Goal: Task Accomplishment & Management: Manage account settings

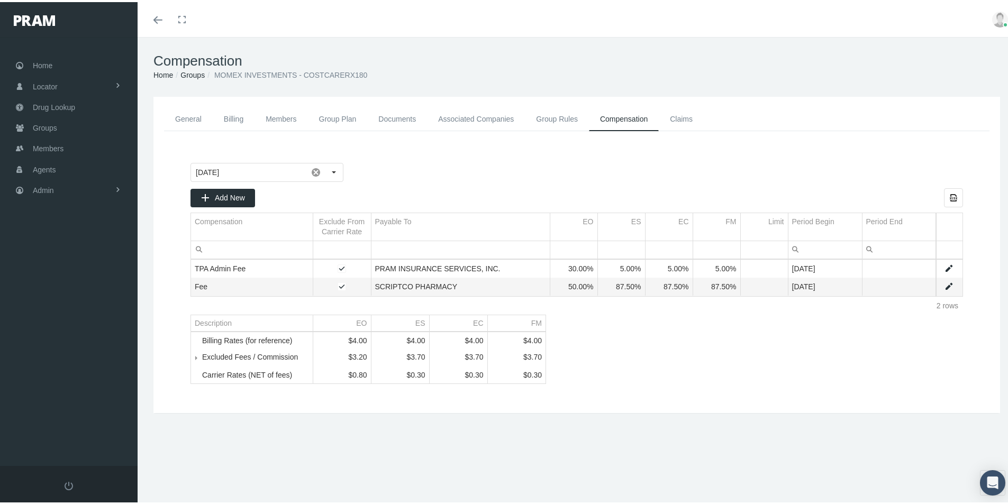
click at [475, 122] on link "Associated Companies" at bounding box center [476, 117] width 98 height 24
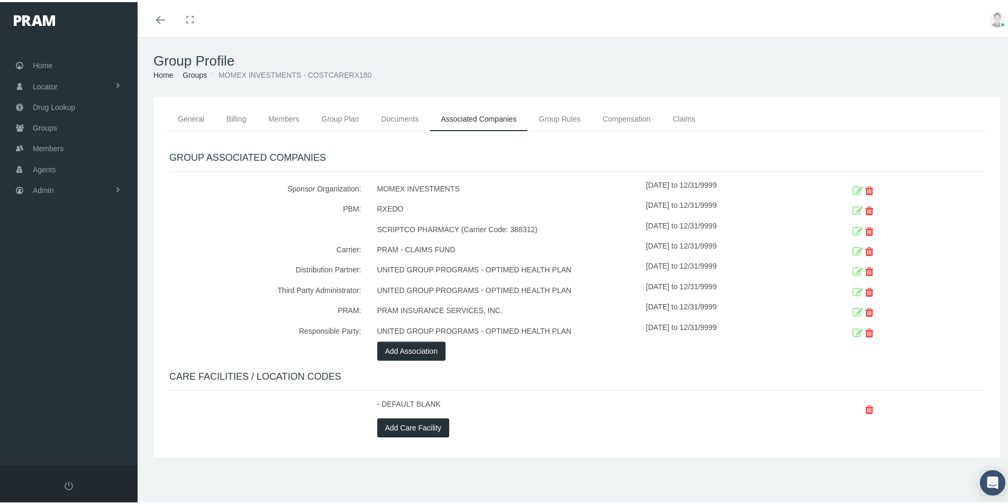
drag, startPoint x: 495, startPoint y: 463, endPoint x: 497, endPoint y: 455, distance: 8.6
click at [495, 463] on div "General Billing Members Group Plan Documents Associated Companies Enrollment Hi…" at bounding box center [577, 291] width 878 height 393
click at [186, 116] on link "General" at bounding box center [191, 116] width 49 height 23
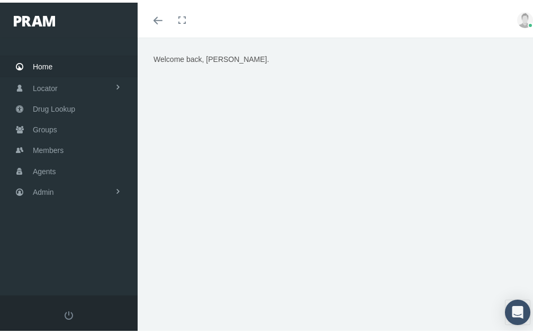
click at [417, 252] on div "Welcome back, Kim." at bounding box center [338, 183] width 387 height 264
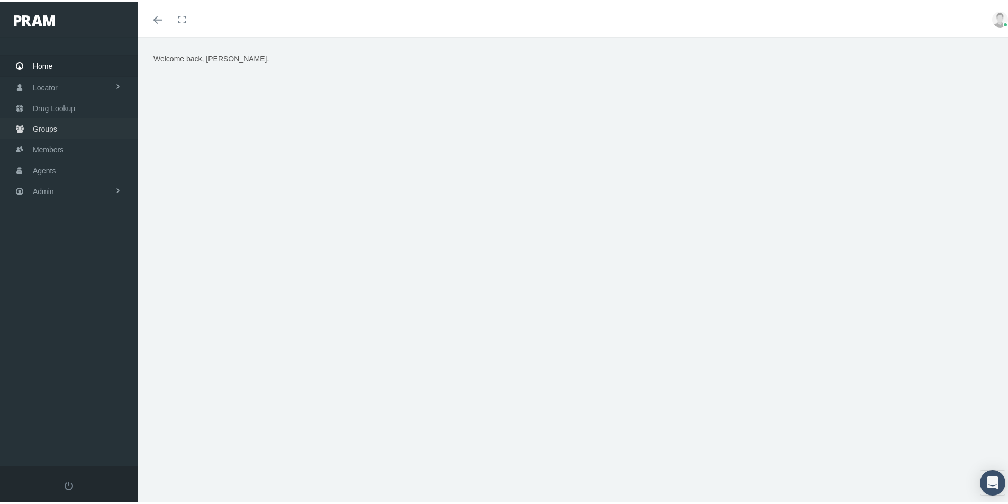
click at [41, 126] on span "Groups" at bounding box center [45, 127] width 24 height 20
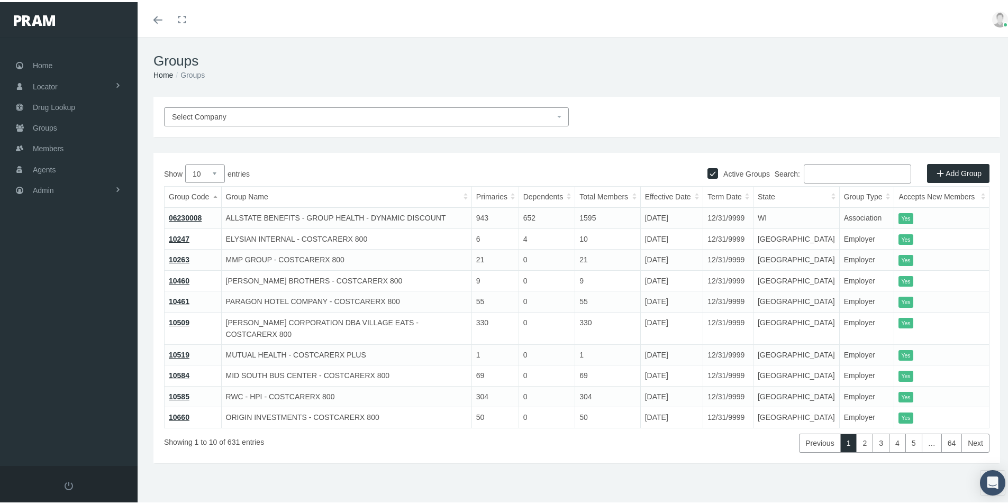
click at [945, 171] on link "Add Group" at bounding box center [958, 171] width 62 height 19
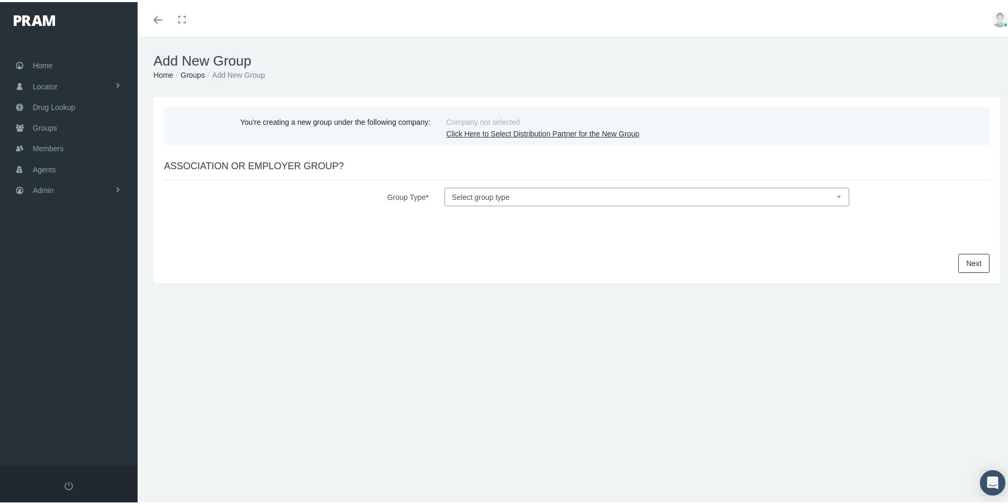
click at [476, 131] on link "Click Here to Select Distribution Partner for the New Group" at bounding box center [542, 131] width 193 height 8
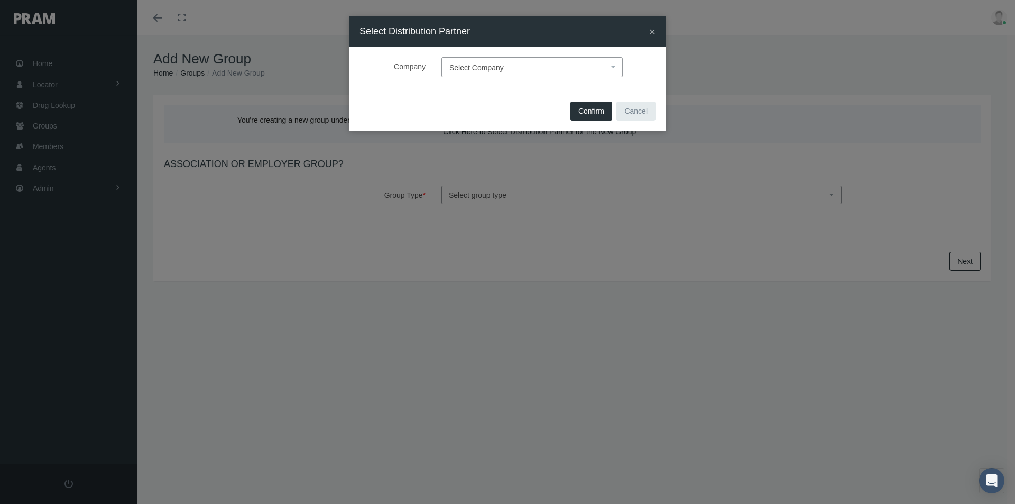
click at [466, 66] on span "Select Company" at bounding box center [477, 67] width 54 height 8
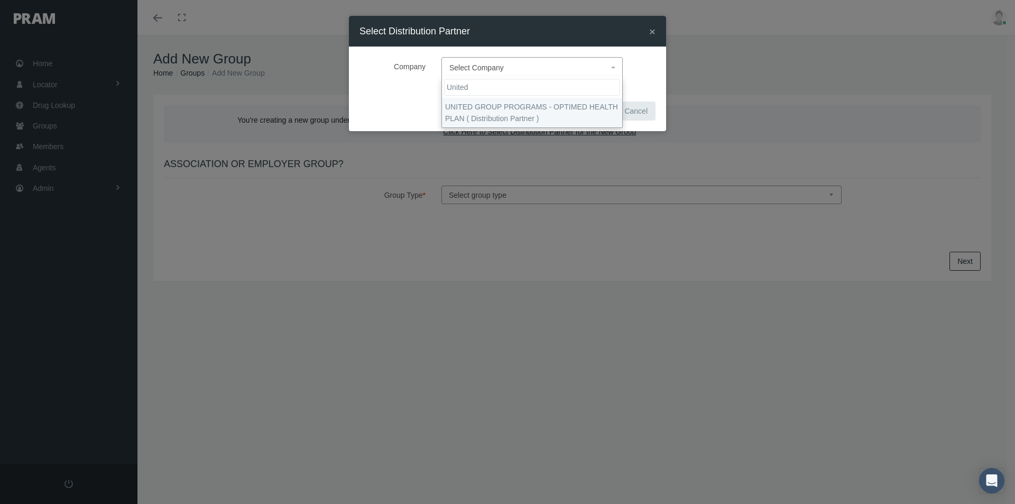
type input "United"
select select "4875"
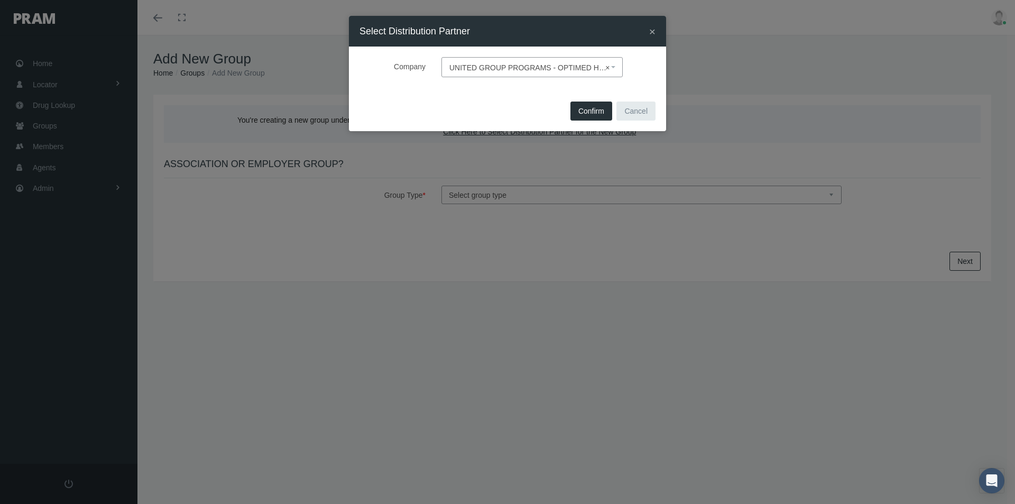
drag, startPoint x: 587, startPoint y: 109, endPoint x: 536, endPoint y: 136, distance: 57.7
click at [587, 110] on span "Confirm" at bounding box center [592, 111] width 26 height 8
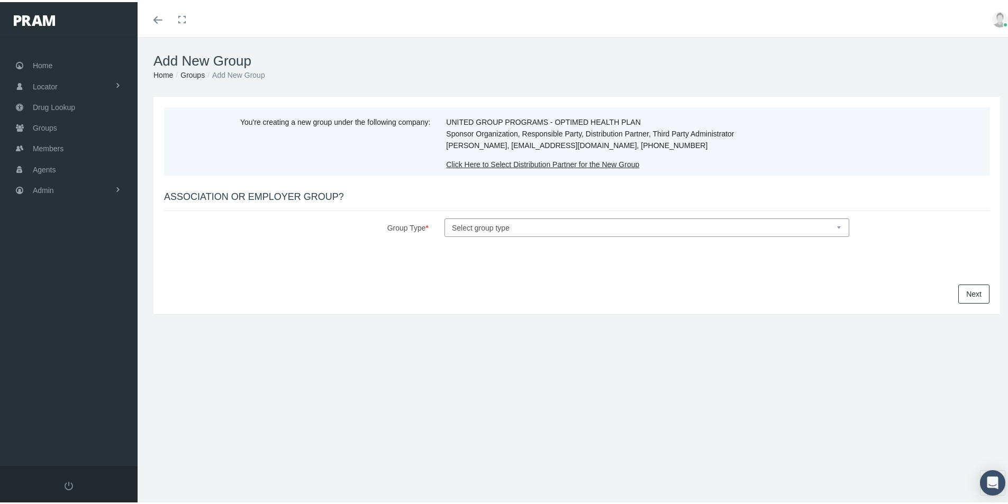
click at [475, 227] on select "Select group type Association Employer" at bounding box center [646, 225] width 405 height 19
select select "1"
click at [444, 216] on select "Select group type Association Employer" at bounding box center [646, 225] width 405 height 19
click at [970, 290] on link "Next" at bounding box center [973, 291] width 31 height 19
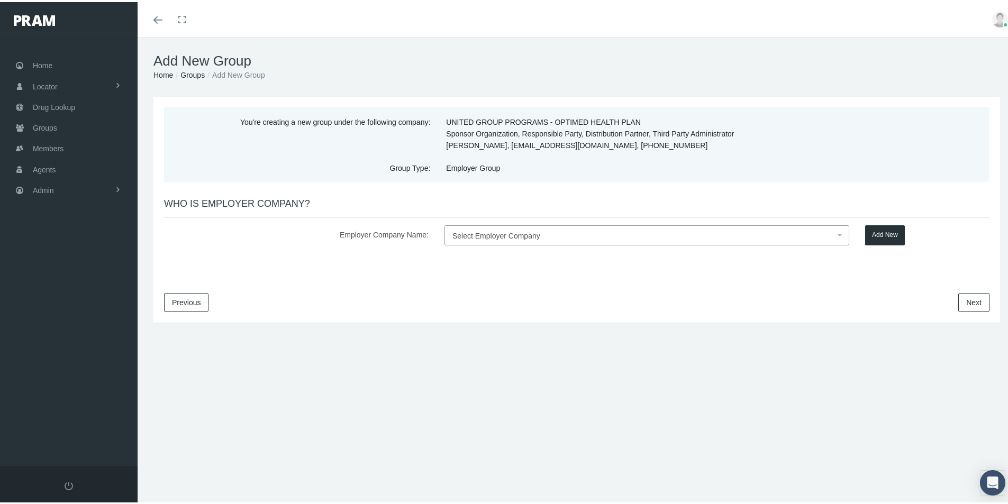
click at [471, 234] on span "Select Employer Company" at bounding box center [496, 234] width 88 height 8
type input "Clermont Ave DBA Mustang Creek"
click at [880, 231] on button "Add New" at bounding box center [885, 233] width 40 height 20
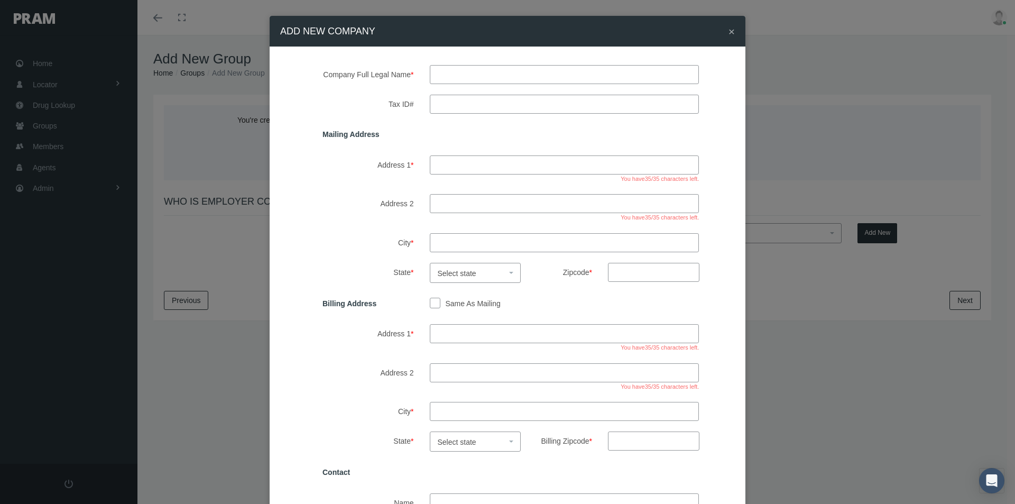
click at [463, 74] on input "text" at bounding box center [565, 74] width 270 height 19
type input "clermont ave dba mustang creek"
click at [437, 99] on input "Tax ID#" at bounding box center [565, 104] width 270 height 19
type input "10-726552"
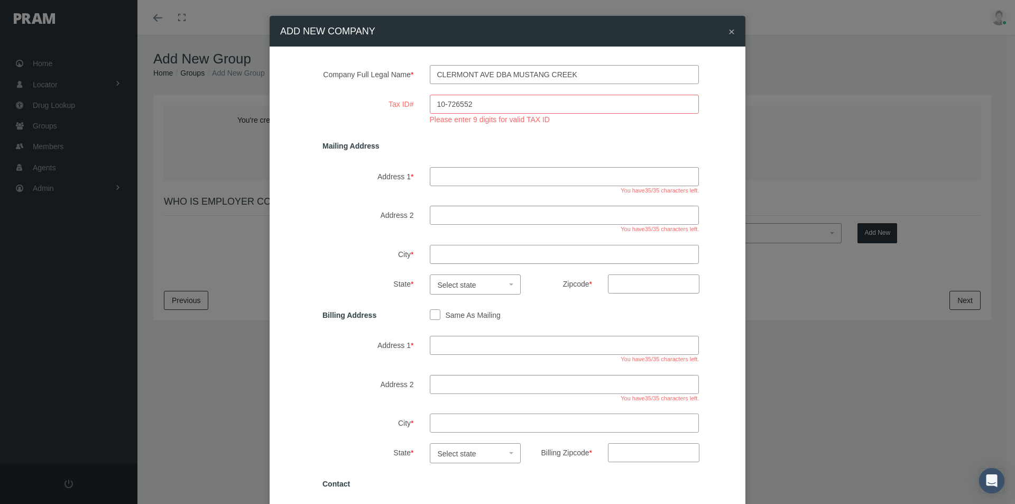
drag, startPoint x: 452, startPoint y: 159, endPoint x: 462, endPoint y: 163, distance: 11.4
click at [452, 159] on div "Mailing Address Address 1 * You have 35 /35 characters left. Address 2 You have…" at bounding box center [529, 215] width 413 height 158
type input "5000"
click at [468, 103] on input "10-726552" at bounding box center [565, 104] width 270 height 19
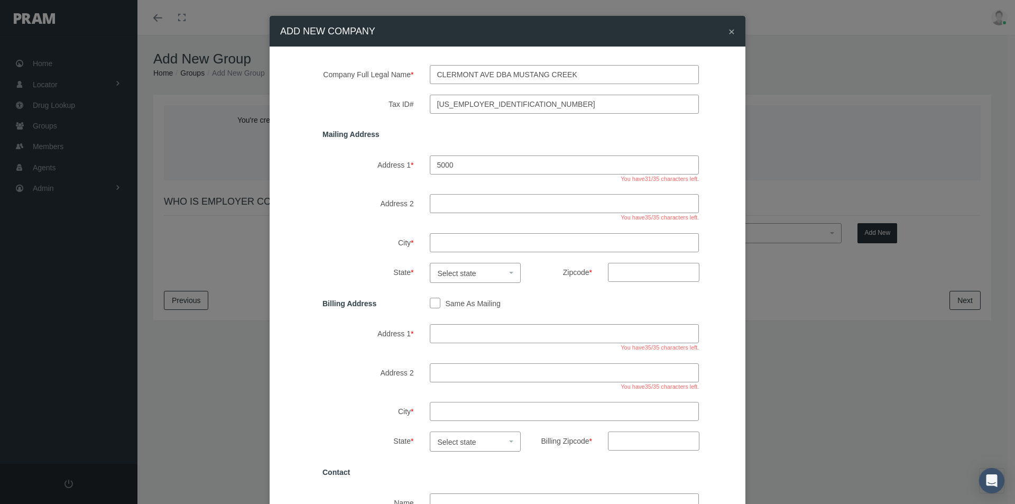
type input "10-7265520"
drag, startPoint x: 464, startPoint y: 170, endPoint x: 475, endPoint y: 164, distance: 11.8
click at [464, 169] on input "5000" at bounding box center [565, 164] width 270 height 19
type input "5000 Legacy drive ste210"
click at [448, 242] on input "City *" at bounding box center [565, 242] width 270 height 19
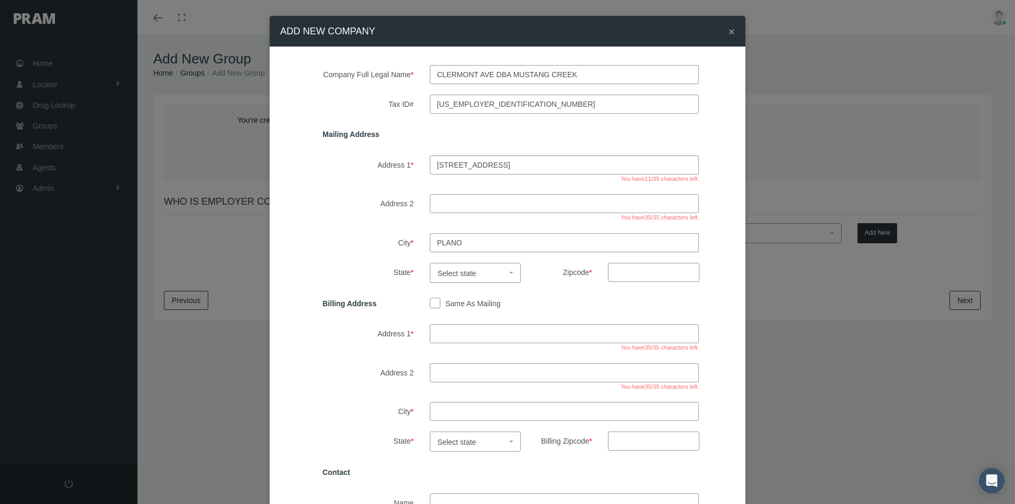
type input "plano"
click at [440, 264] on span "Select state" at bounding box center [475, 273] width 91 height 20
click at [452, 298] on input "search" at bounding box center [471, 293] width 86 height 17
select select "TX"
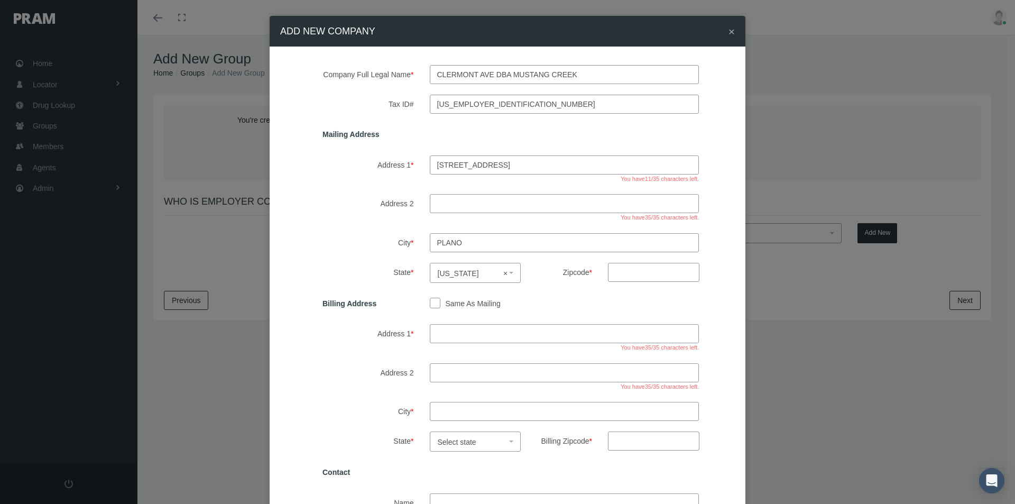
click at [617, 271] on input "Zipcode *" at bounding box center [653, 272] width 91 height 19
type input "75024"
drag, startPoint x: 431, startPoint y: 301, endPoint x: 443, endPoint y: 314, distance: 17.2
click at [431, 302] on input "Same As Mailing" at bounding box center [435, 302] width 11 height 11
checkbox input "true"
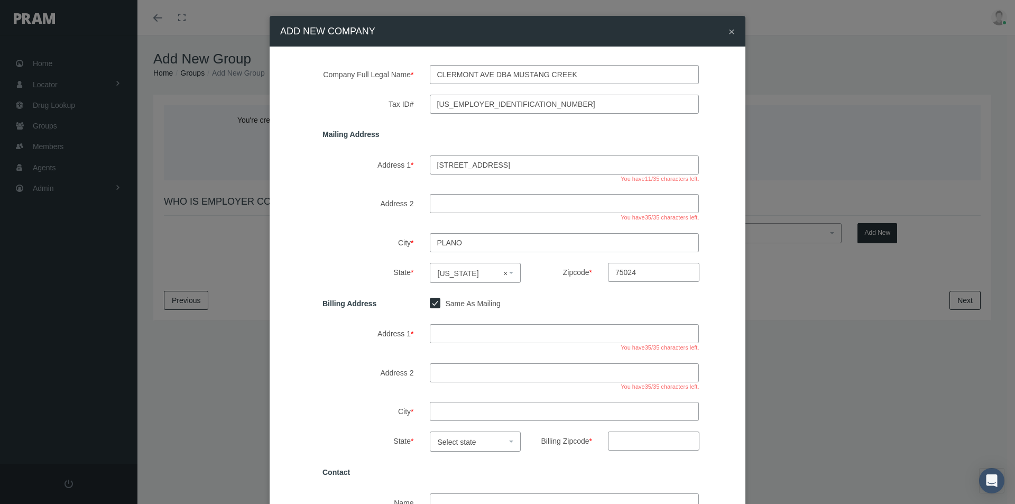
type input "5000 Legacy drive ste210"
type input "plano"
select select "TX"
type input "75024"
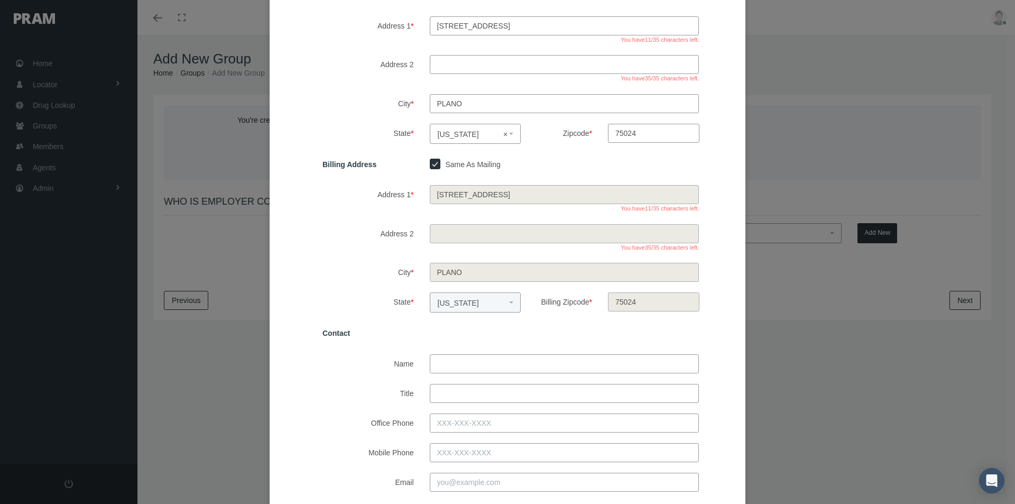
scroll to position [159, 0]
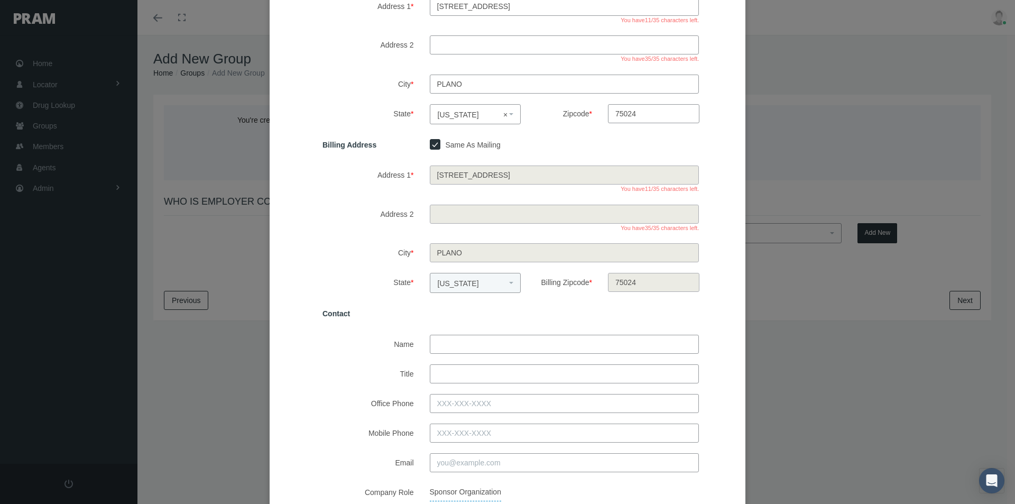
drag, startPoint x: 436, startPoint y: 347, endPoint x: 520, endPoint y: 338, distance: 85.1
click at [436, 347] on input "Name" at bounding box center [565, 344] width 270 height 19
type input "jennifer rogers"
click at [455, 374] on input "Title" at bounding box center [565, 373] width 270 height 19
type input "director of hr"
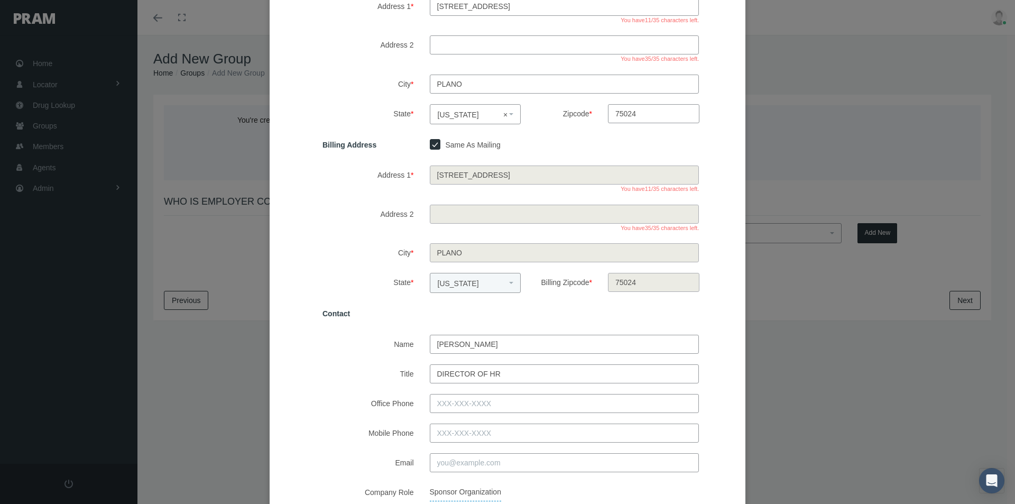
click at [451, 402] on input "Office Phone" at bounding box center [565, 403] width 270 height 19
type input "972-689-9143"
click at [444, 464] on input "Email" at bounding box center [565, 462] width 270 height 19
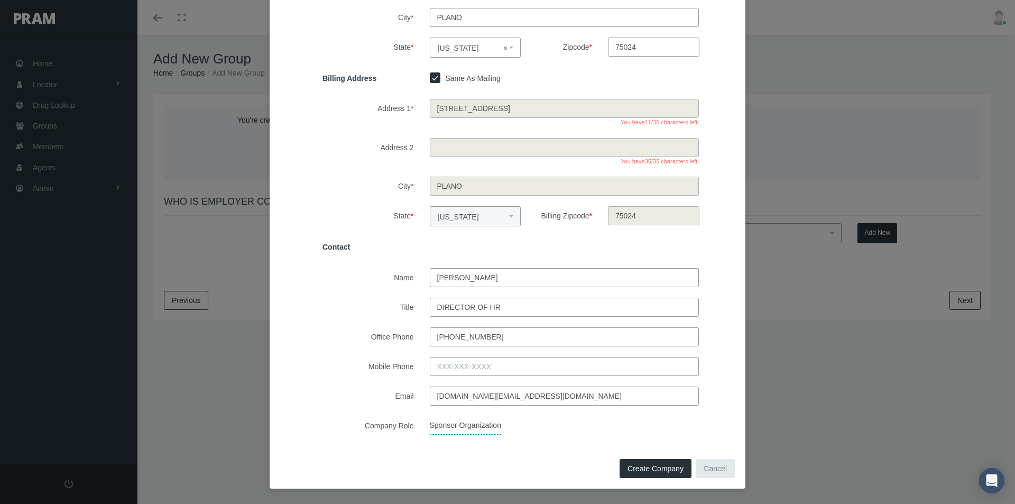
scroll to position [226, 0]
type input "j.rogers@mce.care"
click at [635, 467] on span "Create Company" at bounding box center [656, 468] width 56 height 8
select select
checkbox input "false"
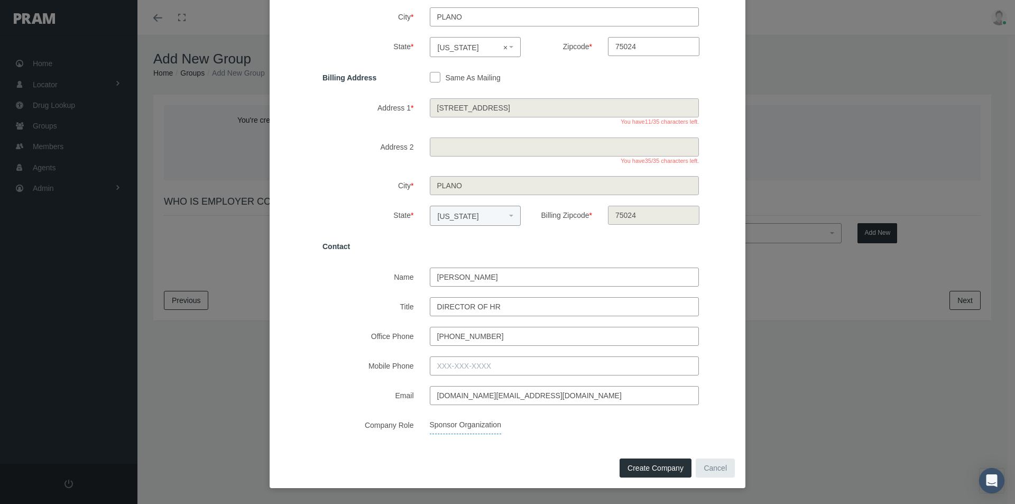
select select
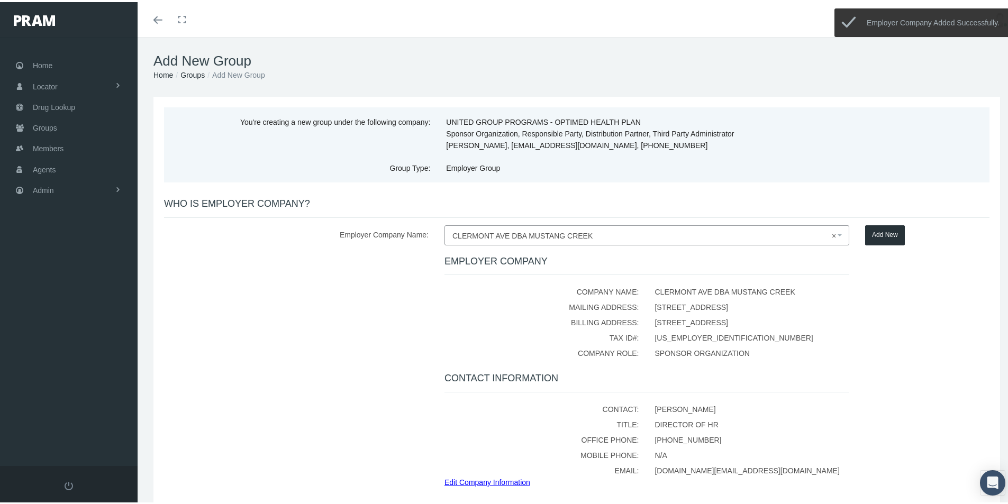
scroll to position [92, 0]
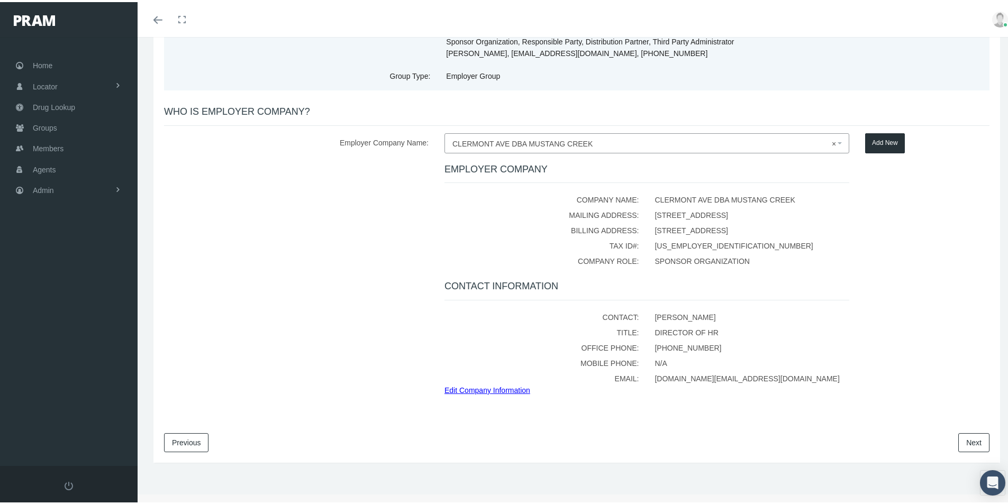
click at [969, 437] on link "Next" at bounding box center [973, 440] width 31 height 19
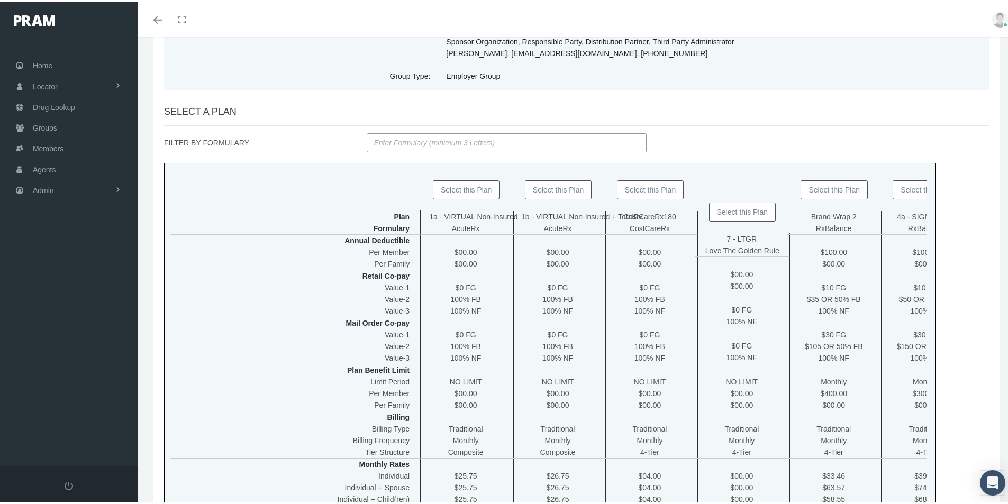
scroll to position [0, 0]
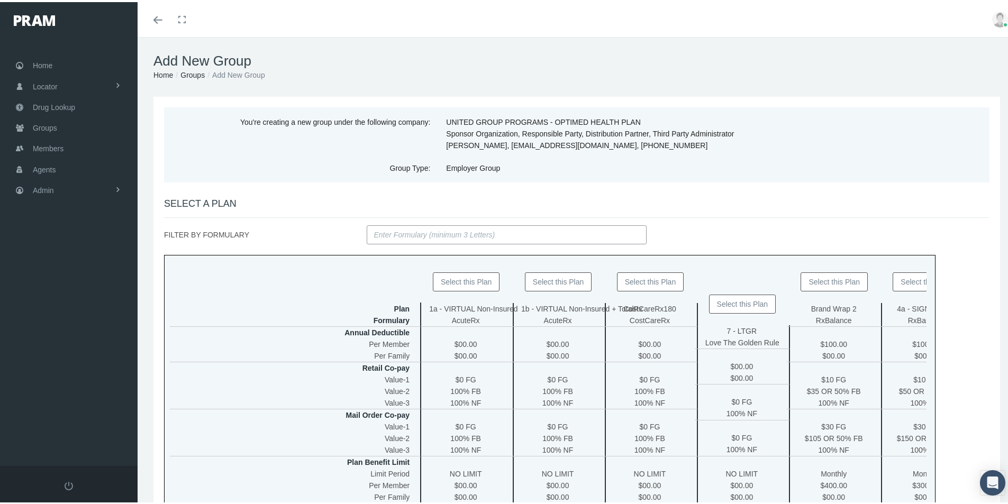
click at [640, 280] on button "Select this Plan" at bounding box center [650, 279] width 67 height 19
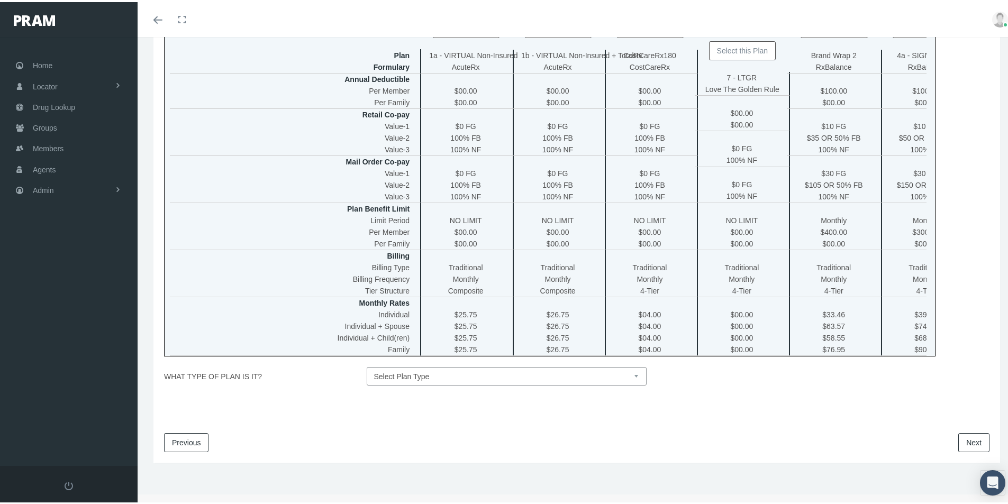
scroll to position [261, 0]
drag, startPoint x: 632, startPoint y: 375, endPoint x: 625, endPoint y: 376, distance: 7.0
click at [631, 375] on select "Select Plan Type Insured Lyric Lean Unknown" at bounding box center [507, 374] width 280 height 19
select select "0"
click at [367, 365] on select "Select Plan Type Insured Lyric Lean Unknown" at bounding box center [507, 374] width 280 height 19
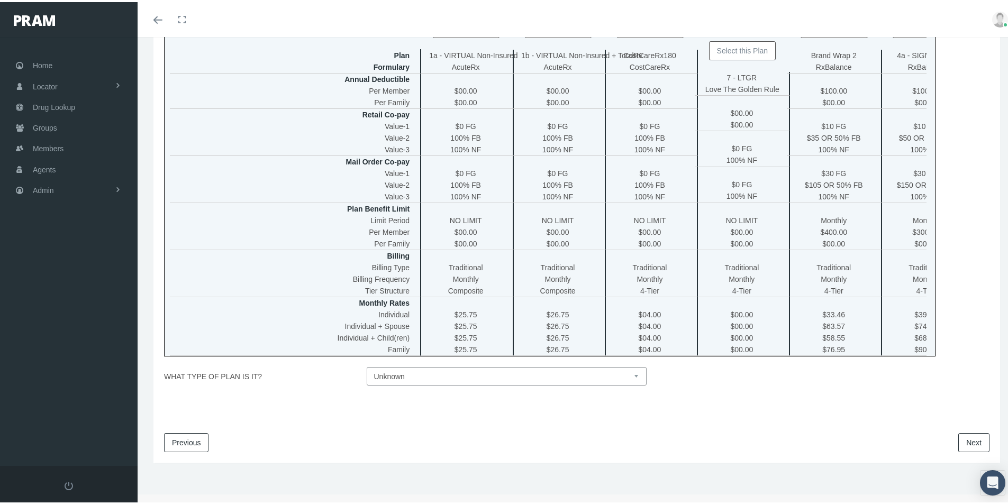
click at [961, 441] on link "Next" at bounding box center [973, 440] width 31 height 19
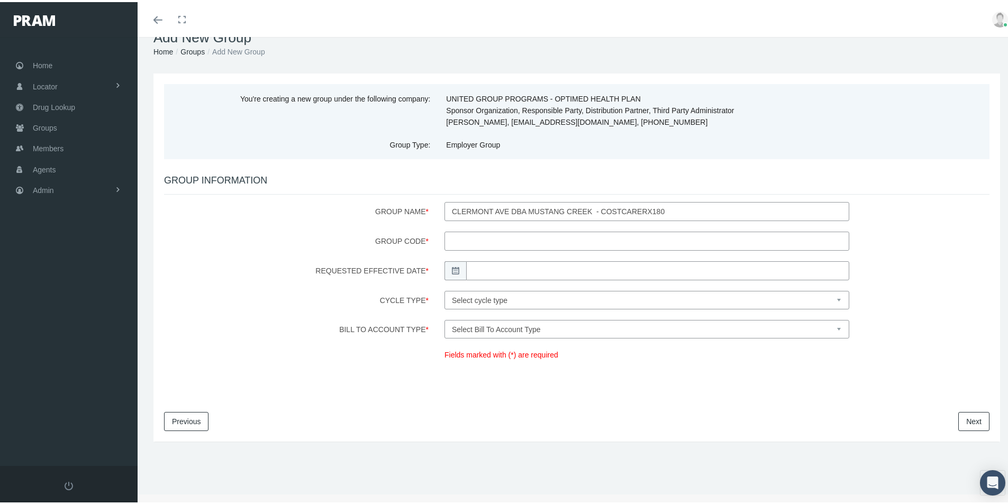
scroll to position [0, 0]
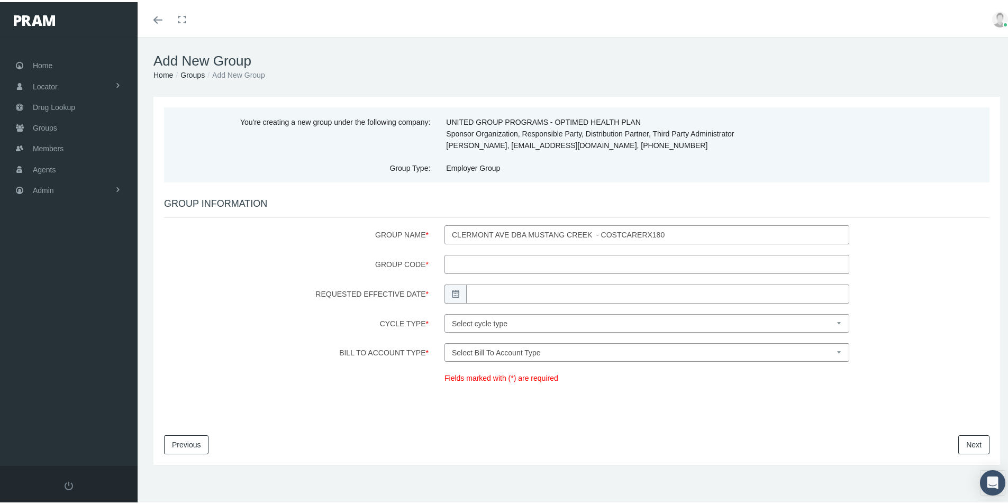
drag, startPoint x: 461, startPoint y: 263, endPoint x: 494, endPoint y: 271, distance: 34.3
click at [461, 263] on input "Group Code *" at bounding box center [646, 262] width 405 height 19
type input "200129"
click at [509, 287] on input "Requested Effective Date *" at bounding box center [657, 291] width 383 height 19
click at [517, 346] on td "1" at bounding box center [522, 344] width 16 height 16
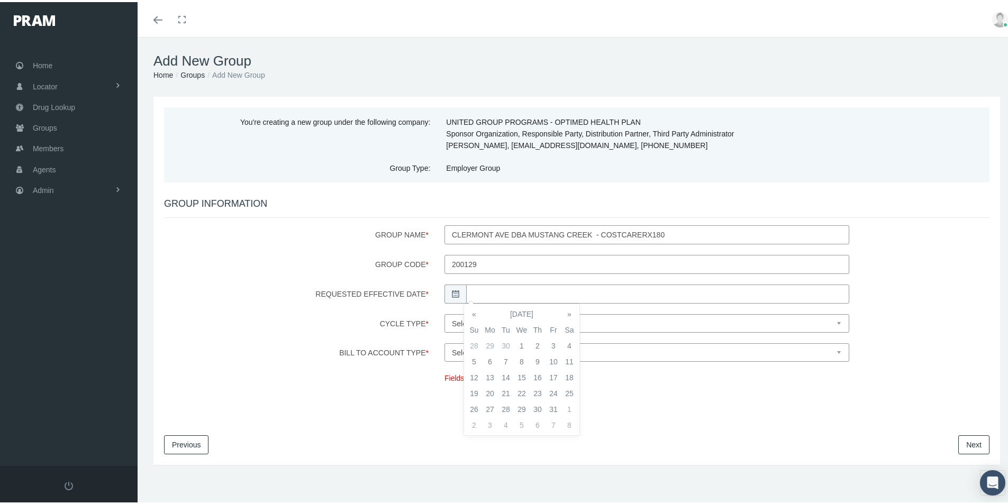
type input "10/01/2025"
click at [580, 322] on select "Select cycle type First of the Month Any Day of the Month First and Fifteenth o…" at bounding box center [646, 321] width 405 height 19
select select "1"
click at [444, 312] on select "Select cycle type First of the Month Any Day of the Month First and Fifteenth o…" at bounding box center [646, 321] width 405 height 19
click at [537, 351] on select "Select Bill To Account Type Company Member" at bounding box center [646, 350] width 405 height 19
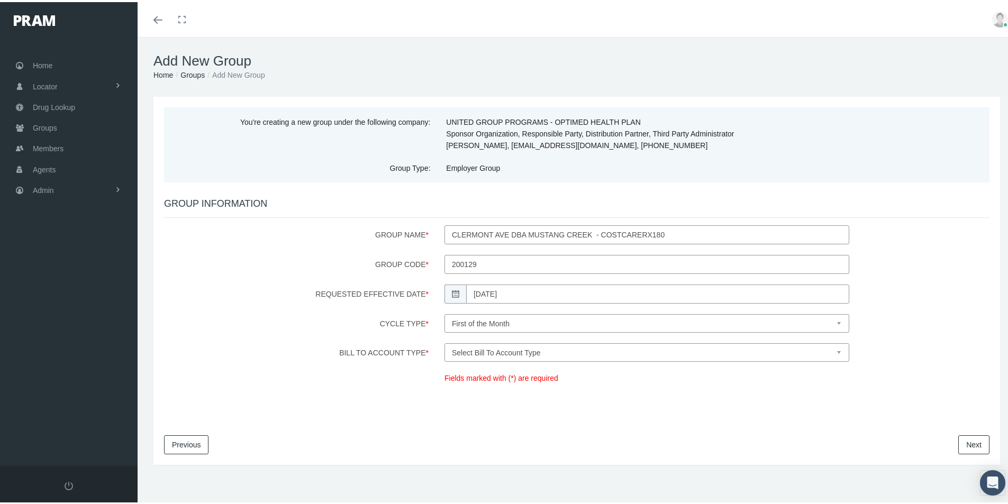
select select "1"
click at [444, 341] on select "Select Bill To Account Type Company Member" at bounding box center [646, 350] width 405 height 19
click at [968, 443] on link "Next" at bounding box center [973, 442] width 31 height 19
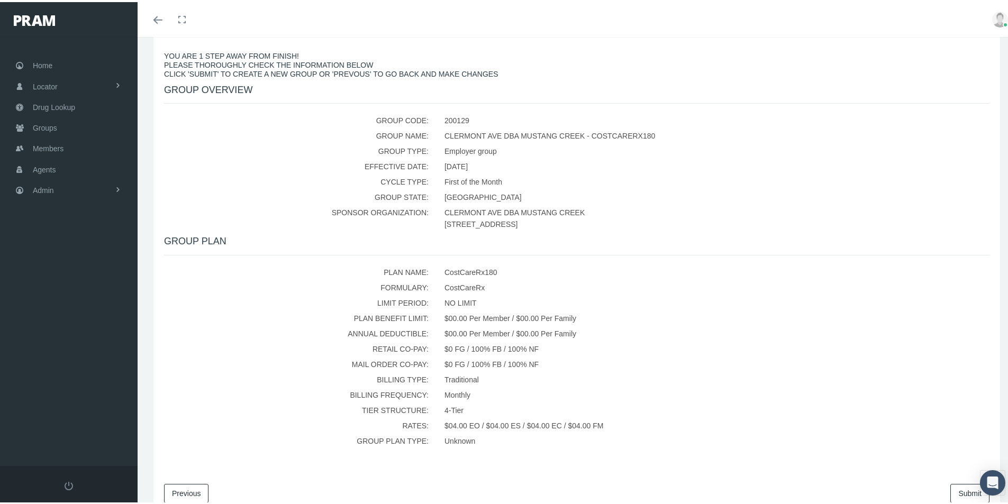
scroll to position [197, 0]
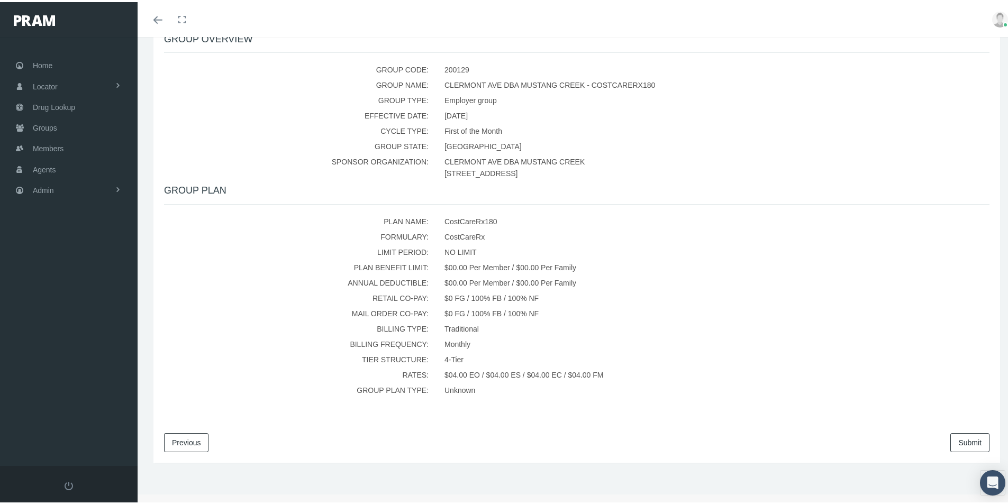
click at [957, 438] on link "Submit" at bounding box center [969, 440] width 39 height 19
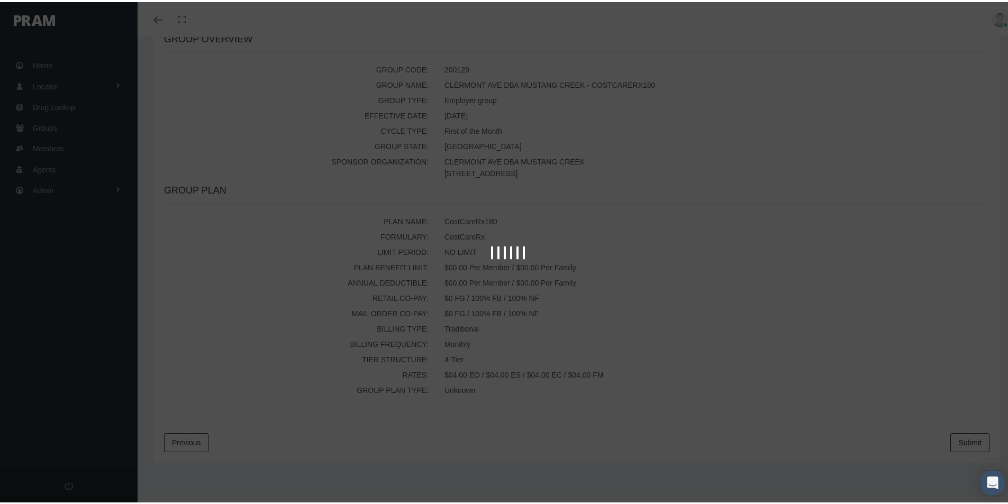
scroll to position [0, 0]
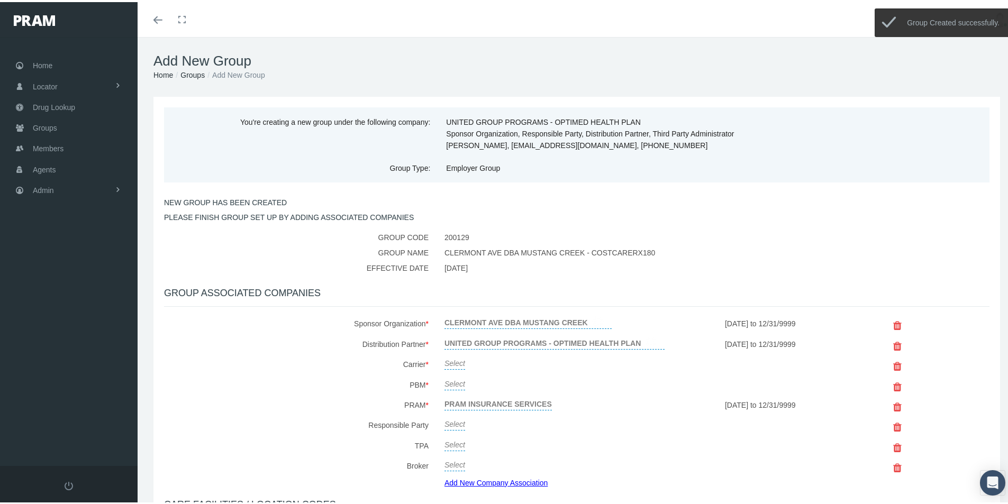
click at [450, 360] on link "Select" at bounding box center [454, 360] width 21 height 15
click at [448, 360] on span "Select" at bounding box center [454, 363] width 21 height 8
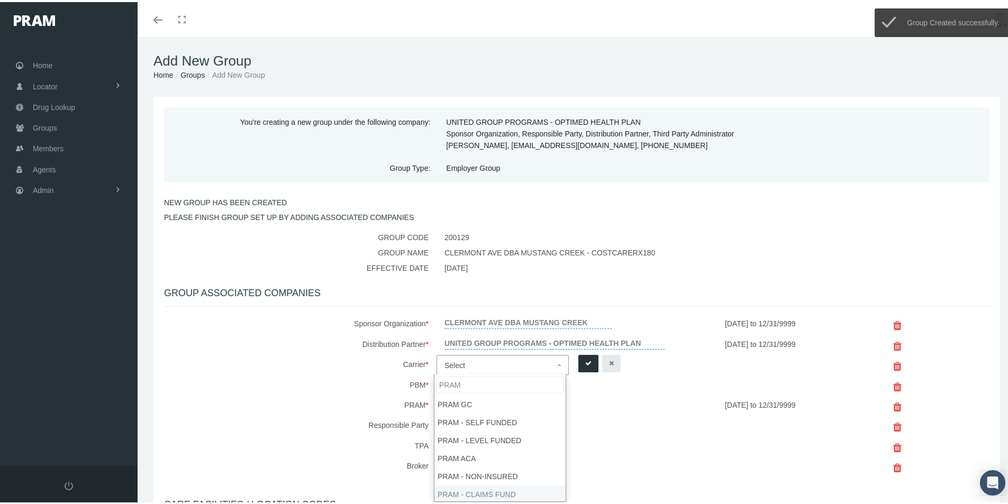
type input "PRAM"
select select "9068"
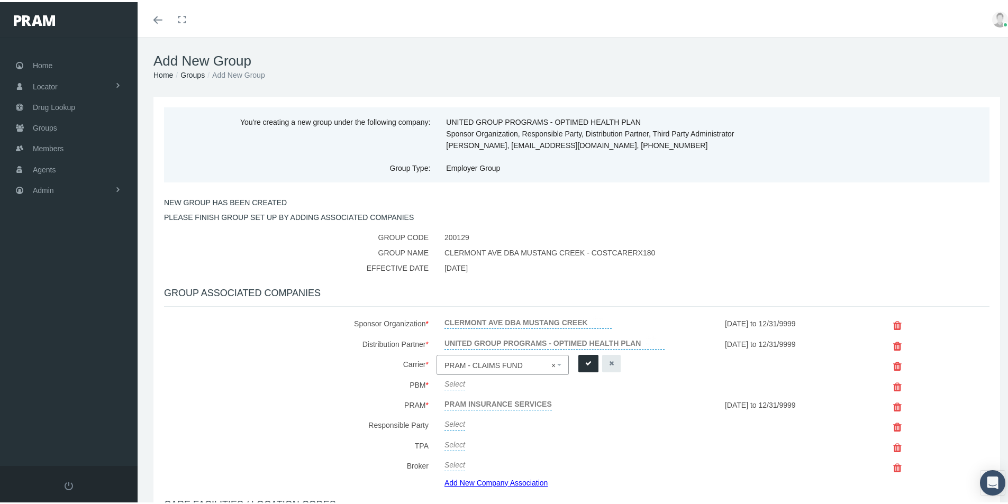
click at [585, 360] on icon "submit" at bounding box center [588, 361] width 6 height 10
click at [455, 379] on link "Select" at bounding box center [454, 380] width 21 height 15
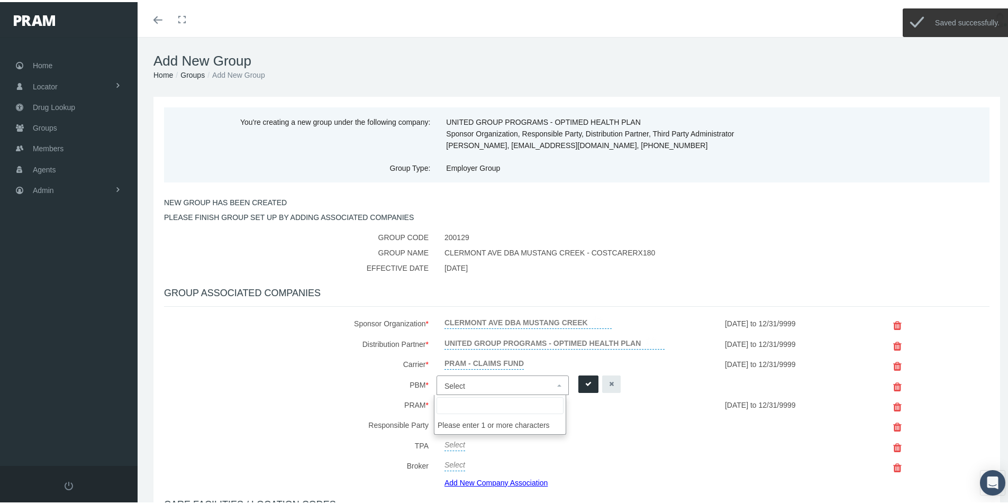
click at [454, 380] on span "Select" at bounding box center [454, 384] width 21 height 8
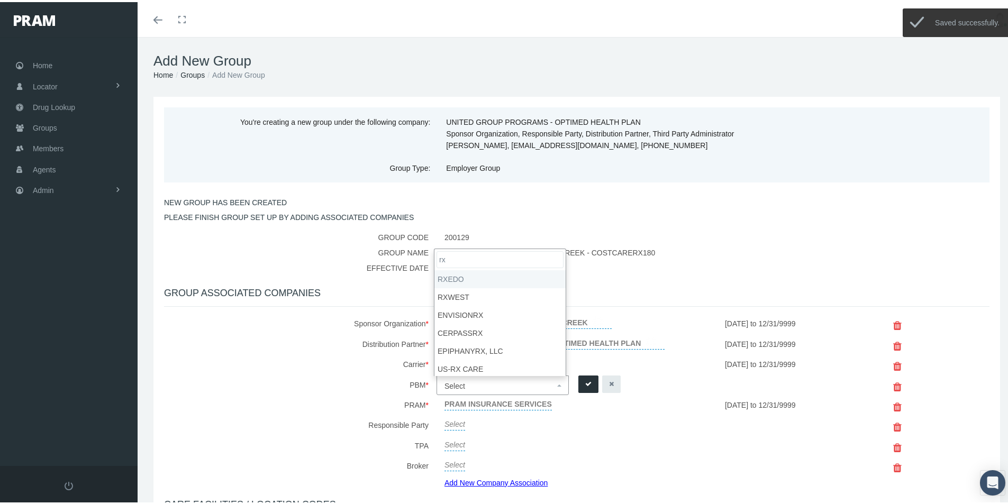
type input "rx"
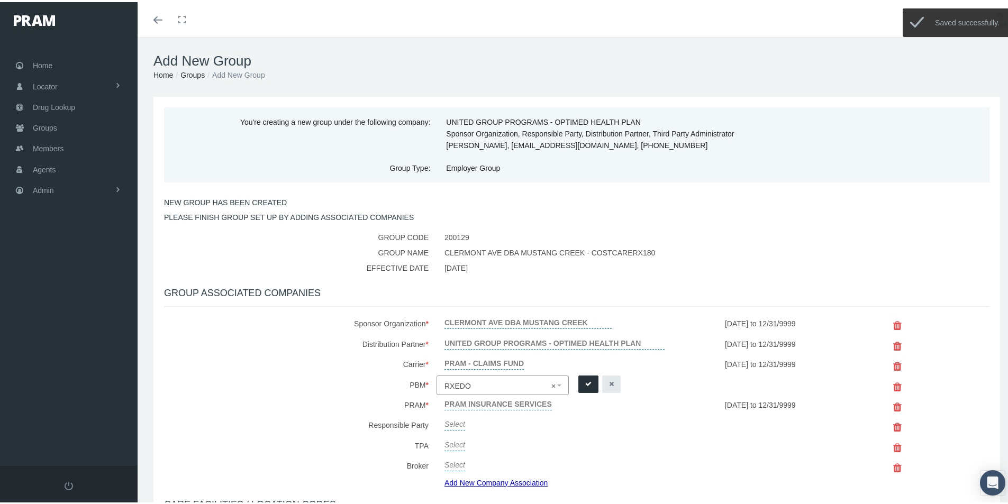
select select "49"
click at [588, 384] on icon "submit" at bounding box center [588, 382] width 6 height 10
click at [464, 482] on link "Add New Company Association" at bounding box center [499, 480] width 111 height 15
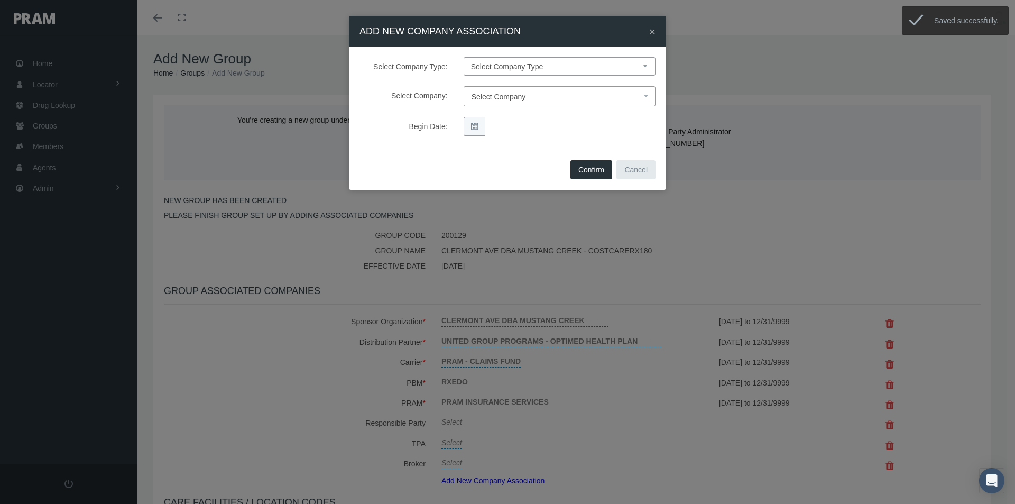
click at [482, 66] on select "Select Company Type Sponsor Organization Broker PBM Carrier Reinsurer Distribut…" at bounding box center [560, 66] width 192 height 19
select select "3"
click at [464, 57] on select "Select Company Type Sponsor Organization Broker PBM Carrier Reinsurer Distribut…" at bounding box center [560, 66] width 192 height 19
select select
click at [493, 93] on span "Select Company" at bounding box center [499, 97] width 54 height 8
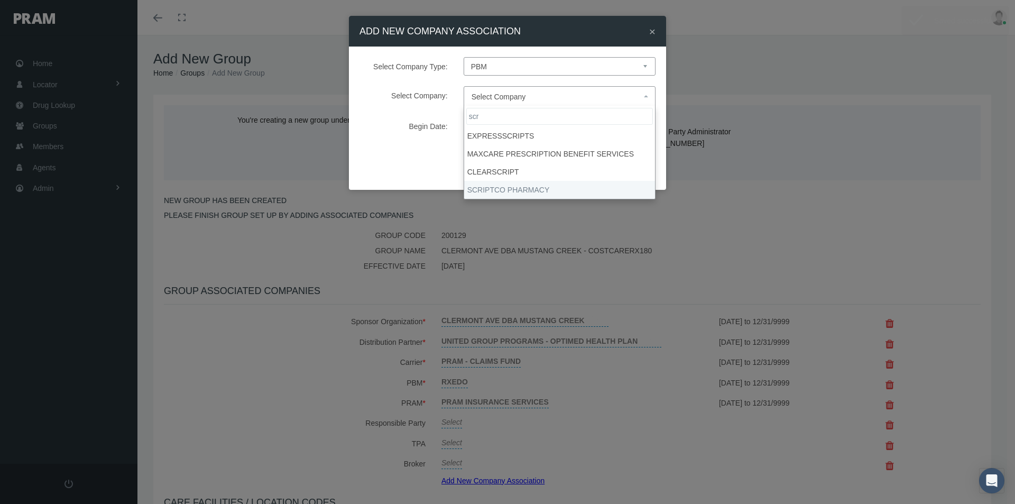
type input "scr"
select select "9082"
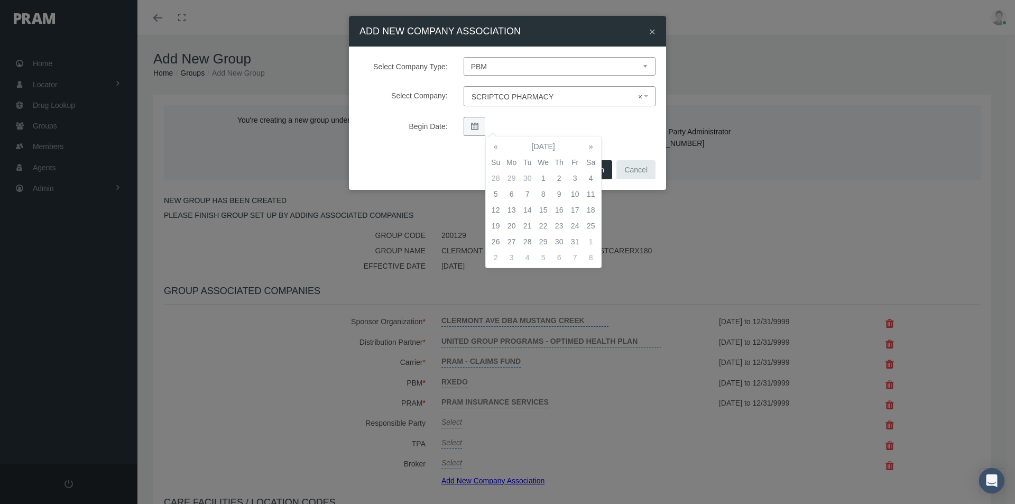
click at [543, 177] on td "1" at bounding box center [544, 178] width 16 height 16
click at [615, 138] on div "Select Company Type: Select Company Type Sponsor Organization Broker PBM Carrie…" at bounding box center [507, 102] width 317 height 111
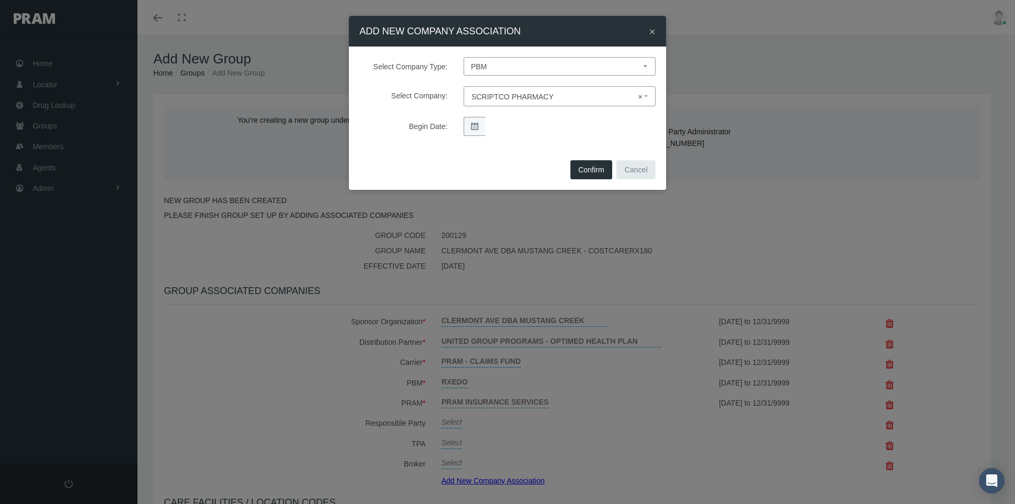
click at [596, 167] on button "Confirm" at bounding box center [592, 169] width 42 height 19
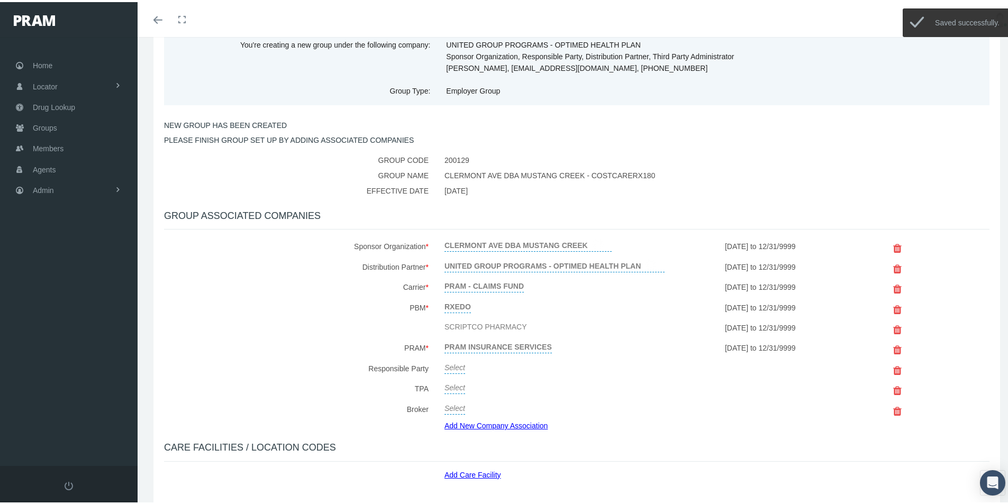
scroll to position [106, 0]
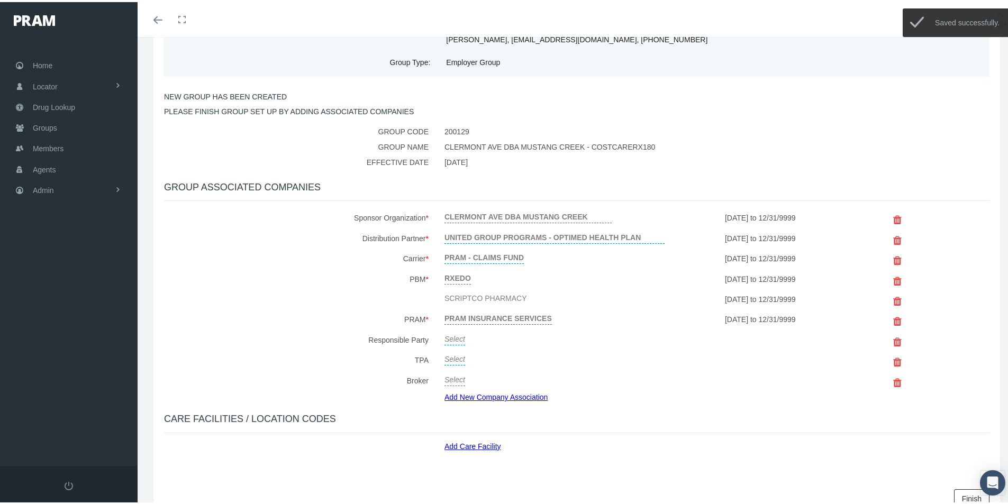
click at [451, 335] on link "Select" at bounding box center [454, 335] width 21 height 15
click at [460, 340] on span "Select" at bounding box center [454, 339] width 21 height 8
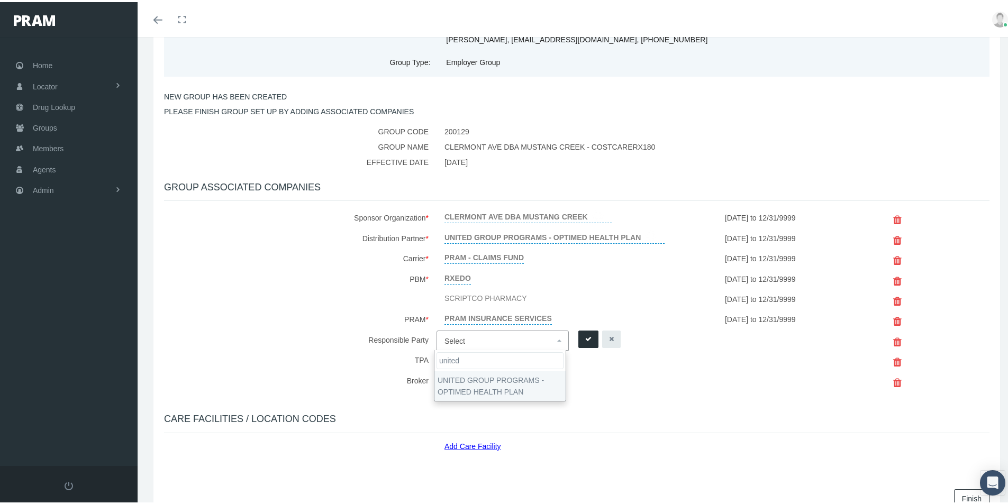
type input "united"
drag, startPoint x: 459, startPoint y: 376, endPoint x: 588, endPoint y: 351, distance: 132.0
select select "4875"
click at [589, 334] on button "submit" at bounding box center [588, 336] width 20 height 17
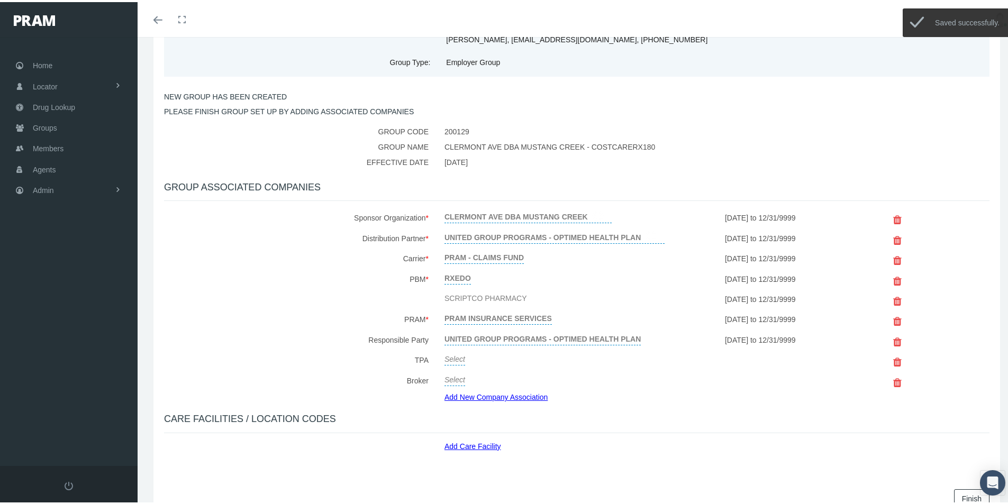
click at [453, 357] on link "Select" at bounding box center [454, 356] width 21 height 15
click at [453, 357] on span "Select" at bounding box center [454, 359] width 21 height 8
type input "united"
select select "4875"
click at [587, 360] on icon "submit" at bounding box center [588, 357] width 6 height 10
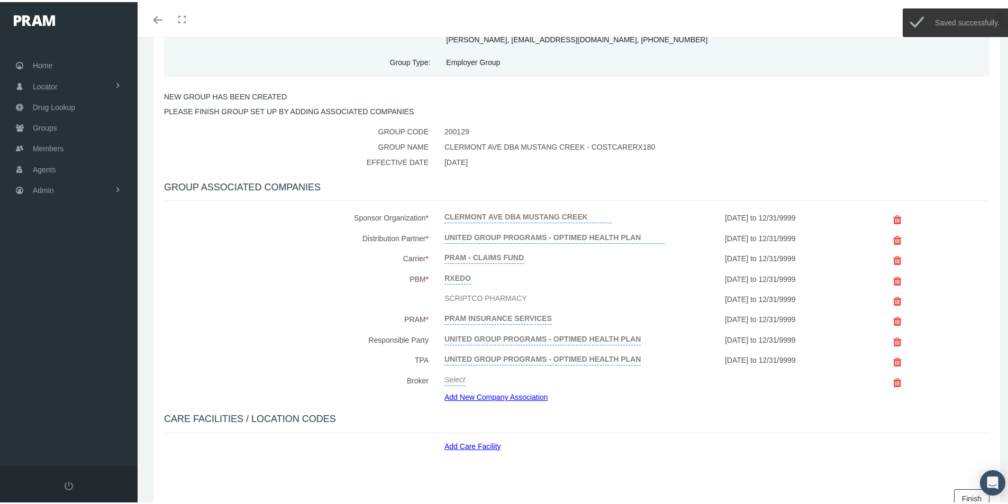
scroll to position [162, 0]
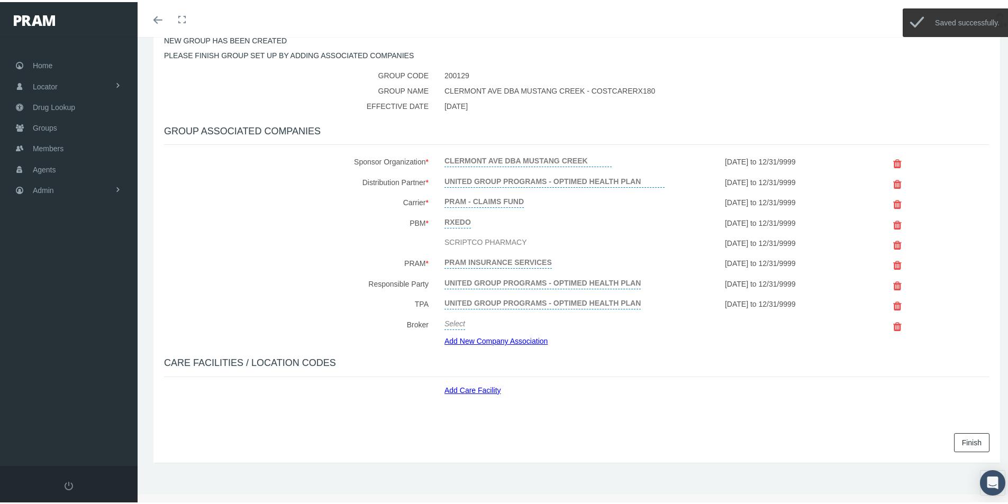
click at [454, 386] on link "Add Care Facility" at bounding box center [476, 386] width 65 height 12
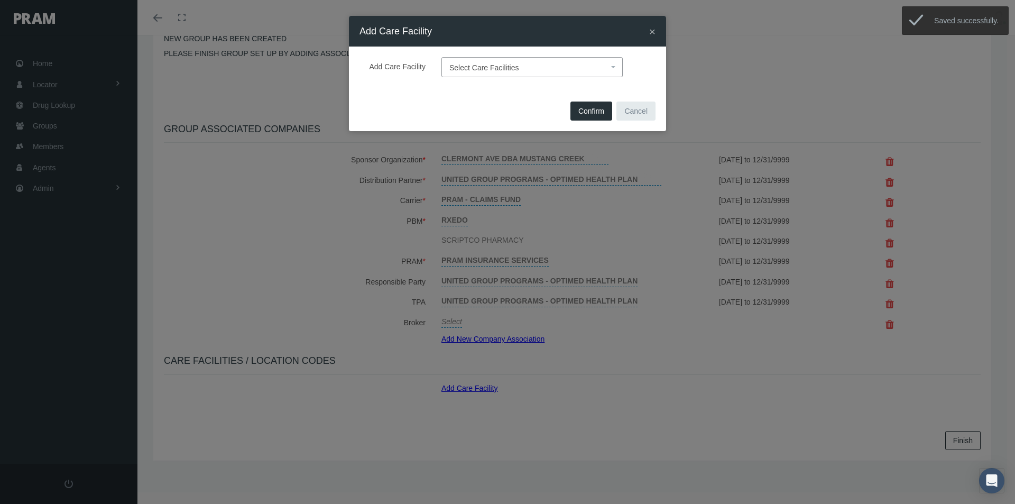
click at [453, 62] on span "Select Care Facilities" at bounding box center [529, 68] width 159 height 14
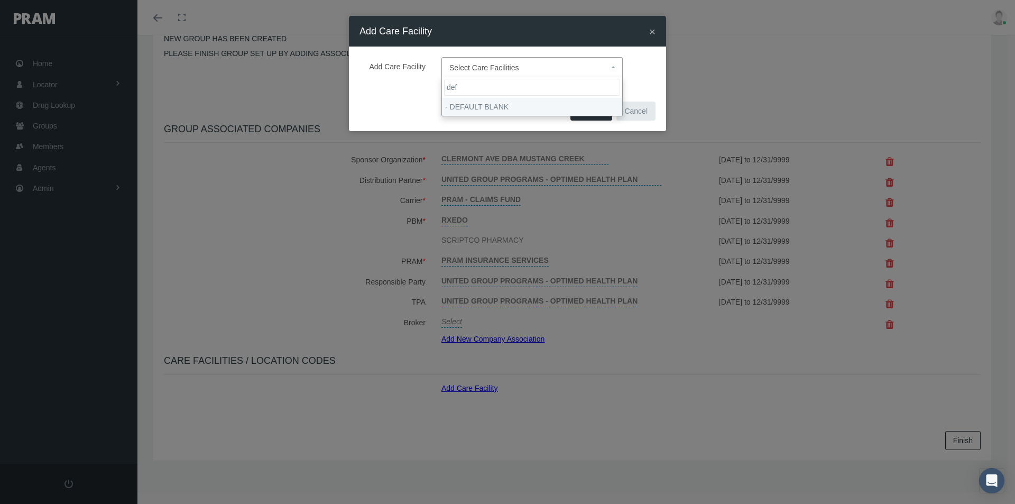
type input "def"
select select "1905"
click at [587, 107] on span "Confirm" at bounding box center [592, 111] width 26 height 8
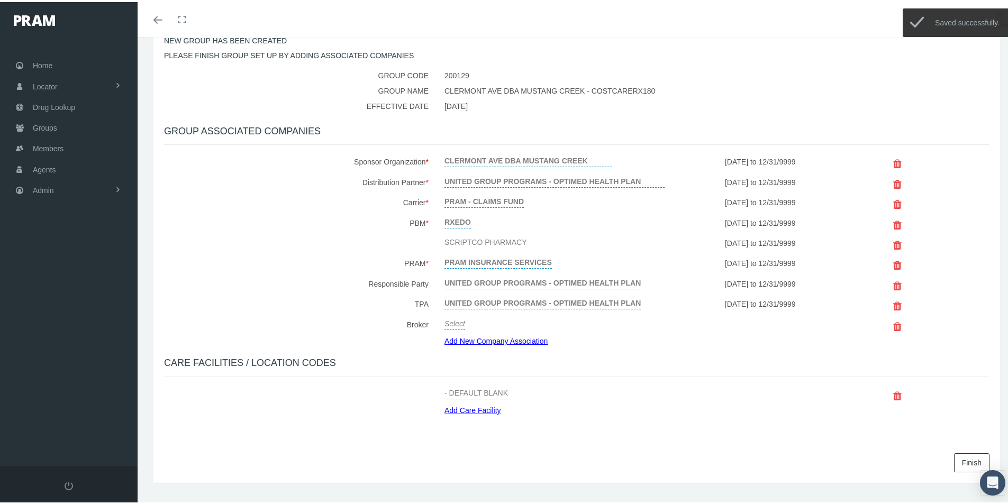
click at [954, 460] on link "Finish" at bounding box center [971, 460] width 35 height 19
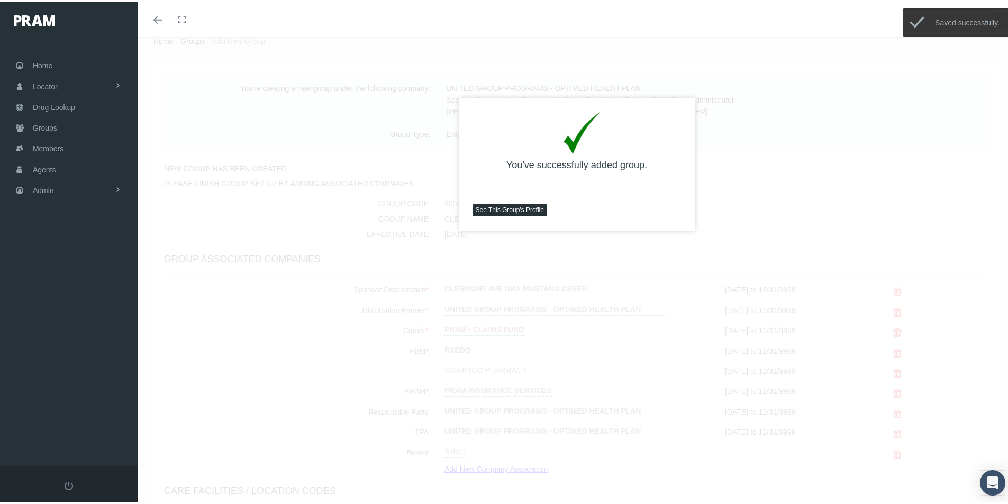
scroll to position [35, 0]
drag, startPoint x: 486, startPoint y: 205, endPoint x: 460, endPoint y: 218, distance: 29.1
click at [485, 205] on link "See This Group's Profile" at bounding box center [509, 207] width 75 height 12
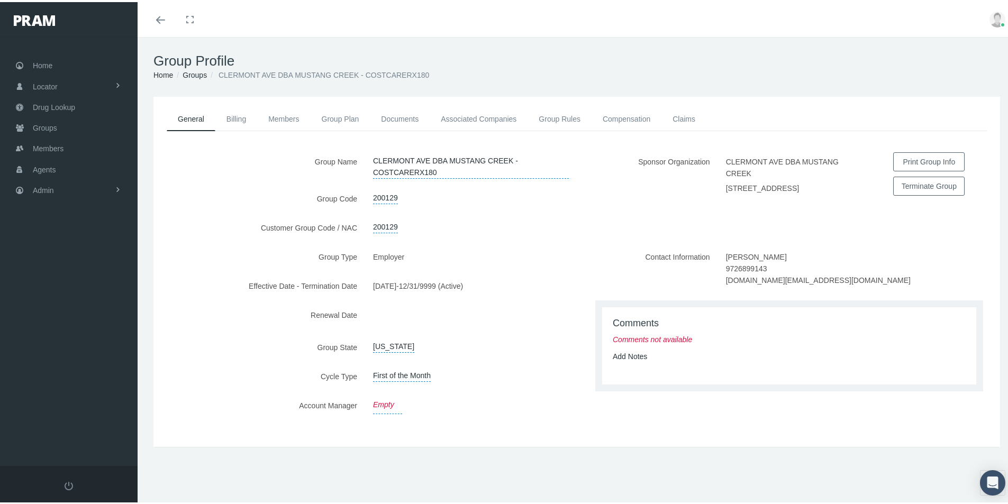
click at [388, 401] on link "Empty" at bounding box center [387, 403] width 29 height 18
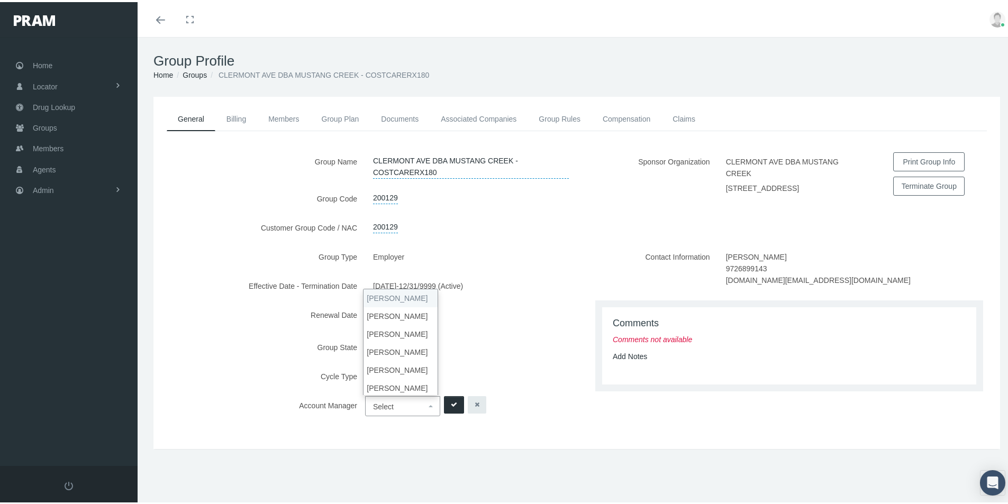
click at [386, 402] on span "Select" at bounding box center [383, 404] width 21 height 8
select select "3"
click at [451, 404] on icon "submit" at bounding box center [454, 403] width 6 height 10
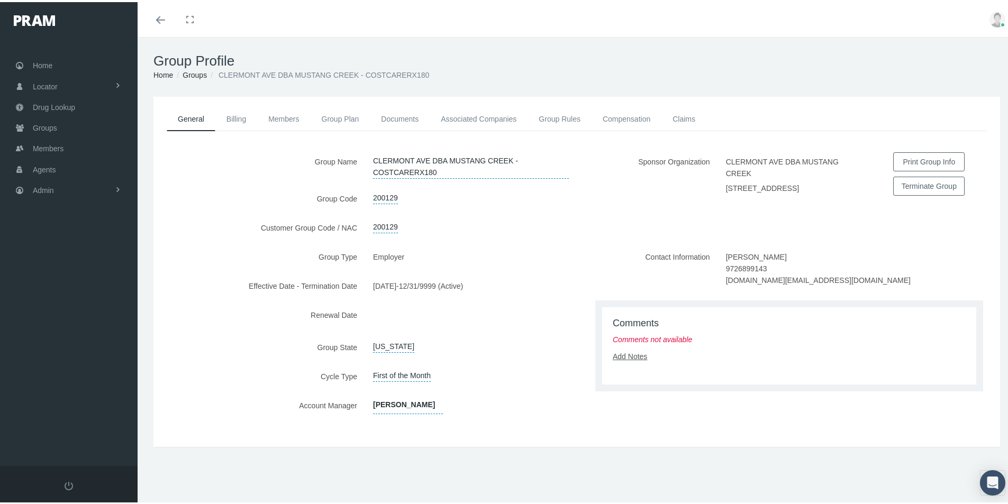
click at [630, 354] on link "Add Notes" at bounding box center [629, 354] width 34 height 8
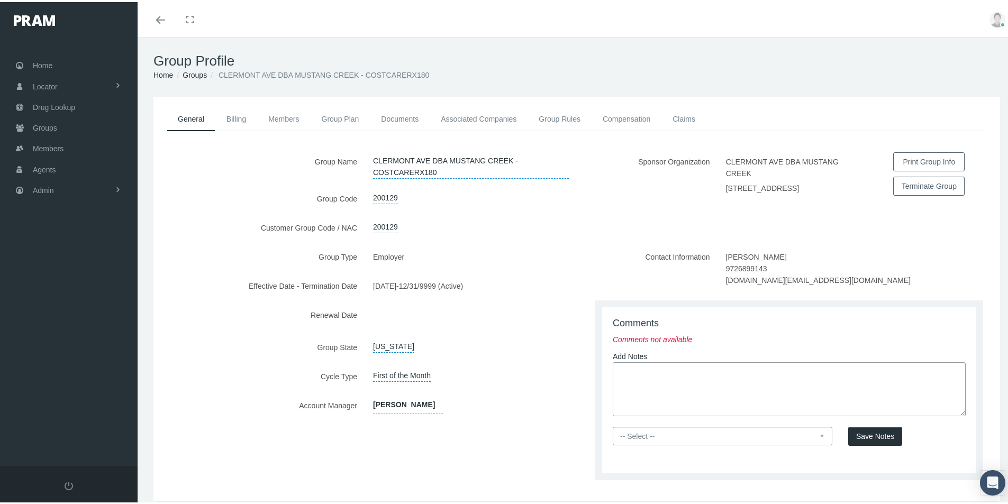
click at [620, 366] on textarea at bounding box center [788, 387] width 353 height 54
paste textarea "Group is set up thru OptiMed - Caryn Health - CostCareRx800 - OptiMed will send…"
type textarea "Group is set up thru OptiMed - Caryn Health - CostCareRx800 - OptiMed will send…"
drag, startPoint x: 629, startPoint y: 439, endPoint x: 633, endPoint y: 444, distance: 6.0
click at [629, 439] on select "-- Select -- PRAM Only Everyone" at bounding box center [721, 434] width 219 height 19
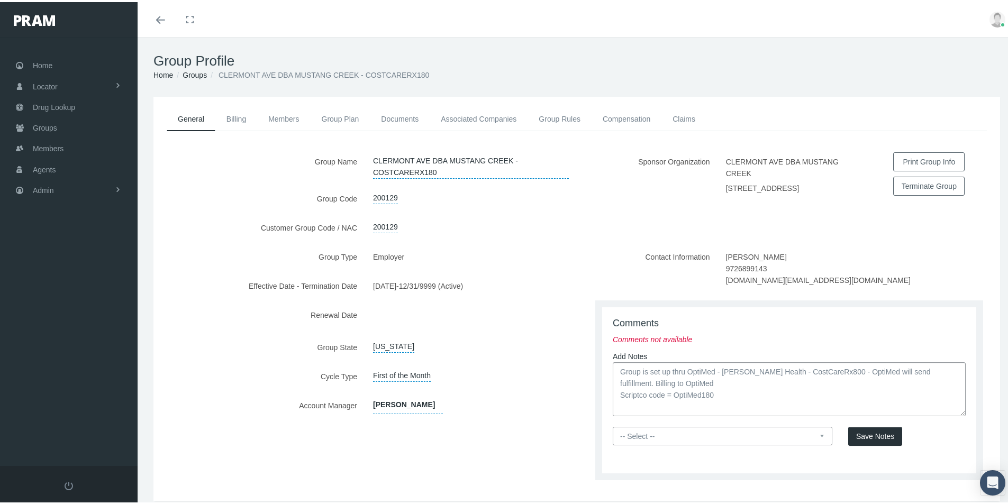
select select "0"
click at [612, 426] on select "-- Select -- PRAM Only Everyone" at bounding box center [721, 434] width 219 height 19
click at [856, 435] on span "Save Notes" at bounding box center [875, 434] width 38 height 8
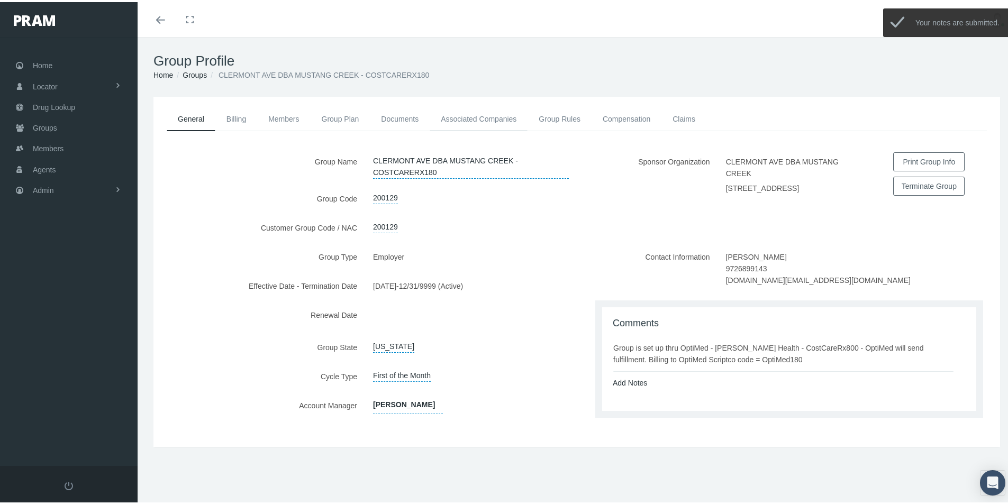
click at [488, 115] on link "Associated Companies" at bounding box center [478, 116] width 98 height 23
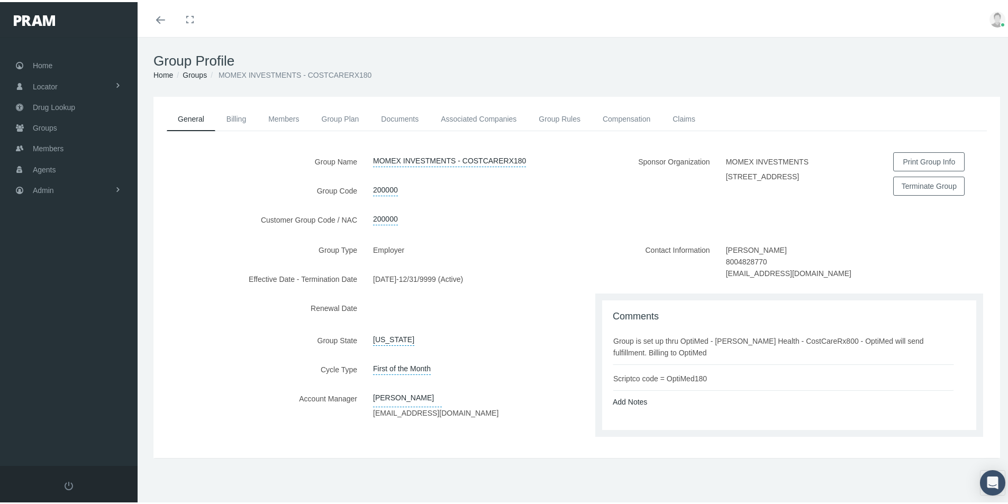
drag, startPoint x: 693, startPoint y: 396, endPoint x: 660, endPoint y: 370, distance: 42.5
click at [694, 394] on div "Add Notes" at bounding box center [789, 400] width 369 height 12
drag, startPoint x: 610, startPoint y: 337, endPoint x: 716, endPoint y: 372, distance: 111.9
click at [723, 374] on ul "Group is set up thru OptiMed - [PERSON_NAME] Health - CostCareRx800 - OptiMed w…" at bounding box center [790, 357] width 357 height 64
copy ul "Group is set up thru OptiMed - [PERSON_NAME] Health - CostCareRx800 - OptiMed w…"
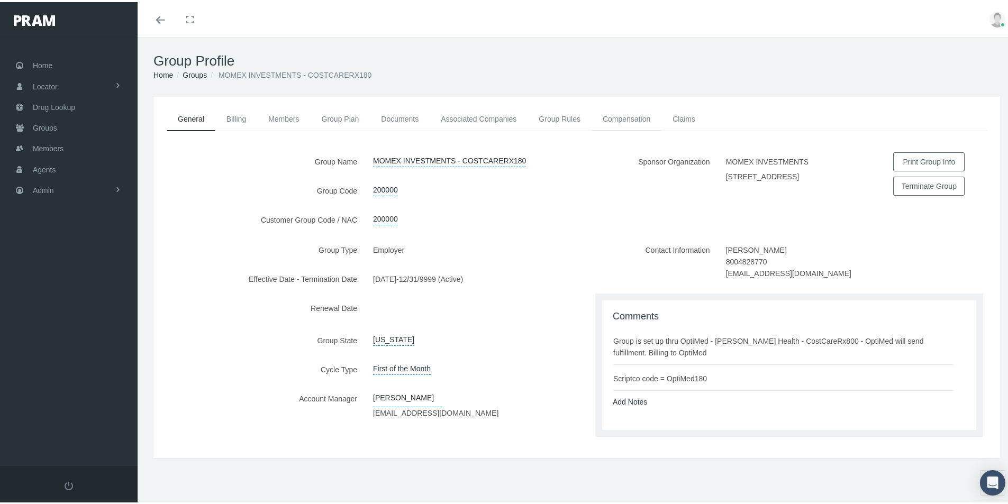
click at [617, 114] on link "Compensation" at bounding box center [626, 116] width 70 height 23
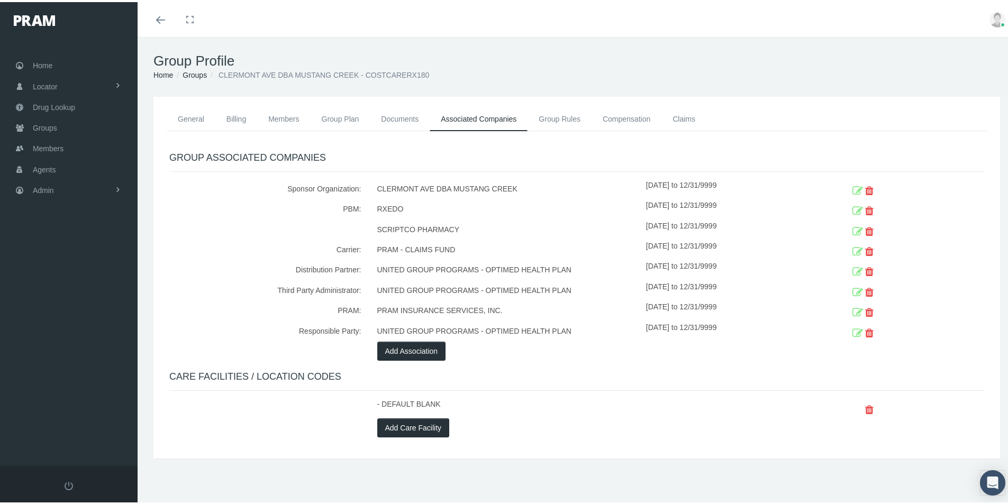
click at [852, 228] on icon at bounding box center [857, 230] width 11 height 16
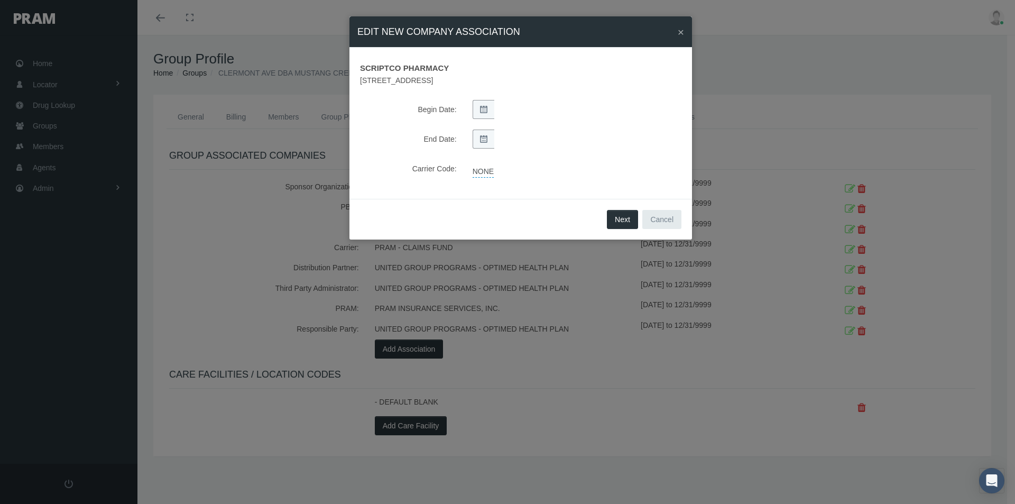
click at [481, 173] on link "NONE" at bounding box center [483, 170] width 21 height 15
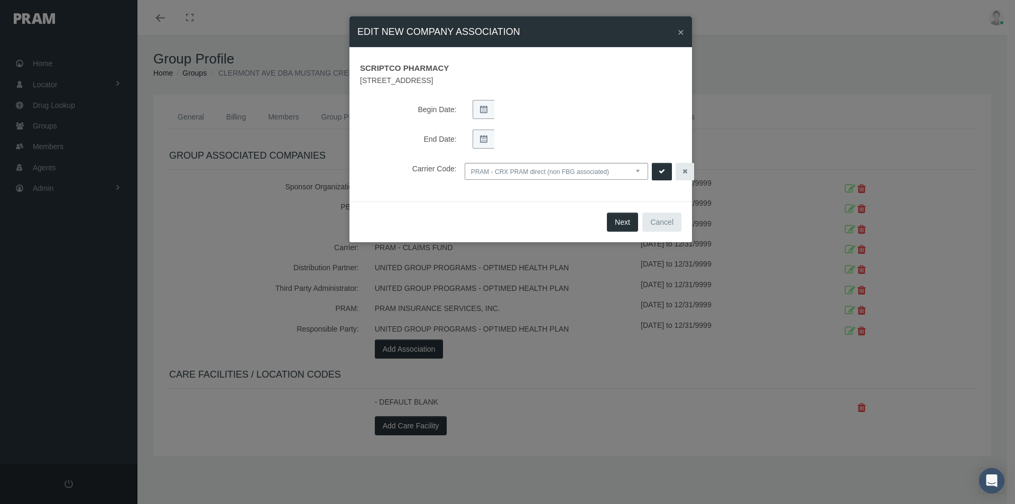
click at [635, 171] on select "NONE PRAM - CRX PRAM direct (non FBG associated) FBGPRAM - CRX CHC Business - g…" at bounding box center [557, 171] width 184 height 17
select select "14"
click at [465, 163] on select "NONE PRAM - CRX PRAM direct (non FBG associated) FBGPRAM - CRX CHC Business - g…" at bounding box center [557, 171] width 184 height 17
click at [664, 170] on icon "submit" at bounding box center [662, 172] width 6 height 10
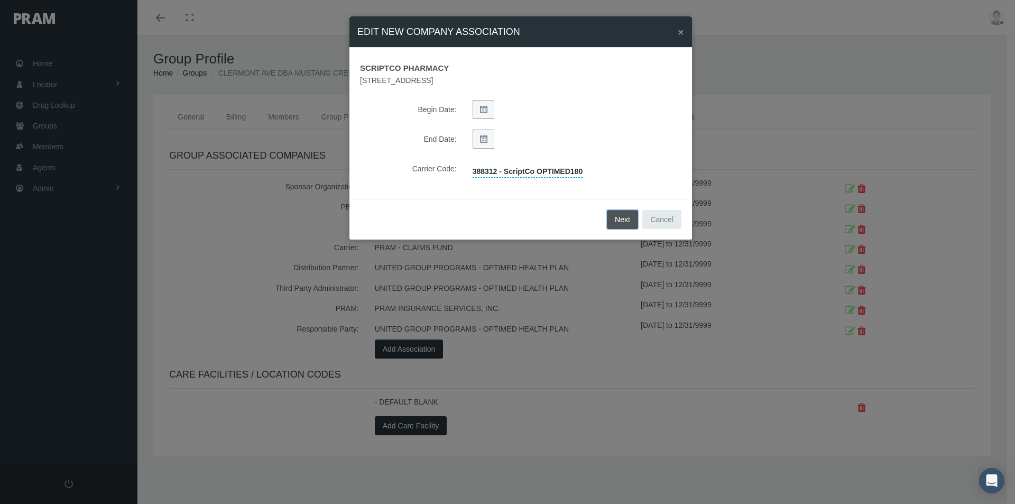
click at [625, 219] on button "Next" at bounding box center [622, 219] width 31 height 19
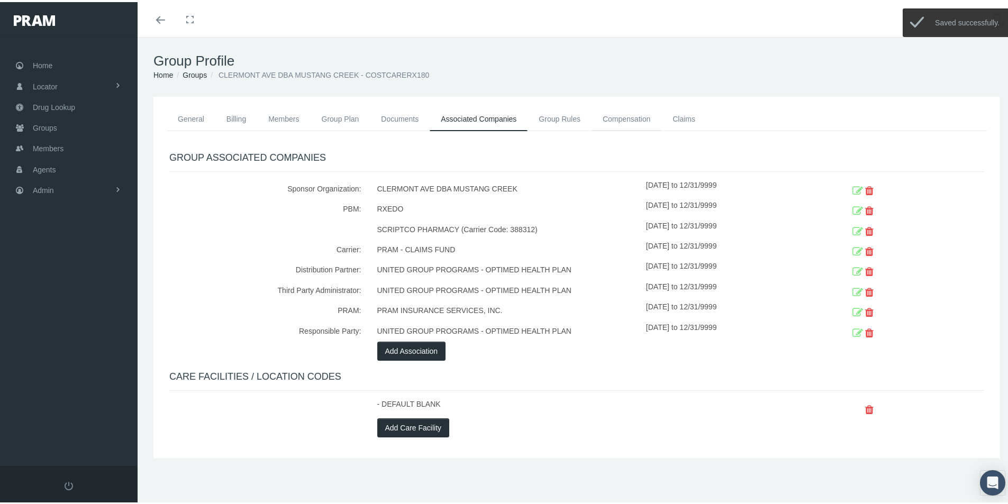
click at [625, 113] on link "Compensation" at bounding box center [626, 116] width 70 height 23
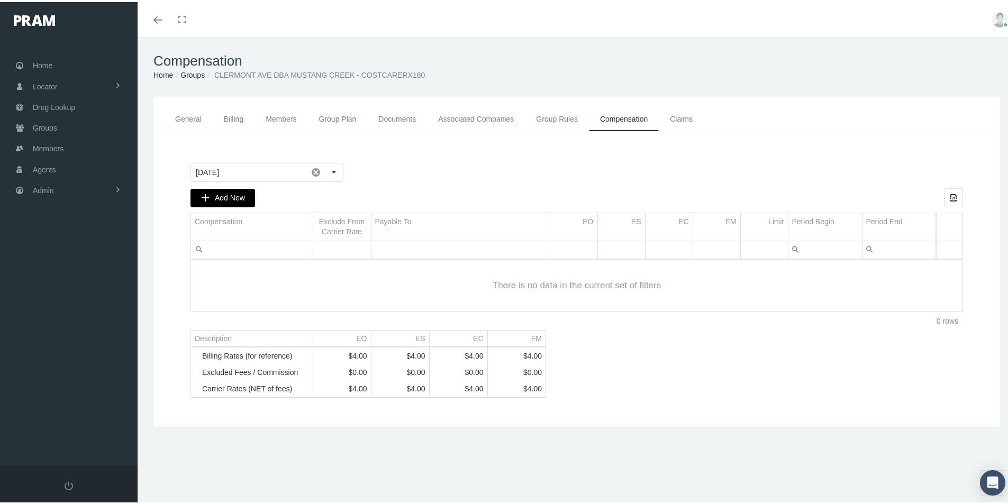
click at [213, 194] on div "Add New" at bounding box center [222, 195] width 63 height 17
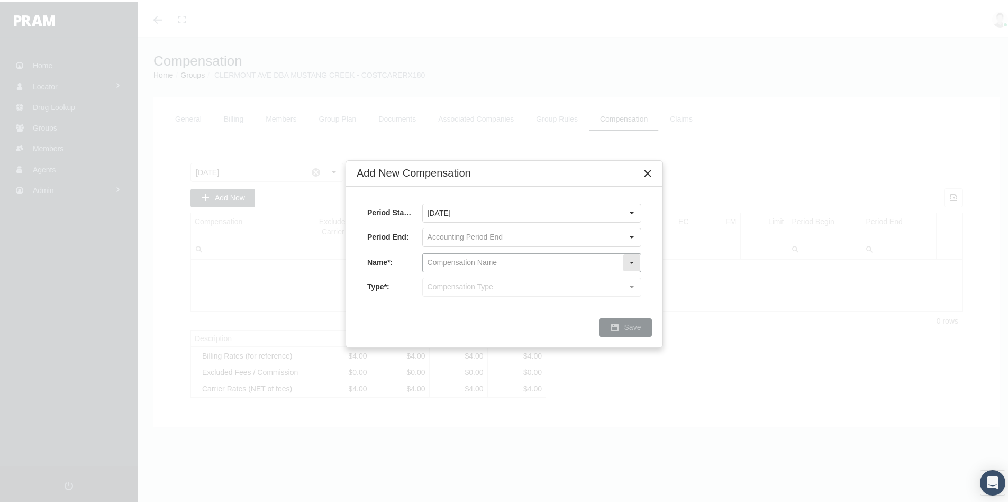
click at [441, 258] on input "text" at bounding box center [523, 261] width 200 height 18
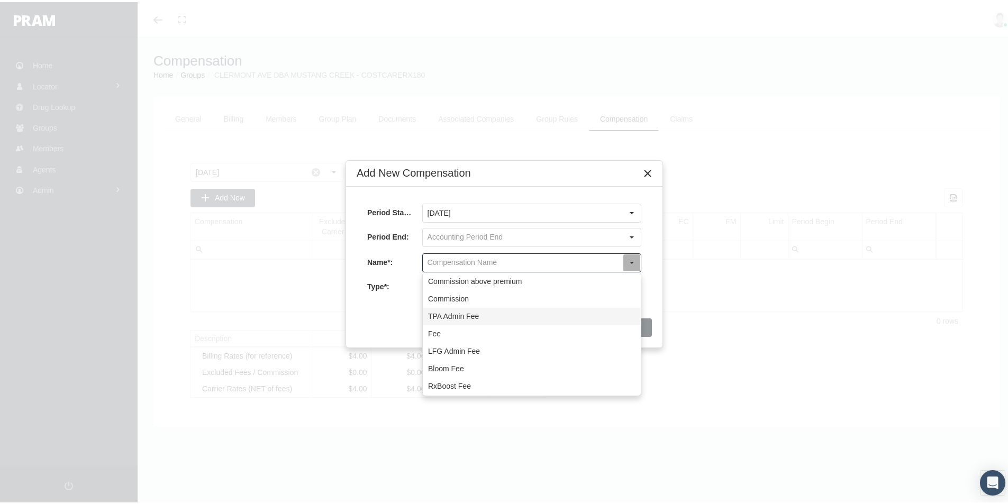
click at [437, 312] on div "TPA Admin Fee" at bounding box center [531, 314] width 217 height 17
type input "TPA Admin Fee"
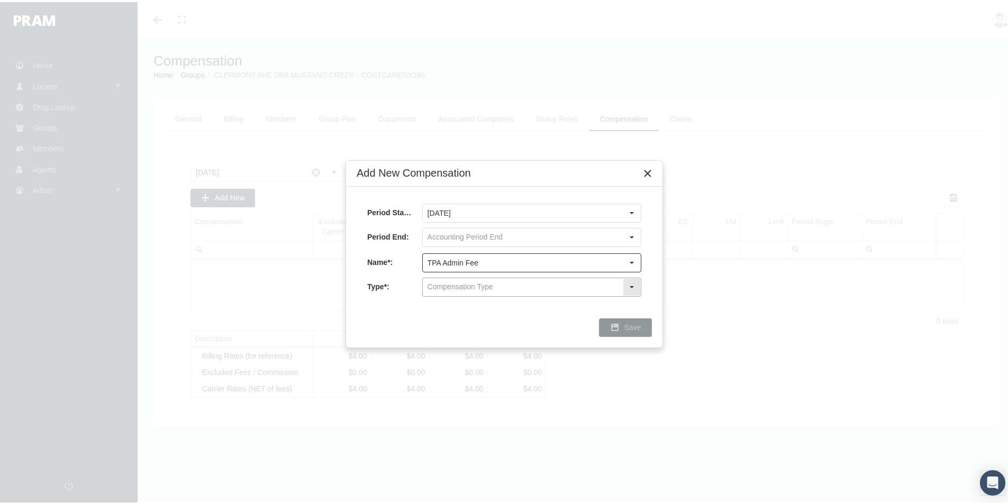
click at [439, 288] on input "text" at bounding box center [523, 285] width 200 height 18
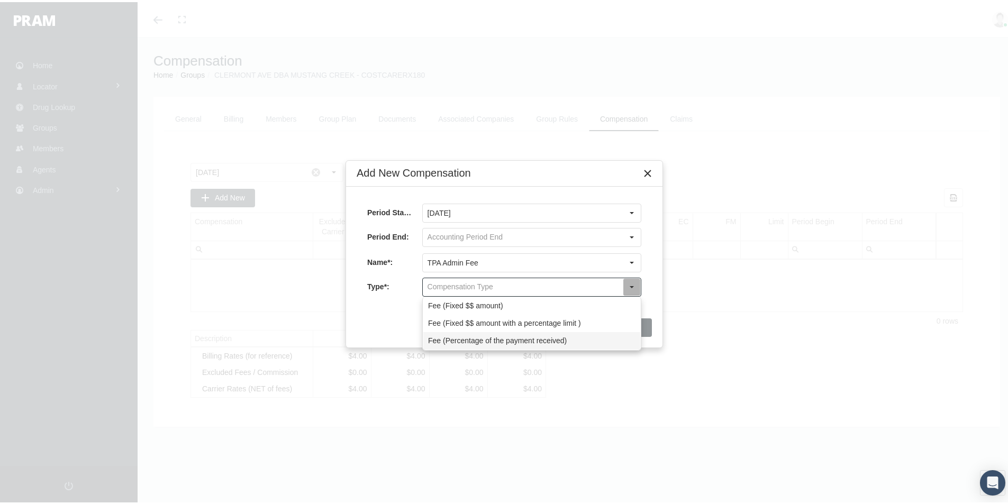
click at [439, 334] on div "Fee (Percentage of the payment received)" at bounding box center [531, 338] width 217 height 17
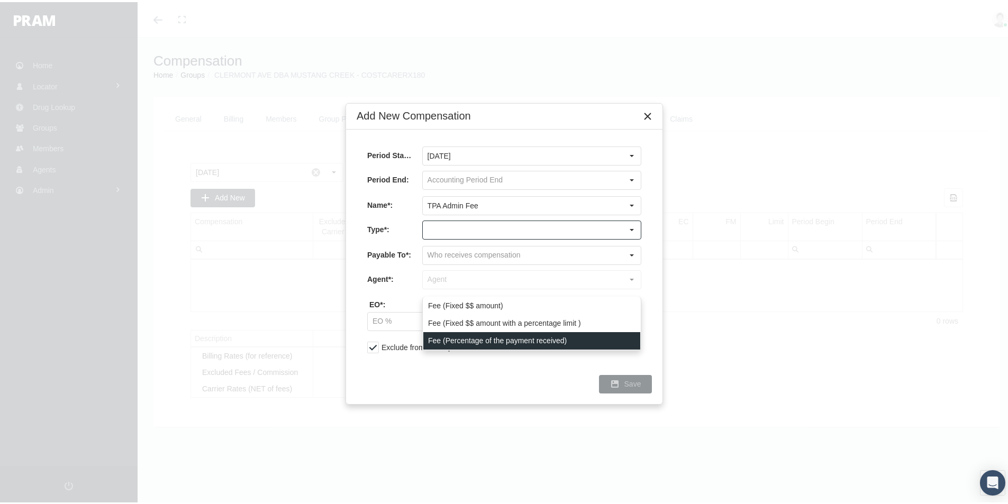
type input "Fee (Percentage of the payment received)"
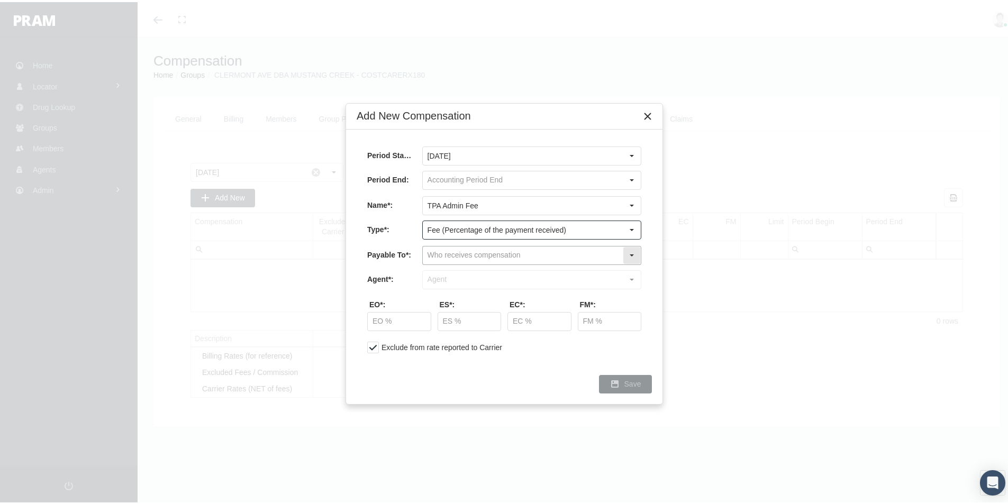
click at [444, 257] on input "text" at bounding box center [523, 253] width 200 height 18
click at [448, 283] on div "Company" at bounding box center [531, 289] width 217 height 17
type input "Company"
click at [449, 274] on input "text" at bounding box center [523, 278] width 200 height 18
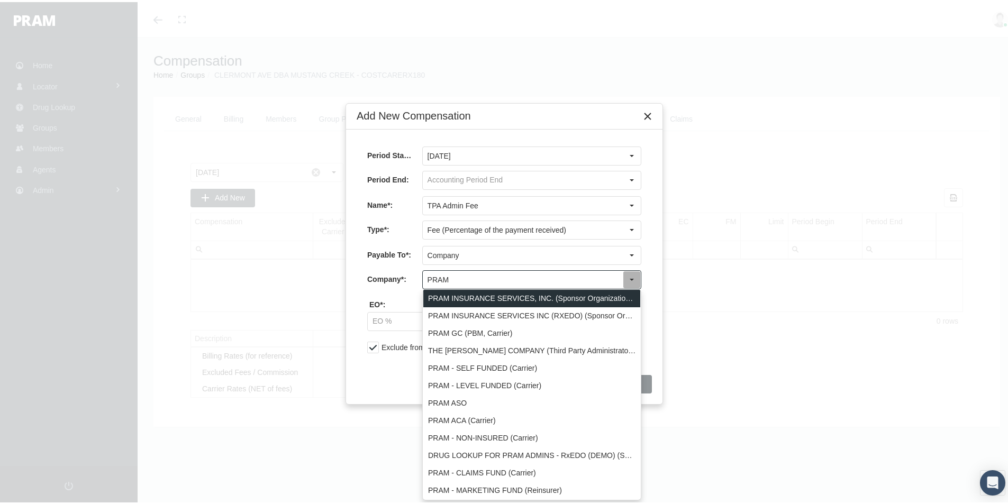
click at [443, 296] on div "PRAM INSURANCE SERVICES, INC. (Sponsor Organization, Broker, Distribution Partn…" at bounding box center [531, 296] width 217 height 17
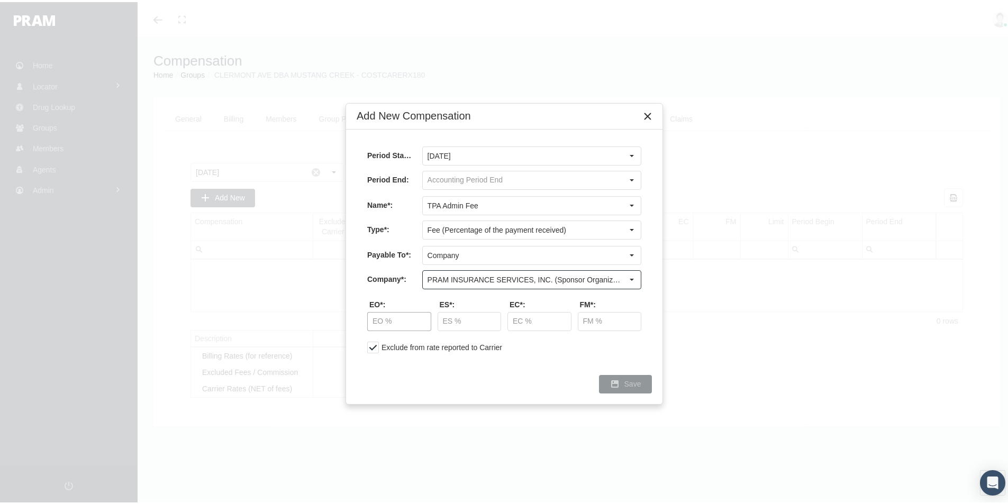
type input "PRAM INSURANCE SERVICES, INC. (Sponsor Organization, Broker, Distribution Partn…"
click at [389, 322] on input "text" at bounding box center [399, 319] width 63 height 18
type input "30.00 %"
type input "5.00 %"
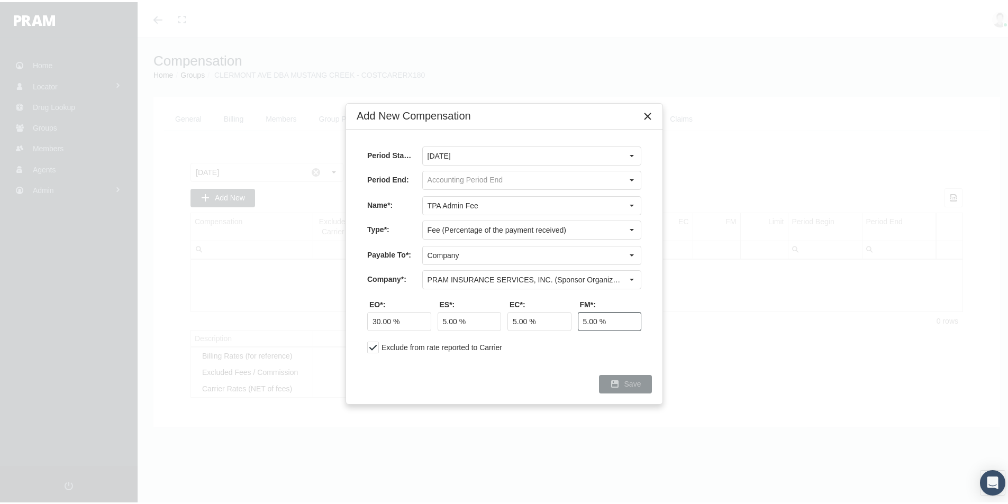
type input "5.00 %"
click at [636, 381] on span "Save" at bounding box center [632, 382] width 17 height 8
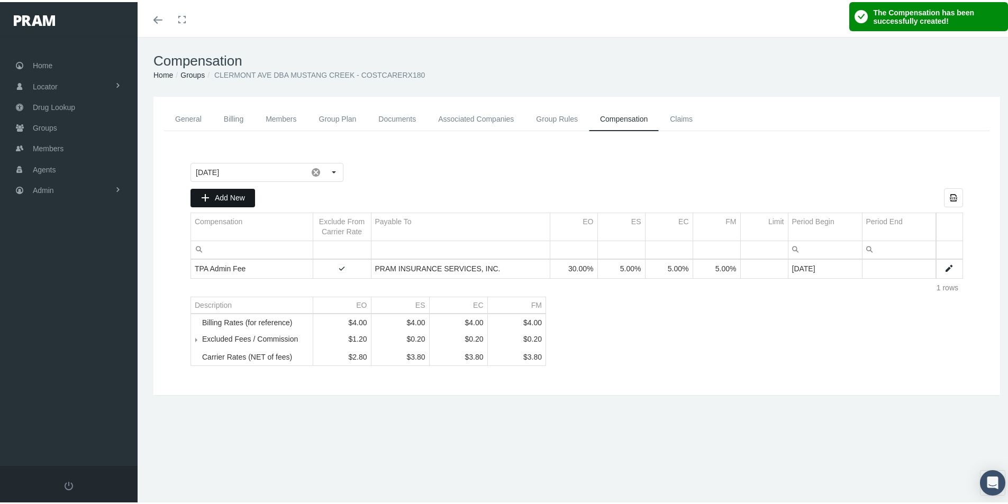
click at [222, 195] on span "Add New" at bounding box center [230, 195] width 30 height 8
type input "[DATE]"
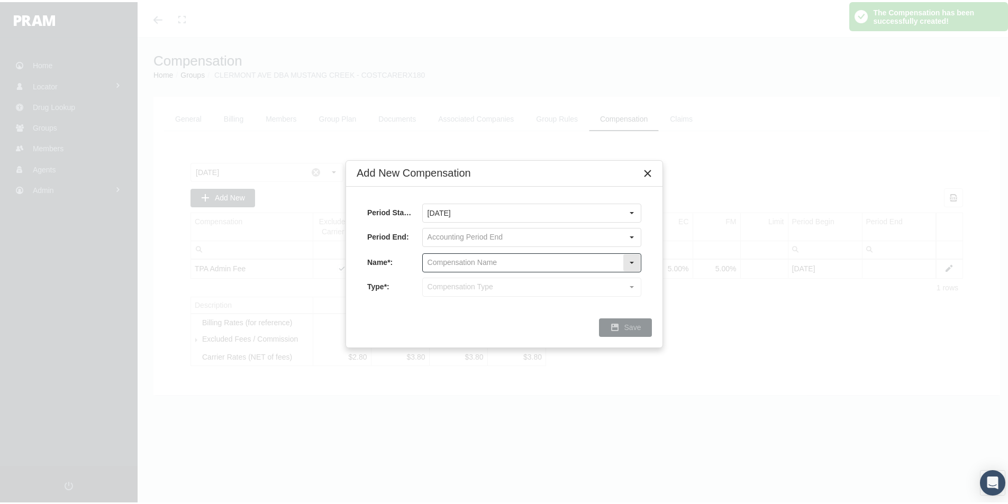
click at [434, 262] on input "text" at bounding box center [523, 261] width 200 height 18
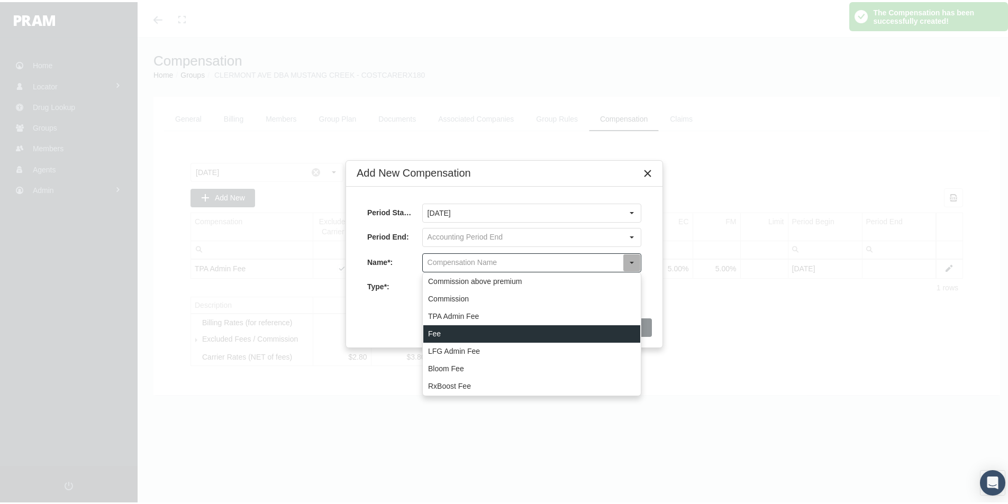
click at [435, 331] on div "Fee" at bounding box center [531, 331] width 217 height 17
type input "Fee"
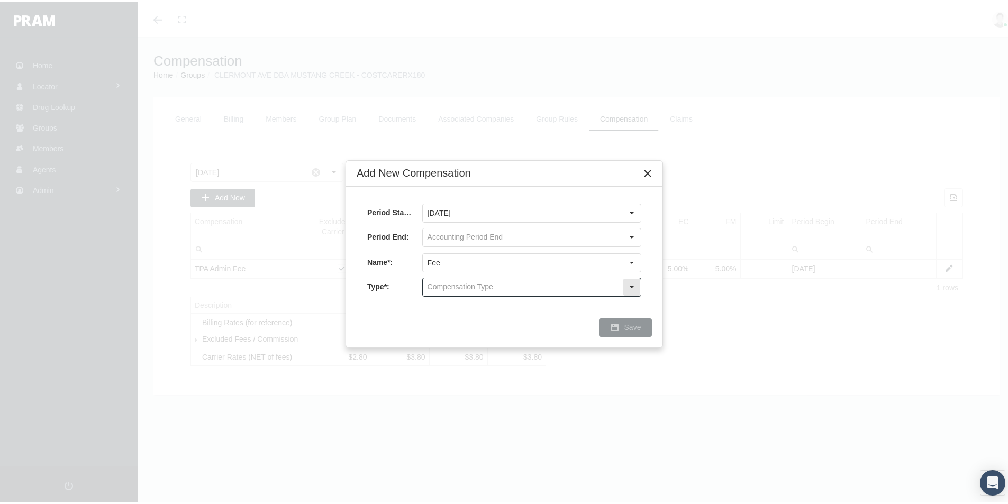
click at [432, 292] on input "text" at bounding box center [523, 285] width 200 height 18
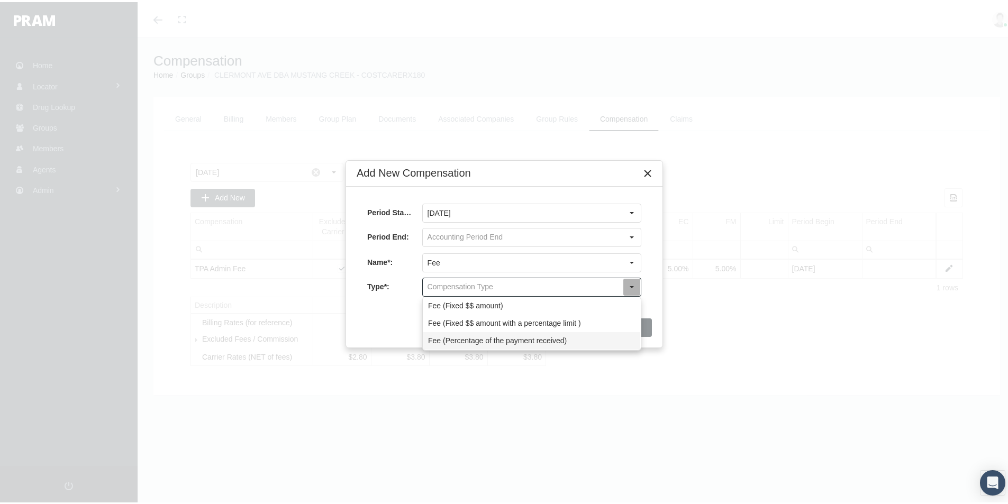
click at [429, 341] on div "Fee (Percentage of the payment received)" at bounding box center [531, 338] width 217 height 17
type input "Fee (Percentage of the payment received)"
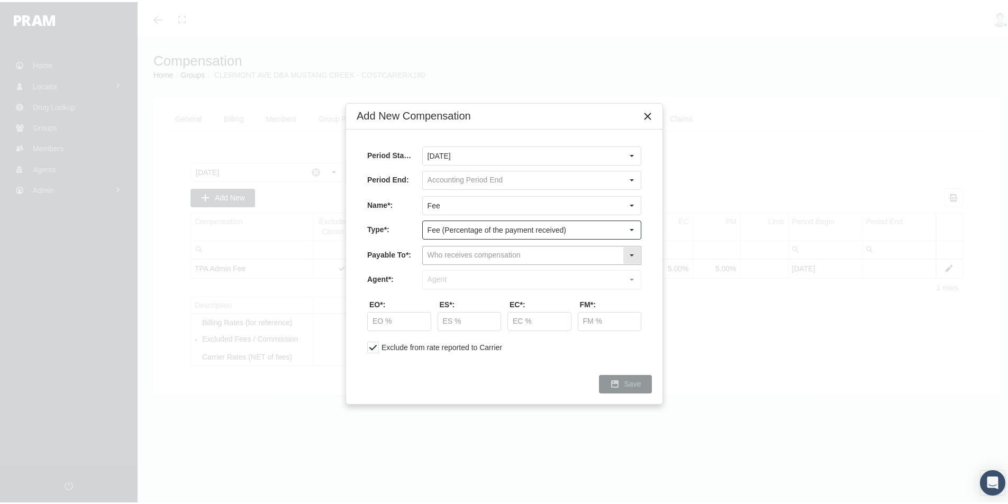
click at [431, 249] on input "text" at bounding box center [523, 253] width 200 height 18
click at [435, 287] on div "Company" at bounding box center [531, 289] width 217 height 17
type input "Company"
click at [441, 276] on input "text" at bounding box center [523, 278] width 200 height 18
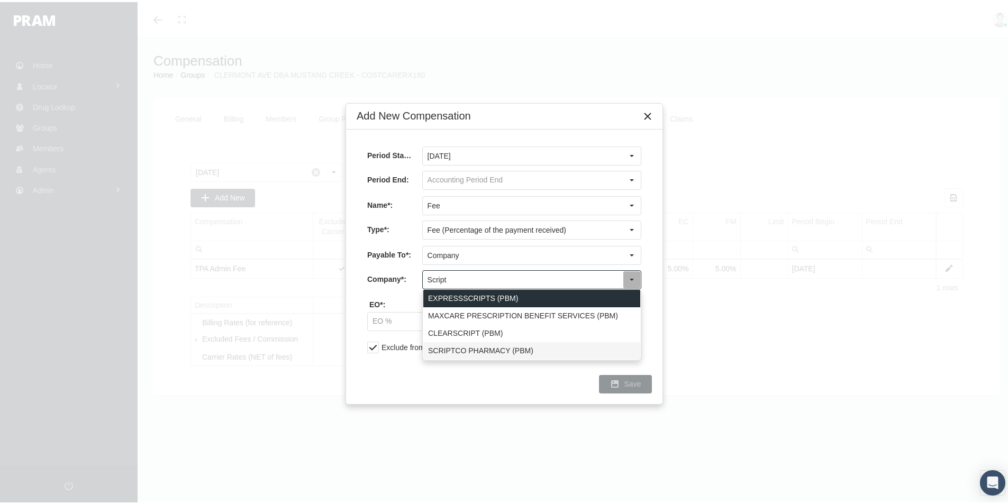
click at [451, 349] on div "SCRIPTCO PHARMACY (PBM)" at bounding box center [531, 348] width 217 height 17
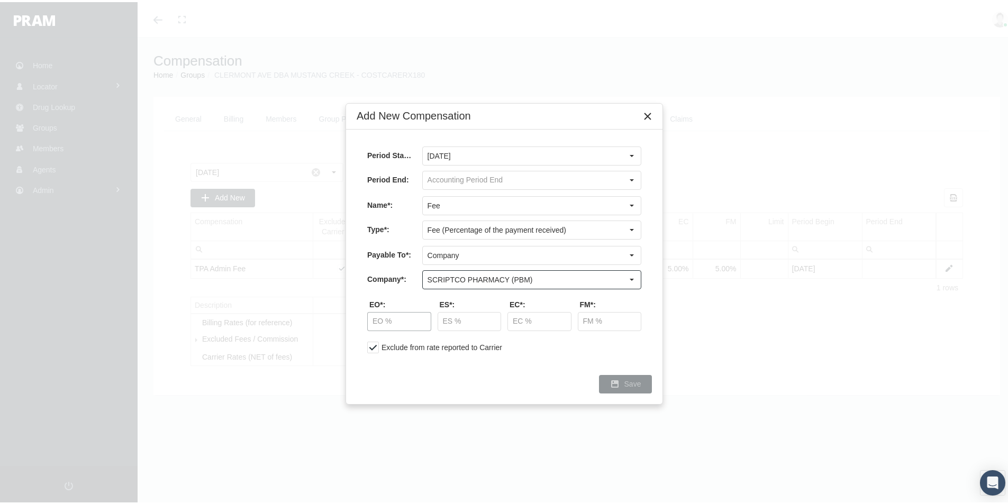
type input "SCRIPTCO PHARMACY (PBM)"
click at [378, 315] on input "text" at bounding box center [399, 319] width 63 height 18
type input "50.00 %"
type input "87.50 %"
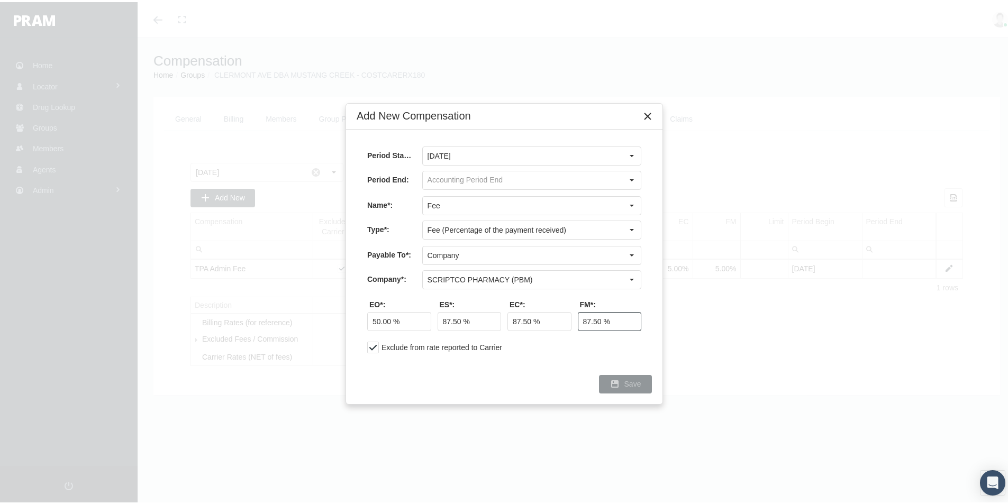
type input "87.50 %"
click at [637, 383] on span "Save" at bounding box center [632, 382] width 17 height 8
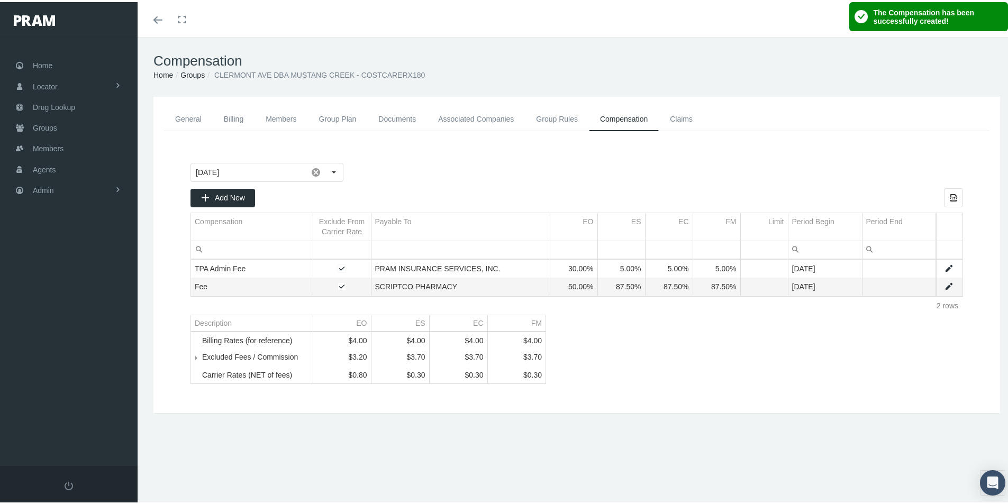
click at [188, 120] on link "General" at bounding box center [188, 117] width 49 height 24
click at [487, 438] on div "General Billing Members Group Plan Documents Associated Companies Enrollment Hi…" at bounding box center [577, 269] width 878 height 348
click at [186, 115] on link "General" at bounding box center [188, 117] width 49 height 24
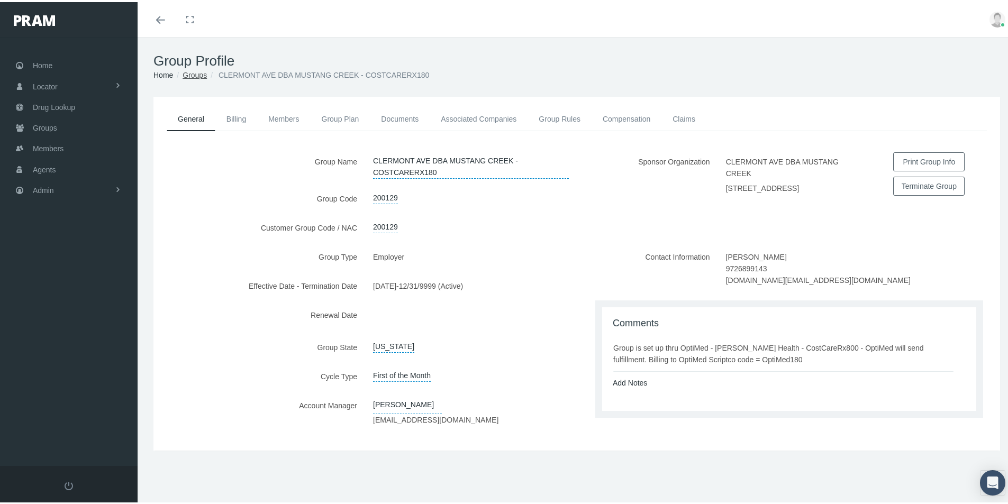
click at [194, 72] on link "Groups" at bounding box center [194, 73] width 24 height 8
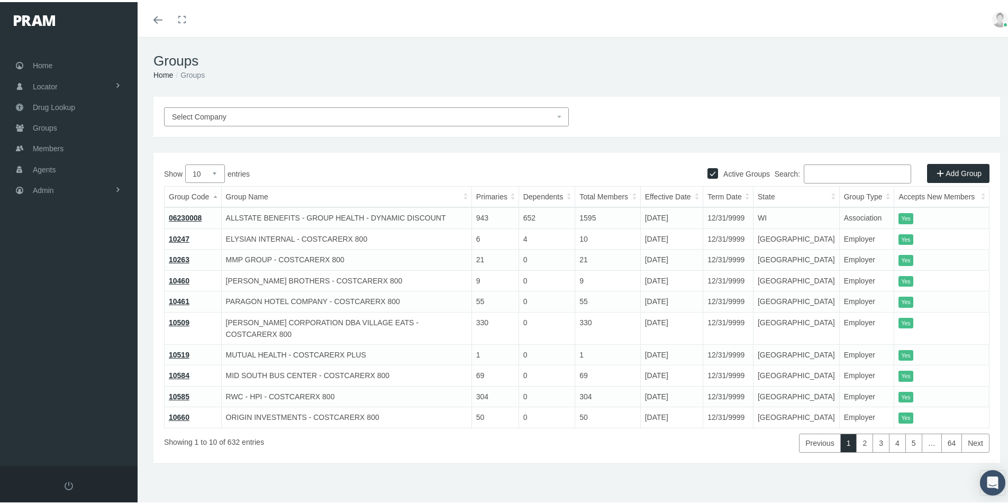
click at [947, 173] on link "Add Group" at bounding box center [958, 171] width 62 height 19
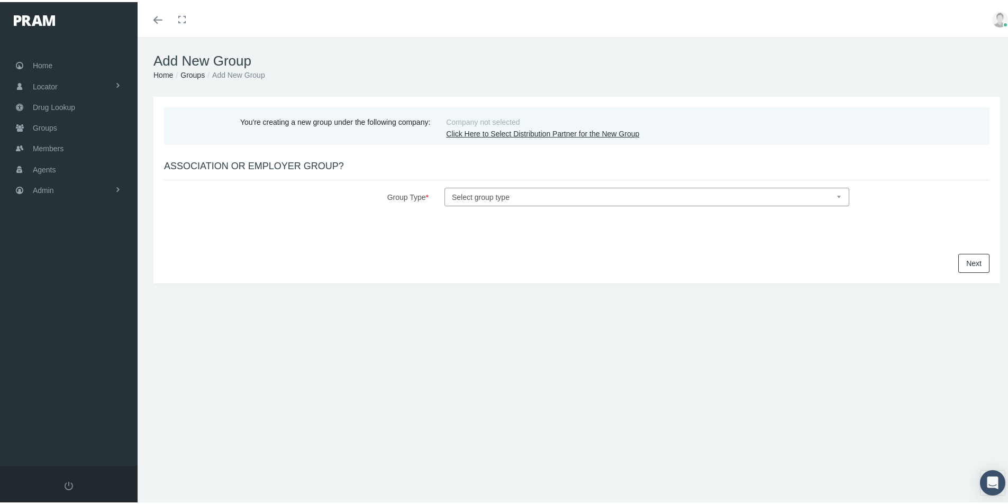
click at [476, 131] on link "Click Here to Select Distribution Partner for the New Group" at bounding box center [542, 131] width 193 height 8
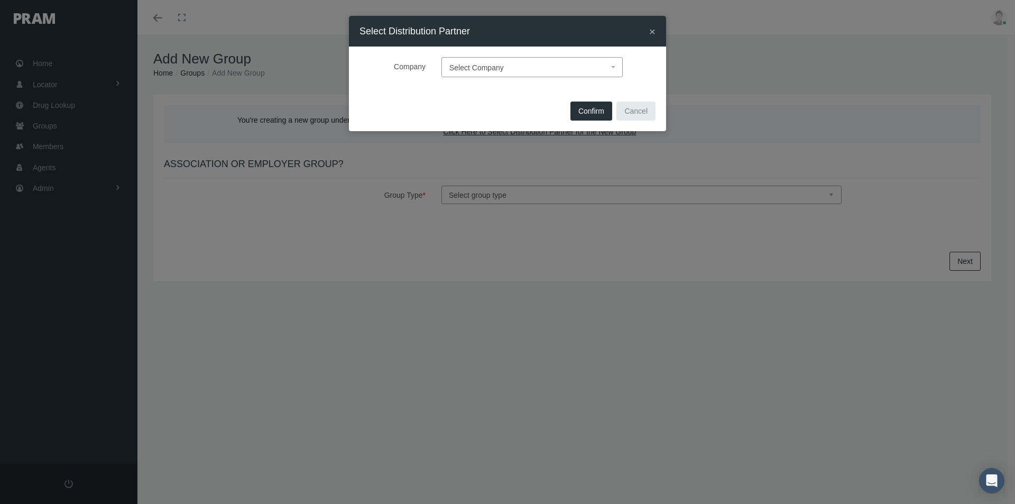
click at [457, 65] on span "Select Company" at bounding box center [477, 67] width 54 height 8
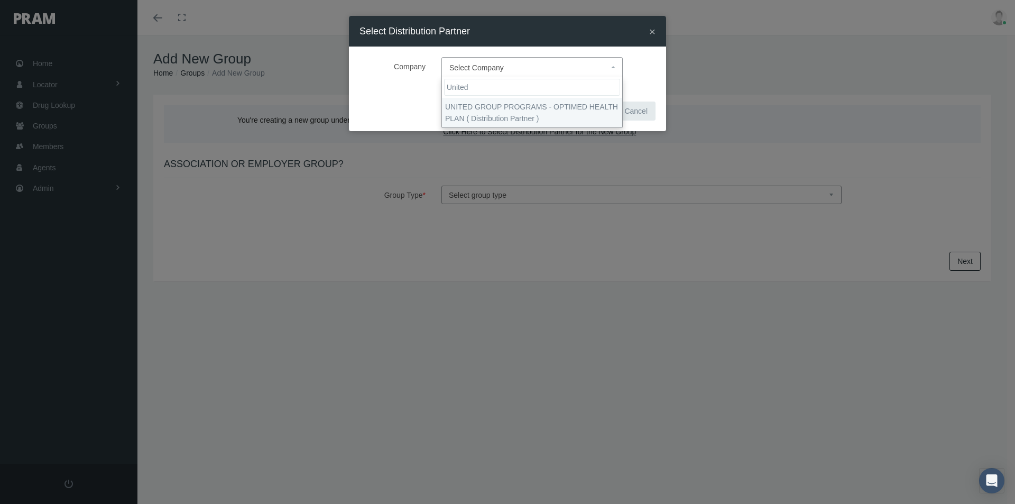
type input "United"
select select "4875"
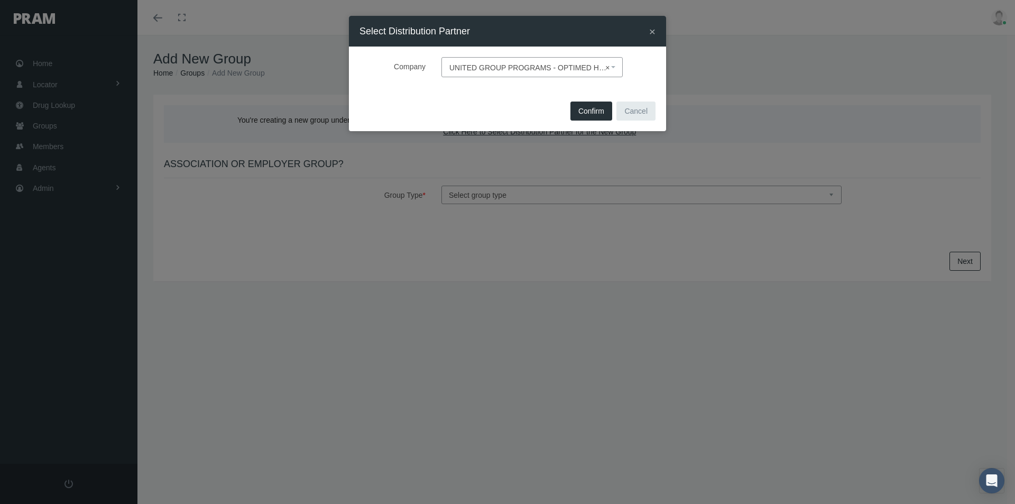
click at [584, 113] on span "Confirm" at bounding box center [592, 111] width 26 height 8
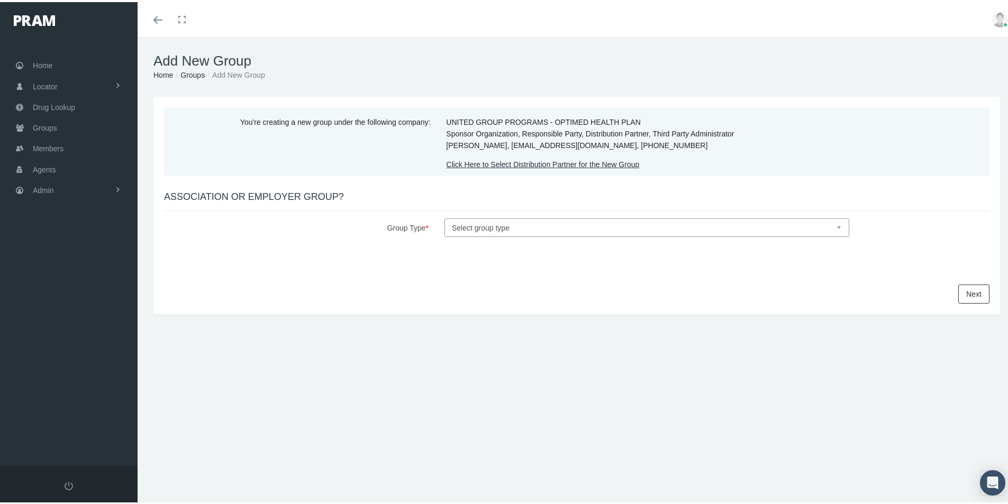
click at [465, 227] on select "Select group type Association Employer" at bounding box center [646, 225] width 405 height 19
select select "1"
click at [444, 216] on select "Select group type Association Employer" at bounding box center [646, 225] width 405 height 19
click at [966, 290] on link "Next" at bounding box center [973, 291] width 31 height 19
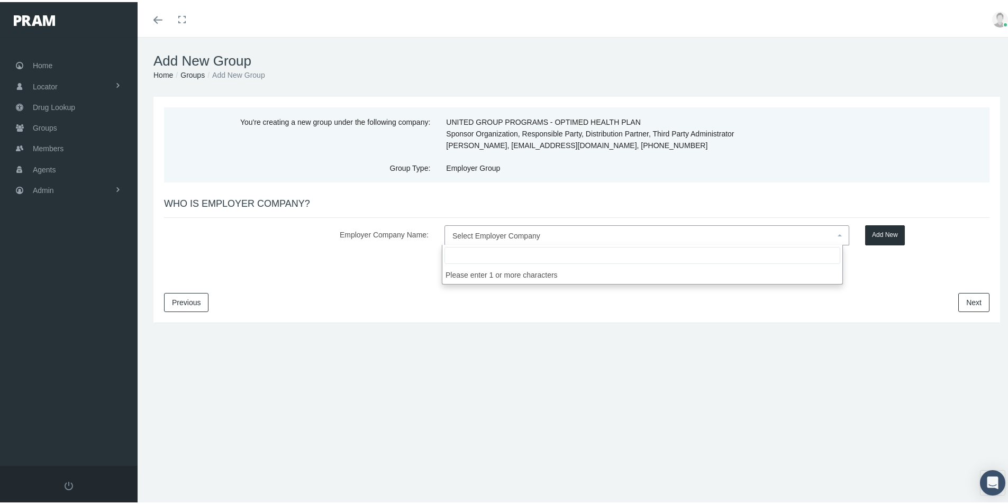
drag, startPoint x: 454, startPoint y: 231, endPoint x: 555, endPoint y: 234, distance: 101.1
click at [457, 230] on span "Select Employer Company" at bounding box center [496, 234] width 88 height 8
type input "SiteForce holdings, LLC"
click at [883, 233] on button "Add New" at bounding box center [885, 233] width 40 height 20
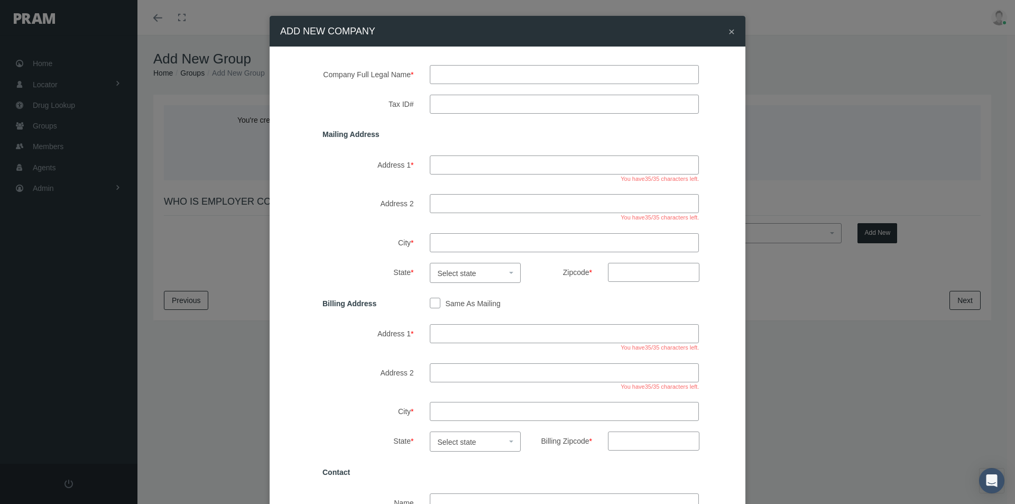
click at [475, 70] on input "text" at bounding box center [565, 74] width 270 height 19
type input "siteforce holdings, llc"
click at [437, 102] on input "Tax ID#" at bounding box center [565, 104] width 270 height 19
type input "[US_EMPLOYER_IDENTIFICATION_NUMBER]"
click at [445, 159] on input "Address 1 *" at bounding box center [565, 164] width 270 height 19
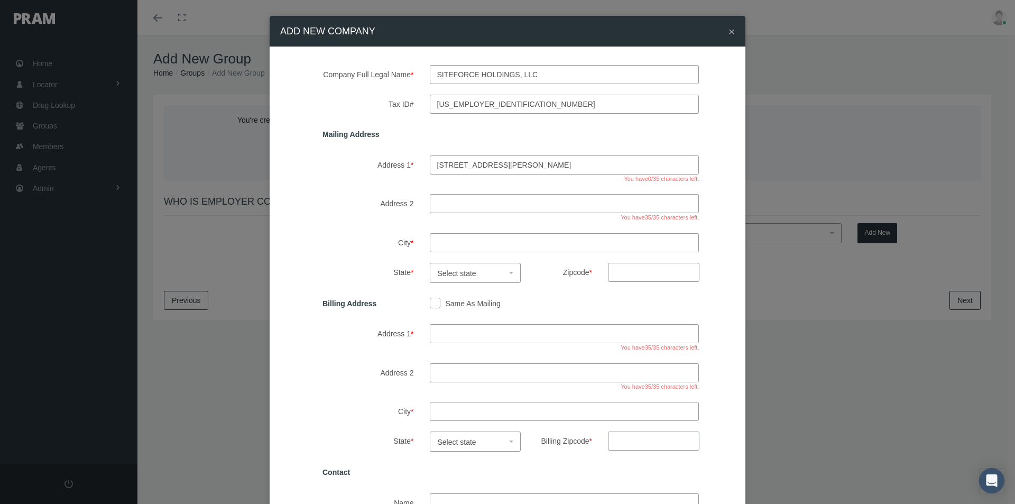
type input "[STREET_ADDRESS][PERSON_NAME]"
click at [436, 244] on input "City *" at bounding box center [565, 242] width 270 height 19
type input "carrolton"
click at [454, 278] on span "Select state" at bounding box center [472, 274] width 69 height 14
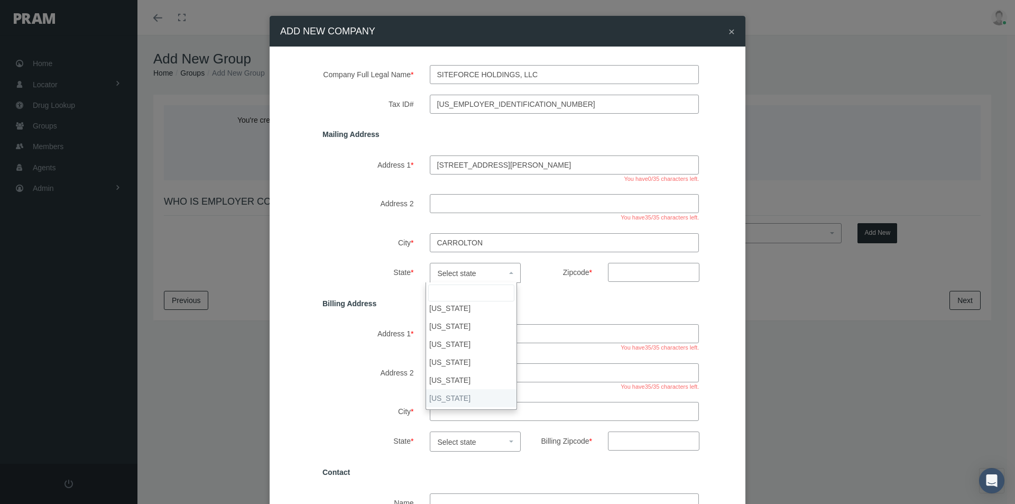
select select "[GEOGRAPHIC_DATA]"
drag, startPoint x: 613, startPoint y: 272, endPoint x: 702, endPoint y: 278, distance: 89.1
click at [613, 272] on input "Zipcode *" at bounding box center [653, 272] width 91 height 19
type input "75006"
drag, startPoint x: 428, startPoint y: 301, endPoint x: 433, endPoint y: 304, distance: 5.7
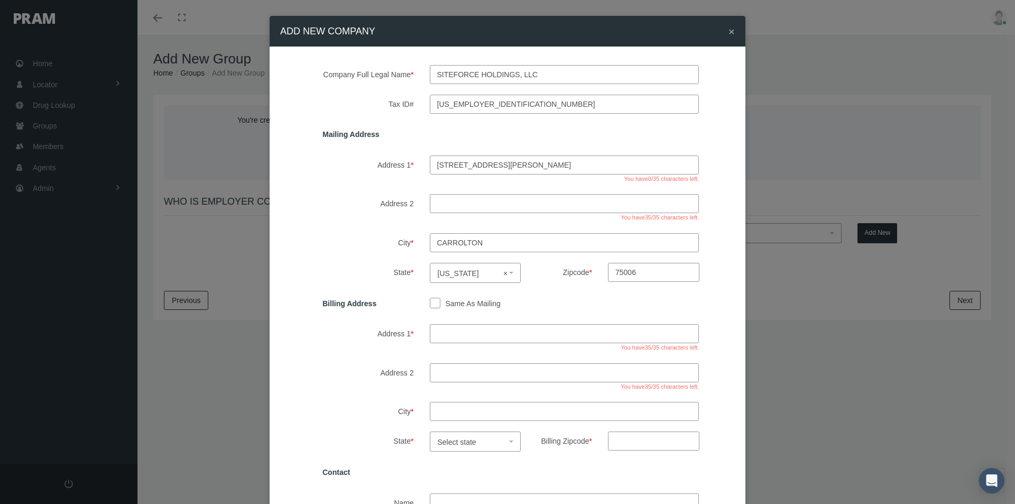
click at [430, 301] on input "Same As Mailing" at bounding box center [435, 302] width 11 height 11
checkbox input "true"
type input "[STREET_ADDRESS][PERSON_NAME]"
type input "carrolton"
select select "[GEOGRAPHIC_DATA]"
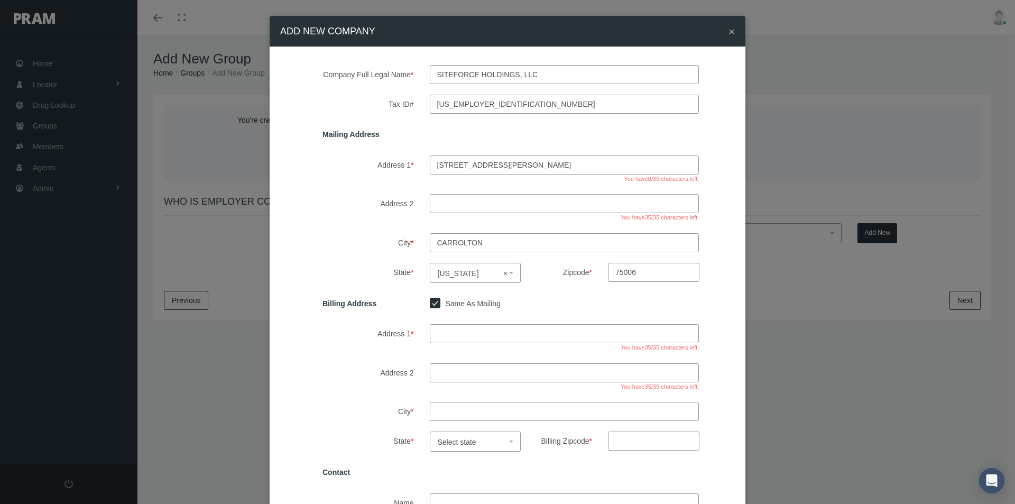
type input "75006"
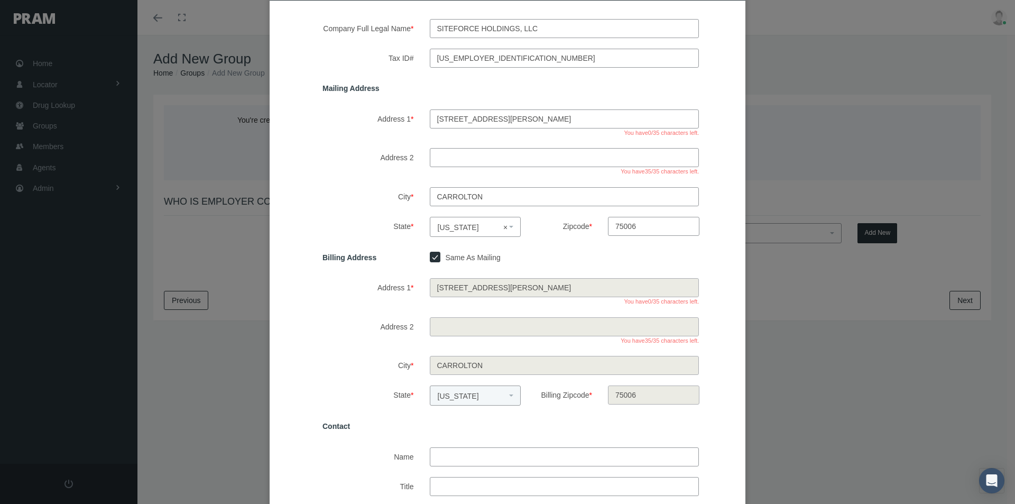
scroll to position [159, 0]
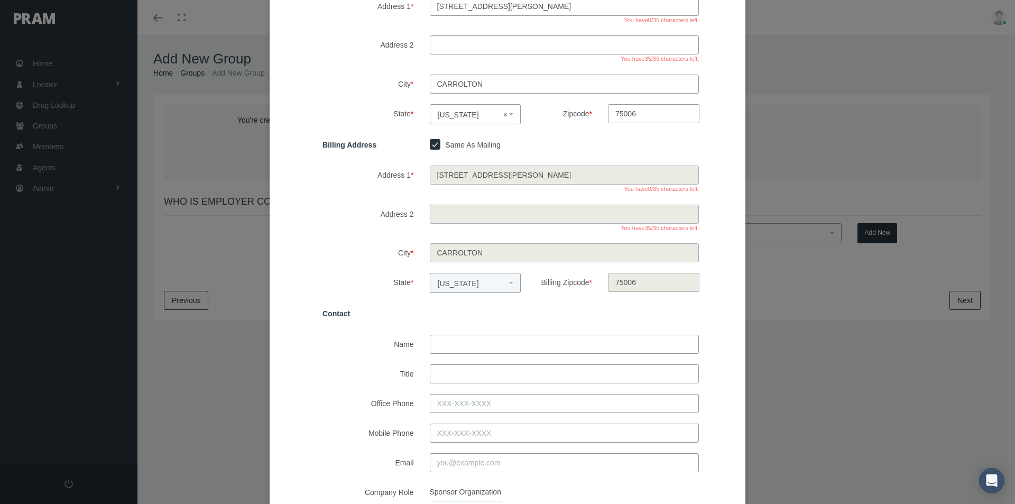
click at [447, 343] on input "Name" at bounding box center [565, 344] width 270 height 19
type input "[PERSON_NAME]"
click at [453, 374] on input "Title" at bounding box center [565, 373] width 270 height 19
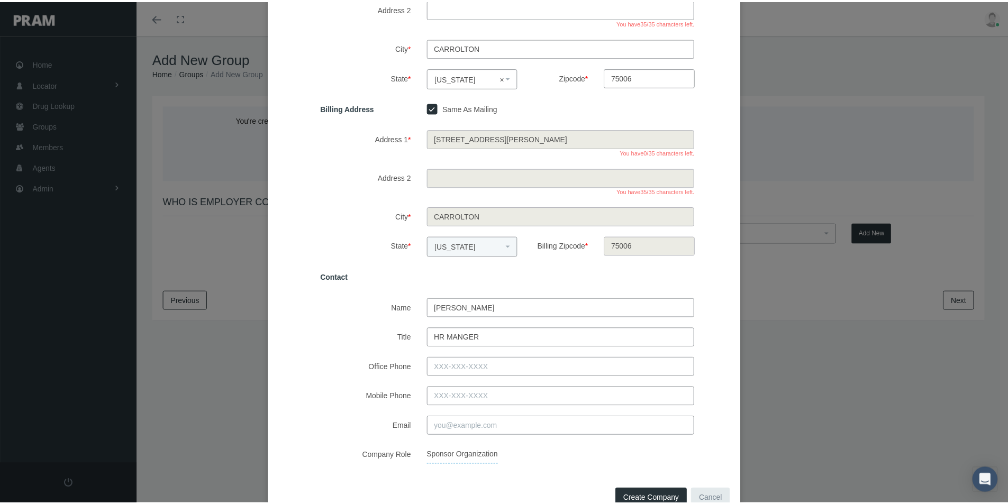
scroll to position [212, 0]
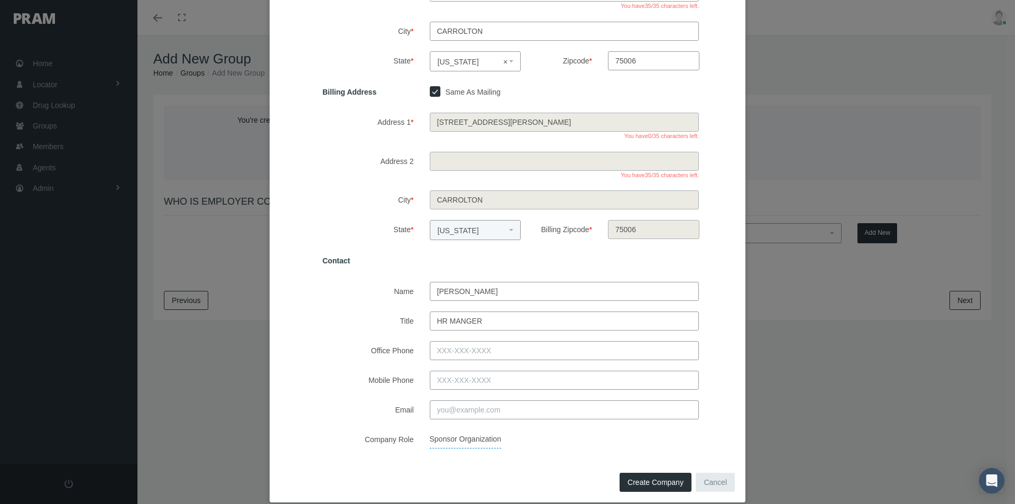
type input "HR Manger"
drag, startPoint x: 445, startPoint y: 353, endPoint x: 459, endPoint y: 350, distance: 14.8
click at [448, 352] on input "Office Phone" at bounding box center [565, 350] width 270 height 19
type input "214-862-1355"
drag, startPoint x: 444, startPoint y: 407, endPoint x: 535, endPoint y: 393, distance: 91.9
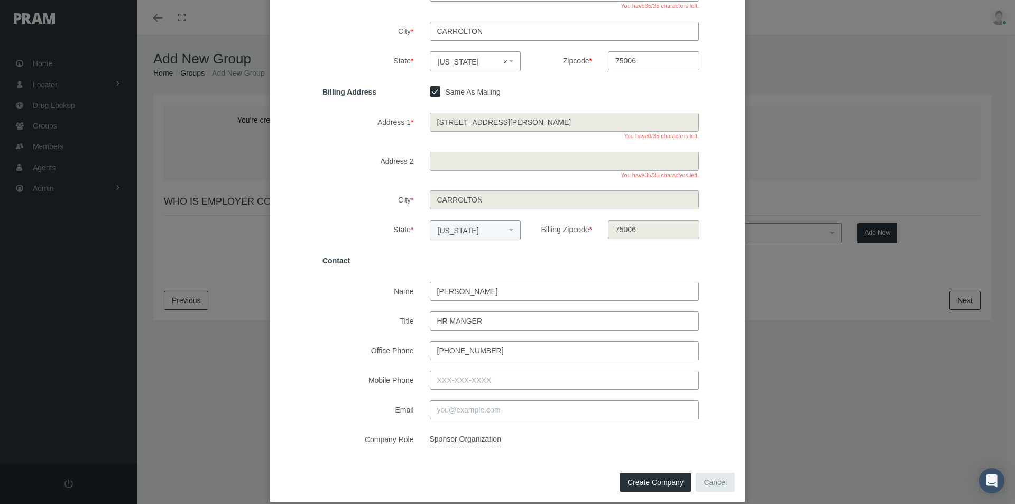
click at [444, 407] on input "Email" at bounding box center [565, 409] width 270 height 19
type input "[PERSON_NAME][EMAIL_ADDRESS][PERSON_NAME][DOMAIN_NAME]"
click at [646, 481] on span "Create Company" at bounding box center [656, 482] width 56 height 8
select select
checkbox input "false"
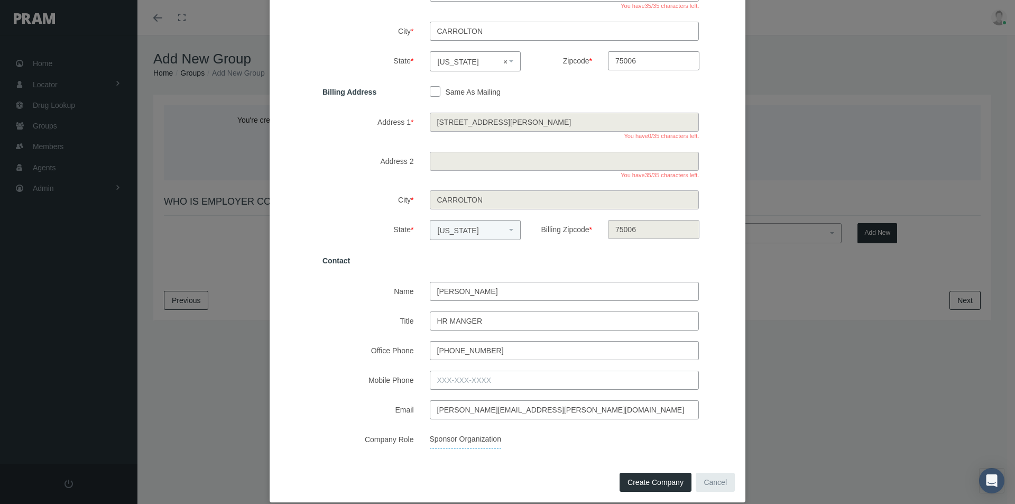
select select
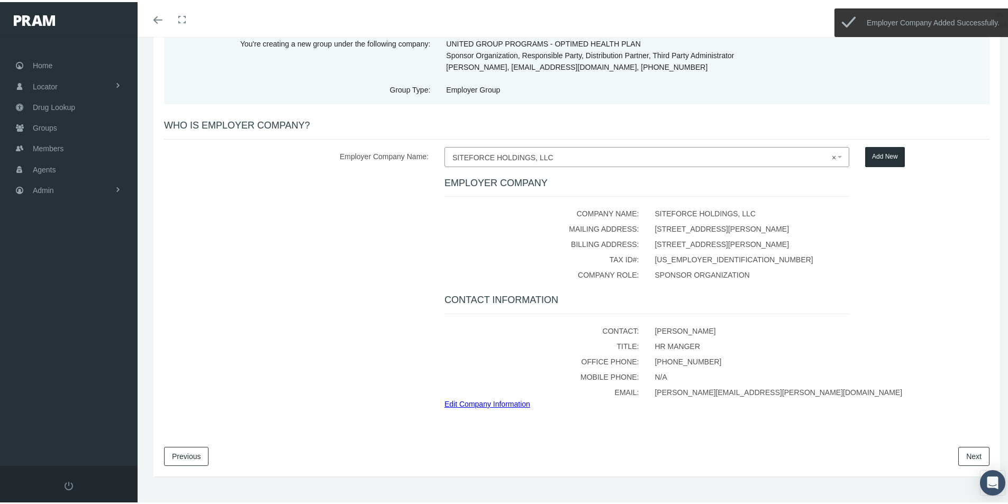
scroll to position [92, 0]
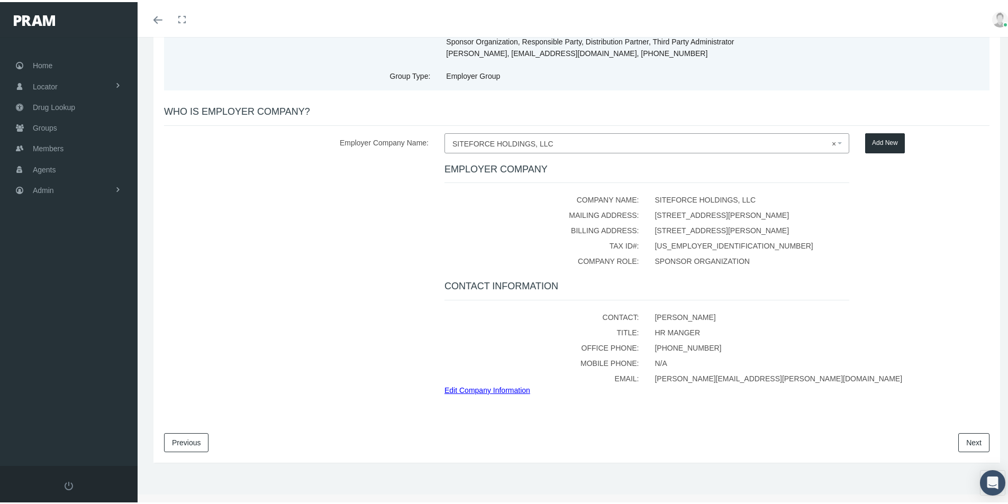
drag, startPoint x: 968, startPoint y: 436, endPoint x: 713, endPoint y: 422, distance: 255.3
click at [968, 437] on link "Next" at bounding box center [973, 440] width 31 height 19
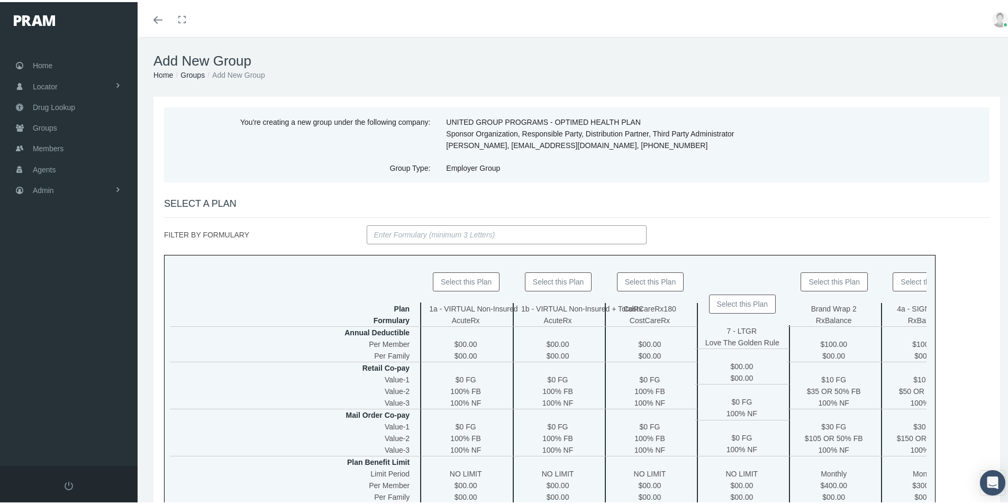
click at [633, 280] on button "Select this Plan" at bounding box center [650, 279] width 67 height 19
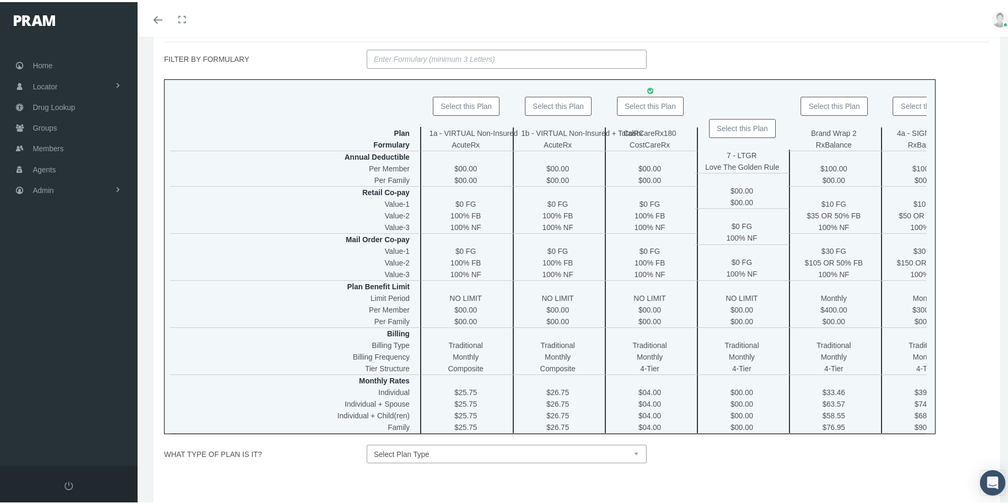
scroll to position [212, 0]
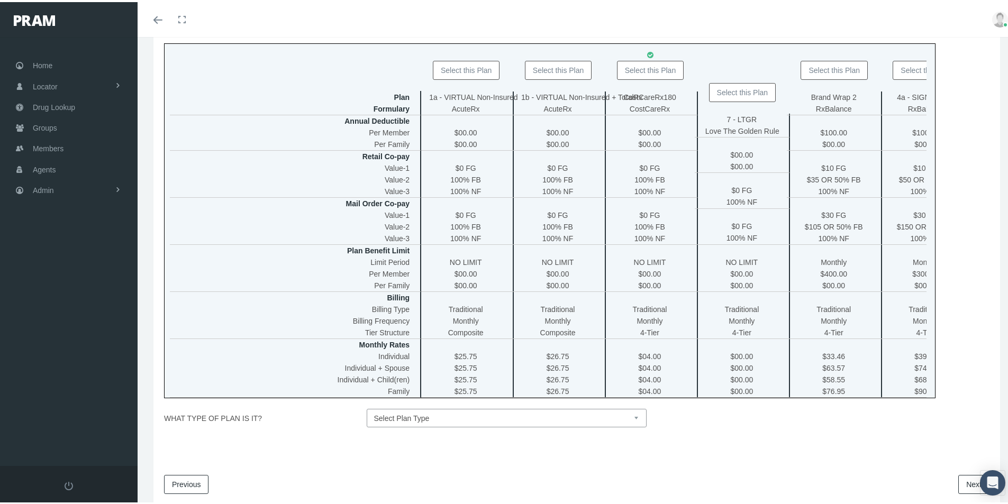
drag, startPoint x: 620, startPoint y: 427, endPoint x: 584, endPoint y: 432, distance: 36.2
click at [616, 425] on select "Select Plan Type Insured Lyric Lean Unknown" at bounding box center [507, 416] width 280 height 19
select select "0"
click at [367, 414] on select "Select Plan Type Insured Lyric Lean Unknown" at bounding box center [507, 416] width 280 height 19
click at [959, 488] on link "Next" at bounding box center [973, 482] width 31 height 19
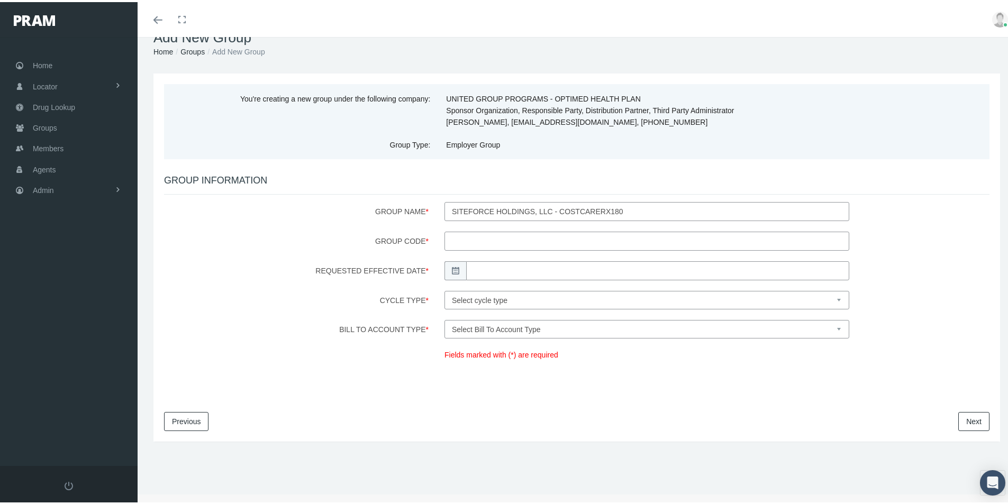
scroll to position [0, 0]
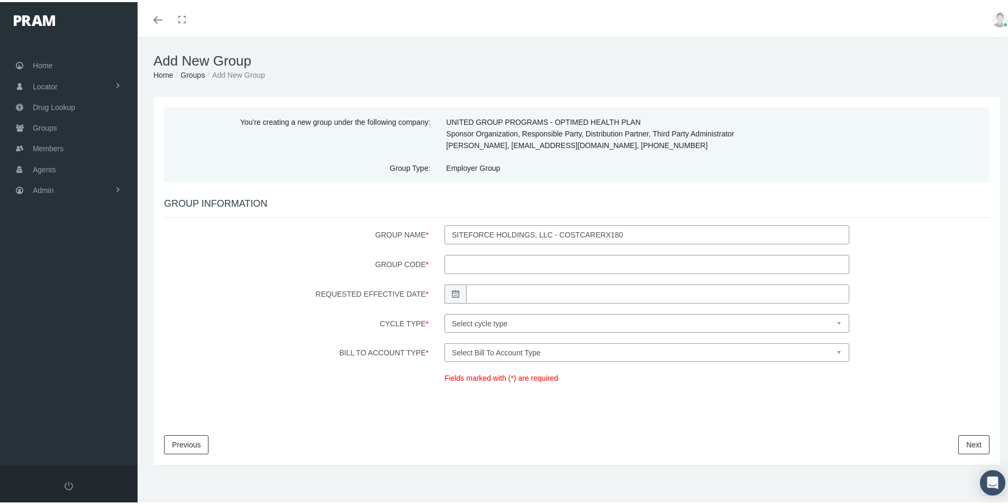
drag, startPoint x: 464, startPoint y: 261, endPoint x: 583, endPoint y: 287, distance: 121.7
click at [467, 263] on input "Group Code *" at bounding box center [646, 262] width 405 height 19
type input "1"
type input "200133"
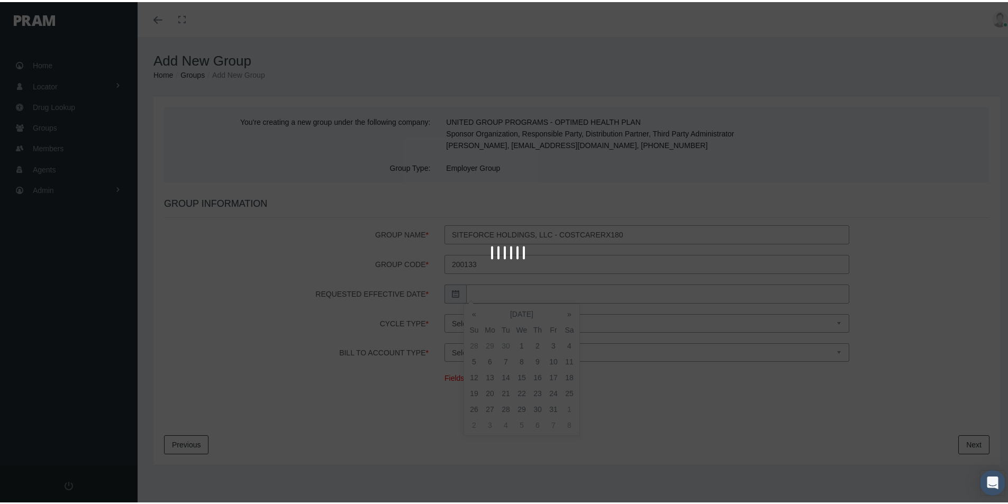
click at [485, 292] on input "Requested Effective Date *" at bounding box center [657, 291] width 383 height 19
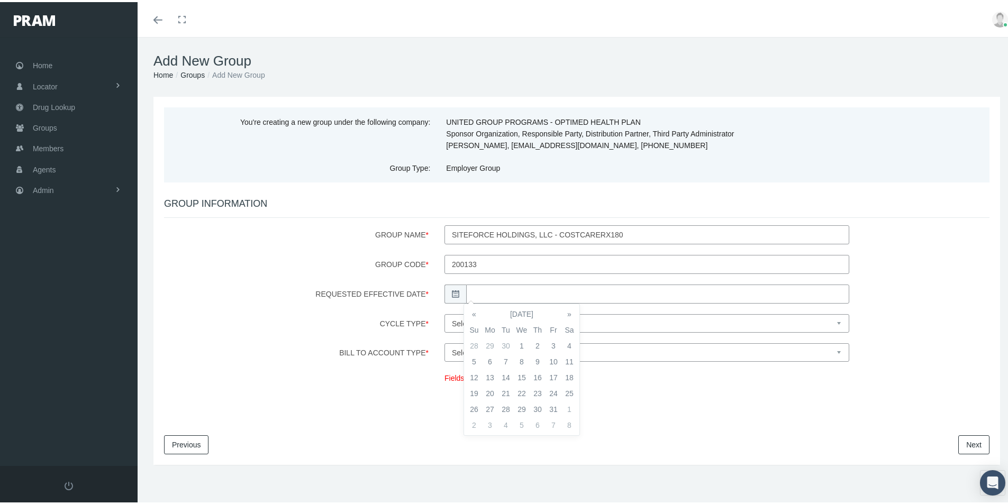
click at [523, 342] on td "1" at bounding box center [522, 344] width 16 height 16
type input "[DATE]"
drag, startPoint x: 588, startPoint y: 321, endPoint x: 587, endPoint y: 329, distance: 8.5
click at [588, 320] on select "Select cycle type First of the Month Any Day of the Month First and Fifteenth o…" at bounding box center [646, 321] width 405 height 19
select select "1"
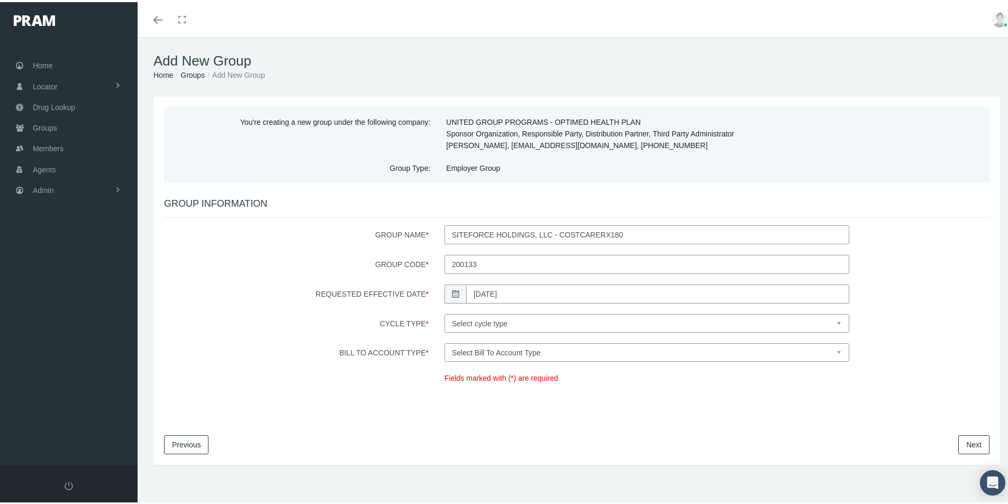
click at [444, 312] on select "Select cycle type First of the Month Any Day of the Month First and Fifteenth o…" at bounding box center [646, 321] width 405 height 19
click at [542, 356] on select "Select Bill To Account Type Company Member" at bounding box center [646, 350] width 405 height 19
select select "1"
click at [444, 341] on select "Select Bill To Account Type Company Member" at bounding box center [646, 350] width 405 height 19
click at [958, 444] on link "Next" at bounding box center [973, 442] width 31 height 19
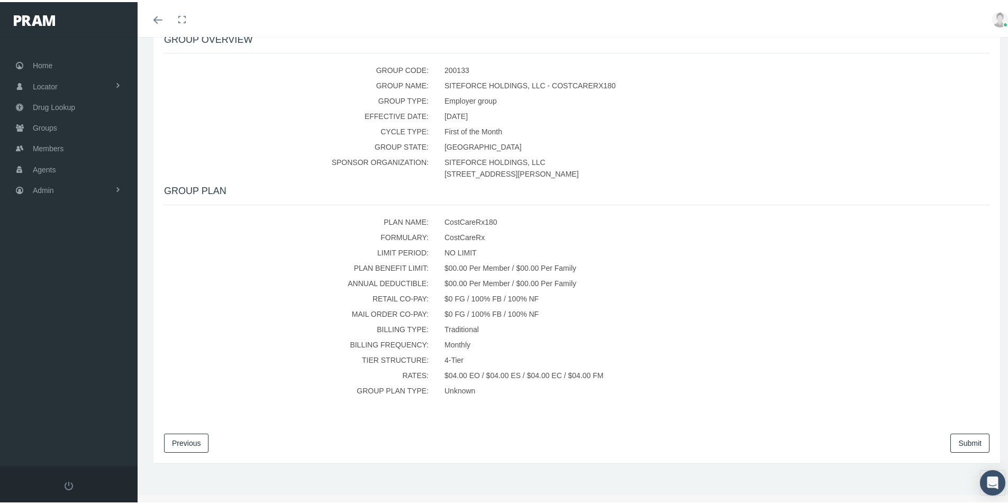
scroll to position [197, 0]
click at [957, 441] on link "Submit" at bounding box center [969, 440] width 39 height 19
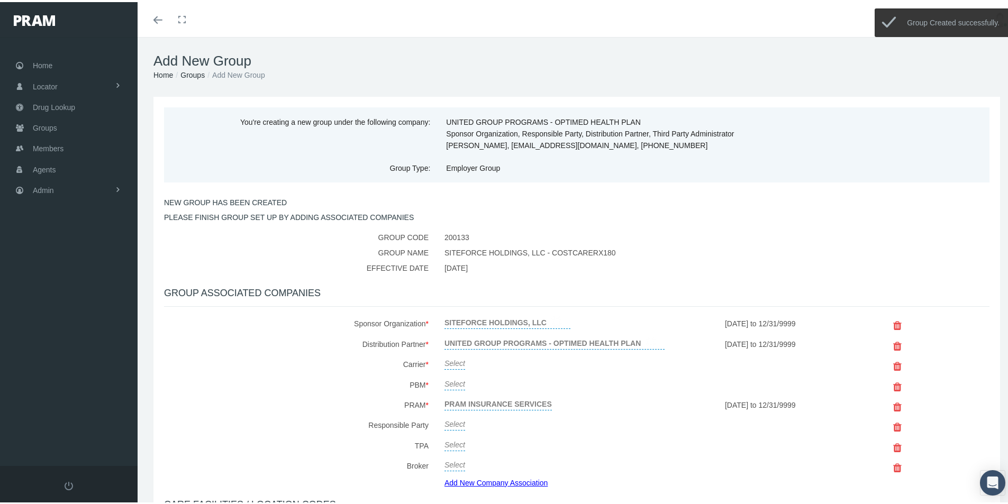
click at [453, 363] on link "Select" at bounding box center [454, 360] width 21 height 15
click at [453, 363] on span "Select" at bounding box center [454, 363] width 21 height 8
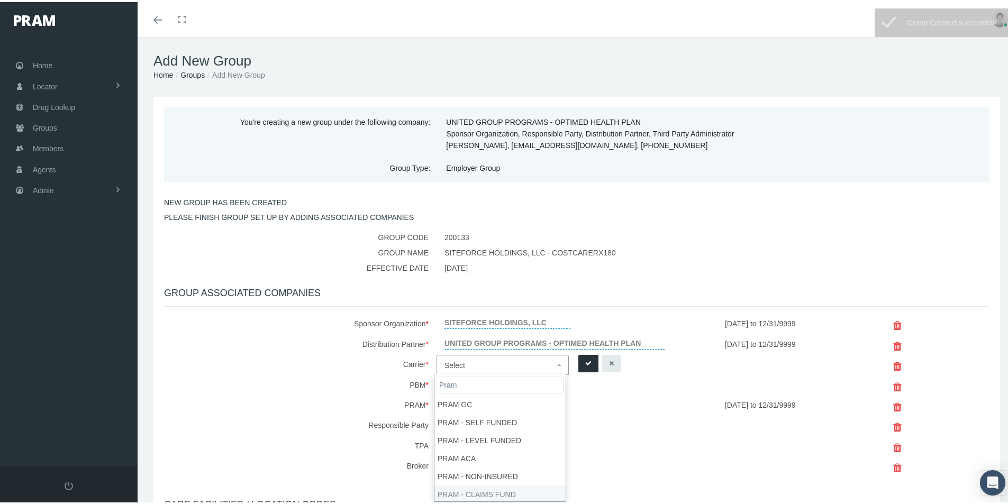
type input "Pram"
select select "9068"
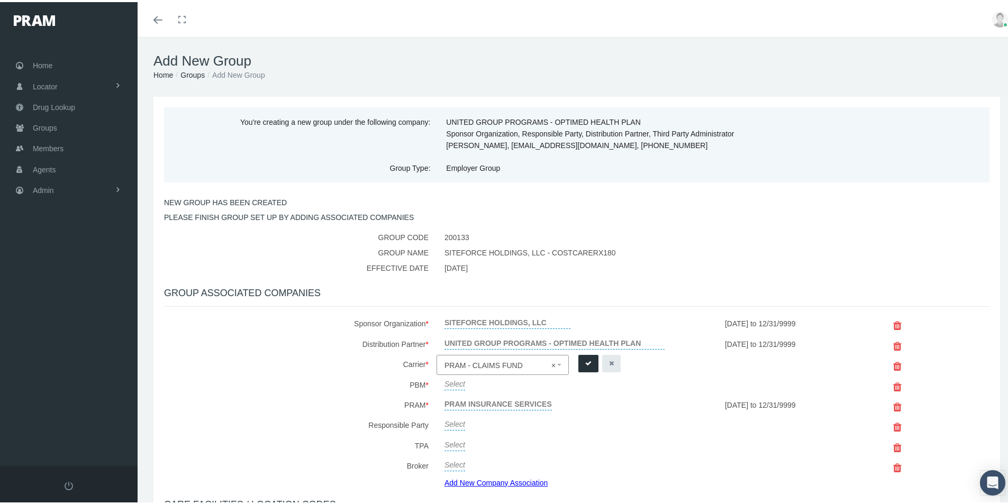
click at [585, 362] on icon "submit" at bounding box center [588, 361] width 6 height 10
click at [452, 380] on link "Select" at bounding box center [454, 380] width 21 height 15
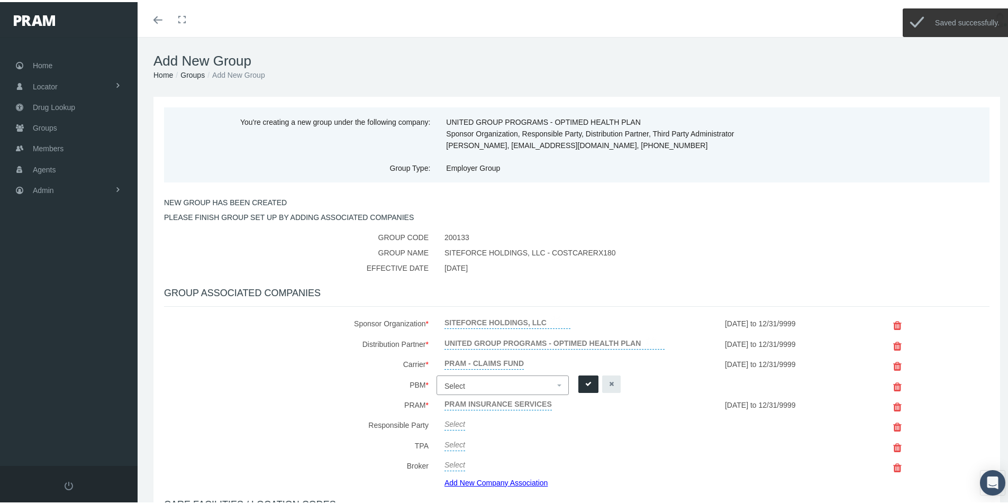
click at [452, 381] on span "Select" at bounding box center [454, 384] width 21 height 8
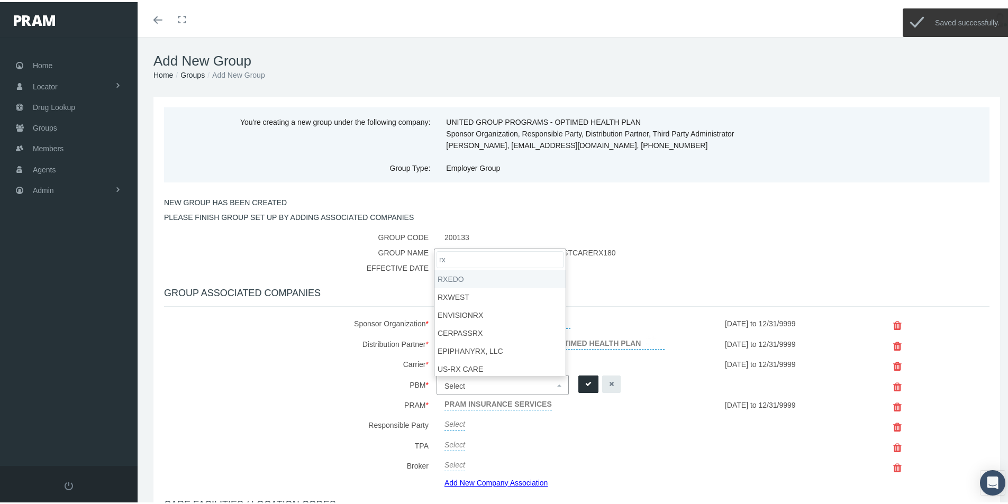
type input "rx"
select select "49"
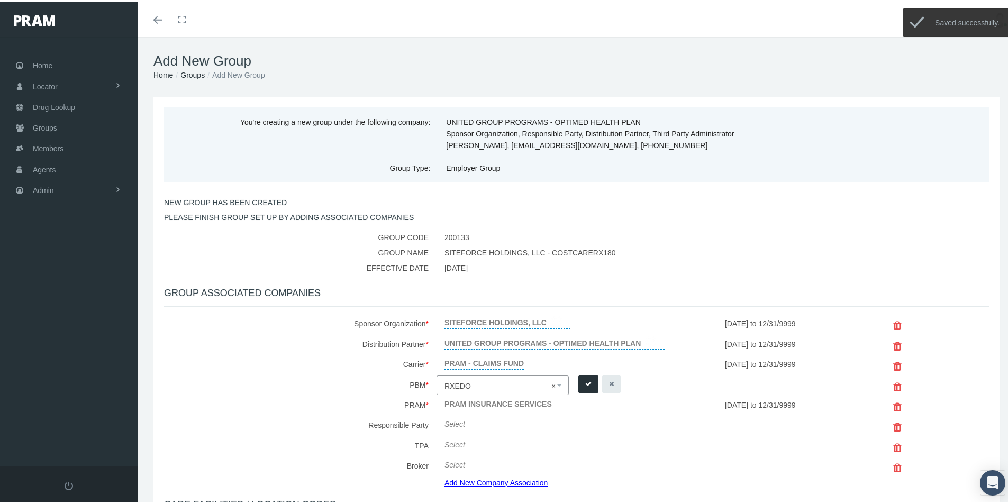
click at [585, 381] on icon "submit" at bounding box center [588, 382] width 6 height 10
click at [466, 480] on link "Add New Company Association" at bounding box center [499, 480] width 111 height 15
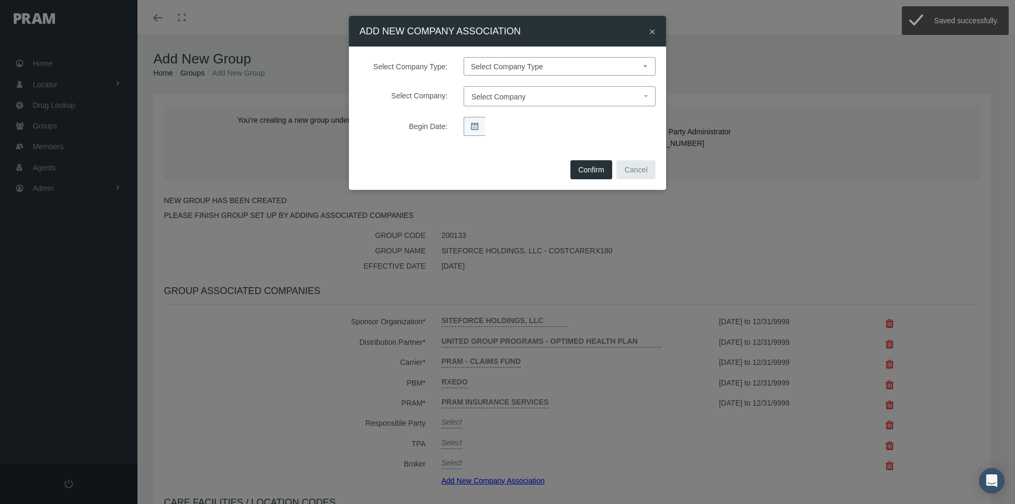
drag, startPoint x: 496, startPoint y: 66, endPoint x: 500, endPoint y: 72, distance: 7.2
click at [496, 66] on select "Select Company Type Sponsor Organization Broker PBM Carrier Reinsurer Distribut…" at bounding box center [560, 66] width 192 height 19
select select "3"
click at [464, 57] on select "Select Company Type Sponsor Organization Broker PBM Carrier Reinsurer Distribut…" at bounding box center [560, 66] width 192 height 19
select select
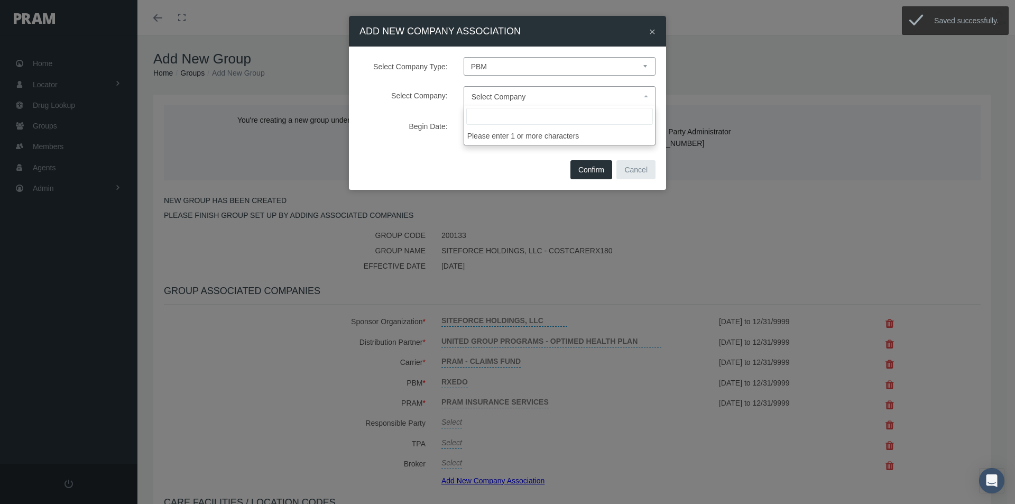
click at [491, 97] on span "Select Company" at bounding box center [499, 97] width 54 height 8
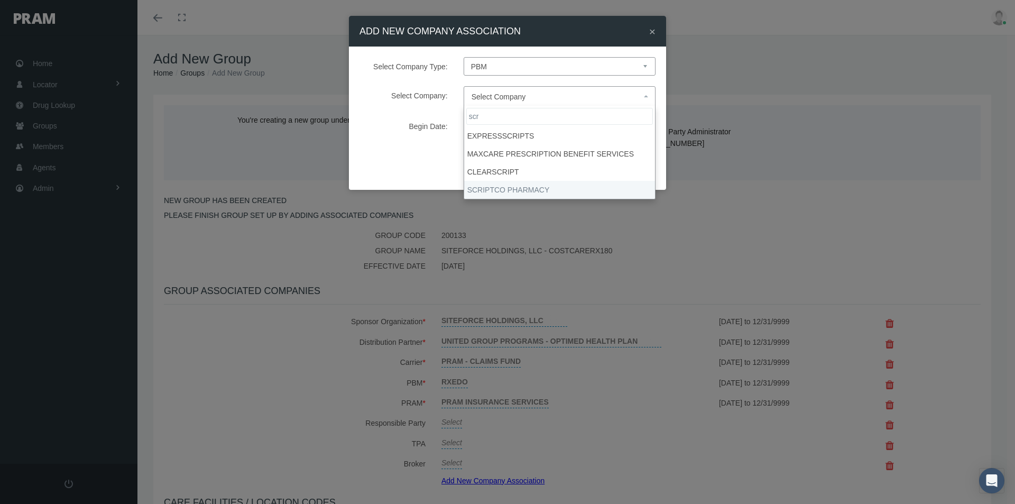
type input "scr"
select select "9082"
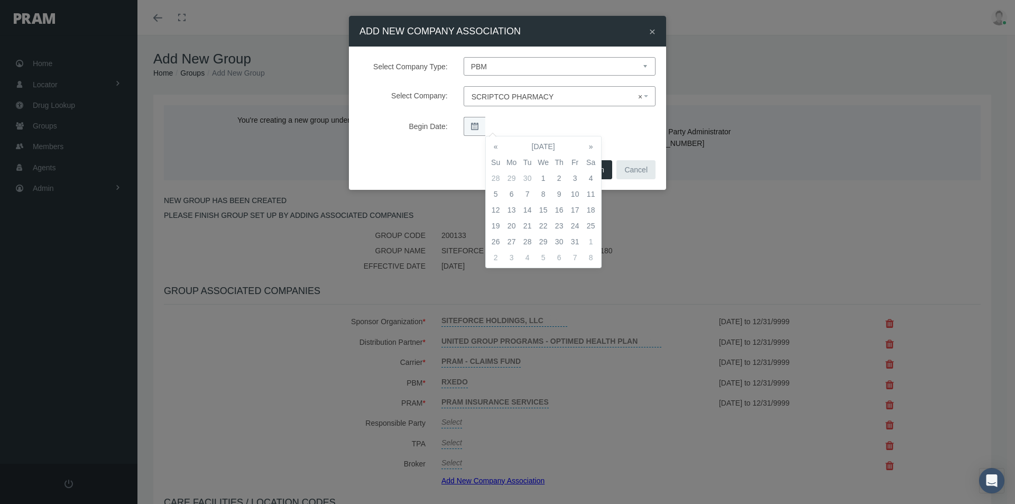
click at [543, 177] on td "1" at bounding box center [544, 178] width 16 height 16
click at [624, 128] on div "Begin Date:" at bounding box center [508, 126] width 312 height 19
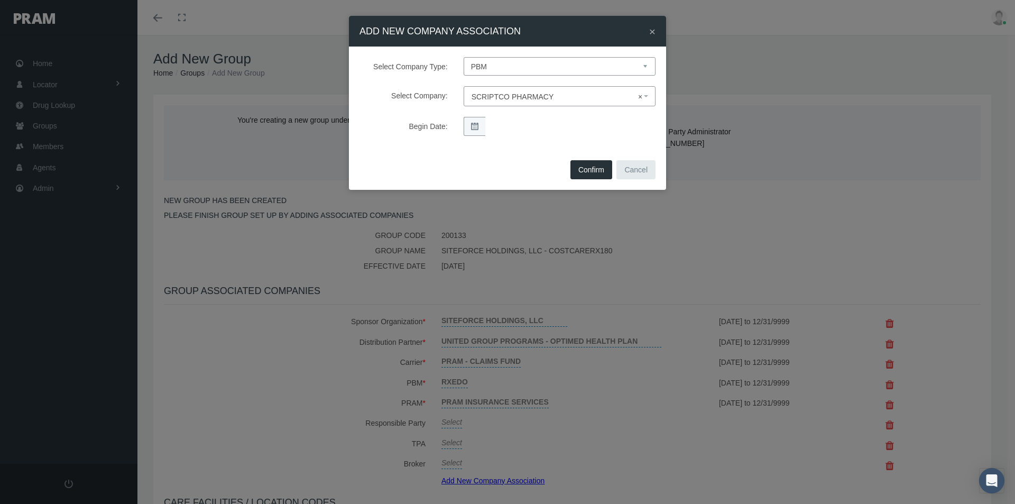
click at [590, 167] on button "Confirm" at bounding box center [592, 169] width 42 height 19
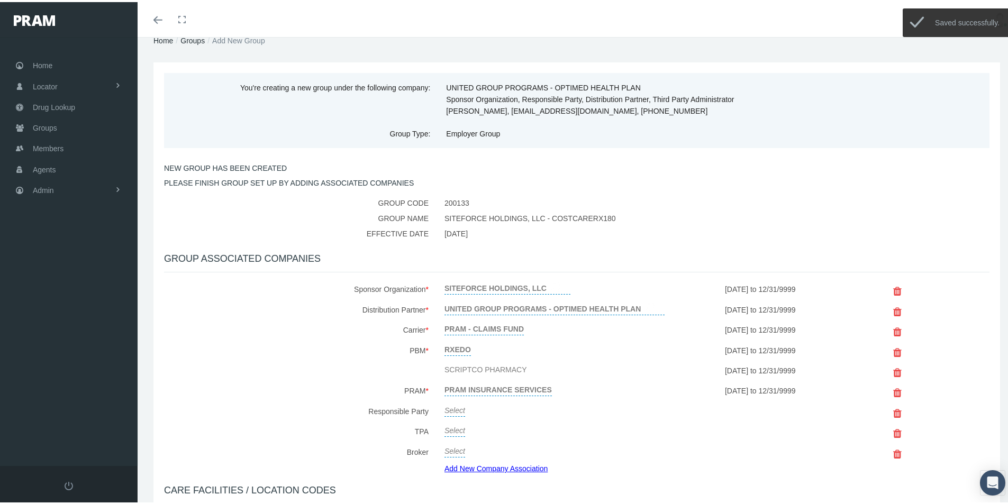
scroll to position [53, 0]
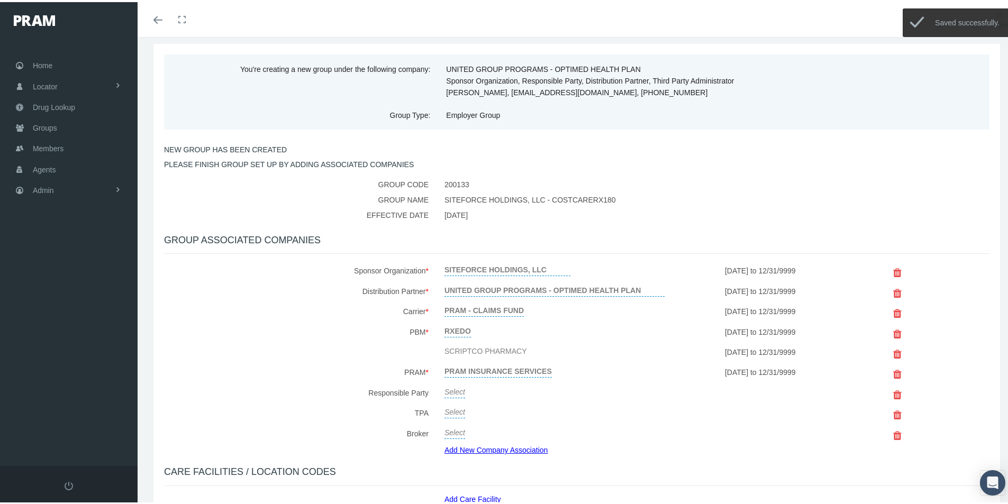
click at [452, 392] on link "Select" at bounding box center [454, 388] width 21 height 15
click at [452, 390] on span "Select" at bounding box center [454, 392] width 21 height 8
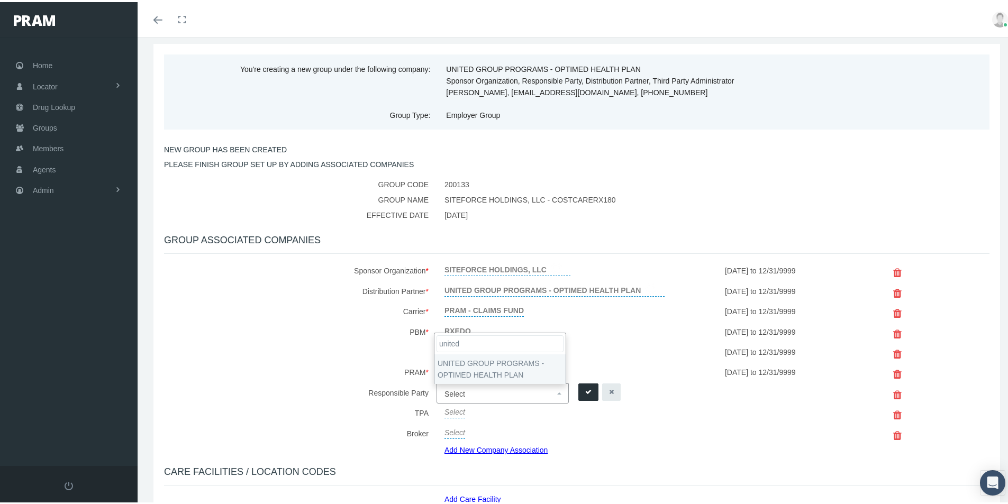
type input "united"
select select "4875"
click at [585, 389] on icon "submit" at bounding box center [588, 390] width 6 height 10
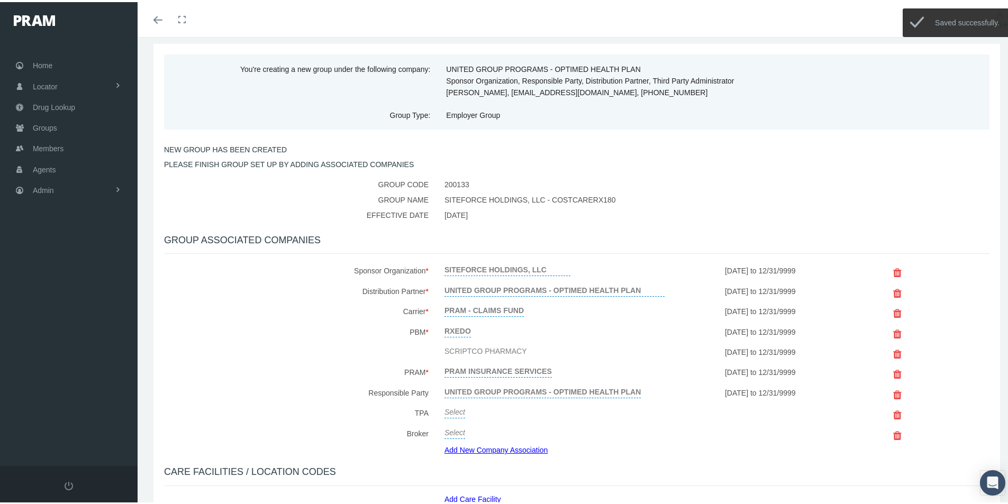
click at [446, 410] on link "Select" at bounding box center [454, 408] width 21 height 15
click at [450, 409] on span "Select" at bounding box center [454, 412] width 21 height 8
type input "united"
drag, startPoint x: 459, startPoint y: 463, endPoint x: 596, endPoint y: 444, distance: 138.7
select select "4875"
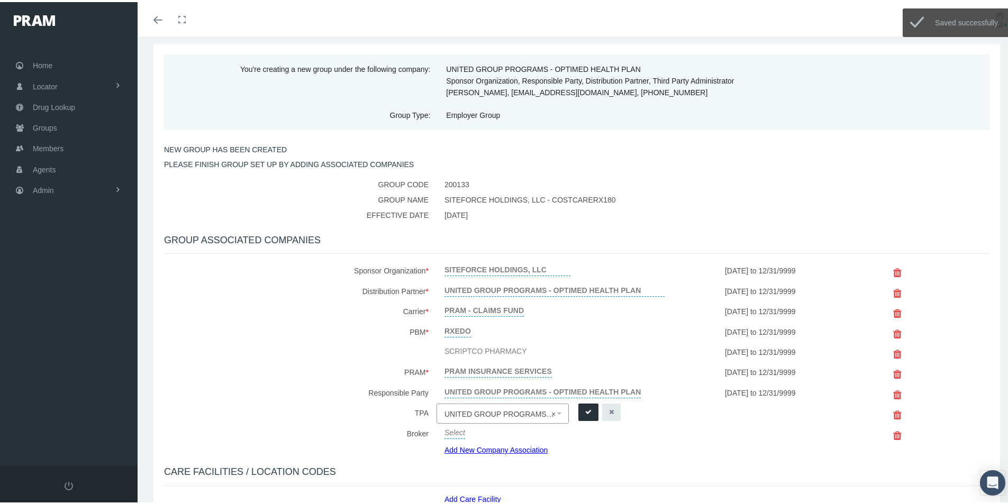
click at [585, 410] on icon "submit" at bounding box center [588, 410] width 6 height 10
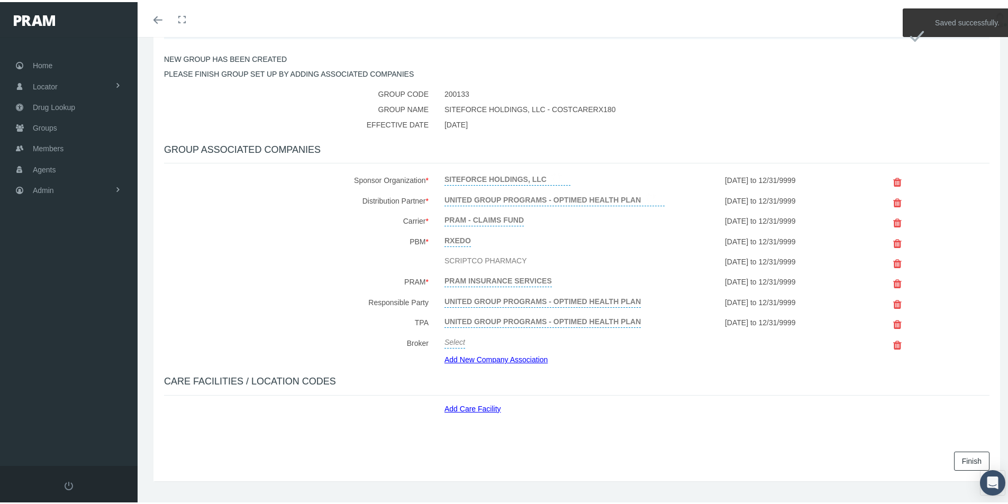
scroll to position [162, 0]
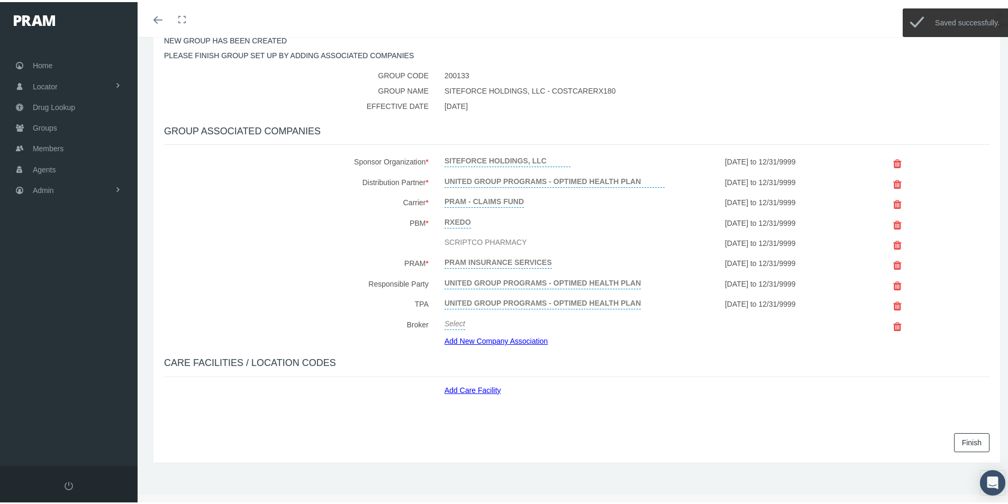
click at [470, 386] on link "Add Care Facility" at bounding box center [476, 386] width 65 height 12
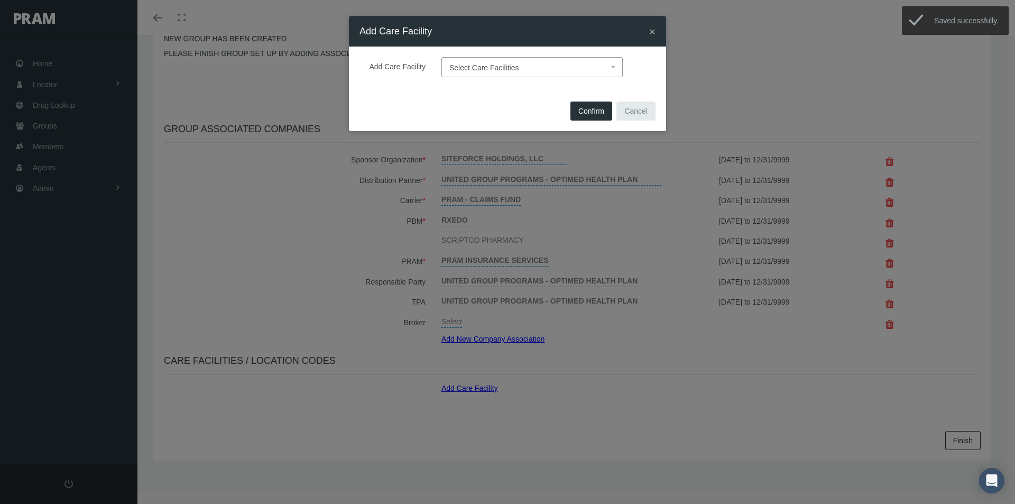
drag, startPoint x: 461, startPoint y: 57, endPoint x: 489, endPoint y: 75, distance: 33.0
click at [460, 61] on span "Select Care Facilities" at bounding box center [532, 67] width 181 height 20
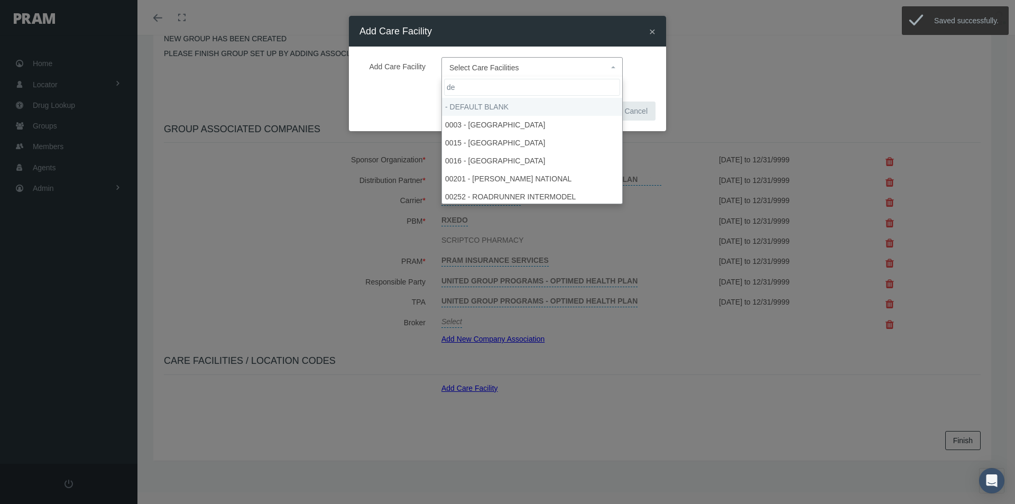
type input "de"
select select "1905"
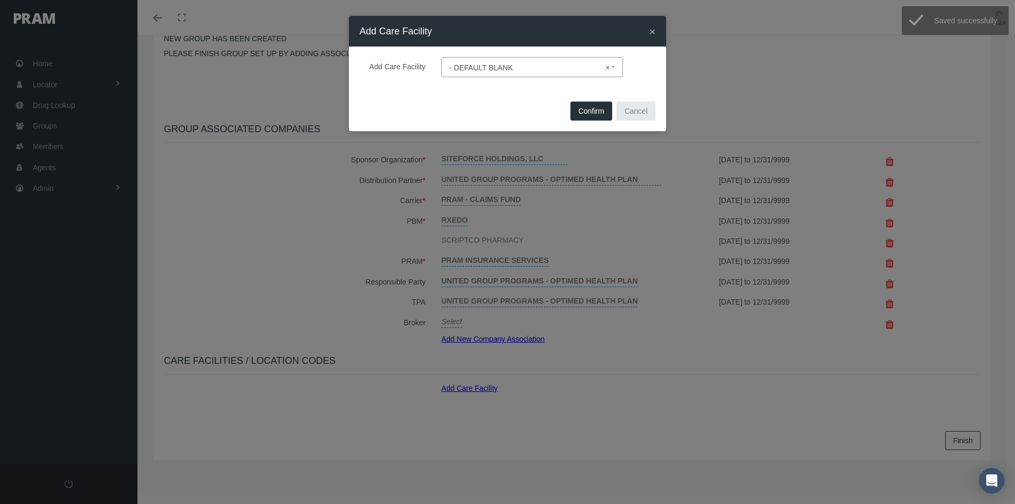
click at [593, 111] on span "Confirm" at bounding box center [592, 111] width 26 height 8
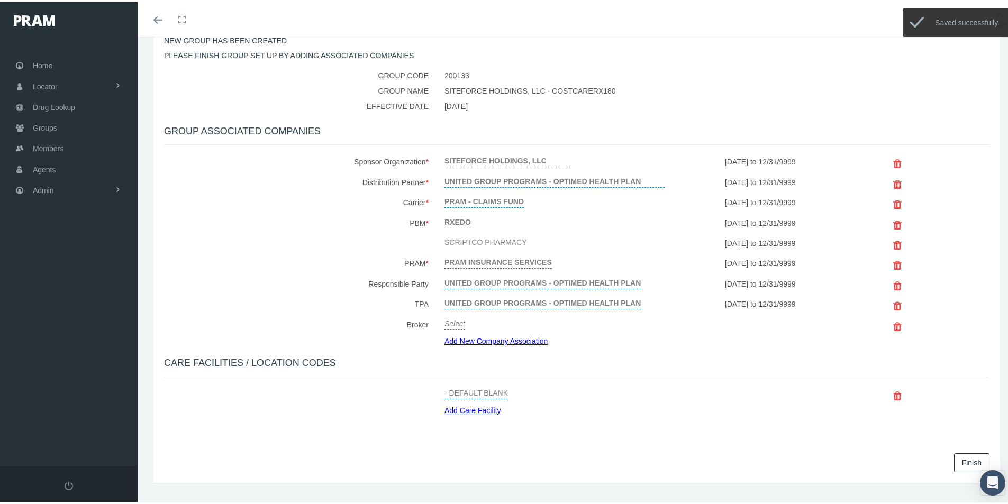
click at [616, 407] on div "Add Care Facility" at bounding box center [576, 408] width 280 height 12
click at [961, 460] on link "Finish" at bounding box center [971, 460] width 35 height 19
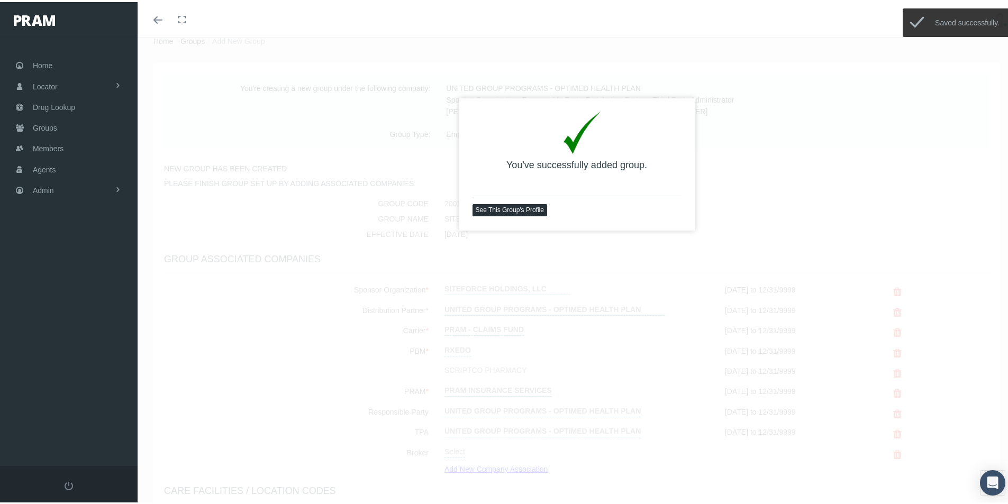
scroll to position [35, 0]
click at [499, 206] on link "See This Group's Profile" at bounding box center [509, 207] width 75 height 12
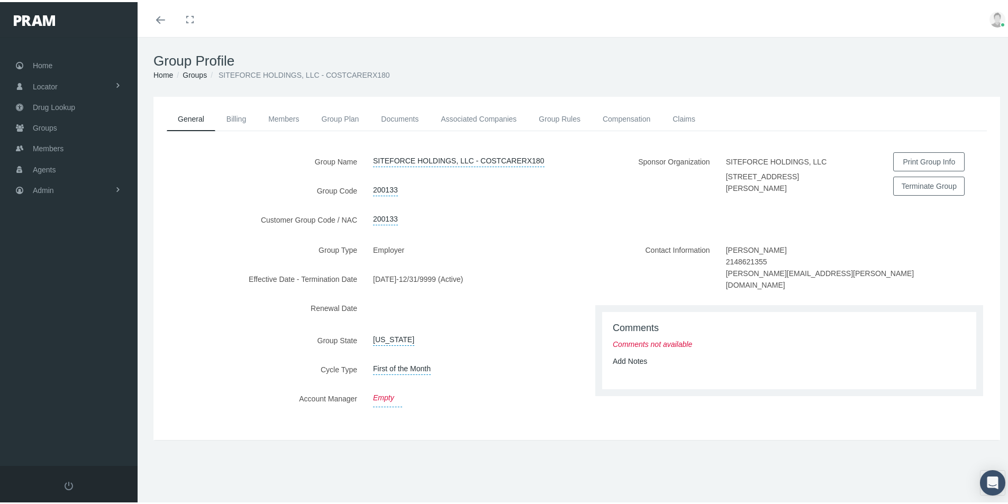
click at [381, 397] on link "Empty" at bounding box center [387, 396] width 29 height 18
click at [388, 398] on span "Select" at bounding box center [383, 397] width 21 height 8
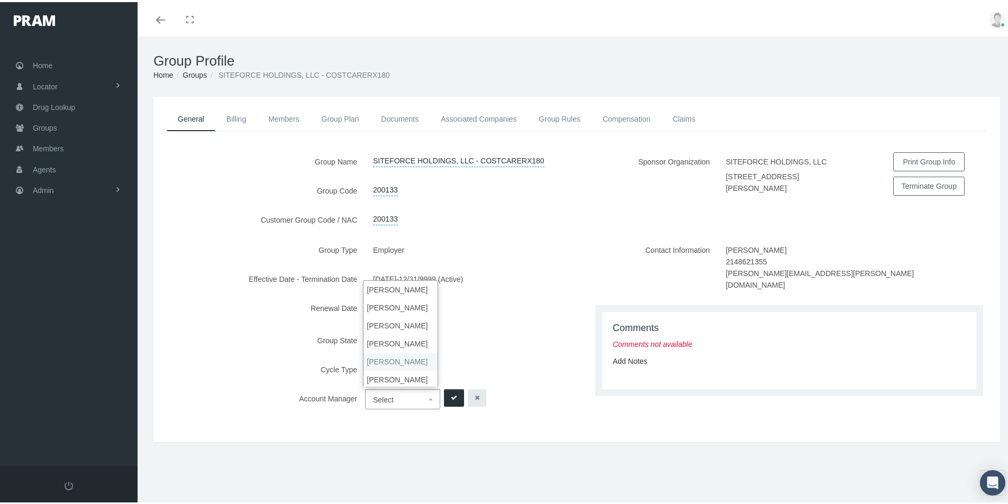
select select "3"
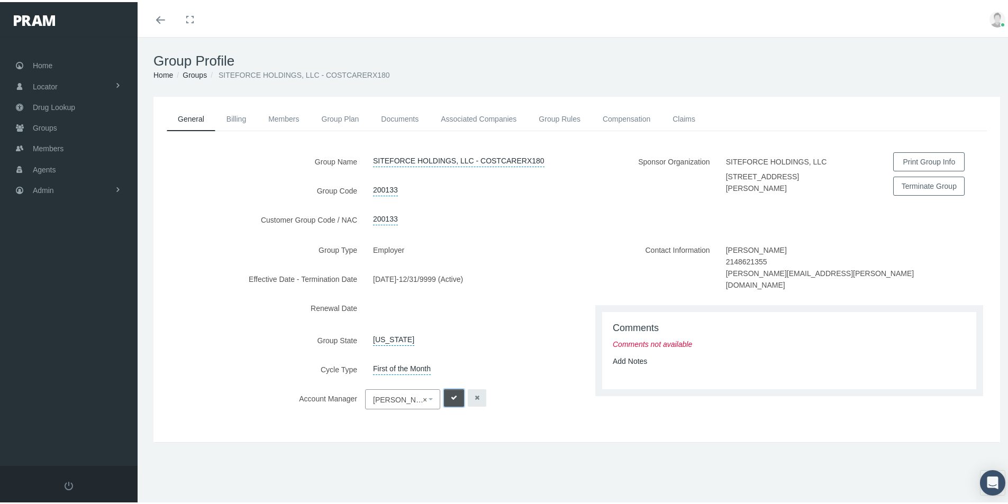
drag, startPoint x: 445, startPoint y: 390, endPoint x: 499, endPoint y: 402, distance: 55.4
click at [446, 390] on button "submit" at bounding box center [454, 395] width 20 height 17
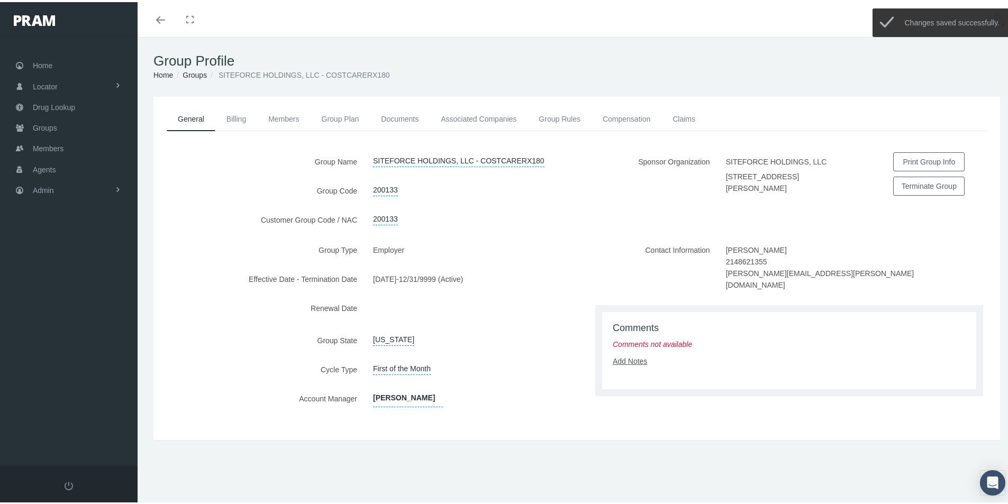
click at [625, 355] on link "Add Notes" at bounding box center [629, 359] width 34 height 8
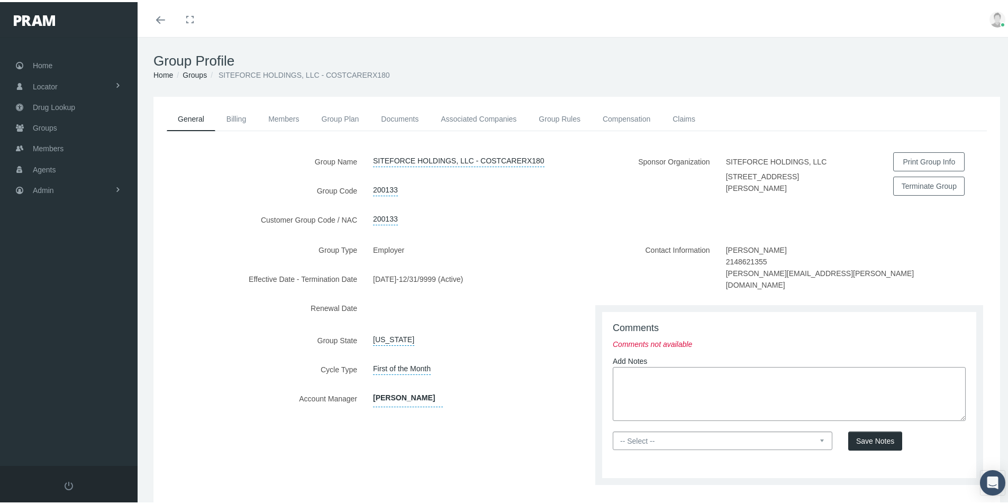
click at [617, 365] on textarea at bounding box center [788, 392] width 353 height 54
paste textarea "Group is set up thru OptiMed - [PERSON_NAME] Health - CostCareRx800 - OptiMed w…"
type textarea "Group is set up thru OptiMed - [PERSON_NAME] Health - CostCareRx800 - OptiMed w…"
click at [636, 429] on select "-- Select -- PRAM Only Everyone" at bounding box center [721, 438] width 219 height 19
select select "0"
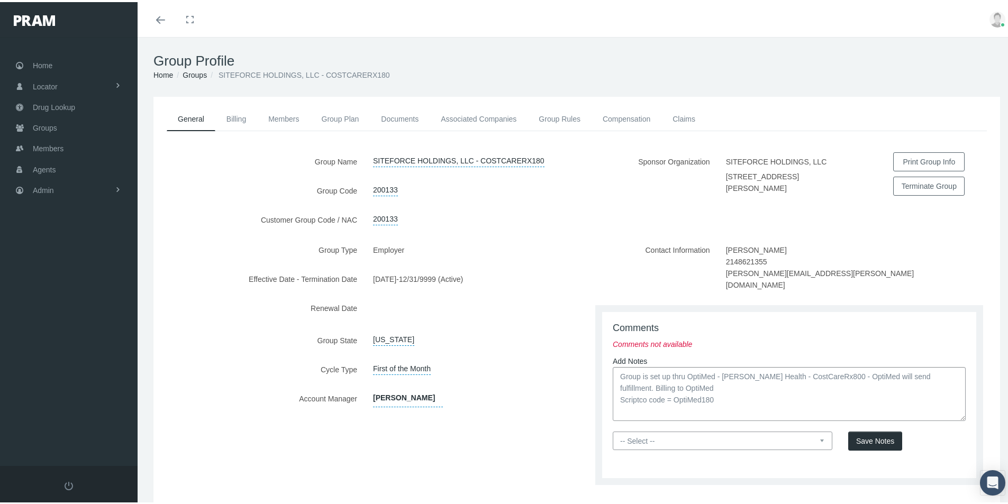
click at [612, 429] on select "-- Select -- PRAM Only Everyone" at bounding box center [721, 438] width 219 height 19
click at [868, 435] on span "Save Notes" at bounding box center [875, 439] width 38 height 8
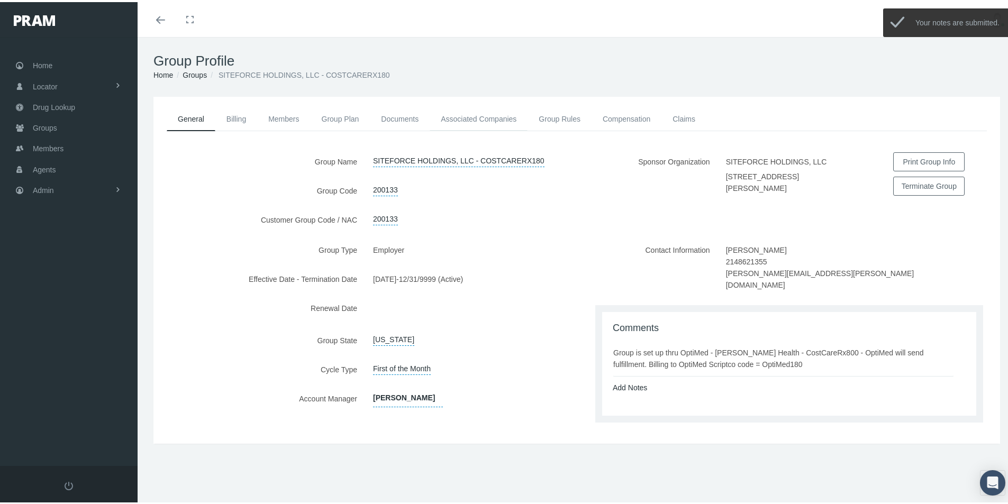
click at [460, 116] on link "Associated Companies" at bounding box center [478, 116] width 98 height 23
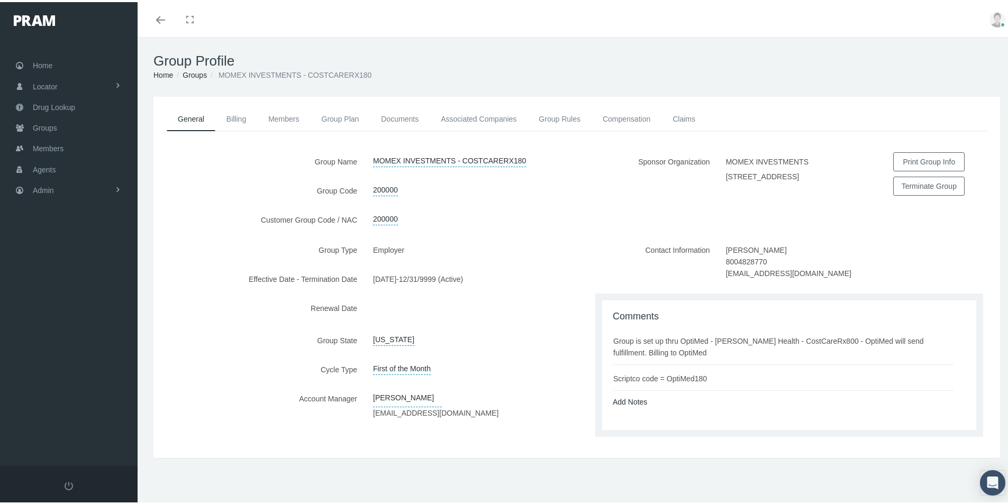
drag, startPoint x: 506, startPoint y: 330, endPoint x: 516, endPoint y: 335, distance: 11.1
click at [504, 331] on div "[US_STATE] [All States] [US_STATE] [US_STATE] [US_STATE] [US_STATE] [US_STATE] …" at bounding box center [471, 338] width 212 height 19
drag, startPoint x: 652, startPoint y: 349, endPoint x: 706, endPoint y: 374, distance: 59.4
click at [706, 374] on ul "Group is set up thru OptiMed - [PERSON_NAME] Health - CostCareRx800 - OptiMed w…" at bounding box center [790, 357] width 357 height 64
copy ul "Group is set up thru OptiMed - [PERSON_NAME] Health - CostCareRx800 - OptiMed w…"
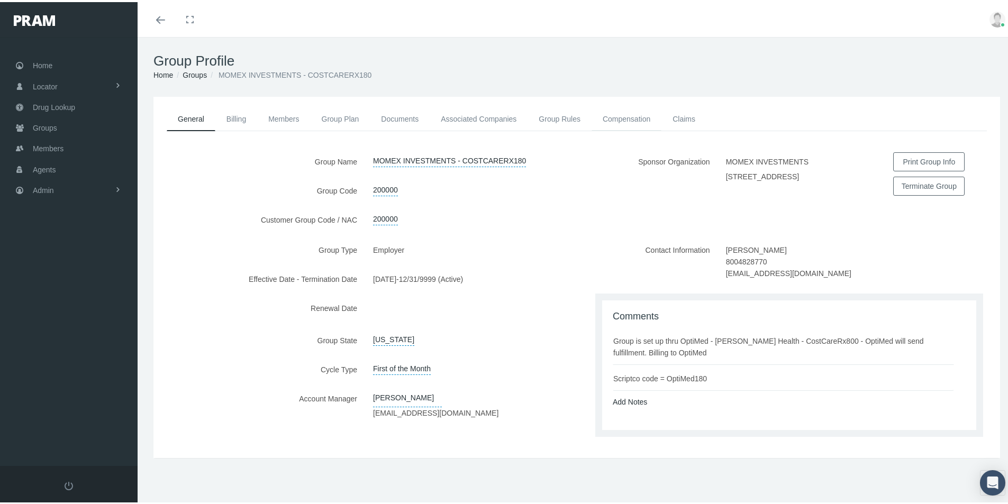
click at [627, 116] on link "Compensation" at bounding box center [626, 116] width 70 height 23
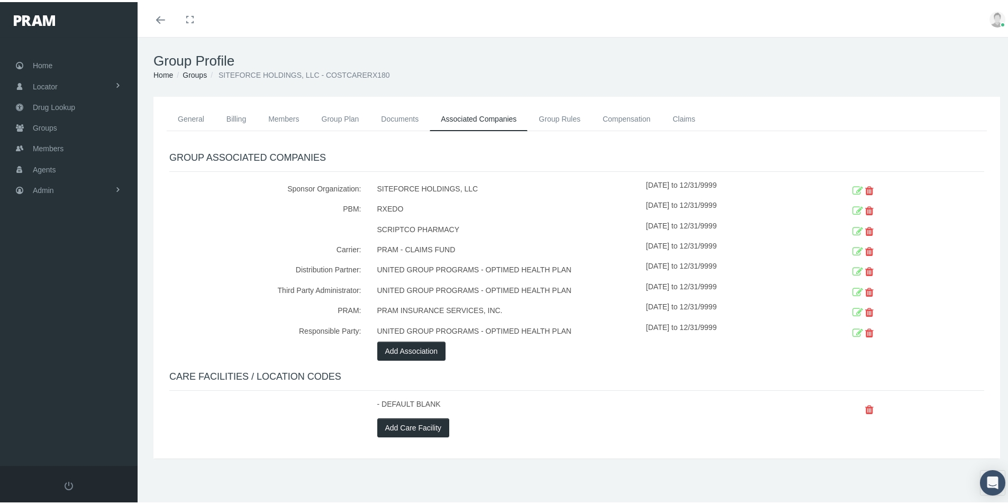
click at [852, 229] on icon at bounding box center [857, 230] width 11 height 16
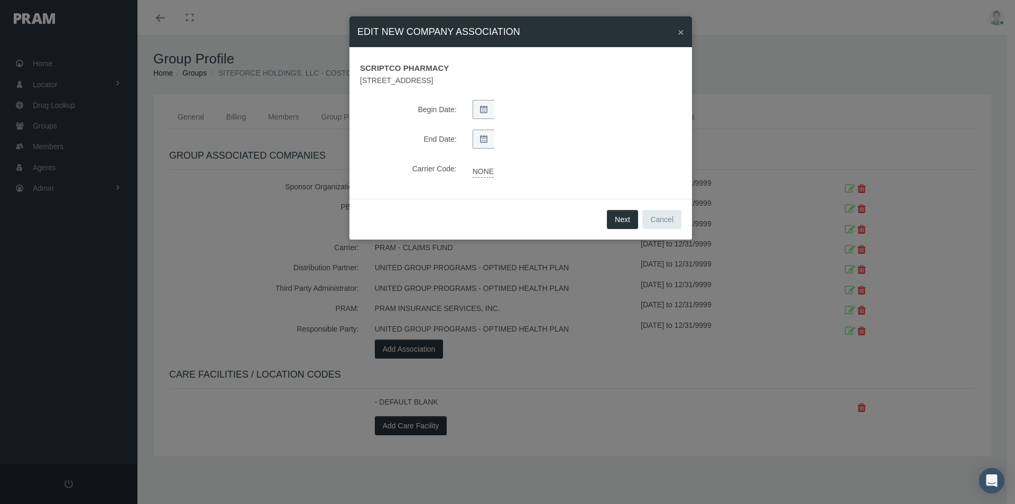
click at [491, 169] on link "NONE" at bounding box center [483, 170] width 21 height 15
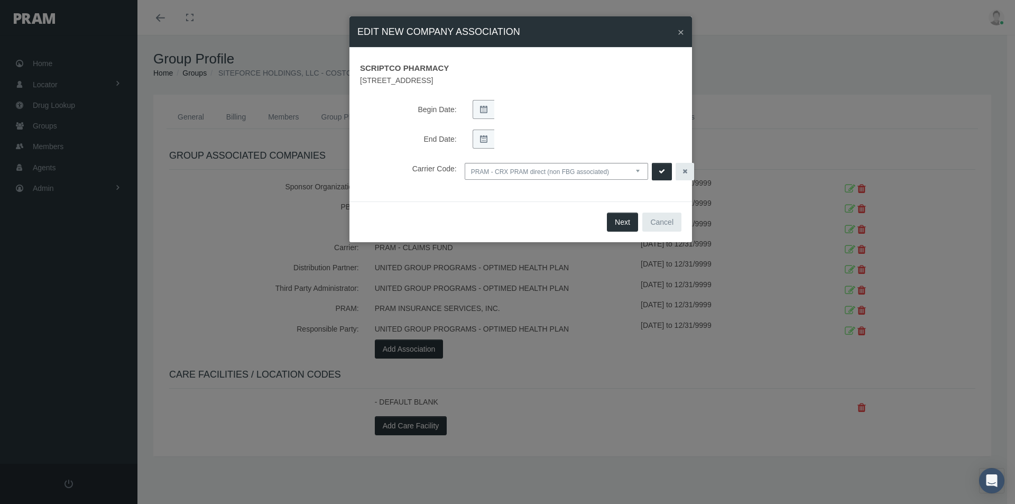
click at [637, 170] on select "NONE PRAM - CRX PRAM direct (non FBG associated) FBGPRAM - CRX CHC Business - g…" at bounding box center [557, 171] width 184 height 17
select select "14"
click at [465, 163] on select "NONE PRAM - CRX PRAM direct (non FBG associated) FBGPRAM - CRX CHC Business - g…" at bounding box center [557, 171] width 184 height 17
click at [662, 170] on icon "submit" at bounding box center [662, 172] width 6 height 10
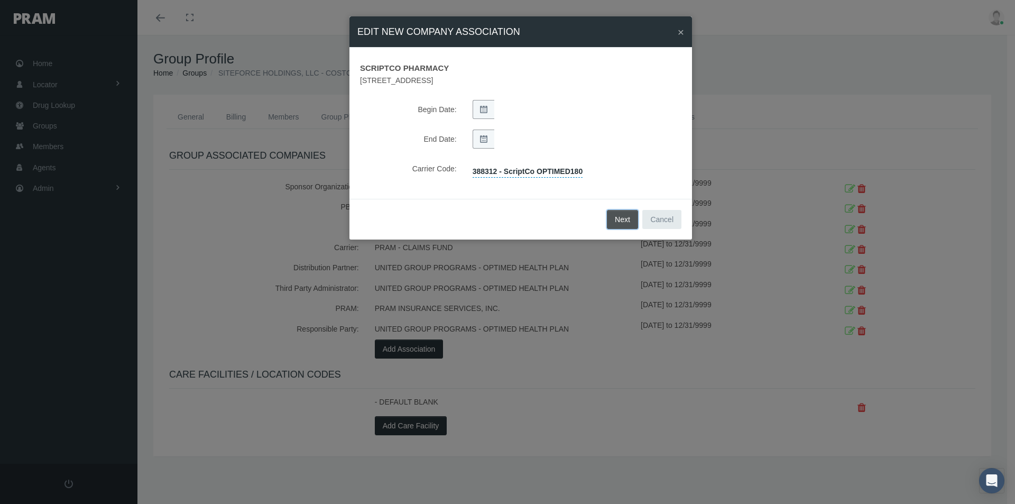
click at [619, 223] on button "Next" at bounding box center [622, 219] width 31 height 19
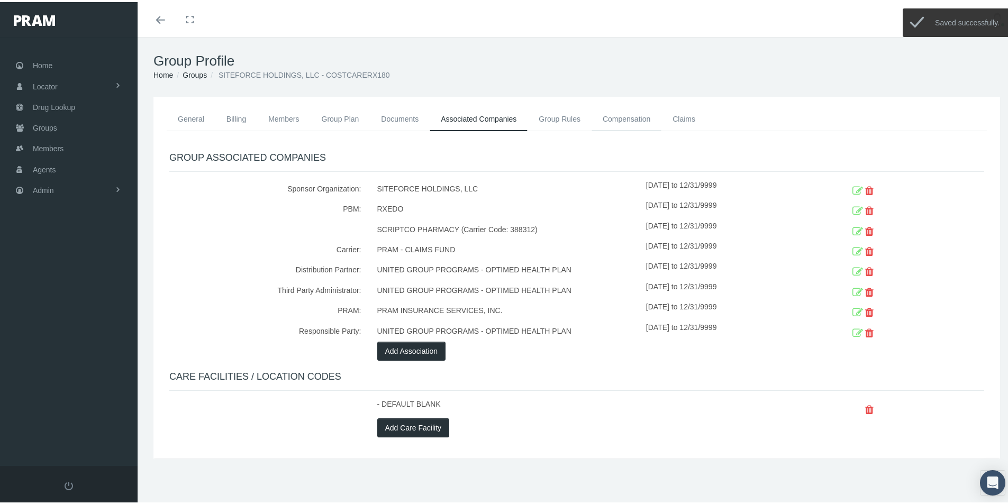
click at [620, 114] on link "Compensation" at bounding box center [626, 116] width 70 height 23
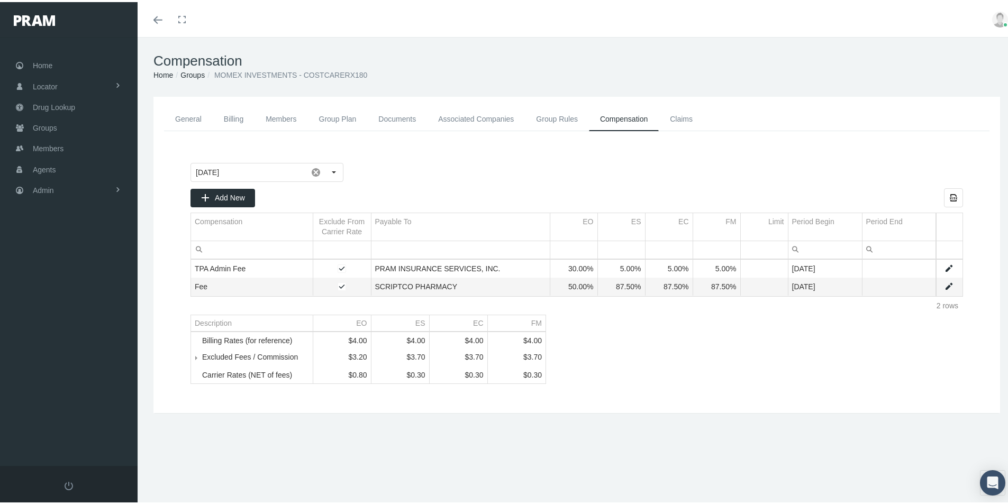
click at [188, 119] on link "General" at bounding box center [188, 117] width 49 height 24
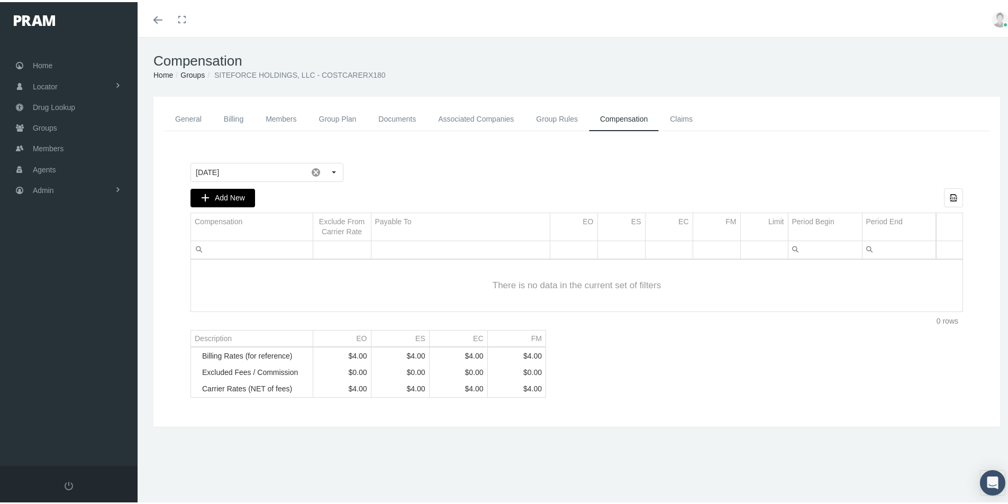
click at [242, 194] on span "Add New" at bounding box center [230, 195] width 30 height 8
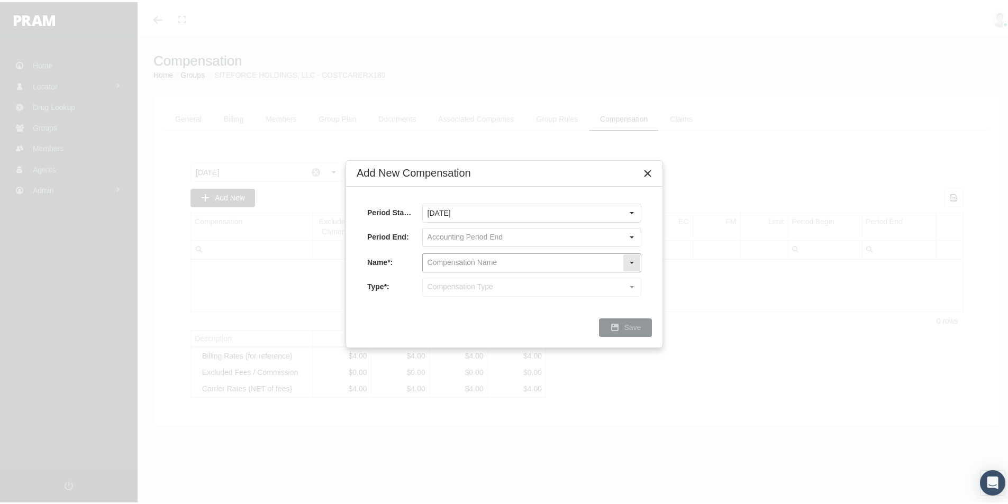
click at [431, 264] on input "text" at bounding box center [523, 261] width 200 height 18
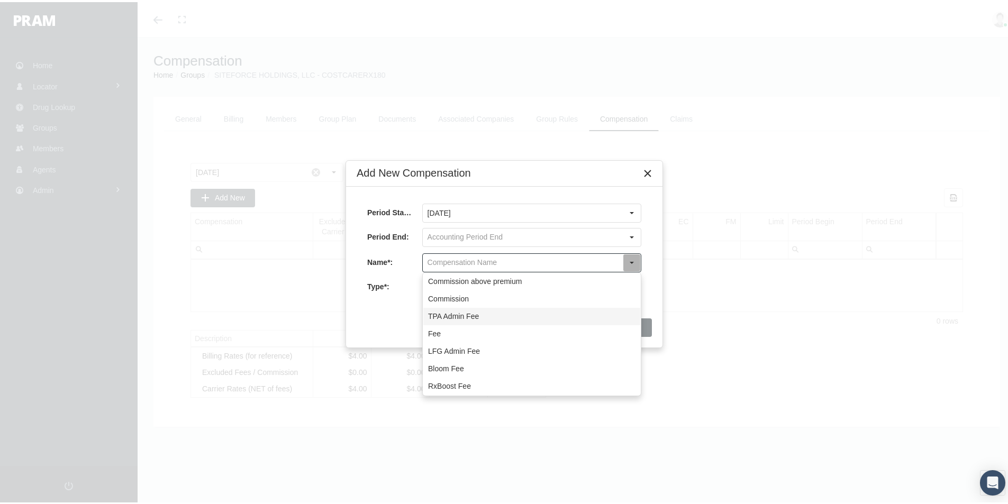
click at [433, 313] on div "TPA Admin Fee" at bounding box center [531, 314] width 217 height 17
type input "TPA Admin Fee"
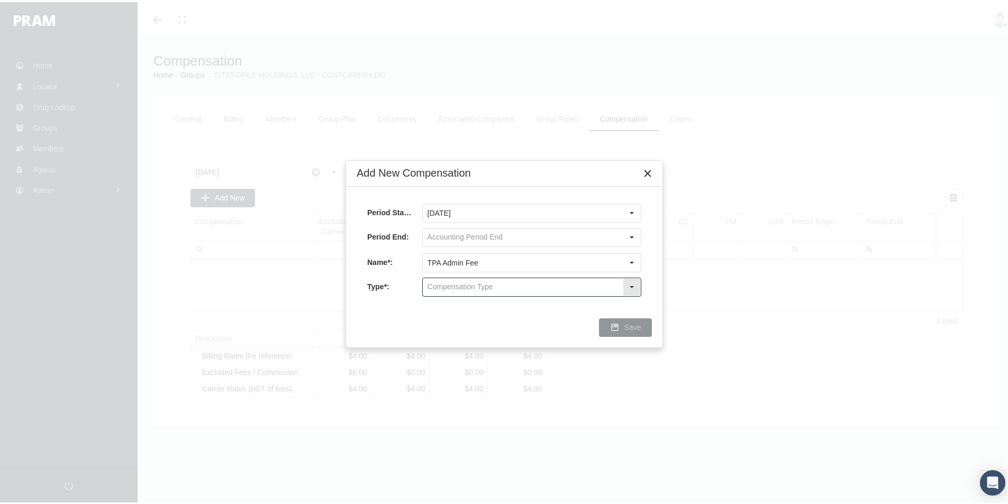
click at [434, 287] on input "text" at bounding box center [523, 285] width 200 height 18
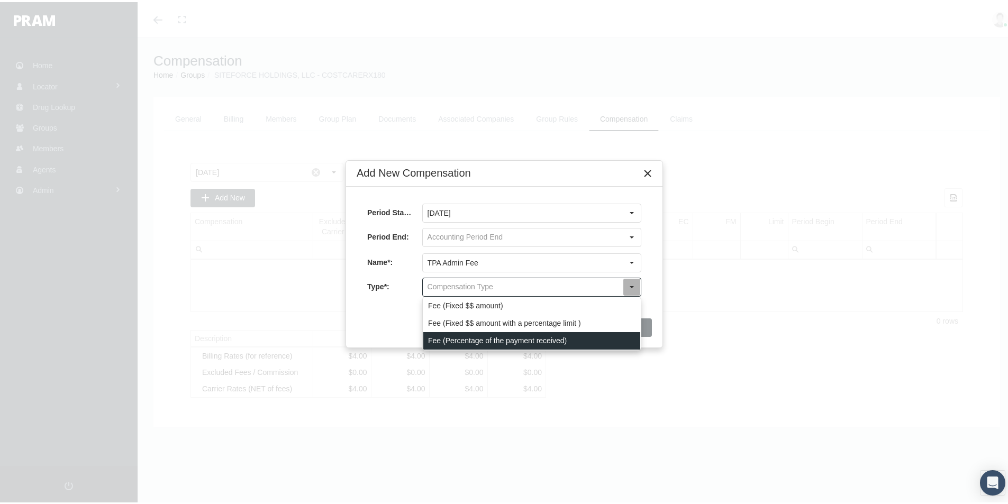
click at [429, 337] on div "Fee (Percentage of the payment received)" at bounding box center [531, 338] width 217 height 17
type input "Fee (Percentage of the payment received)"
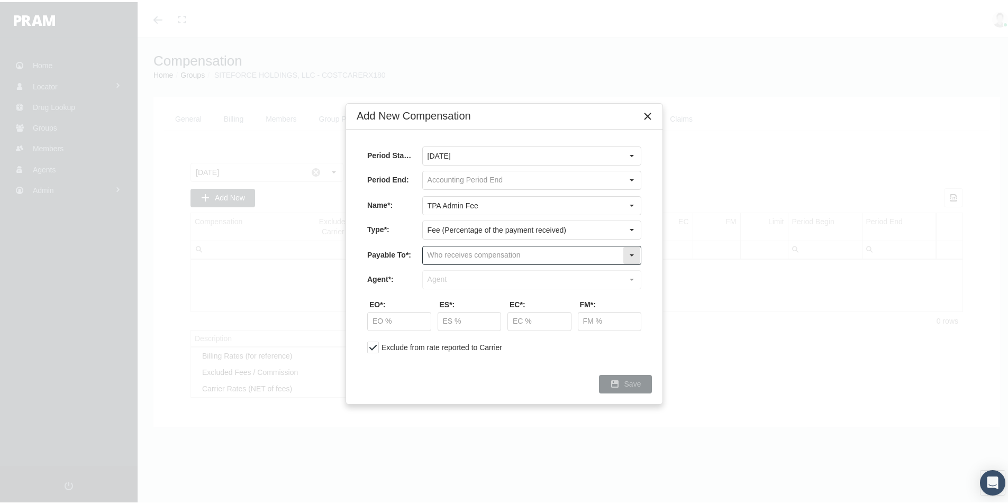
click at [432, 256] on input "text" at bounding box center [523, 253] width 200 height 18
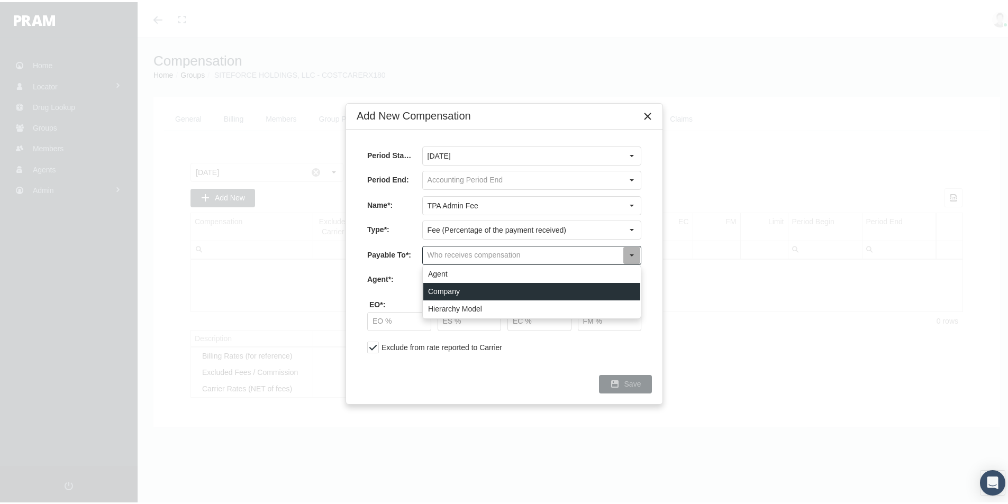
click at [437, 289] on div "Company" at bounding box center [531, 289] width 217 height 17
type input "Company"
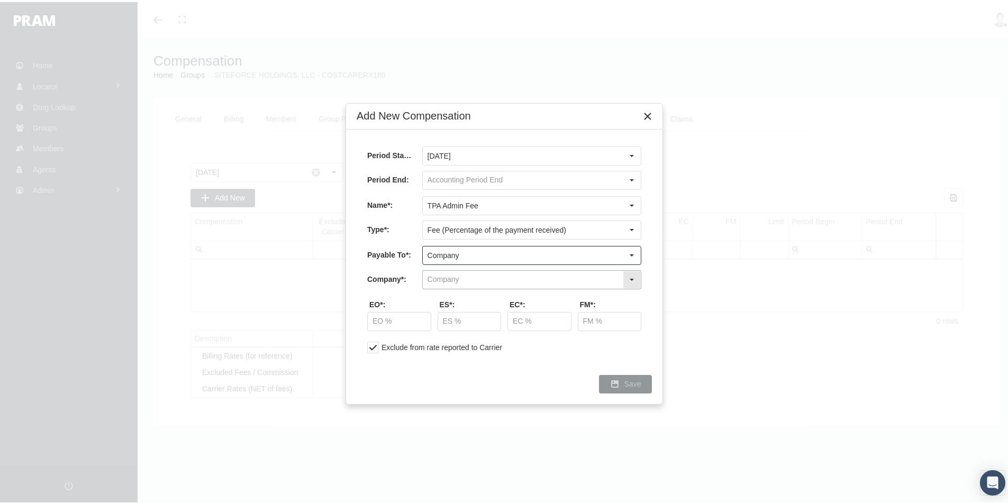
click at [434, 276] on input "text" at bounding box center [523, 278] width 200 height 18
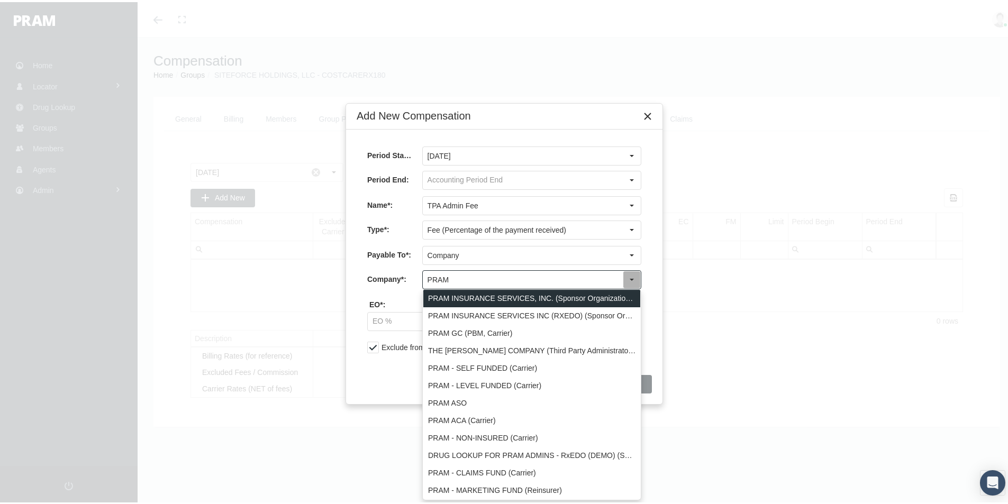
click at [462, 291] on div "PRAM INSURANCE SERVICES, INC. (Sponsor Organization, Broker, Distribution Partn…" at bounding box center [531, 296] width 217 height 17
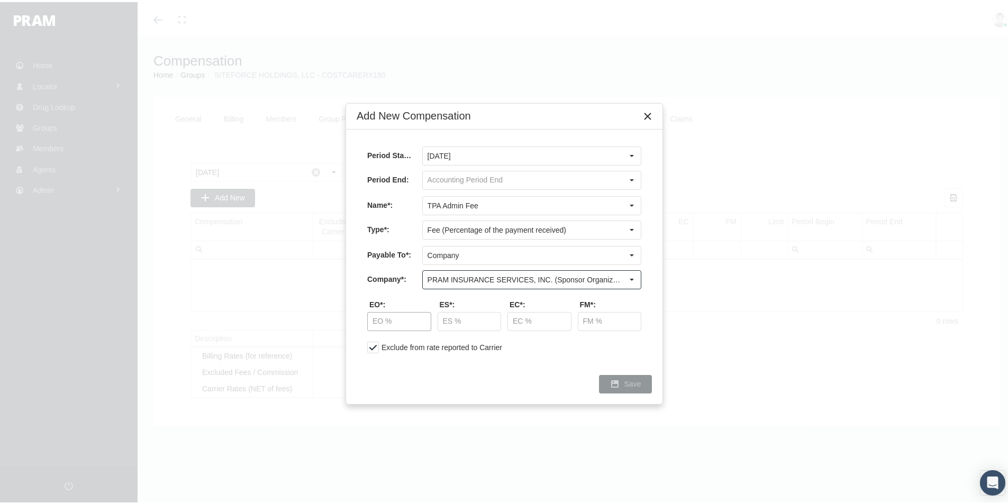
type input "PRAM INSURANCE SERVICES, INC. (Sponsor Organization, Broker, Distribution Partn…"
click at [398, 315] on input "text" at bounding box center [399, 319] width 63 height 18
type input "30.00 %"
type input "5.00 %"
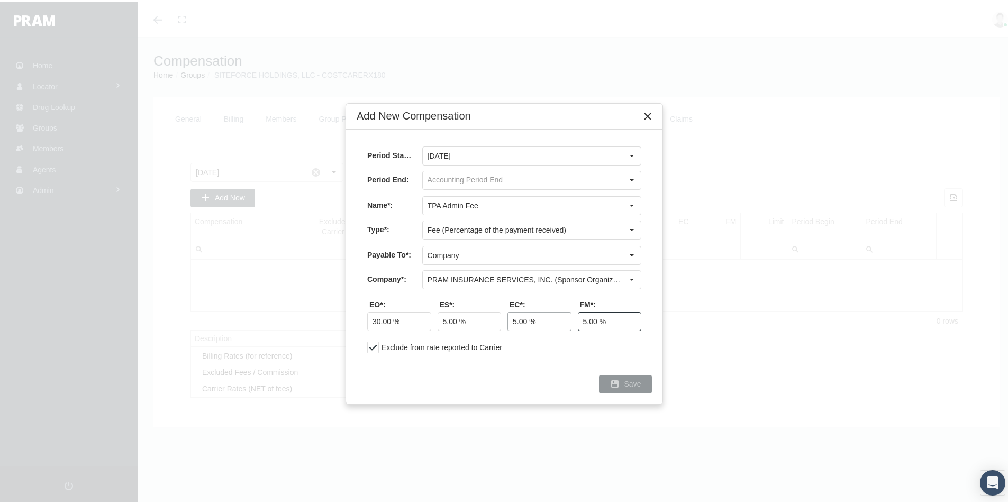
type input "5.00 %"
drag, startPoint x: 634, startPoint y: 384, endPoint x: 703, endPoint y: 389, distance: 69.5
click at [634, 384] on span "Save" at bounding box center [632, 382] width 17 height 8
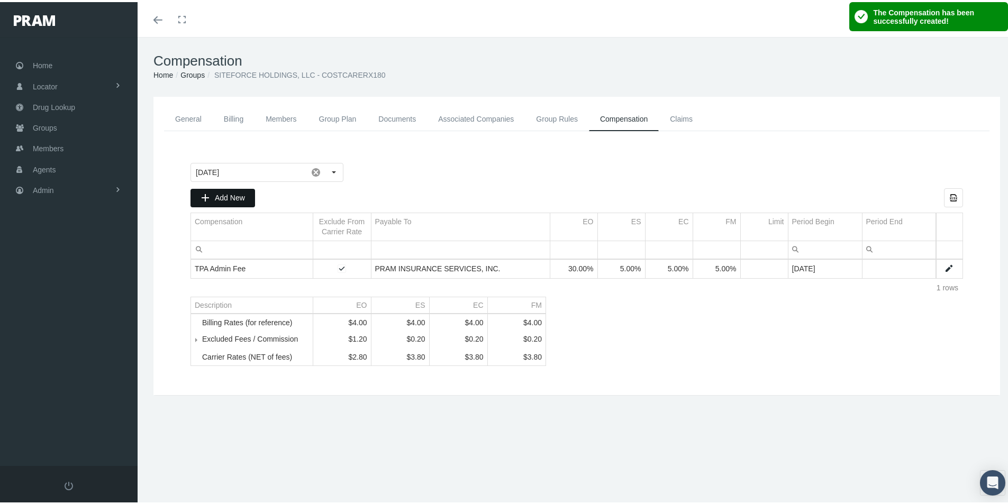
click at [223, 199] on span "Add New" at bounding box center [230, 195] width 30 height 8
type input "[DATE]"
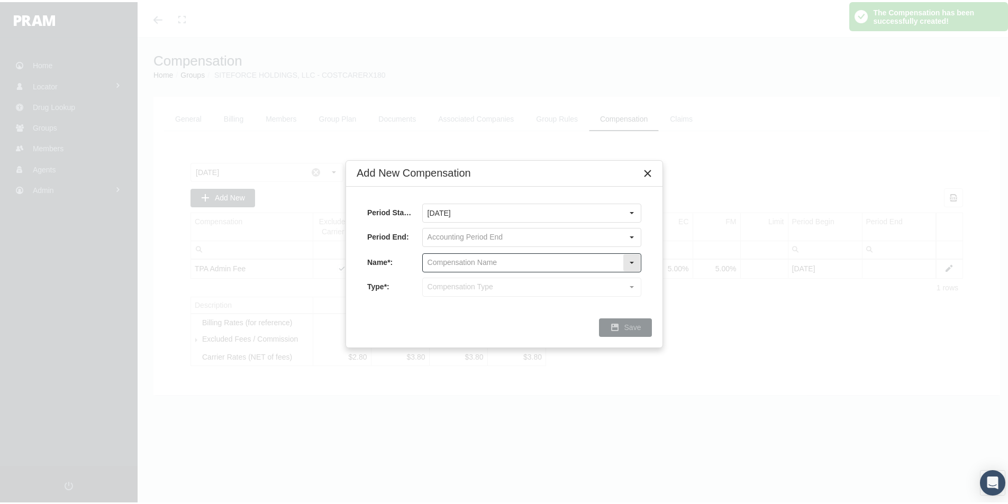
click at [435, 260] on input "text" at bounding box center [523, 261] width 200 height 18
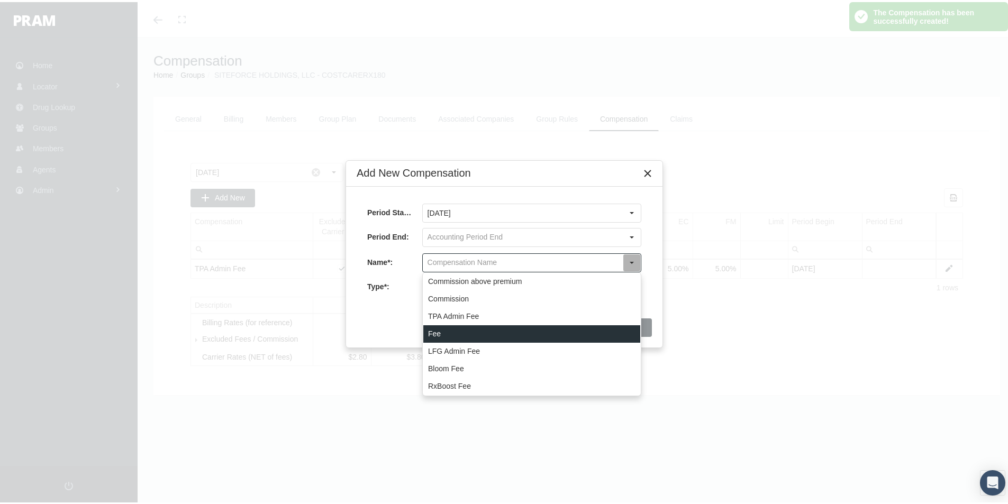
click at [436, 333] on div "Fee" at bounding box center [531, 331] width 217 height 17
type input "Fee"
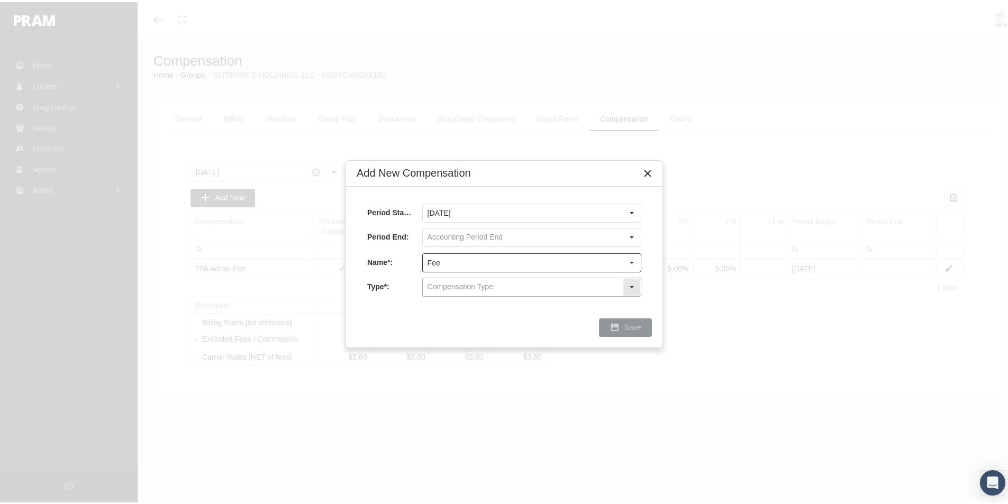
click at [431, 282] on input "text" at bounding box center [523, 285] width 200 height 18
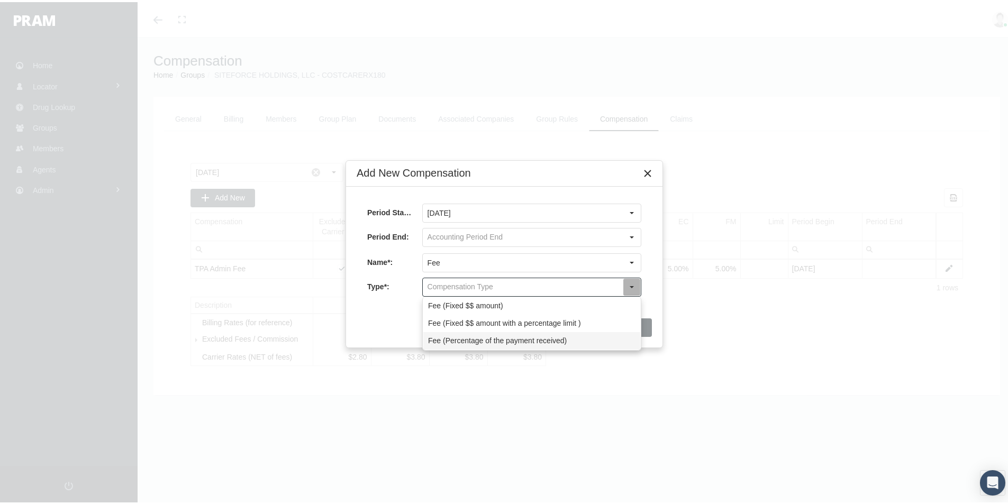
click at [431, 335] on div "Fee (Percentage of the payment received)" at bounding box center [531, 338] width 217 height 17
type input "Fee (Percentage of the payment received)"
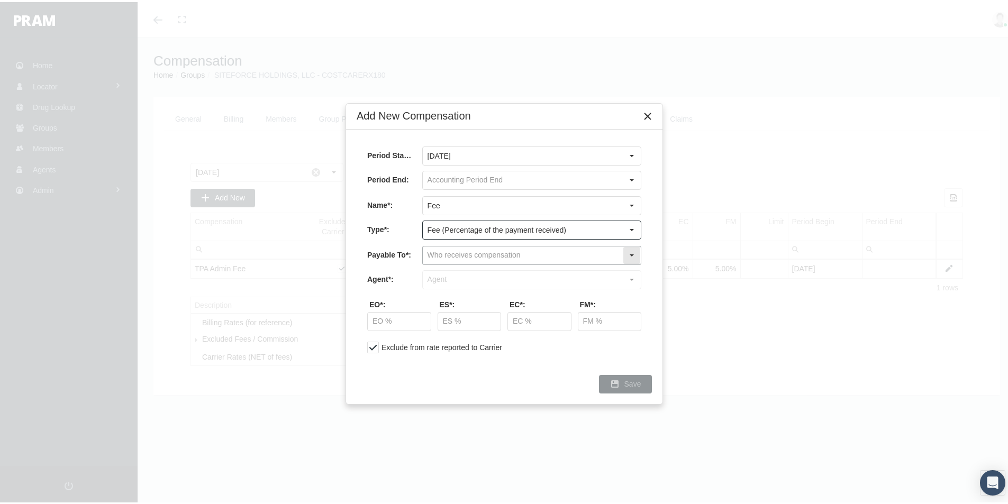
click at [435, 254] on input "text" at bounding box center [523, 253] width 200 height 18
click at [433, 286] on div "Company" at bounding box center [531, 289] width 217 height 17
type input "Company"
click at [436, 273] on input "text" at bounding box center [523, 278] width 200 height 18
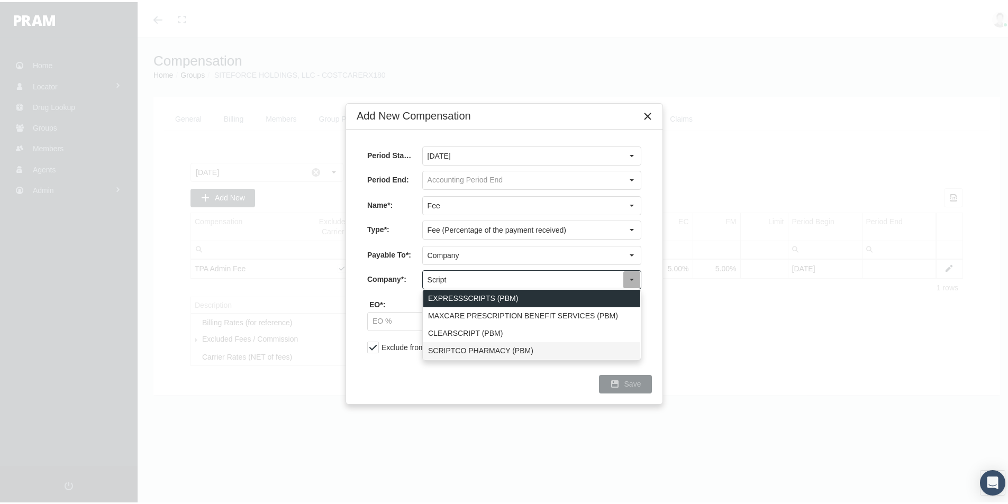
click at [441, 346] on div "SCRIPTCO PHARMACY (PBM)" at bounding box center [531, 348] width 217 height 17
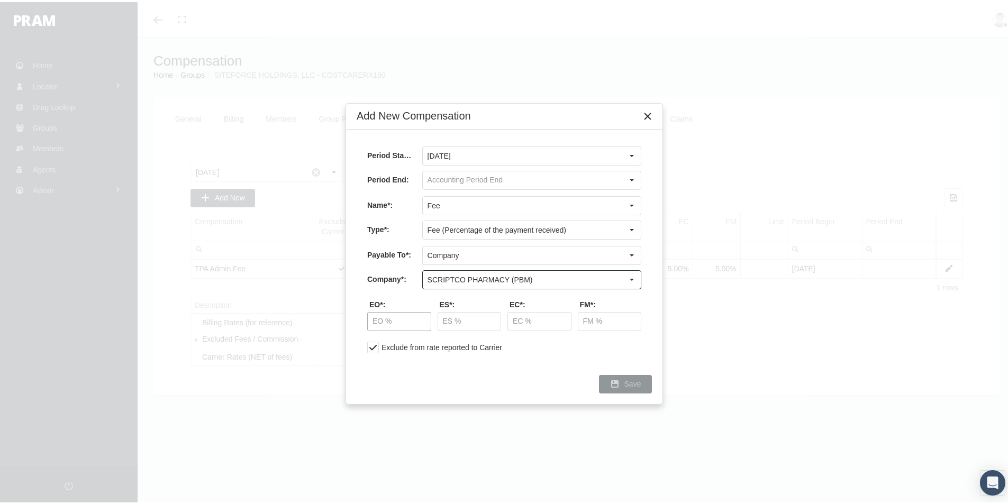
type input "SCRIPTCO PHARMACY (PBM)"
drag, startPoint x: 399, startPoint y: 320, endPoint x: 589, endPoint y: 297, distance: 191.4
click at [399, 320] on input "text" at bounding box center [399, 319] width 63 height 18
type input "50.00 %"
type input "87.50 %"
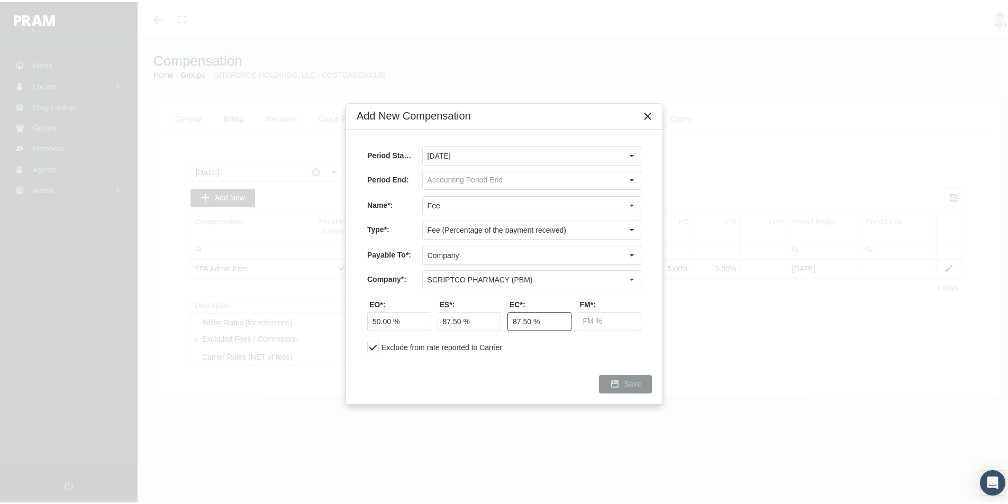
type input "87.50 %"
click at [631, 381] on span "Save" at bounding box center [632, 382] width 17 height 8
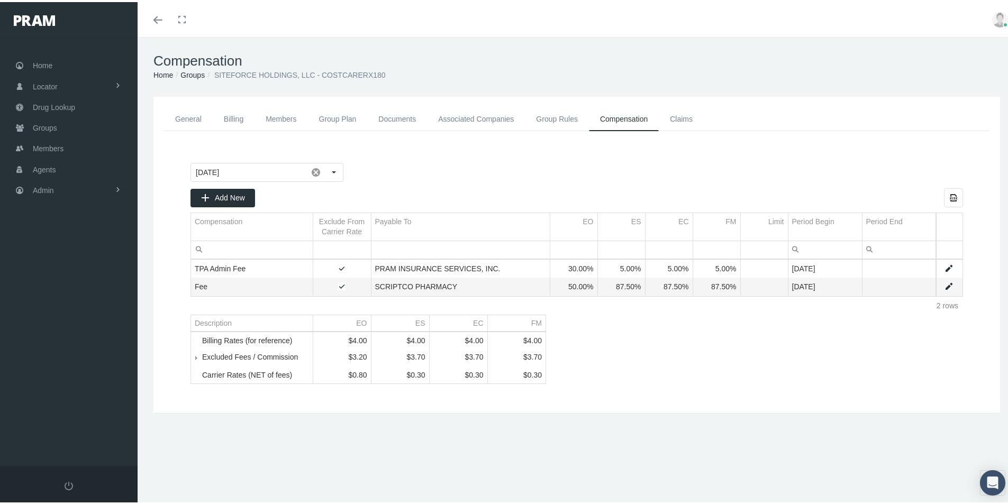
click at [188, 116] on link "General" at bounding box center [188, 117] width 49 height 24
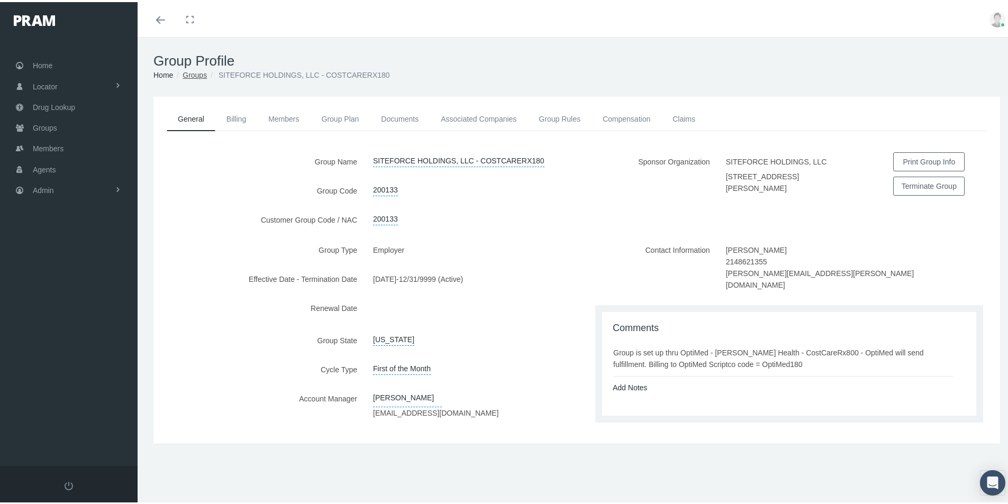
click at [195, 72] on link "Groups" at bounding box center [194, 73] width 24 height 8
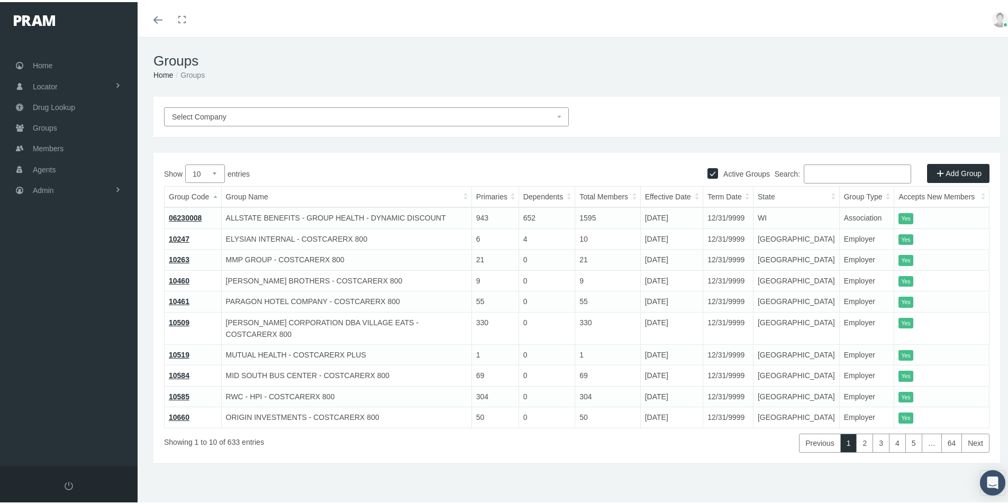
click at [944, 169] on link "Add Group" at bounding box center [958, 171] width 62 height 19
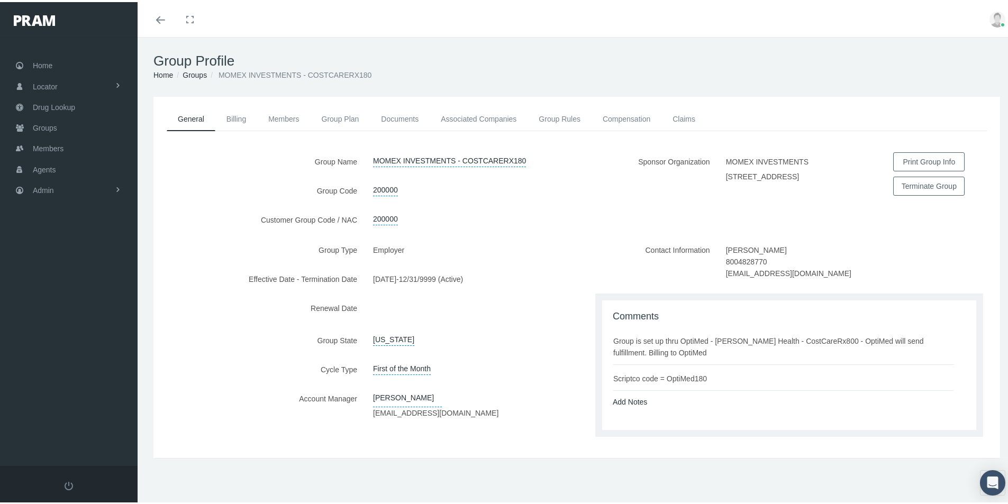
click at [594, 459] on div "General Billing Members Group Plan Documents Associated Companies Enrollment Hi…" at bounding box center [577, 291] width 878 height 393
click at [665, 409] on div "Comments Group is set up thru OptiMed - [PERSON_NAME] Health - CostCareRx800 - …" at bounding box center [789, 363] width 374 height 130
drag, startPoint x: 610, startPoint y: 337, endPoint x: 720, endPoint y: 372, distance: 115.3
click at [720, 372] on ul "Group is set up thru OptiMed - [PERSON_NAME] Health - CostCareRx800 - OptiMed w…" at bounding box center [790, 357] width 357 height 64
copy ul "Group is set up thru OptiMed - [PERSON_NAME] Health - CostCareRx800 - OptiMed w…"
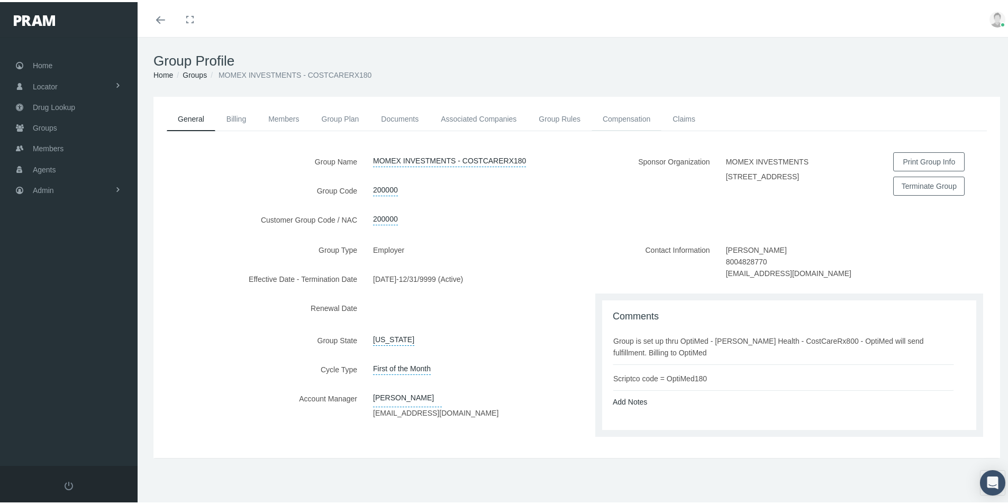
click at [617, 116] on link "Compensation" at bounding box center [626, 116] width 70 height 23
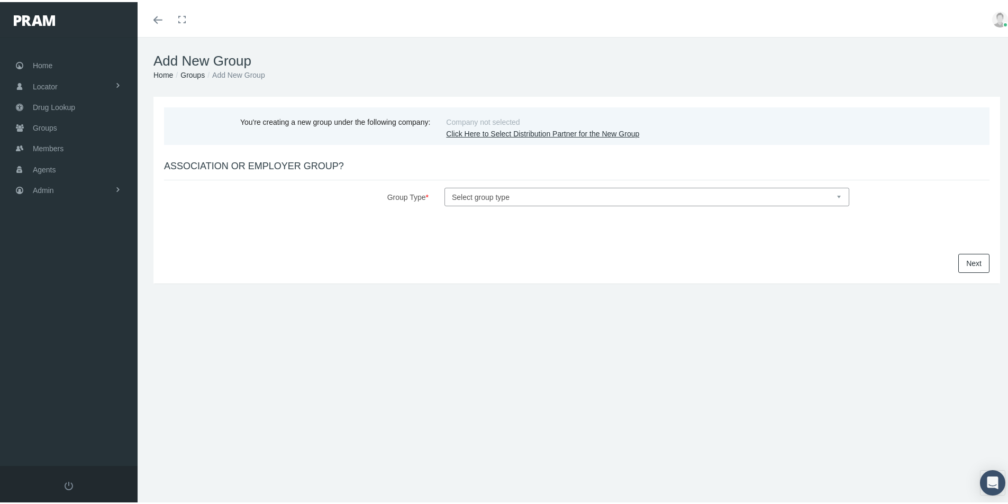
click at [472, 134] on link "Click Here to Select Distribution Partner for the New Group" at bounding box center [542, 131] width 193 height 8
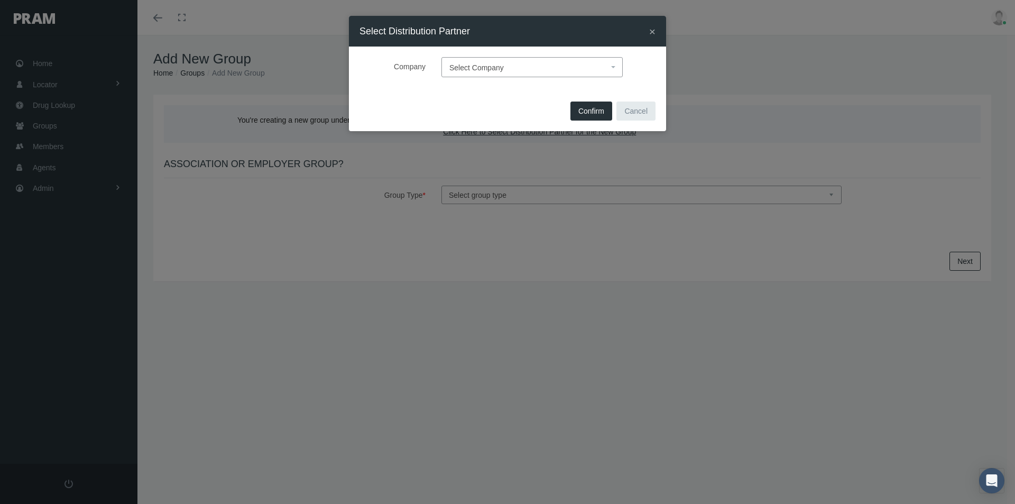
click at [471, 66] on span "Select Company" at bounding box center [477, 67] width 54 height 8
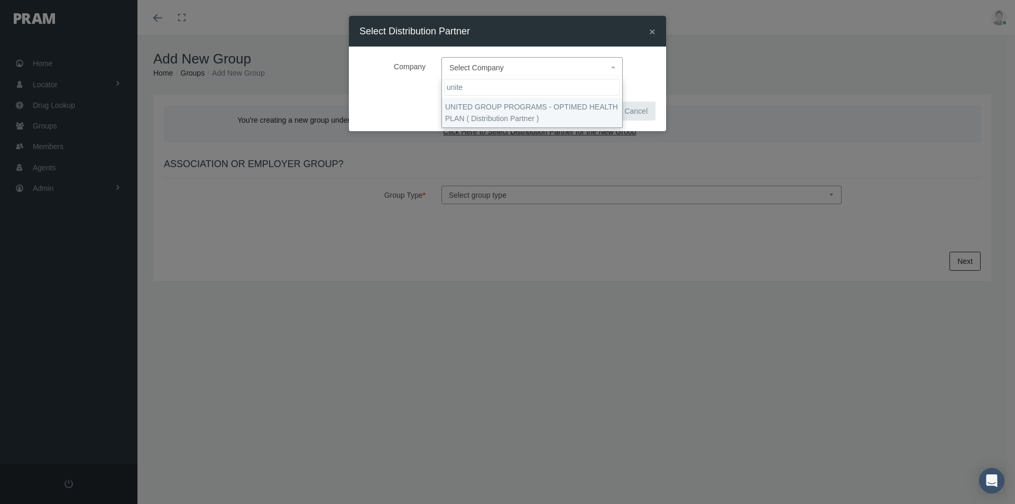
type input "unite"
select select "4875"
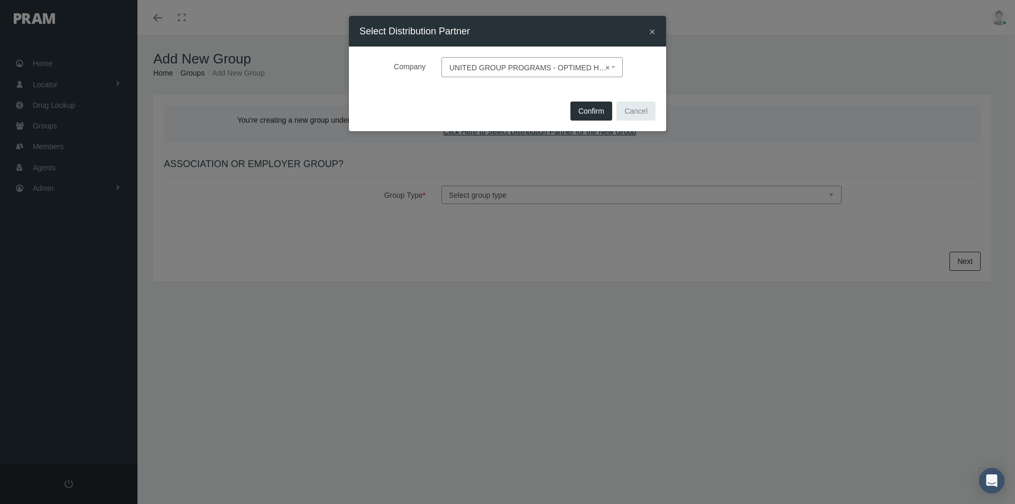
click at [589, 112] on span "Confirm" at bounding box center [592, 111] width 26 height 8
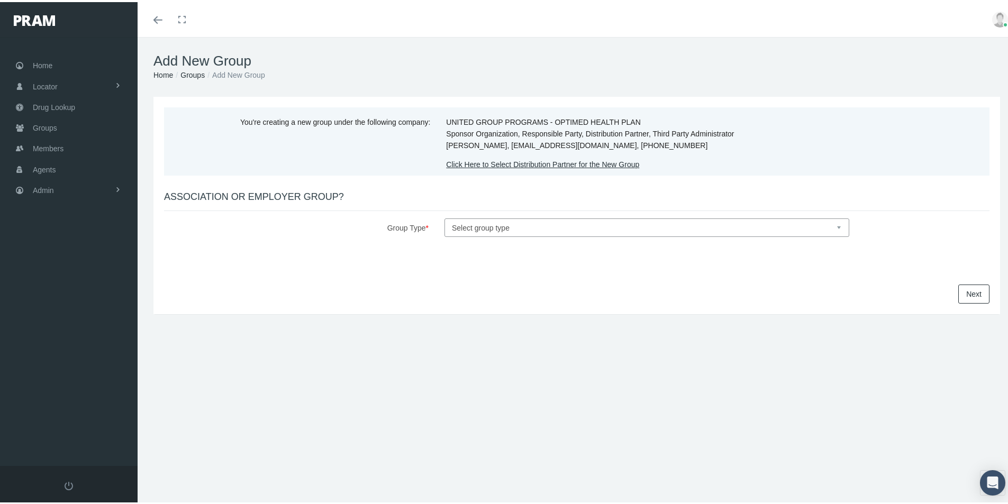
drag, startPoint x: 458, startPoint y: 231, endPoint x: 465, endPoint y: 231, distance: 6.9
click at [459, 231] on select "Select group type Association Employer" at bounding box center [646, 225] width 405 height 19
select select "1"
click at [444, 216] on select "Select group type Association Employer" at bounding box center [646, 225] width 405 height 19
click at [964, 292] on link "Next" at bounding box center [973, 291] width 31 height 19
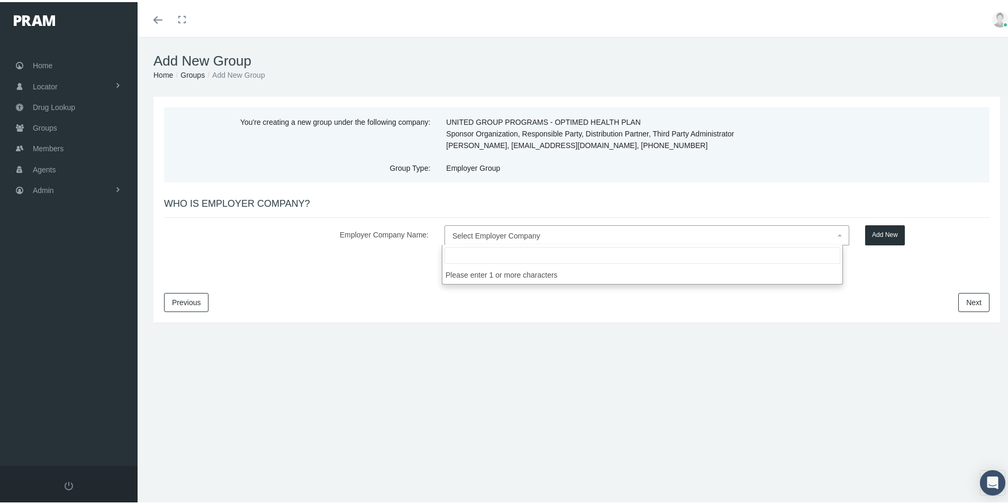
click at [475, 233] on span "Select Employer Company" at bounding box center [496, 234] width 88 height 8
click at [447, 254] on input "talantage" at bounding box center [642, 253] width 396 height 17
type input "Talantage"
click at [484, 251] on input "Talantage" at bounding box center [642, 253] width 396 height 17
click at [876, 231] on button "Add New" at bounding box center [885, 233] width 40 height 20
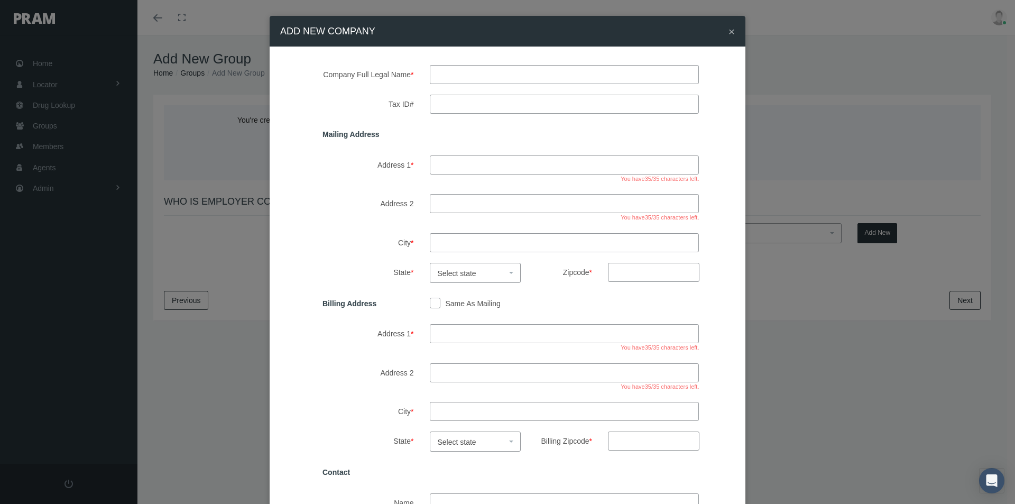
click at [467, 76] on input "text" at bounding box center [565, 74] width 270 height 19
type input "talantage"
drag, startPoint x: 449, startPoint y: 99, endPoint x: 617, endPoint y: 102, distance: 168.2
click at [449, 99] on input "Tax ID#" at bounding box center [565, 104] width 270 height 19
type input "83-0721878"
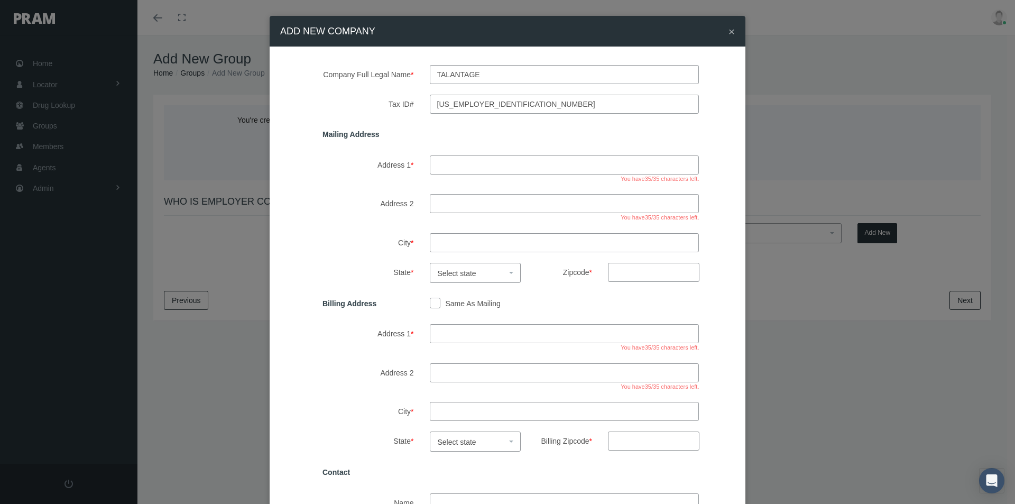
click at [452, 158] on input "Address 1 *" at bounding box center [565, 164] width 270 height 19
type input "2302 parklake drive ne suite 365"
click at [448, 244] on input "City *" at bounding box center [565, 242] width 270 height 19
type input "atlanta"
click at [446, 269] on span "Select state" at bounding box center [457, 273] width 39 height 8
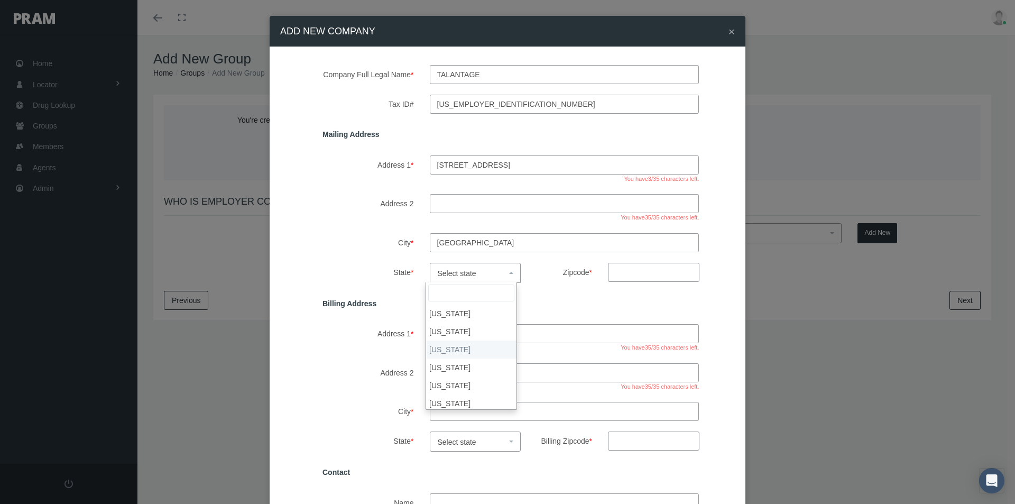
scroll to position [106, 0]
drag, startPoint x: 447, startPoint y: 368, endPoint x: 567, endPoint y: 330, distance: 125.8
select select "GA"
drag, startPoint x: 620, startPoint y: 272, endPoint x: 627, endPoint y: 270, distance: 7.4
click at [620, 272] on input "Zipcode *" at bounding box center [653, 272] width 91 height 19
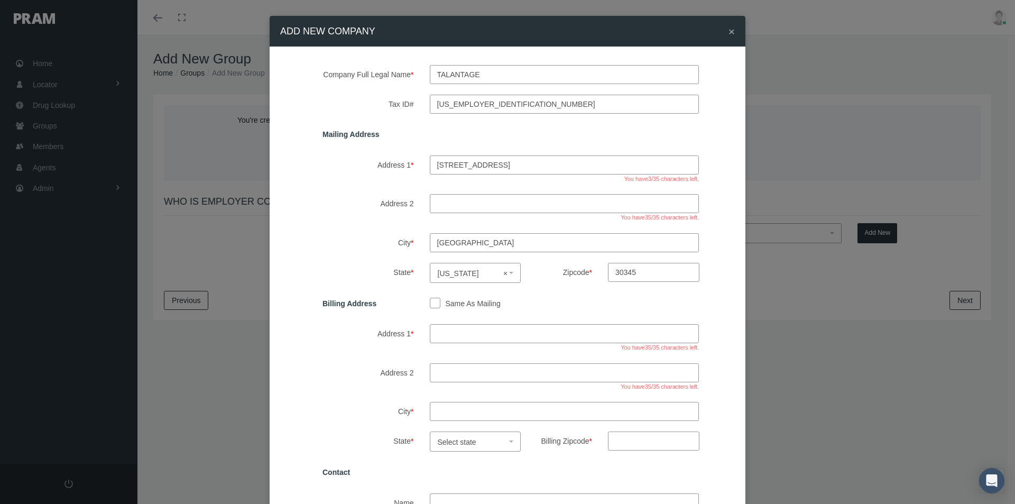
type input "30345"
click at [430, 303] on input "Same As Mailing" at bounding box center [435, 302] width 11 height 11
checkbox input "true"
type input "2302 parklake drive ne suite 365"
type input "atlanta"
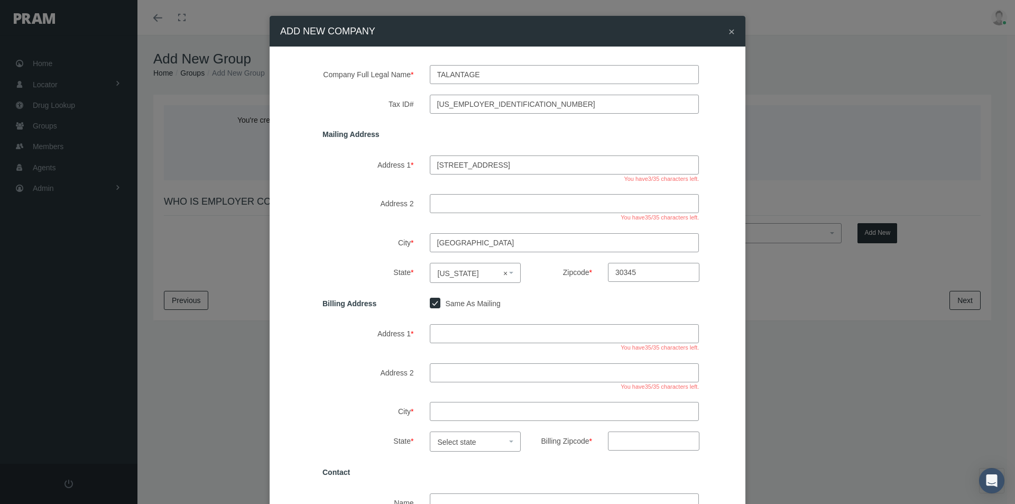
select select "GA"
type input "30345"
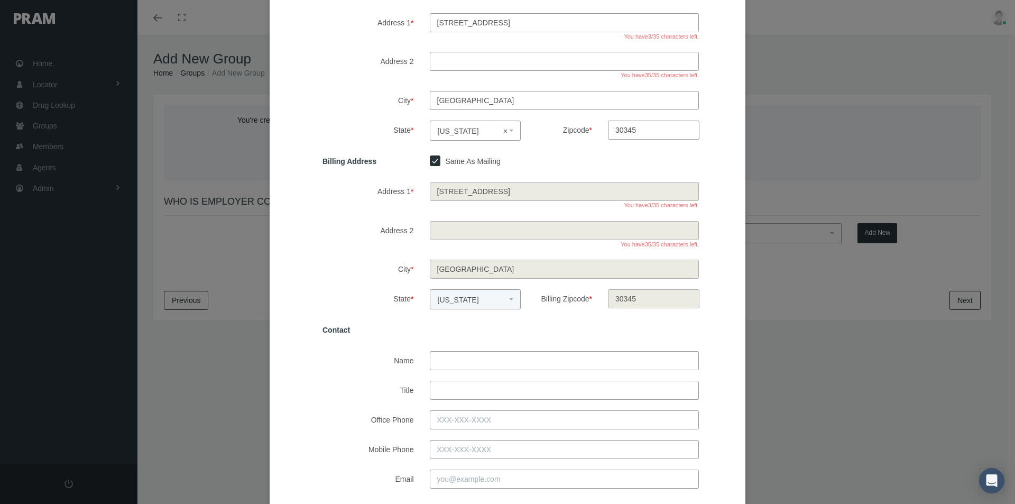
scroll to position [159, 0]
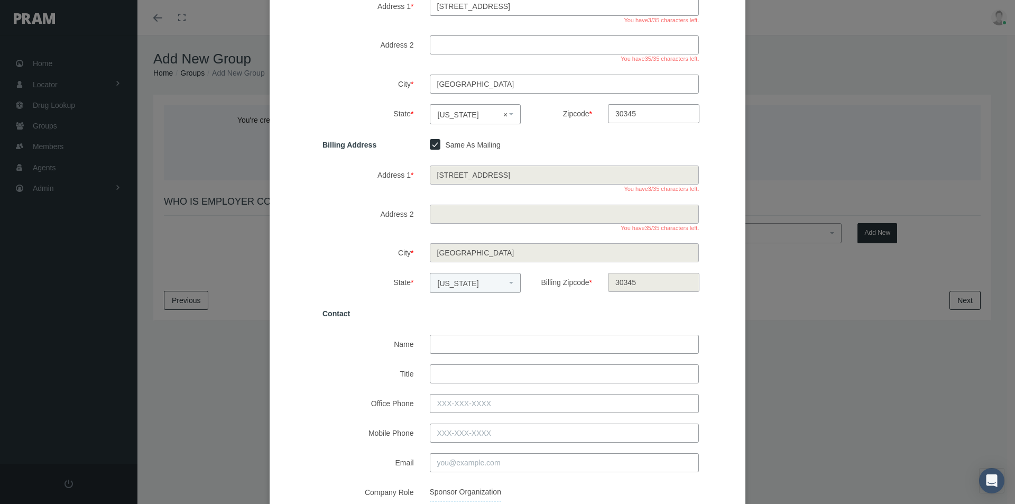
drag, startPoint x: 452, startPoint y: 349, endPoint x: 481, endPoint y: 339, distance: 30.6
click at [452, 349] on input "Name" at bounding box center [565, 344] width 270 height 19
type input "tasha peck"
click at [447, 372] on input "Title" at bounding box center [565, 373] width 270 height 19
type input "owner"
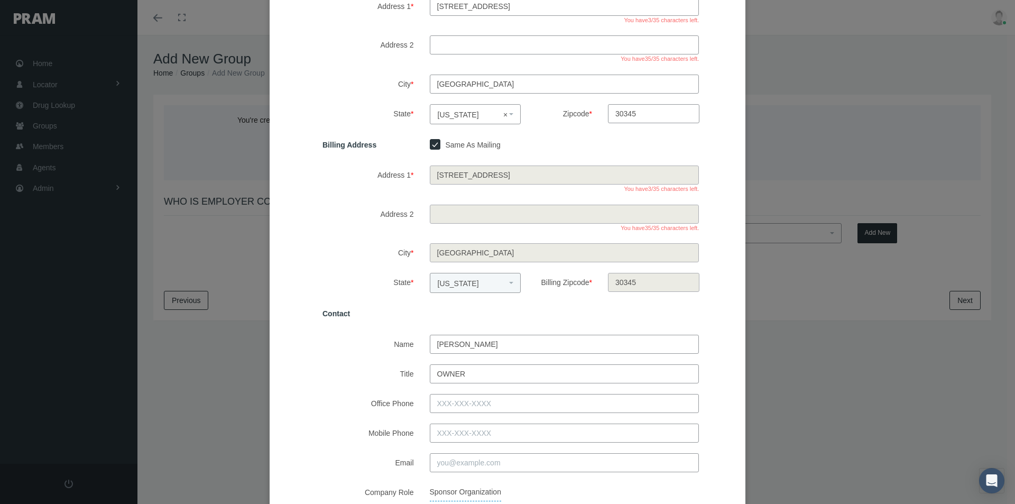
click at [439, 405] on input "Office Phone" at bounding box center [565, 403] width 270 height 19
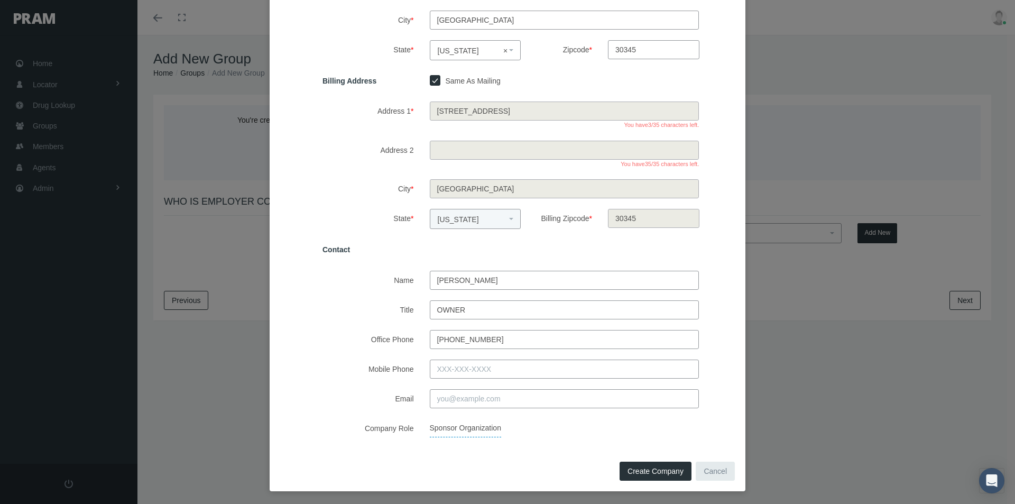
scroll to position [226, 0]
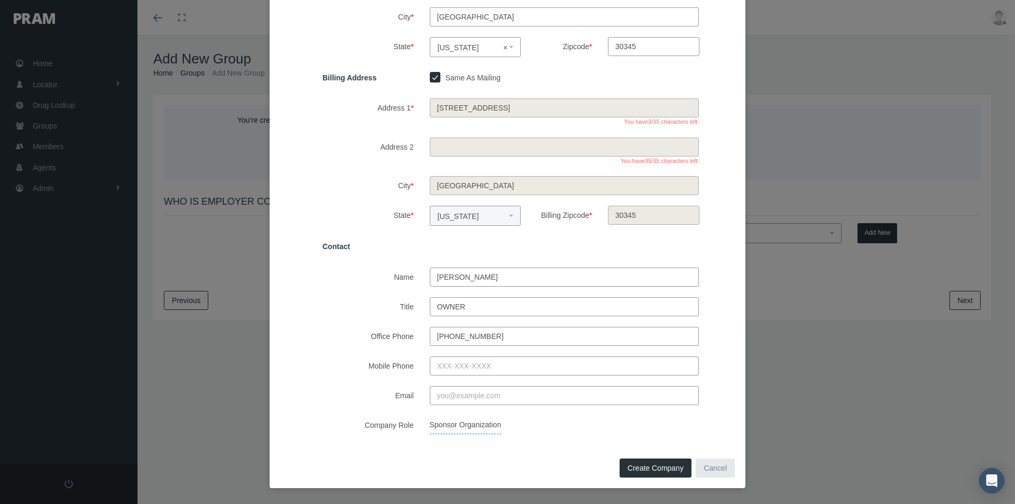
type input "404-548-6597"
drag, startPoint x: 440, startPoint y: 396, endPoint x: 479, endPoint y: 396, distance: 38.6
click at [440, 396] on input "Email" at bounding box center [565, 395] width 270 height 19
type input "tashap@talantage.com"
click at [555, 429] on div "Sponsor Organization" at bounding box center [565, 425] width 286 height 19
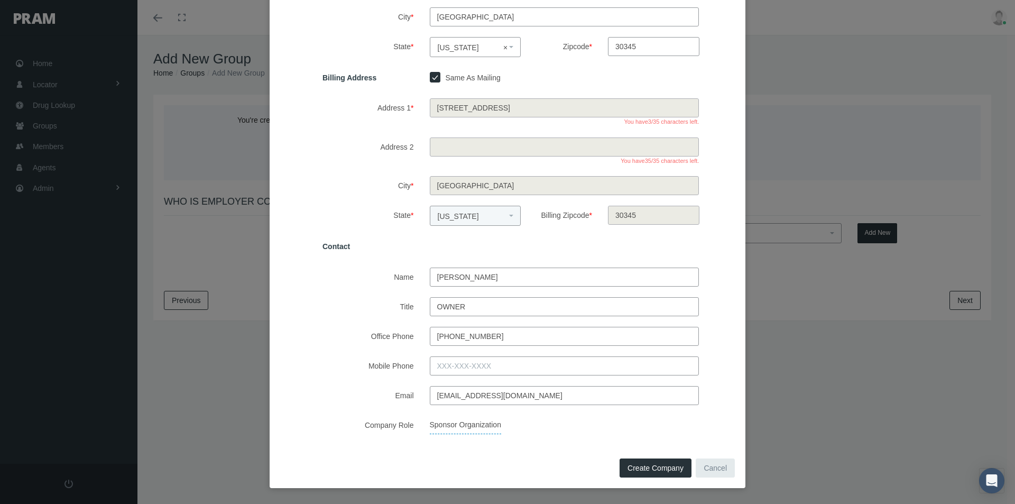
click at [630, 471] on span "Create Company" at bounding box center [656, 468] width 56 height 8
select select
checkbox input "false"
select select
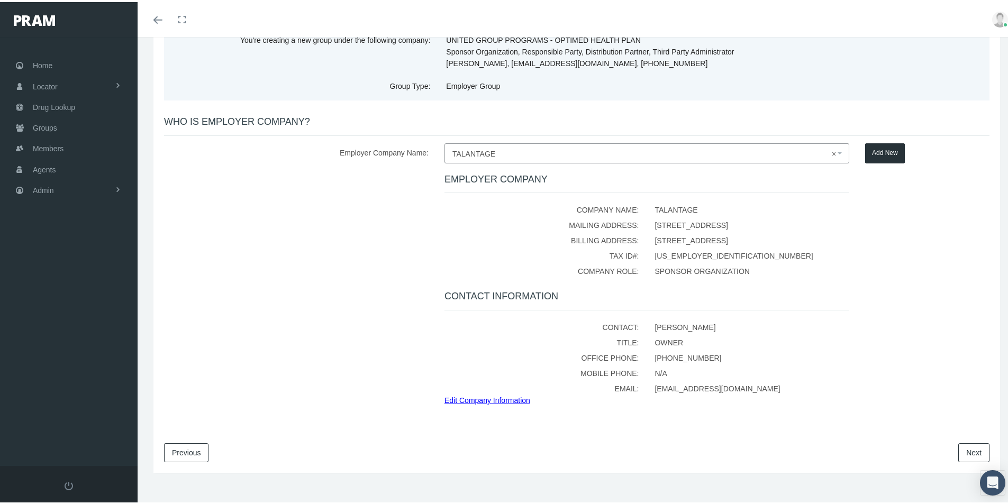
scroll to position [92, 0]
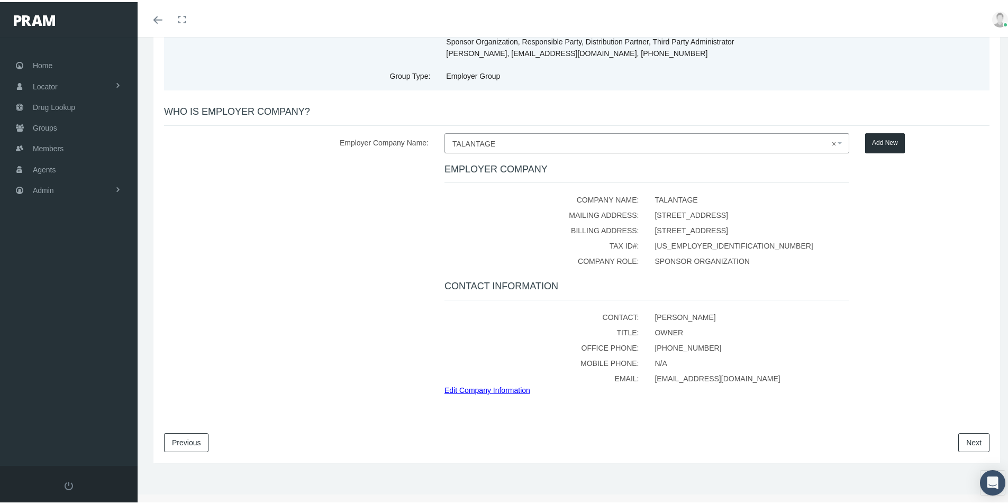
click at [959, 444] on link "Next" at bounding box center [973, 440] width 31 height 19
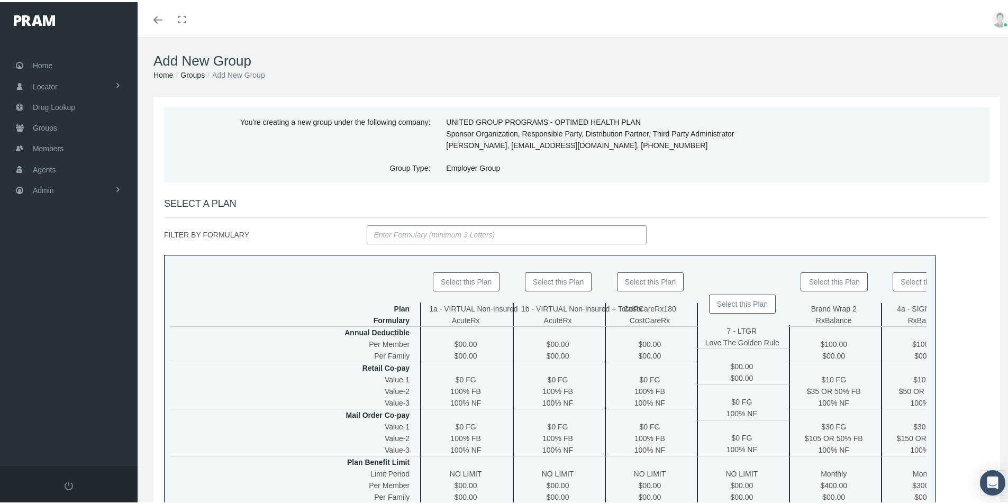
drag, startPoint x: 639, startPoint y: 281, endPoint x: 644, endPoint y: 356, distance: 74.7
click at [638, 282] on button "Select this Plan" at bounding box center [650, 279] width 67 height 19
type input "TALANTAGE - CostCareRx180"
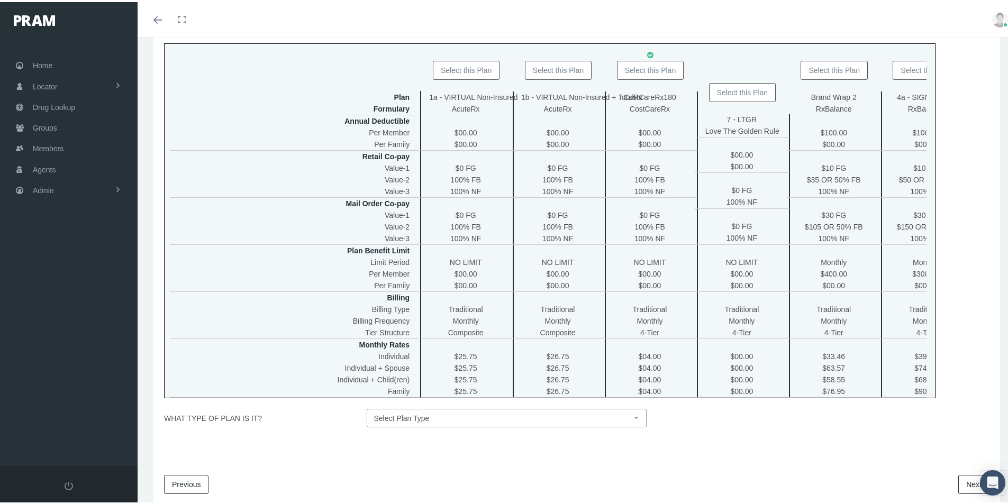
scroll to position [261, 0]
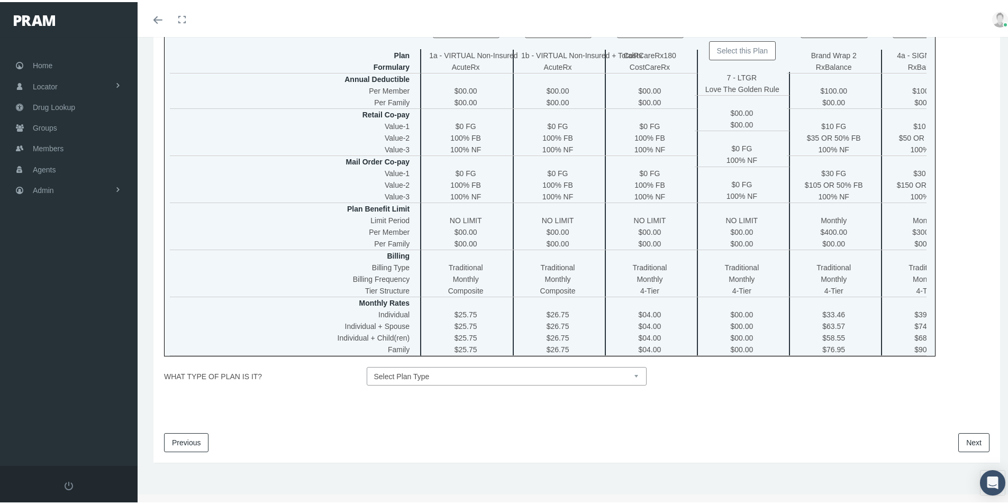
click at [636, 371] on select "Select Plan Type Insured Lyric Lean Unknown" at bounding box center [507, 374] width 280 height 19
select select "0"
click at [367, 365] on select "Select Plan Type Insured Lyric Lean Unknown" at bounding box center [507, 374] width 280 height 19
click at [961, 441] on link "Next" at bounding box center [973, 440] width 31 height 19
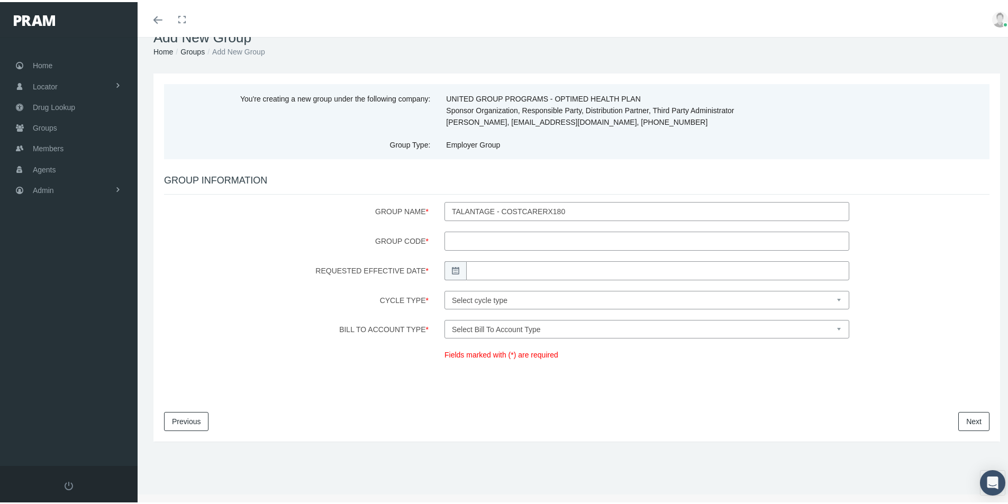
scroll to position [0, 0]
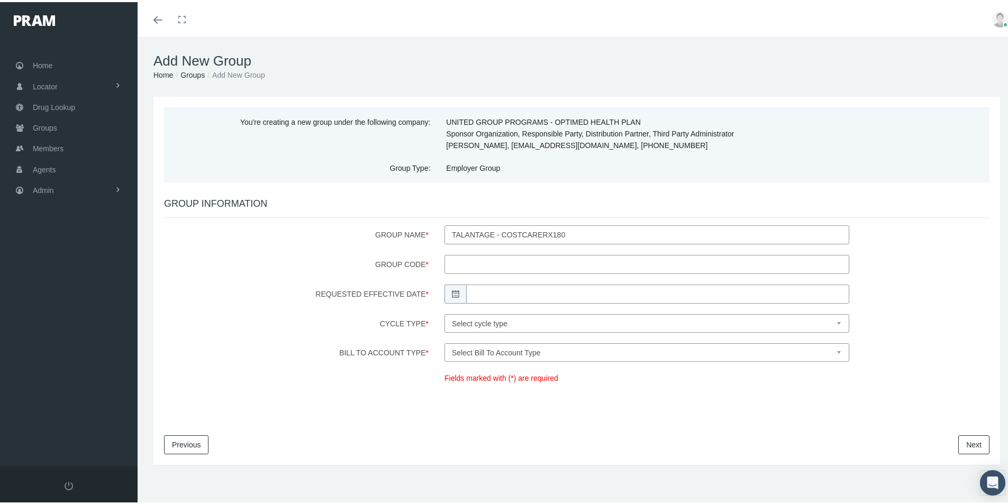
drag, startPoint x: 470, startPoint y: 263, endPoint x: 475, endPoint y: 263, distance: 5.8
click at [470, 263] on input "Group Code *" at bounding box center [646, 262] width 405 height 19
type input "200139"
drag, startPoint x: 488, startPoint y: 288, endPoint x: 489, endPoint y: 298, distance: 10.1
click at [488, 287] on input "Requested Effective Date *" at bounding box center [657, 291] width 383 height 19
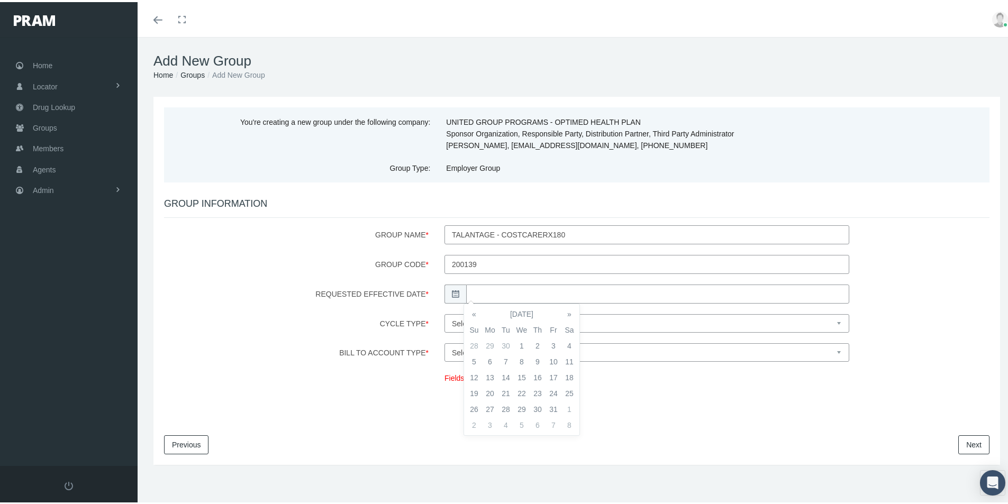
click at [518, 340] on td "1" at bounding box center [522, 344] width 16 height 16
type input "10/01/2025"
click at [588, 321] on select "Select cycle type First of the Month Any Day of the Month First and Fifteenth o…" at bounding box center [646, 321] width 405 height 19
select select "1"
click at [444, 312] on select "Select cycle type First of the Month Any Day of the Month First and Fifteenth o…" at bounding box center [646, 321] width 405 height 19
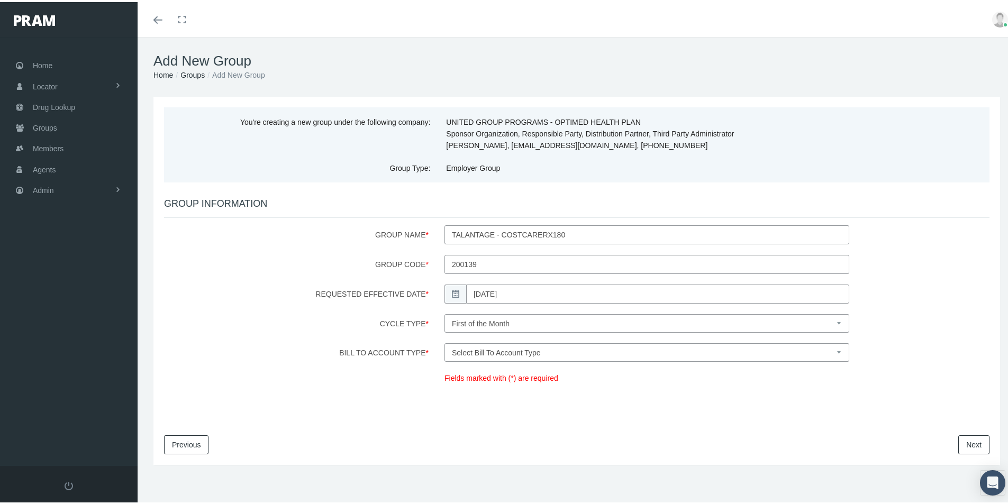
click at [503, 348] on select "Select Bill To Account Type Company Member" at bounding box center [646, 350] width 405 height 19
select select "1"
click at [444, 341] on select "Select Bill To Account Type Company Member" at bounding box center [646, 350] width 405 height 19
click at [959, 439] on link "Next" at bounding box center [973, 442] width 31 height 19
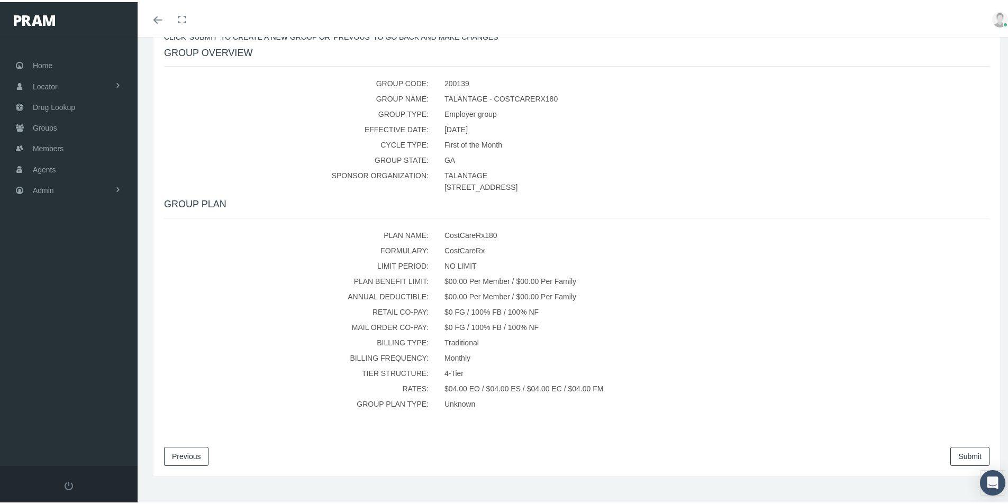
scroll to position [197, 0]
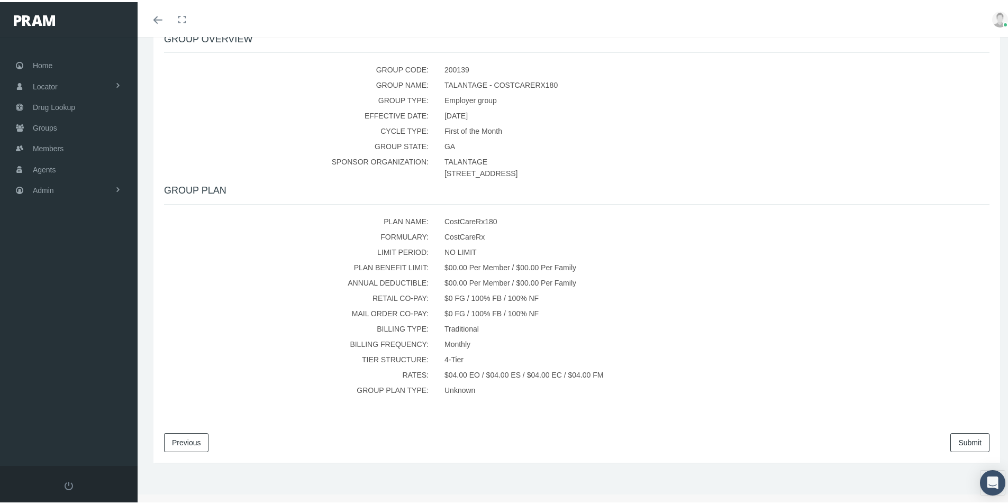
click at [966, 435] on link "Submit" at bounding box center [969, 440] width 39 height 19
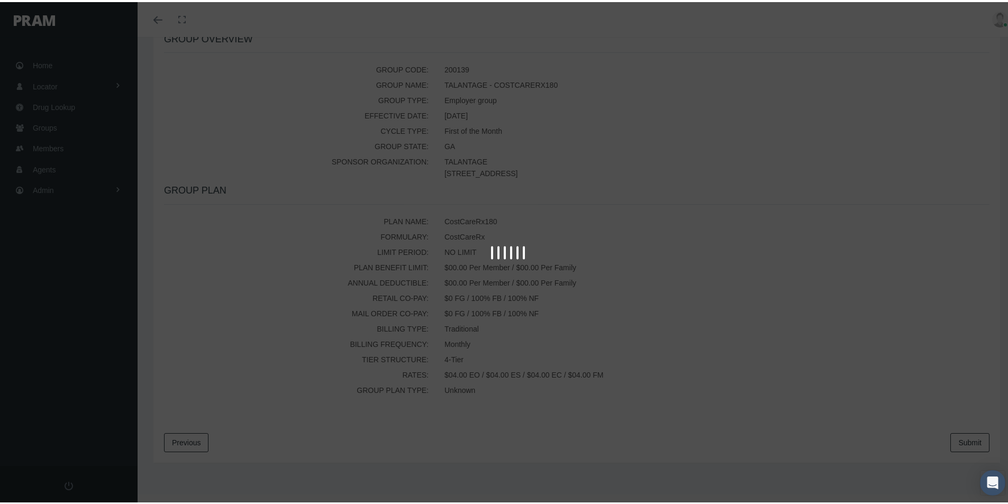
scroll to position [0, 0]
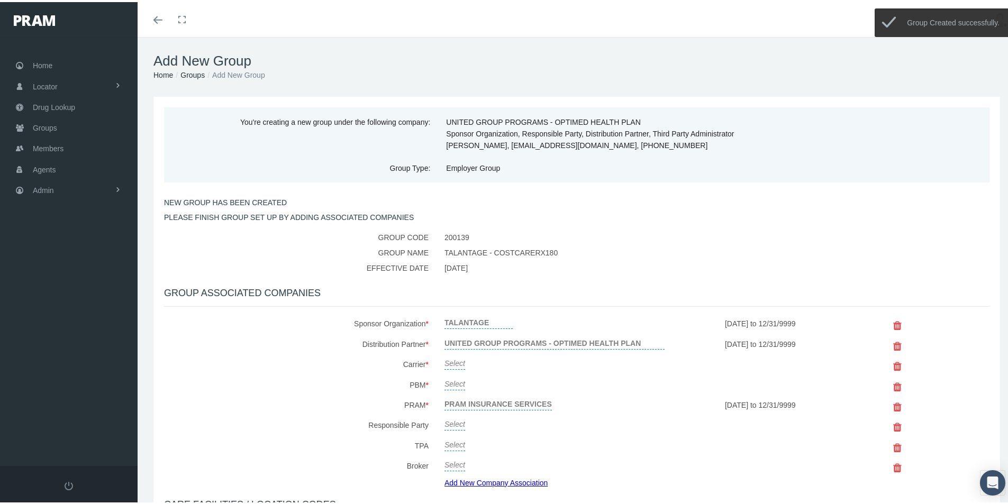
click at [452, 363] on link "Select" at bounding box center [454, 360] width 21 height 15
click at [456, 363] on span "Select" at bounding box center [454, 363] width 21 height 8
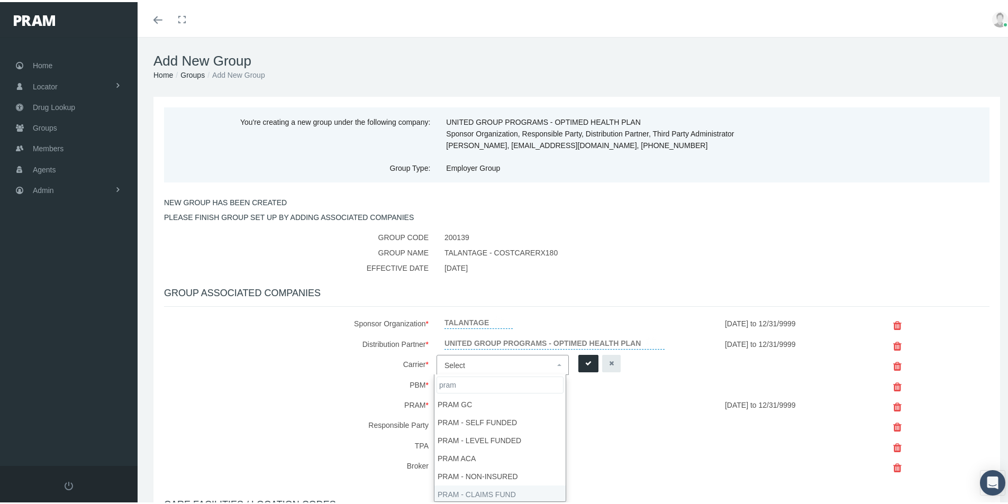
type input "pram"
select select "9068"
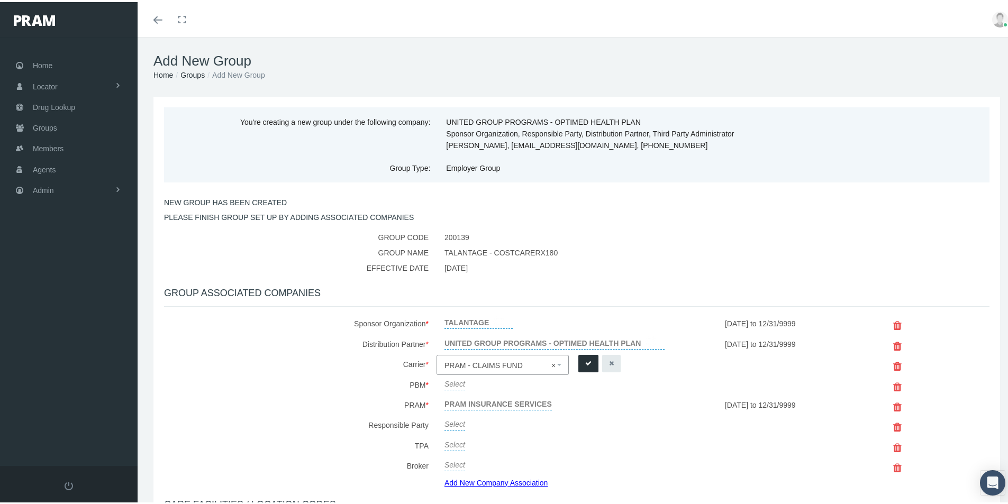
click at [585, 358] on icon "submit" at bounding box center [588, 361] width 6 height 10
click at [449, 383] on link "Select" at bounding box center [454, 380] width 21 height 15
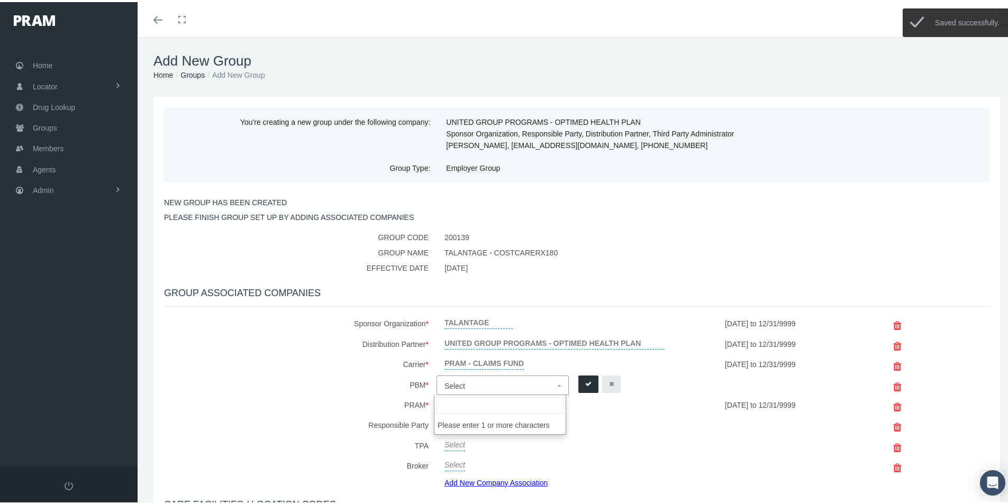
click at [449, 383] on span "Select" at bounding box center [454, 384] width 21 height 8
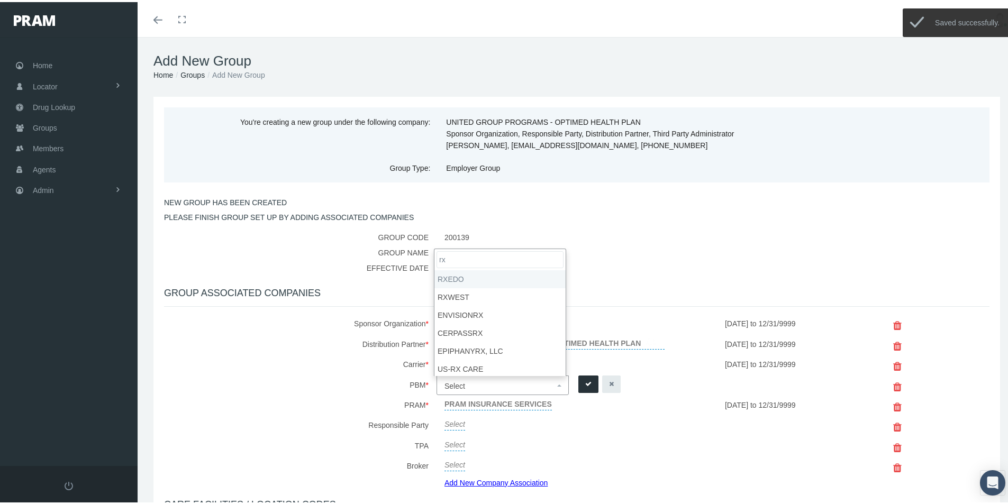
type input "rx"
select select "49"
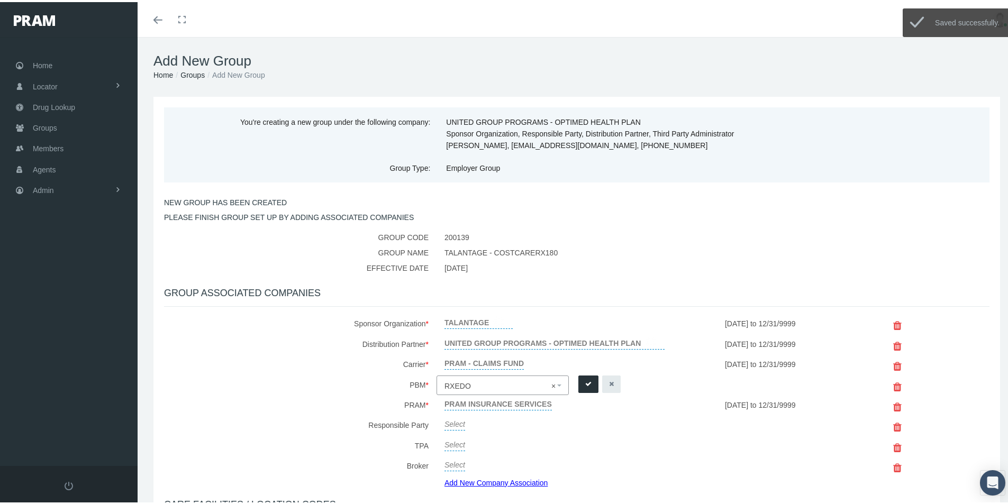
click at [585, 381] on icon "submit" at bounding box center [588, 382] width 6 height 10
click at [483, 483] on link "Add New Company Association" at bounding box center [499, 480] width 111 height 15
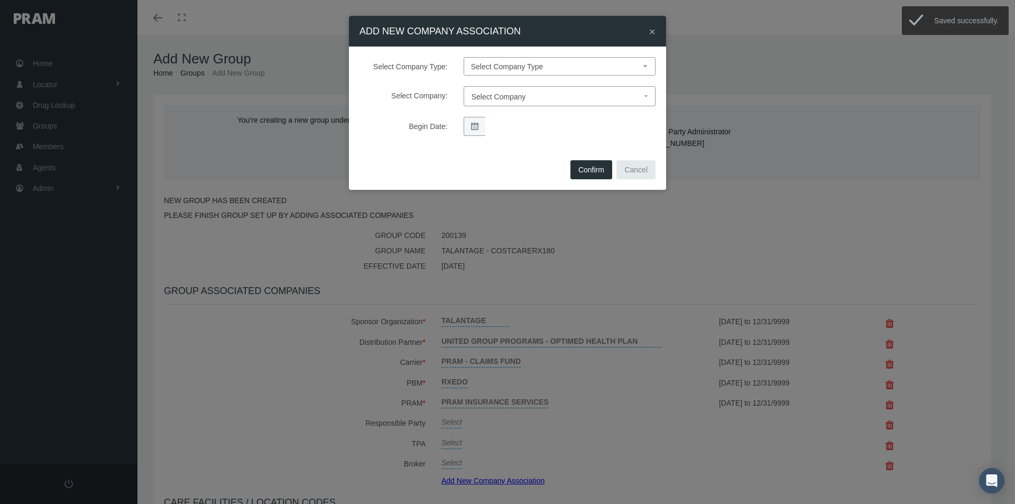
click at [495, 70] on select "Select Company Type Sponsor Organization Broker PBM Carrier Reinsurer Distribut…" at bounding box center [560, 66] width 192 height 19
select select "3"
click at [464, 57] on select "Select Company Type Sponsor Organization Broker PBM Carrier Reinsurer Distribut…" at bounding box center [560, 66] width 192 height 19
select select
click at [482, 97] on span "Select Company" at bounding box center [499, 97] width 54 height 8
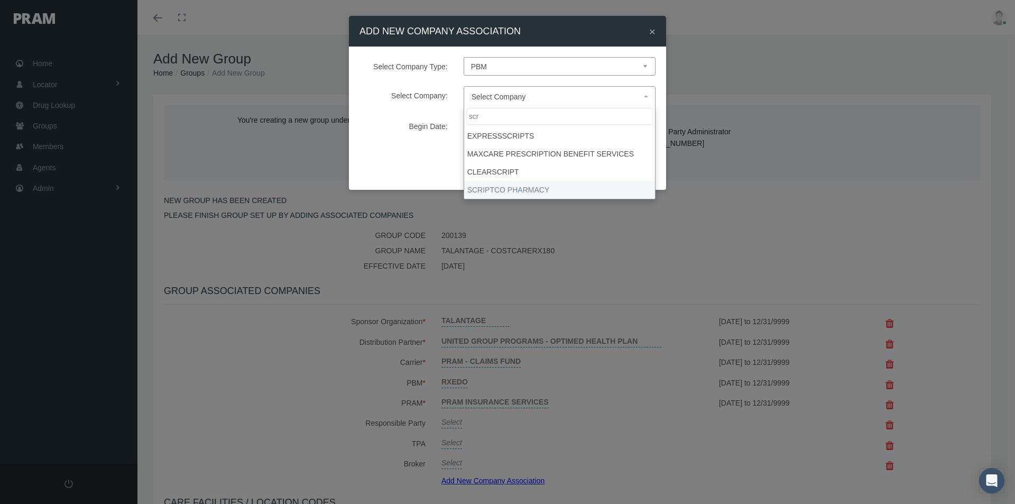
type input "scr"
select select "9082"
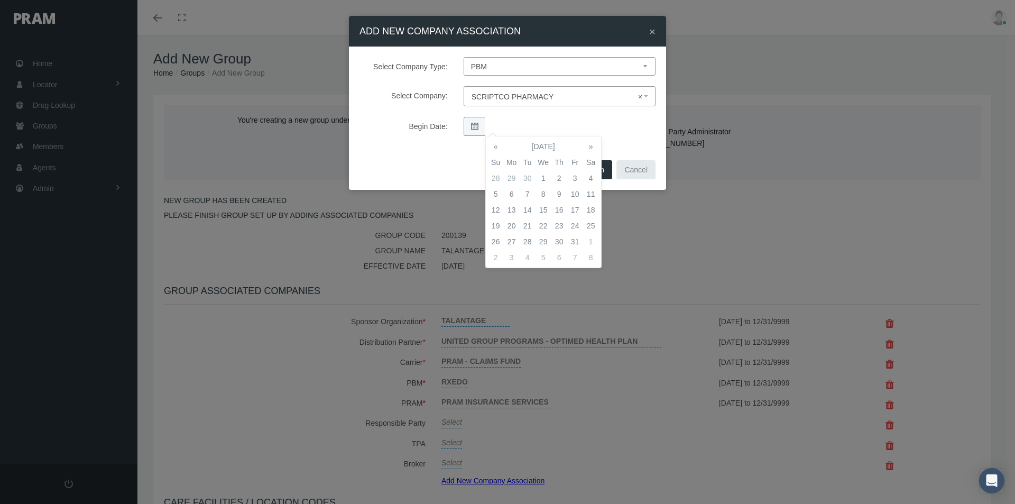
click at [542, 177] on td "1" at bounding box center [544, 178] width 16 height 16
click at [620, 143] on div "Select Company Type: Select Company Type Sponsor Organization Broker PBM Carrie…" at bounding box center [507, 102] width 317 height 111
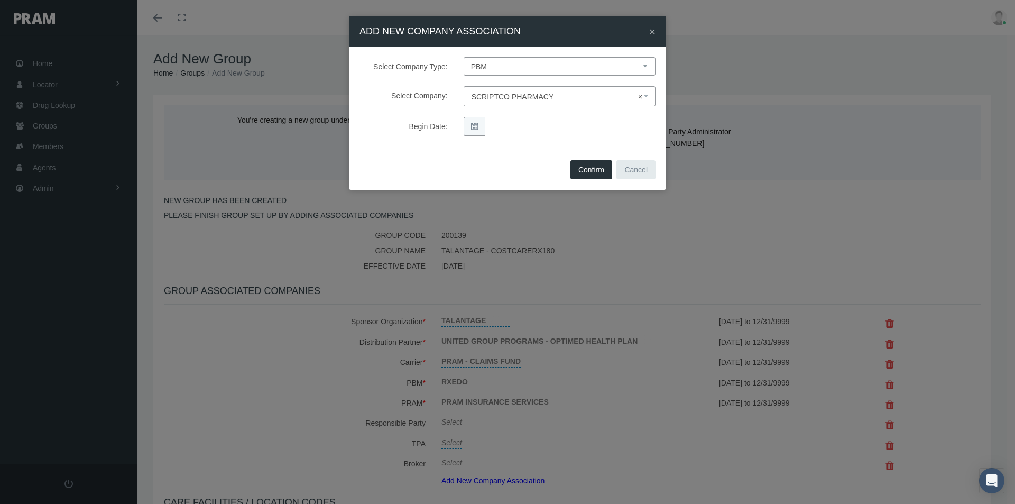
click at [600, 167] on button "Confirm" at bounding box center [592, 169] width 42 height 19
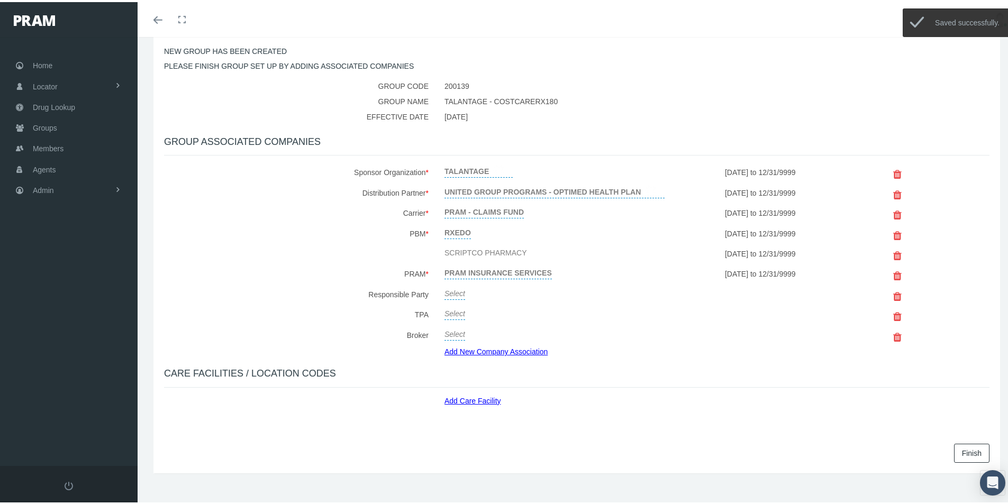
scroll to position [159, 0]
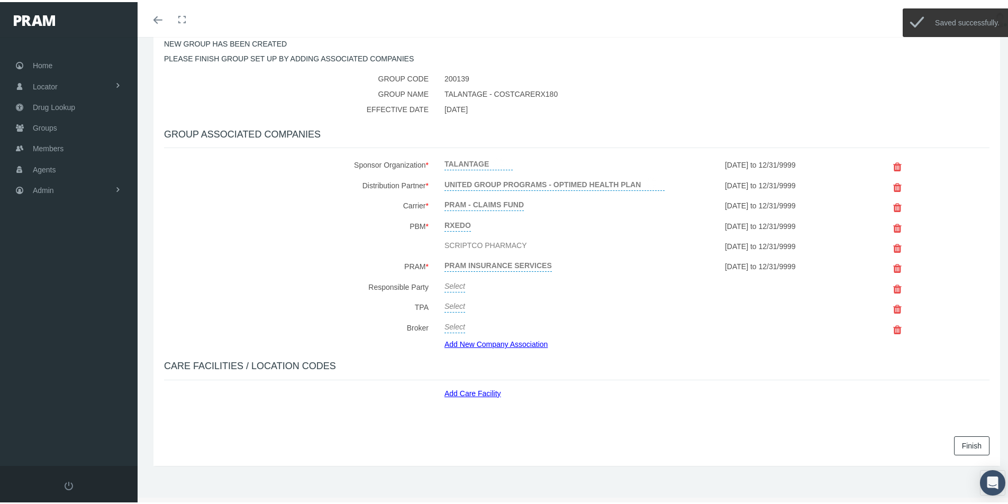
click at [452, 284] on link "Select" at bounding box center [454, 283] width 21 height 15
click at [452, 284] on span "Select" at bounding box center [454, 286] width 21 height 8
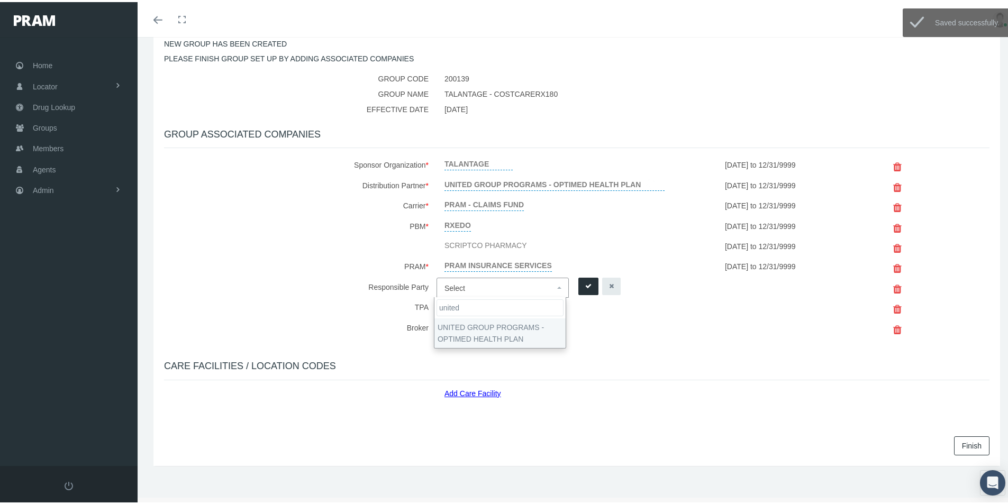
type input "united"
select select "4875"
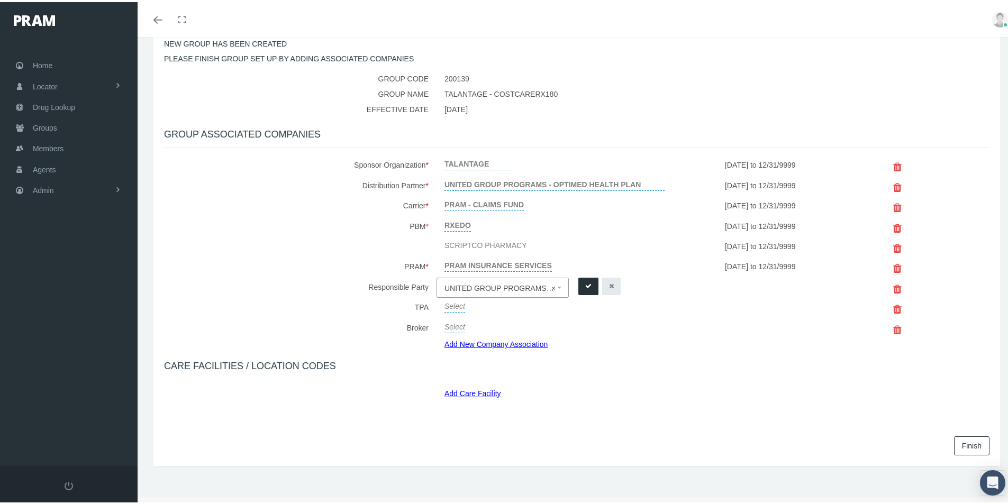
click at [585, 286] on icon "submit" at bounding box center [588, 284] width 6 height 10
click at [454, 305] on link "Select" at bounding box center [454, 303] width 21 height 15
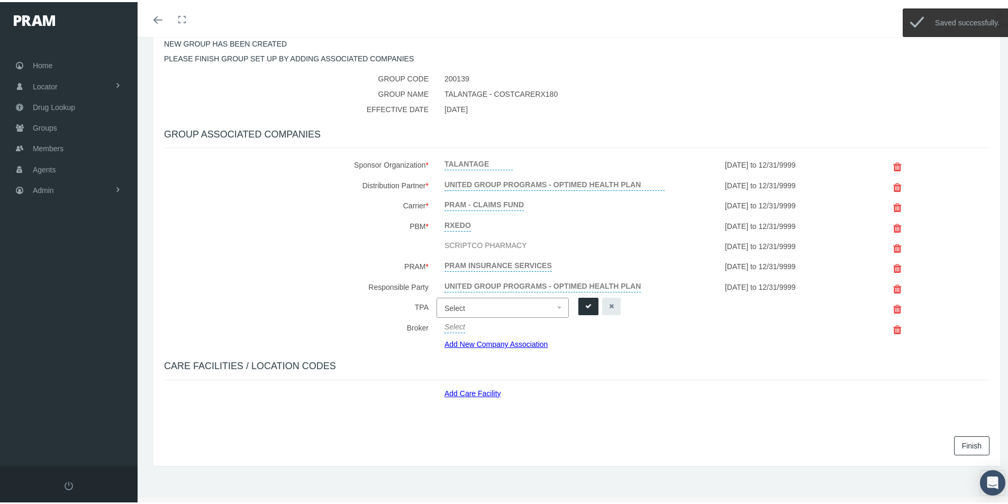
click at [455, 305] on span "Select" at bounding box center [454, 306] width 21 height 8
type input "united"
select select "4875"
click at [581, 299] on button "submit" at bounding box center [588, 304] width 20 height 17
click at [465, 391] on link "Add Care Facility" at bounding box center [476, 389] width 65 height 12
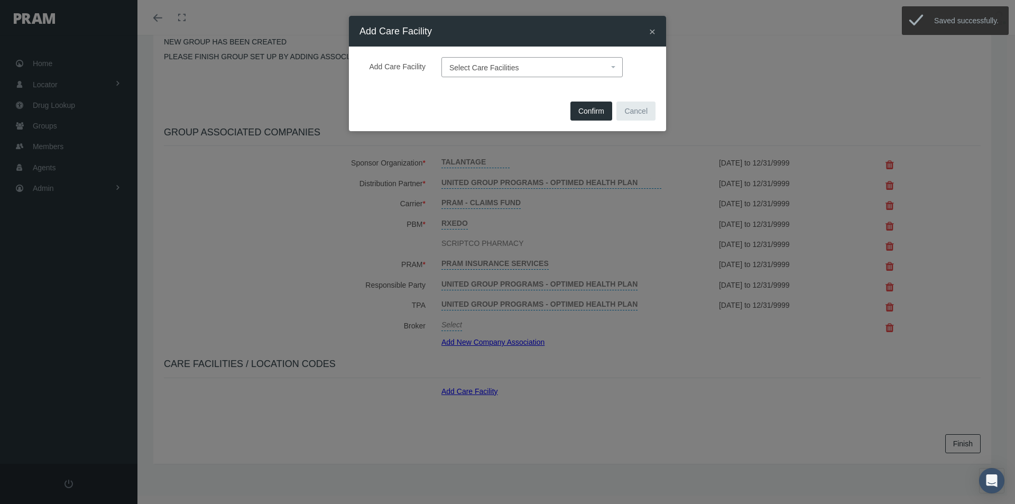
click at [459, 61] on span "Select Care Facilities" at bounding box center [529, 68] width 159 height 14
type input "def"
select select "1905"
drag, startPoint x: 596, startPoint y: 112, endPoint x: 593, endPoint y: 162, distance: 50.8
click at [595, 112] on span "Confirm" at bounding box center [592, 111] width 26 height 8
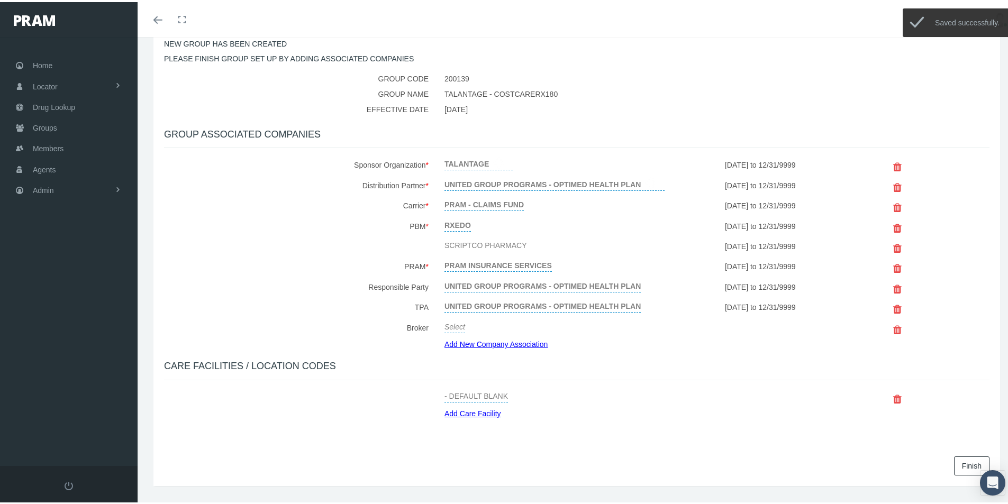
drag, startPoint x: 956, startPoint y: 464, endPoint x: 682, endPoint y: 477, distance: 273.7
click at [955, 464] on link "Finish" at bounding box center [971, 463] width 35 height 19
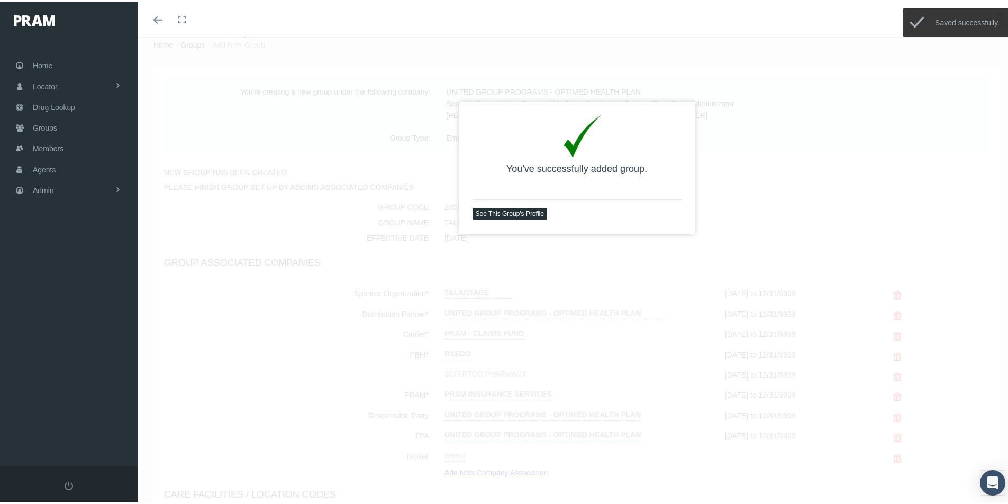
scroll to position [35, 0]
click at [494, 206] on link "See This Group's Profile" at bounding box center [509, 207] width 75 height 12
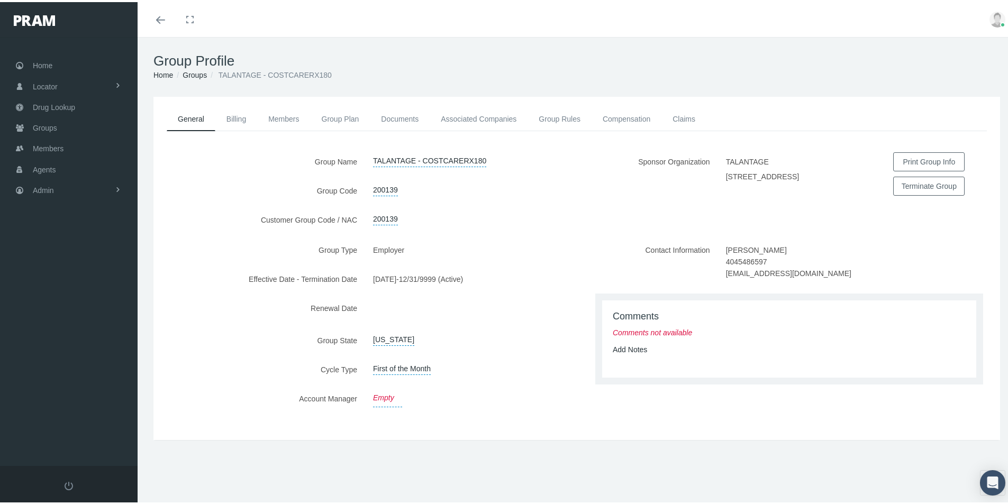
click at [376, 397] on link "Empty" at bounding box center [387, 396] width 29 height 18
click at [392, 396] on span "Select" at bounding box center [399, 398] width 53 height 14
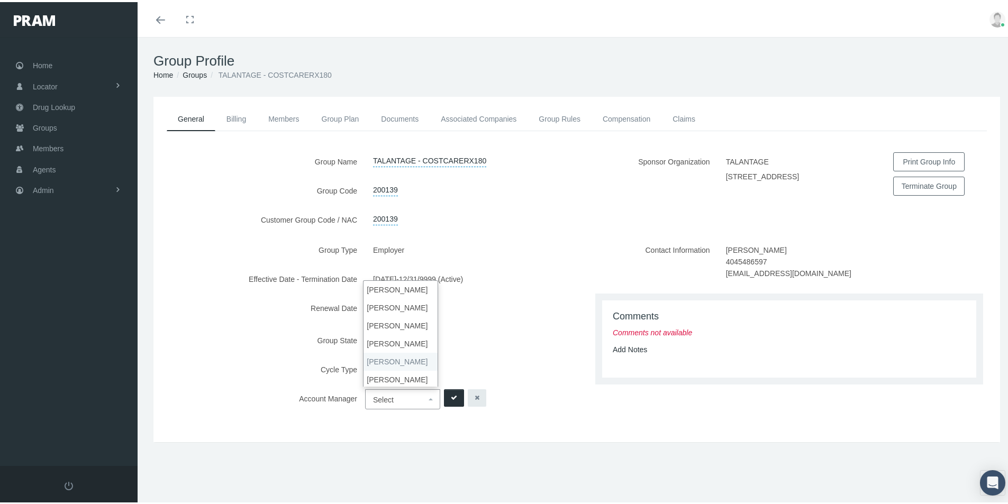
select select "3"
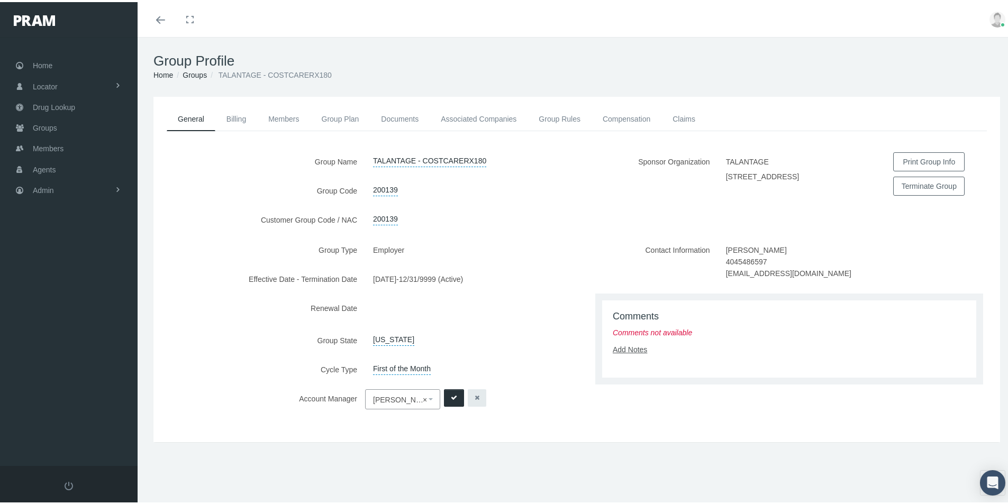
click at [627, 349] on link "Add Notes" at bounding box center [629, 347] width 34 height 8
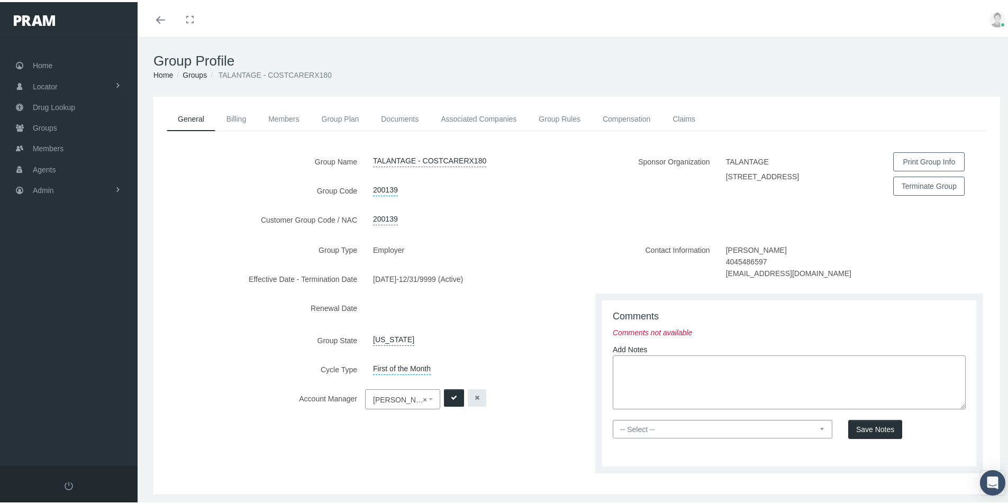
click at [620, 359] on textarea at bounding box center [788, 380] width 353 height 54
paste textarea "Group is set up thru OptiMed - [PERSON_NAME] Health - CostCareRx800 - OptiMed w…"
type textarea "Group is set up thru OptiMed - [PERSON_NAME] Health - CostCareRx800 - OptiMed w…"
click at [668, 428] on select "-- Select -- PRAM Only Everyone" at bounding box center [721, 427] width 219 height 19
select select "0"
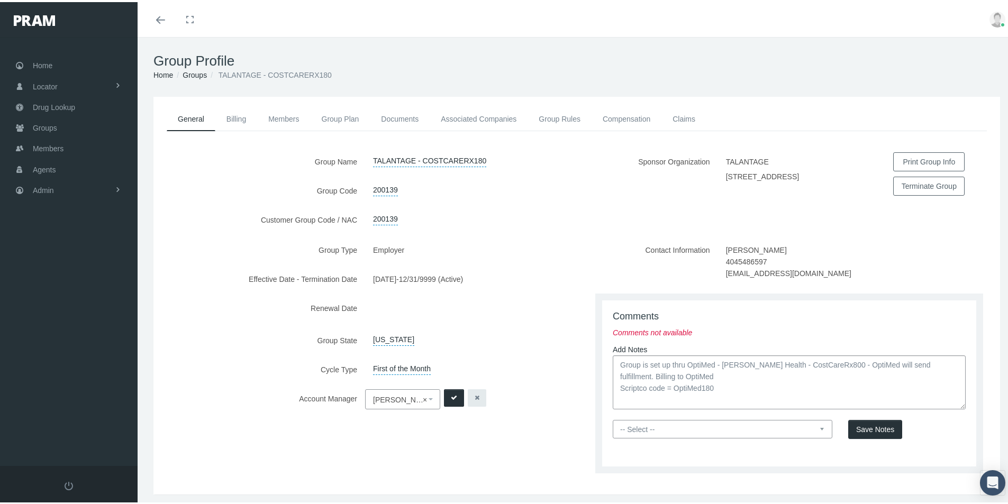
click at [612, 418] on select "-- Select -- PRAM Only Everyone" at bounding box center [721, 427] width 219 height 19
click at [865, 425] on span "Save Notes" at bounding box center [875, 427] width 38 height 8
click at [448, 392] on button "submit" at bounding box center [454, 395] width 20 height 17
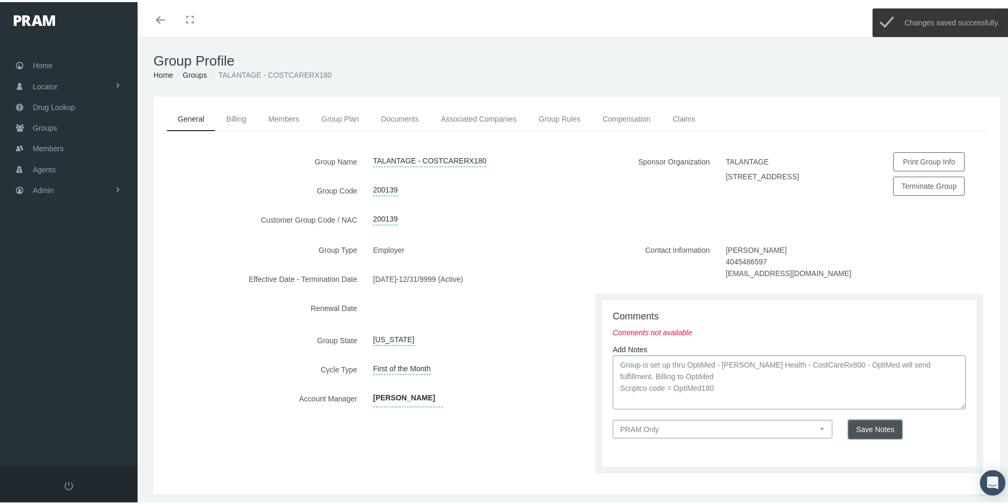
click at [869, 426] on span "Save Notes" at bounding box center [875, 427] width 38 height 8
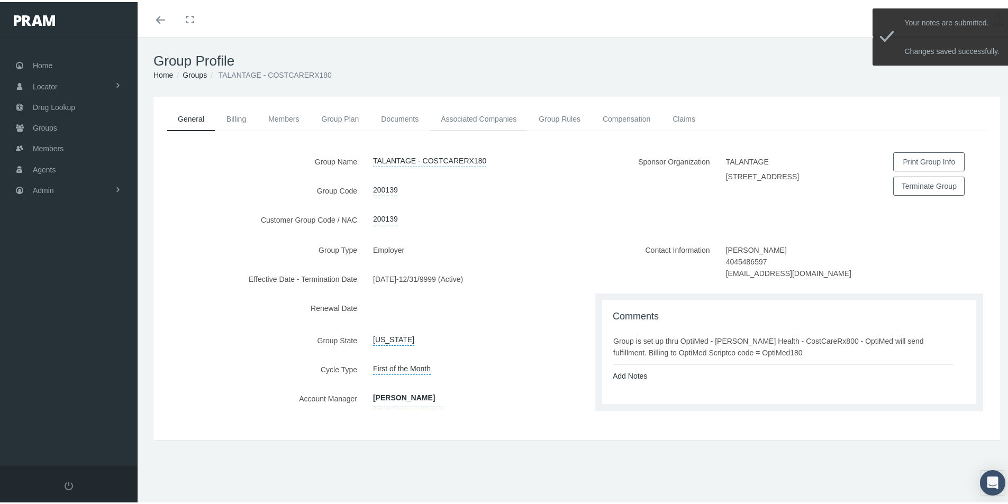
click at [452, 118] on link "Associated Companies" at bounding box center [478, 116] width 98 height 23
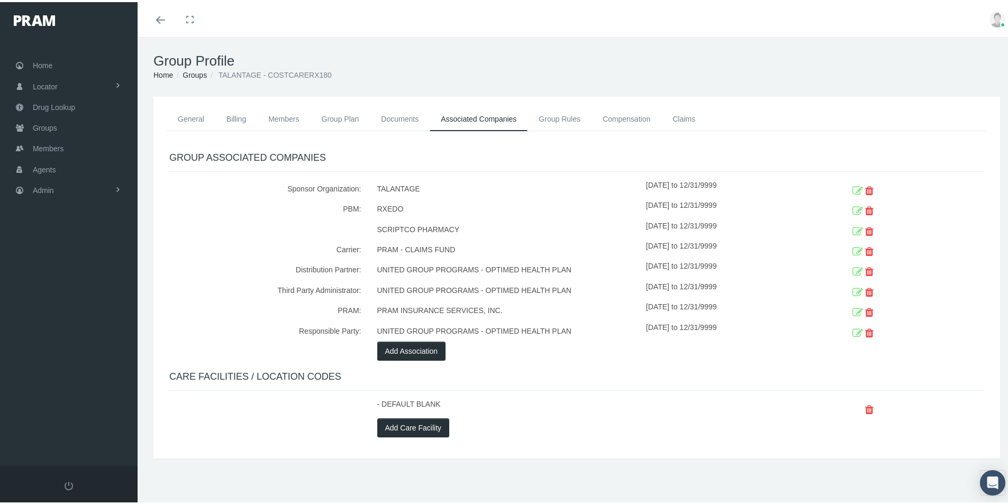
click at [852, 227] on icon at bounding box center [857, 230] width 11 height 16
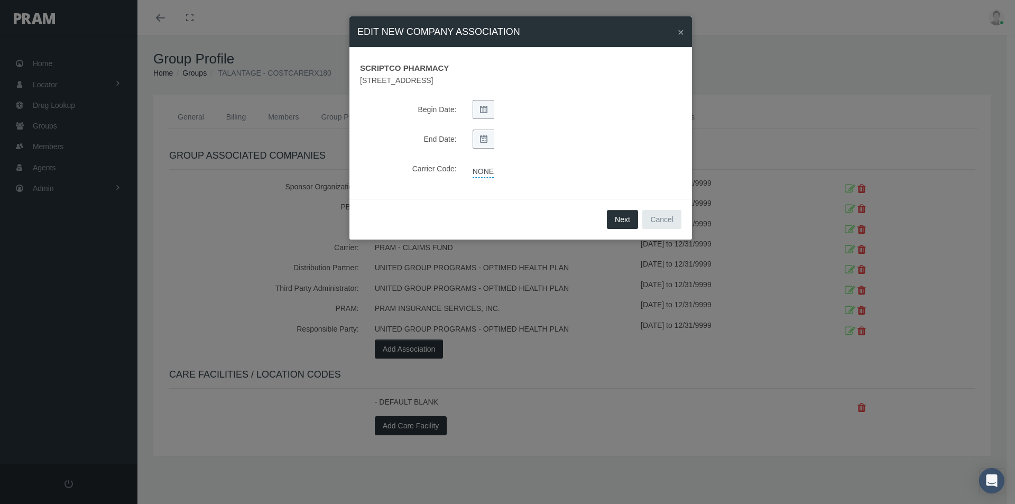
click at [486, 169] on link "NONE" at bounding box center [483, 170] width 21 height 15
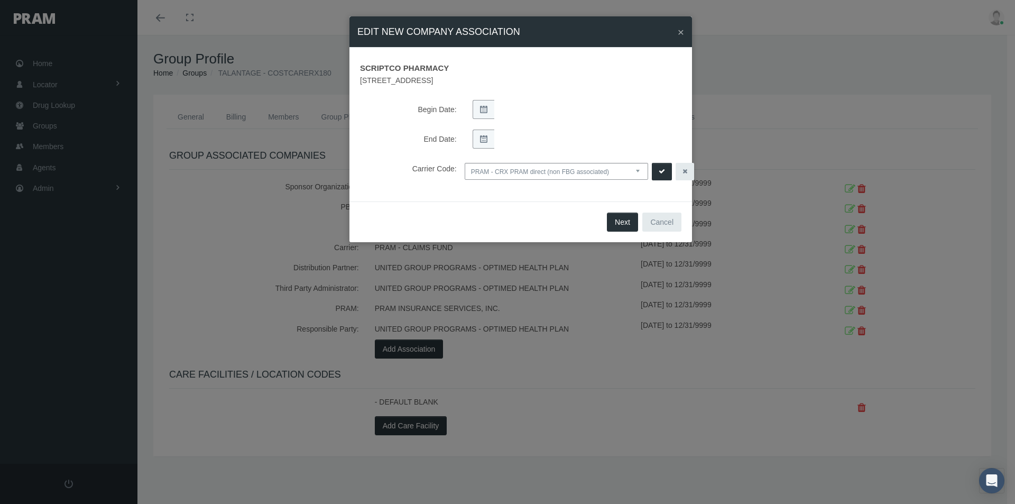
click at [637, 168] on select "NONE PRAM - CRX PRAM direct (non FBG associated) FBGPRAM - CRX CHC Business - g…" at bounding box center [557, 171] width 184 height 17
select select "14"
click at [465, 163] on select "NONE PRAM - CRX PRAM direct (non FBG associated) FBGPRAM - CRX CHC Business - g…" at bounding box center [557, 171] width 184 height 17
click at [661, 169] on icon "submit" at bounding box center [662, 172] width 6 height 10
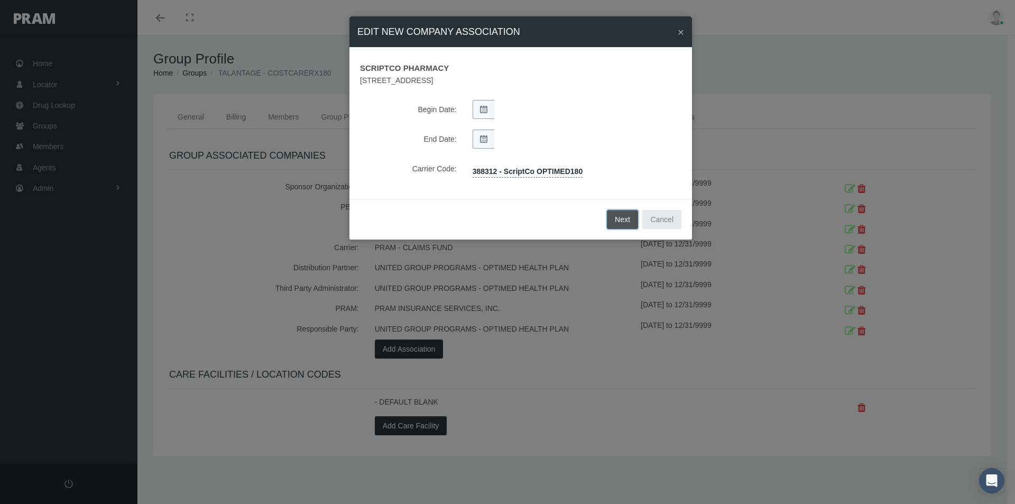
click at [625, 217] on button "Next" at bounding box center [622, 219] width 31 height 19
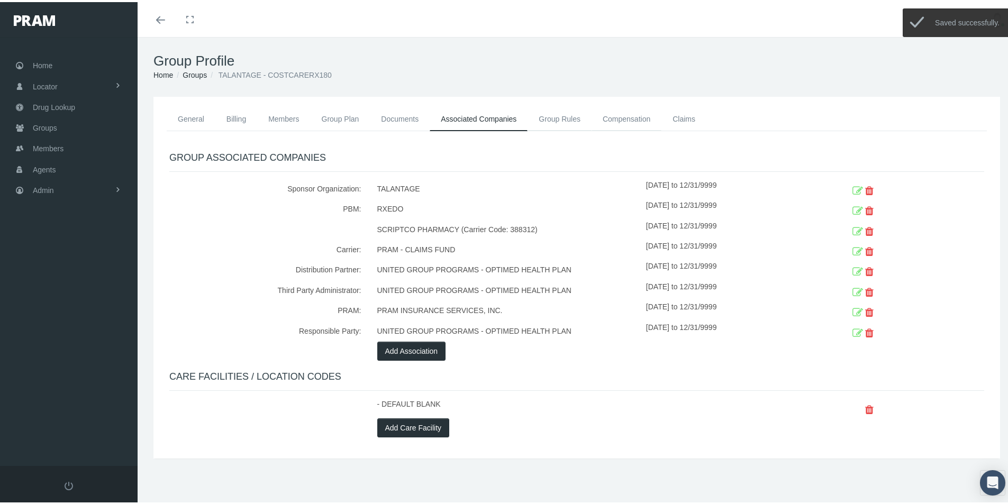
drag, startPoint x: 606, startPoint y: 115, endPoint x: 587, endPoint y: 126, distance: 22.0
click at [605, 116] on link "Compensation" at bounding box center [626, 116] width 70 height 23
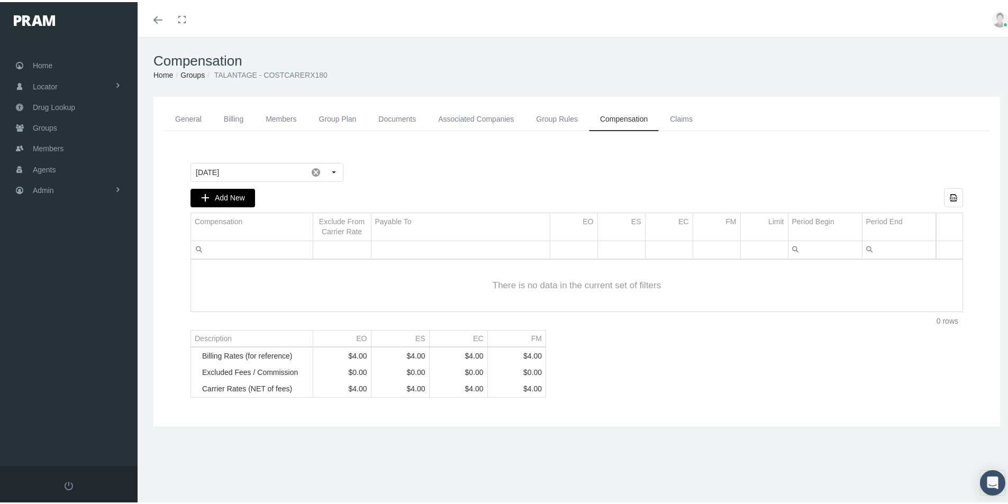
click at [226, 197] on span "Add New" at bounding box center [230, 195] width 30 height 8
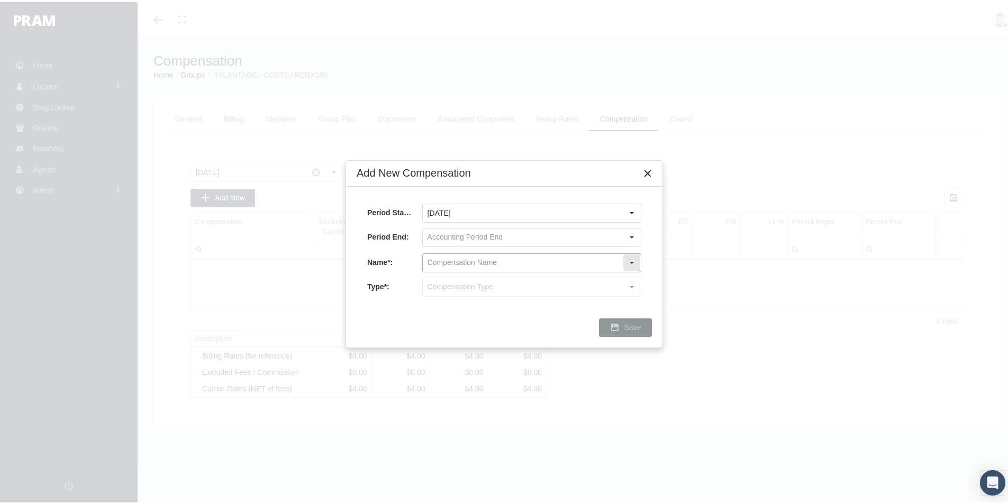
click at [438, 262] on input "text" at bounding box center [523, 261] width 200 height 18
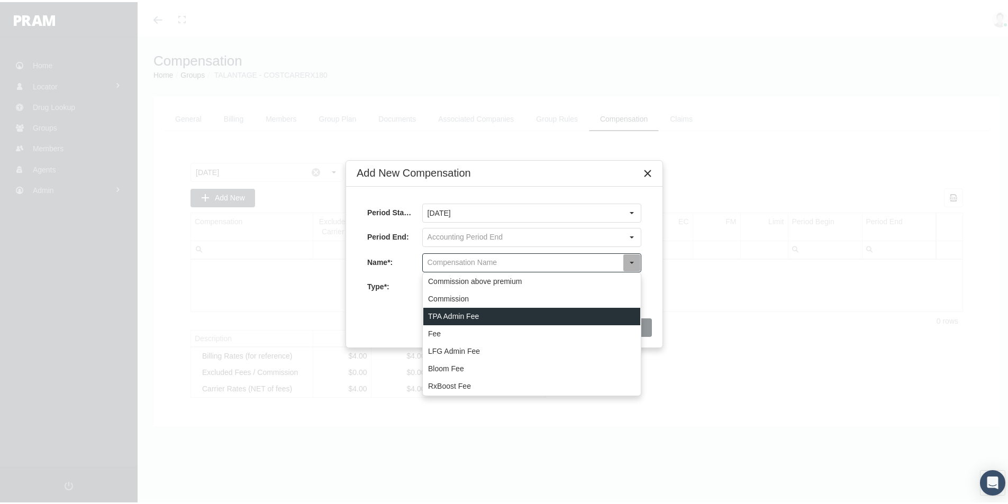
click at [445, 313] on div "TPA Admin Fee" at bounding box center [531, 314] width 217 height 17
type input "TPA Admin Fee"
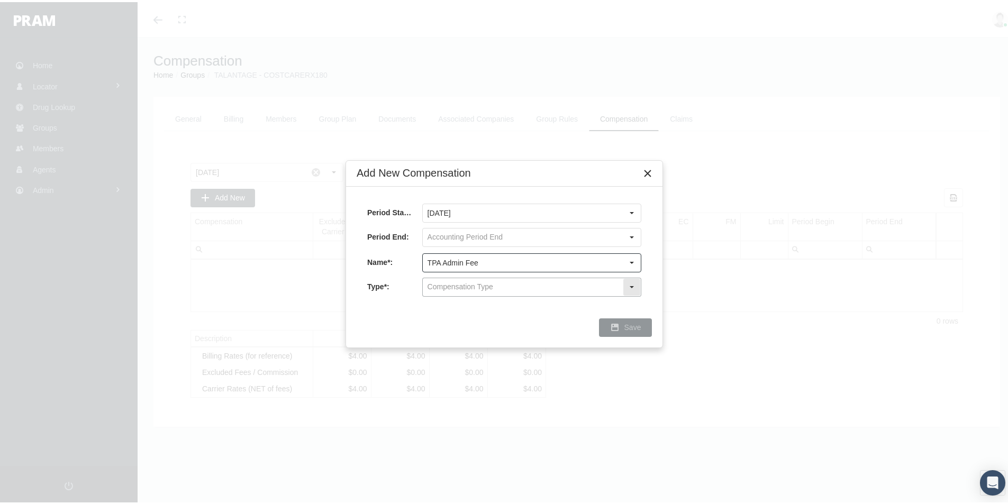
click at [444, 280] on input "text" at bounding box center [523, 285] width 200 height 18
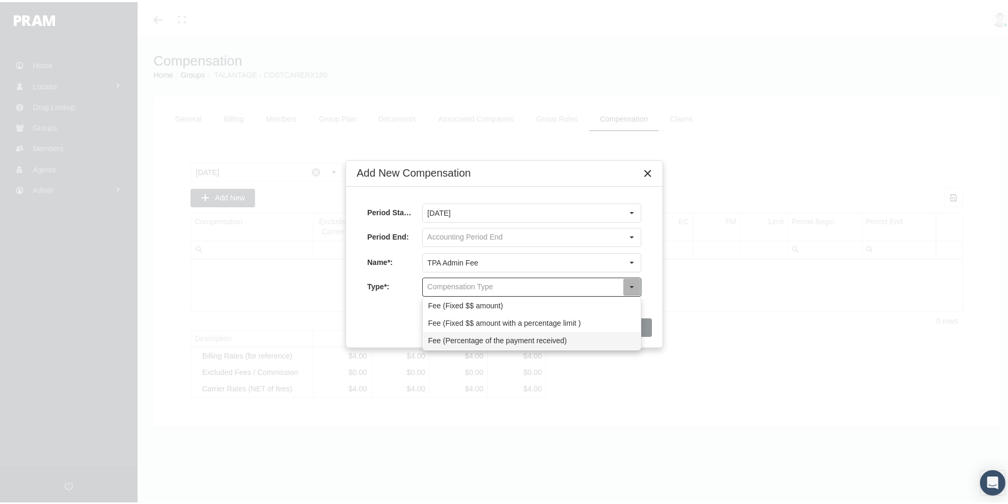
click at [439, 336] on div "Fee (Percentage of the payment received)" at bounding box center [531, 338] width 217 height 17
type input "Fee (Percentage of the payment received)"
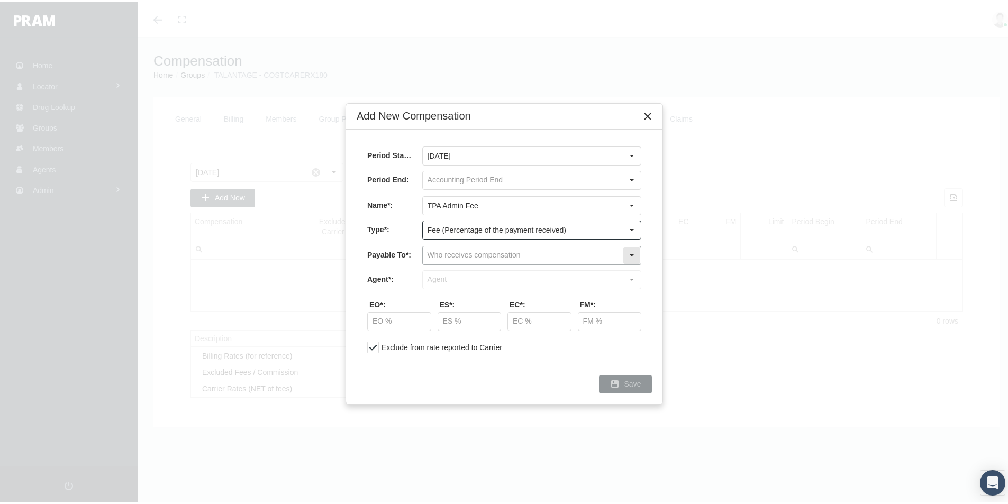
click at [436, 255] on input "text" at bounding box center [523, 253] width 200 height 18
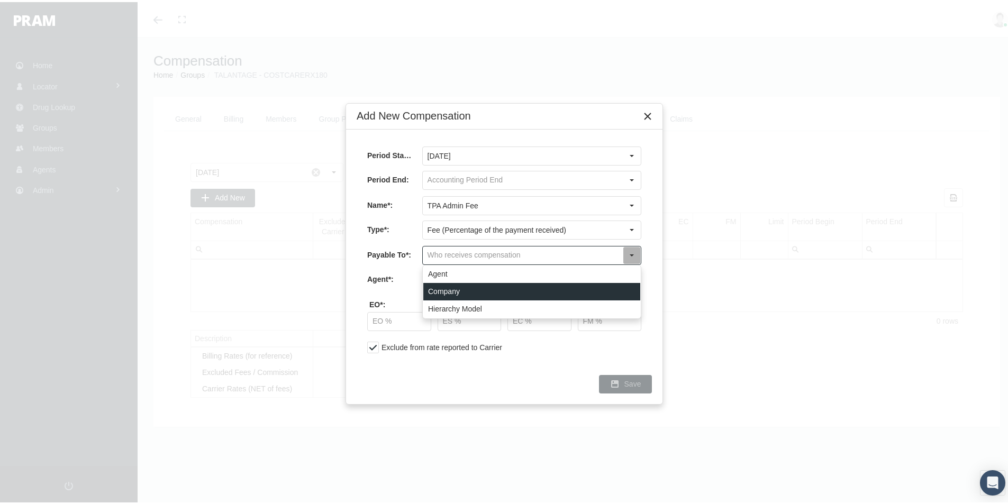
click at [435, 288] on div "Company" at bounding box center [531, 289] width 217 height 17
type input "Company"
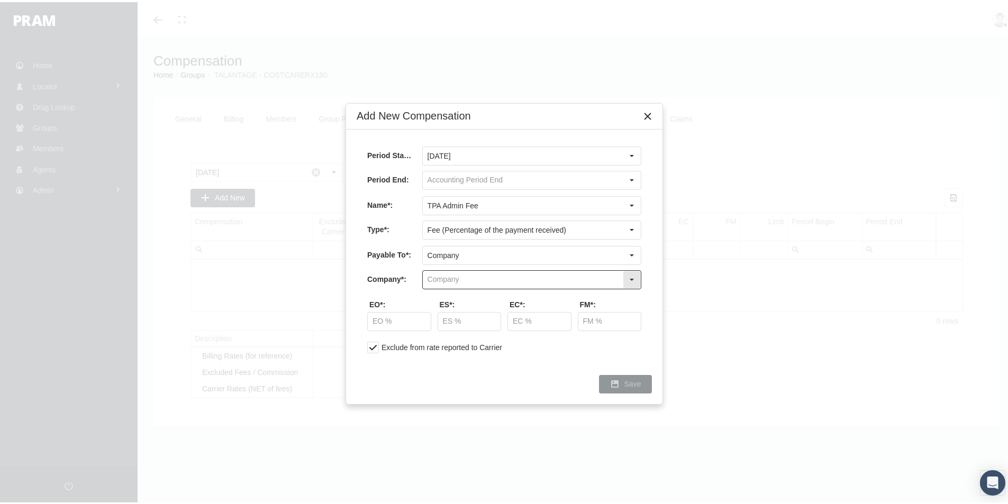
click at [439, 276] on input "text" at bounding box center [523, 278] width 200 height 18
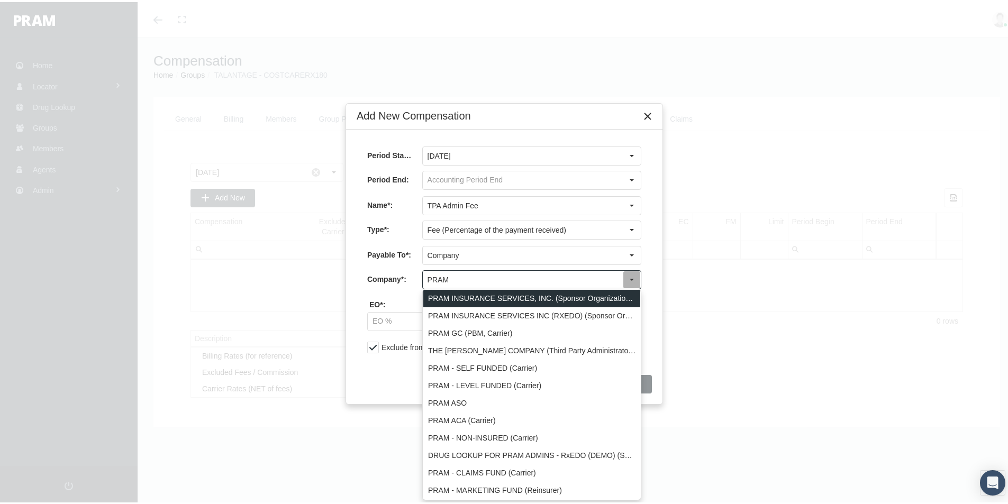
click at [443, 293] on div "PRAM INSURANCE SERVICES, INC. (Sponsor Organization, Broker, Distribution Partn…" at bounding box center [531, 296] width 217 height 17
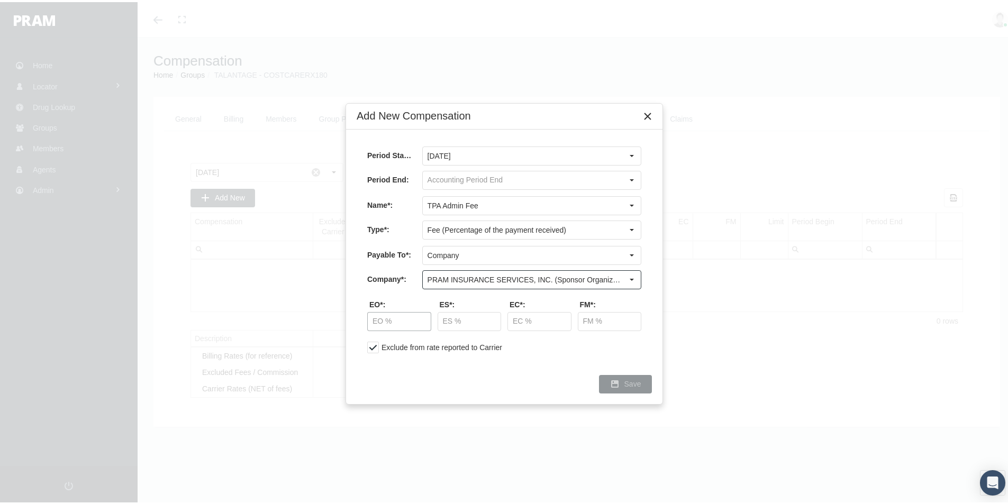
type input "PRAM INSURANCE SERVICES, INC. (Sponsor Organization, Broker, Distribution Partn…"
click at [402, 317] on input "text" at bounding box center [399, 319] width 63 height 18
type input "30.00 %"
type input "5.00 %"
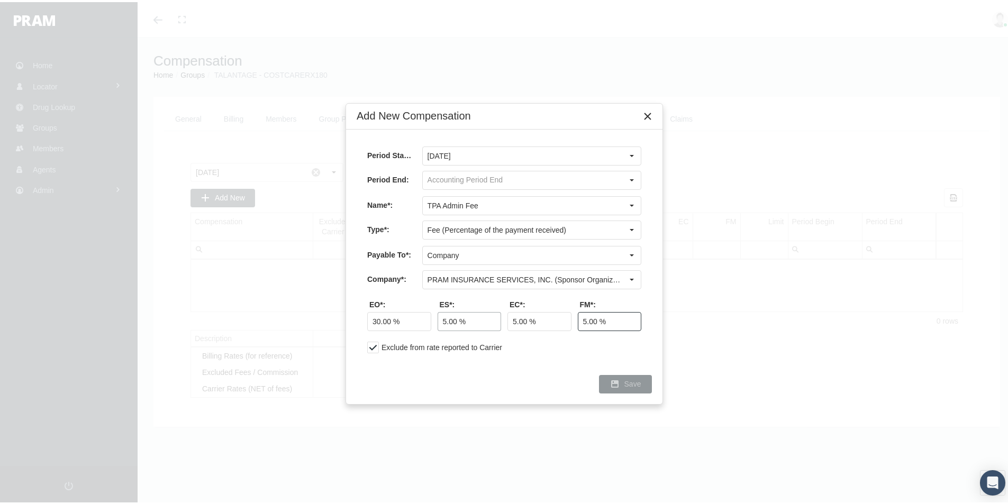
type input "5.00 %"
click at [630, 386] on span "Save" at bounding box center [632, 382] width 17 height 8
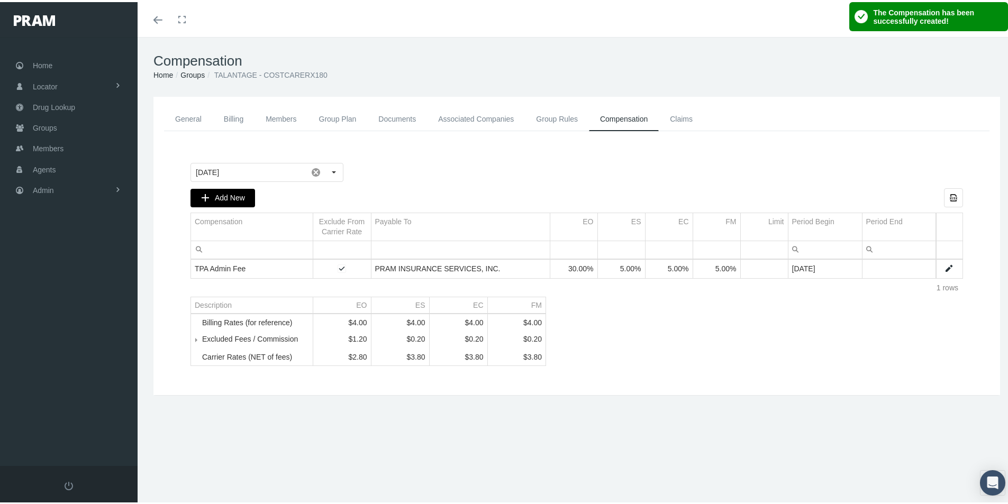
click at [224, 199] on span "Add New" at bounding box center [230, 195] width 30 height 8
type input "October 2025"
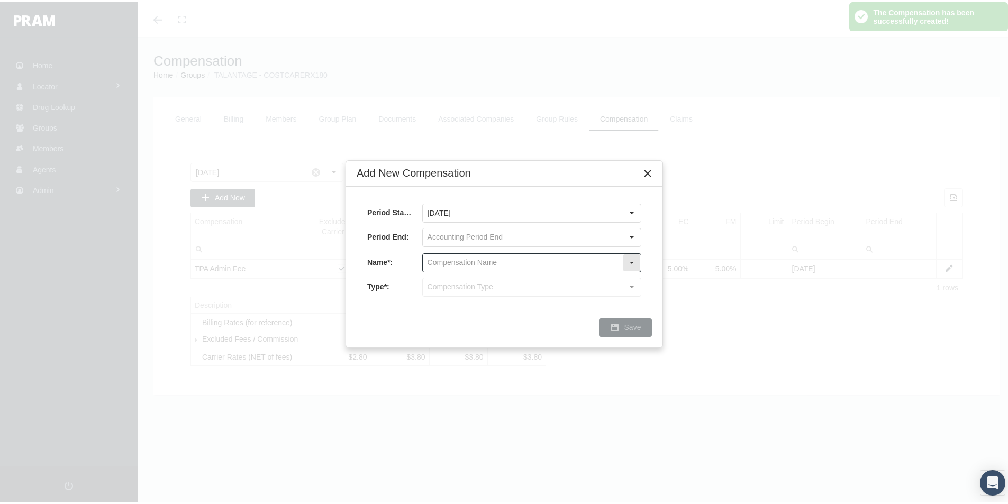
click at [434, 256] on input "text" at bounding box center [523, 261] width 200 height 18
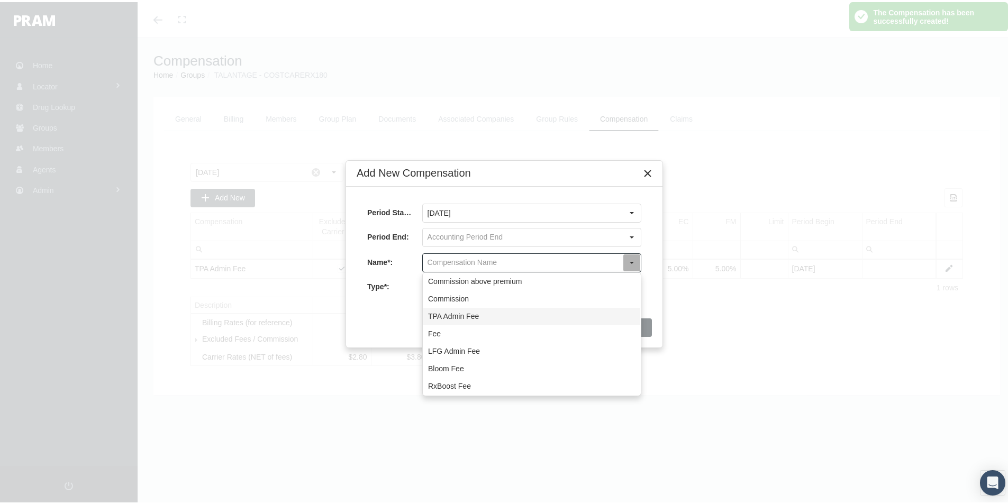
click at [440, 313] on div "TPA Admin Fee" at bounding box center [531, 314] width 217 height 17
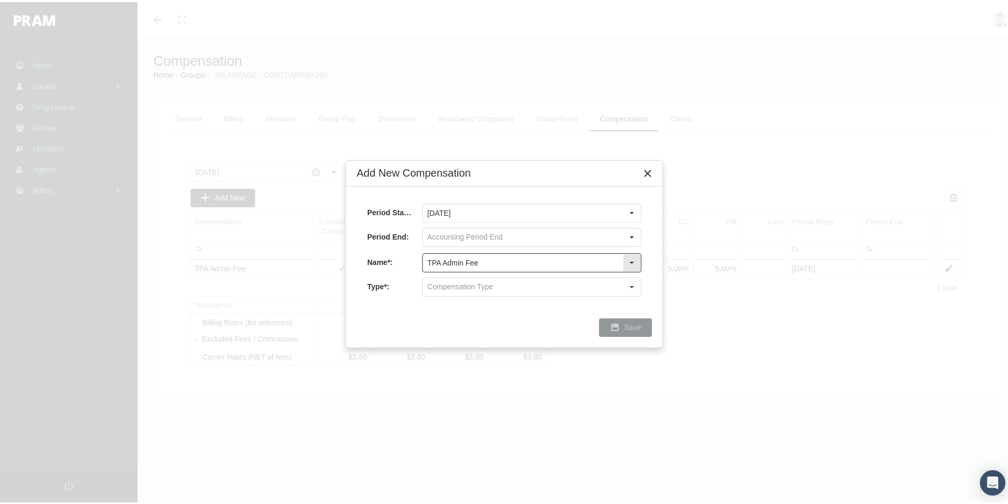
click at [438, 261] on input "TPA Admin Fee" at bounding box center [523, 261] width 200 height 18
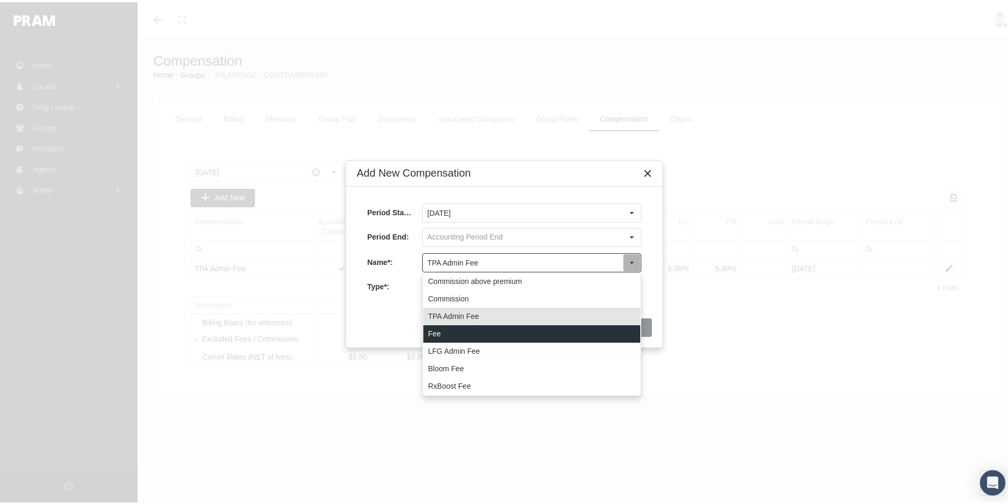
click at [433, 328] on div "Fee" at bounding box center [531, 331] width 217 height 17
type input "Fee"
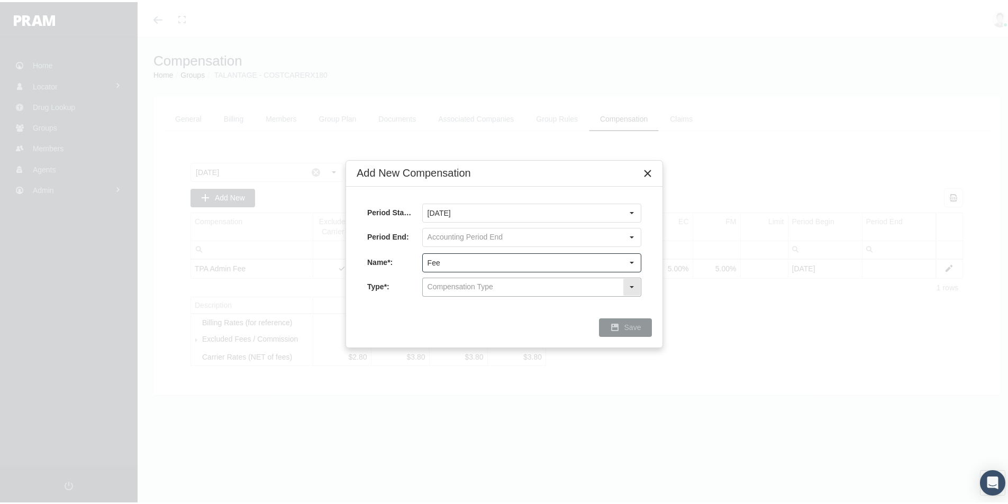
click at [435, 285] on input "text" at bounding box center [523, 285] width 200 height 18
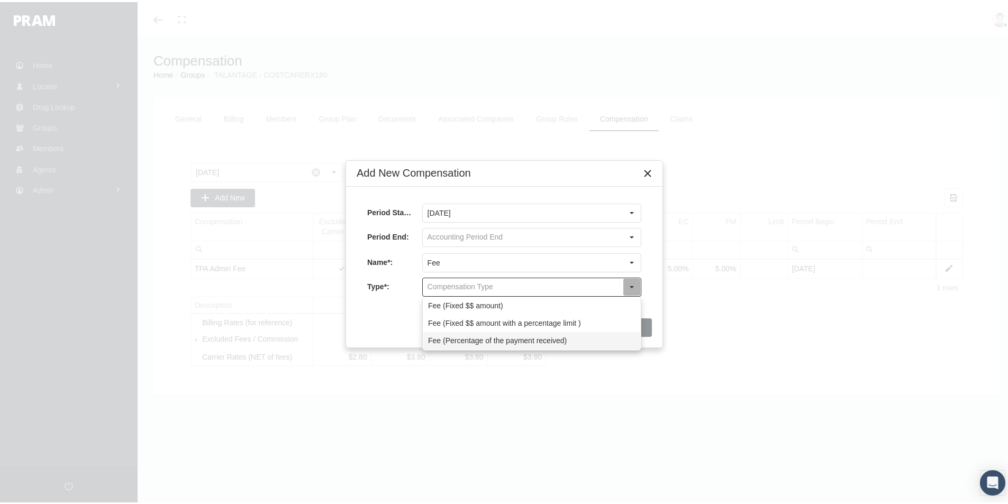
drag, startPoint x: 442, startPoint y: 341, endPoint x: 463, endPoint y: 338, distance: 21.8
click at [442, 341] on div "Fee (Percentage of the payment received)" at bounding box center [531, 338] width 217 height 17
type input "Fee (Percentage of the payment received)"
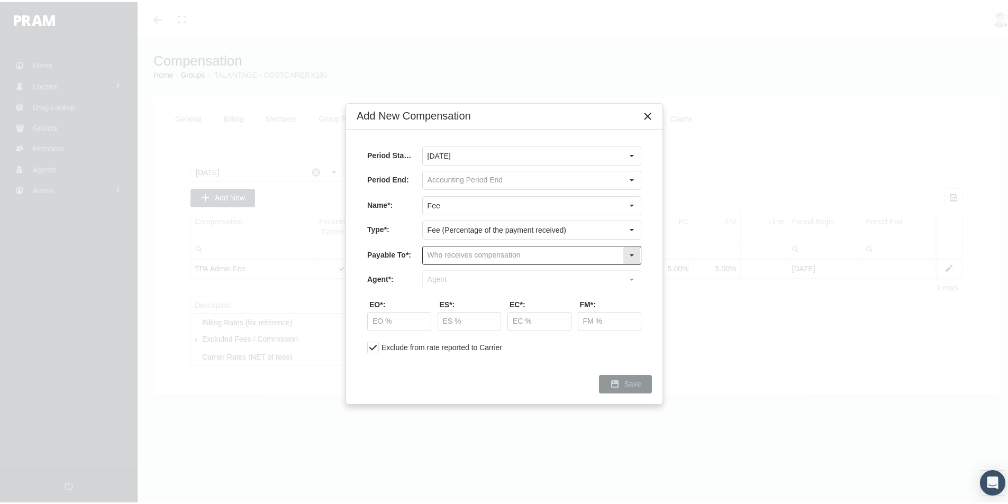
click at [439, 257] on input "text" at bounding box center [523, 253] width 200 height 18
click at [433, 288] on div "Company" at bounding box center [531, 289] width 217 height 17
type input "Company"
click at [435, 276] on input "text" at bounding box center [523, 278] width 200 height 18
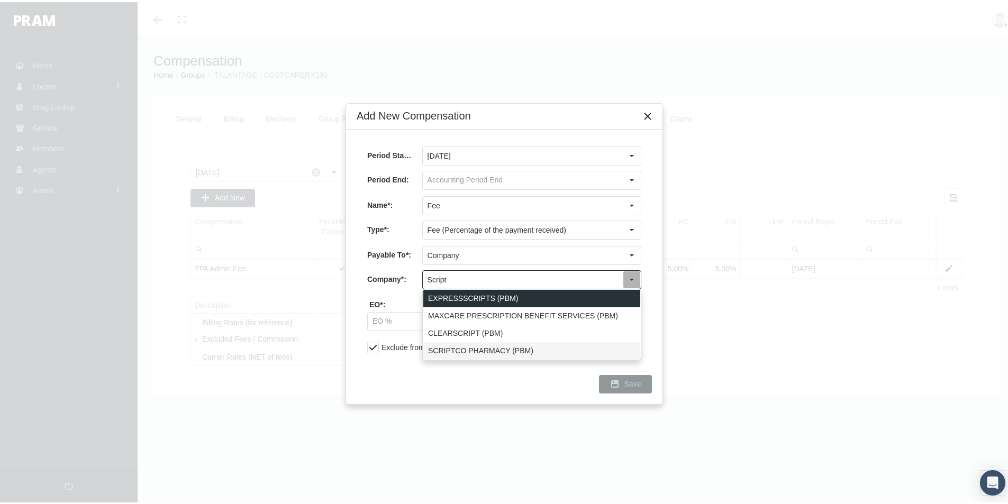
click at [435, 346] on div "SCRIPTCO PHARMACY (PBM)" at bounding box center [531, 348] width 217 height 17
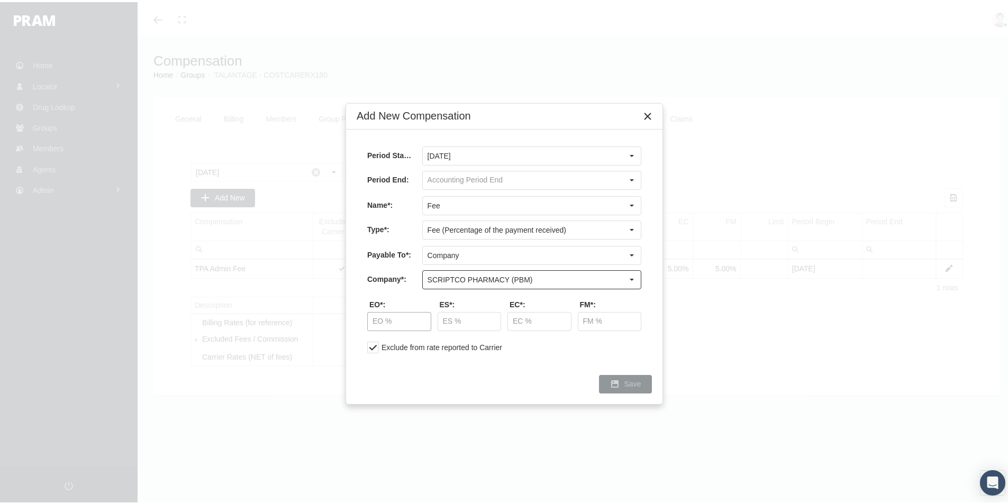
type input "SCRIPTCO PHARMACY (PBM)"
drag, startPoint x: 388, startPoint y: 324, endPoint x: 472, endPoint y: 317, distance: 84.4
click at [389, 324] on input "text" at bounding box center [399, 319] width 63 height 18
type input "50.00 %"
type input "87.50 %"
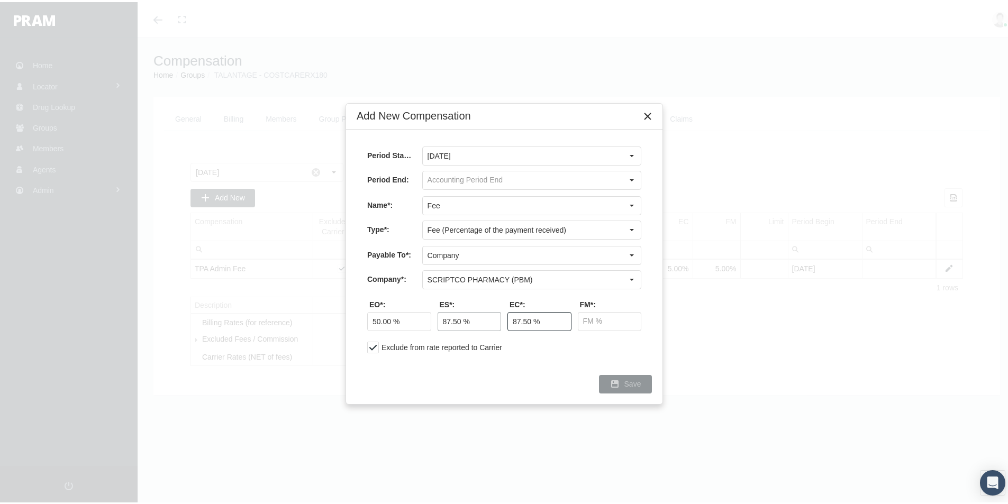
type input "87.50 %"
click at [629, 381] on span "Save" at bounding box center [632, 382] width 17 height 8
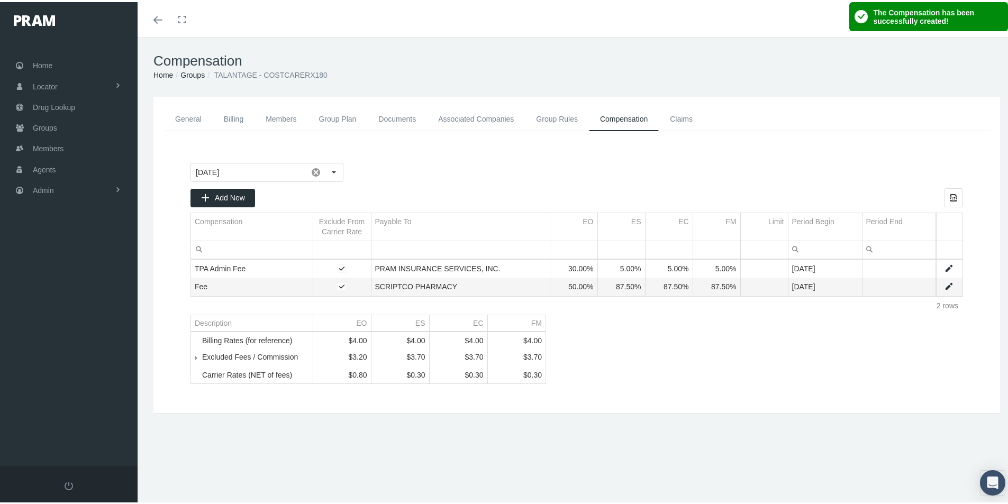
click at [185, 119] on link "General" at bounding box center [188, 117] width 49 height 24
click at [189, 118] on link "General" at bounding box center [188, 117] width 49 height 24
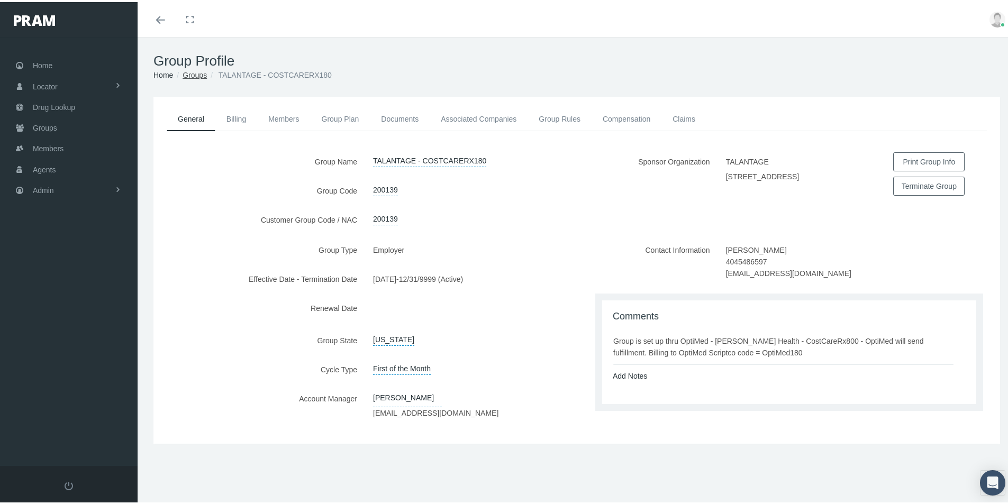
click at [193, 76] on link "Groups" at bounding box center [194, 73] width 24 height 8
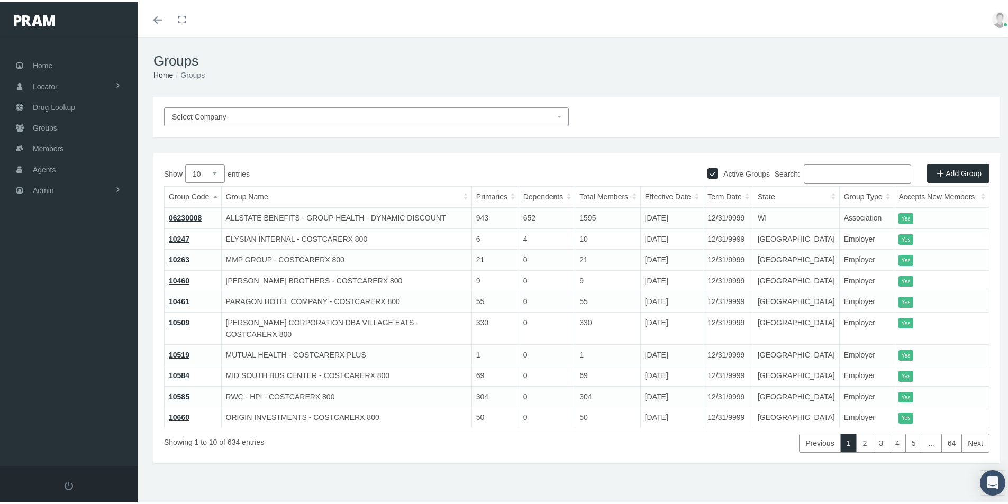
click at [940, 165] on link "Add Group" at bounding box center [958, 171] width 62 height 19
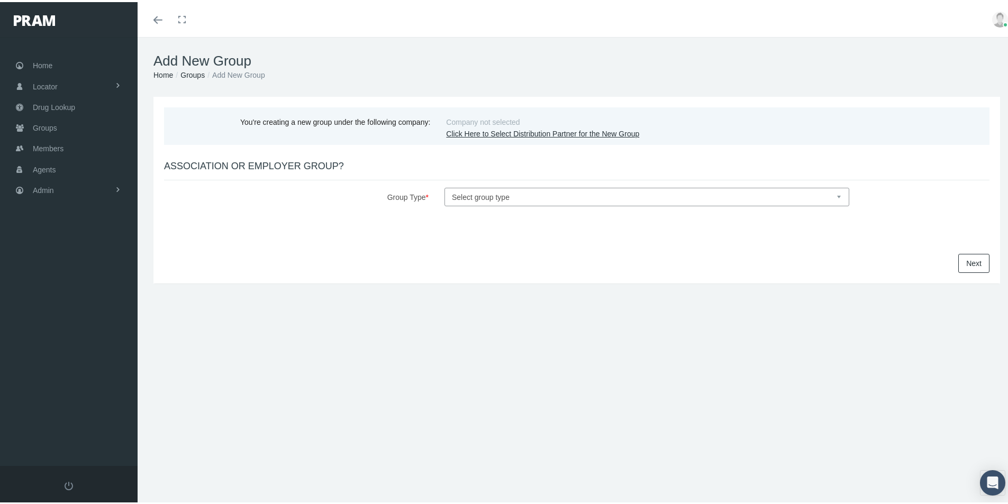
click at [488, 130] on link "Click Here to Select Distribution Partner for the New Group" at bounding box center [542, 131] width 193 height 8
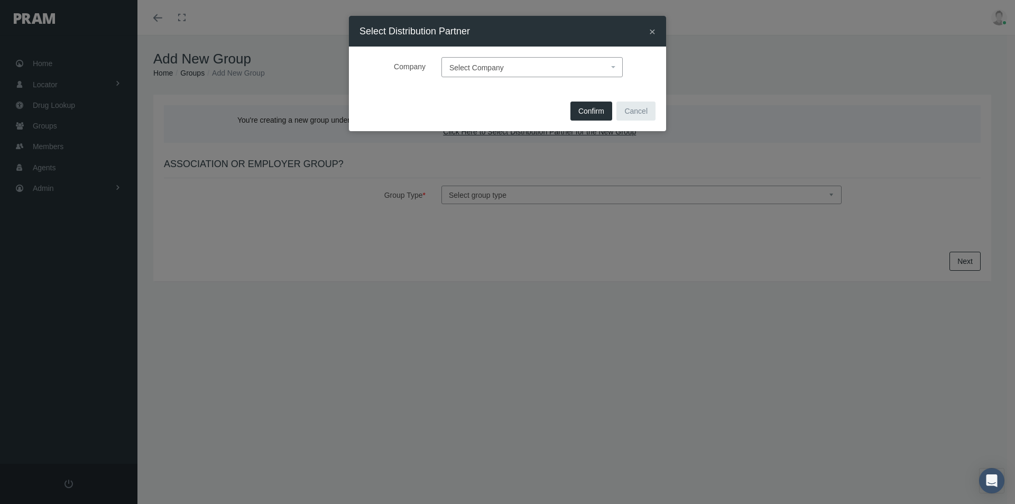
click at [471, 62] on span "Select Company" at bounding box center [529, 68] width 159 height 14
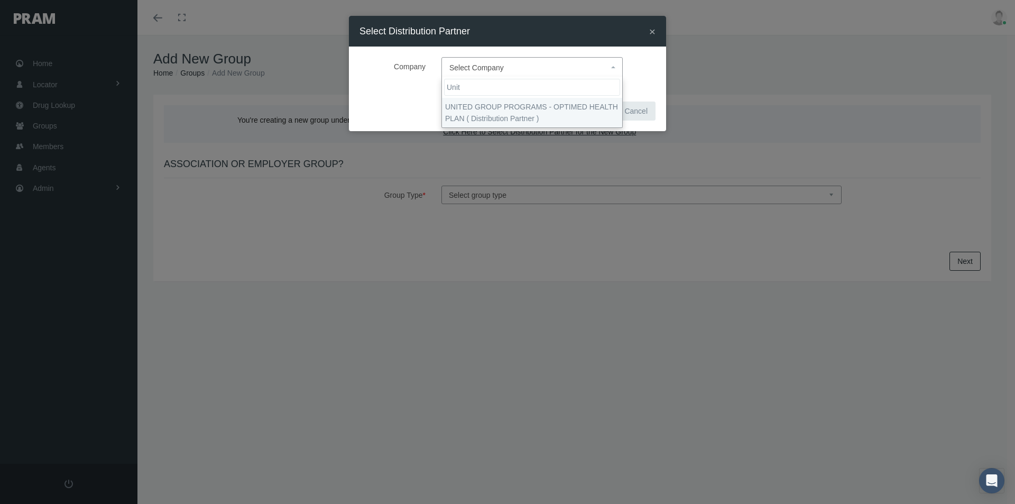
type input "Unit"
select select "4875"
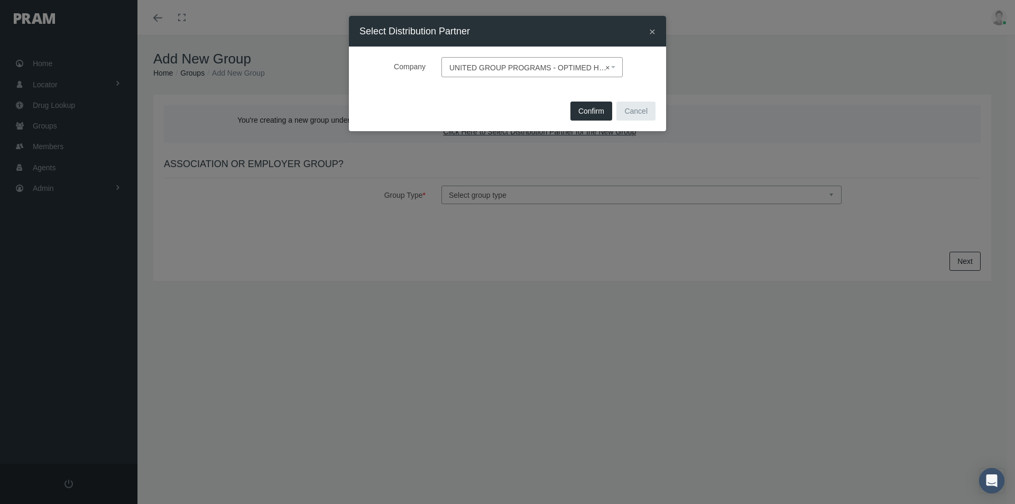
drag, startPoint x: 584, startPoint y: 117, endPoint x: 579, endPoint y: 127, distance: 11.4
click at [584, 117] on button "Confirm" at bounding box center [592, 111] width 42 height 19
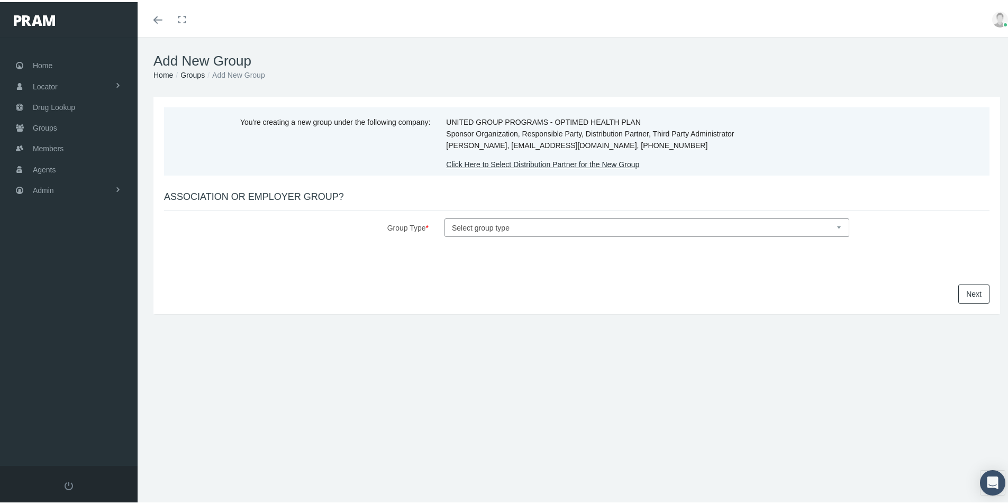
click at [481, 228] on select "Select group type Association Employer" at bounding box center [646, 225] width 405 height 19
select select "1"
click at [444, 216] on select "Select group type Association Employer" at bounding box center [646, 225] width 405 height 19
click at [958, 294] on link "Next" at bounding box center [973, 291] width 31 height 19
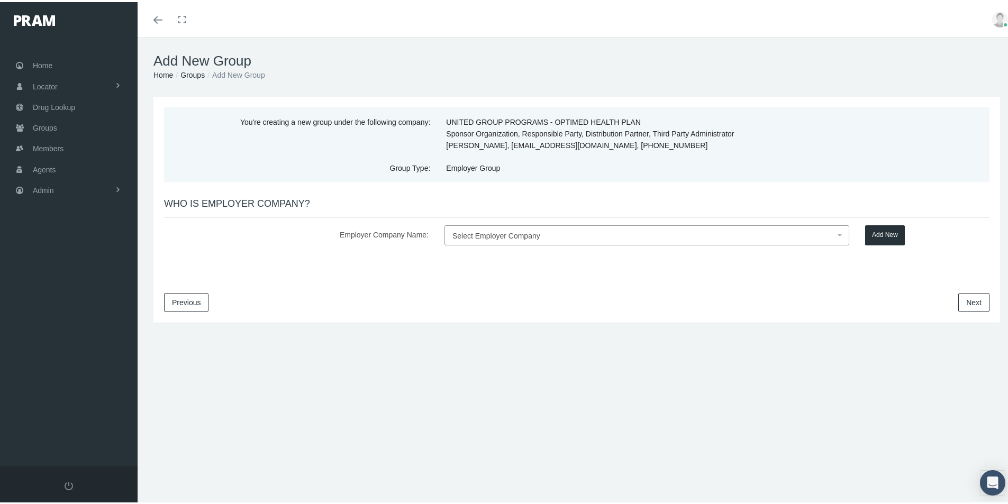
click at [498, 234] on span "Select Employer Company" at bounding box center [496, 234] width 88 height 8
type input "Cimarron Hospitality"
click at [874, 232] on button "Add New" at bounding box center [885, 233] width 40 height 20
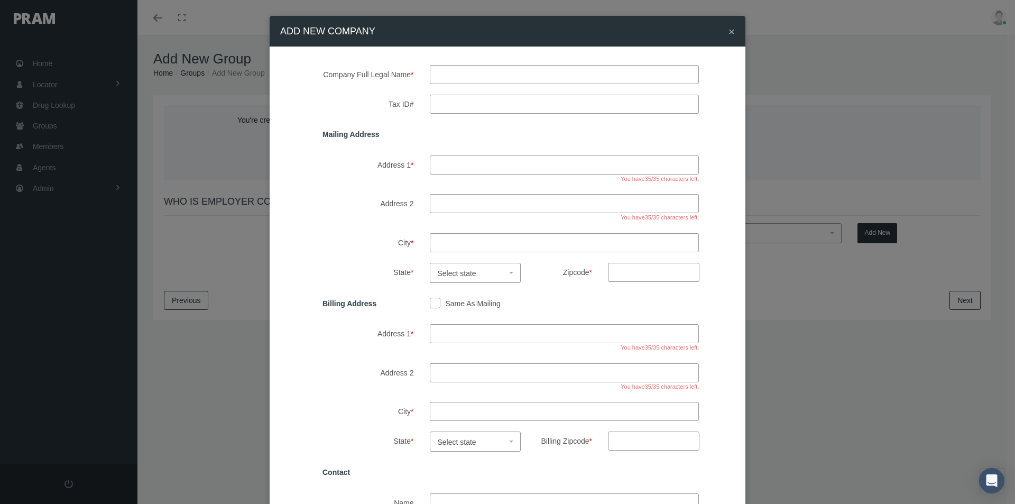
click at [444, 74] on input "text" at bounding box center [565, 74] width 270 height 19
type input "cimarron hospitality"
click at [444, 100] on input "Tax ID#" at bounding box center [565, 104] width 270 height 19
type input "20-3658546"
click at [444, 163] on input "Address 1 *" at bounding box center [565, 164] width 270 height 19
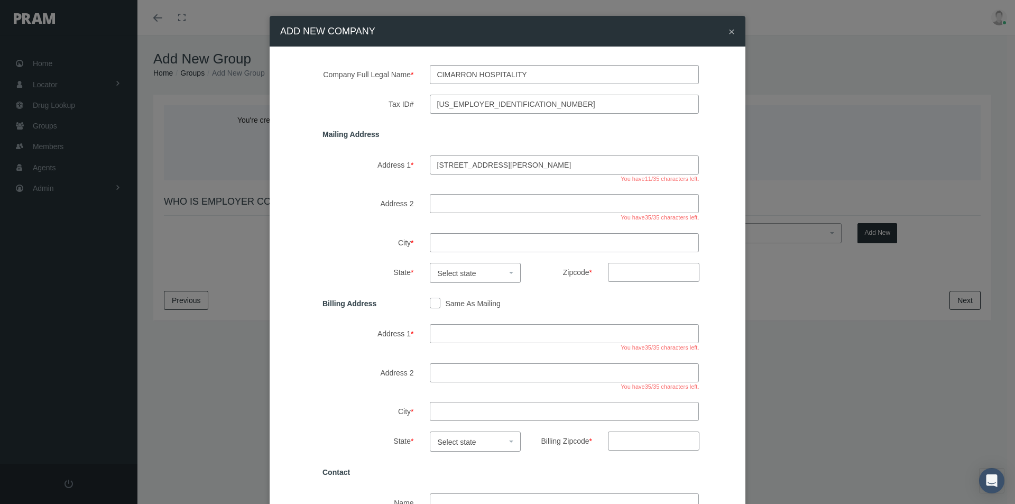
type input "2451 e. randol mill road"
click at [446, 244] on input "City *" at bounding box center [565, 242] width 270 height 19
type input "arlington"
click at [446, 269] on span "Select state" at bounding box center [457, 273] width 39 height 8
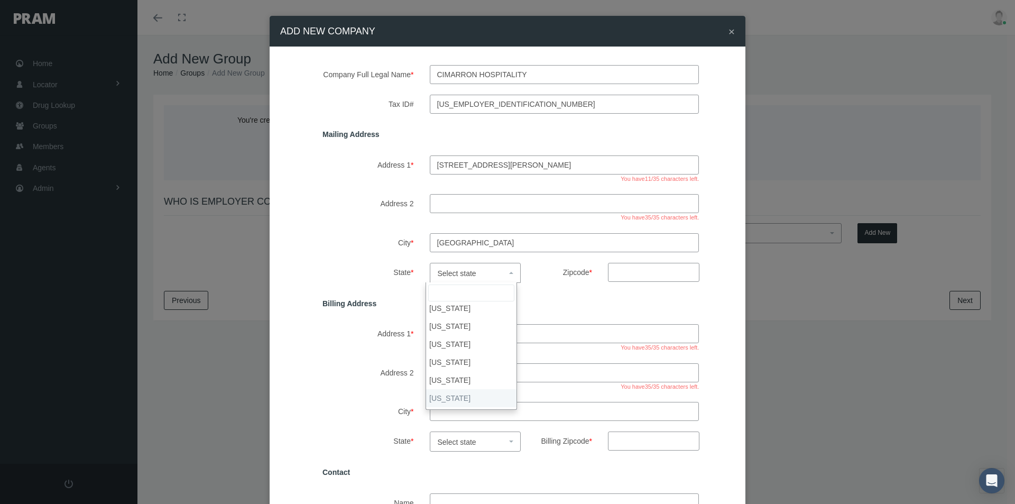
select select "TX"
drag, startPoint x: 624, startPoint y: 274, endPoint x: 776, endPoint y: 251, distance: 153.6
click at [626, 273] on input "Zipcode *" at bounding box center [653, 272] width 91 height 19
type input "76011"
drag, startPoint x: 430, startPoint y: 303, endPoint x: 441, endPoint y: 314, distance: 15.3
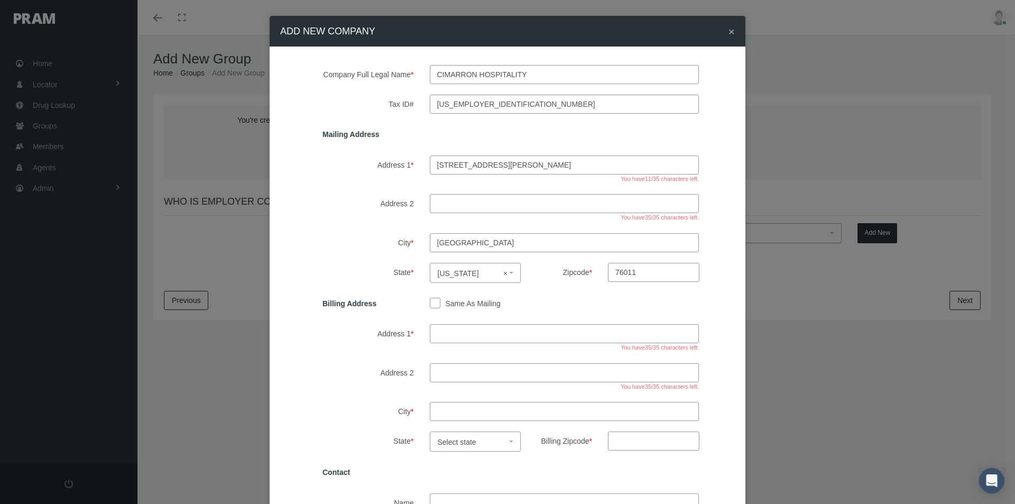
click at [431, 304] on input "Same As Mailing" at bounding box center [435, 302] width 11 height 11
checkbox input "true"
type input "2451 e. randol mill road"
type input "arlington"
select select "TX"
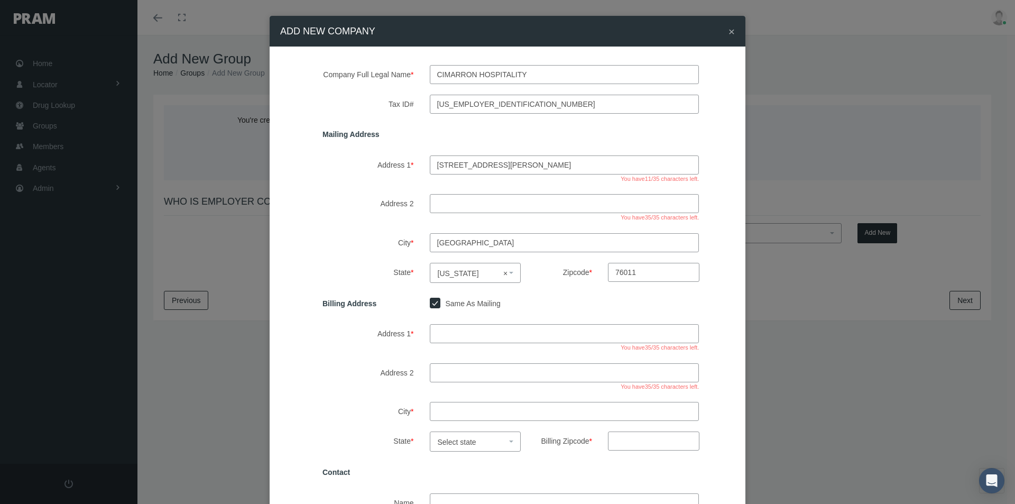
type input "76011"
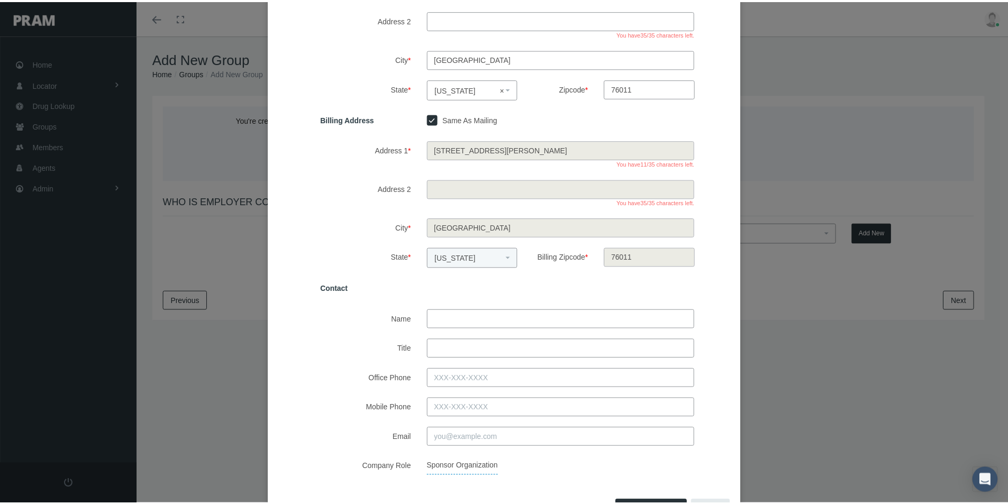
scroll to position [212, 0]
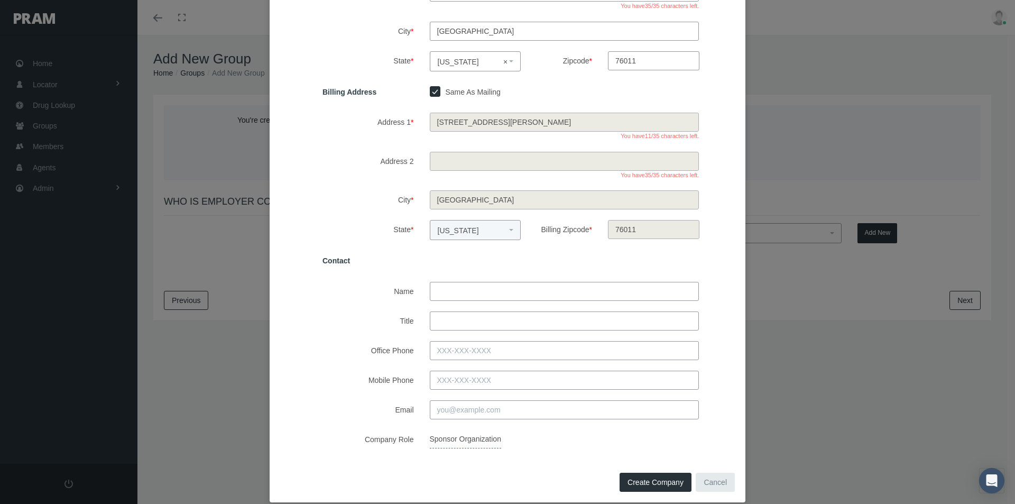
click at [450, 294] on input "Name" at bounding box center [565, 291] width 270 height 19
type input "rohit dand"
click at [441, 323] on input "Title" at bounding box center [565, 321] width 270 height 19
type input "president"
drag, startPoint x: 452, startPoint y: 347, endPoint x: 486, endPoint y: 346, distance: 34.4
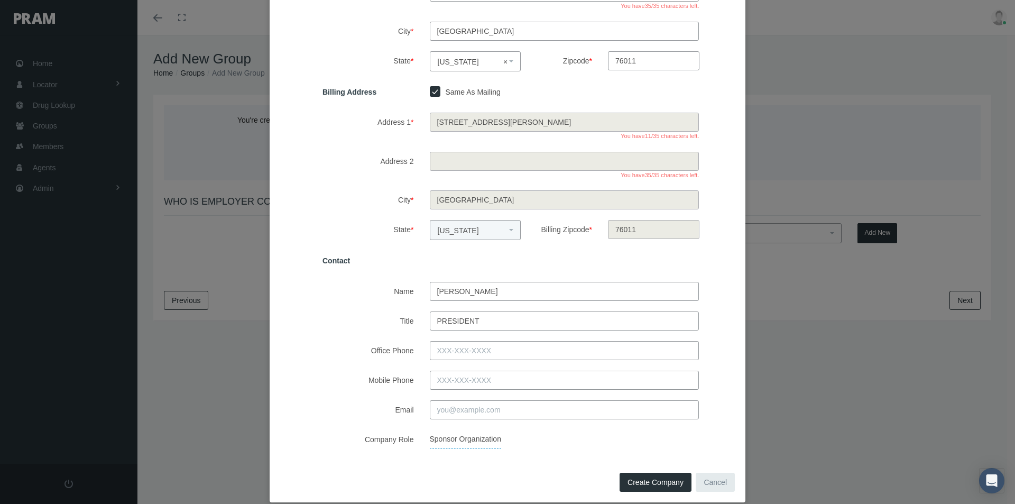
click at [452, 347] on input "Office Phone" at bounding box center [565, 350] width 270 height 19
type input "214-966-9994"
click at [457, 409] on input "Email" at bounding box center [565, 409] width 270 height 19
type input "rhoit.dand@chospitality.com"
click at [560, 454] on div "Company Full Legal Name * cimarron hospitality Tax ID# 20-3658546 Mailing Addre…" at bounding box center [508, 152] width 476 height 634
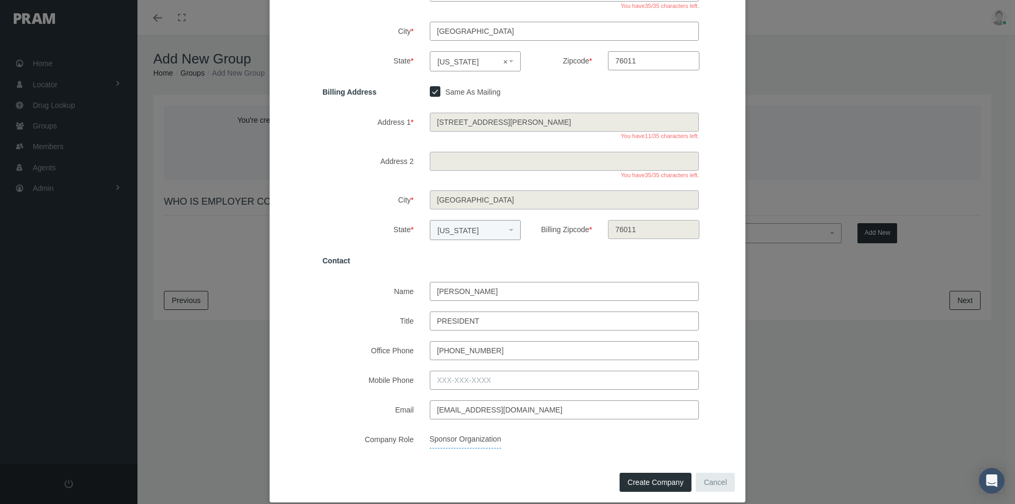
click at [634, 480] on span "Create Company" at bounding box center [656, 482] width 56 height 8
select select
checkbox input "false"
select select
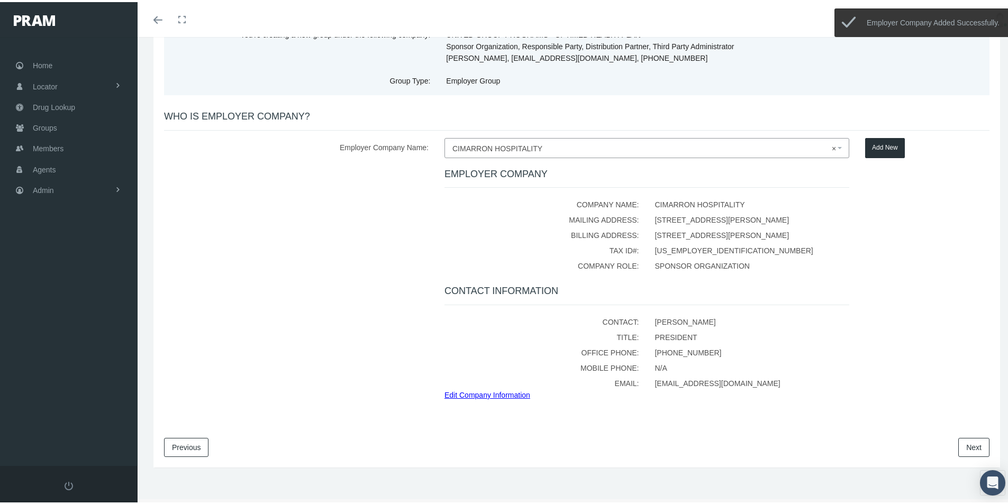
scroll to position [92, 0]
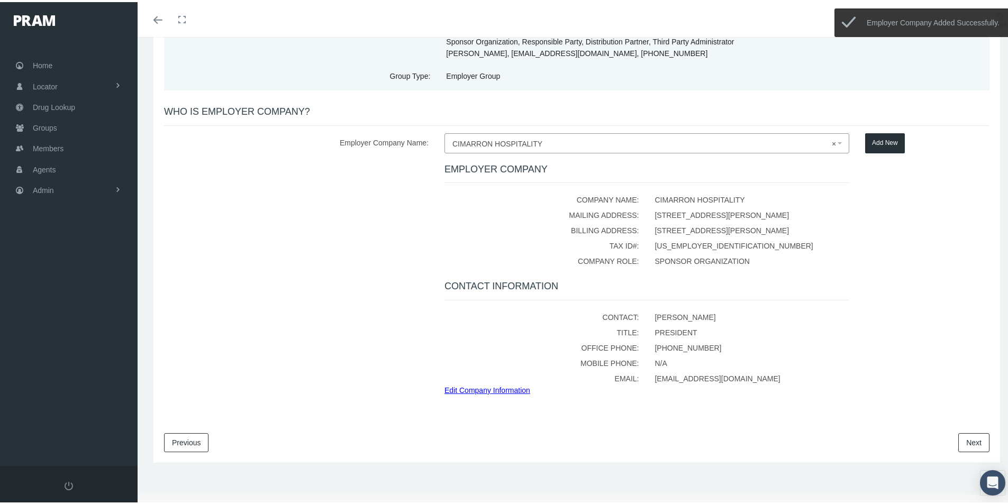
click at [961, 437] on link "Next" at bounding box center [973, 440] width 31 height 19
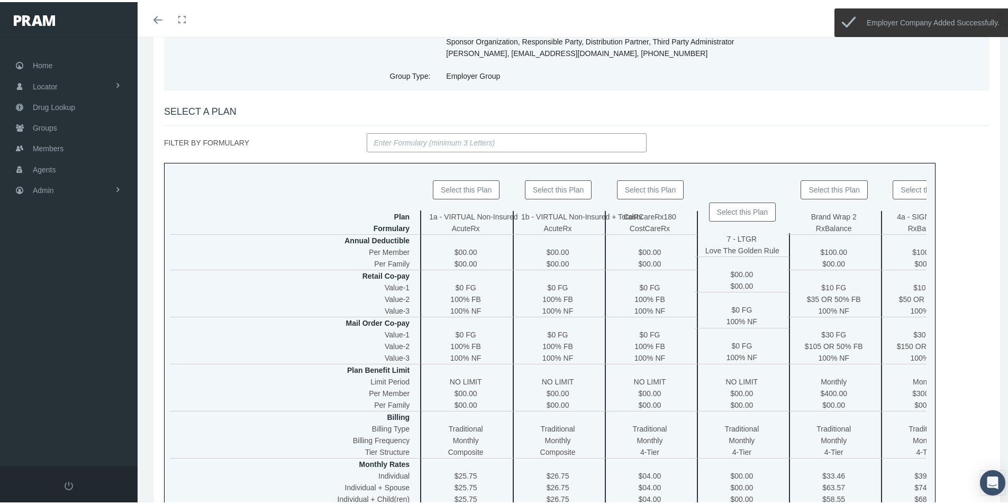
scroll to position [0, 0]
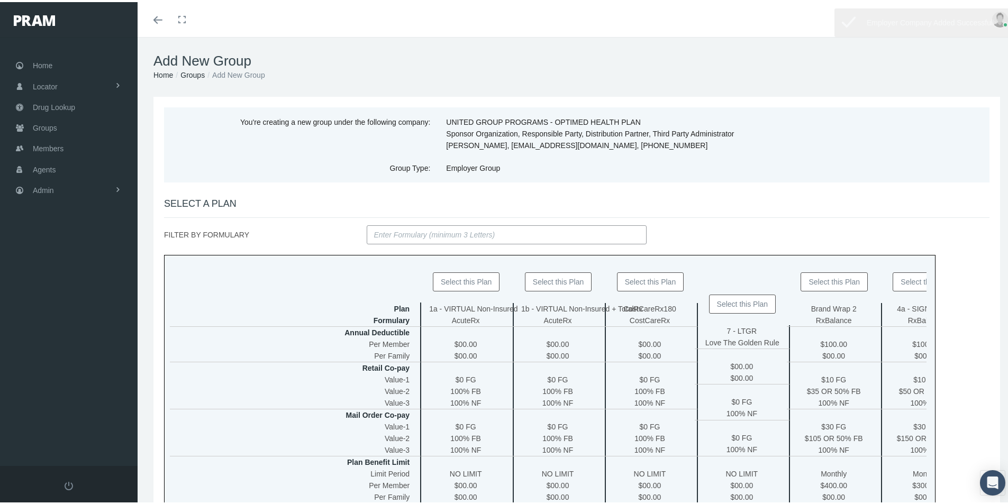
click at [648, 281] on button "Select this Plan" at bounding box center [650, 279] width 67 height 19
type input "CIMARRON HOSPITALITY - CostCareRx180"
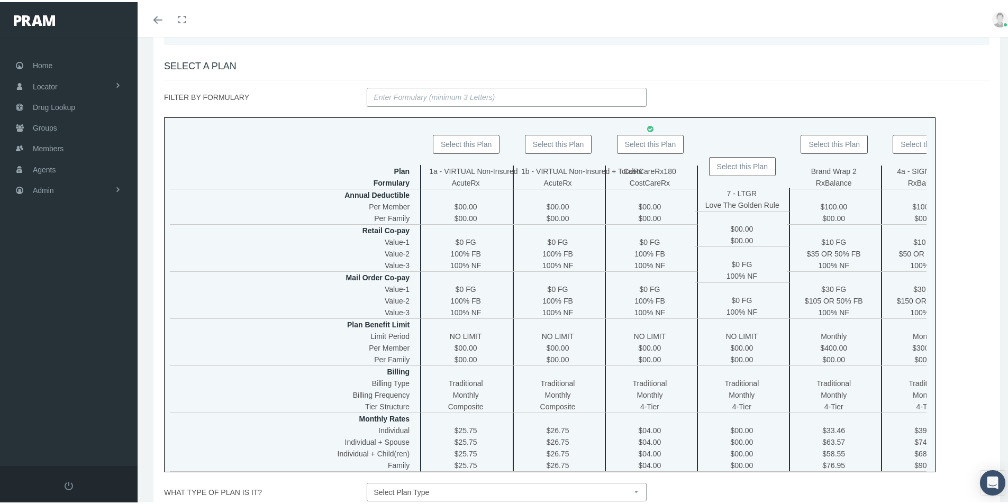
scroll to position [212, 0]
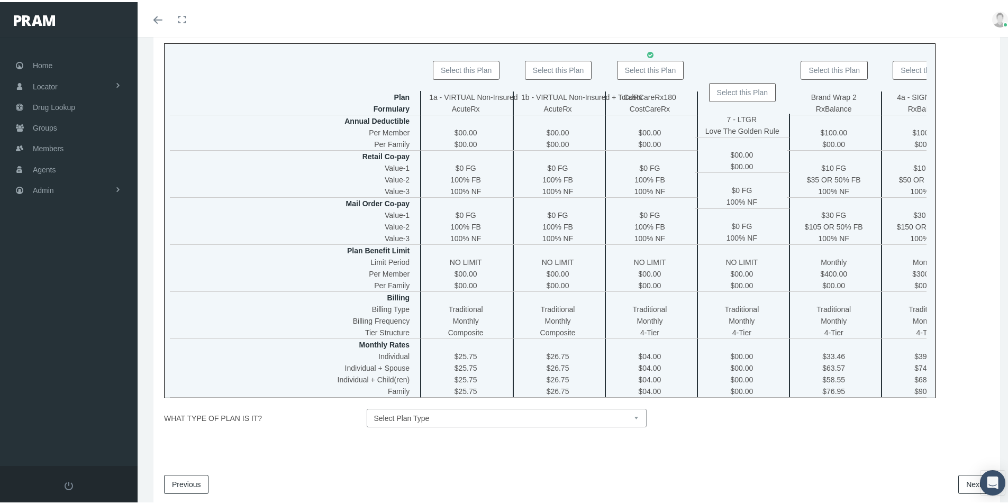
drag, startPoint x: 613, startPoint y: 424, endPoint x: 600, endPoint y: 432, distance: 15.2
click at [612, 425] on select "Select Plan Type Insured Lyric Lean Unknown" at bounding box center [507, 416] width 280 height 19
select select "0"
click at [367, 414] on select "Select Plan Type Insured Lyric Lean Unknown" at bounding box center [507, 416] width 280 height 19
click at [958, 492] on link "Next" at bounding box center [973, 482] width 31 height 19
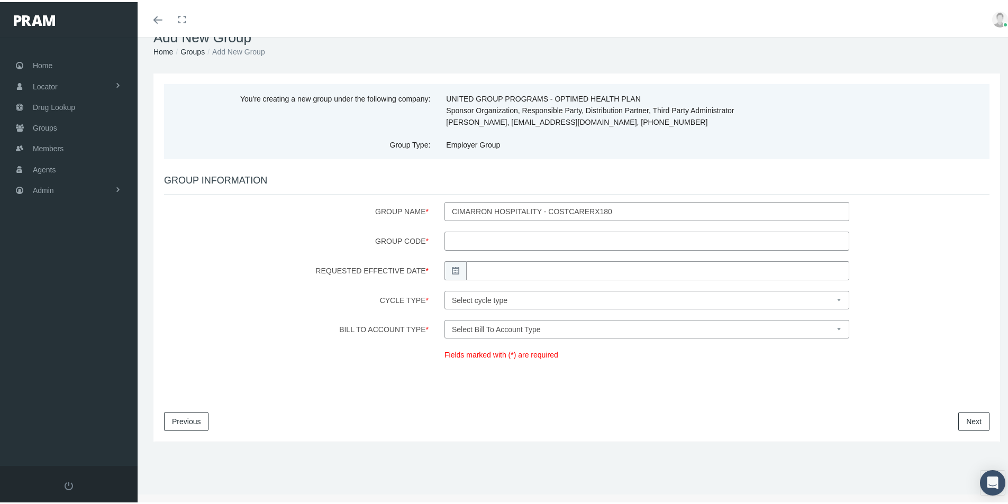
scroll to position [0, 0]
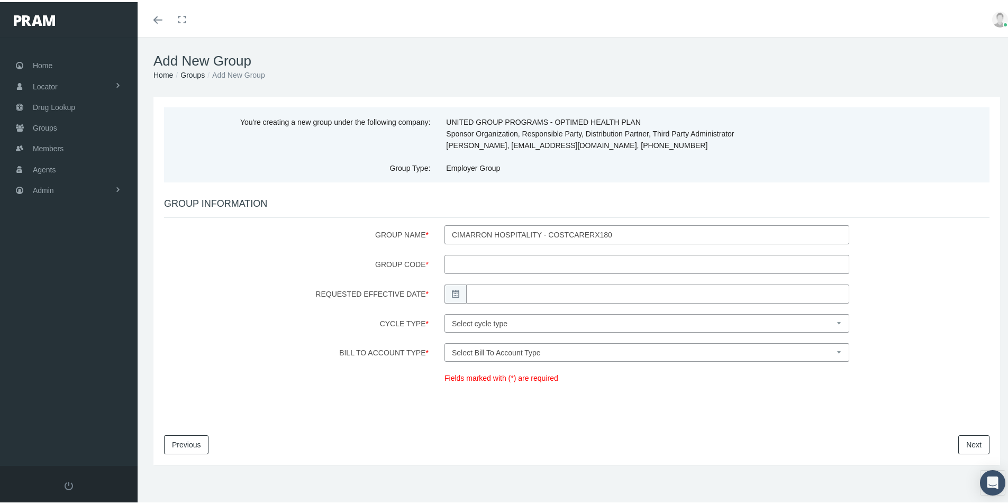
click at [466, 260] on input "Group Code *" at bounding box center [646, 262] width 405 height 19
type input "200141"
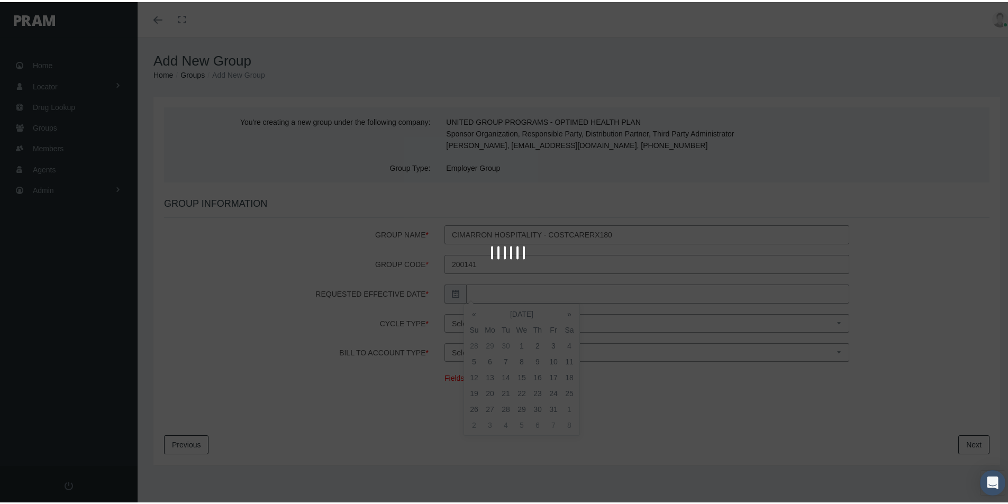
click at [479, 291] on input "Requested Effective Date *" at bounding box center [657, 291] width 383 height 19
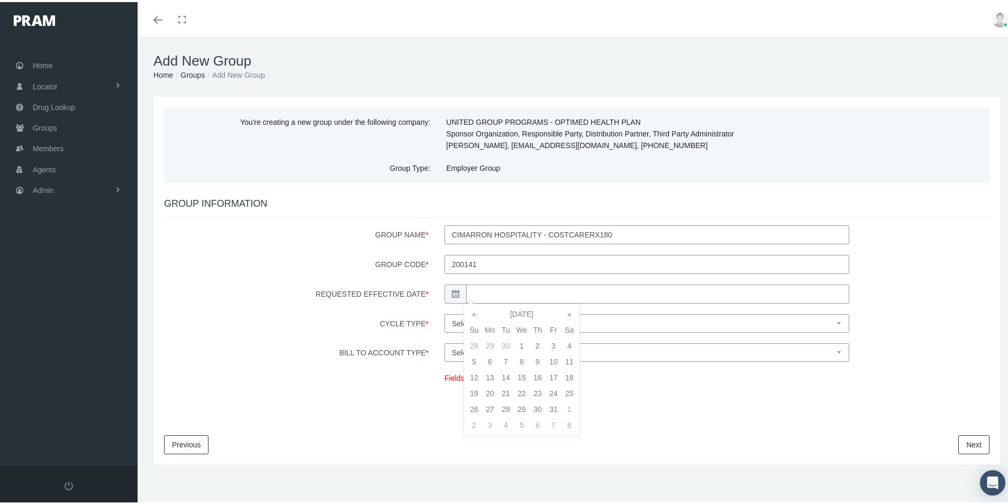
click at [522, 343] on td "1" at bounding box center [522, 344] width 16 height 16
type input "10/01/2025"
click at [583, 325] on select "Select cycle type First of the Month Any Day of the Month First and Fifteenth o…" at bounding box center [646, 321] width 405 height 19
select select "1"
click at [444, 312] on select "Select cycle type First of the Month Any Day of the Month First and Fifteenth o…" at bounding box center [646, 321] width 405 height 19
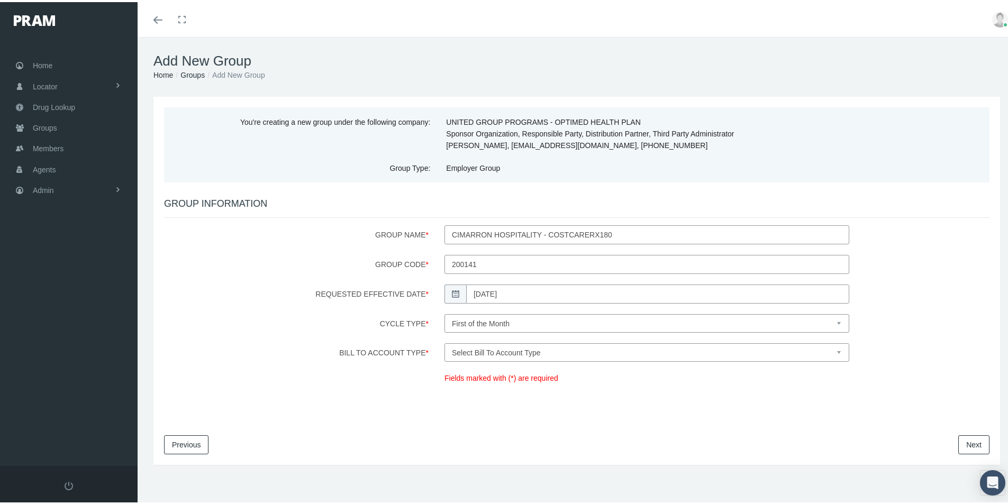
click at [526, 354] on select "Select Bill To Account Type Company Member" at bounding box center [646, 350] width 405 height 19
select select "1"
click at [444, 341] on select "Select Bill To Account Type Company Member" at bounding box center [646, 350] width 405 height 19
click at [959, 437] on link "Next" at bounding box center [973, 442] width 31 height 19
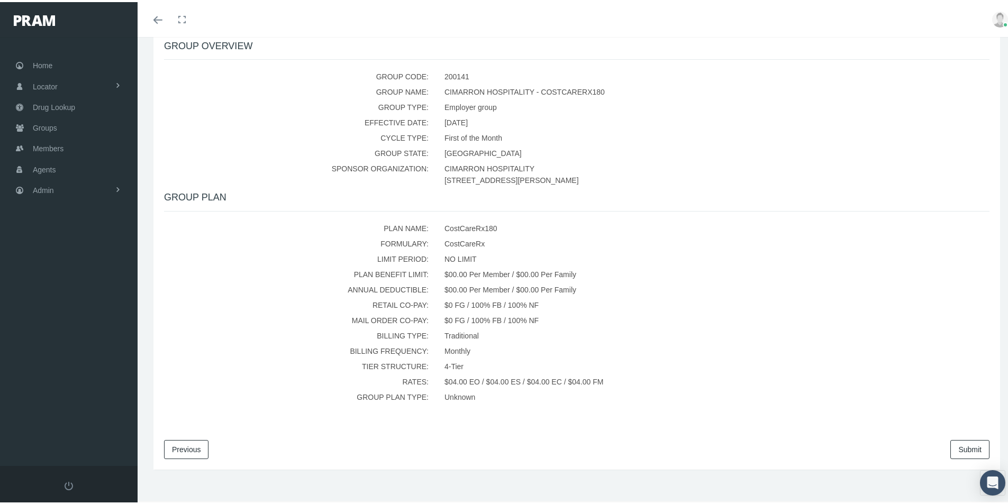
scroll to position [197, 0]
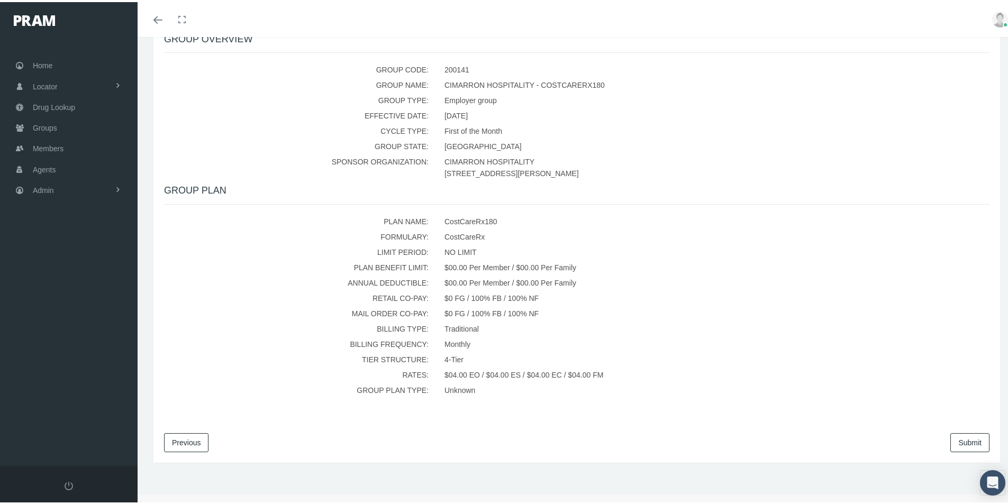
click at [958, 439] on link "Submit" at bounding box center [969, 440] width 39 height 19
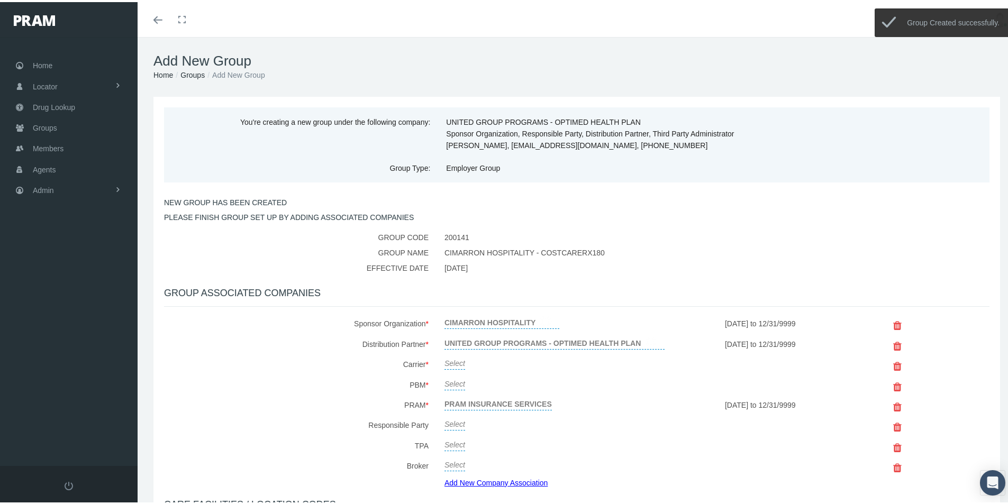
click at [454, 360] on link "Select" at bounding box center [454, 360] width 21 height 15
click at [454, 360] on span "Select" at bounding box center [454, 363] width 21 height 8
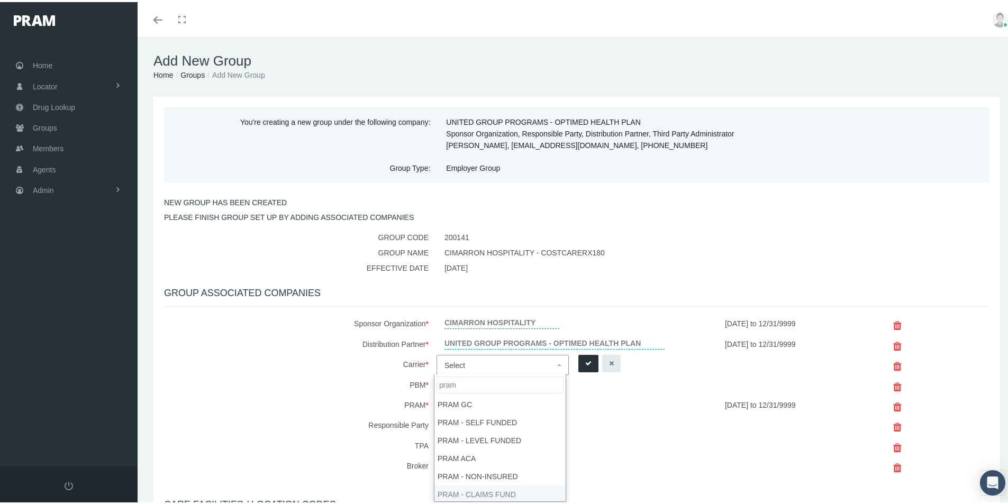
type input "pram"
select select "9068"
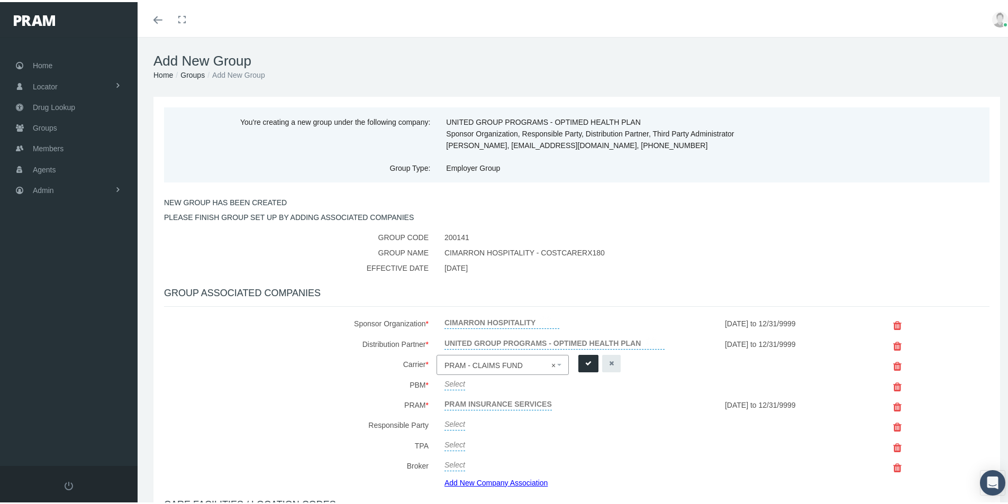
drag, startPoint x: 583, startPoint y: 360, endPoint x: 473, endPoint y: 384, distance: 113.3
click at [585, 360] on icon "submit" at bounding box center [588, 361] width 6 height 10
click at [453, 384] on link "Select" at bounding box center [454, 380] width 21 height 15
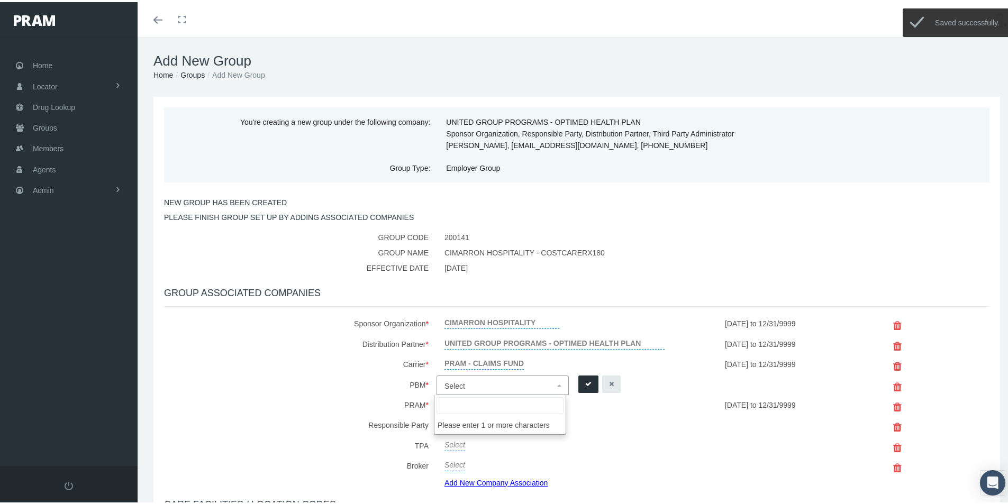
click at [455, 383] on span "Select" at bounding box center [454, 384] width 21 height 8
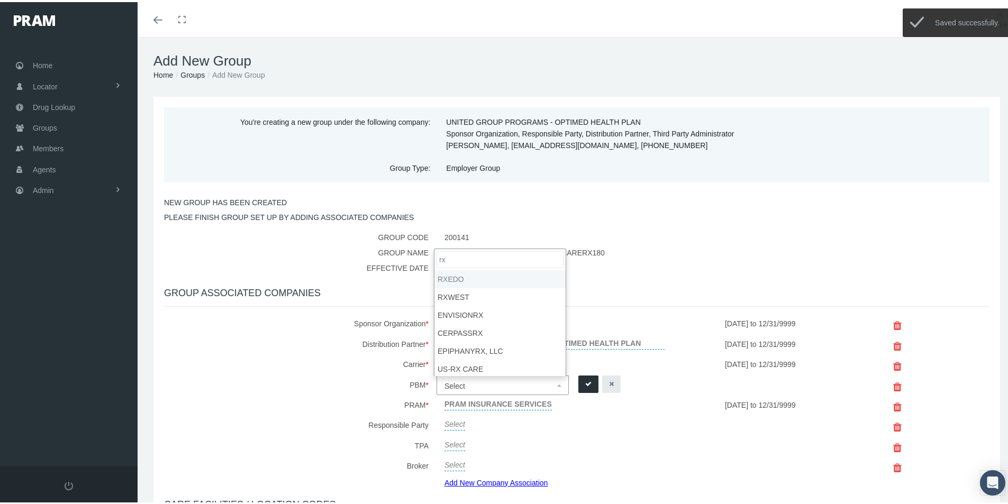
type input "rx"
select select "49"
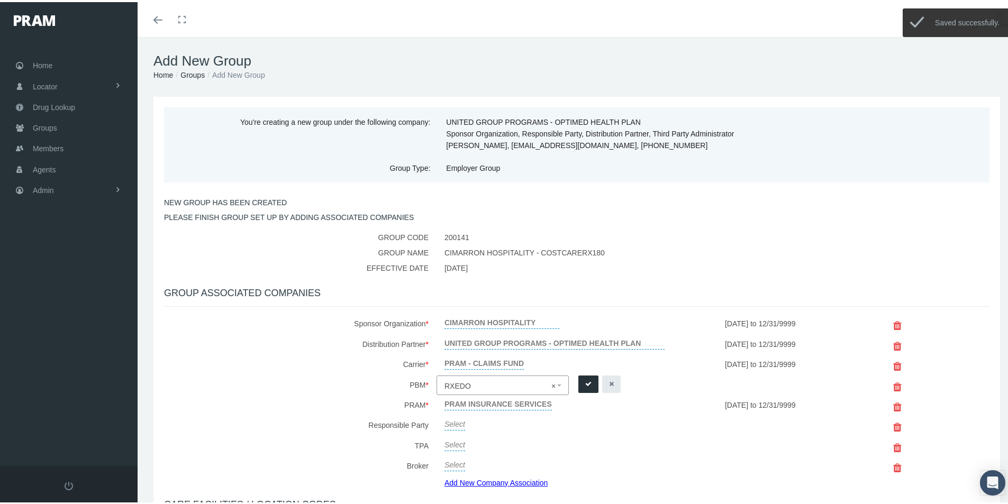
click at [587, 382] on icon "submit" at bounding box center [588, 382] width 6 height 10
click at [482, 482] on link "Add New Company Association" at bounding box center [499, 480] width 111 height 15
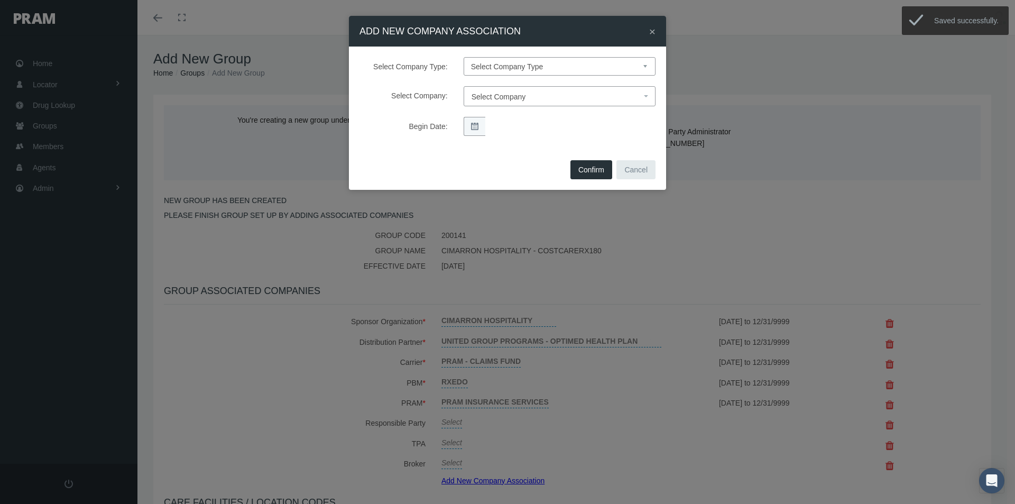
click at [496, 68] on select "Select Company Type Sponsor Organization Broker PBM Carrier Reinsurer Distribut…" at bounding box center [560, 66] width 192 height 19
select select "3"
click at [464, 57] on select "Select Company Type Sponsor Organization Broker PBM Carrier Reinsurer Distribut…" at bounding box center [560, 66] width 192 height 19
select select
click at [484, 99] on span "Select Company" at bounding box center [499, 97] width 54 height 8
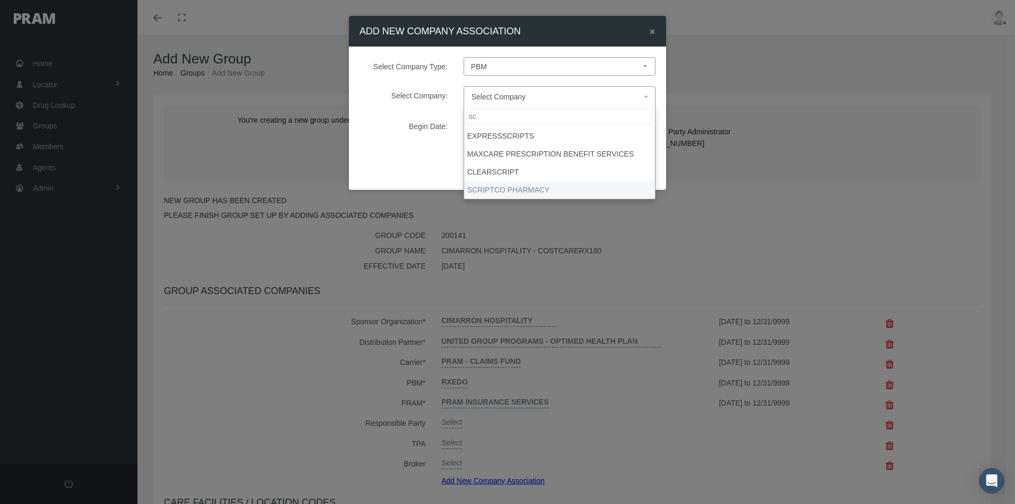
type input "sc"
select select "9082"
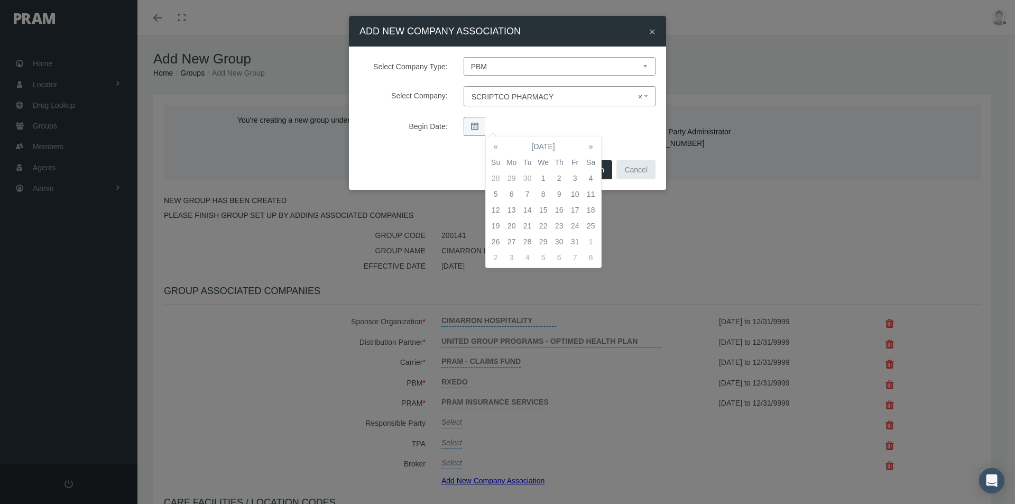
click at [544, 178] on td "1" at bounding box center [544, 178] width 16 height 16
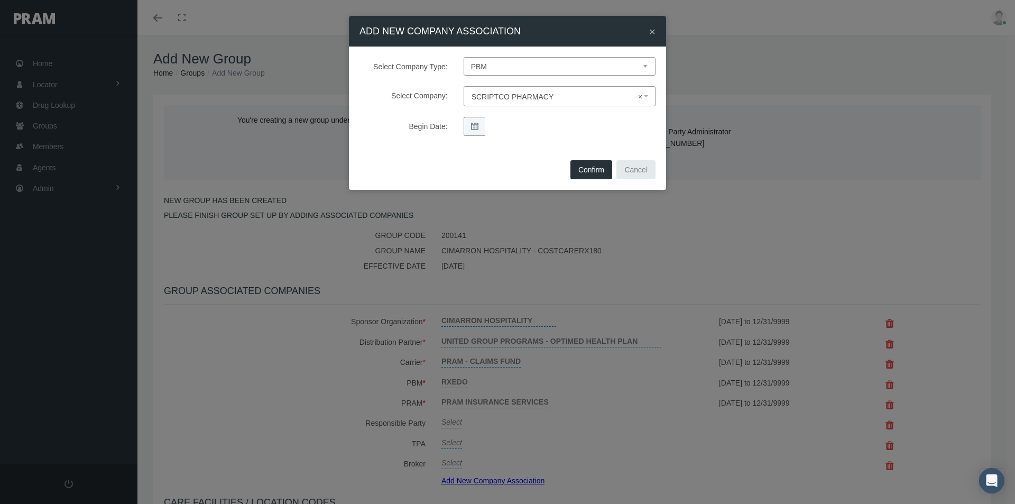
click at [615, 147] on div "Select Company Type: Select Company Type Sponsor Organization Broker PBM Carrie…" at bounding box center [507, 102] width 317 height 111
click at [588, 171] on button "Confirm" at bounding box center [592, 169] width 42 height 19
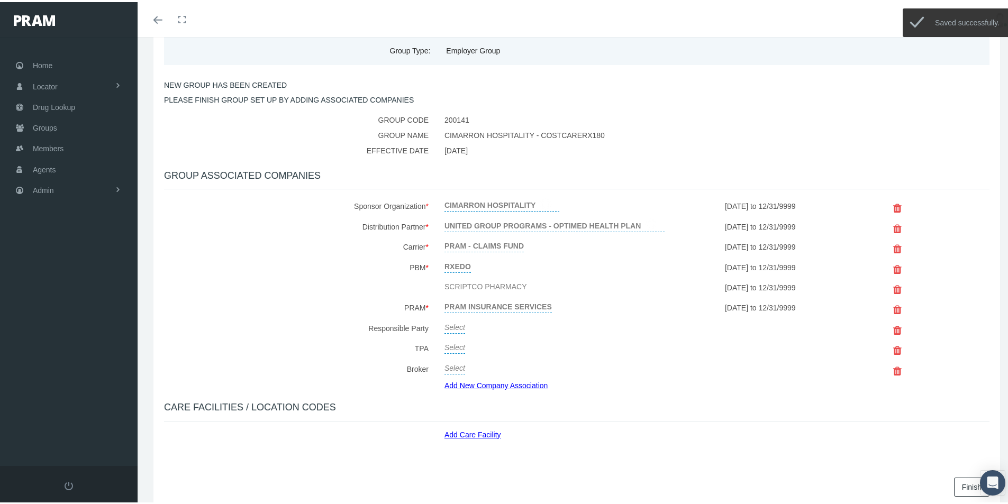
scroll to position [159, 0]
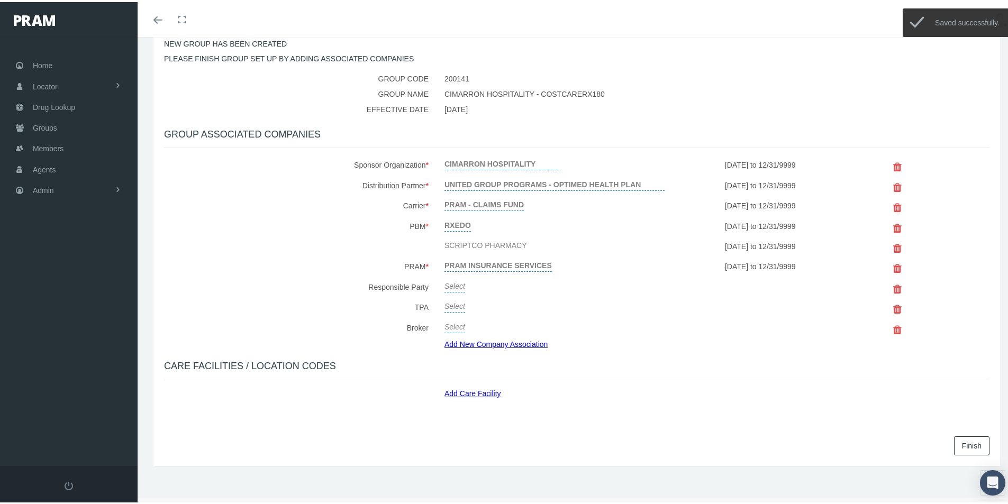
click at [455, 286] on link "Select" at bounding box center [454, 283] width 21 height 15
click at [460, 286] on span "Select" at bounding box center [454, 286] width 21 height 8
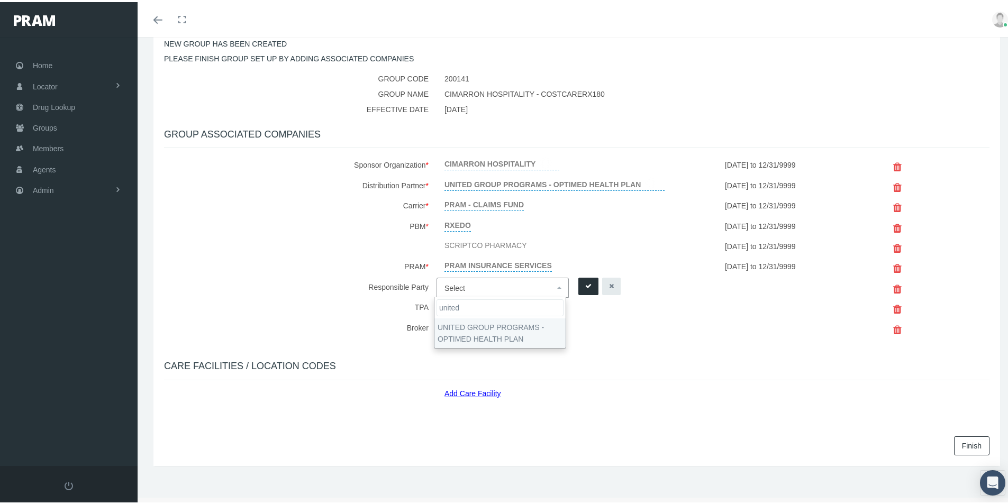
type input "united"
drag, startPoint x: 465, startPoint y: 325, endPoint x: 490, endPoint y: 325, distance: 24.3
select select "4875"
click at [585, 282] on icon "submit" at bounding box center [588, 284] width 6 height 10
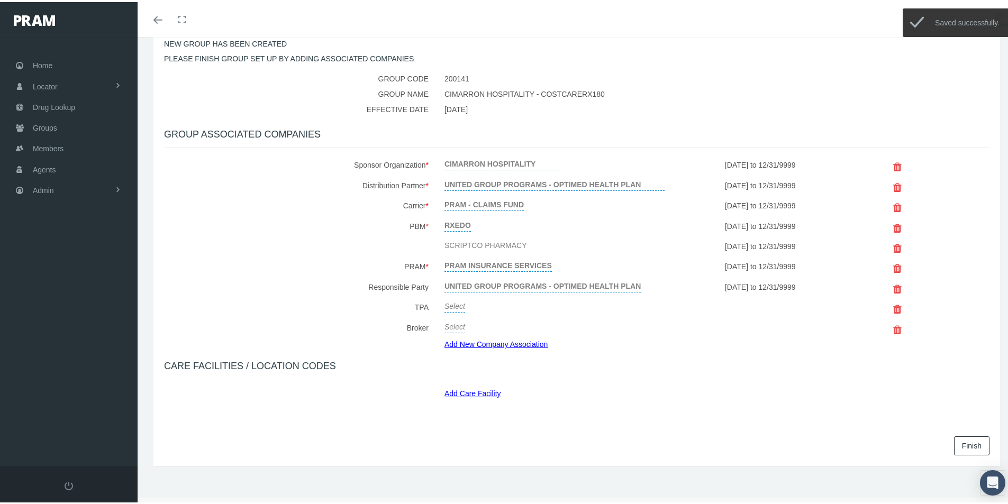
click at [455, 305] on link "Select" at bounding box center [454, 303] width 21 height 15
click at [456, 305] on span "Select" at bounding box center [454, 306] width 21 height 8
type input "united"
select select "4875"
click at [585, 300] on icon "submit" at bounding box center [588, 304] width 6 height 10
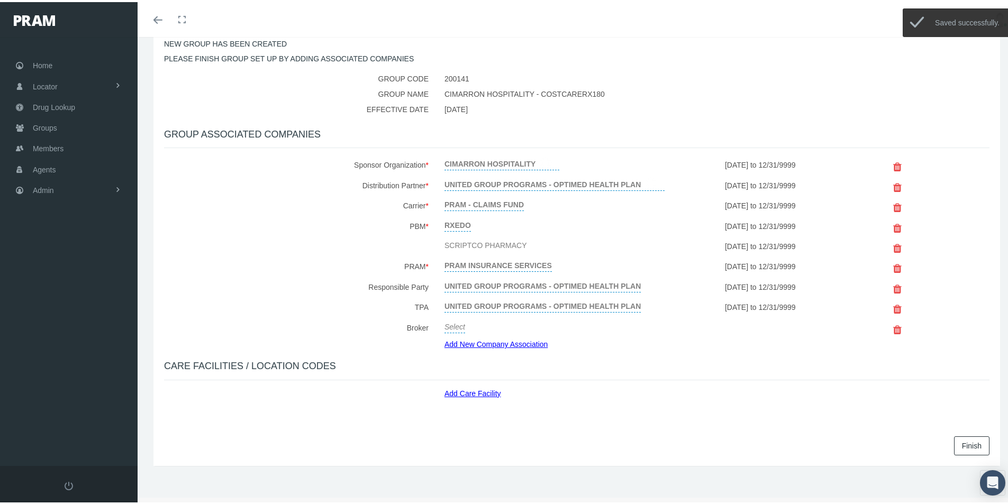
click at [463, 388] on link "Add Care Facility" at bounding box center [476, 389] width 65 height 12
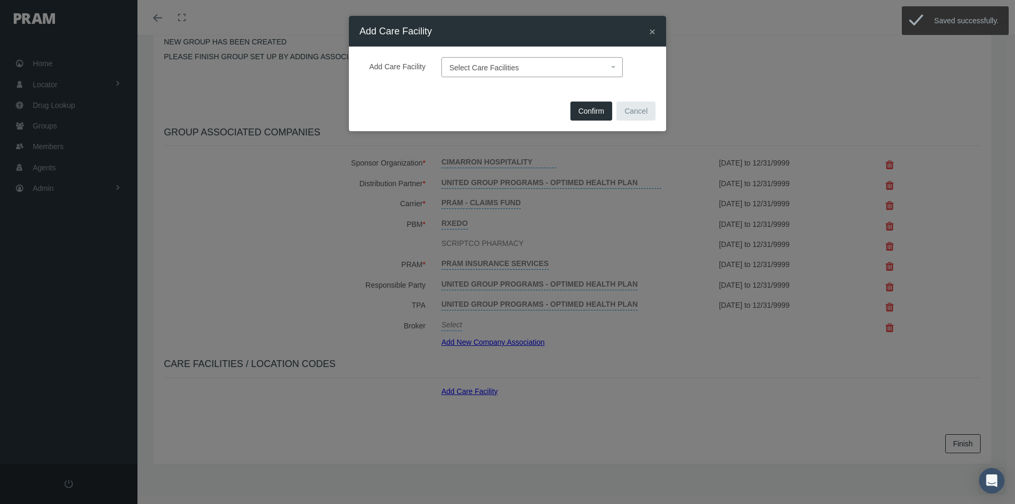
drag, startPoint x: 445, startPoint y: 58, endPoint x: 482, endPoint y: 75, distance: 40.0
click at [445, 59] on span "Select Care Facilities" at bounding box center [532, 67] width 181 height 20
type input "def"
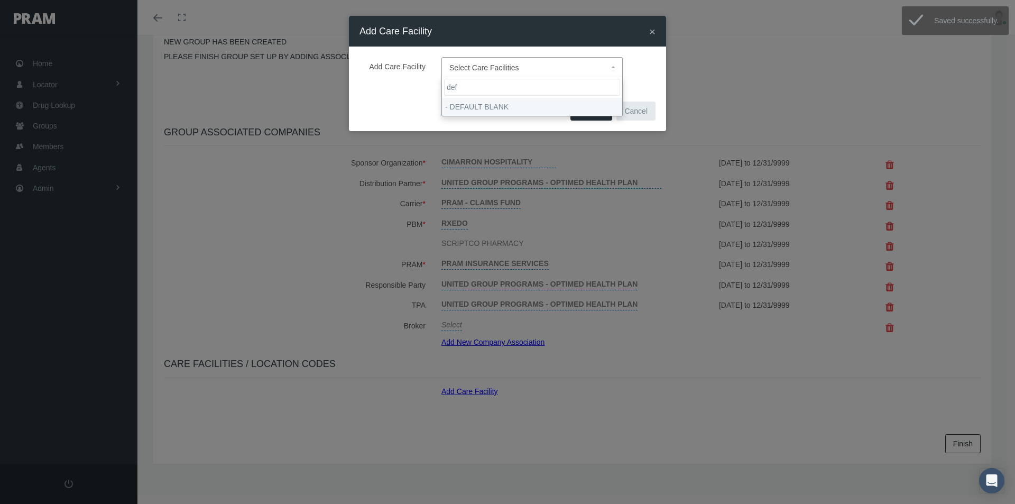
drag, startPoint x: 465, startPoint y: 106, endPoint x: 615, endPoint y: 123, distance: 150.6
select select "1905"
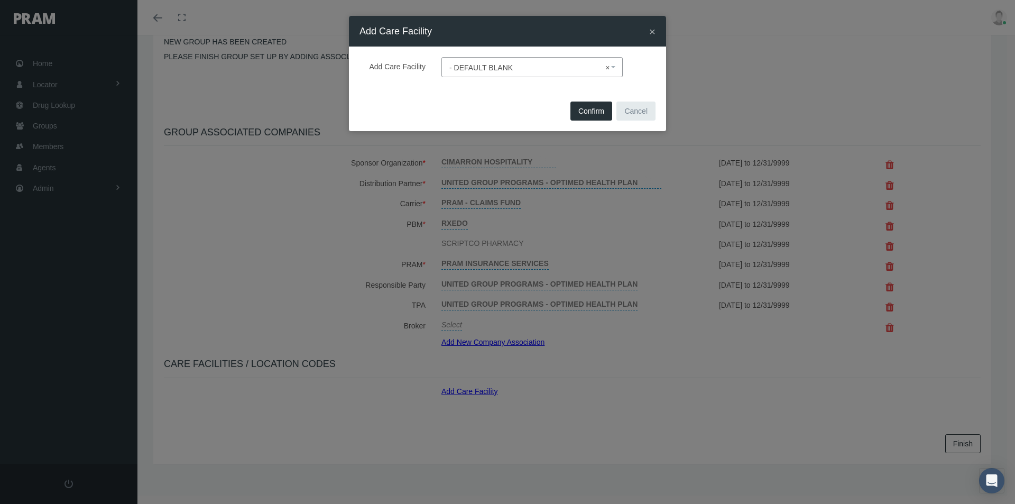
click at [599, 112] on span "Confirm" at bounding box center [592, 111] width 26 height 8
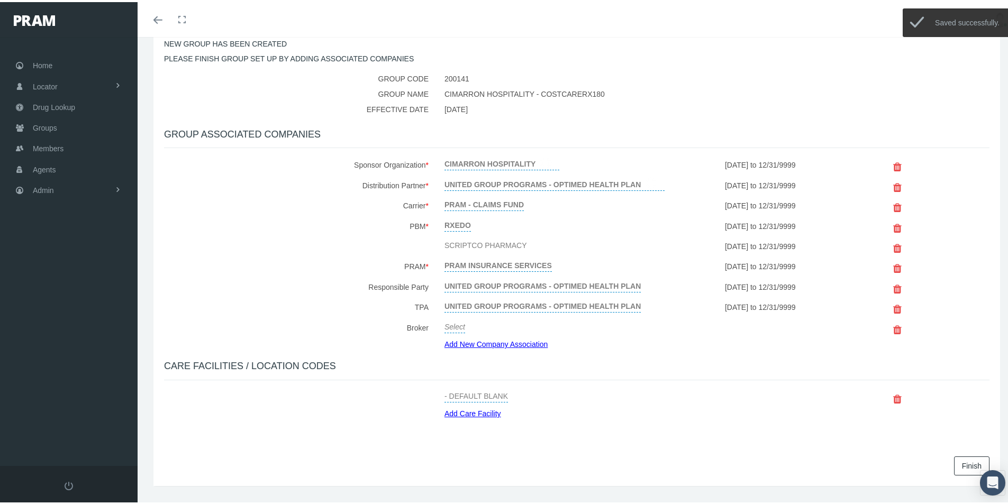
click at [954, 462] on link "Finish" at bounding box center [971, 463] width 35 height 19
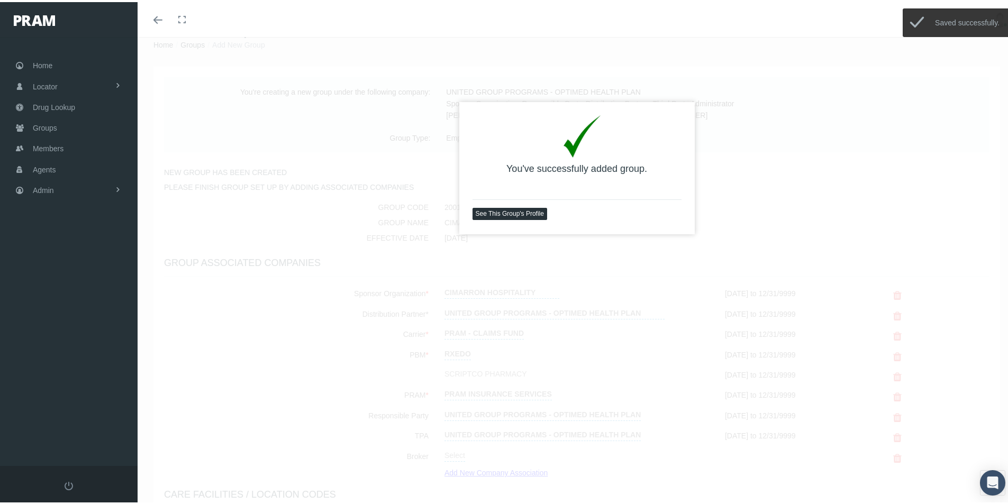
scroll to position [35, 0]
click at [496, 207] on link "See This Group's Profile" at bounding box center [509, 207] width 75 height 12
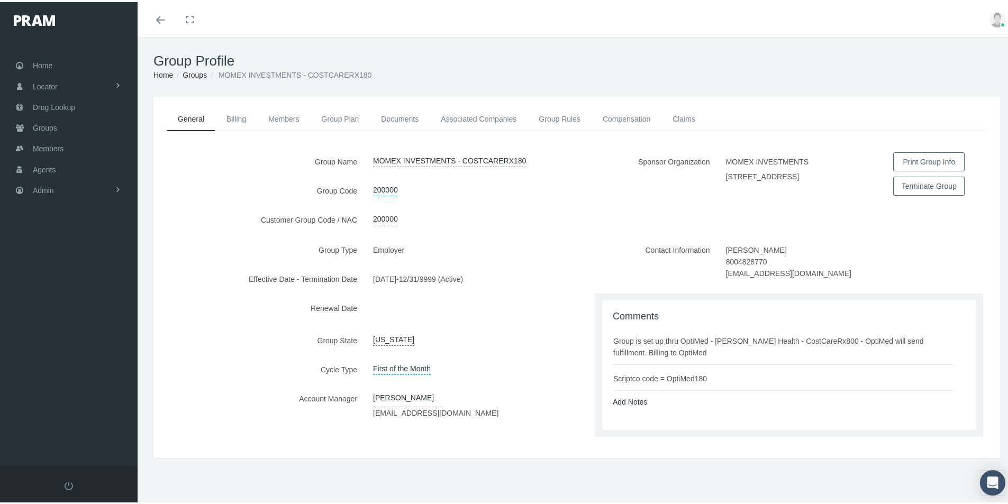
click at [464, 471] on div "General Billing Members Group Plan Documents Associated Companies Enrollment Hi…" at bounding box center [577, 291] width 878 height 393
click at [683, 369] on li "Scriptco code = OptiMed180" at bounding box center [782, 375] width 341 height 26
drag, startPoint x: 610, startPoint y: 338, endPoint x: 675, endPoint y: 356, distance: 67.0
click at [734, 376] on ul "Group is set up thru OptiMed - [PERSON_NAME] Health - CostCareRx800 - OptiMed w…" at bounding box center [790, 357] width 357 height 64
copy ul "Group is set up thru OptiMed - [PERSON_NAME] Health - CostCareRx800 - OptiMed w…"
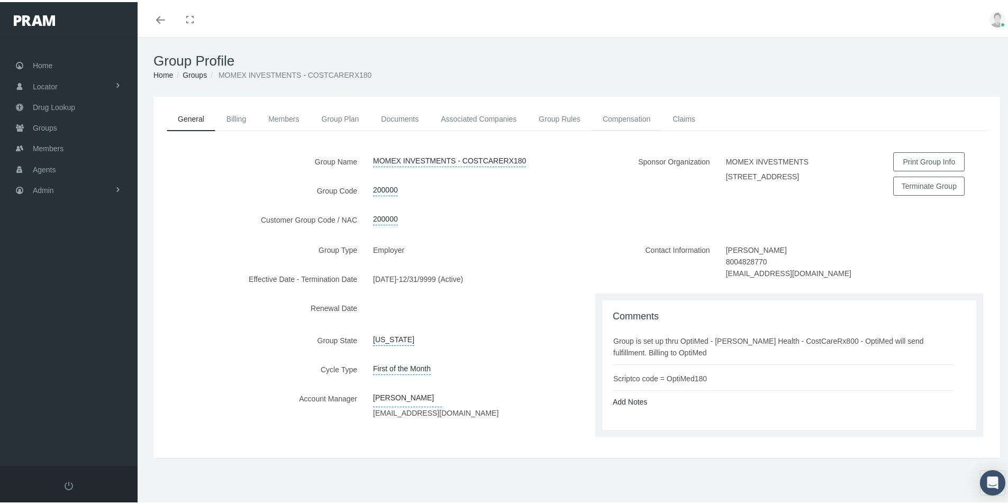
click at [621, 117] on link "Compensation" at bounding box center [626, 116] width 70 height 23
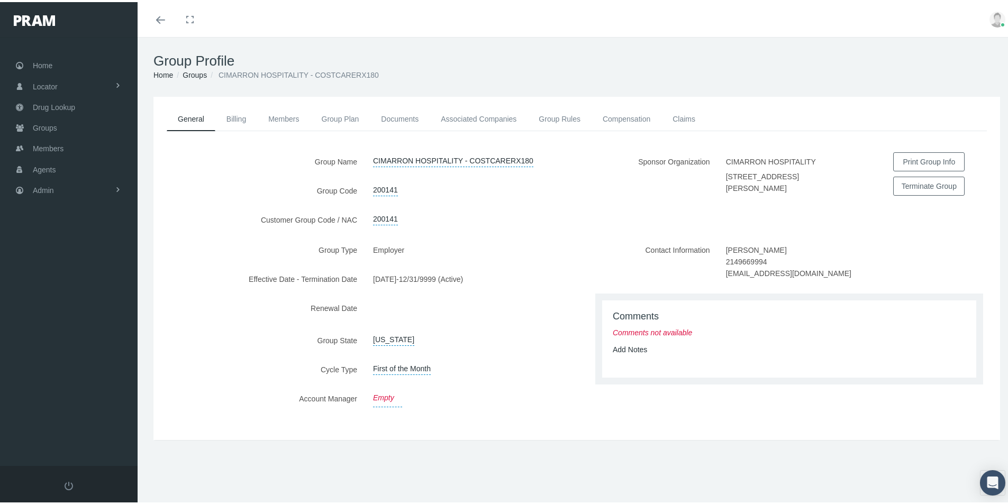
click at [382, 392] on link "Empty" at bounding box center [387, 396] width 29 height 18
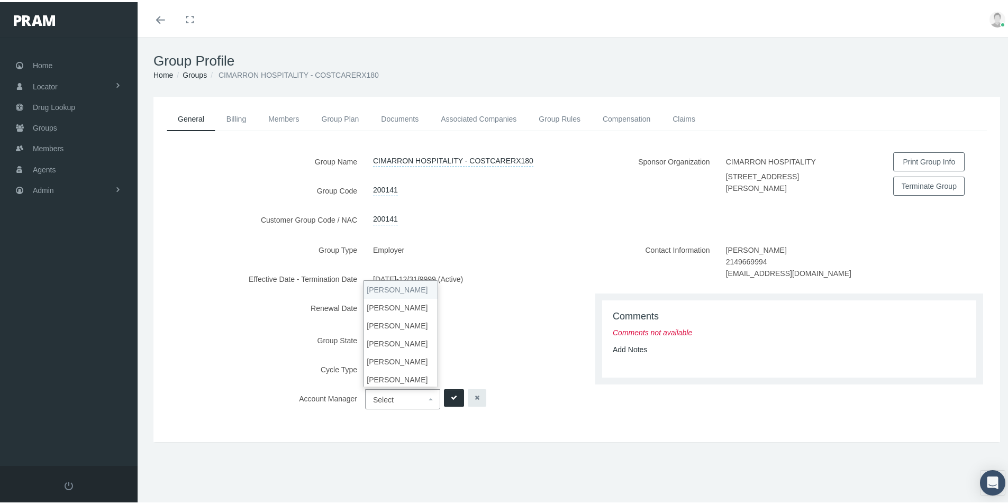
drag, startPoint x: 382, startPoint y: 392, endPoint x: 390, endPoint y: 393, distance: 8.5
click at [382, 393] on span "Select" at bounding box center [383, 397] width 21 height 8
drag, startPoint x: 386, startPoint y: 356, endPoint x: 406, endPoint y: 359, distance: 20.2
select select "3"
click at [620, 350] on link "Add Notes" at bounding box center [629, 347] width 34 height 8
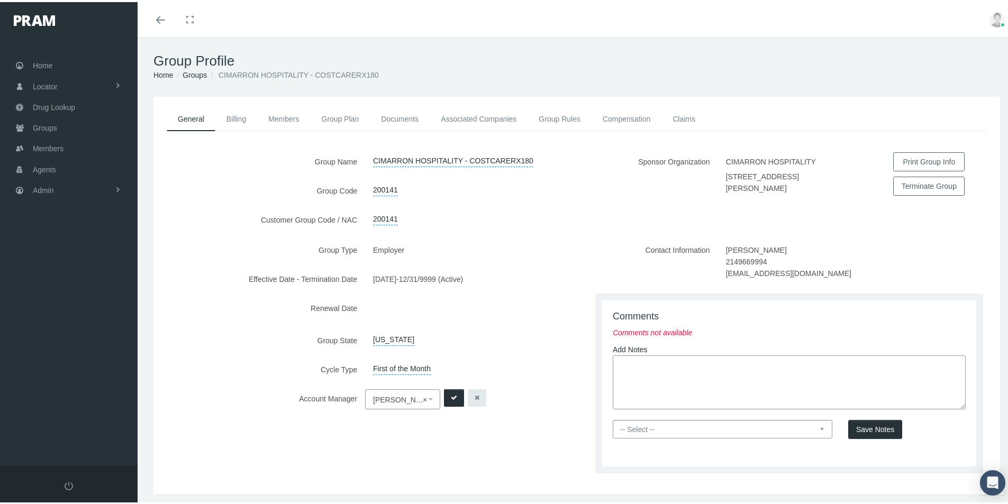
click at [619, 361] on textarea at bounding box center [788, 380] width 353 height 54
paste textarea "Group is set up thru OptiMed - [PERSON_NAME] Health - CostCareRx800 - OptiMed w…"
type textarea "Group is set up thru OptiMed - [PERSON_NAME] Health - CostCareRx800 - OptiMed w…"
drag, startPoint x: 666, startPoint y: 427, endPoint x: 664, endPoint y: 435, distance: 7.6
click at [666, 427] on select "-- Select -- PRAM Only Everyone" at bounding box center [721, 427] width 219 height 19
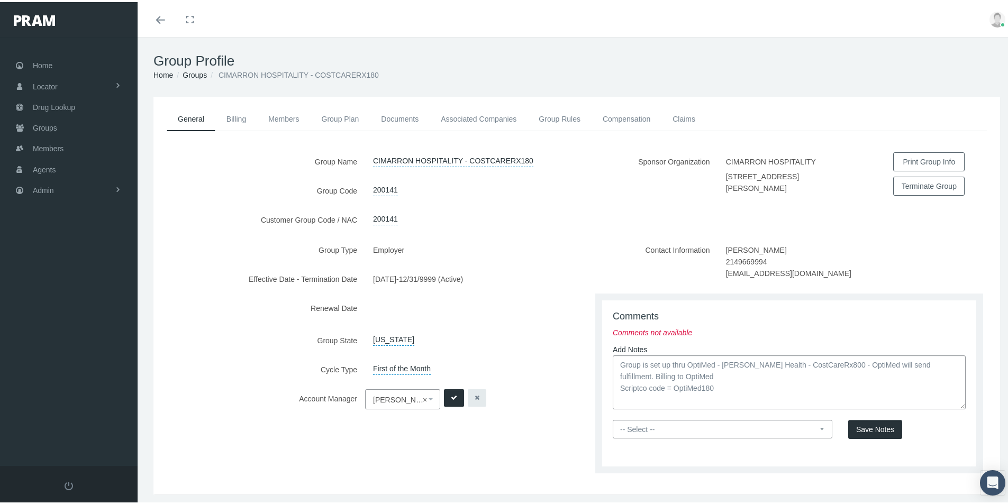
select select "0"
click at [612, 418] on select "-- Select -- PRAM Only Everyone" at bounding box center [721, 427] width 219 height 19
click at [868, 428] on span "Save Notes" at bounding box center [875, 427] width 38 height 8
click at [452, 391] on icon "submit" at bounding box center [454, 396] width 6 height 10
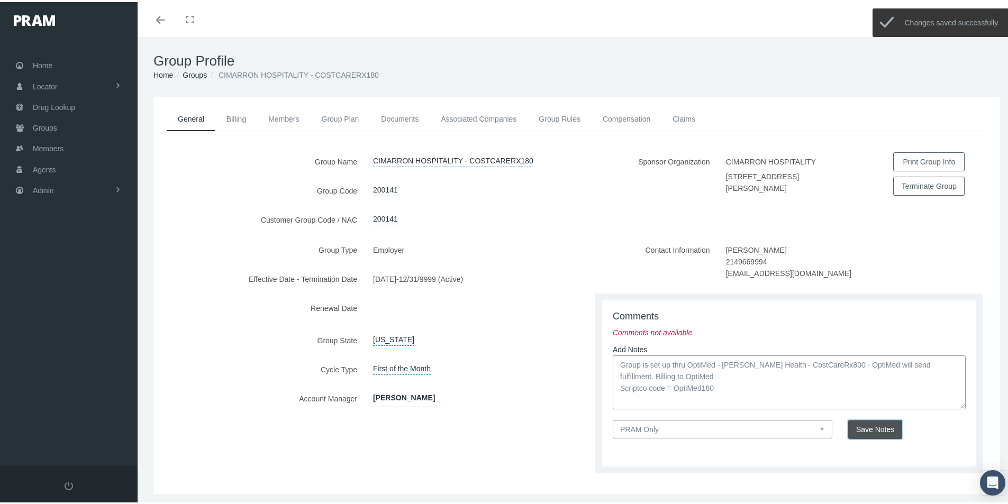
click at [863, 429] on span "Save Notes" at bounding box center [875, 427] width 38 height 8
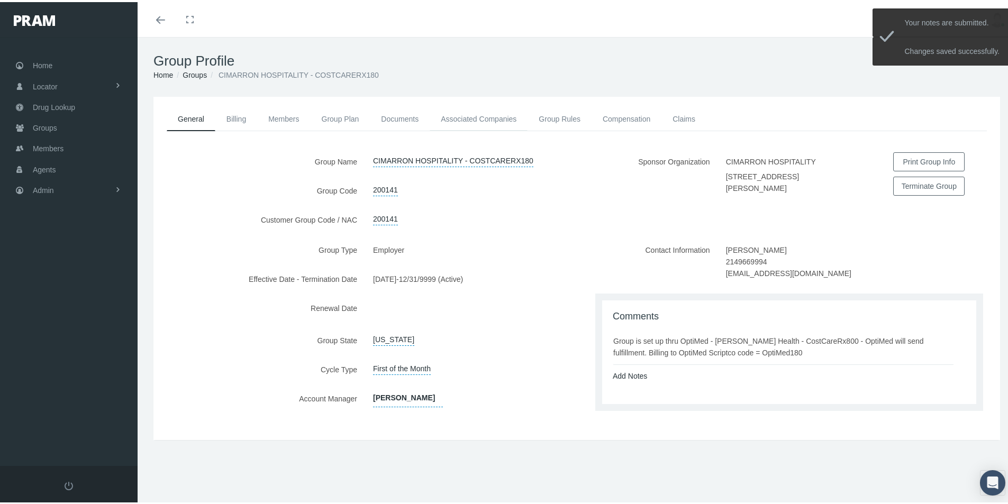
click at [471, 116] on link "Associated Companies" at bounding box center [478, 116] width 98 height 23
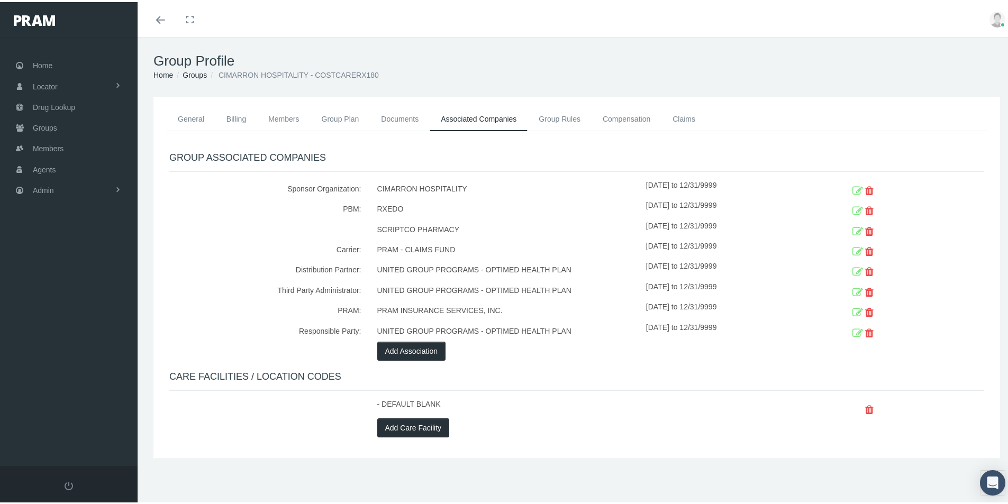
click at [852, 227] on icon at bounding box center [857, 230] width 11 height 16
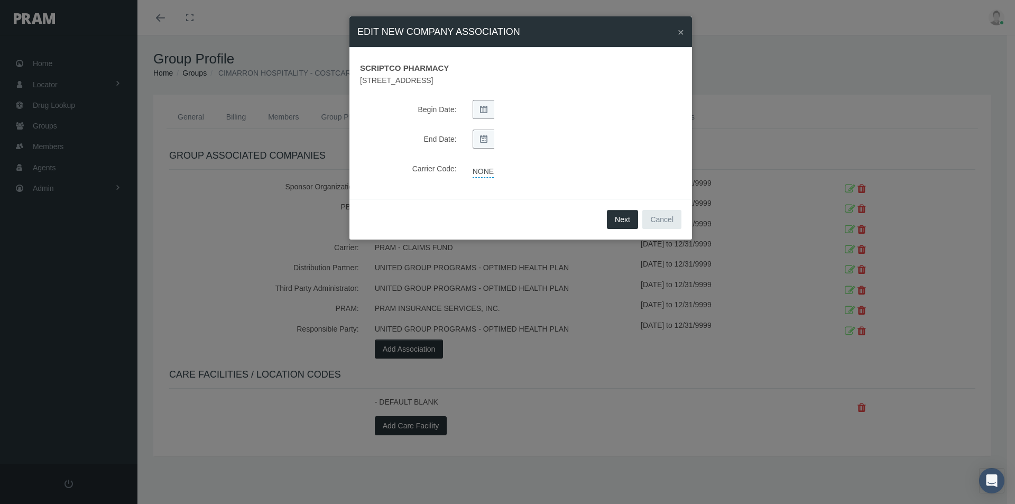
click at [483, 173] on link "NONE" at bounding box center [483, 170] width 21 height 15
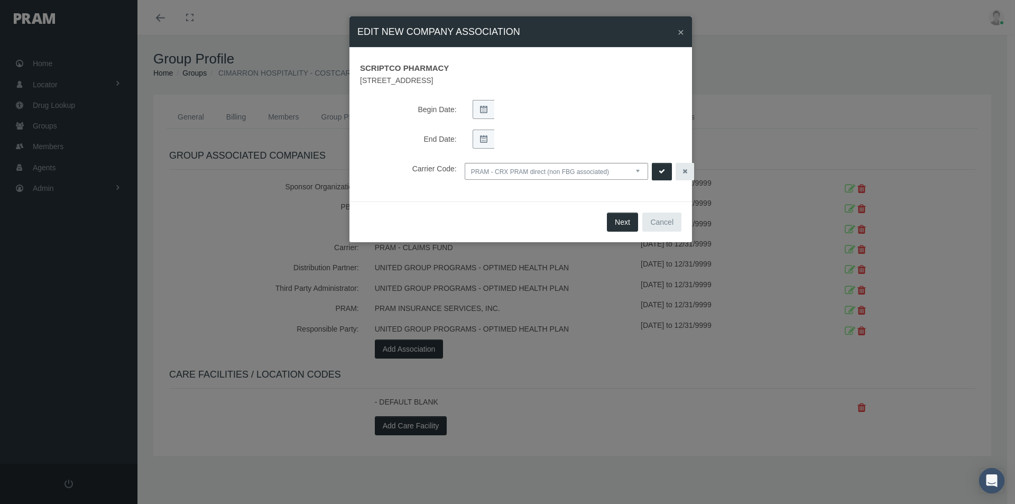
drag, startPoint x: 638, startPoint y: 171, endPoint x: 630, endPoint y: 178, distance: 10.9
click at [638, 171] on select "NONE PRAM - CRX PRAM direct (non FBG associated) FBGPRAM - CRX CHC Business - g…" at bounding box center [557, 171] width 184 height 17
select select "14"
click at [465, 163] on select "NONE PRAM - CRX PRAM direct (non FBG associated) FBGPRAM - CRX CHC Business - g…" at bounding box center [557, 171] width 184 height 17
click at [662, 170] on icon "submit" at bounding box center [662, 172] width 6 height 10
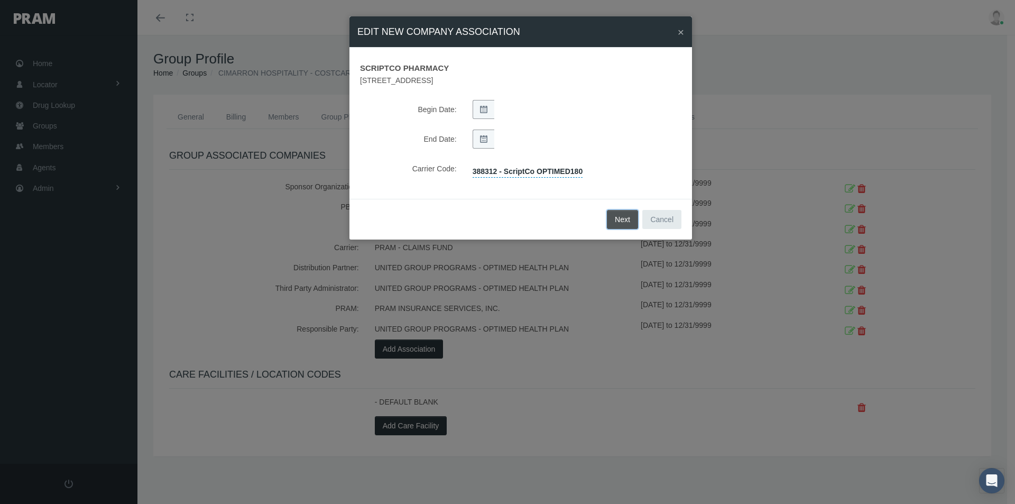
click at [625, 221] on button "Next" at bounding box center [622, 219] width 31 height 19
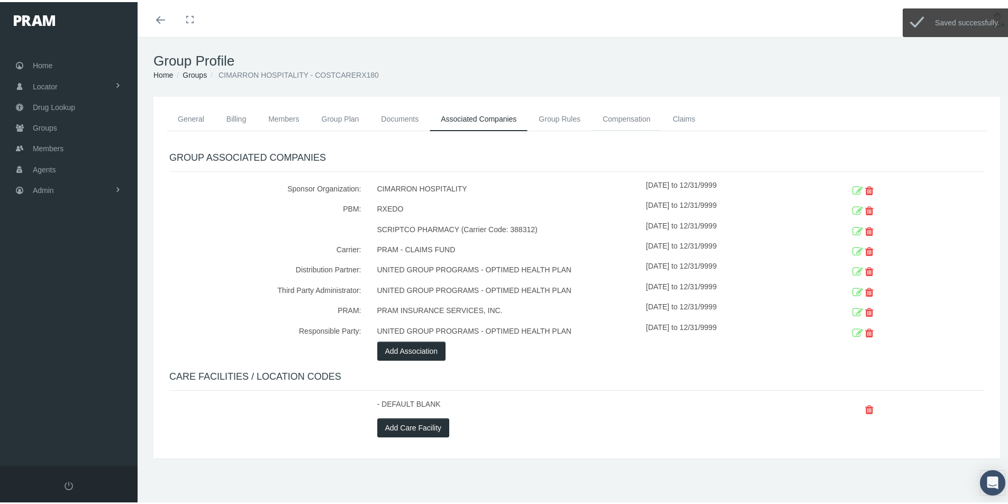
click at [622, 117] on link "Compensation" at bounding box center [626, 116] width 70 height 23
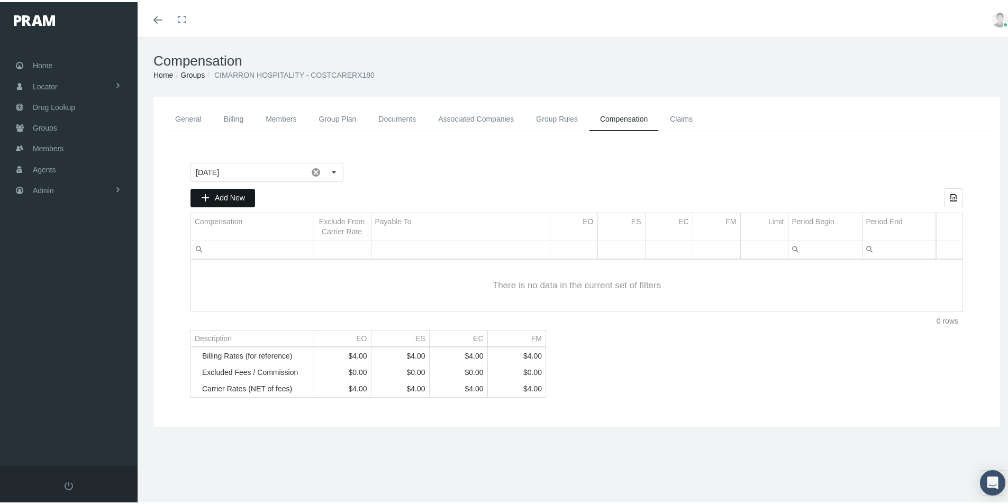
click at [232, 195] on span "Add New" at bounding box center [230, 195] width 30 height 8
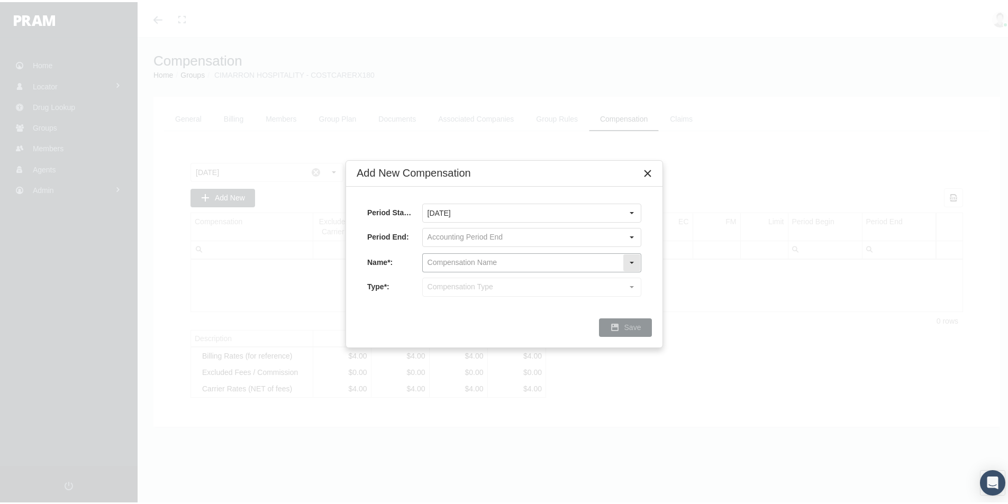
click at [434, 259] on input "text" at bounding box center [523, 261] width 200 height 18
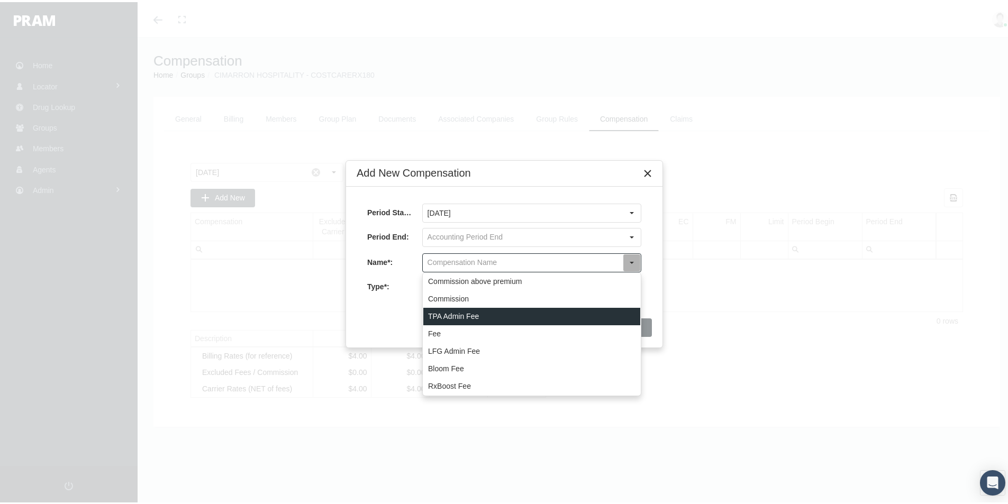
click at [446, 314] on div "TPA Admin Fee" at bounding box center [531, 314] width 217 height 17
type input "TPA Admin Fee"
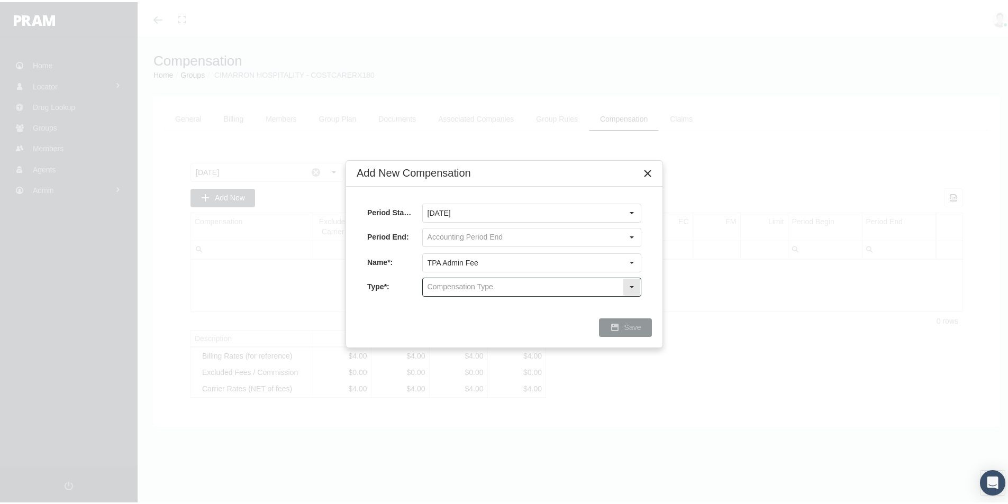
click at [447, 286] on input "text" at bounding box center [523, 285] width 200 height 18
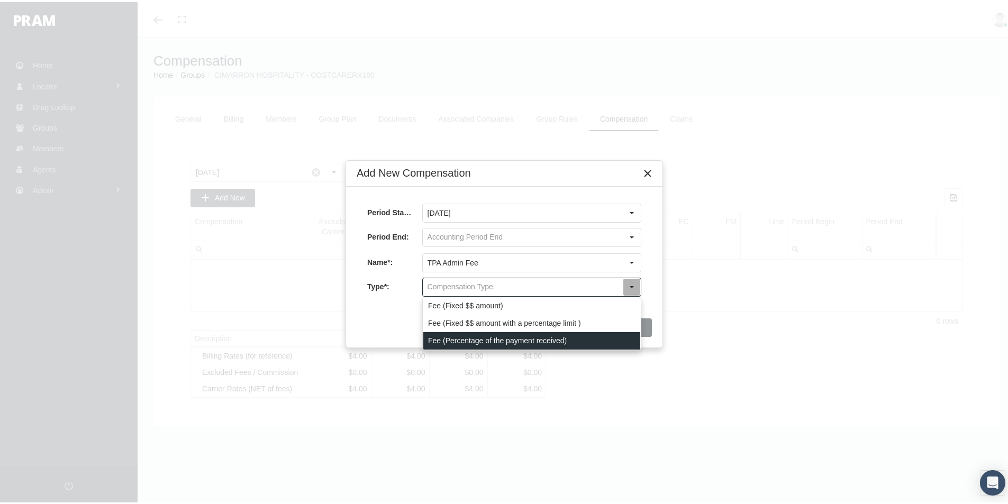
click at [438, 337] on div "Fee (Percentage of the payment received)" at bounding box center [531, 338] width 217 height 17
type input "Fee (Percentage of the payment received)"
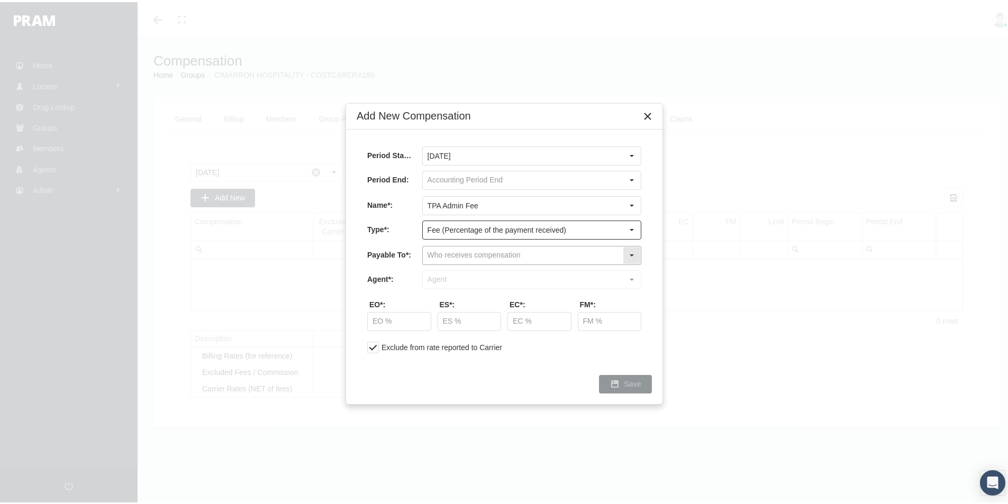
drag, startPoint x: 434, startPoint y: 248, endPoint x: 451, endPoint y: 251, distance: 17.2
click at [434, 249] on input "text" at bounding box center [523, 253] width 200 height 18
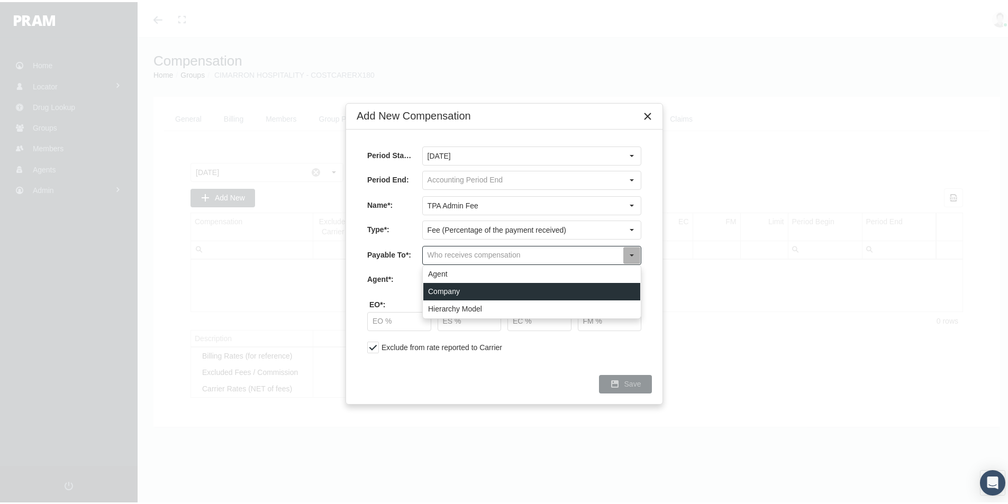
click at [444, 291] on div "Company" at bounding box center [531, 289] width 217 height 17
type input "Company"
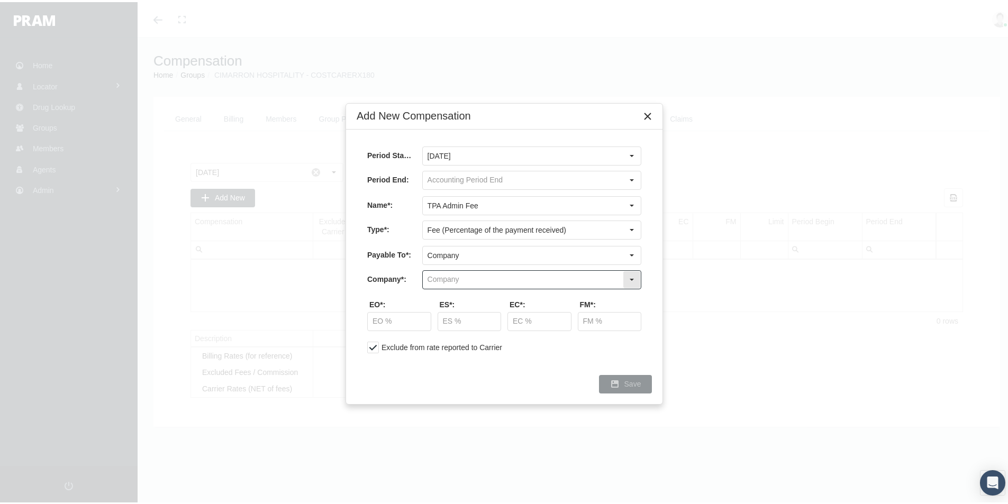
click at [438, 277] on input "text" at bounding box center [523, 278] width 200 height 18
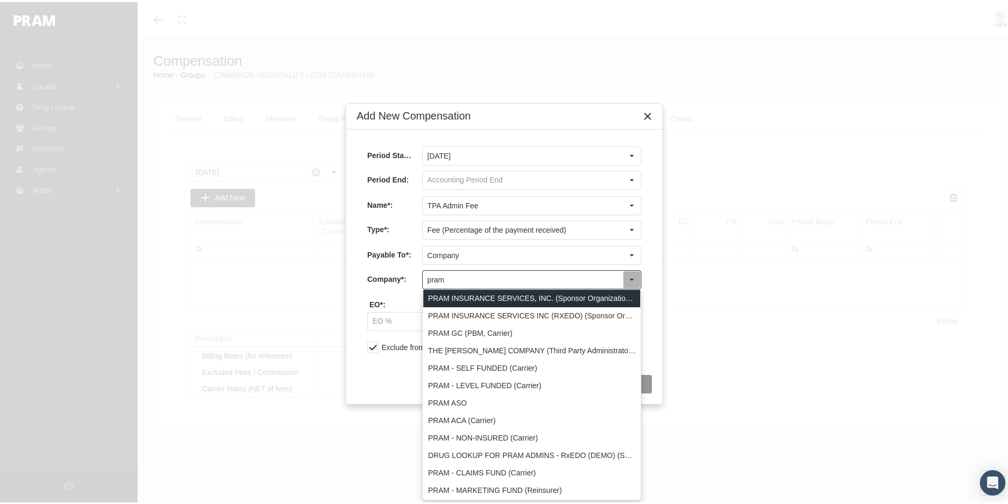
click at [454, 297] on div "PRAM INSURANCE SERVICES, INC. (Sponsor Organization, Broker, Distribution Partn…" at bounding box center [531, 296] width 217 height 17
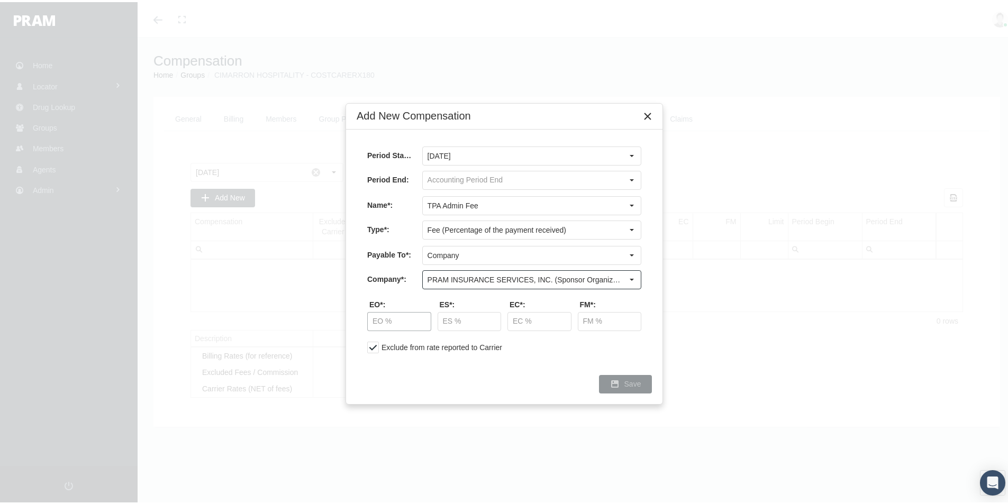
type input "PRAM INSURANCE SERVICES, INC. (Sponsor Organization, Broker, Distribution Partn…"
click at [389, 317] on input "text" at bounding box center [399, 319] width 63 height 18
type input "30.00 %"
type input "5.00 %"
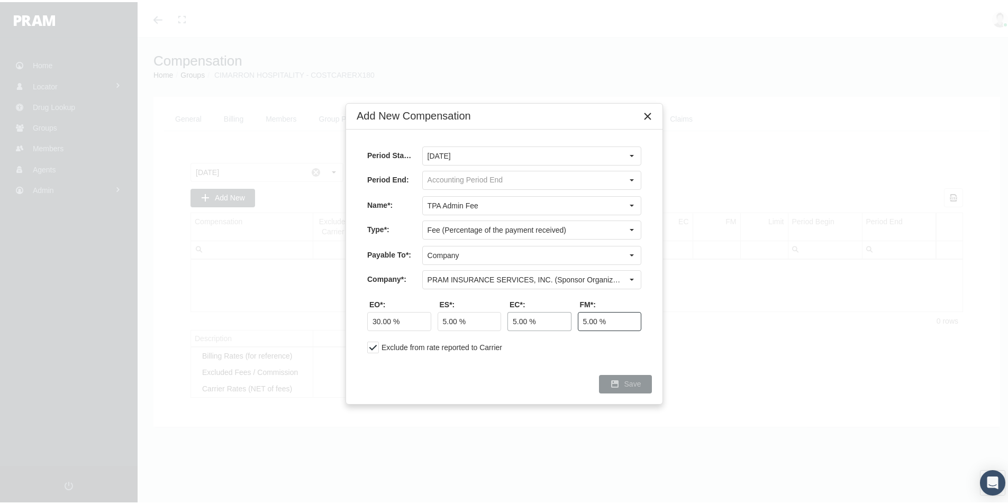
type input "5.00 %"
click at [628, 383] on span "Save" at bounding box center [632, 382] width 17 height 8
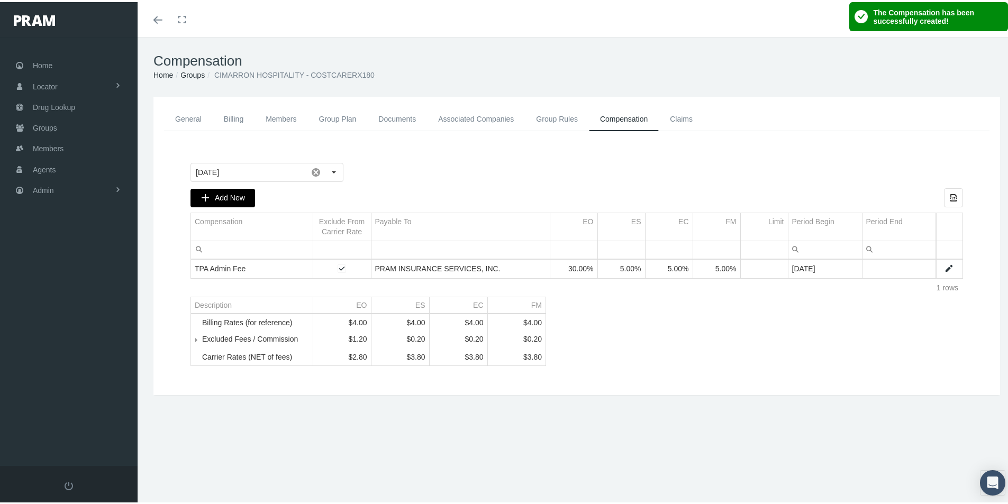
click at [234, 194] on span "Add New" at bounding box center [230, 195] width 30 height 8
type input "[DATE]"
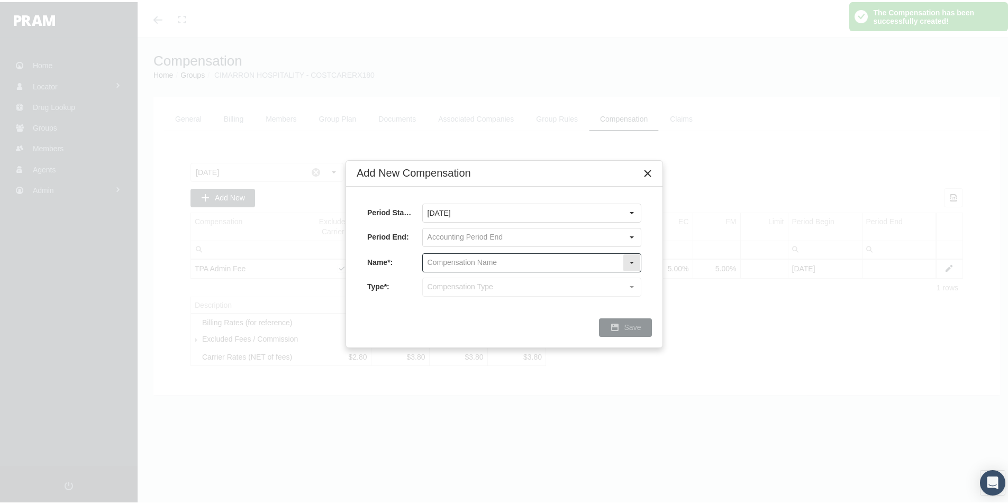
click at [436, 266] on input "text" at bounding box center [523, 261] width 200 height 18
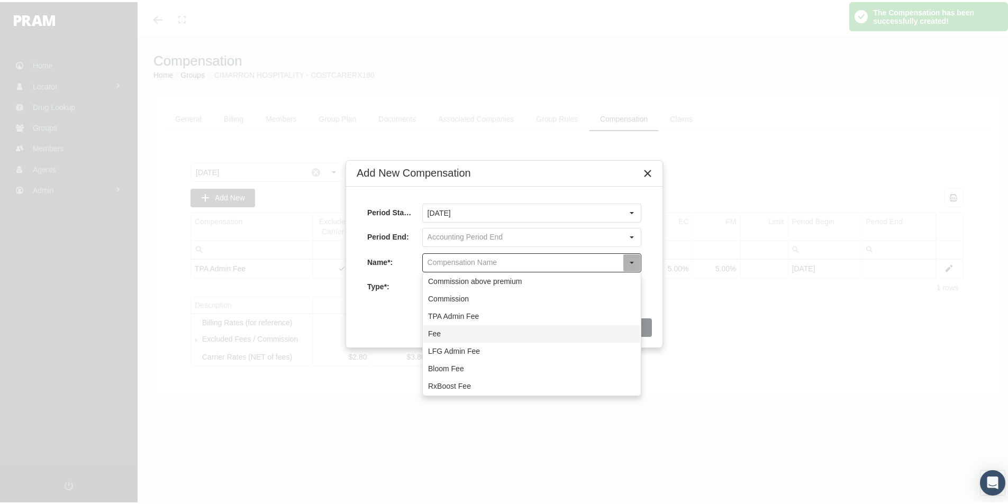
click at [436, 331] on div "Fee" at bounding box center [531, 331] width 217 height 17
type input "Fee"
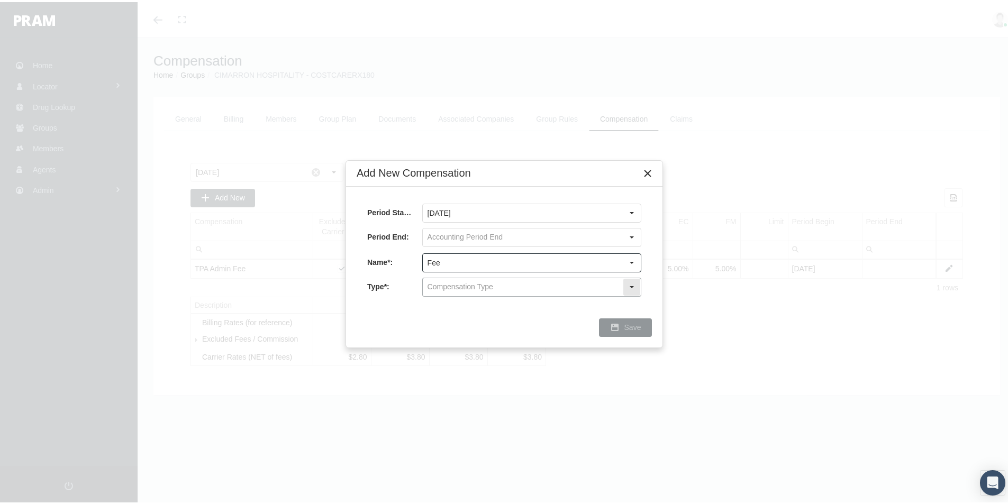
click at [441, 285] on input "text" at bounding box center [523, 285] width 200 height 18
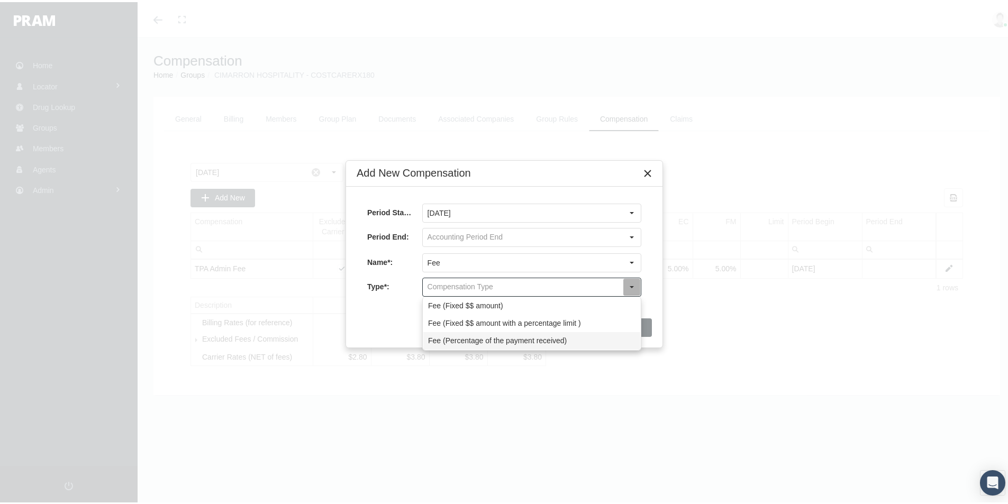
click at [436, 337] on div "Fee (Percentage of the payment received)" at bounding box center [531, 338] width 217 height 17
type input "Fee (Percentage of the payment received)"
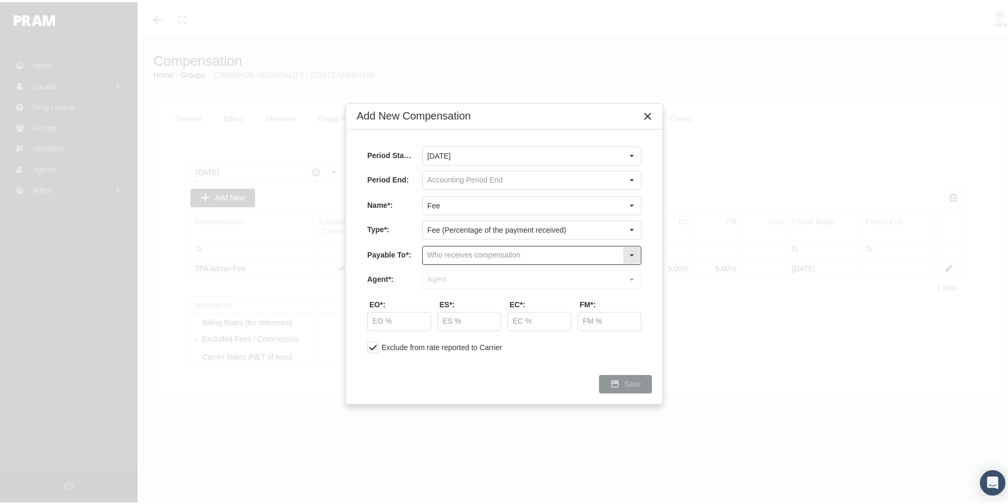
click at [426, 252] on input "text" at bounding box center [523, 253] width 200 height 18
click at [442, 288] on div "Company" at bounding box center [531, 289] width 217 height 17
type input "Company"
drag, startPoint x: 441, startPoint y: 277, endPoint x: 446, endPoint y: 278, distance: 5.5
click at [441, 276] on input "text" at bounding box center [523, 278] width 200 height 18
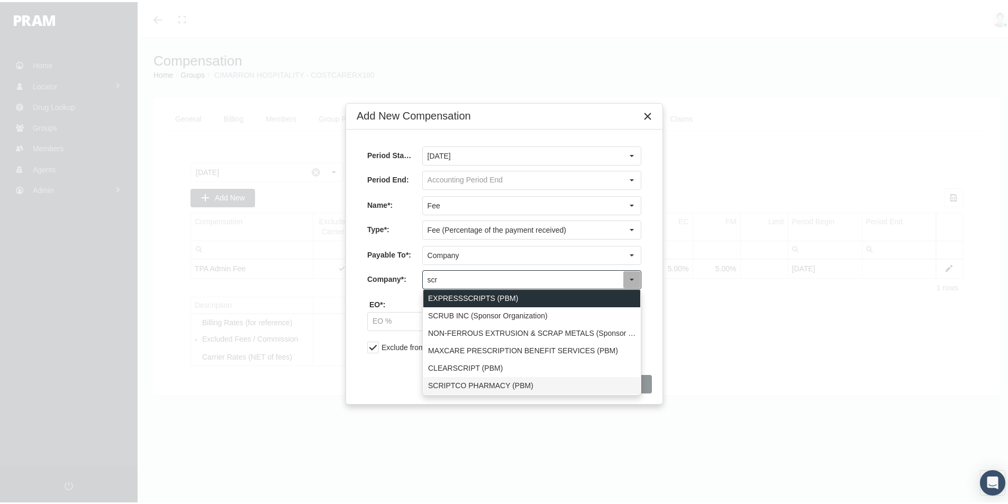
drag, startPoint x: 445, startPoint y: 382, endPoint x: 649, endPoint y: 324, distance: 212.8
click at [447, 382] on div "SCRIPTCO PHARMACY (PBM)" at bounding box center [531, 383] width 217 height 17
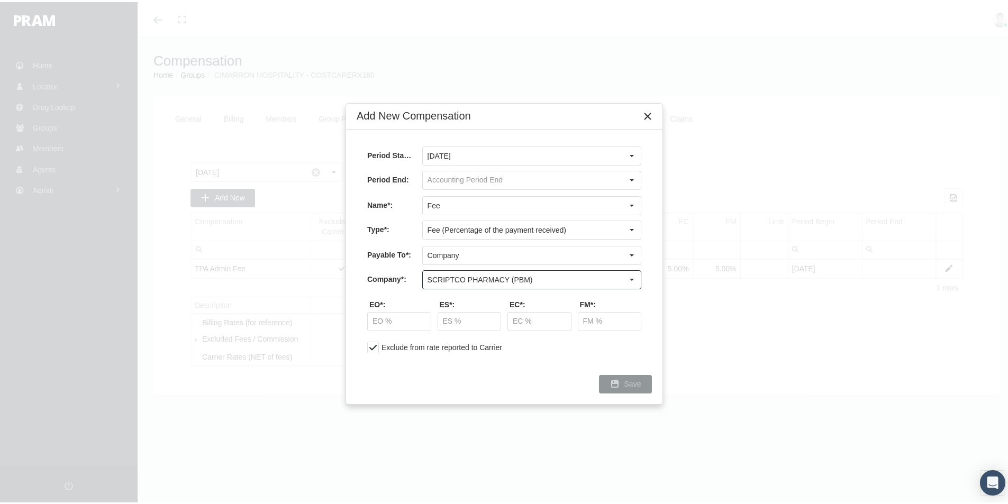
type input "SCRIPTCO PHARMACY (PBM)"
click at [387, 316] on input "text" at bounding box center [399, 319] width 63 height 18
type input "50.00 %"
type input "87.50 %"
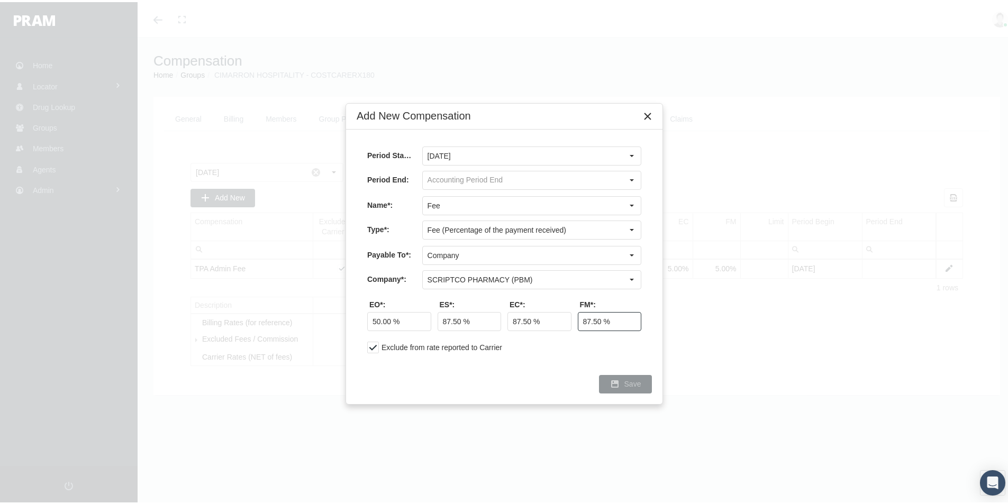
type input "87.50 %"
click at [626, 378] on span "Save" at bounding box center [632, 382] width 17 height 8
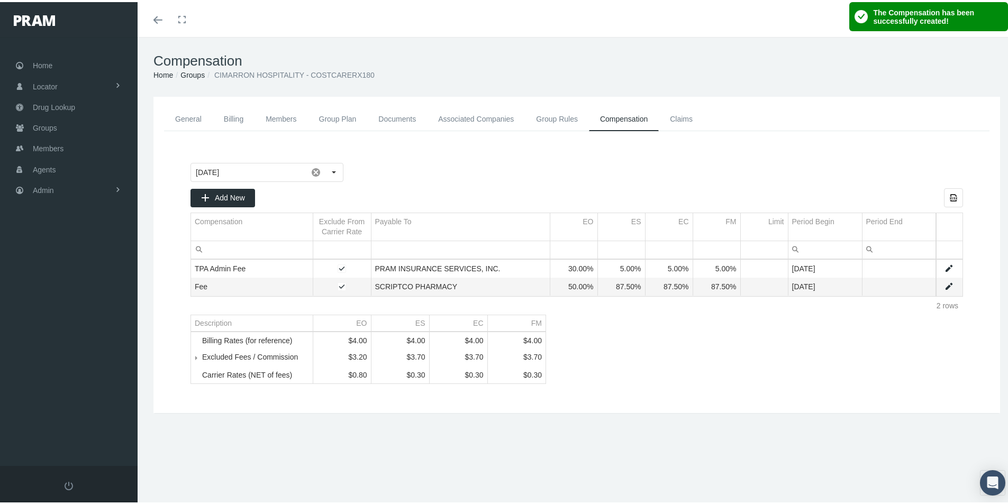
drag, startPoint x: 185, startPoint y: 114, endPoint x: 432, endPoint y: 204, distance: 262.3
click at [185, 115] on link "General" at bounding box center [188, 117] width 49 height 24
click at [188, 120] on link "General" at bounding box center [188, 117] width 49 height 24
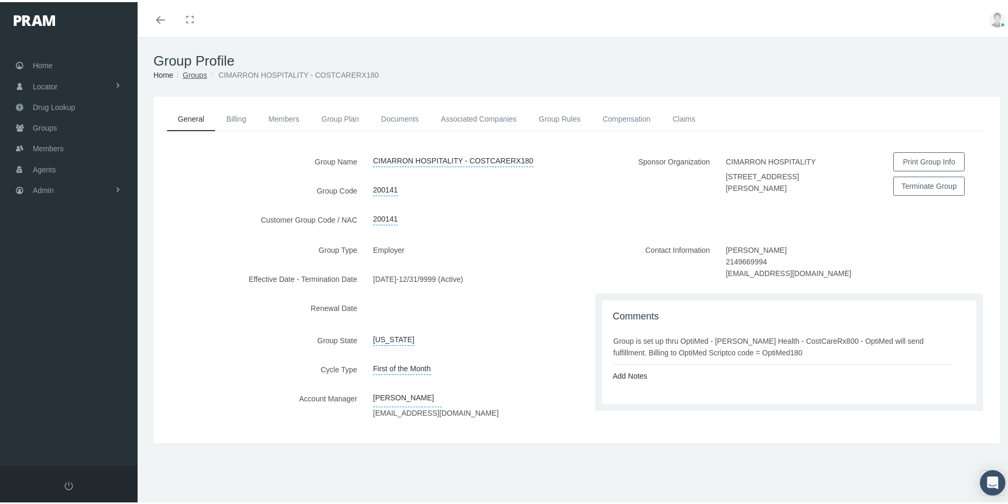
click at [194, 75] on link "Groups" at bounding box center [194, 73] width 24 height 8
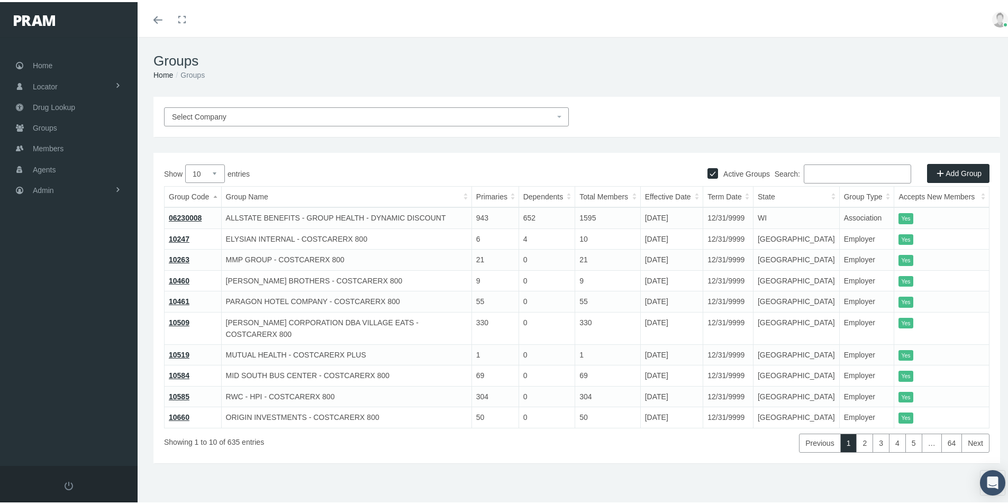
click at [953, 171] on link "Add Group" at bounding box center [958, 171] width 62 height 19
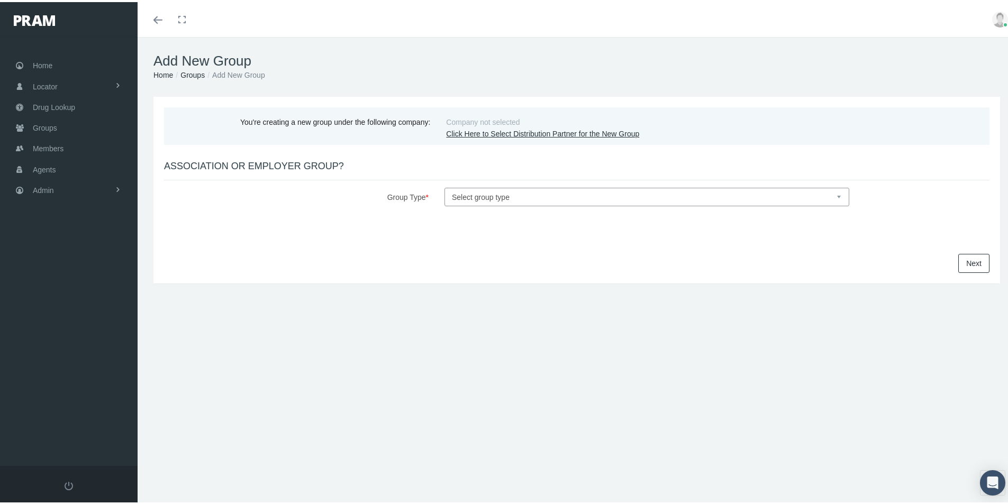
click at [488, 130] on link "Click Here to Select Distribution Partner for the New Group" at bounding box center [542, 131] width 193 height 8
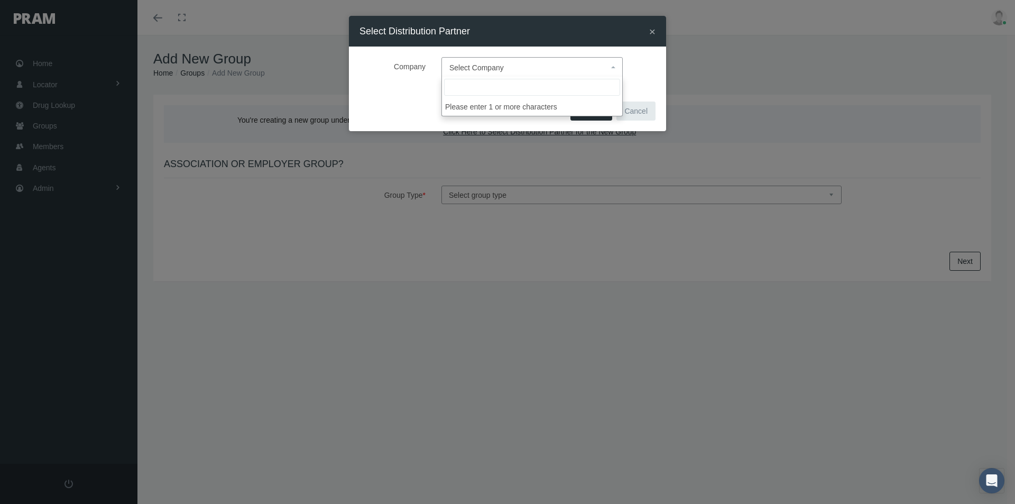
click at [463, 69] on span "Select Company" at bounding box center [477, 67] width 54 height 8
type input "United"
select select "4875"
click at [594, 112] on span "Confirm" at bounding box center [592, 111] width 26 height 8
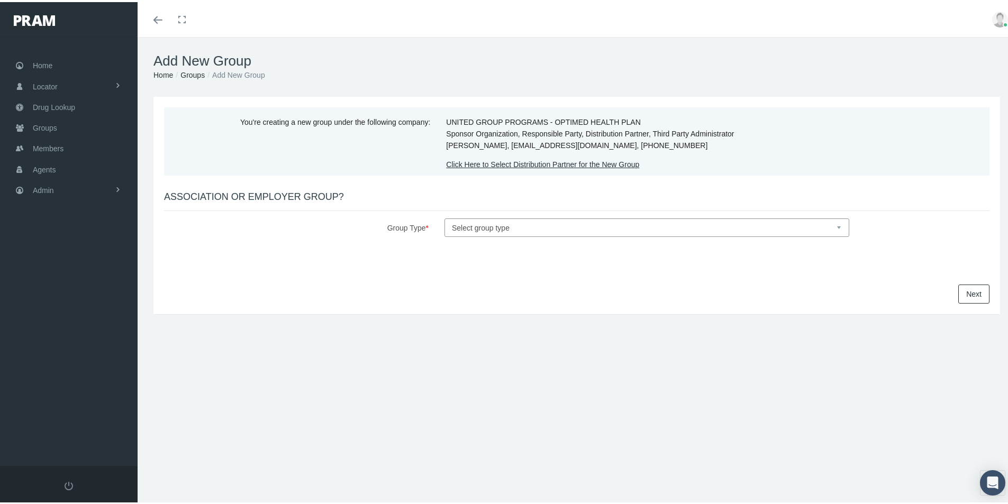
drag, startPoint x: 475, startPoint y: 230, endPoint x: 480, endPoint y: 230, distance: 5.3
click at [475, 230] on select "Select group type Association Employer" at bounding box center [646, 225] width 405 height 19
select select "1"
click at [444, 216] on select "Select group type Association Employer" at bounding box center [646, 225] width 405 height 19
select select
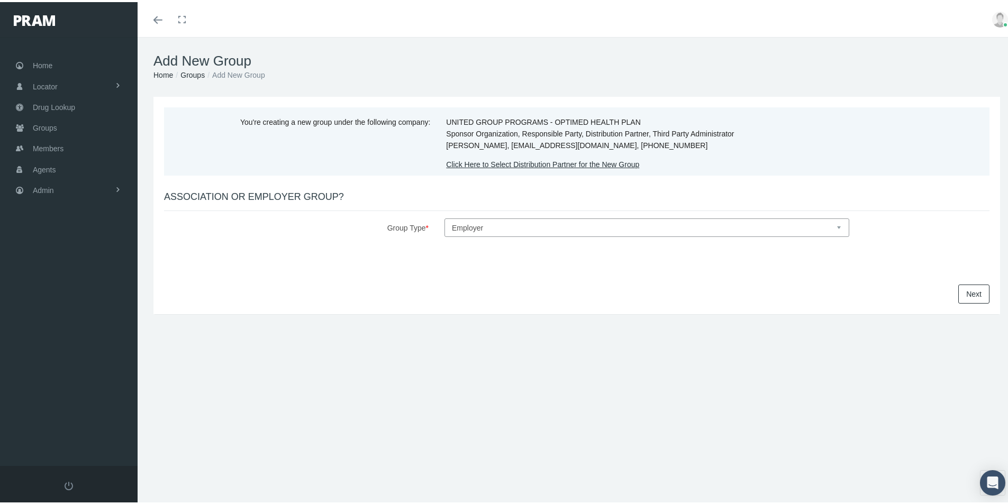
drag, startPoint x: 958, startPoint y: 291, endPoint x: 622, endPoint y: 294, distance: 335.8
click at [958, 291] on link "Next" at bounding box center [973, 291] width 31 height 19
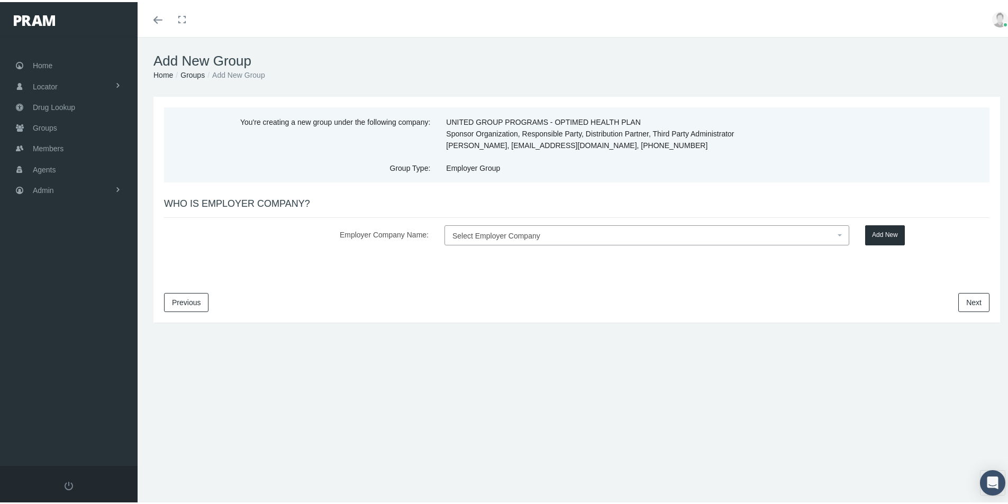
click at [469, 232] on span "Select Employer Company" at bounding box center [496, 234] width 88 height 8
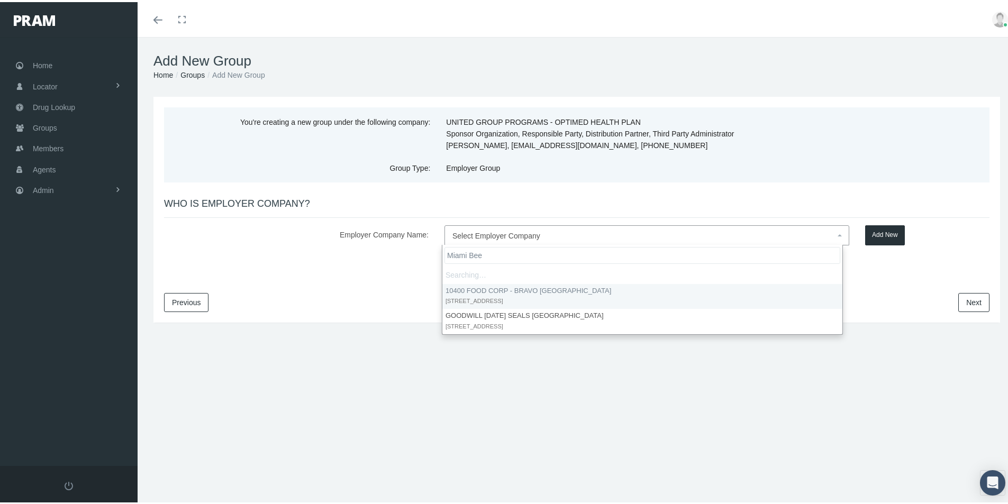
type input "Miami Beef"
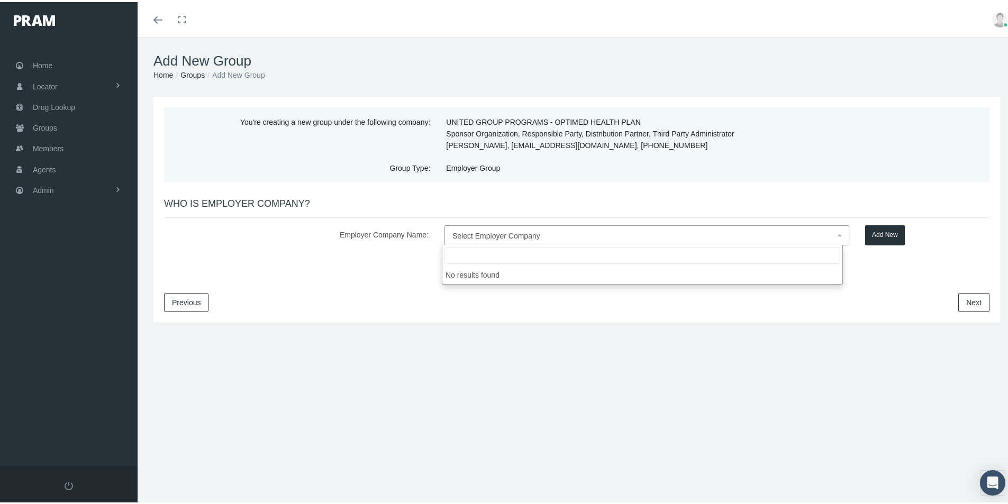
click at [875, 232] on button "Add New" at bounding box center [885, 233] width 40 height 20
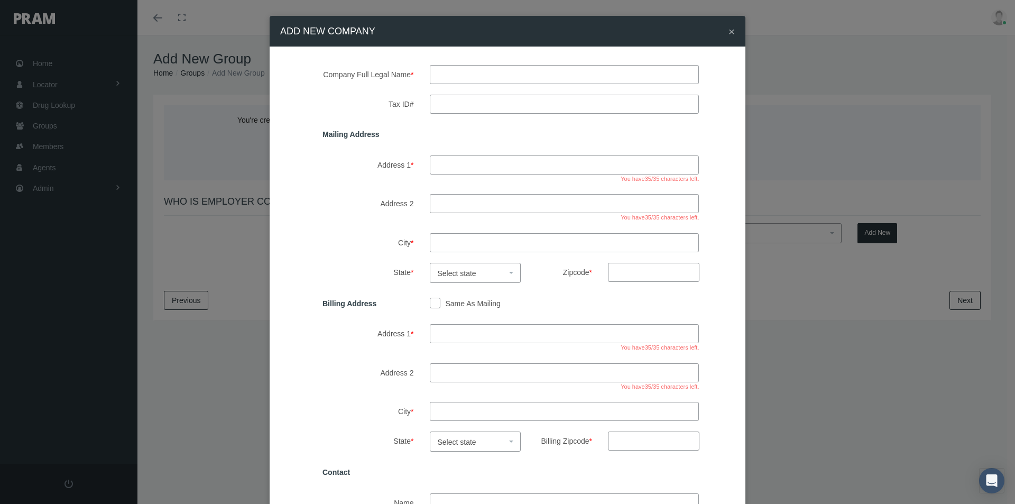
click at [472, 76] on input "text" at bounding box center [565, 74] width 270 height 19
type input "miami Beef"
click at [444, 101] on input "Tax ID#" at bounding box center [565, 104] width 270 height 19
type input "59-1455083"
drag, startPoint x: 446, startPoint y: 164, endPoint x: 489, endPoint y: 174, distance: 44.5
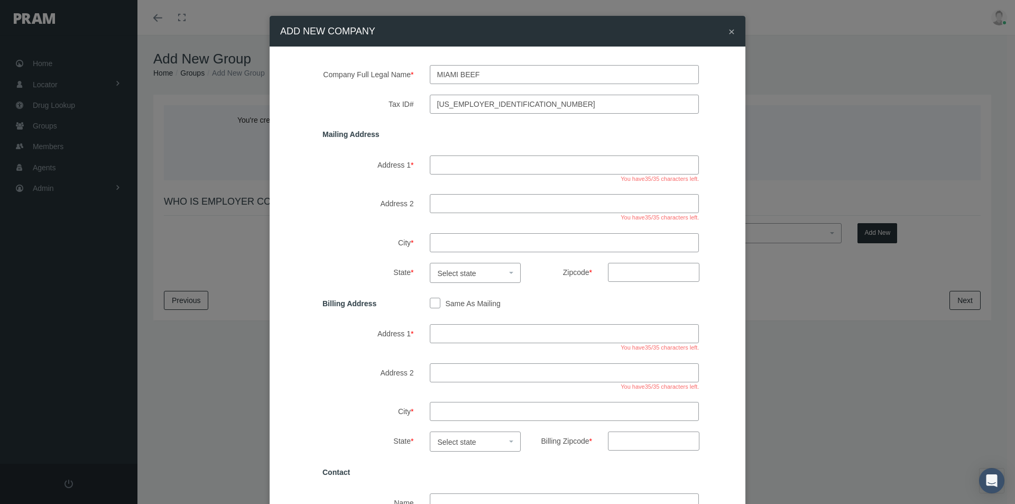
click at [446, 164] on input "Address 1 *" at bounding box center [565, 164] width 270 height 19
type input "4870 NW 157th street"
click at [435, 244] on input "City *" at bounding box center [565, 242] width 270 height 19
type input "miami lakes"
click at [459, 273] on span "Select state" at bounding box center [457, 273] width 39 height 8
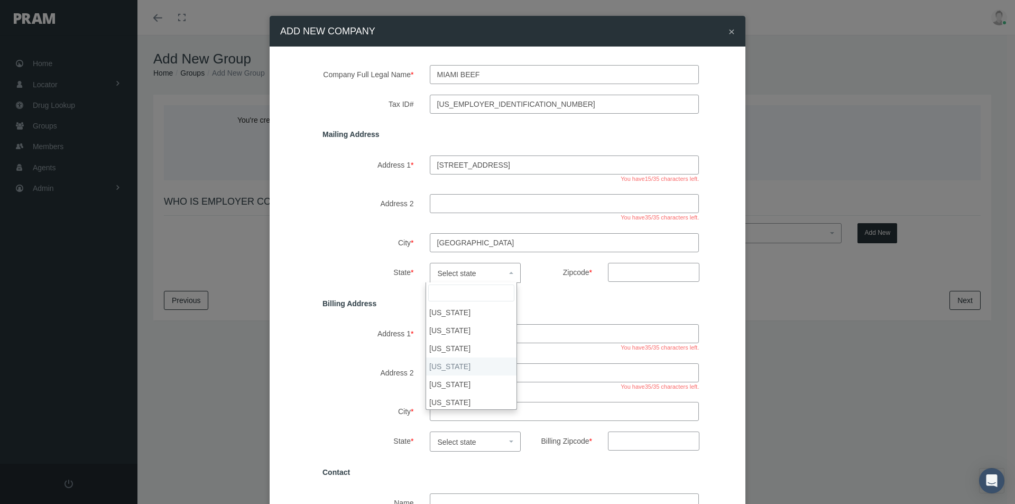
scroll to position [53, 0]
select select "FL"
drag, startPoint x: 629, startPoint y: 279, endPoint x: 660, endPoint y: 272, distance: 30.9
click at [629, 279] on input "Zipcode *" at bounding box center [653, 272] width 91 height 19
type input "33014"
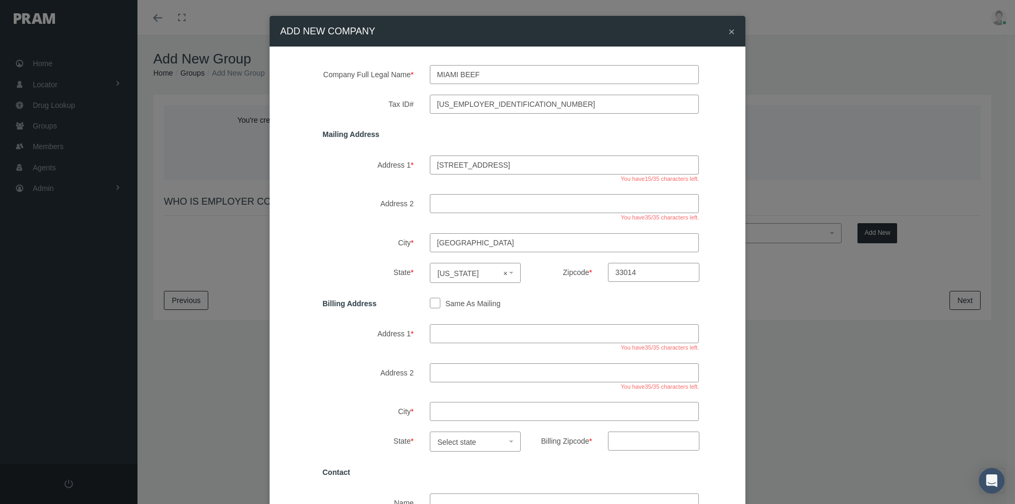
click at [431, 301] on input "Same As Mailing" at bounding box center [435, 302] width 11 height 11
checkbox input "true"
type input "4870 NW 157th street"
type input "miami lakes"
select select "FL"
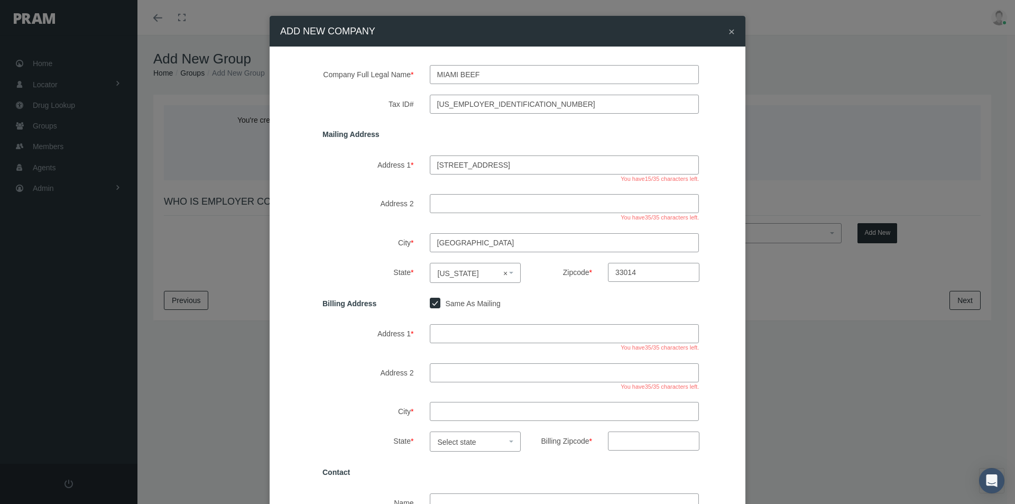
type input "33014"
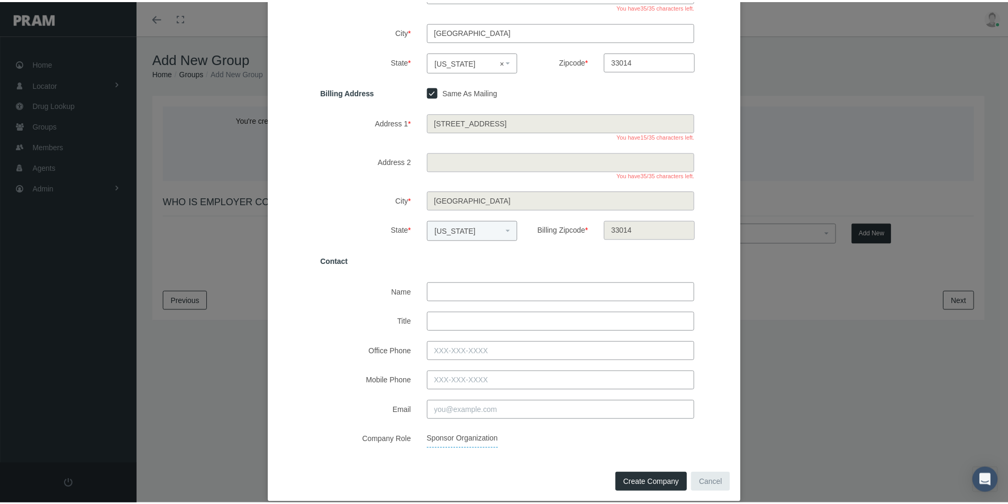
scroll to position [212, 0]
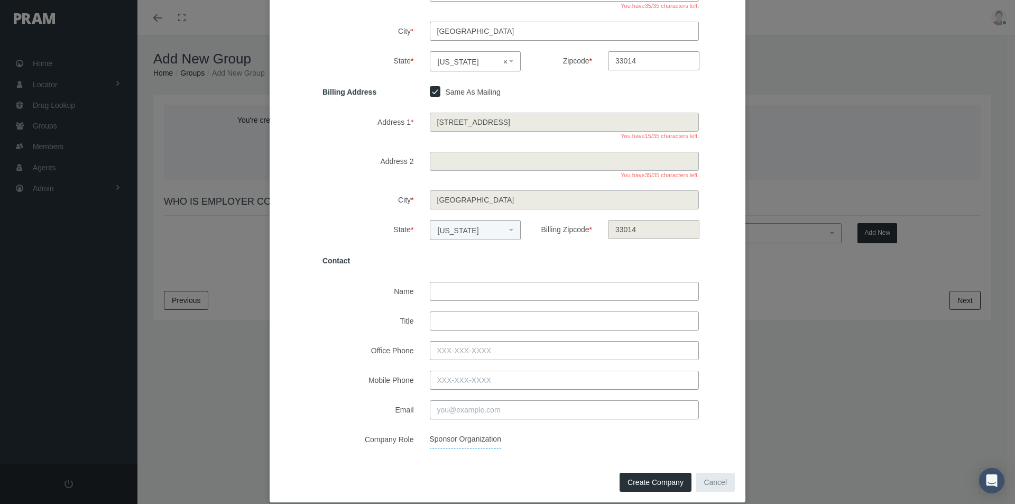
click at [443, 288] on input "Name" at bounding box center [565, 291] width 270 height 19
type input "daniel young"
click at [445, 327] on input "Title" at bounding box center [565, 321] width 270 height 19
type input "cfo"
click at [445, 350] on input "Office Phone" at bounding box center [565, 350] width 270 height 19
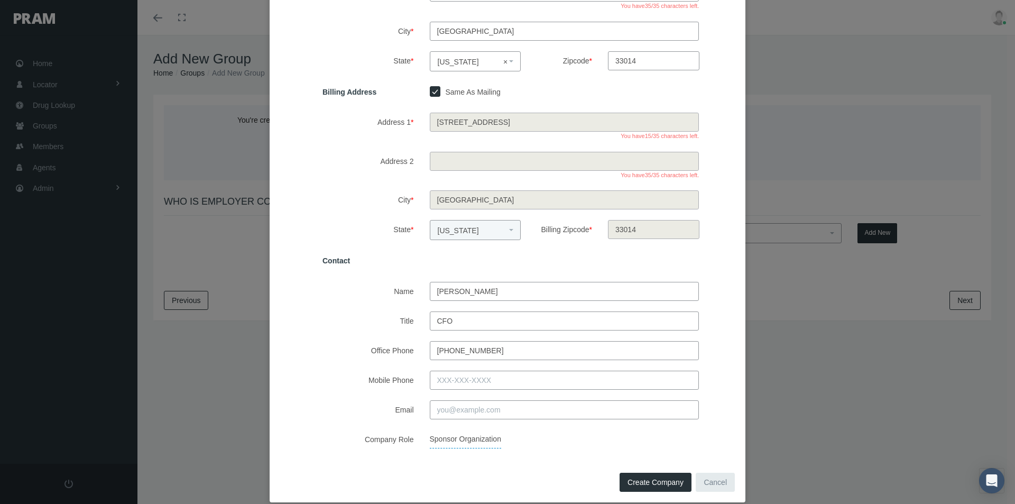
type input "305-621-3252"
click at [446, 413] on input "Email" at bounding box center [565, 409] width 270 height 19
type input "[PERSON_NAME][EMAIL_ADDRESS][DOMAIN_NAME]"
click at [548, 440] on div "Sponsor Organization" at bounding box center [565, 439] width 286 height 19
click at [633, 483] on span "Create Company" at bounding box center [656, 482] width 56 height 8
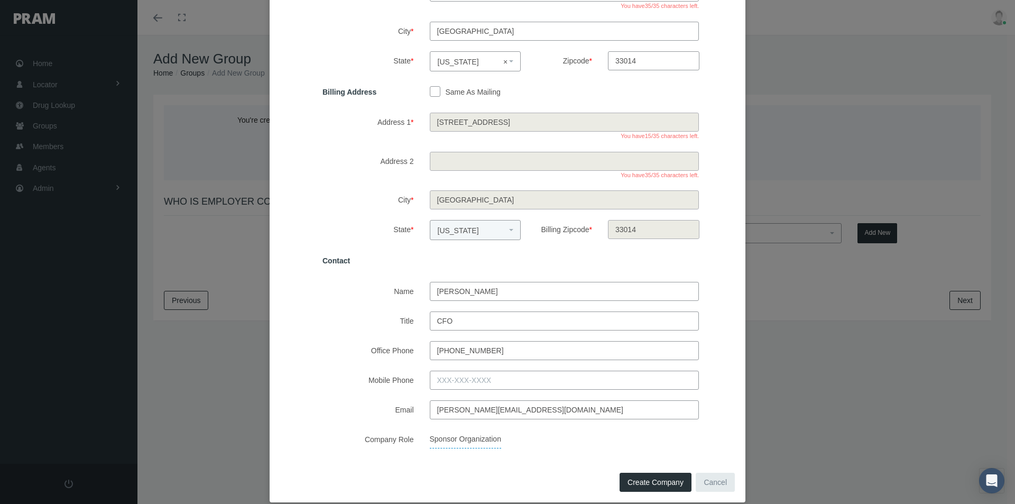
select select
checkbox input "false"
select select
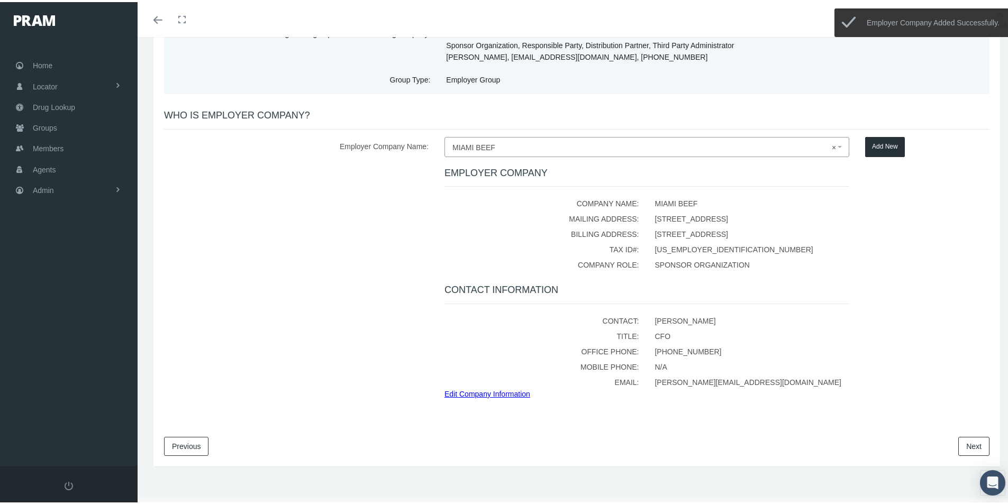
scroll to position [92, 0]
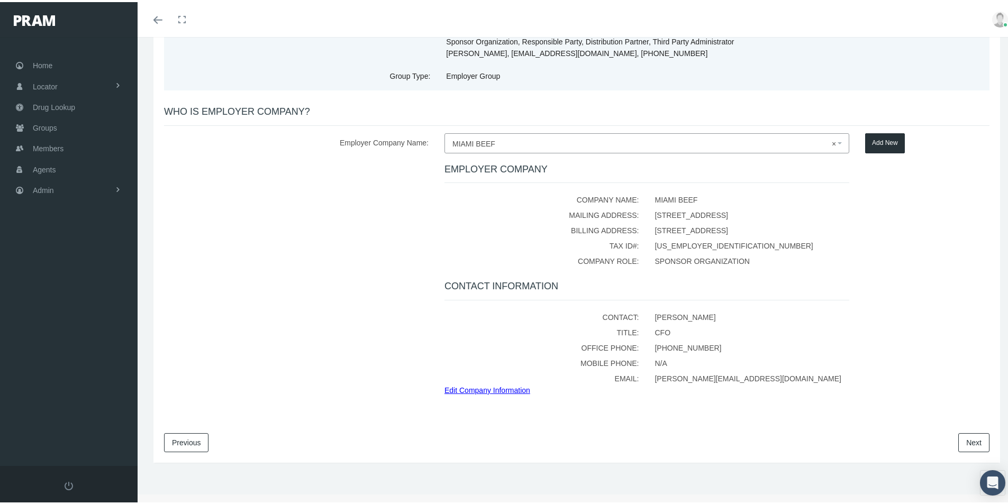
click at [959, 439] on link "Next" at bounding box center [973, 440] width 31 height 19
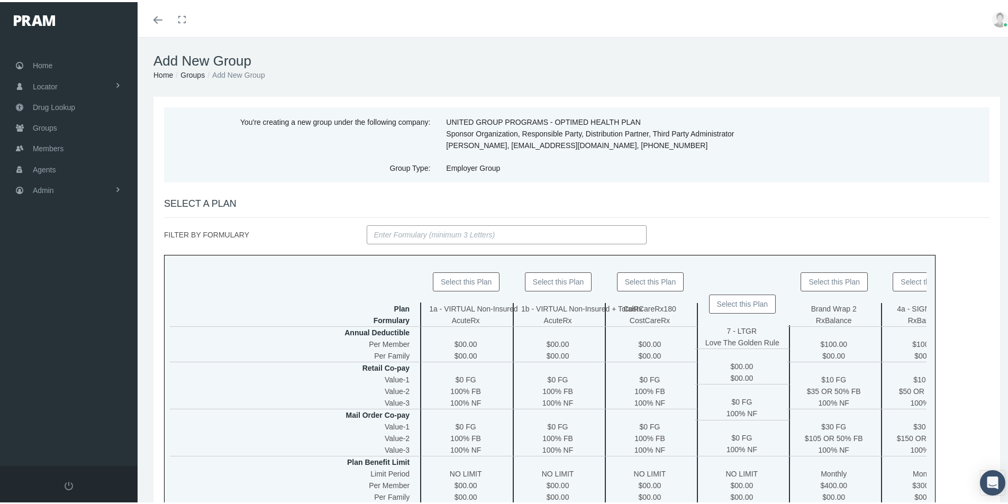
click at [636, 280] on button "Select this Plan" at bounding box center [650, 279] width 67 height 19
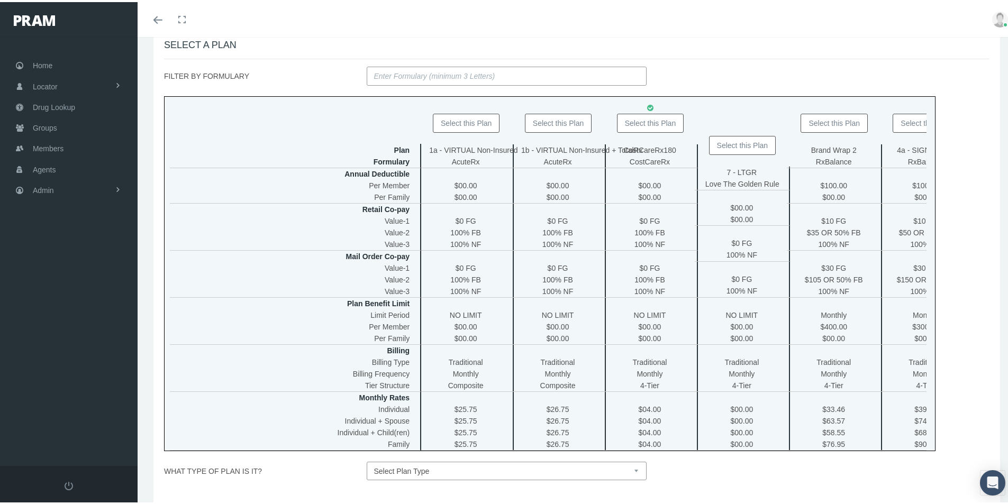
scroll to position [261, 0]
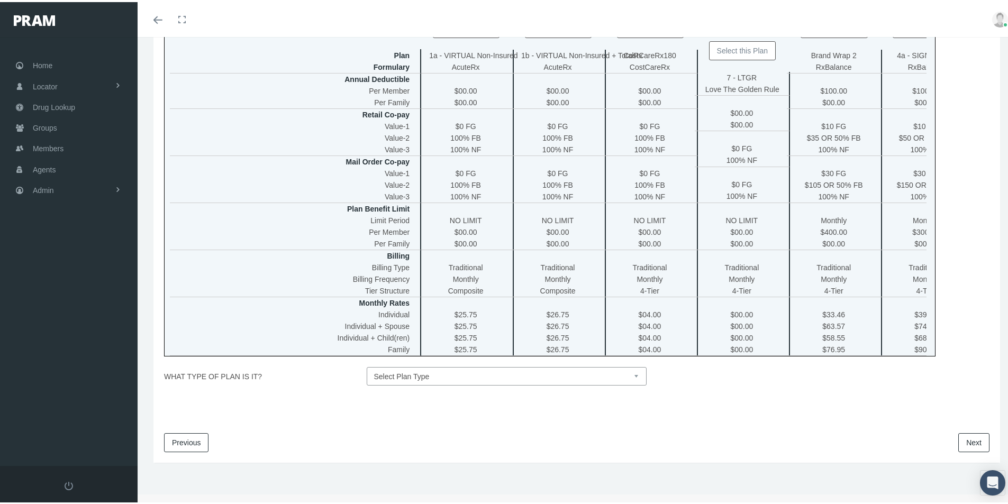
click at [633, 373] on select "Select Plan Type Insured Lyric Lean Unknown" at bounding box center [507, 374] width 280 height 19
select select "0"
click at [367, 365] on select "Select Plan Type Insured Lyric Lean Unknown" at bounding box center [507, 374] width 280 height 19
click at [962, 439] on link "Next" at bounding box center [973, 440] width 31 height 19
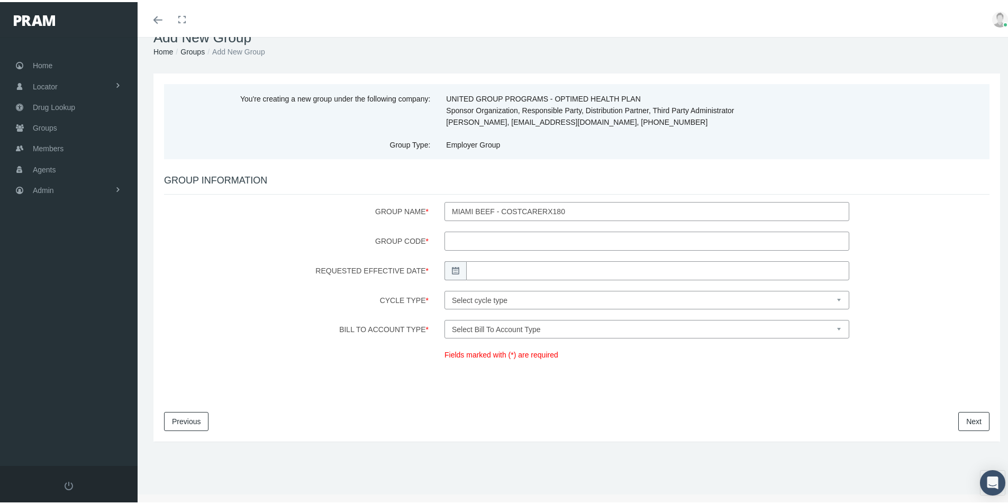
scroll to position [0, 0]
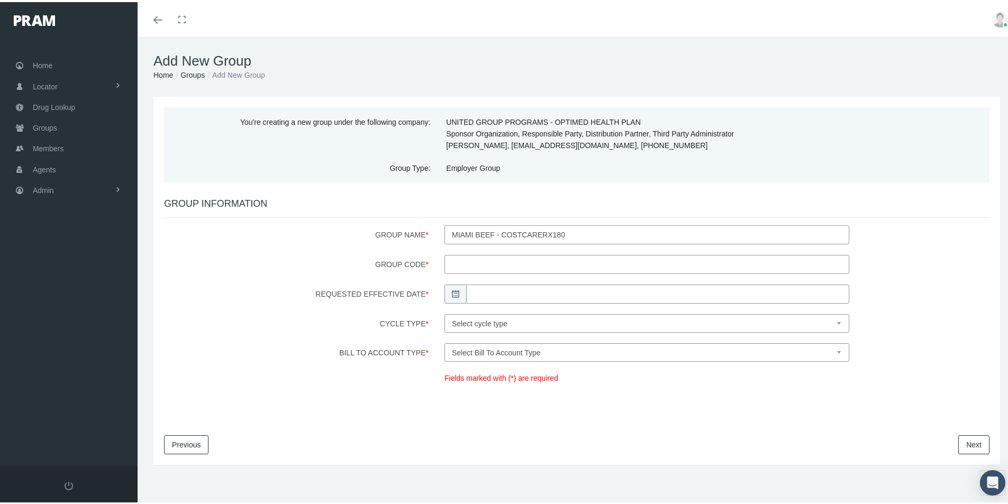
click at [448, 258] on input "Group Code *" at bounding box center [646, 262] width 405 height 19
type input "200154"
click at [485, 293] on input "Requested Effective Date *" at bounding box center [657, 291] width 383 height 19
click at [518, 342] on td "1" at bounding box center [522, 344] width 16 height 16
type input "10/01/2025"
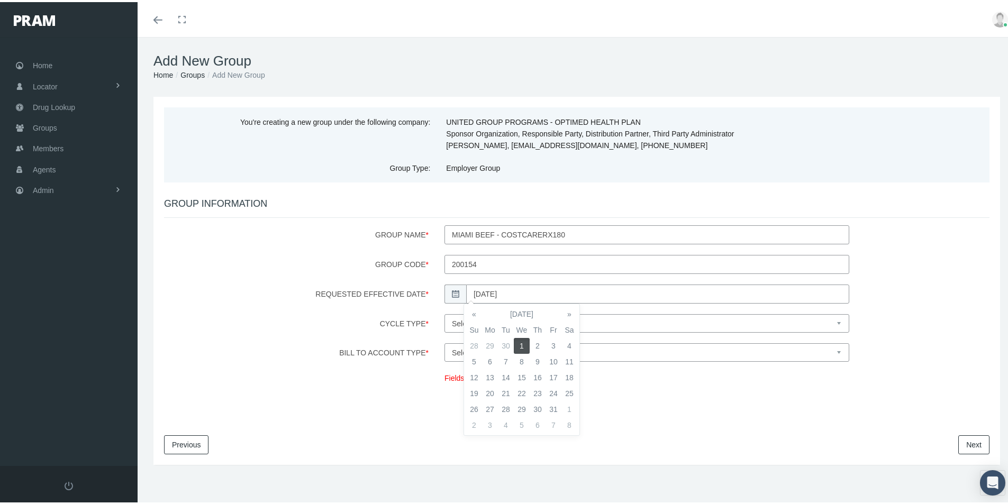
drag, startPoint x: 593, startPoint y: 323, endPoint x: 584, endPoint y: 328, distance: 11.2
click at [593, 323] on select "Select cycle type First of the Month Any Day of the Month First and Fifteenth o…" at bounding box center [646, 321] width 405 height 19
select select "1"
click at [444, 312] on select "Select cycle type First of the Month Any Day of the Month First and Fifteenth o…" at bounding box center [646, 321] width 405 height 19
click at [518, 353] on select "Select Bill To Account Type Company Member" at bounding box center [646, 350] width 405 height 19
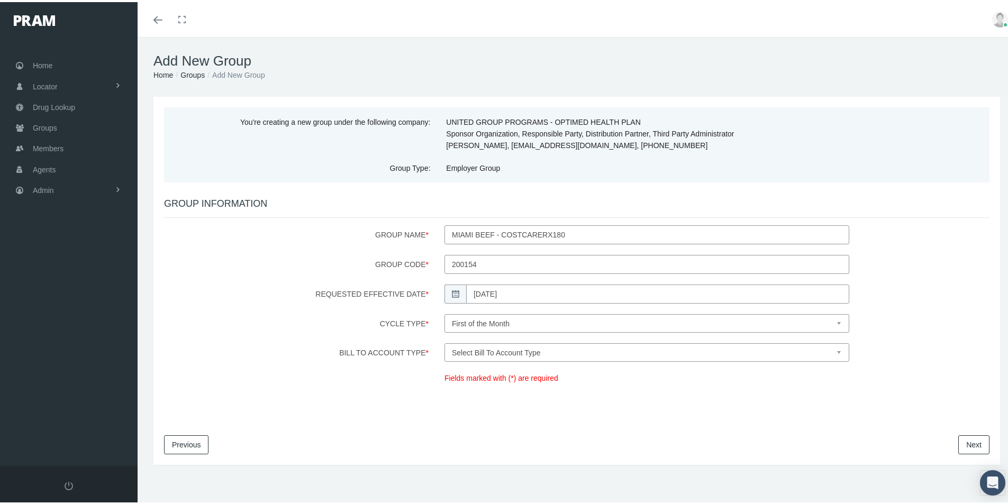
select select "1"
click at [444, 341] on select "Select Bill To Account Type Company Member" at bounding box center [646, 350] width 405 height 19
drag, startPoint x: 957, startPoint y: 441, endPoint x: 815, endPoint y: 437, distance: 142.3
click at [958, 442] on link "Next" at bounding box center [973, 442] width 31 height 19
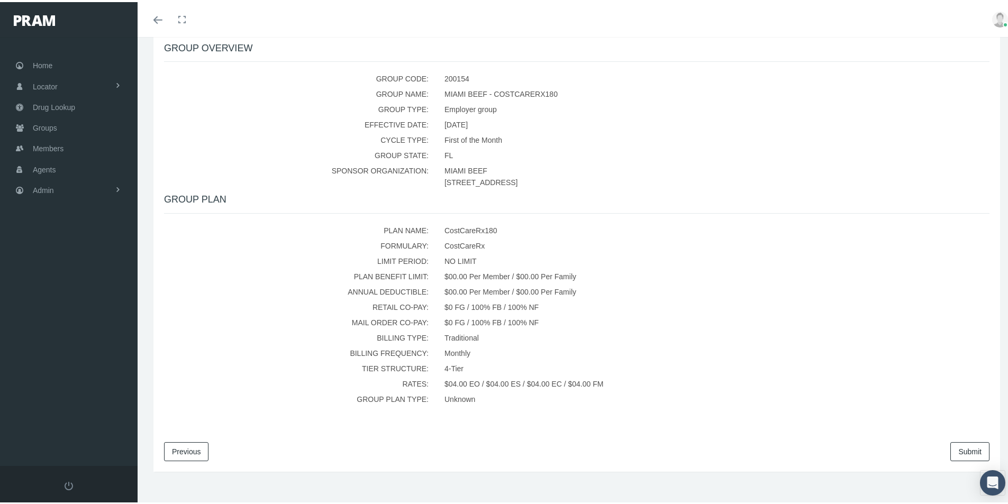
scroll to position [197, 0]
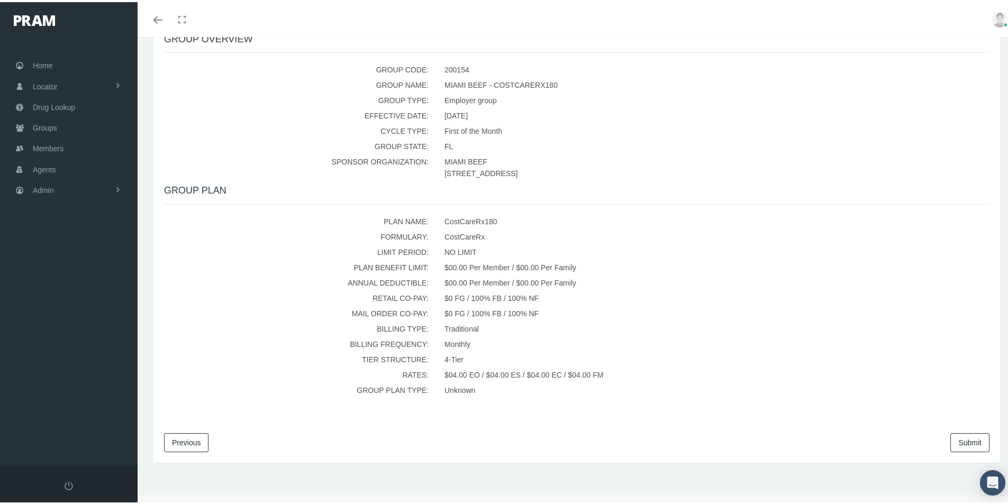
click at [953, 438] on link "Submit" at bounding box center [969, 440] width 39 height 19
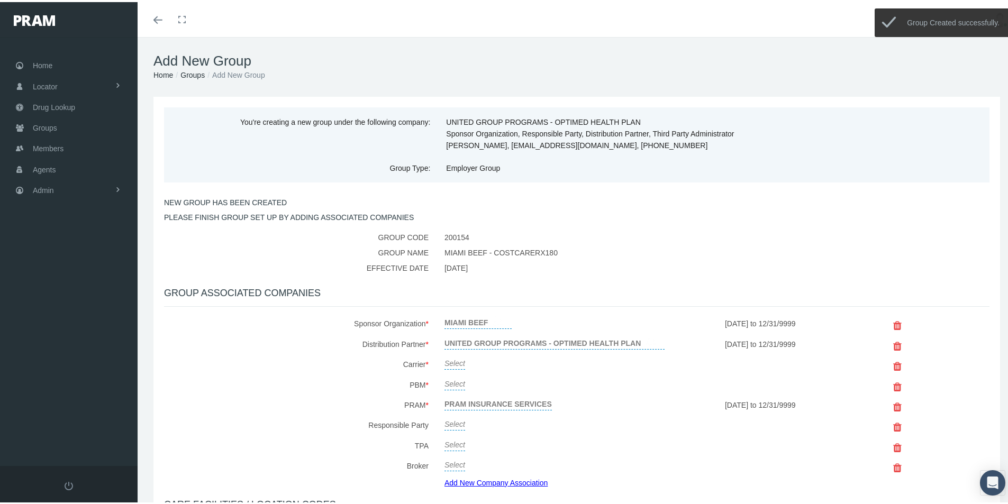
click at [462, 362] on link "Select" at bounding box center [454, 360] width 21 height 15
click at [463, 359] on span "Select" at bounding box center [499, 363] width 110 height 14
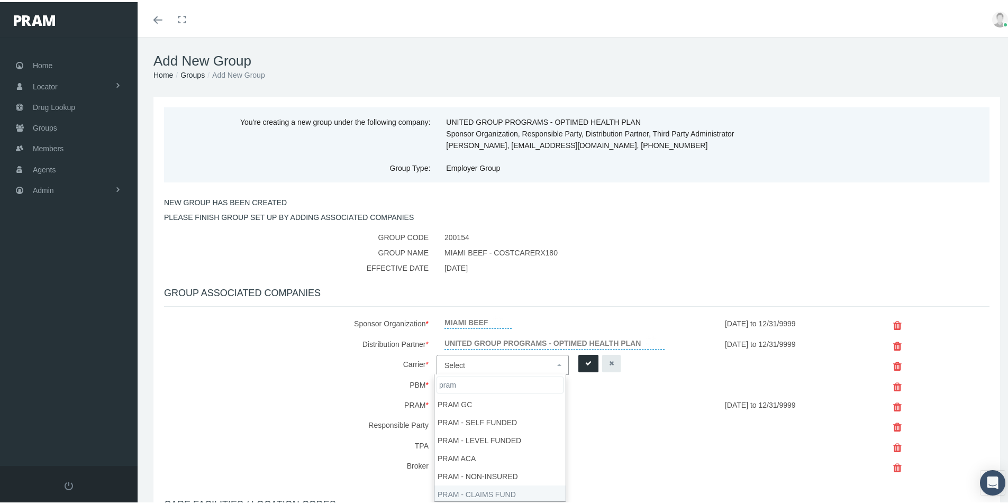
type input "pram"
select select "9068"
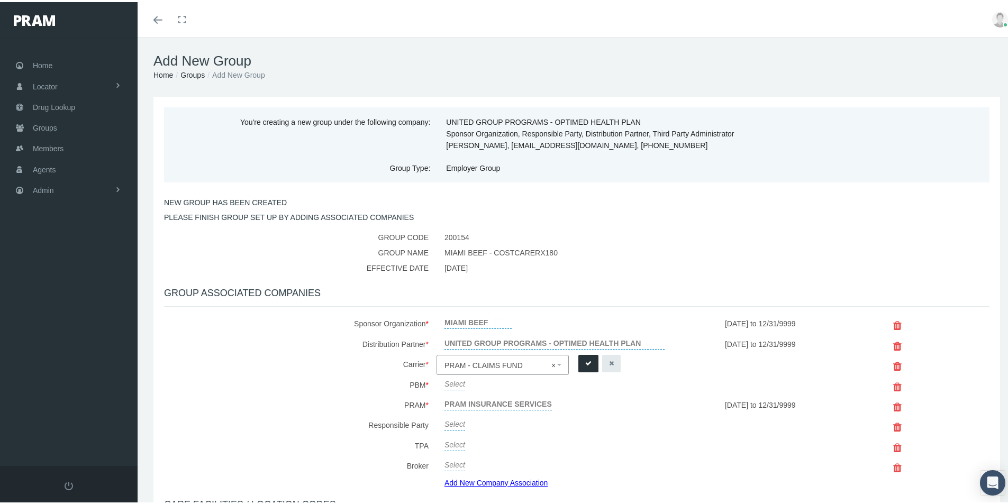
click at [585, 360] on icon "submit" at bounding box center [588, 361] width 6 height 10
click at [454, 382] on link "Select" at bounding box center [454, 380] width 21 height 15
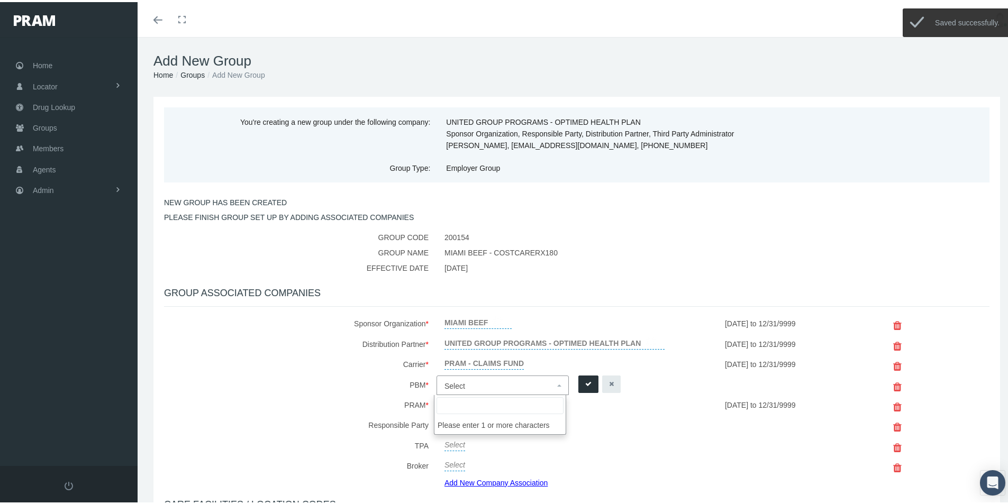
click at [454, 382] on span "Select" at bounding box center [454, 384] width 21 height 8
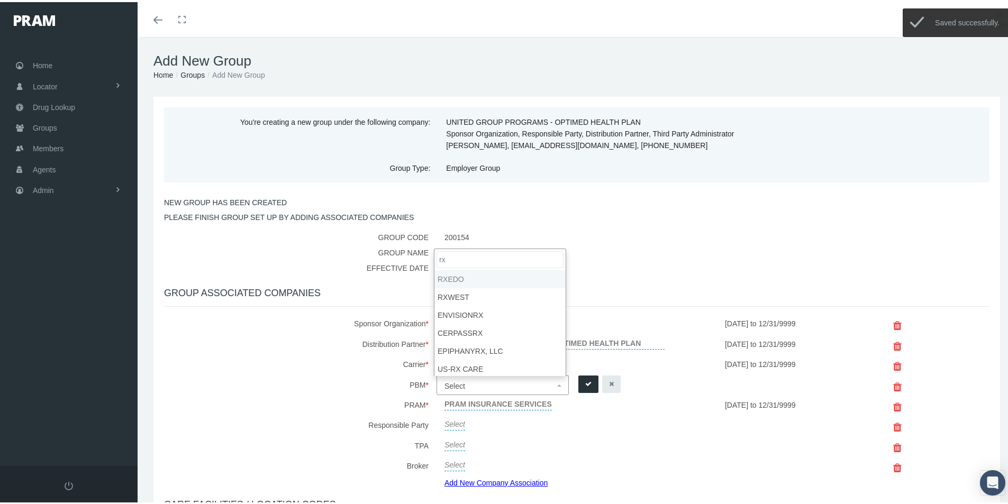
type input "rx"
select select "49"
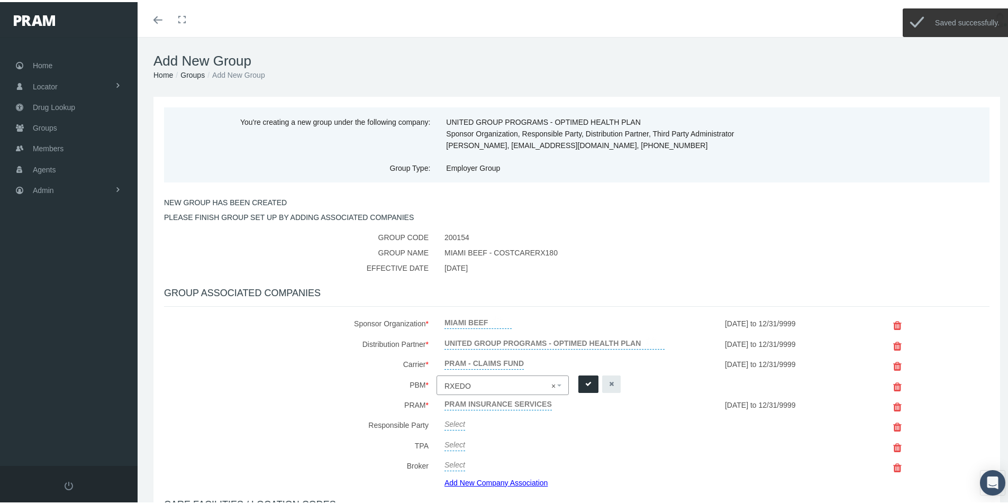
click at [581, 378] on button "submit" at bounding box center [588, 381] width 20 height 17
click at [480, 481] on link "Add New Company Association" at bounding box center [499, 480] width 111 height 15
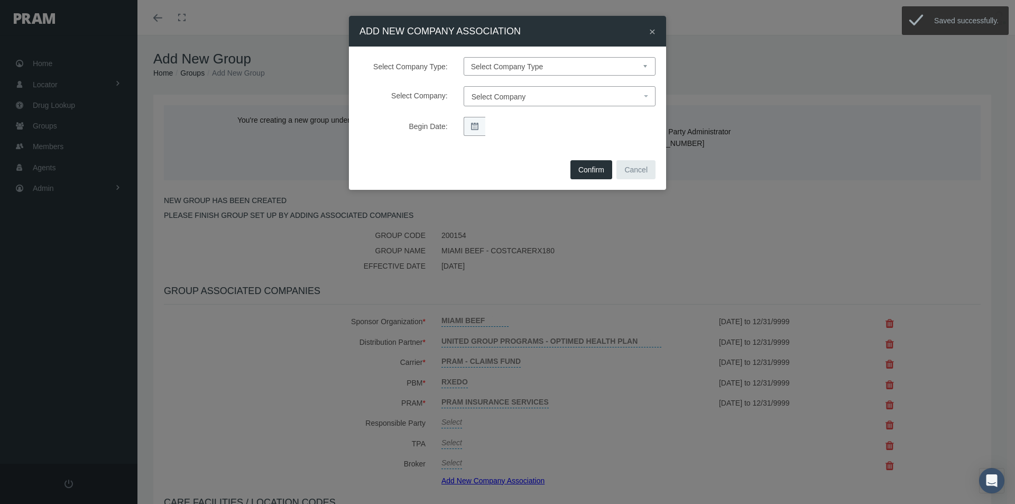
click at [486, 65] on select "Select Company Type Sponsor Organization Broker PBM Carrier Reinsurer Distribut…" at bounding box center [560, 66] width 192 height 19
select select "3"
click at [464, 57] on select "Select Company Type Sponsor Organization Broker PBM Carrier Reinsurer Distribut…" at bounding box center [560, 66] width 192 height 19
select select
click at [493, 96] on span "Select Company" at bounding box center [499, 97] width 54 height 8
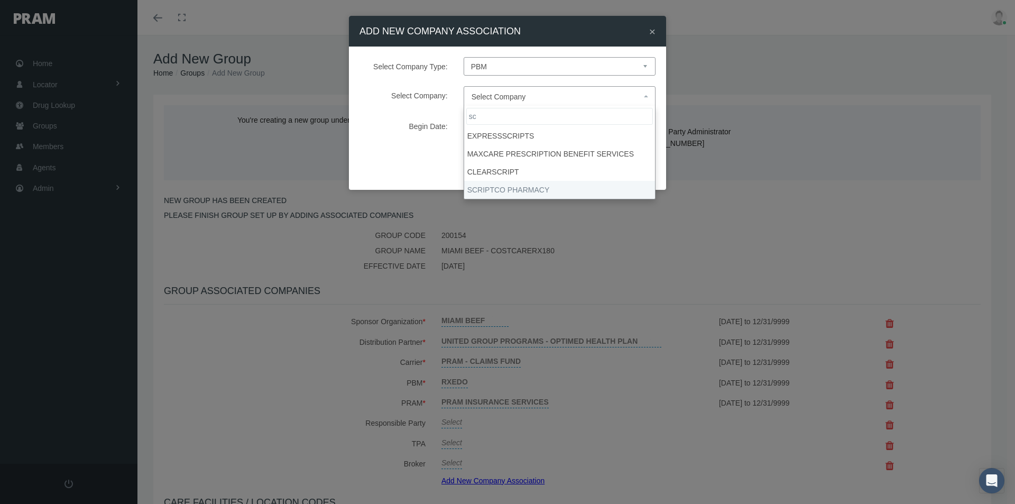
type input "sc"
select select "9082"
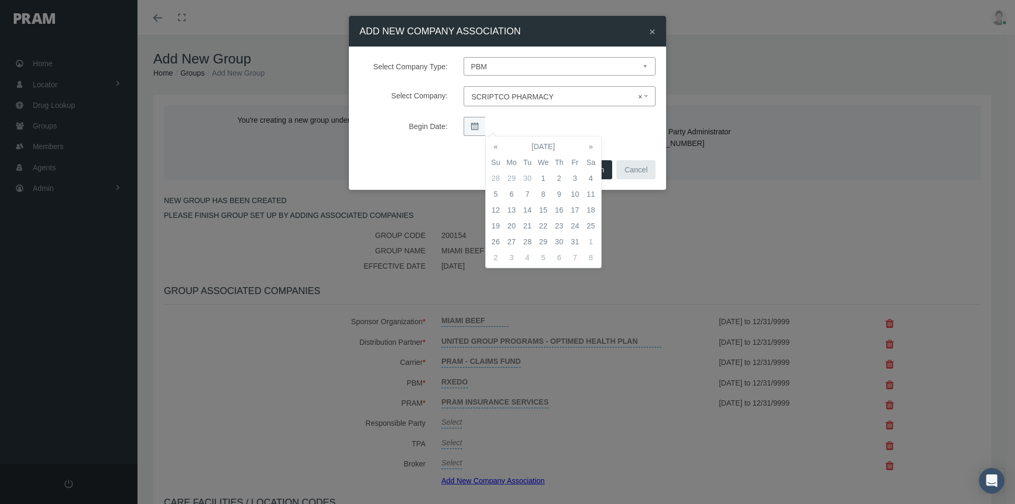
click at [545, 180] on td "1" at bounding box center [544, 178] width 16 height 16
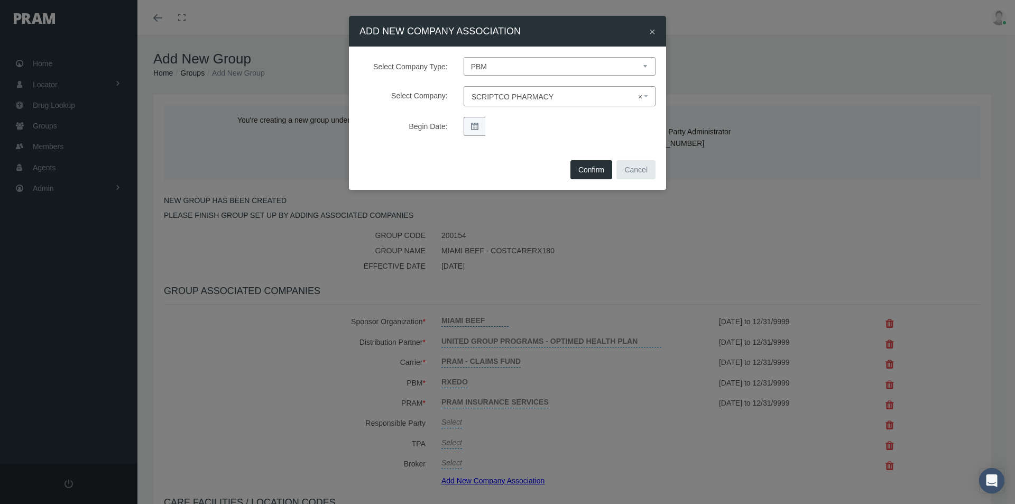
click at [624, 140] on div "Select Company Type: Select Company Type Sponsor Organization Broker PBM Carrie…" at bounding box center [507, 102] width 317 height 111
click at [596, 168] on button "Confirm" at bounding box center [592, 169] width 42 height 19
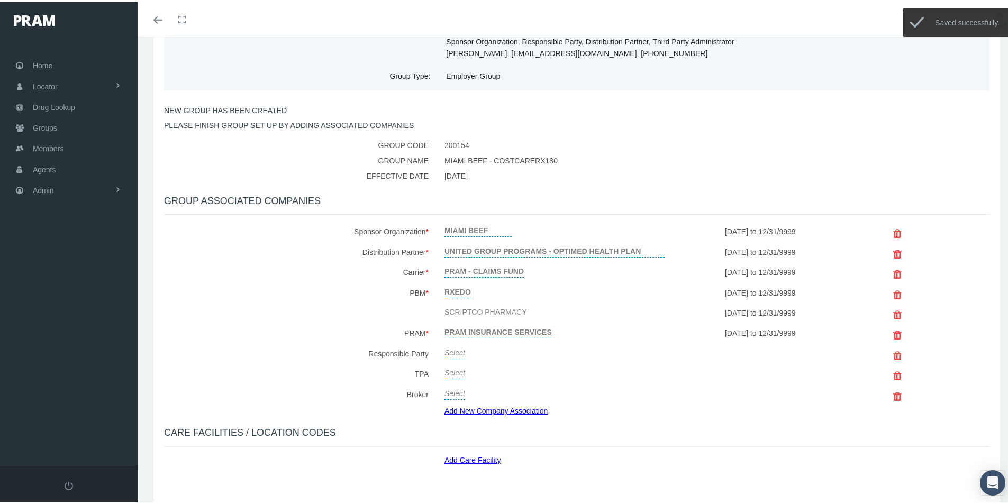
scroll to position [159, 0]
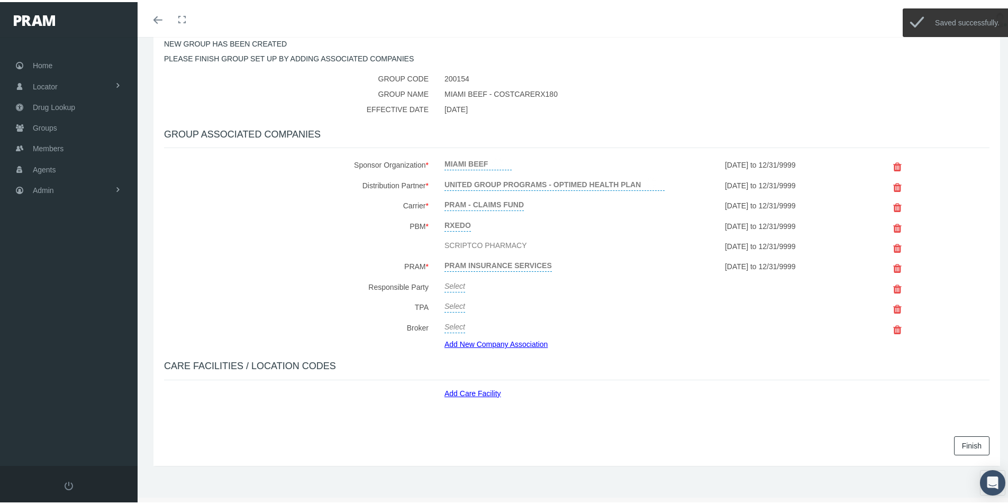
click at [452, 282] on link "Select" at bounding box center [454, 283] width 21 height 15
click at [453, 287] on span "Select" at bounding box center [454, 286] width 21 height 8
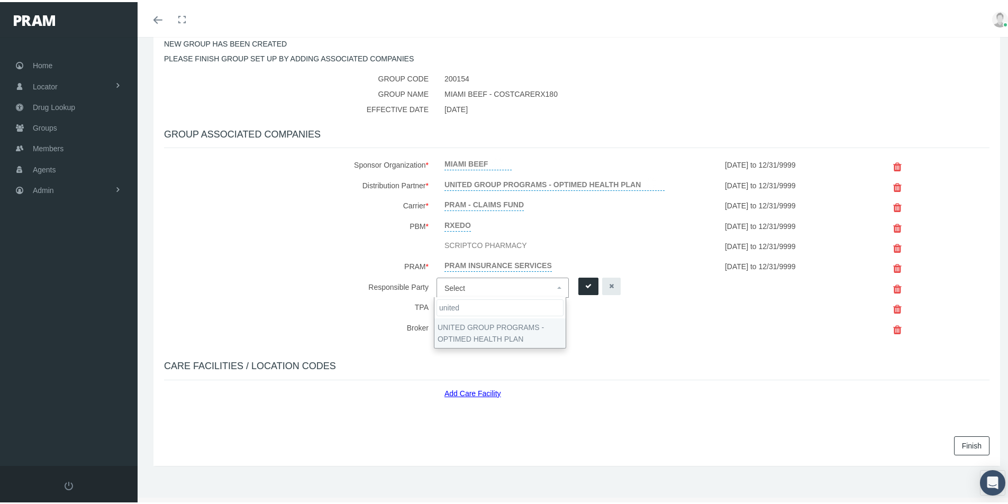
type input "united"
select select "4875"
click at [585, 284] on icon "submit" at bounding box center [588, 284] width 6 height 10
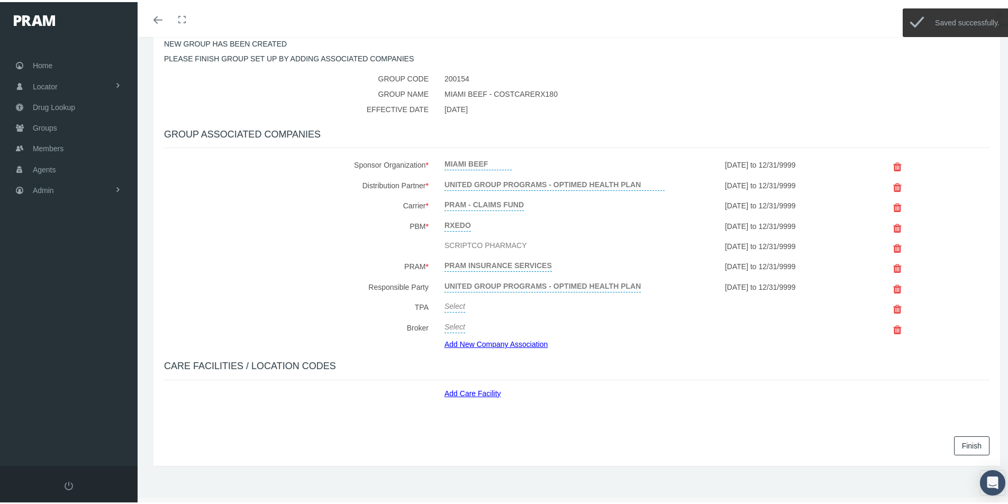
click at [458, 303] on link "Select" at bounding box center [454, 303] width 21 height 15
click at [455, 306] on span "Select" at bounding box center [454, 306] width 21 height 8
type input "united"
select select "4875"
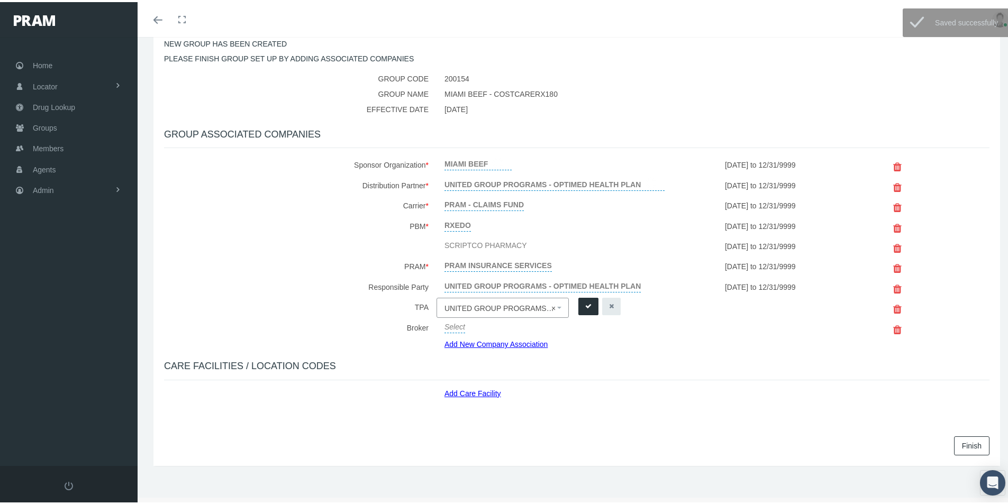
click at [586, 306] on icon "submit" at bounding box center [588, 304] width 6 height 10
click at [475, 393] on link "Add Care Facility" at bounding box center [476, 389] width 65 height 12
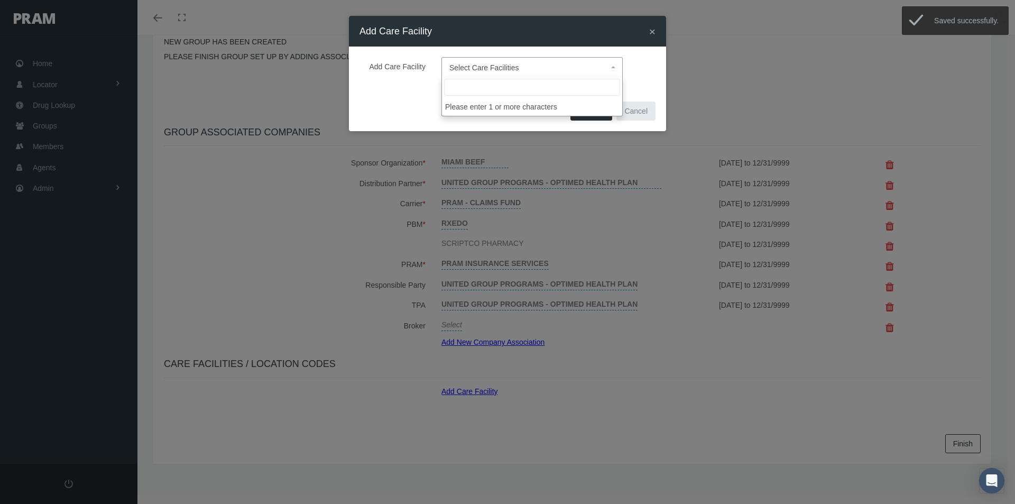
click at [463, 66] on span "Select Care Facilities" at bounding box center [485, 67] width 70 height 8
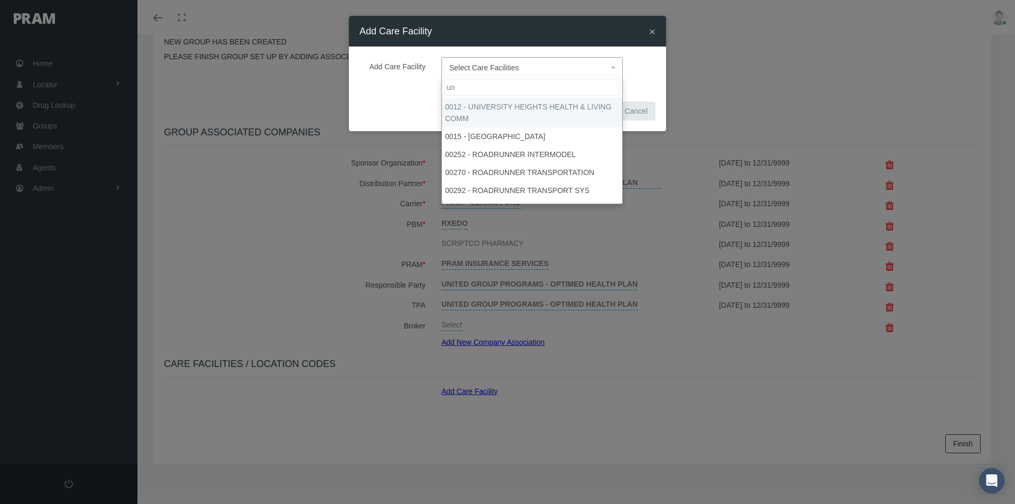
type input "u"
type input "de"
select select "1905"
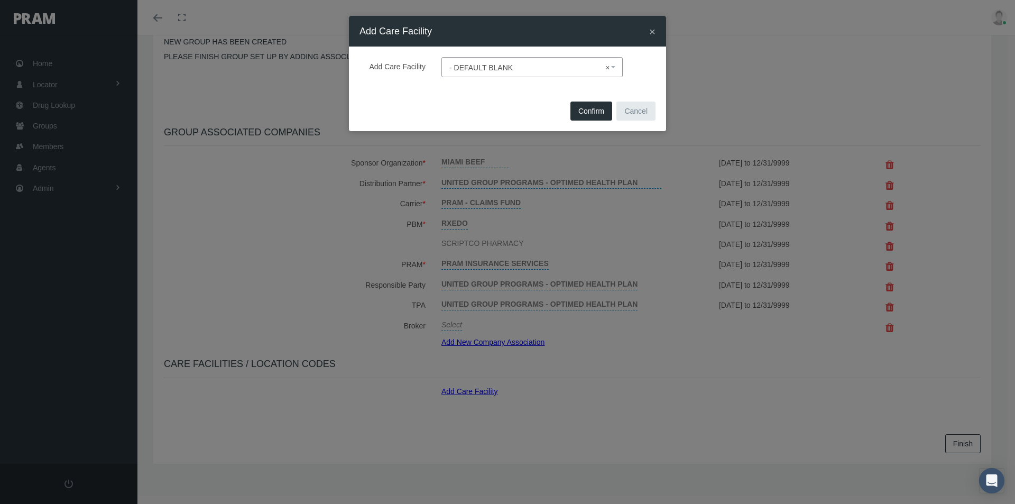
click at [592, 112] on span "Confirm" at bounding box center [592, 111] width 26 height 8
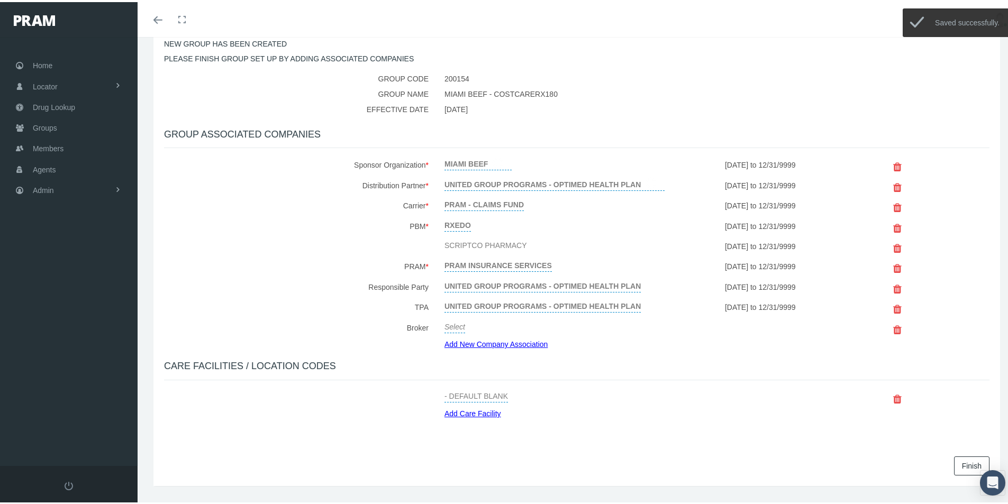
click at [960, 464] on link "Finish" at bounding box center [971, 463] width 35 height 19
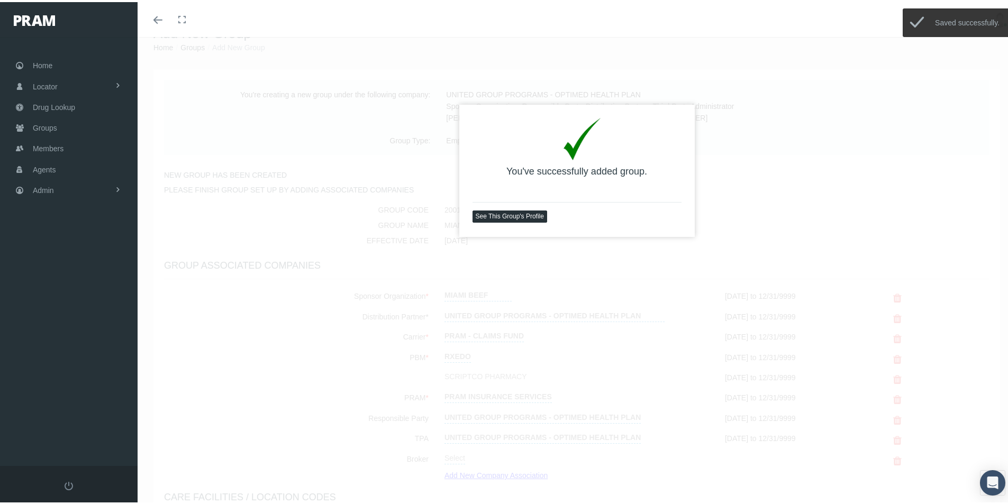
scroll to position [35, 0]
click at [494, 206] on link "See This Group's Profile" at bounding box center [509, 207] width 75 height 12
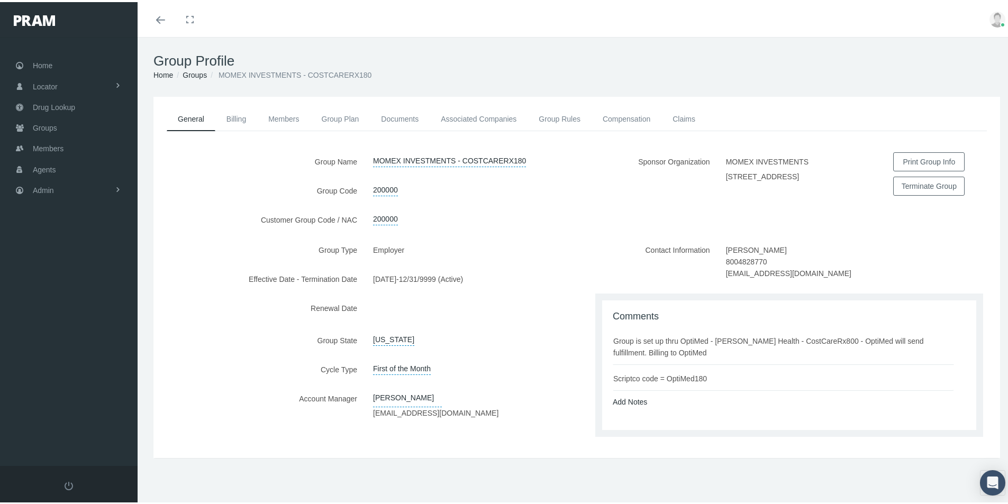
drag, startPoint x: 477, startPoint y: 463, endPoint x: 448, endPoint y: 444, distance: 34.0
click at [472, 459] on div "General Billing Members Group Plan Documents Associated Companies Enrollment Hi…" at bounding box center [577, 291] width 878 height 393
click at [756, 398] on div "Add Notes" at bounding box center [789, 400] width 369 height 12
drag, startPoint x: 610, startPoint y: 340, endPoint x: 713, endPoint y: 375, distance: 108.9
click at [713, 375] on ul "Group is set up thru OptiMed - [PERSON_NAME] Health - CostCareRx800 - OptiMed w…" at bounding box center [790, 357] width 357 height 64
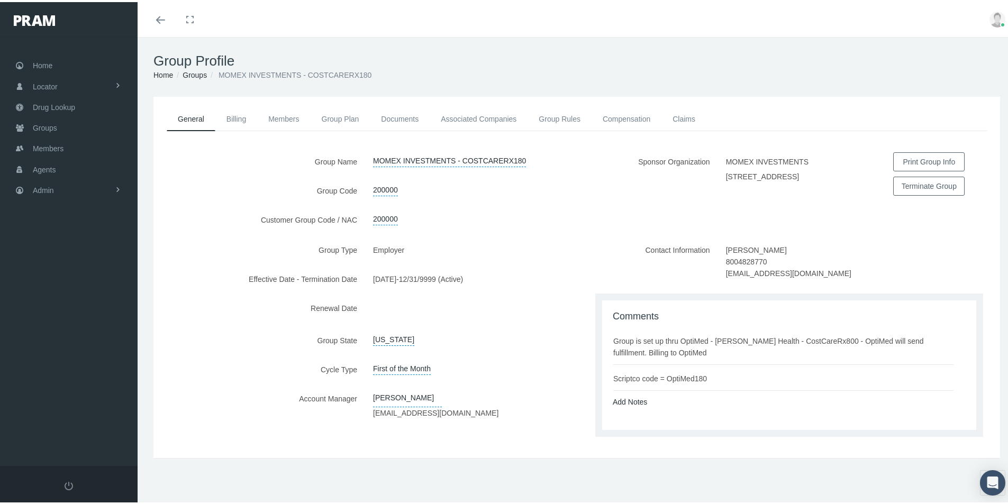
copy ul "Group is set up thru OptiMed - [PERSON_NAME] Health - CostCareRx800 - OptiMed w…"
click at [629, 112] on link "Compensation" at bounding box center [626, 116] width 70 height 23
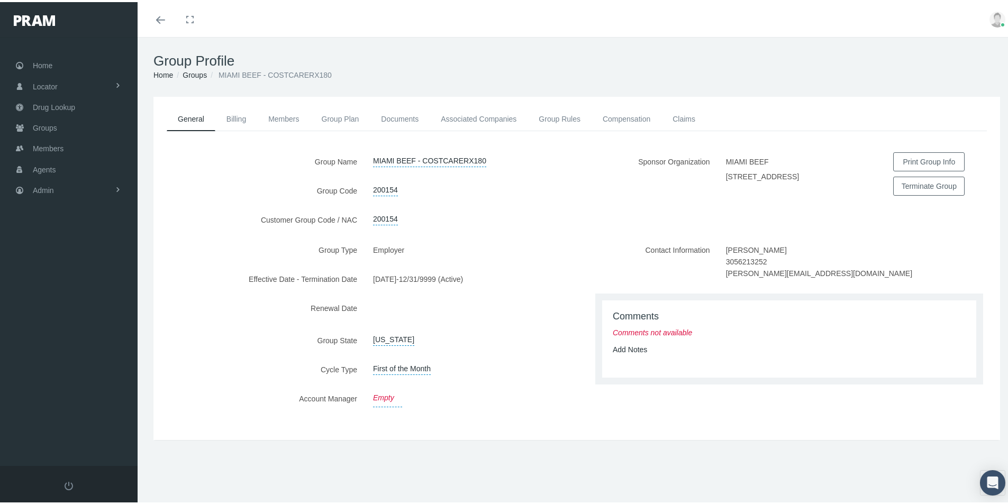
click at [383, 389] on link "Empty" at bounding box center [387, 396] width 29 height 18
click at [400, 395] on span "Select" at bounding box center [399, 398] width 53 height 14
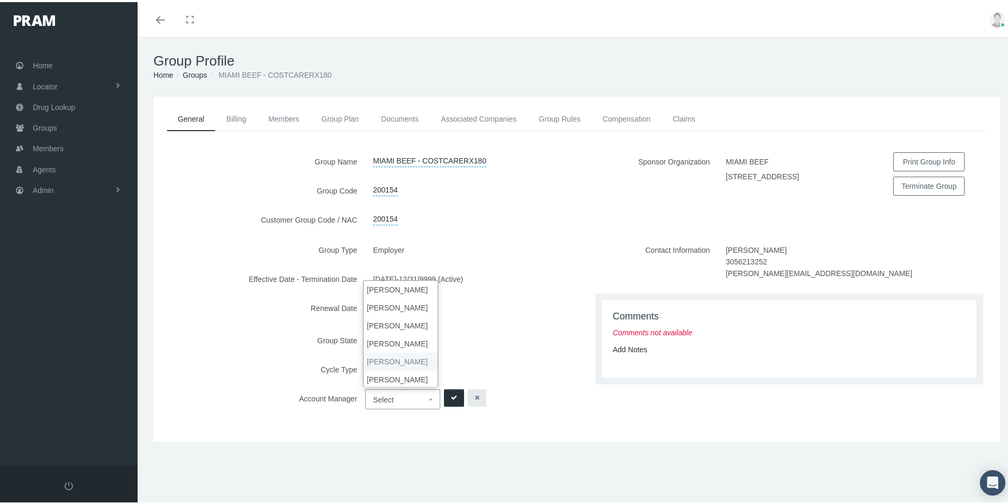
drag, startPoint x: 376, startPoint y: 357, endPoint x: 390, endPoint y: 367, distance: 17.5
select select "3"
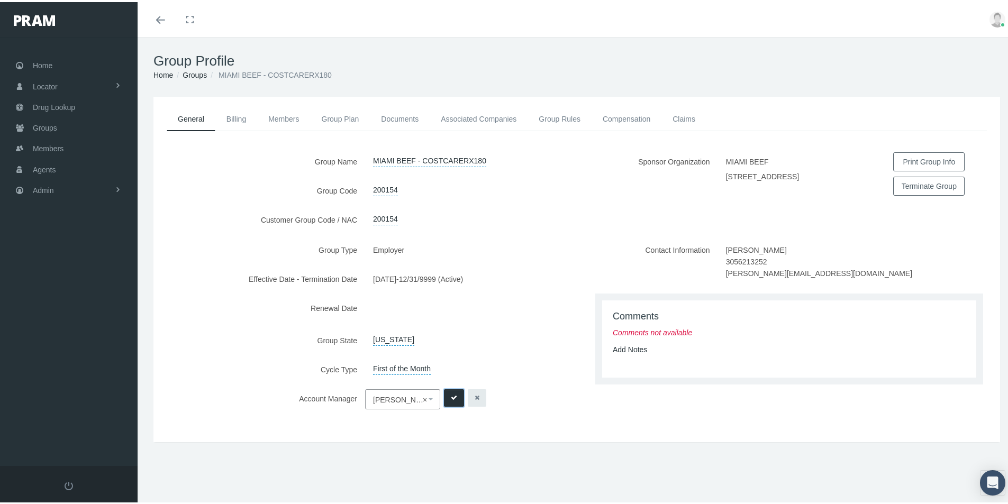
drag, startPoint x: 448, startPoint y: 391, endPoint x: 457, endPoint y: 400, distance: 12.7
click at [448, 391] on button "submit" at bounding box center [454, 395] width 20 height 17
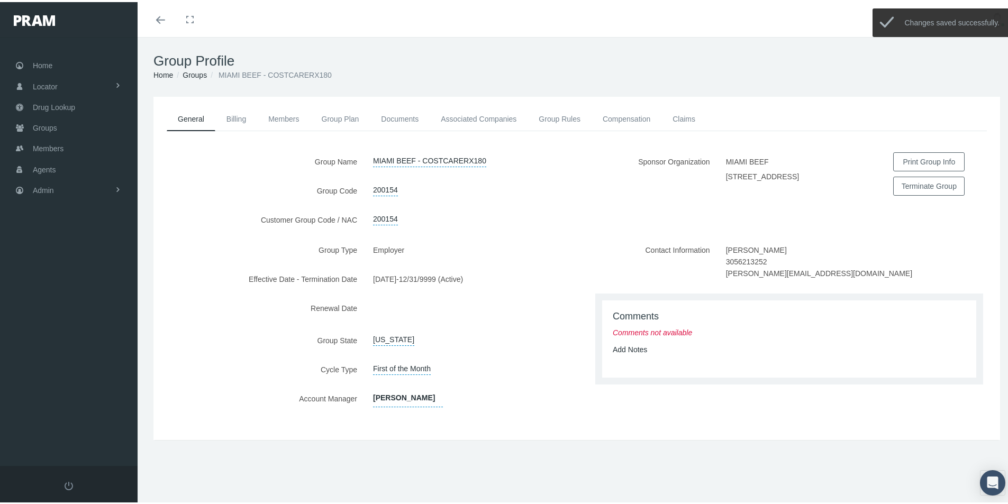
drag, startPoint x: 634, startPoint y: 346, endPoint x: 643, endPoint y: 352, distance: 10.4
click at [634, 346] on link "Add Notes" at bounding box center [629, 347] width 34 height 8
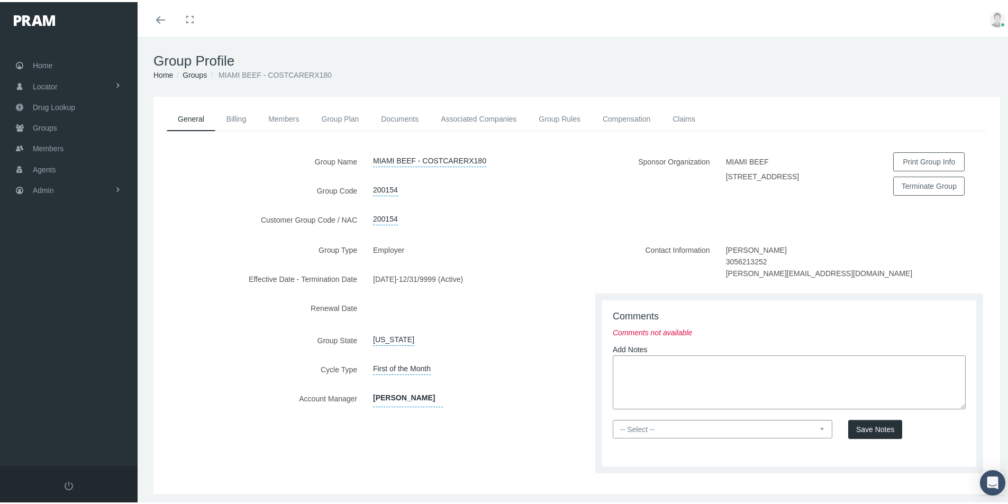
click at [618, 357] on textarea at bounding box center [788, 380] width 353 height 54
paste textarea "Group is set up thru OptiMed - [PERSON_NAME] Health - CostCareRx800 - OptiMed w…"
type textarea "Group is set up thru OptiMed - [PERSON_NAME] Health - CostCareRx800 - OptiMed w…"
click at [646, 427] on select "-- Select -- PRAM Only Everyone" at bounding box center [721, 427] width 219 height 19
select select "0"
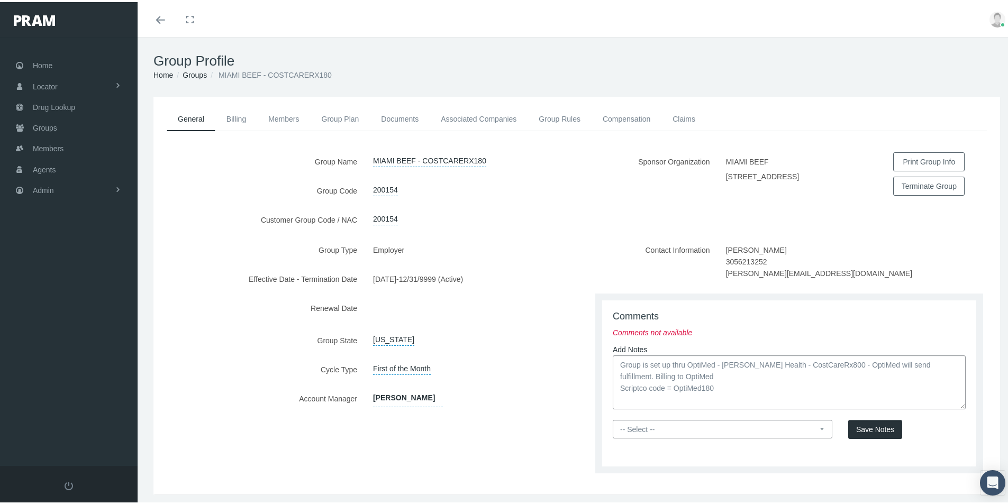
click at [612, 418] on select "-- Select -- PRAM Only Everyone" at bounding box center [721, 427] width 219 height 19
click at [871, 423] on span "Save Notes" at bounding box center [875, 427] width 38 height 8
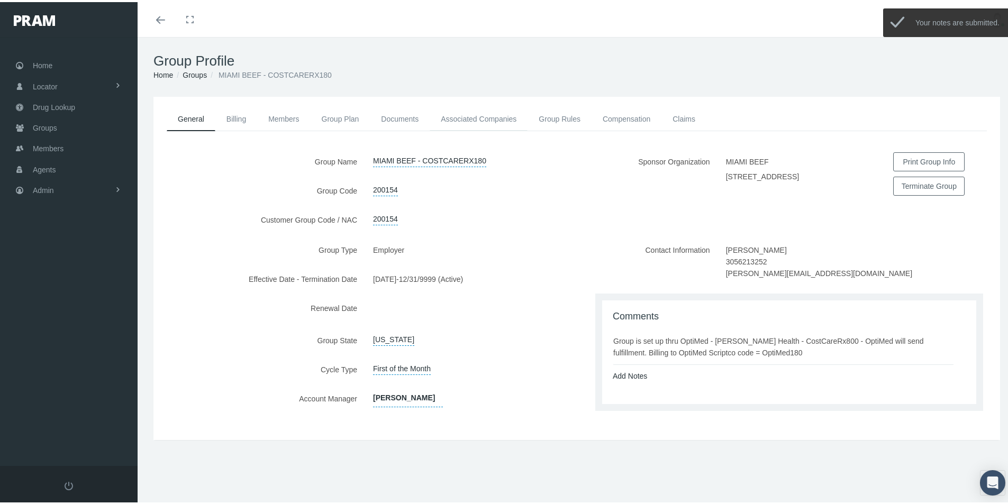
click at [448, 118] on link "Associated Companies" at bounding box center [478, 116] width 98 height 23
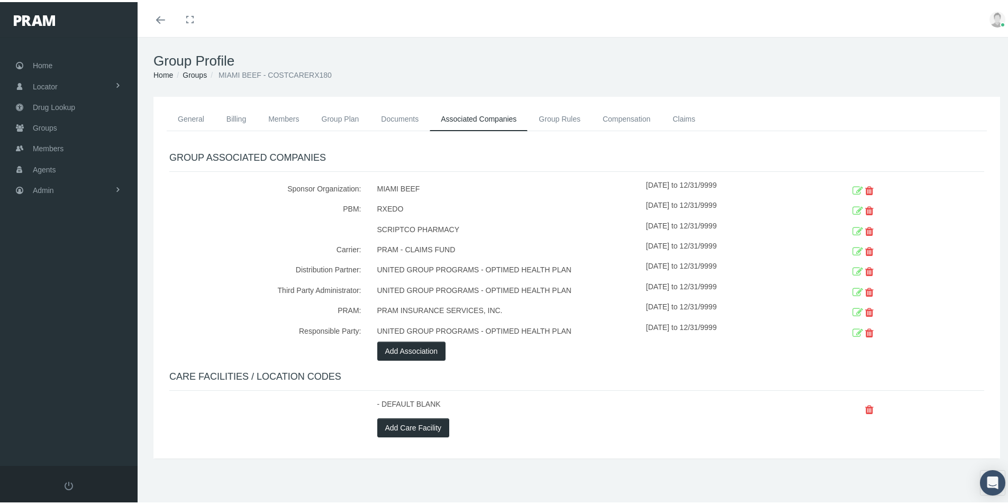
click at [852, 227] on icon at bounding box center [857, 230] width 11 height 16
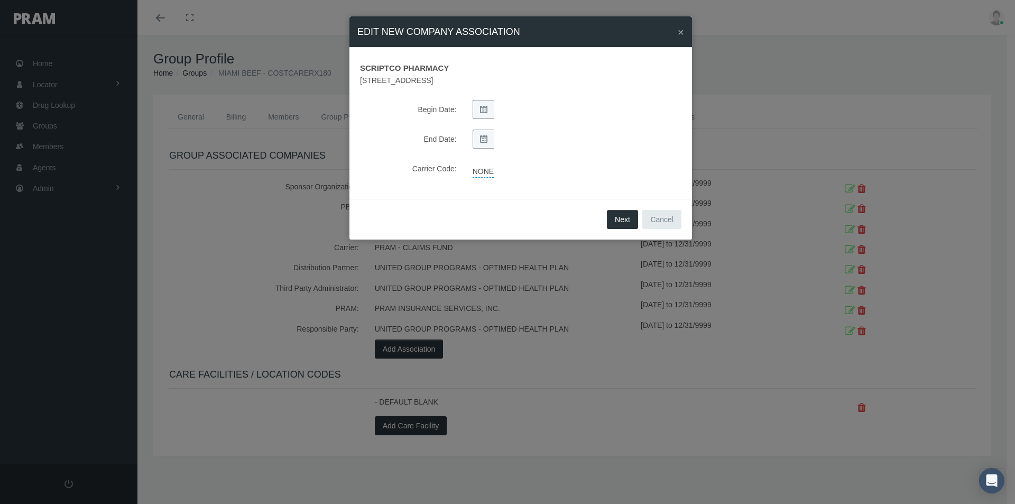
click at [481, 172] on link "NONE" at bounding box center [483, 170] width 21 height 15
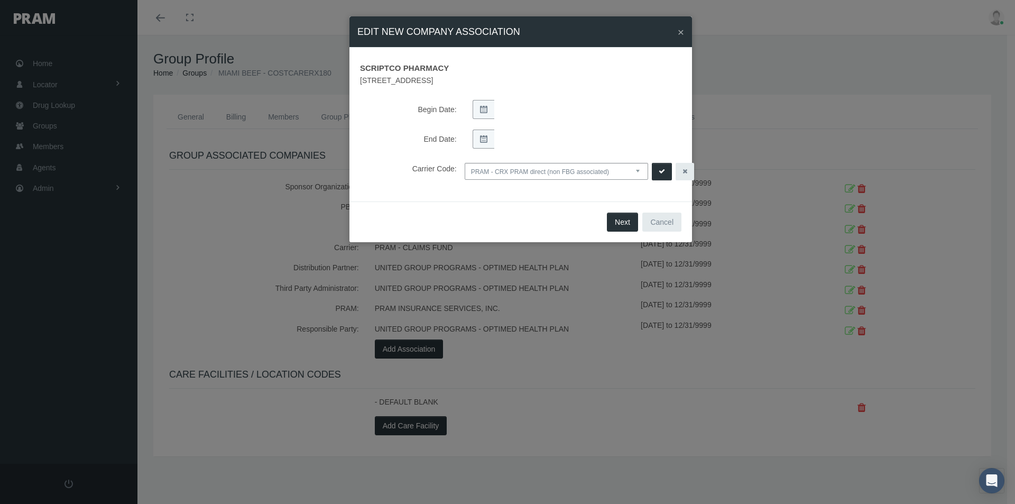
click at [640, 170] on select "NONE PRAM - CRX PRAM direct (non FBG associated) FBGPRAM - CRX CHC Business - g…" at bounding box center [557, 171] width 184 height 17
select select "14"
click at [465, 163] on select "NONE PRAM - CRX PRAM direct (non FBG associated) FBGPRAM - CRX CHC Business - g…" at bounding box center [557, 171] width 184 height 17
click at [663, 171] on icon "submit" at bounding box center [662, 172] width 6 height 10
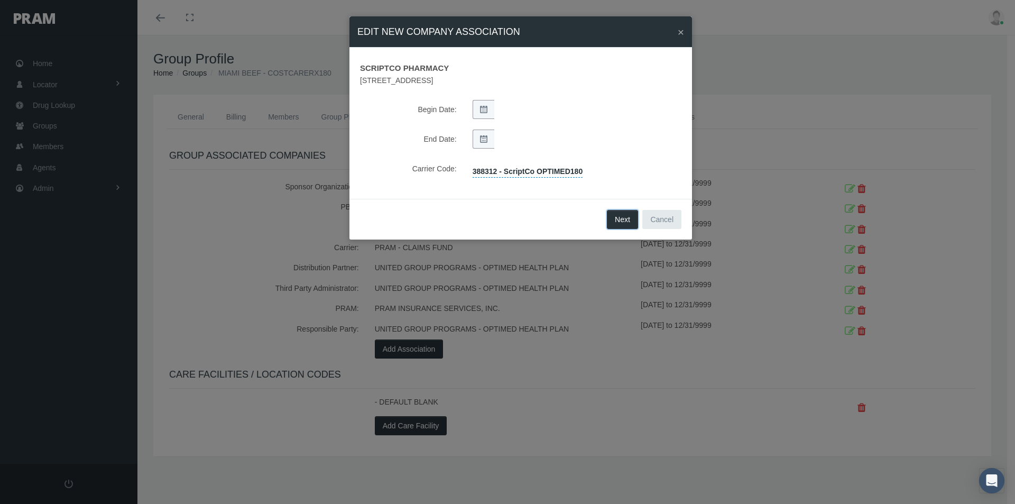
click at [620, 222] on button "Next" at bounding box center [622, 219] width 31 height 19
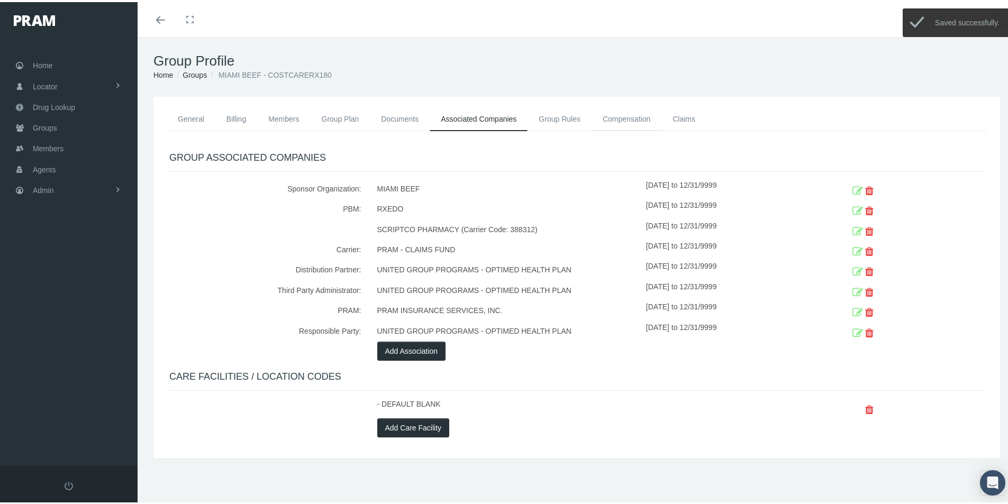
drag, startPoint x: 617, startPoint y: 118, endPoint x: 620, endPoint y: 124, distance: 6.6
click at [617, 118] on link "Compensation" at bounding box center [626, 116] width 70 height 23
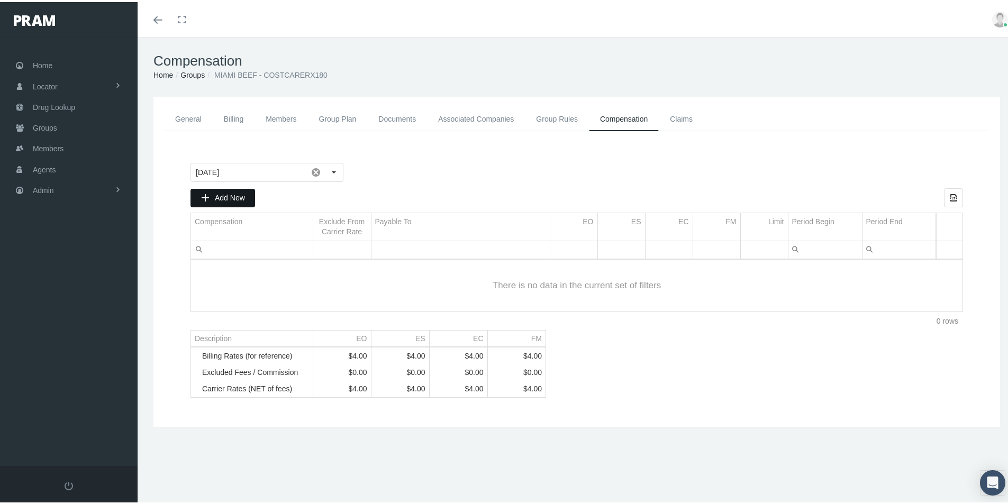
click at [228, 194] on span "Add New" at bounding box center [230, 195] width 30 height 8
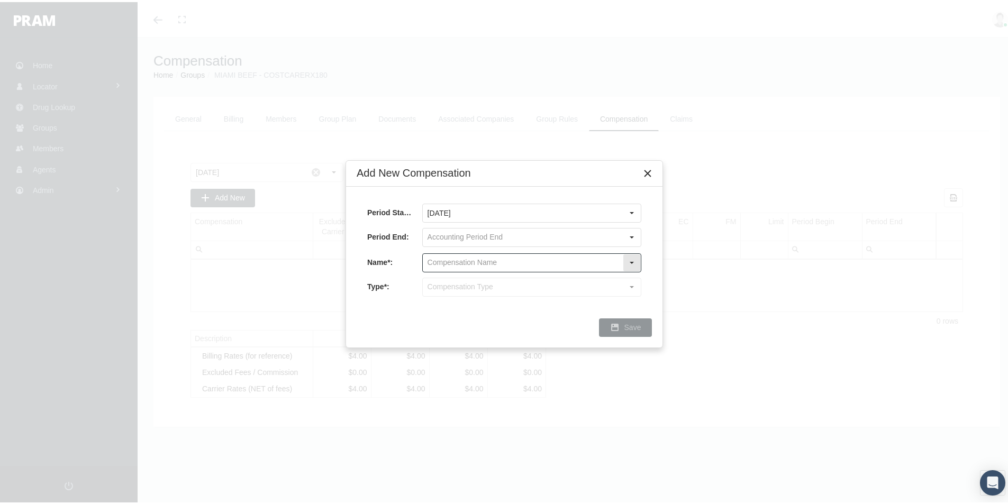
click at [433, 263] on input "text" at bounding box center [523, 261] width 200 height 18
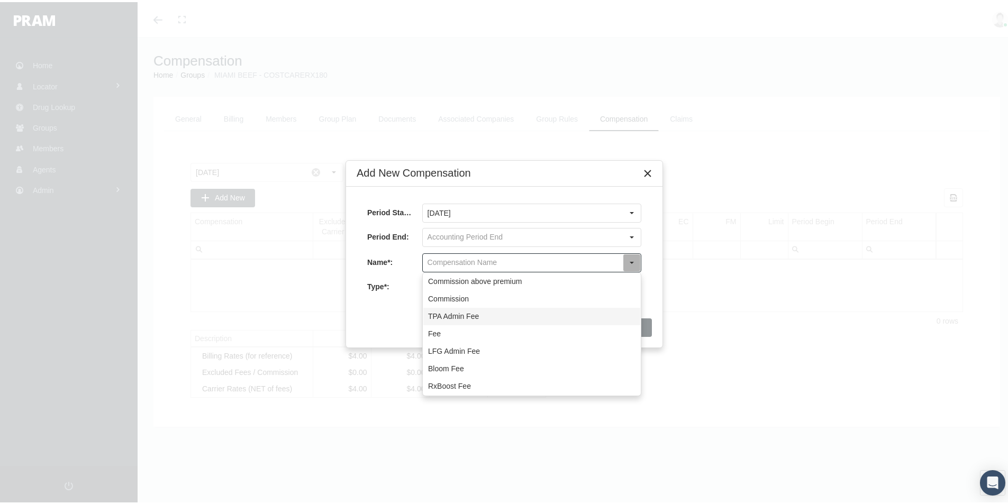
click at [437, 312] on div "TPA Admin Fee" at bounding box center [531, 314] width 217 height 17
type input "TPA Admin Fee"
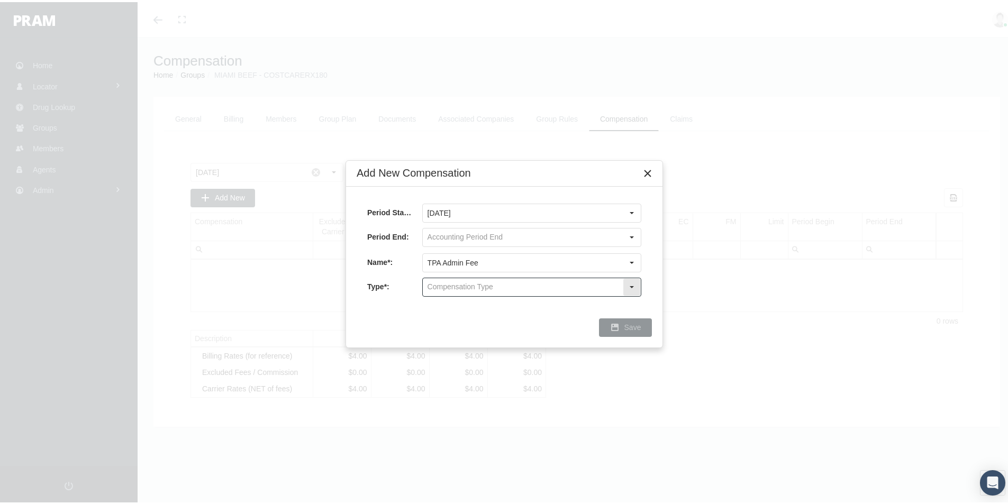
click at [434, 281] on input "text" at bounding box center [523, 285] width 200 height 18
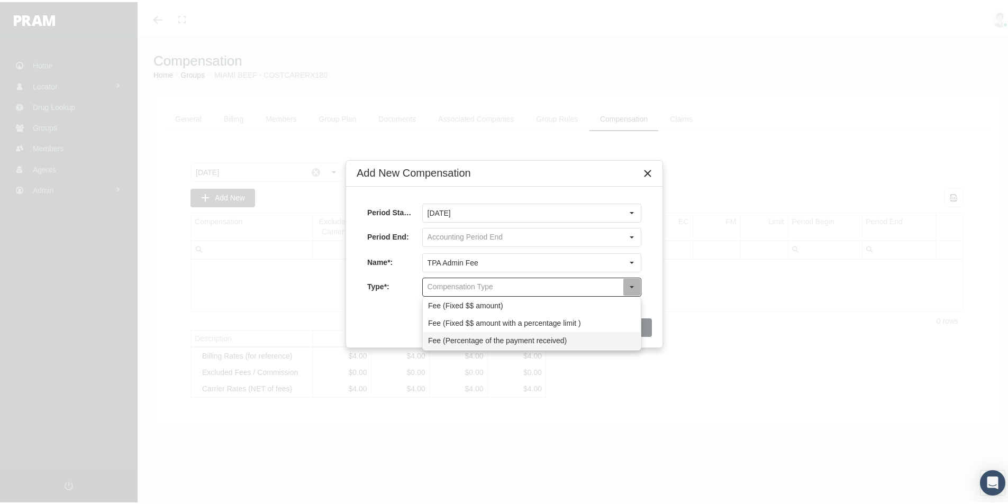
click at [434, 341] on div "Fee (Percentage of the payment received)" at bounding box center [531, 338] width 217 height 17
type input "Fee (Percentage of the payment received)"
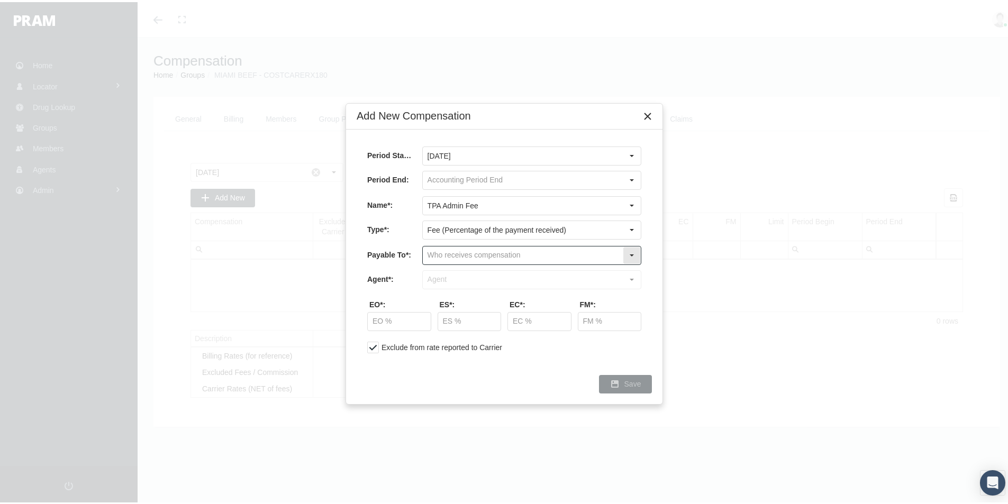
click at [437, 251] on input "text" at bounding box center [523, 253] width 200 height 18
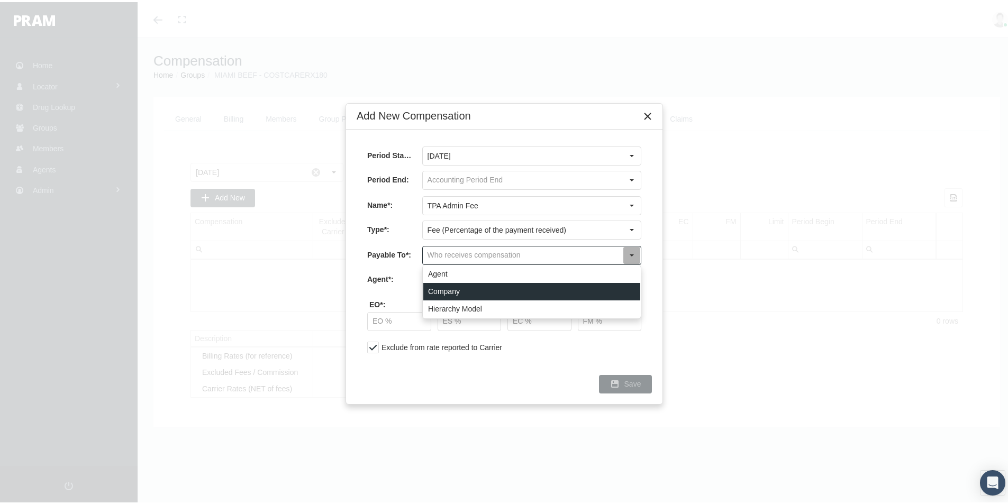
click at [435, 287] on div "Company" at bounding box center [531, 289] width 217 height 17
type input "Company"
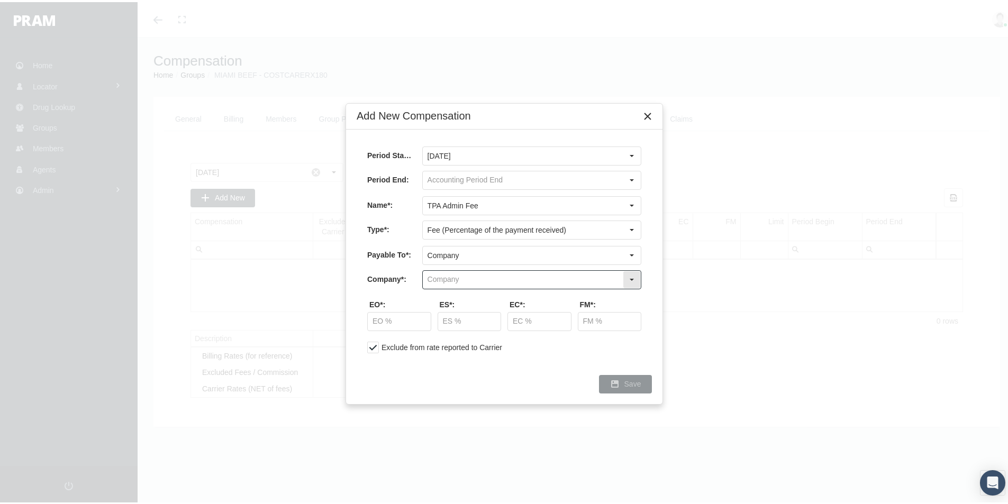
click at [434, 272] on input "text" at bounding box center [523, 278] width 200 height 18
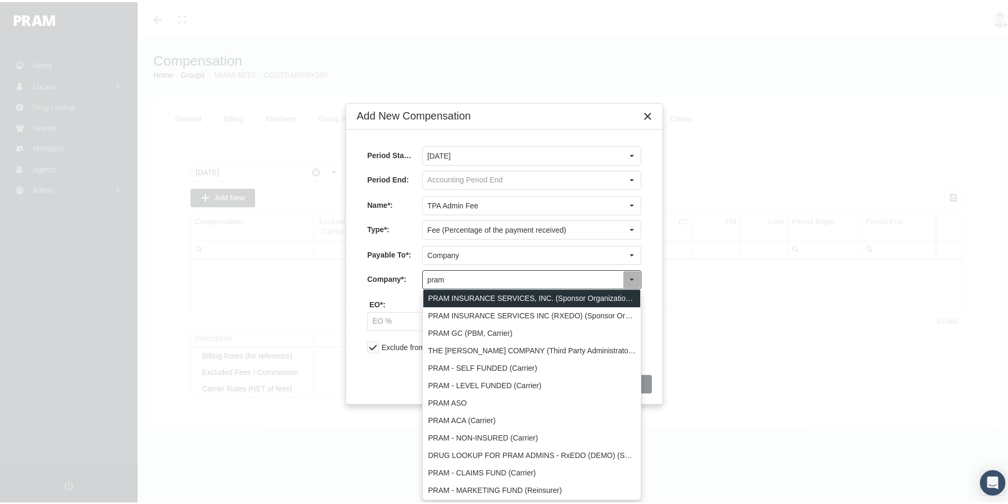
click at [450, 290] on div "PRAM INSURANCE SERVICES, INC. (Sponsor Organization, Broker, Distribution Partn…" at bounding box center [531, 296] width 217 height 17
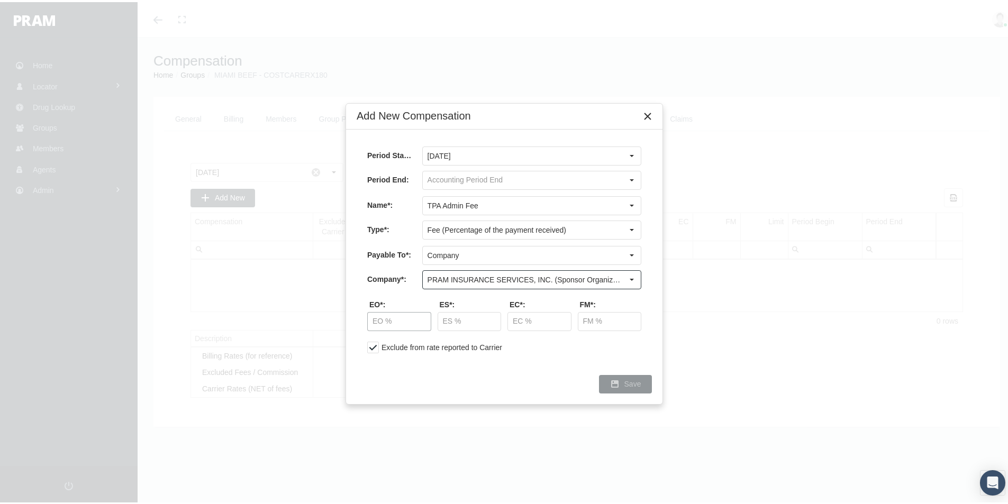
type input "PRAM INSURANCE SERVICES, INC. (Sponsor Organization, Broker, Distribution Partn…"
drag, startPoint x: 393, startPoint y: 327, endPoint x: 425, endPoint y: 323, distance: 32.1
click at [395, 327] on input "text" at bounding box center [399, 319] width 63 height 18
type input "30.00 %"
type input "5.00 %"
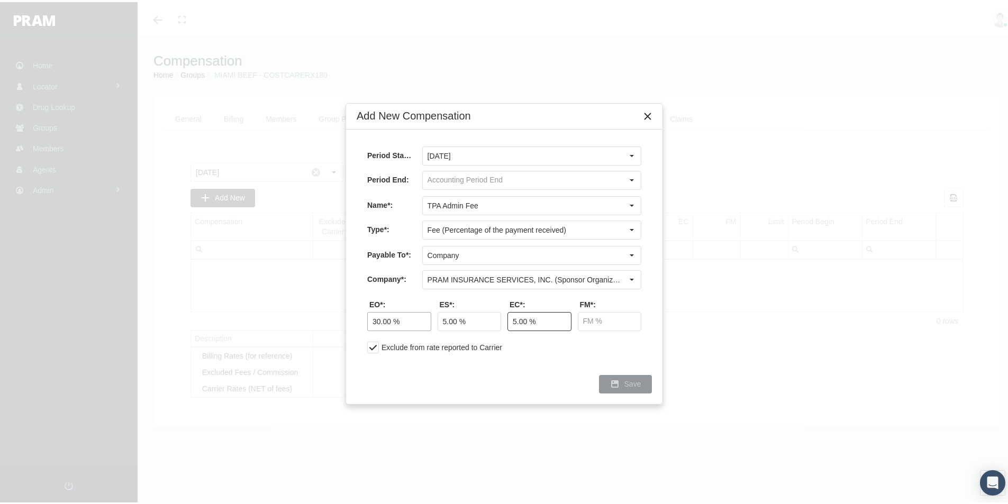
type input "5.00 %"
click at [629, 379] on span "Save" at bounding box center [632, 382] width 17 height 8
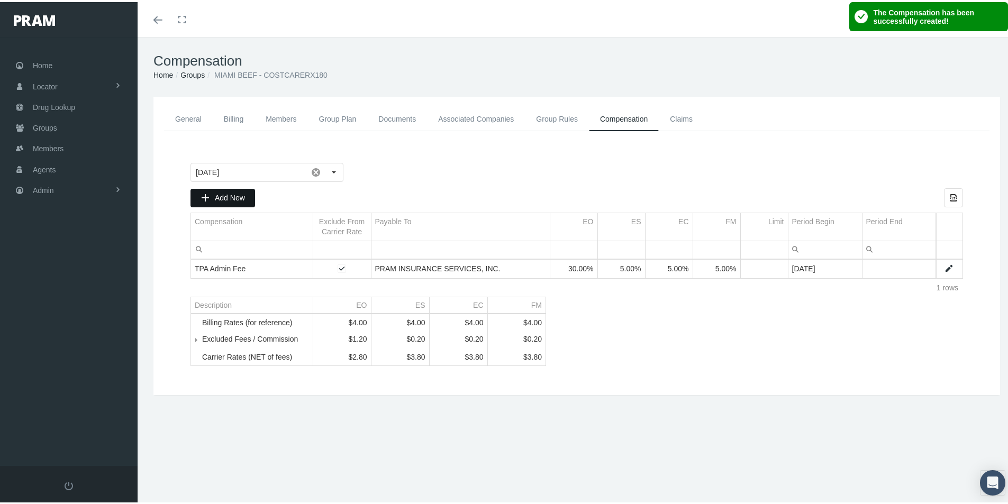
click at [230, 191] on span "Add New" at bounding box center [230, 195] width 30 height 8
type input "[DATE]"
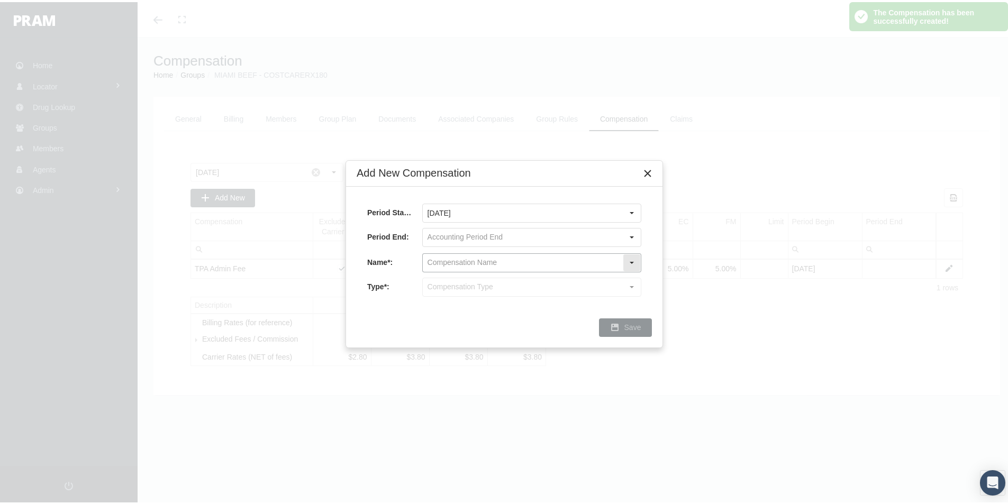
click at [436, 264] on input "text" at bounding box center [523, 261] width 200 height 18
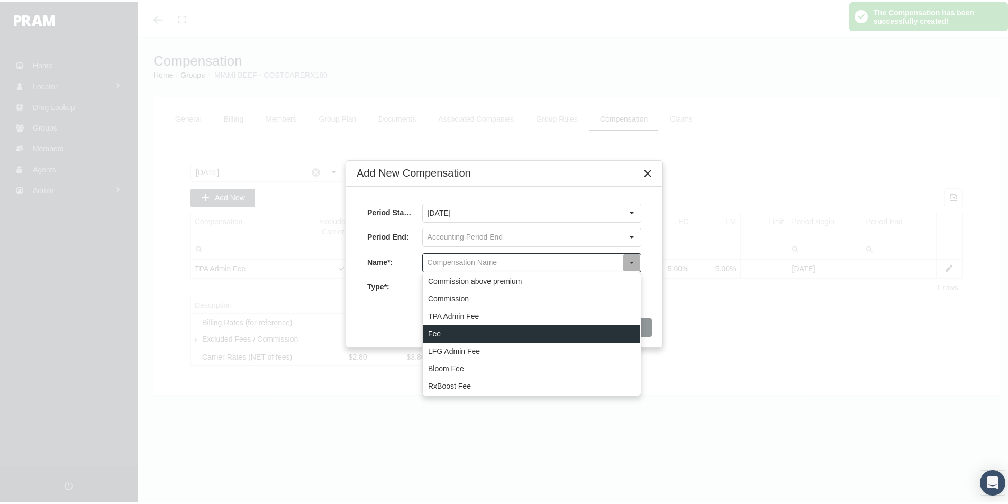
click at [435, 330] on div "Fee" at bounding box center [531, 331] width 217 height 17
type input "Fee"
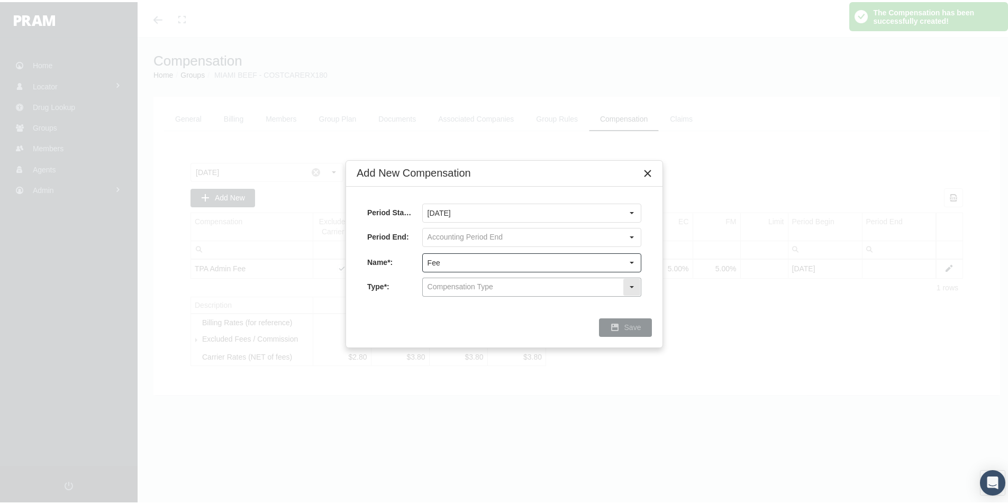
click at [434, 286] on input "text" at bounding box center [523, 285] width 200 height 18
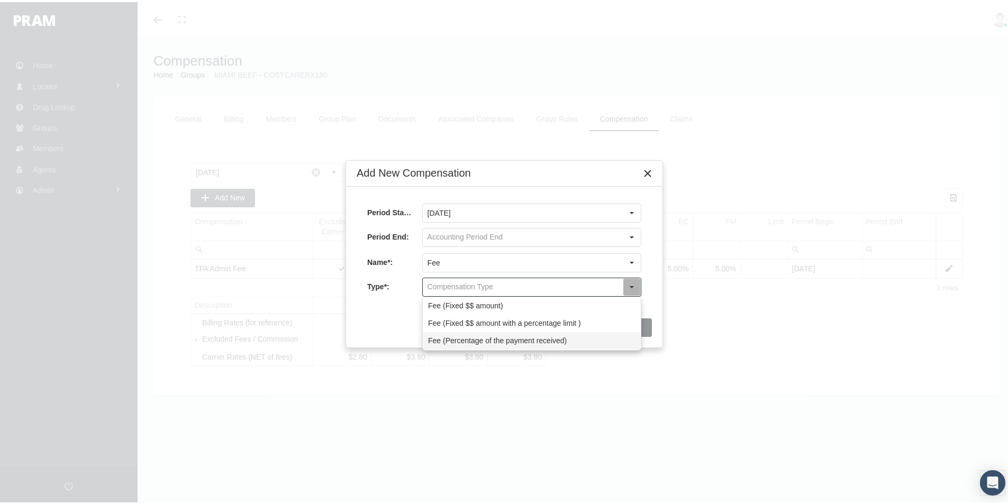
click at [438, 337] on div "Fee (Percentage of the payment received)" at bounding box center [531, 338] width 217 height 17
type input "Fee (Percentage of the payment received)"
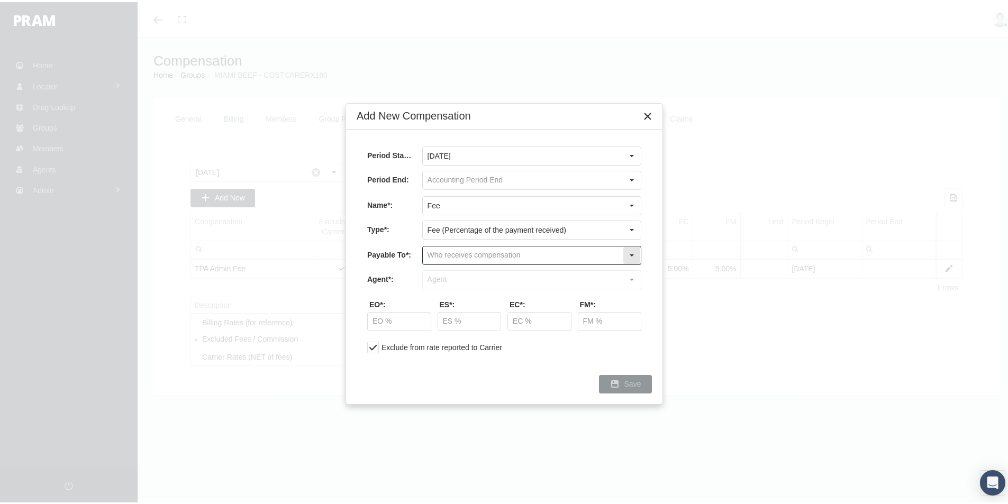
click at [434, 253] on input "text" at bounding box center [523, 253] width 200 height 18
click at [437, 288] on div "Company" at bounding box center [531, 289] width 217 height 17
type input "Company"
click at [435, 277] on input "text" at bounding box center [523, 278] width 200 height 18
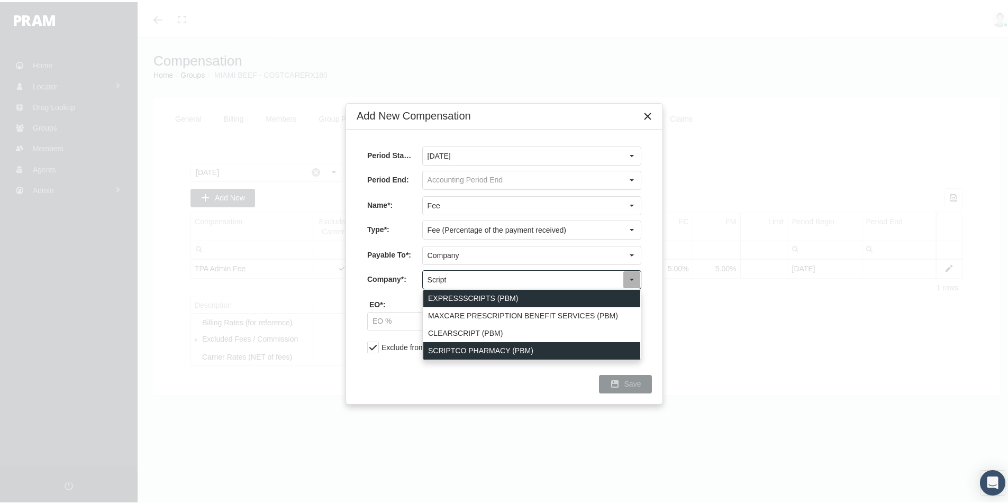
click at [441, 347] on div "SCRIPTCO PHARMACY (PBM)" at bounding box center [531, 348] width 217 height 17
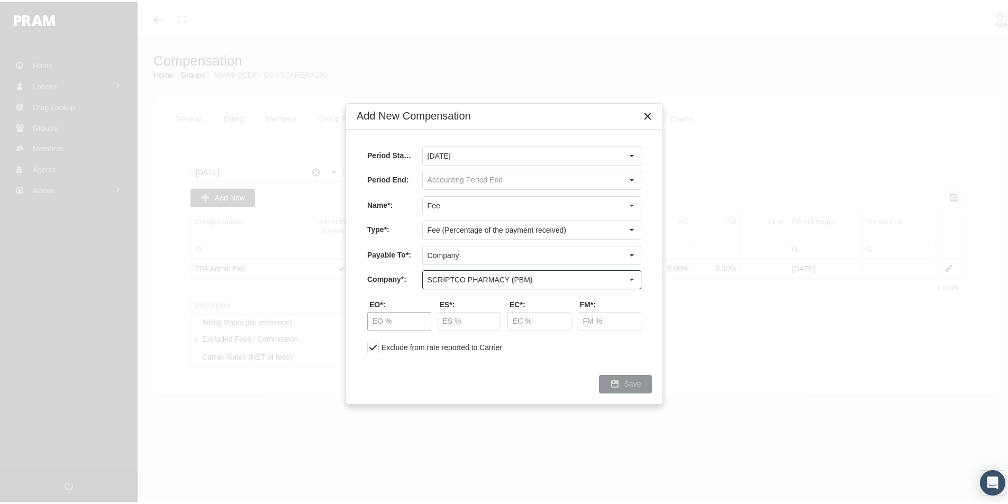
type input "SCRIPTCO PHARMACY (PBM)"
click at [388, 315] on input "text" at bounding box center [399, 319] width 63 height 18
type input "50.00 %"
type input "87.50 %"
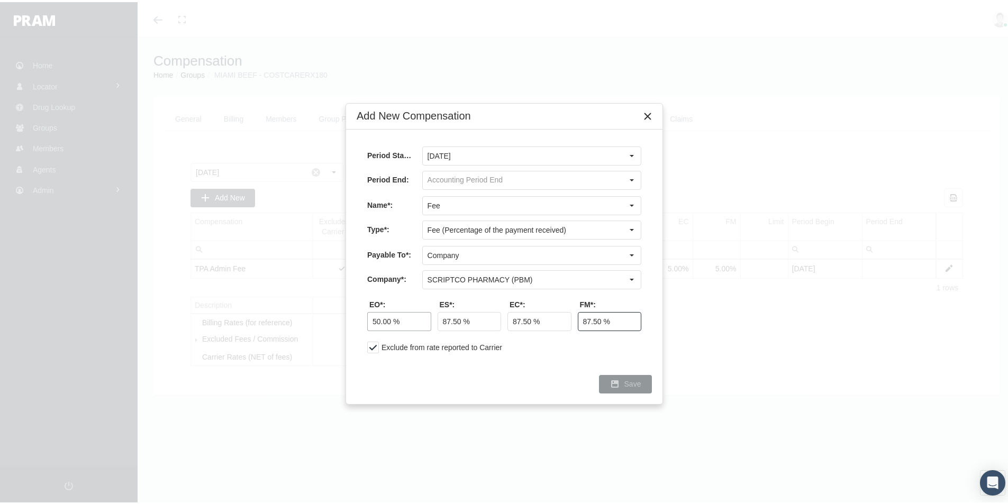
type input "87.50 %"
click at [631, 381] on span "Save" at bounding box center [632, 382] width 17 height 8
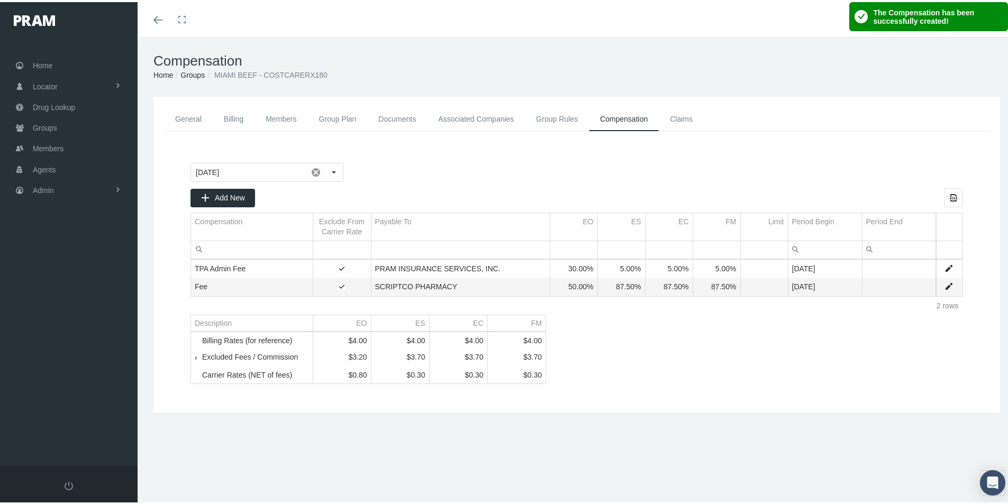
click at [191, 117] on link "General" at bounding box center [188, 117] width 49 height 24
drag, startPoint x: 194, startPoint y: 117, endPoint x: 245, endPoint y: 150, distance: 60.9
click at [194, 117] on link "General" at bounding box center [188, 117] width 49 height 24
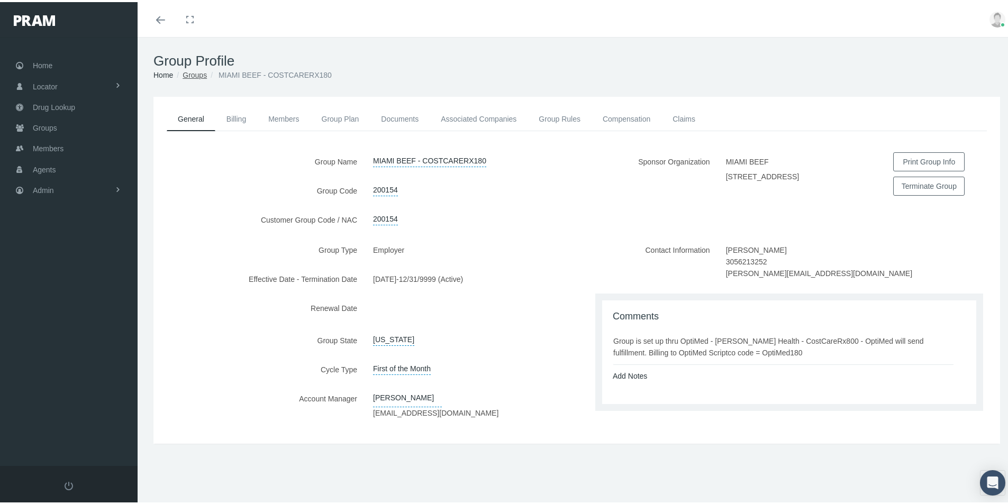
click at [196, 75] on link "Groups" at bounding box center [194, 73] width 24 height 8
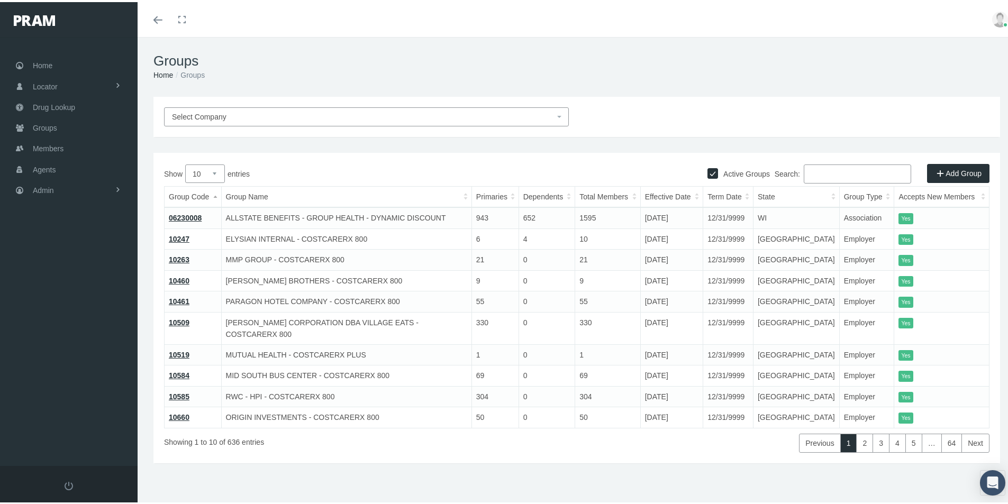
drag, startPoint x: 950, startPoint y: 175, endPoint x: 939, endPoint y: 180, distance: 12.5
click at [950, 175] on link "Add Group" at bounding box center [958, 171] width 62 height 19
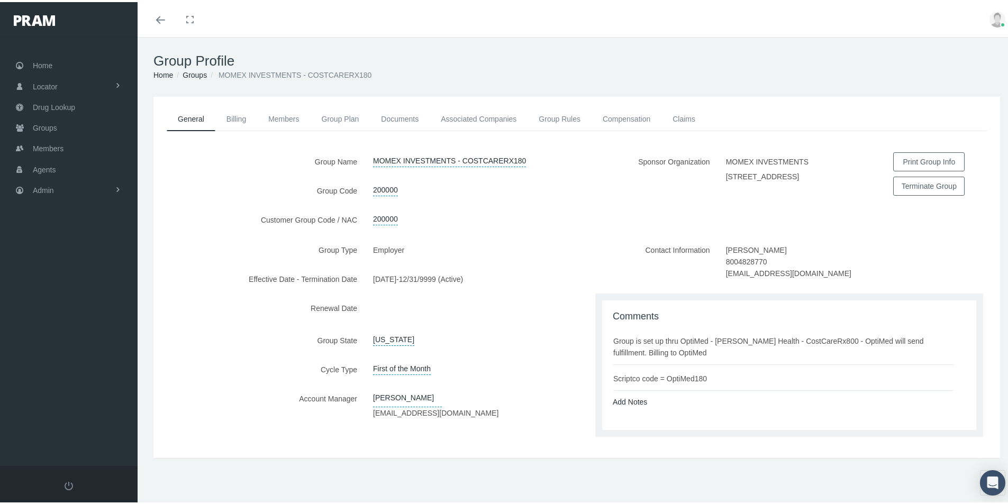
click at [476, 457] on div "General Billing Members Group Plan Documents Associated Companies Enrollment Hi…" at bounding box center [577, 291] width 878 height 393
click at [693, 397] on div "Add Notes" at bounding box center [789, 400] width 369 height 12
drag, startPoint x: 611, startPoint y: 340, endPoint x: 704, endPoint y: 368, distance: 97.7
click at [704, 368] on ul "Group is set up thru OptiMed - [PERSON_NAME] Health - CostCareRx800 - OptiMed w…" at bounding box center [790, 357] width 357 height 64
copy ul "Group is set up thru OptiMed - [PERSON_NAME] Health - CostCareRx800 - OptiMed w…"
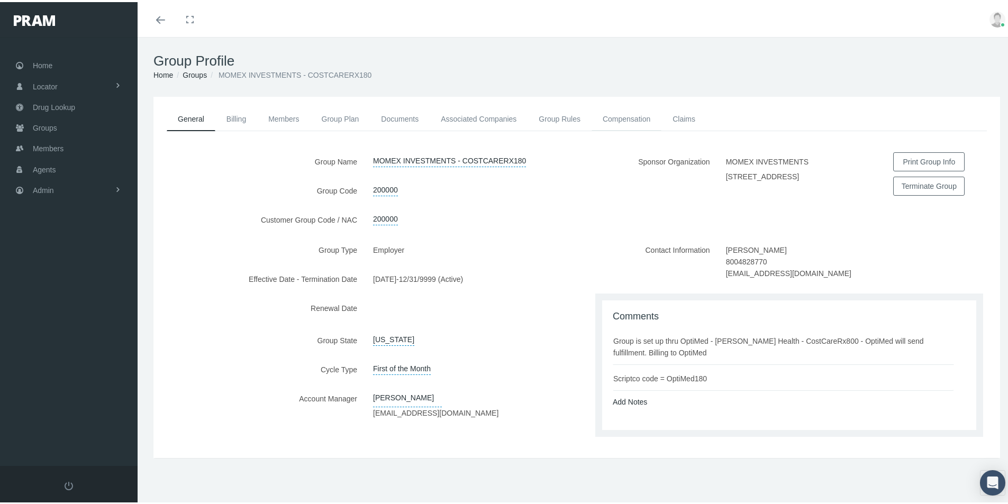
click at [618, 117] on link "Compensation" at bounding box center [626, 116] width 70 height 23
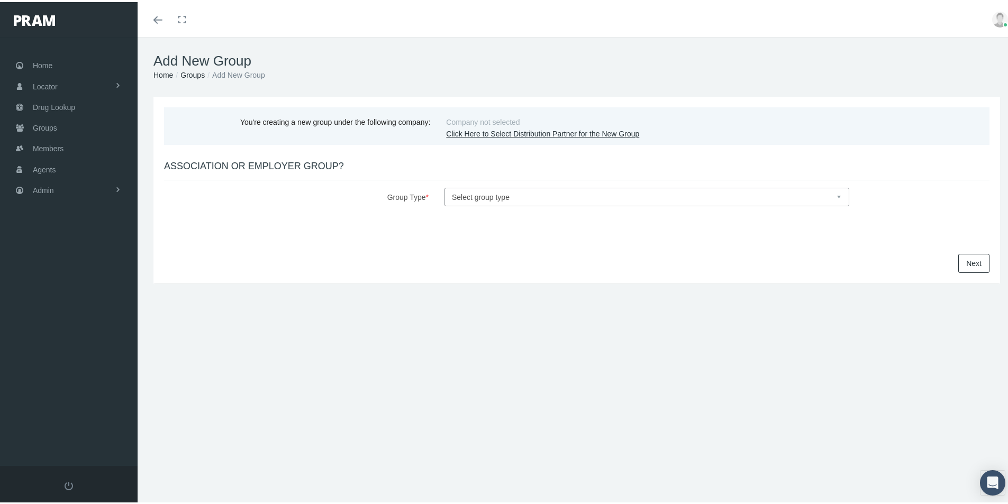
click at [494, 131] on link "Click Here to Select Distribution Partner for the New Group" at bounding box center [542, 131] width 193 height 8
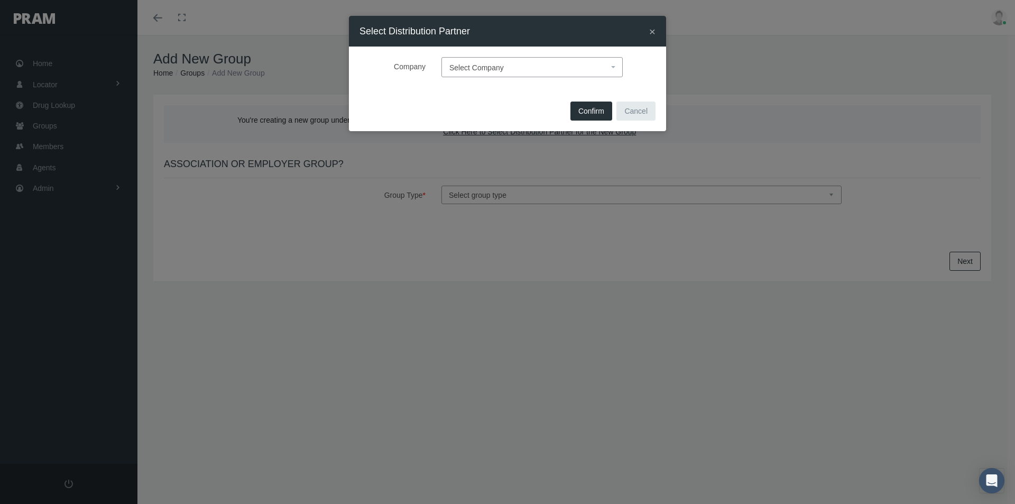
click at [470, 65] on span "Select Company" at bounding box center [477, 67] width 54 height 8
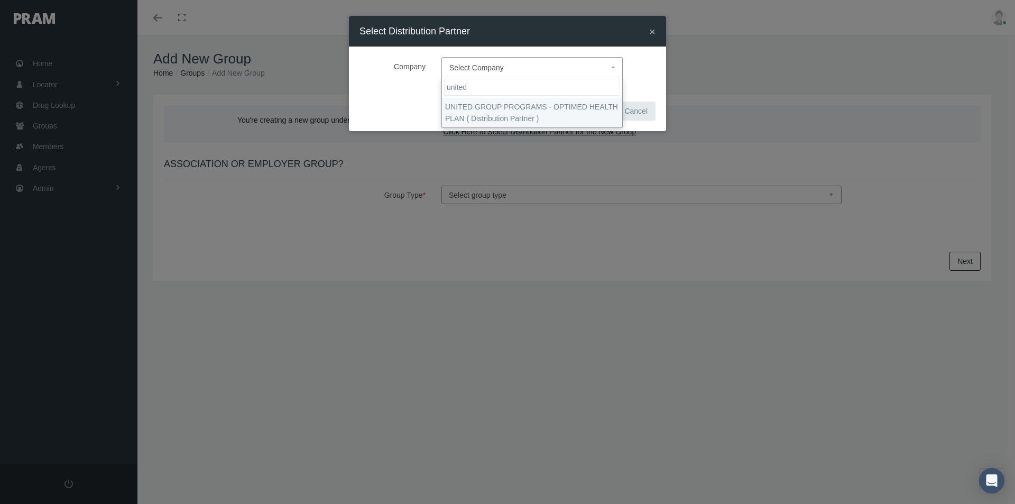
type input "united"
drag, startPoint x: 480, startPoint y: 105, endPoint x: 485, endPoint y: 109, distance: 6.7
select select "4875"
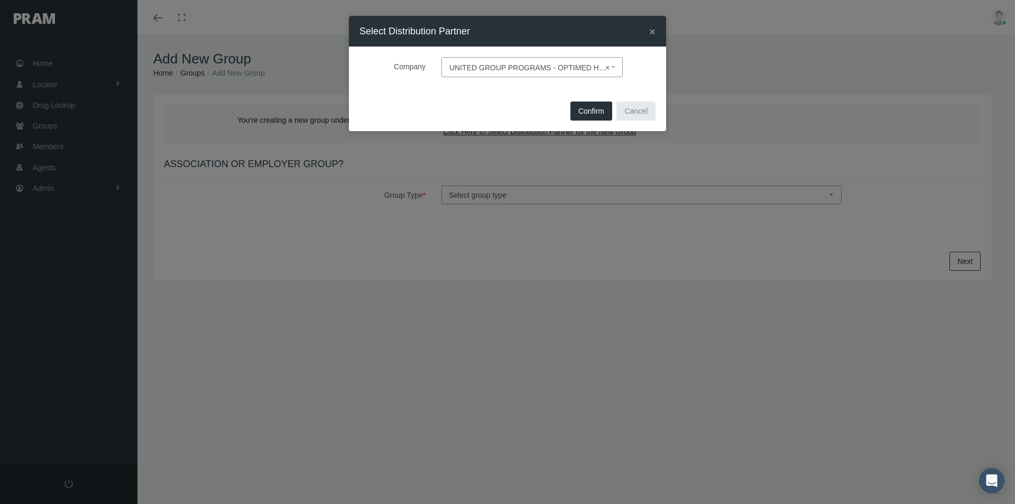
click at [582, 108] on span "Confirm" at bounding box center [592, 111] width 26 height 8
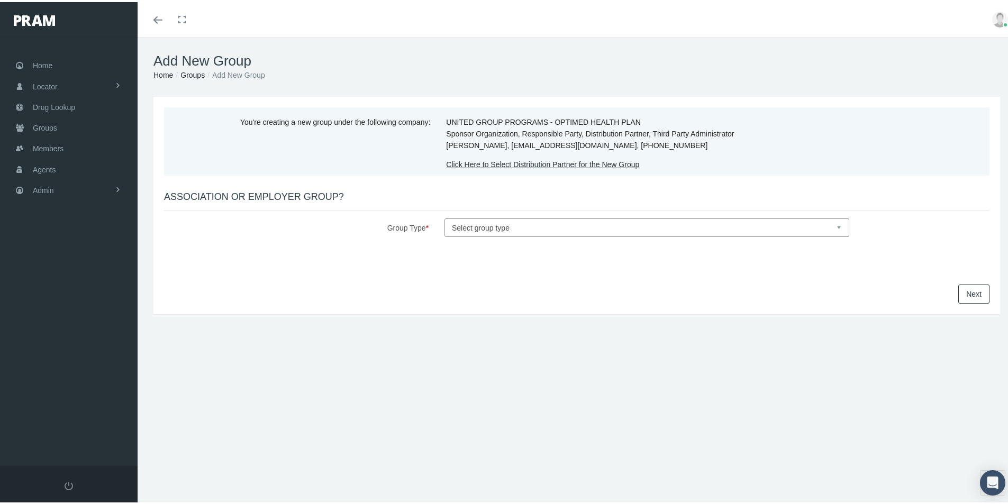
click at [457, 223] on select "Select group type Association Employer" at bounding box center [646, 225] width 405 height 19
select select "1"
click at [444, 216] on select "Select group type Association Employer" at bounding box center [646, 225] width 405 height 19
select select
click at [962, 294] on link "Next" at bounding box center [973, 291] width 31 height 19
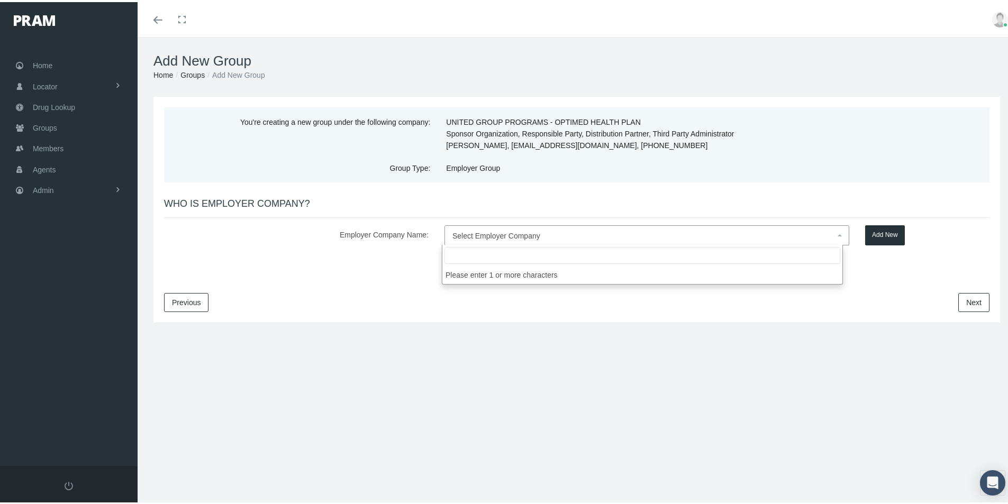
drag, startPoint x: 454, startPoint y: 234, endPoint x: 462, endPoint y: 236, distance: 8.6
click at [455, 234] on span "Select Employer Company" at bounding box center [496, 234] width 88 height 8
type input "PCRK Services Company, LLC"
click at [882, 228] on button "Add New" at bounding box center [885, 233] width 40 height 20
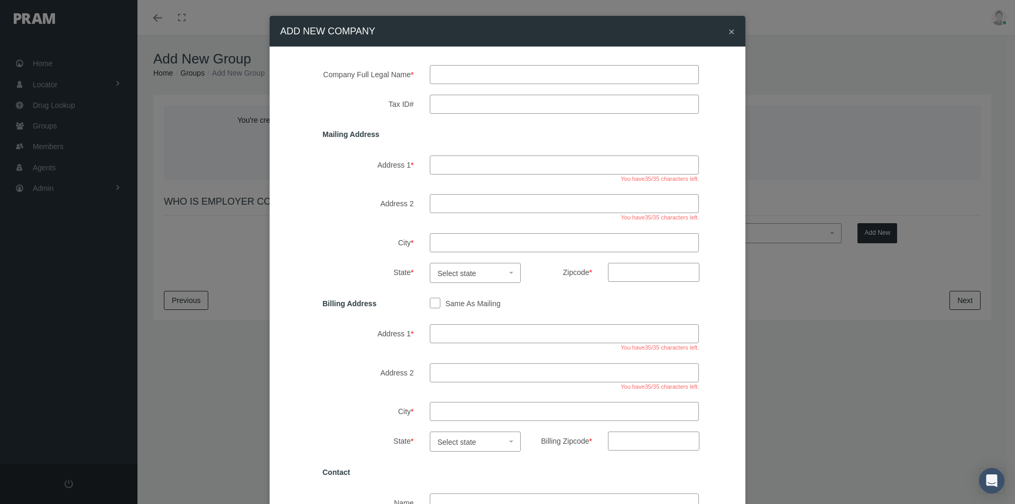
click at [465, 76] on input "text" at bounding box center [565, 74] width 270 height 19
type input "pcrk services Company, llc"
drag, startPoint x: 457, startPoint y: 102, endPoint x: 501, endPoint y: 106, distance: 44.2
click at [457, 102] on input "Tax ID#" at bounding box center [565, 104] width 270 height 19
type input "84-2891206"
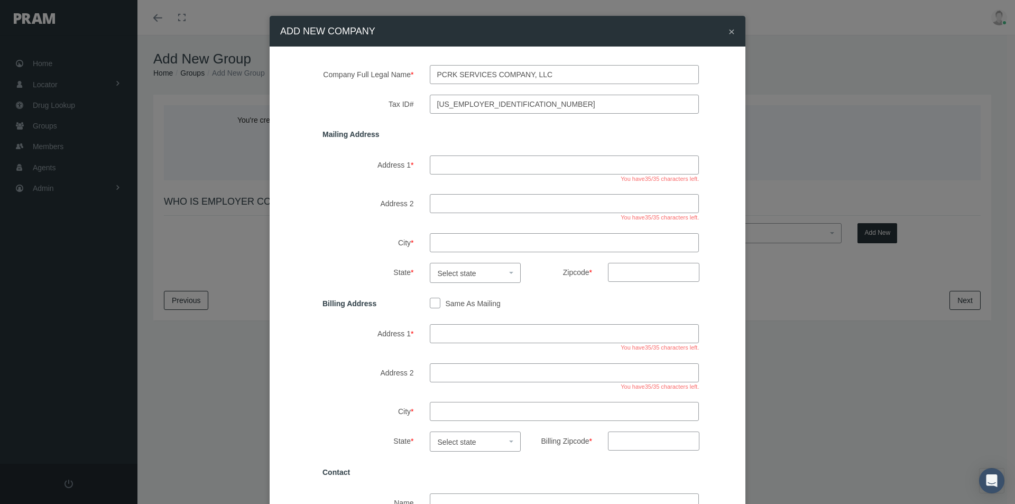
drag, startPoint x: 446, startPoint y: 159, endPoint x: 482, endPoint y: 161, distance: 36.0
click at [446, 159] on input "Address 1 *" at bounding box center [565, 164] width 270 height 19
type input "7720 n. 16th street #325"
click at [441, 243] on input "City *" at bounding box center [565, 242] width 270 height 19
type input "phoenix"
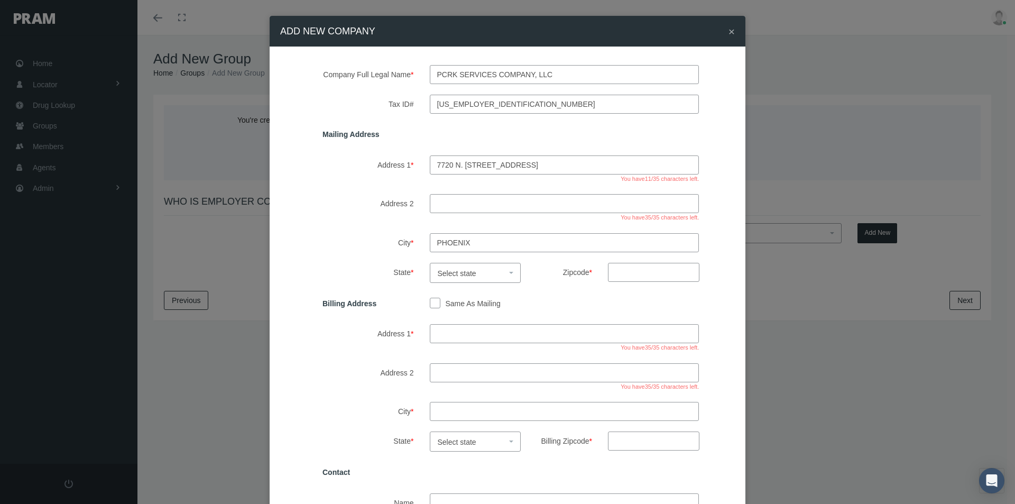
click at [462, 271] on span "Select state" at bounding box center [457, 273] width 39 height 8
select select "AZ"
drag, startPoint x: 611, startPoint y: 271, endPoint x: 673, endPoint y: 282, distance: 62.8
click at [611, 271] on input "Zipcode *" at bounding box center [653, 272] width 91 height 19
type input "85020"
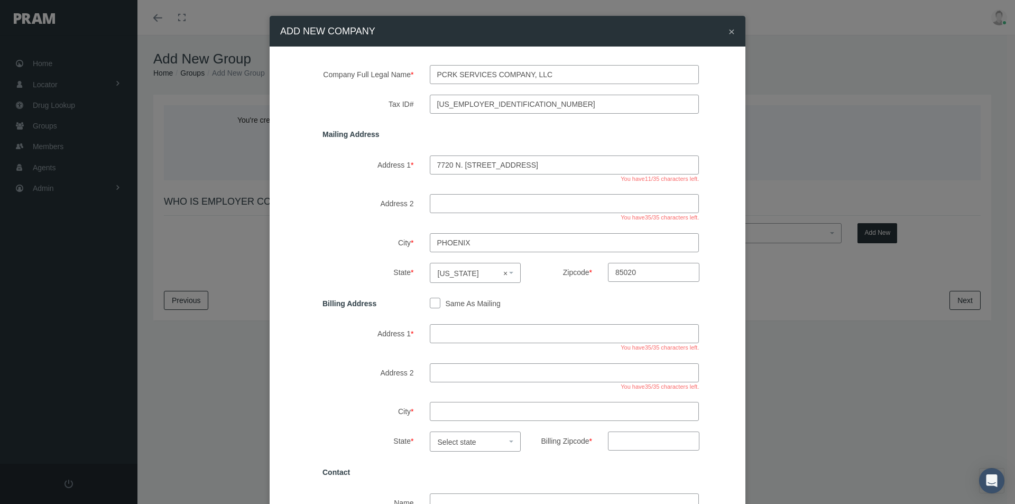
click at [430, 300] on input "Same As Mailing" at bounding box center [435, 302] width 11 height 11
checkbox input "true"
type input "7720 n. 16th street #325"
type input "phoenix"
select select "AZ"
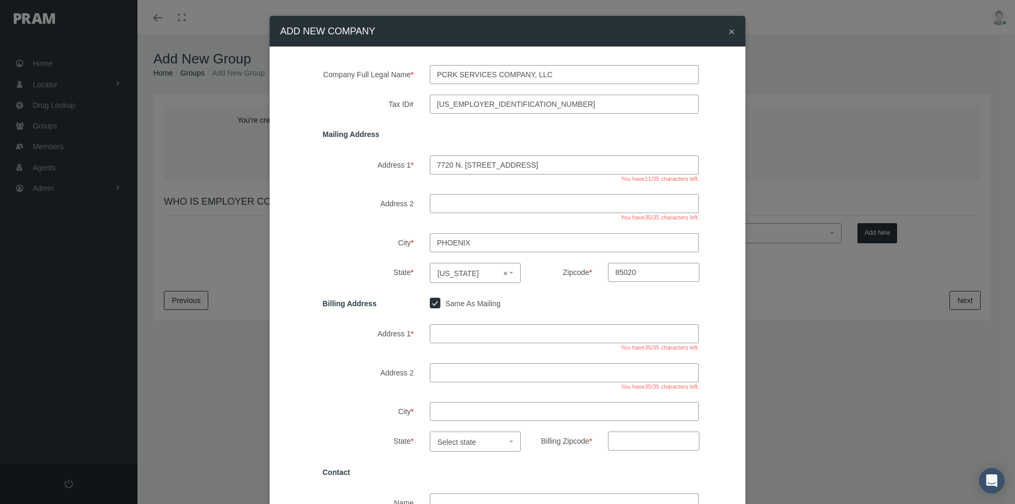
type input "85020"
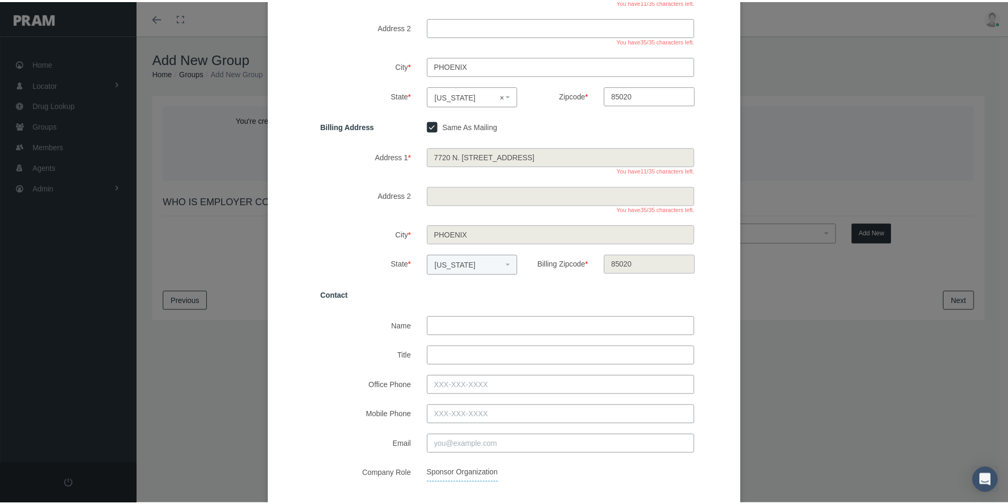
scroll to position [212, 0]
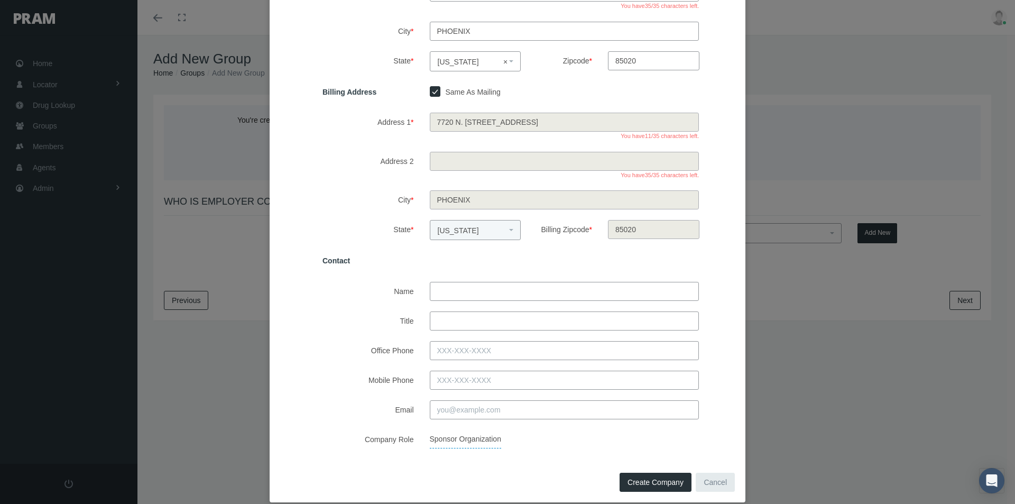
click at [446, 290] on input "Name" at bounding box center [565, 291] width 270 height 19
type input "chris palmer"
click at [461, 320] on input "Title" at bounding box center [565, 321] width 270 height 19
type input "vp"
drag, startPoint x: 440, startPoint y: 346, endPoint x: 456, endPoint y: 350, distance: 16.8
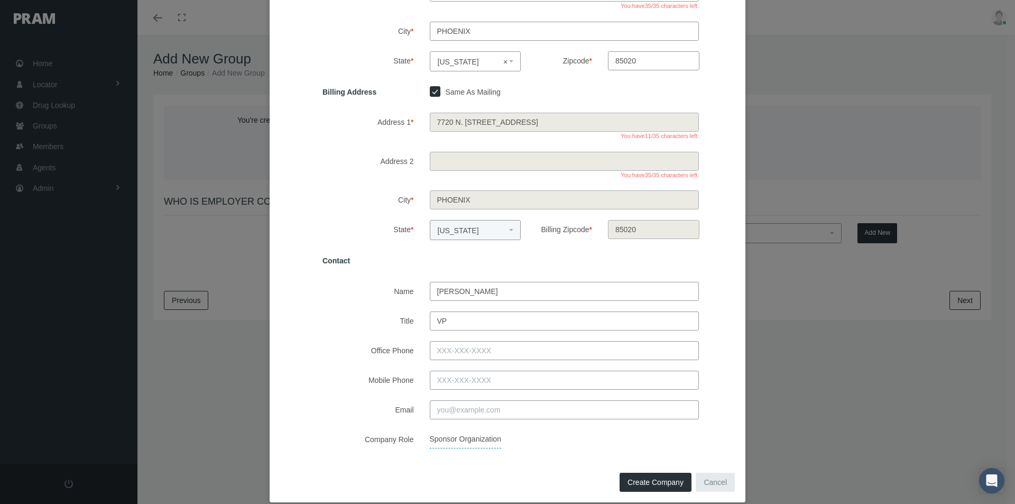
click at [440, 346] on input "Office Phone" at bounding box center [565, 350] width 270 height 19
type input "602-633-1177"
click at [444, 405] on input "Email" at bounding box center [565, 409] width 270 height 19
type input "chris.palmer@pcrkgroup.com"
click at [536, 439] on div "Sponsor Organization" at bounding box center [565, 439] width 286 height 19
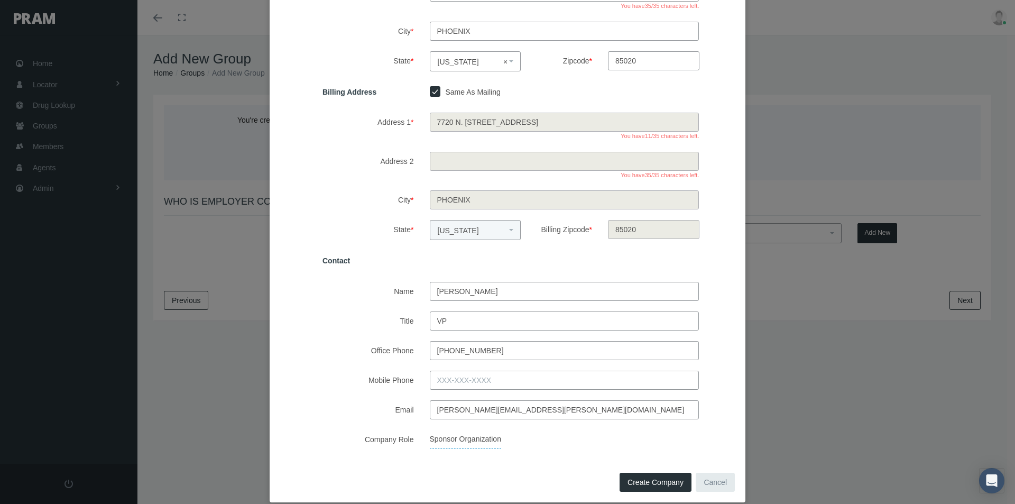
click at [630, 477] on button "Create Company" at bounding box center [656, 482] width 72 height 19
select select
checkbox input "false"
select select
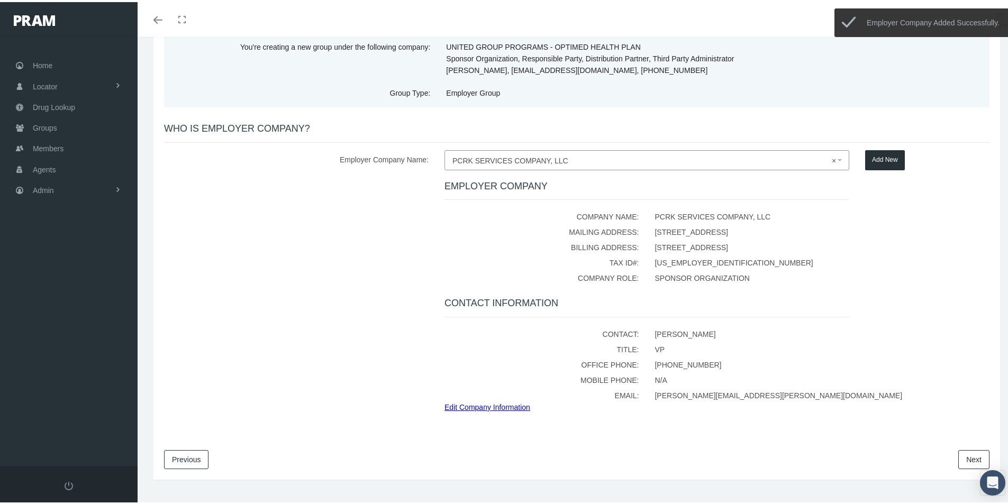
scroll to position [92, 0]
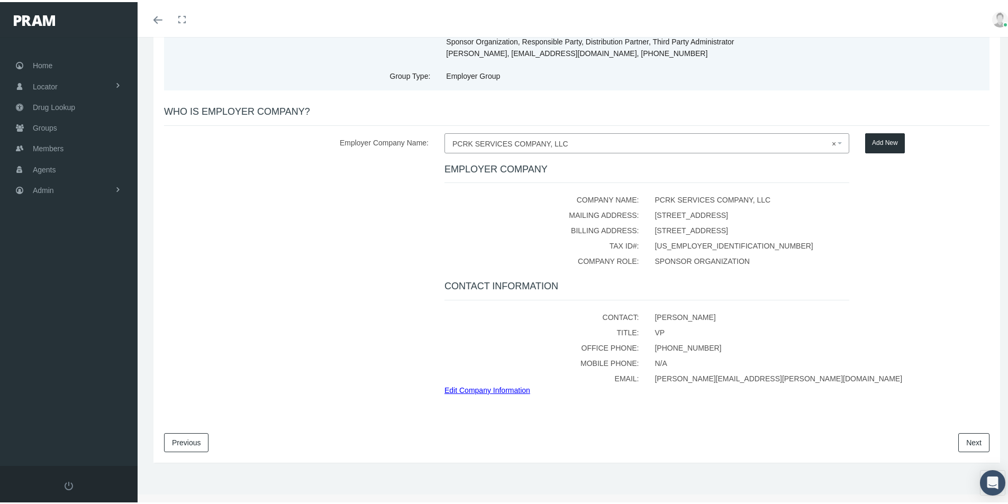
drag, startPoint x: 960, startPoint y: 436, endPoint x: 913, endPoint y: 433, distance: 46.6
click at [959, 436] on link "Next" at bounding box center [973, 440] width 31 height 19
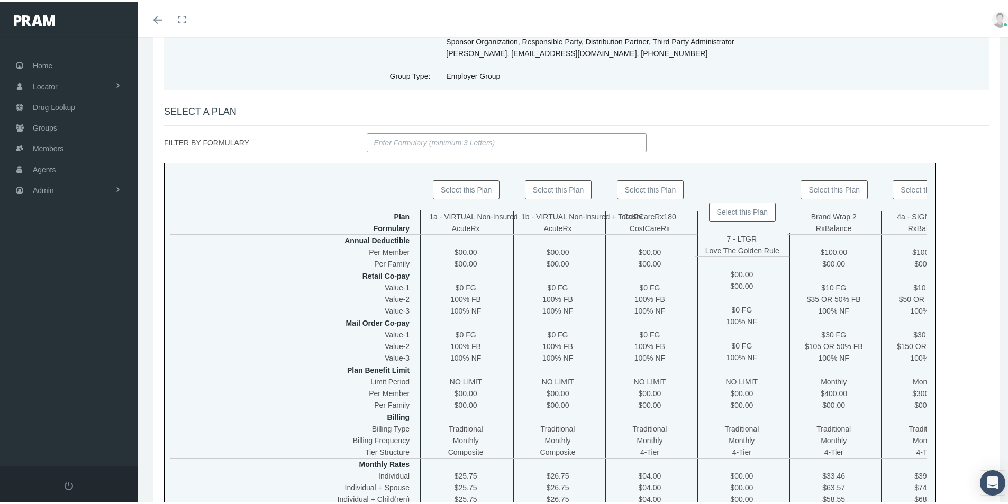
scroll to position [0, 0]
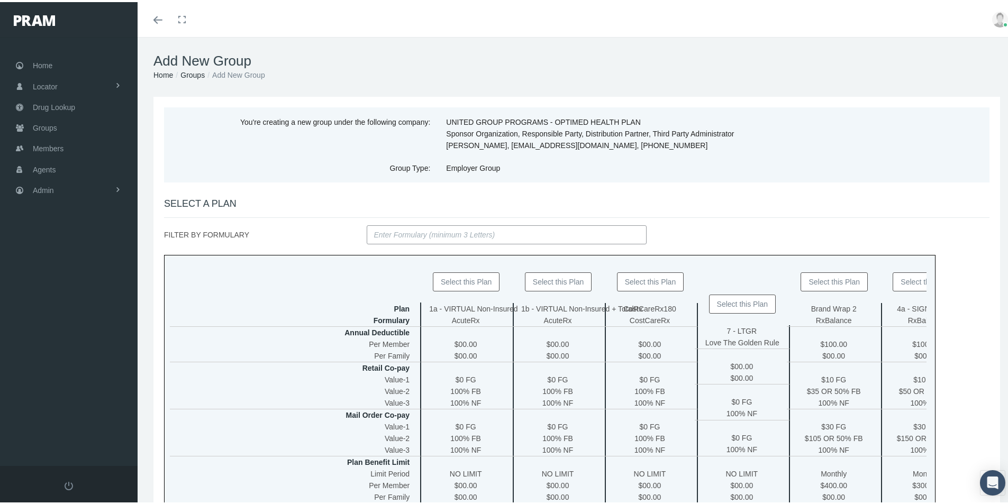
click at [646, 279] on button "Select this Plan" at bounding box center [650, 279] width 67 height 19
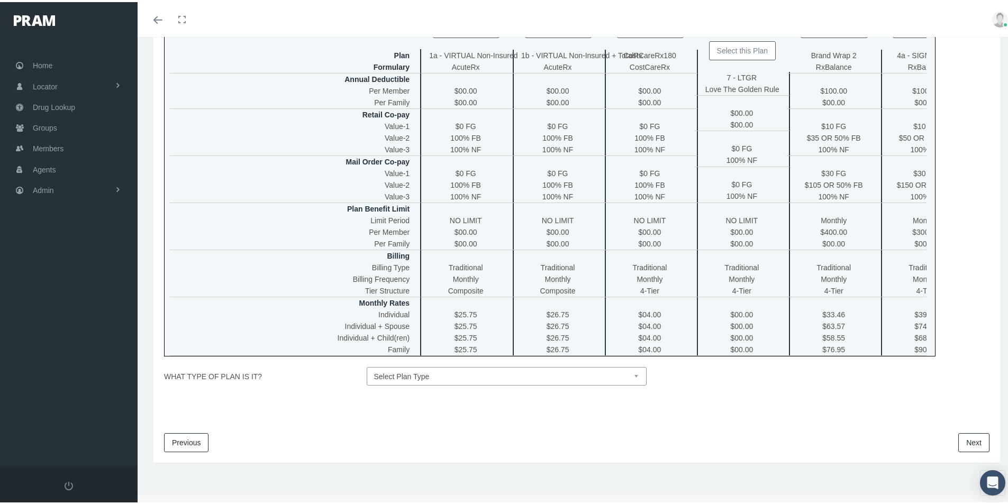
scroll to position [261, 0]
drag, startPoint x: 630, startPoint y: 372, endPoint x: 616, endPoint y: 382, distance: 17.5
click at [630, 372] on select "Select Plan Type Insured Lyric Lean Unknown" at bounding box center [507, 374] width 280 height 19
select select "0"
click at [367, 365] on select "Select Plan Type Insured Lyric Lean Unknown" at bounding box center [507, 374] width 280 height 19
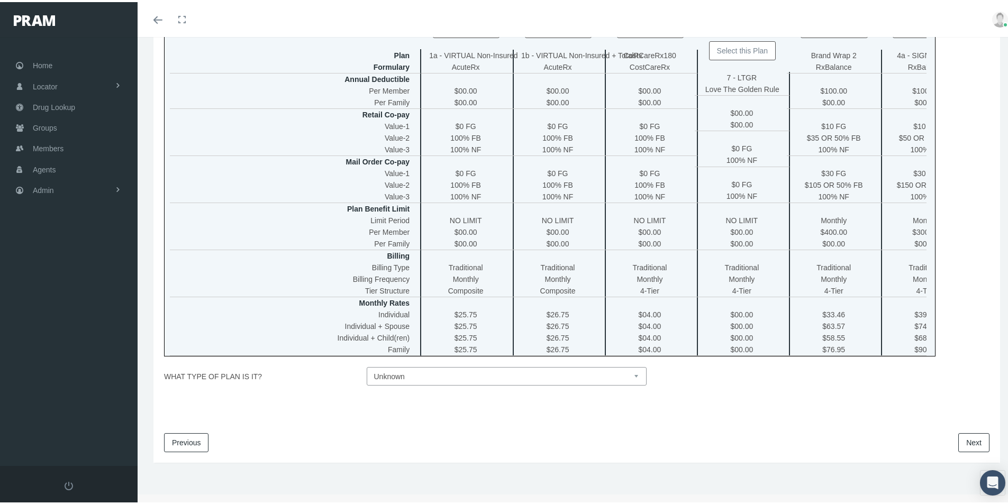
click at [972, 437] on link "Next" at bounding box center [973, 440] width 31 height 19
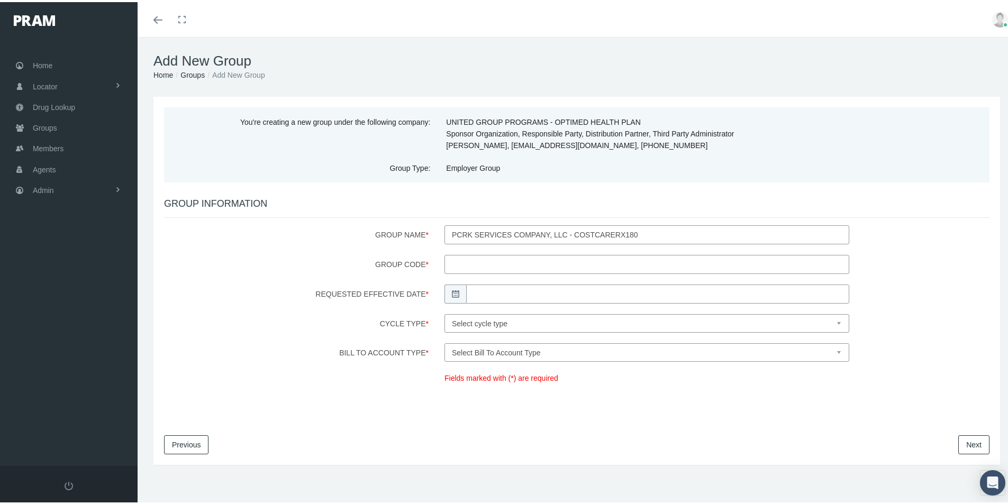
drag, startPoint x: 454, startPoint y: 264, endPoint x: 637, endPoint y: 279, distance: 183.6
click at [454, 264] on input "Group Code *" at bounding box center [646, 262] width 405 height 19
type input "200155"
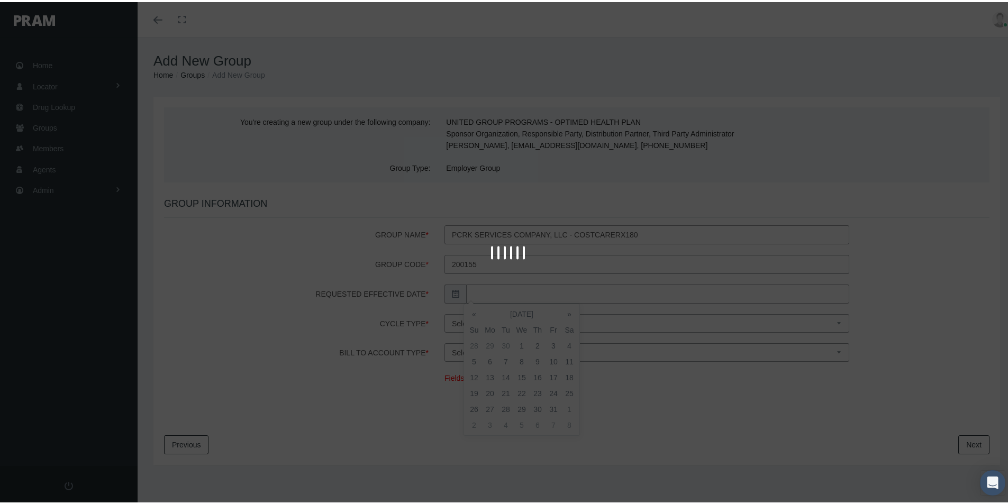
click at [479, 292] on input "Requested Effective Date *" at bounding box center [657, 291] width 383 height 19
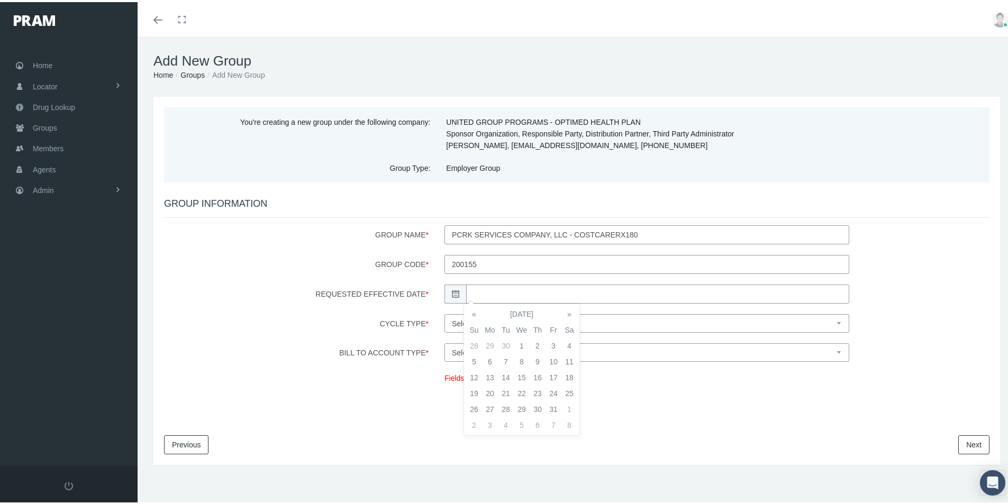
click at [522, 341] on td "1" at bounding box center [522, 344] width 16 height 16
type input "10/01/2025"
click at [584, 326] on select "Select cycle type First of the Month Any Day of the Month First and Fifteenth o…" at bounding box center [646, 321] width 405 height 19
select select "1"
click at [444, 312] on select "Select cycle type First of the Month Any Day of the Month First and Fifteenth o…" at bounding box center [646, 321] width 405 height 19
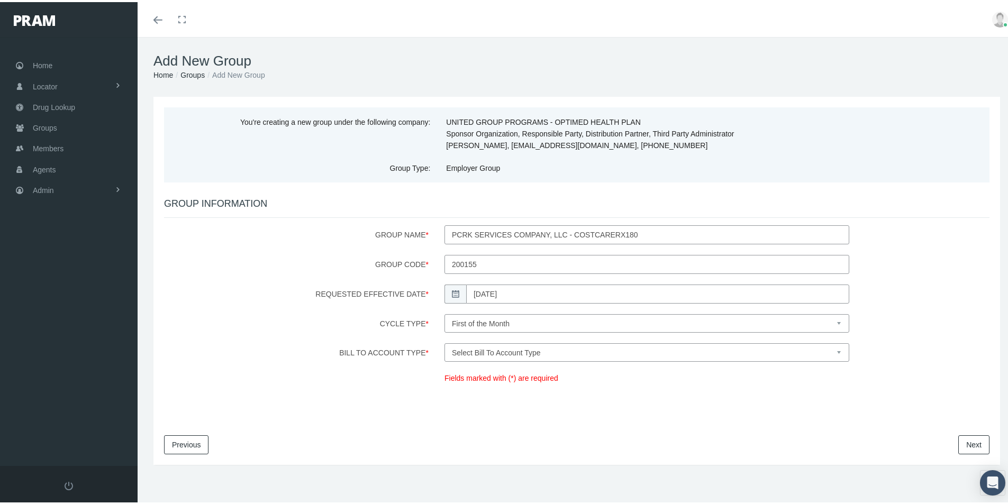
click at [538, 351] on select "Select Bill To Account Type Company Member" at bounding box center [646, 350] width 405 height 19
select select "1"
click at [444, 341] on select "Select Bill To Account Type Company Member" at bounding box center [646, 350] width 405 height 19
click at [958, 441] on link "Next" at bounding box center [973, 442] width 31 height 19
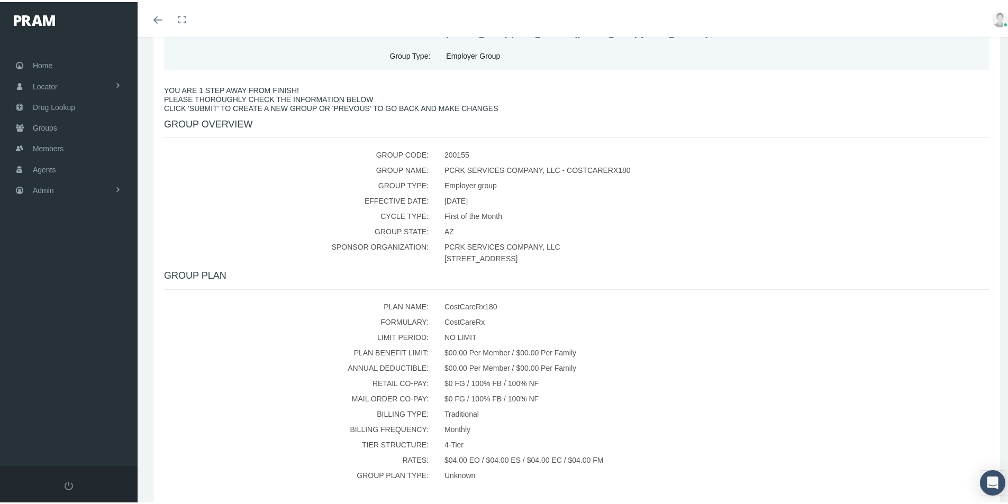
scroll to position [159, 0]
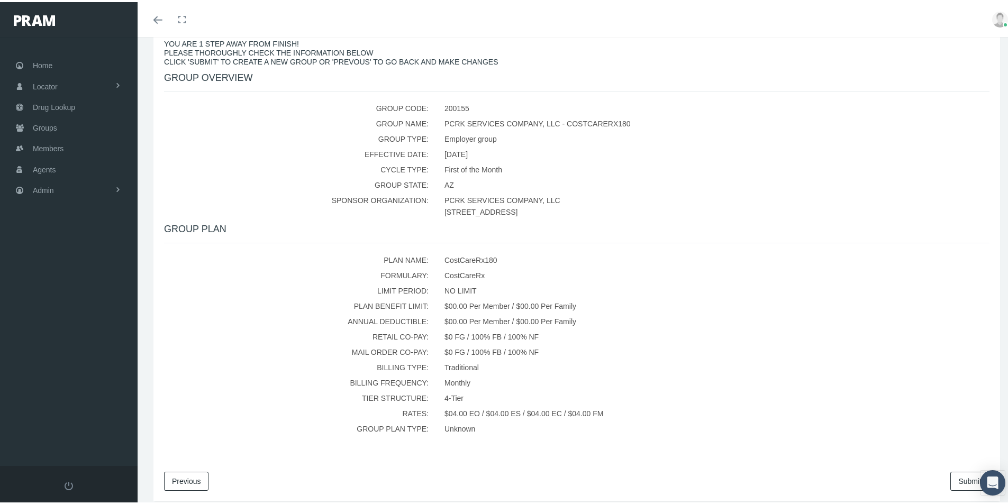
click at [950, 474] on link "Submit" at bounding box center [969, 479] width 39 height 19
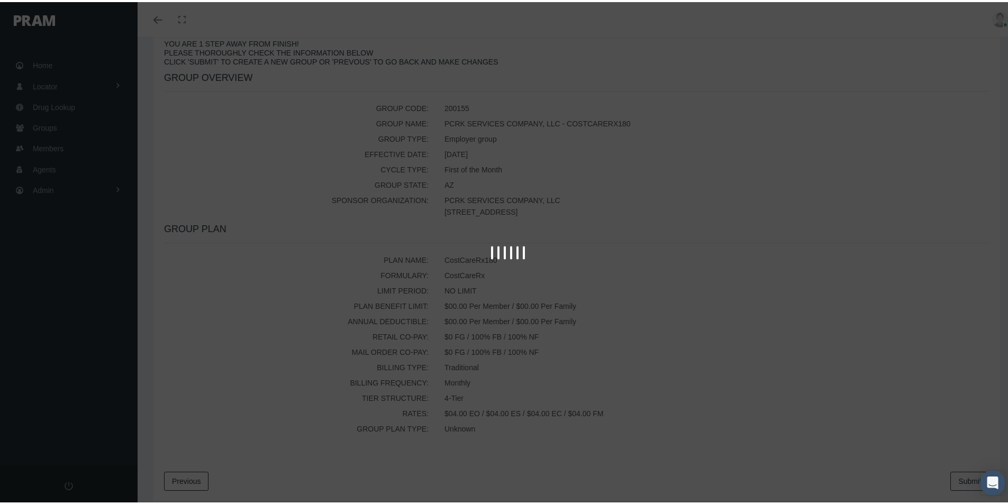
scroll to position [0, 0]
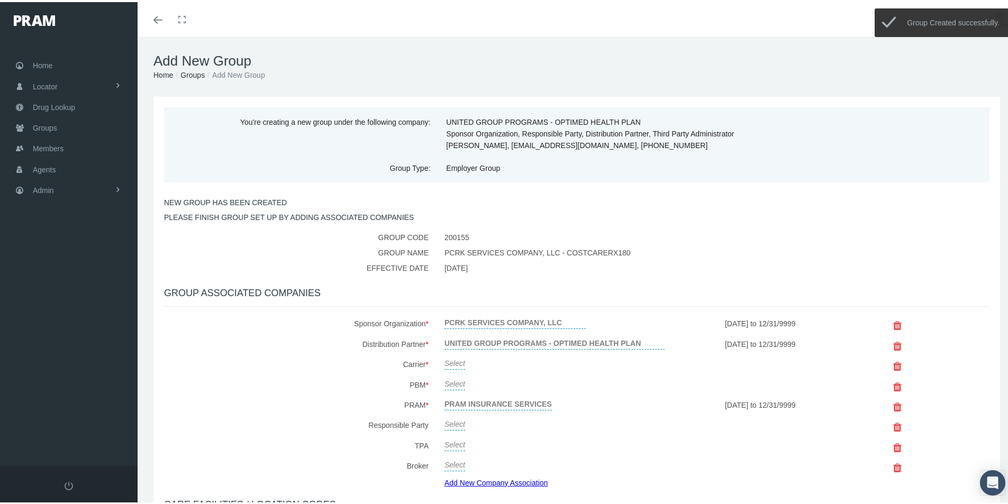
click at [456, 360] on link "Select" at bounding box center [454, 360] width 21 height 15
click at [459, 363] on span "Select" at bounding box center [454, 363] width 21 height 8
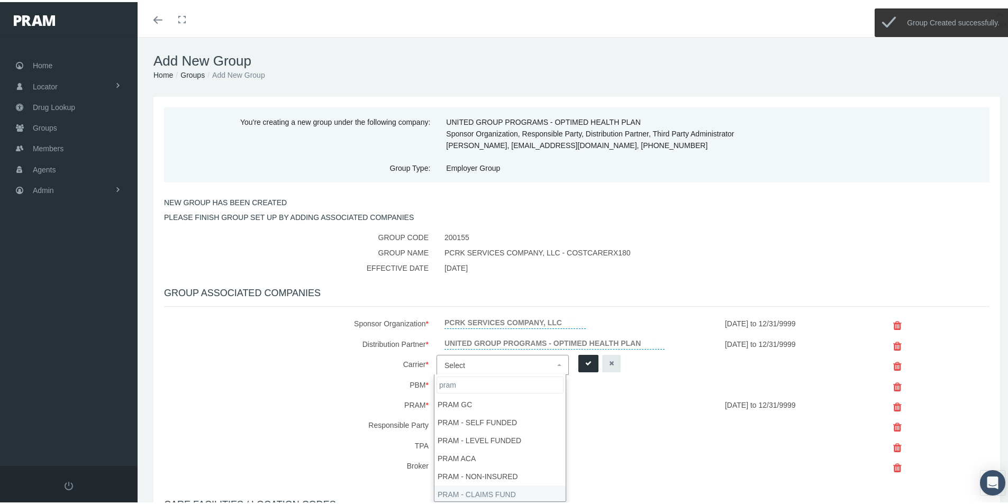
type input "pram"
select select "9068"
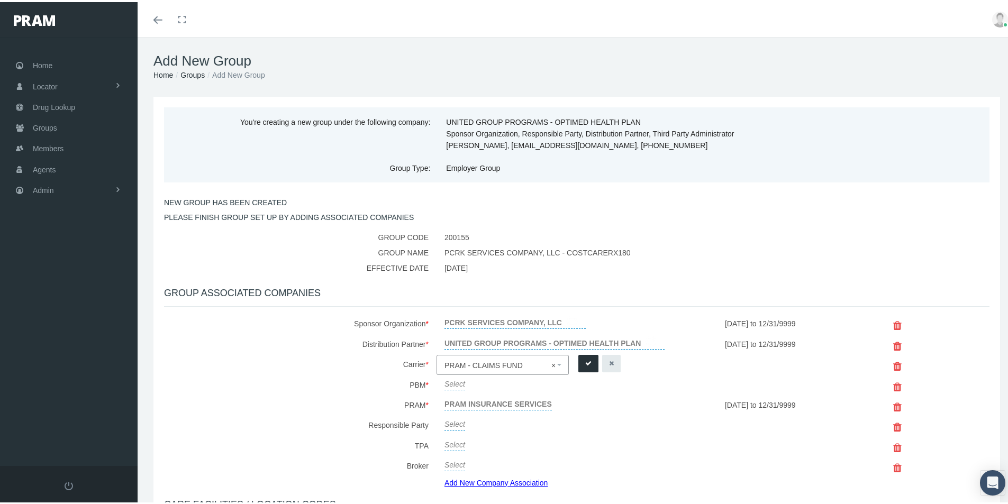
click at [585, 362] on icon "submit" at bounding box center [588, 361] width 6 height 10
click at [455, 383] on link "Select" at bounding box center [454, 380] width 21 height 15
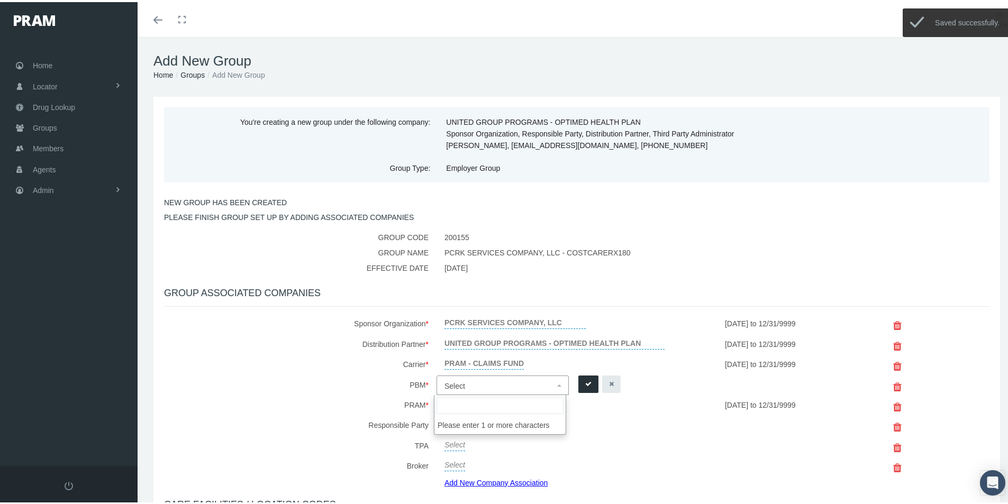
click at [455, 383] on span "Select" at bounding box center [454, 384] width 21 height 8
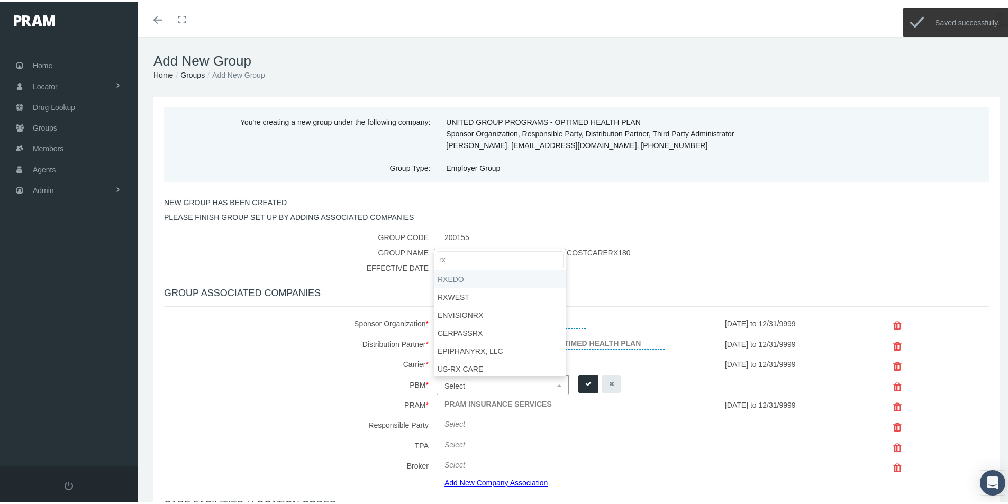
type input "rx"
select select "49"
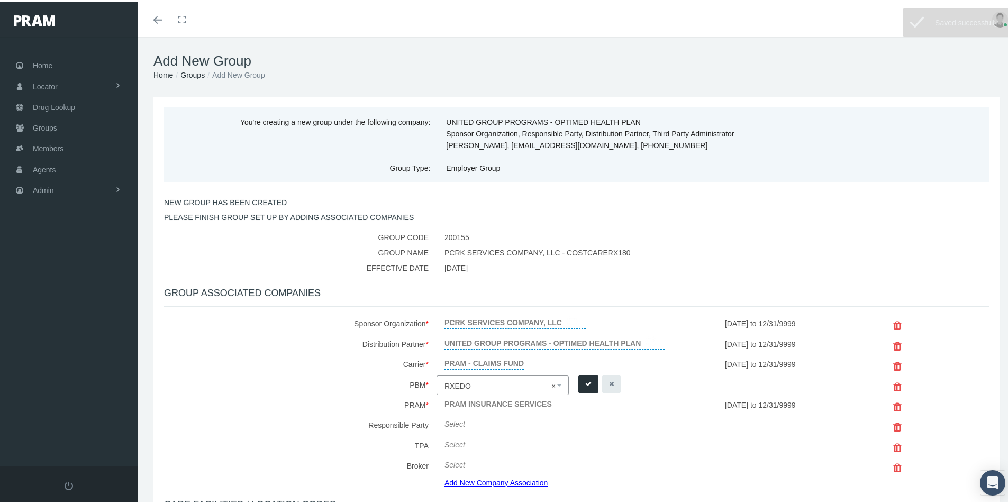
click at [581, 384] on button "submit" at bounding box center [588, 381] width 20 height 17
click at [474, 481] on link "Add New Company Association" at bounding box center [499, 480] width 111 height 15
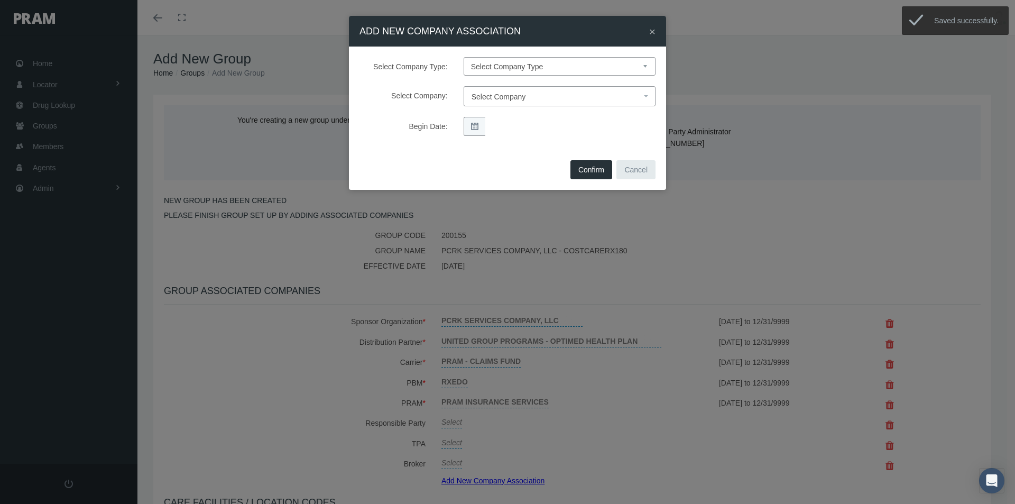
click at [477, 64] on select "Select Company Type Sponsor Organization Broker PBM Carrier Reinsurer Distribut…" at bounding box center [560, 66] width 192 height 19
select select "3"
click at [464, 57] on select "Select Company Type Sponsor Organization Broker PBM Carrier Reinsurer Distribut…" at bounding box center [560, 66] width 192 height 19
select select
click at [483, 99] on span "Select Company" at bounding box center [499, 97] width 54 height 8
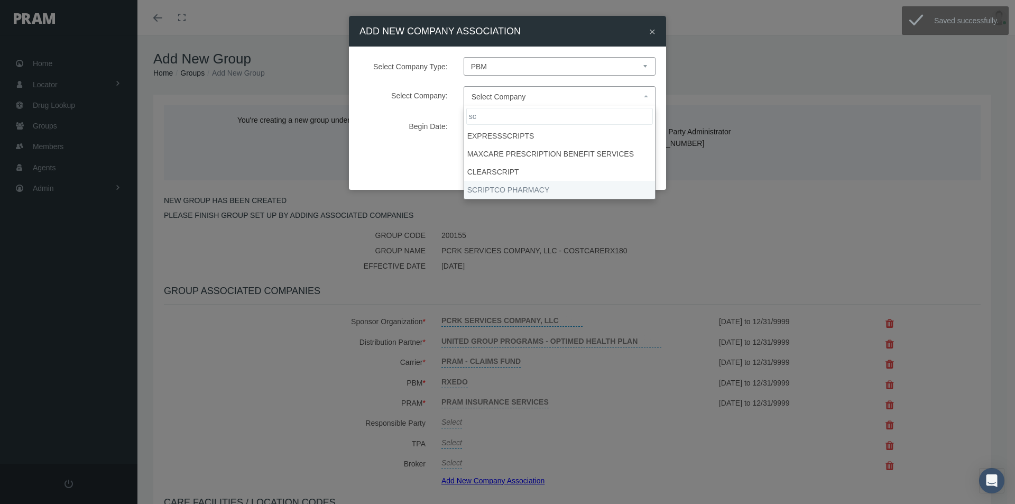
type input "sc"
drag, startPoint x: 491, startPoint y: 183, endPoint x: 500, endPoint y: 180, distance: 9.5
select select "9082"
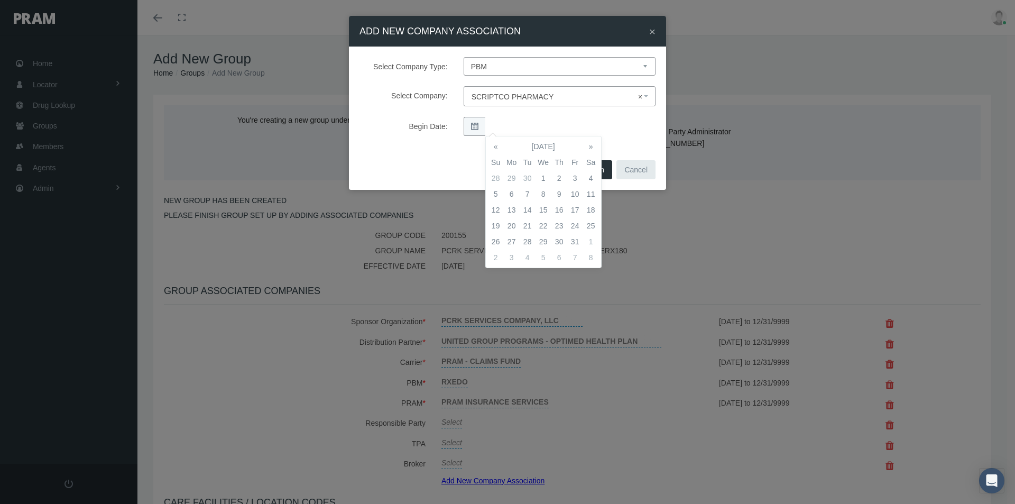
click at [543, 181] on td "1" at bounding box center [544, 178] width 16 height 16
click at [628, 143] on div "Select Company Type: Select Company Type Sponsor Organization Broker PBM Carrie…" at bounding box center [507, 102] width 317 height 111
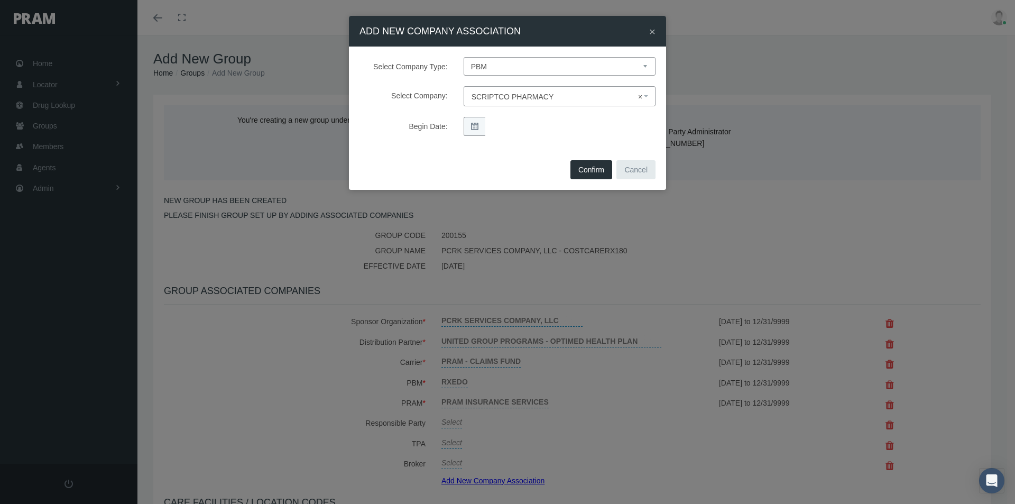
click at [592, 170] on button "Confirm" at bounding box center [592, 169] width 42 height 19
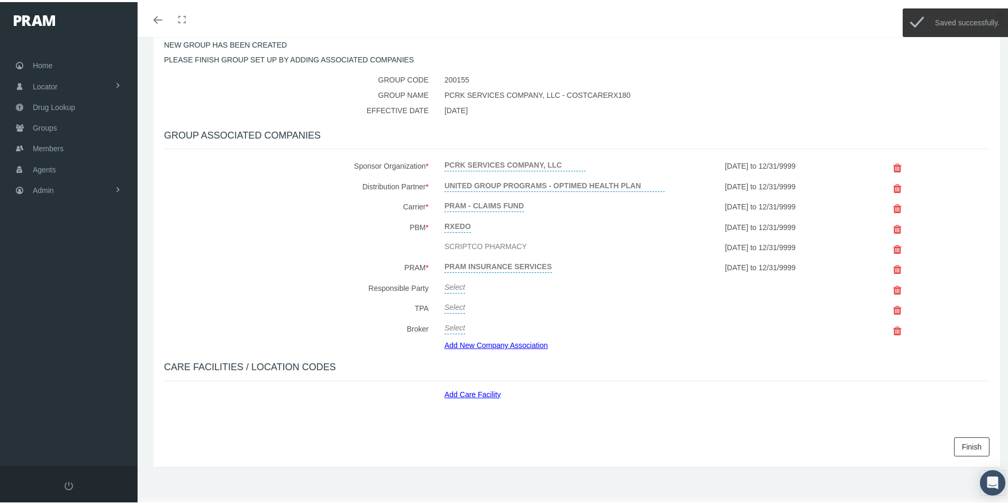
scroll to position [159, 0]
click at [452, 283] on link "Select" at bounding box center [454, 283] width 21 height 15
click at [479, 290] on span "Select" at bounding box center [499, 286] width 110 height 14
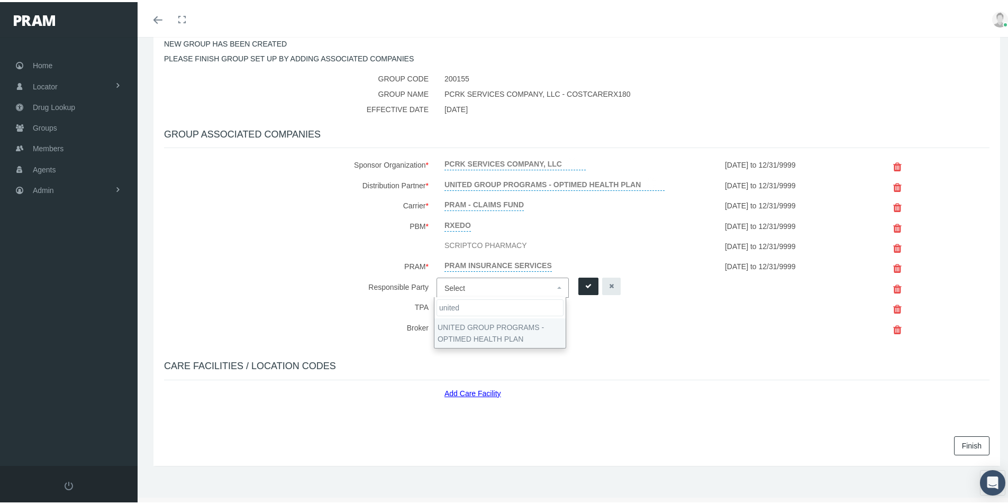
type input "united"
select select "4875"
click at [579, 281] on button "submit" at bounding box center [588, 284] width 20 height 17
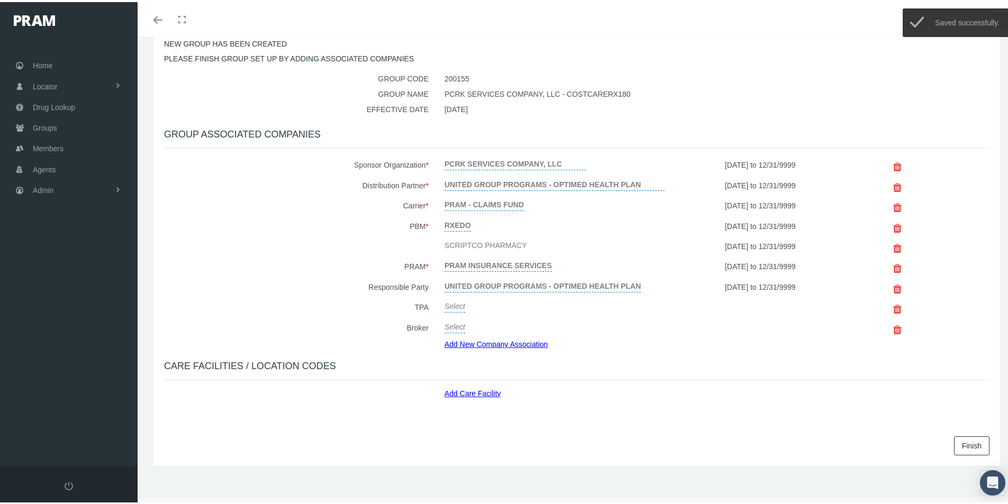
click at [461, 305] on link "Select" at bounding box center [454, 303] width 21 height 15
click at [451, 306] on span "Select" at bounding box center [454, 306] width 21 height 8
type input "united"
select select "4875"
click at [589, 304] on button "submit" at bounding box center [588, 304] width 20 height 17
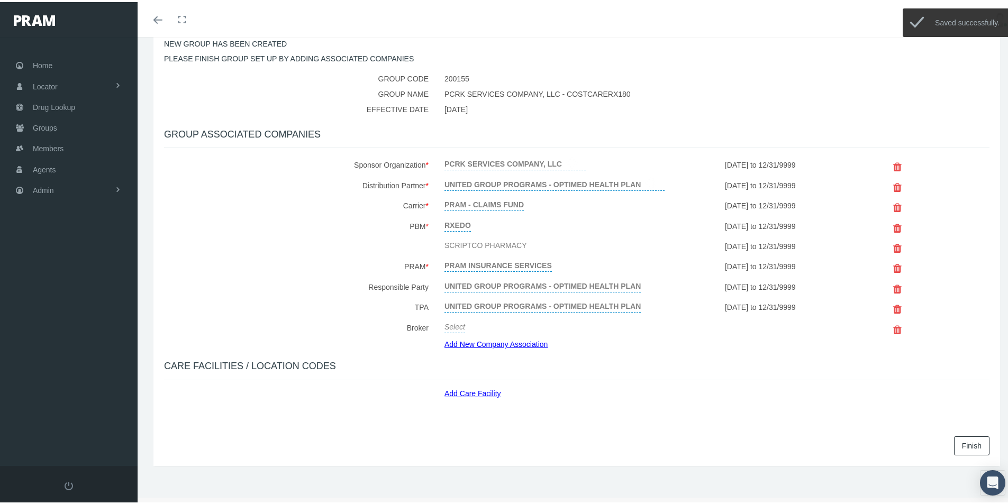
click at [464, 391] on link "Add Care Facility" at bounding box center [476, 389] width 65 height 12
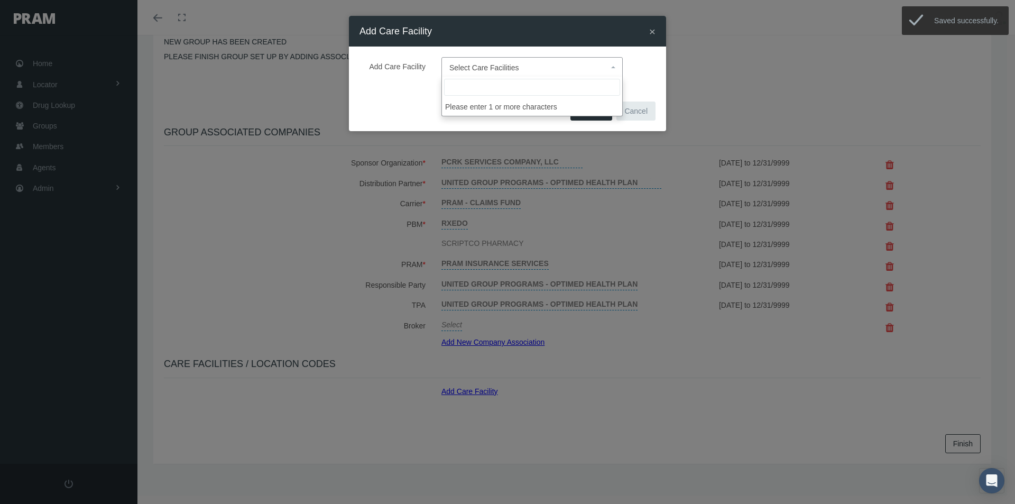
click at [472, 66] on span "Select Care Facilities" at bounding box center [485, 67] width 70 height 8
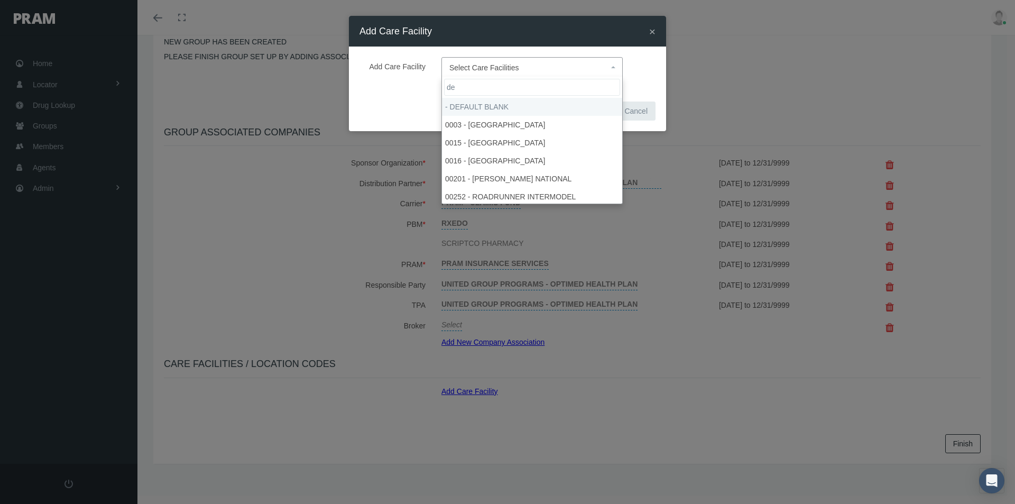
type input "de"
select select "1905"
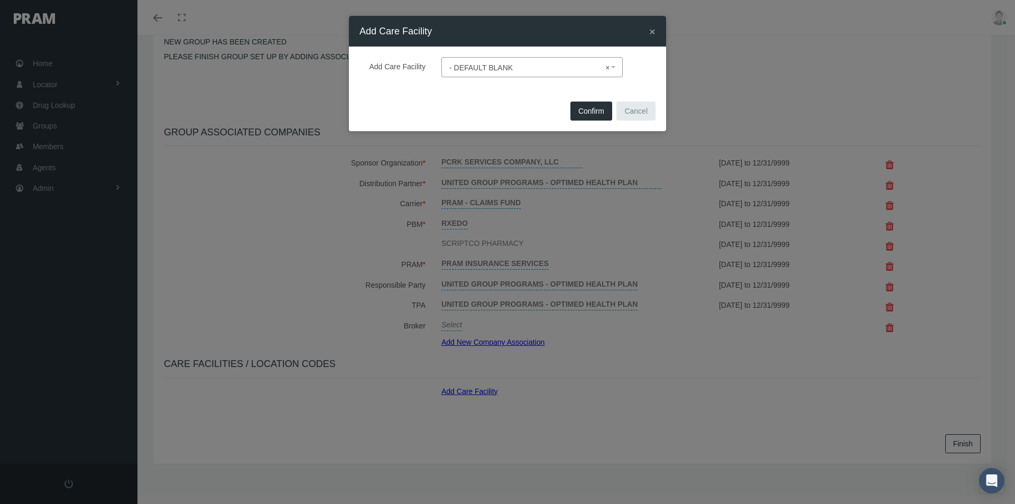
click at [587, 113] on span "Confirm" at bounding box center [592, 111] width 26 height 8
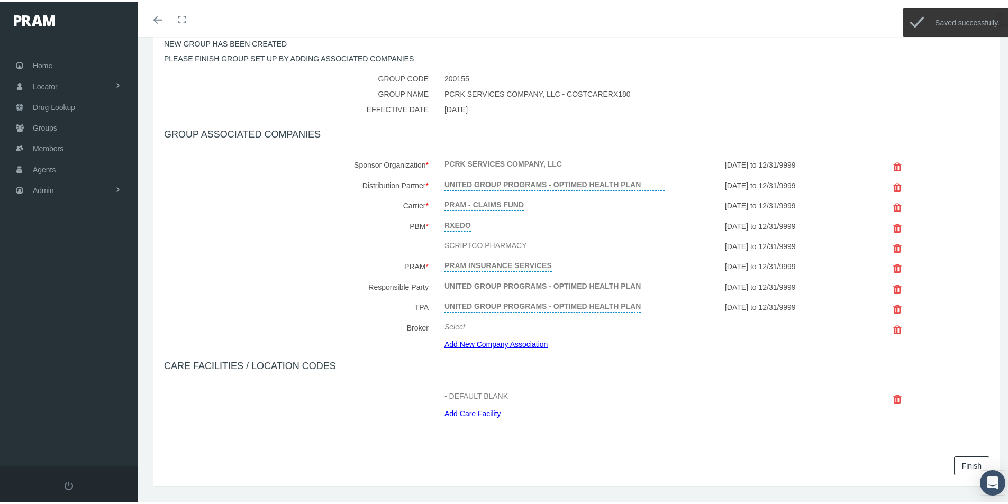
drag, startPoint x: 954, startPoint y: 464, endPoint x: 717, endPoint y: 436, distance: 239.1
click at [954, 464] on link "Finish" at bounding box center [971, 463] width 35 height 19
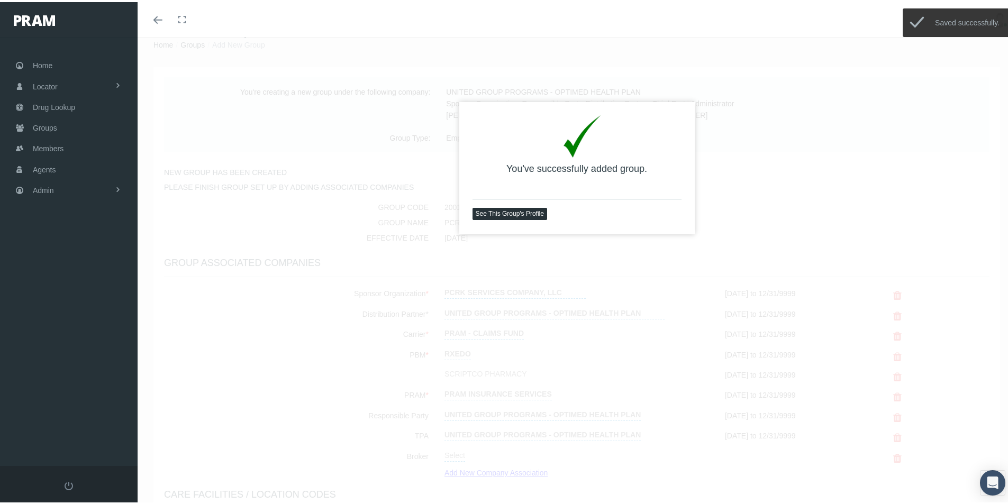
scroll to position [35, 0]
click at [516, 206] on link "See This Group's Profile" at bounding box center [509, 207] width 75 height 12
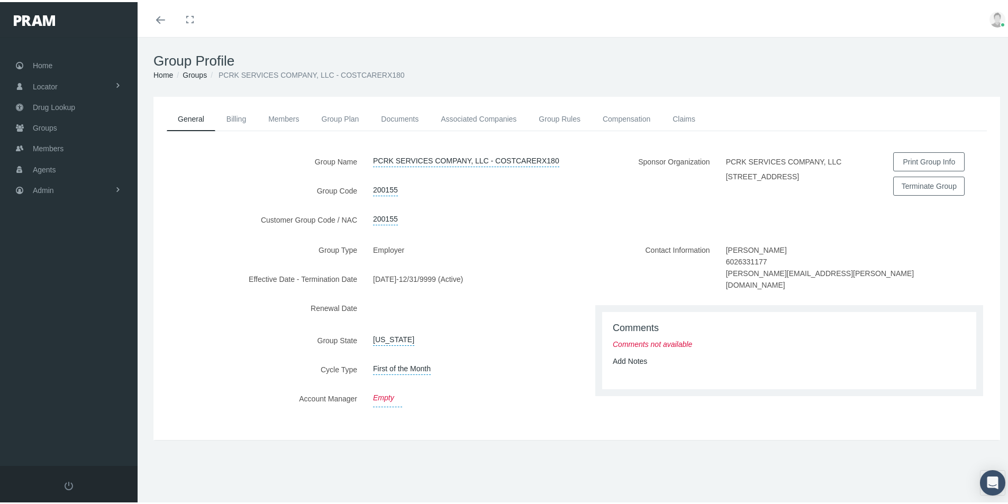
click at [383, 392] on link "Empty" at bounding box center [387, 396] width 29 height 18
click at [397, 396] on span "Select" at bounding box center [399, 398] width 53 height 14
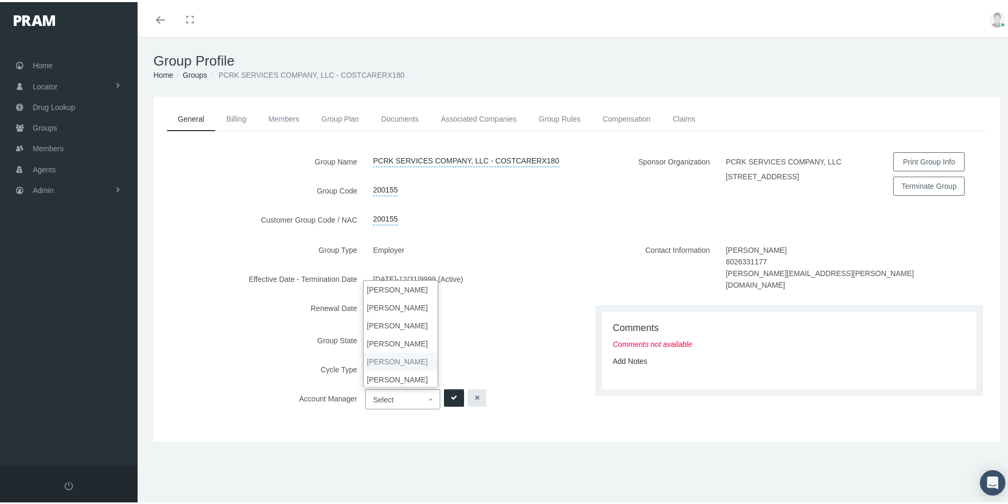
select select "3"
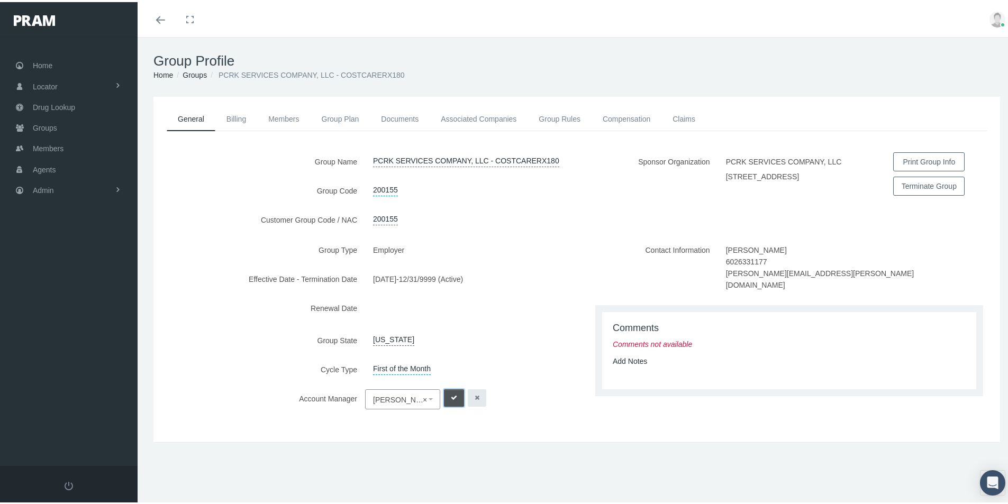
click at [447, 392] on button "submit" at bounding box center [454, 395] width 20 height 17
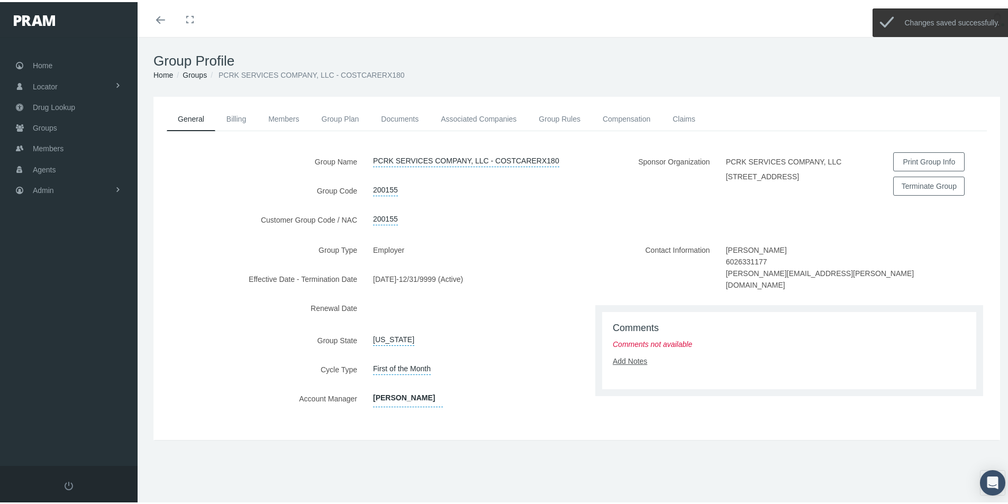
click at [628, 355] on link "Add Notes" at bounding box center [629, 359] width 34 height 8
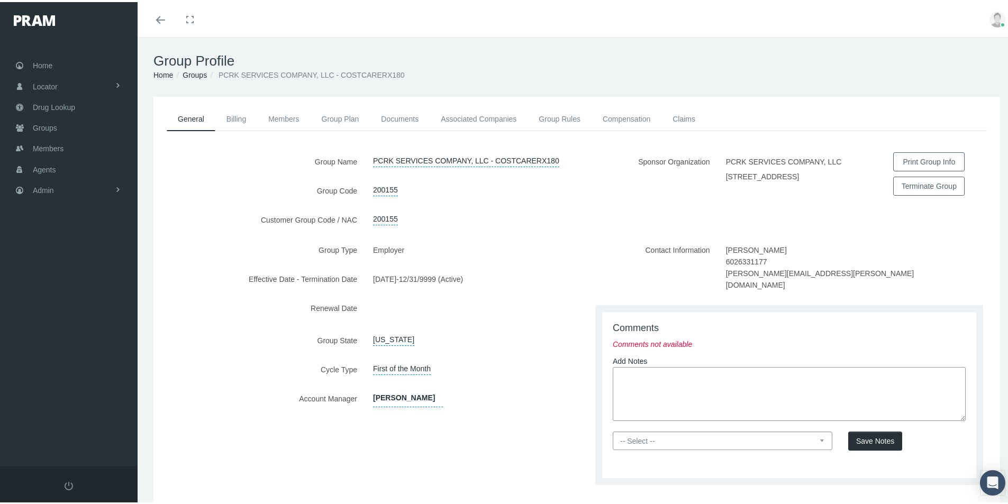
click at [619, 365] on textarea at bounding box center [788, 392] width 353 height 54
paste textarea "Group is set up thru OptiMed - [PERSON_NAME] Health - CostCareRx800 - OptiMed w…"
type textarea "Group is set up thru OptiMed - [PERSON_NAME] Health - CostCareRx800 - OptiMed w…"
drag, startPoint x: 644, startPoint y: 428, endPoint x: 648, endPoint y: 434, distance: 6.5
click at [644, 429] on select "-- Select -- PRAM Only Everyone" at bounding box center [721, 438] width 219 height 19
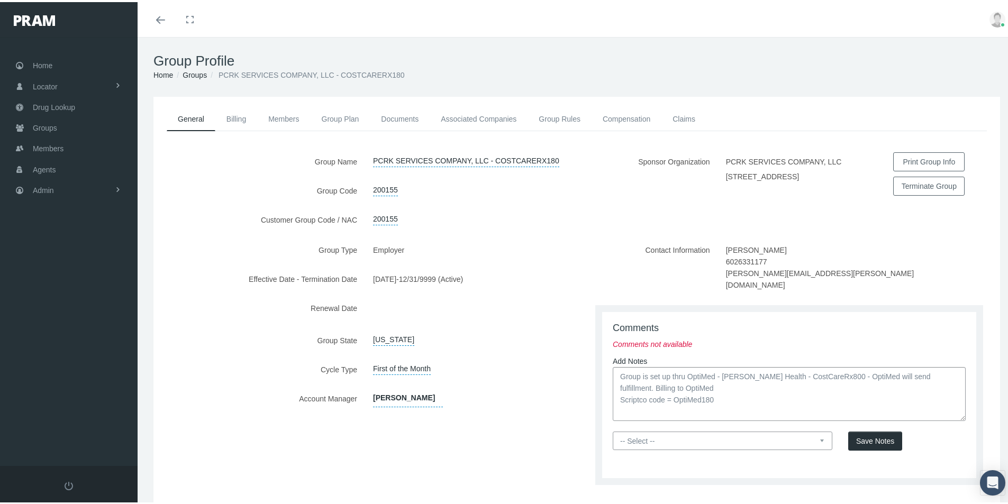
select select "0"
click at [612, 429] on select "-- Select -- PRAM Only Everyone" at bounding box center [721, 438] width 219 height 19
click at [863, 435] on span "Save Notes" at bounding box center [875, 439] width 38 height 8
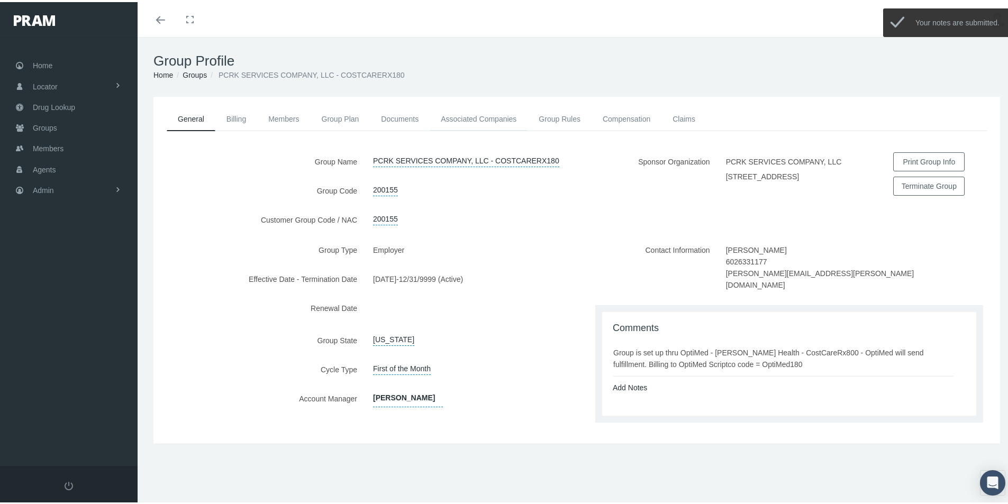
click at [469, 118] on link "Associated Companies" at bounding box center [478, 116] width 98 height 23
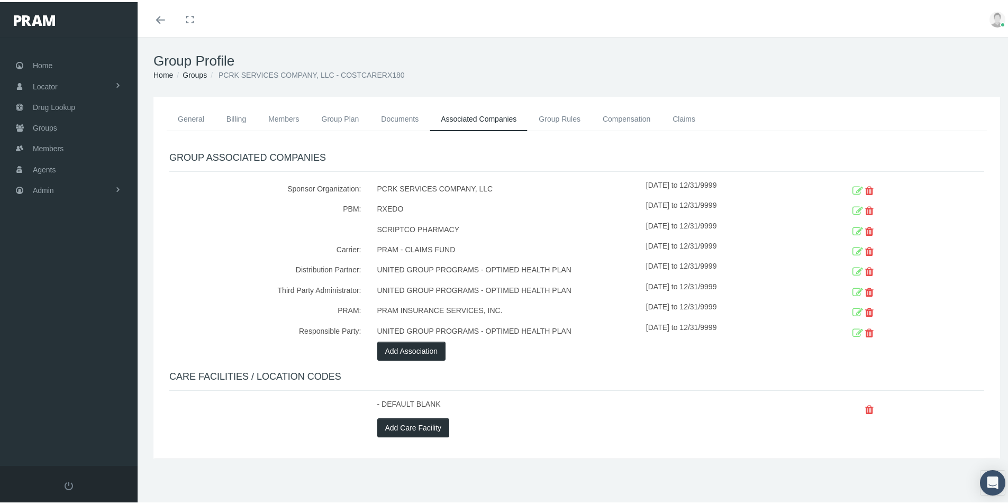
click at [852, 231] on icon at bounding box center [857, 230] width 11 height 16
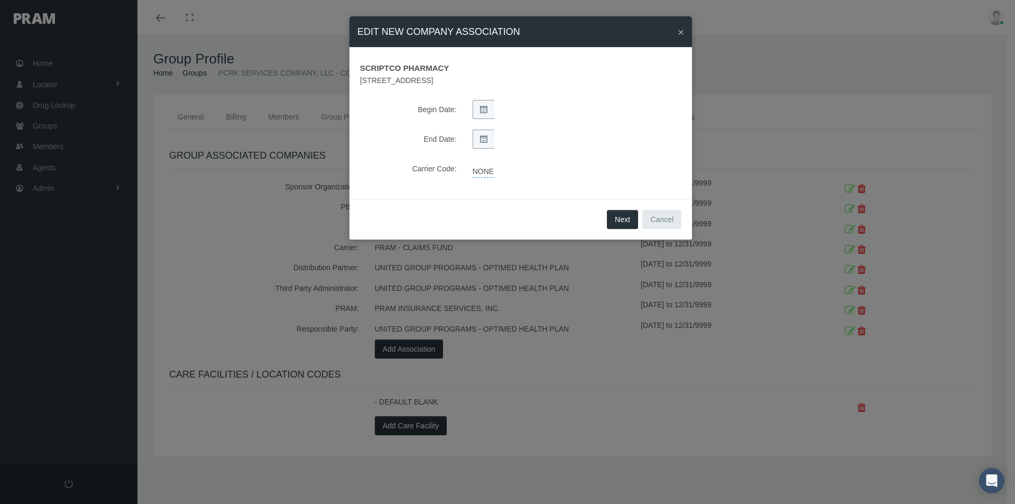
click at [486, 170] on link "NONE" at bounding box center [483, 170] width 21 height 15
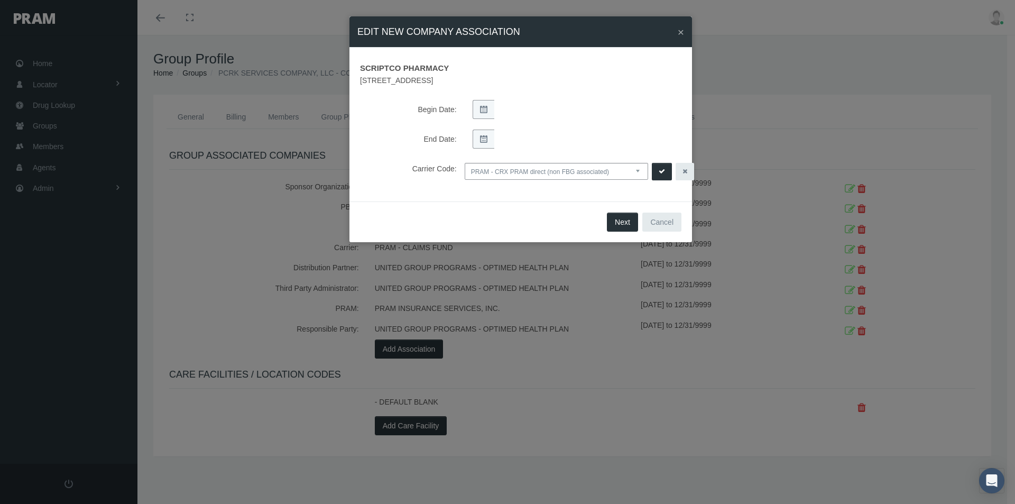
click at [642, 170] on select "NONE PRAM - CRX PRAM direct (non FBG associated) FBGPRAM - CRX CHC Business - g…" at bounding box center [557, 171] width 184 height 17
select select "14"
click at [465, 163] on select "NONE PRAM - CRX PRAM direct (non FBG associated) FBGPRAM - CRX CHC Business - g…" at bounding box center [557, 171] width 184 height 17
click at [662, 169] on icon "submit" at bounding box center [662, 172] width 6 height 10
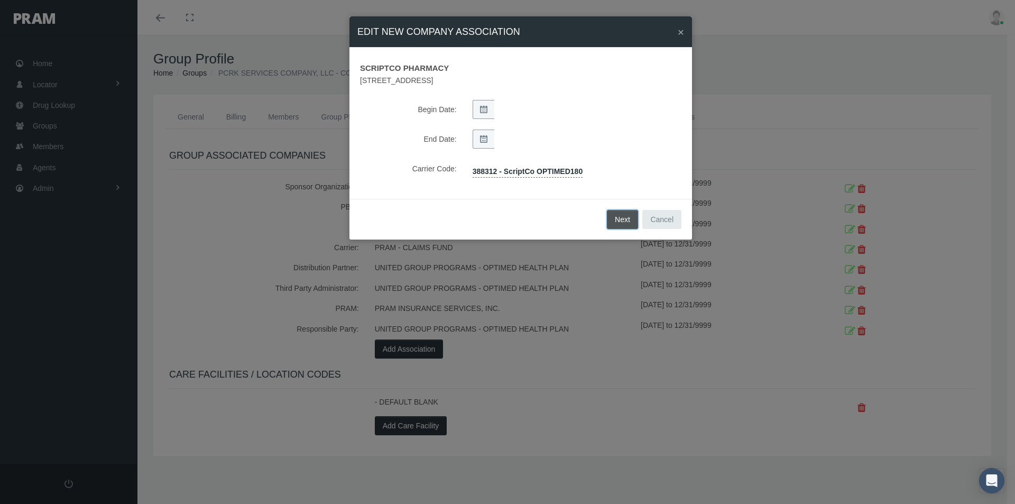
drag, startPoint x: 616, startPoint y: 217, endPoint x: 613, endPoint y: 270, distance: 53.0
click at [616, 218] on button "Next" at bounding box center [622, 219] width 31 height 19
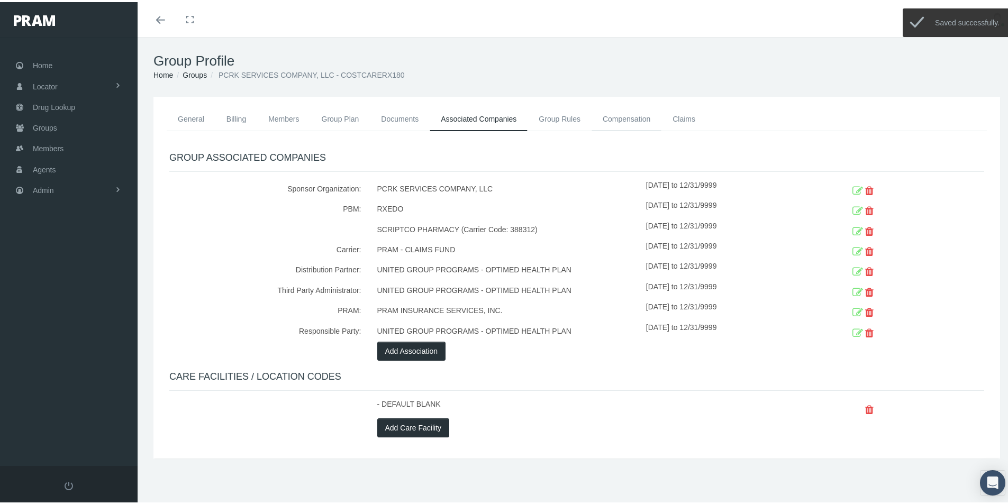
click at [617, 116] on link "Compensation" at bounding box center [626, 116] width 70 height 23
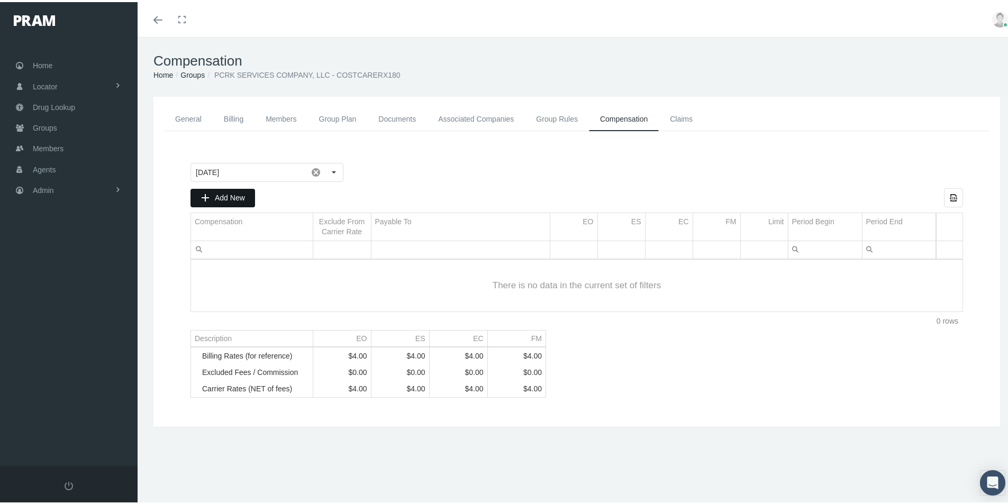
click at [235, 194] on span "Add New" at bounding box center [230, 195] width 30 height 8
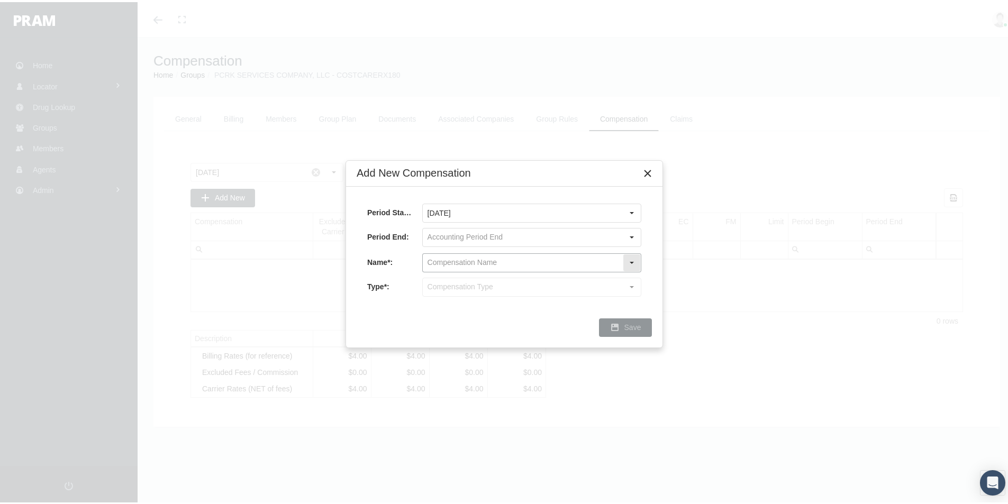
click at [447, 257] on input "text" at bounding box center [523, 261] width 200 height 18
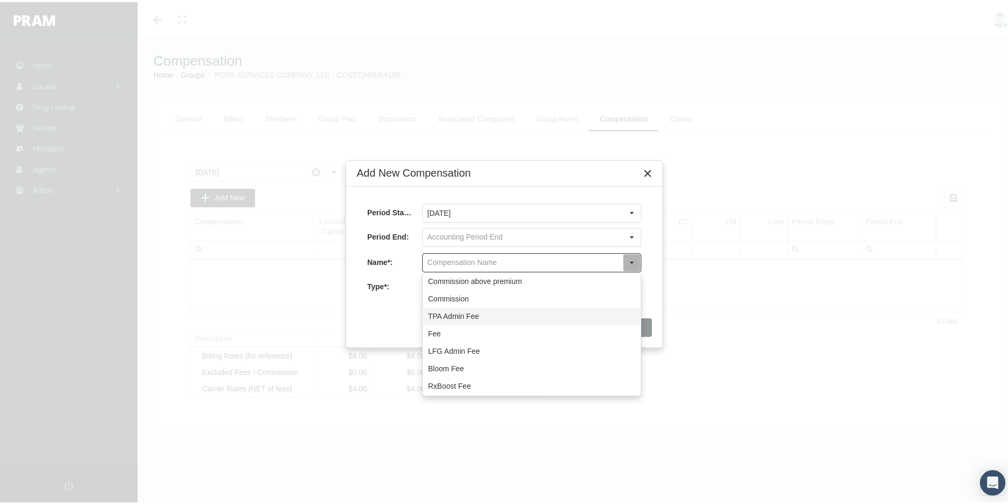
click at [443, 317] on div "TPA Admin Fee" at bounding box center [531, 314] width 217 height 17
type input "TPA Admin Fee"
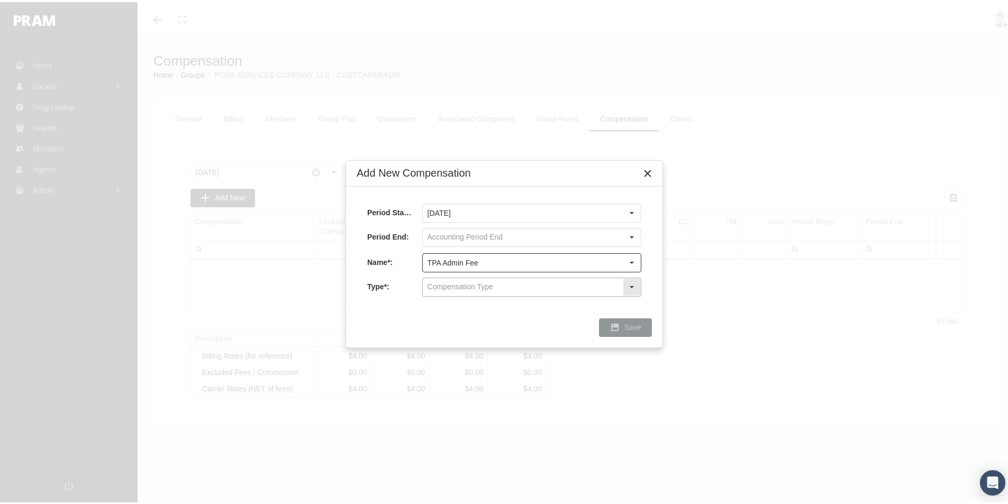
click at [438, 287] on input "text" at bounding box center [523, 285] width 200 height 18
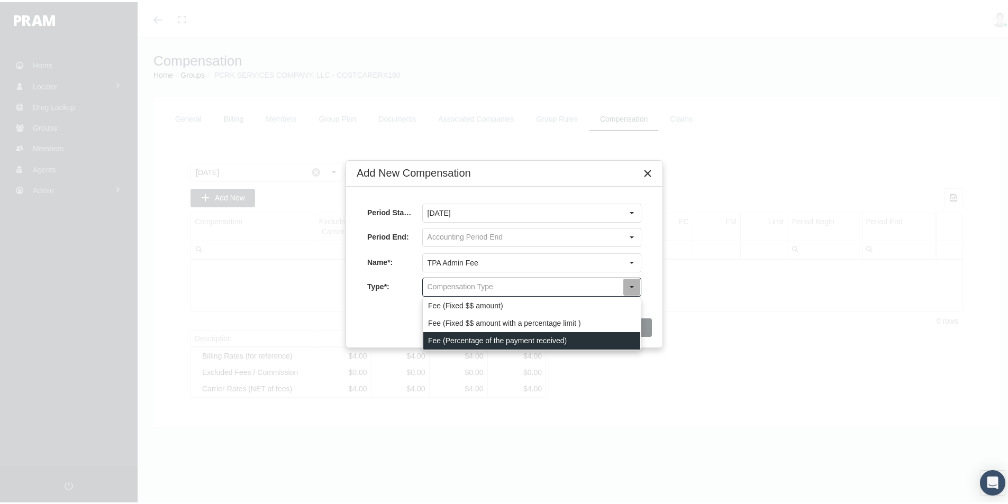
click at [429, 337] on div "Fee (Percentage of the payment received)" at bounding box center [531, 338] width 217 height 17
type input "Fee (Percentage of the payment received)"
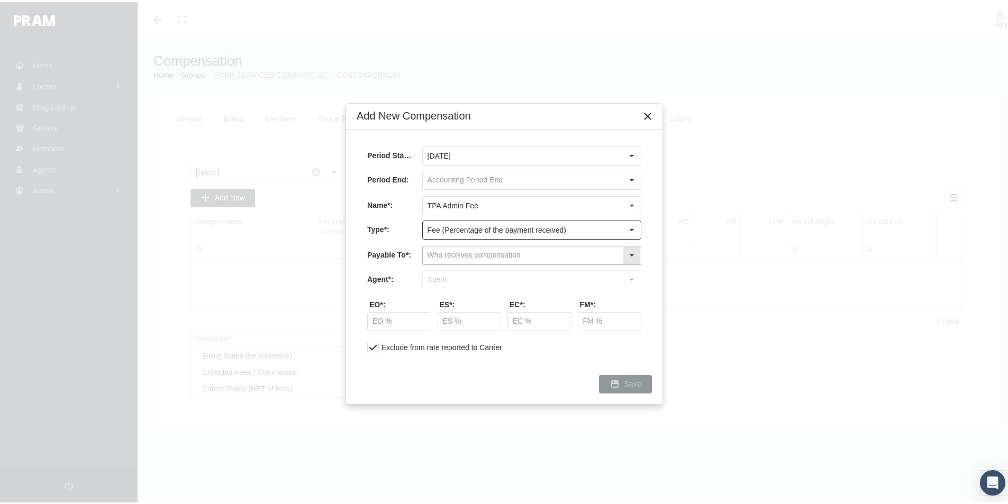
click at [438, 254] on input "text" at bounding box center [523, 253] width 200 height 18
click at [442, 289] on div "Company" at bounding box center [531, 289] width 217 height 17
type input "Company"
click at [434, 276] on input "text" at bounding box center [523, 278] width 200 height 18
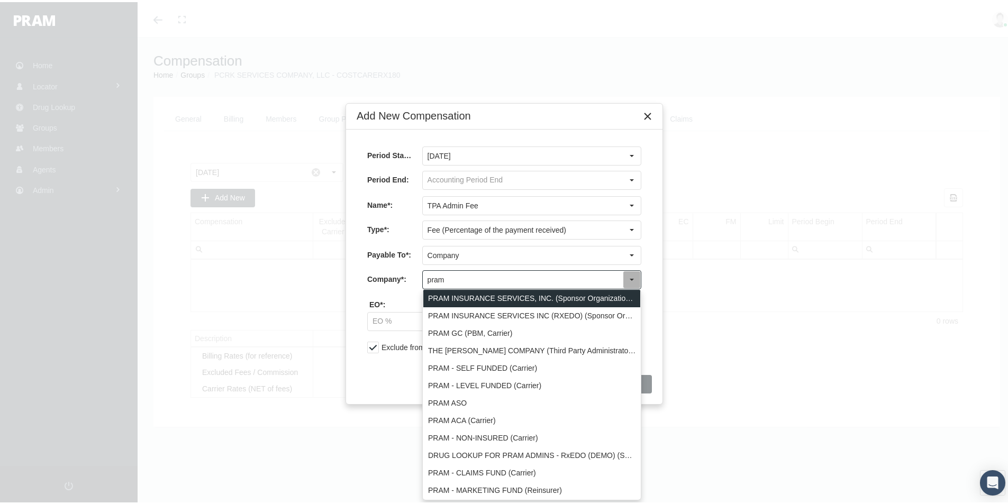
click at [449, 296] on div "PRAM INSURANCE SERVICES, INC. (Sponsor Organization, Broker, Distribution Partn…" at bounding box center [531, 296] width 217 height 17
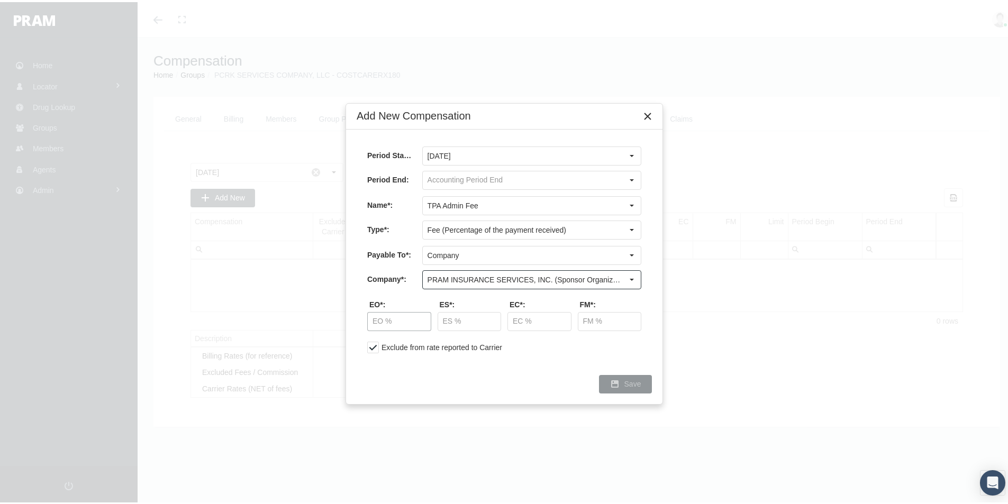
type input "PRAM INSURANCE SERVICES, INC. (Sponsor Organization, Broker, Distribution Partn…"
click at [387, 314] on input "text" at bounding box center [399, 319] width 63 height 18
type input "30.00 %"
type input "5.00 %"
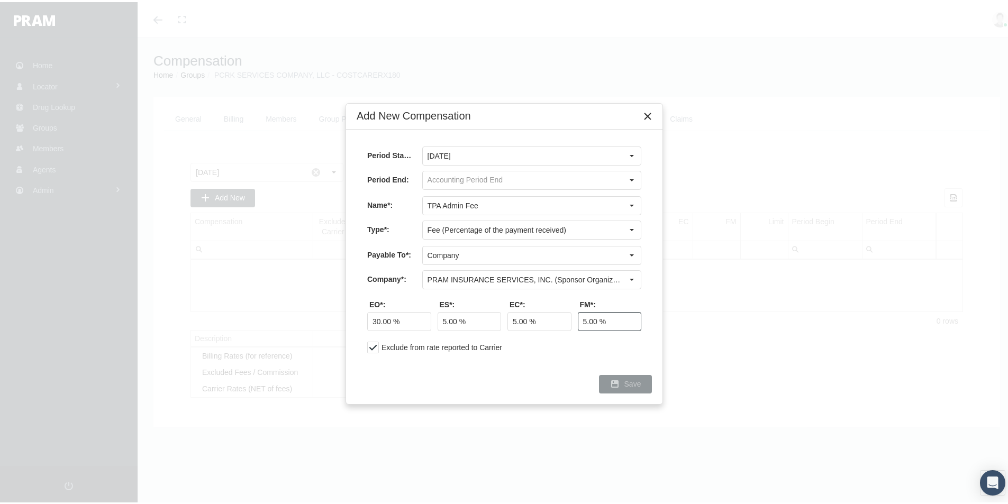
type input "5.00 %"
click at [641, 376] on div "Save" at bounding box center [625, 381] width 52 height 17
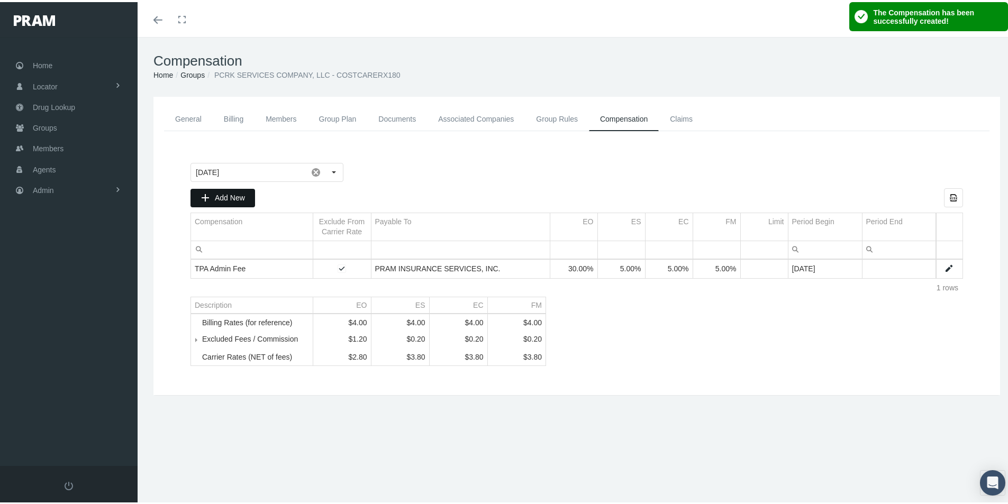
click at [217, 190] on div "Add New" at bounding box center [222, 195] width 63 height 17
type input "[DATE]"
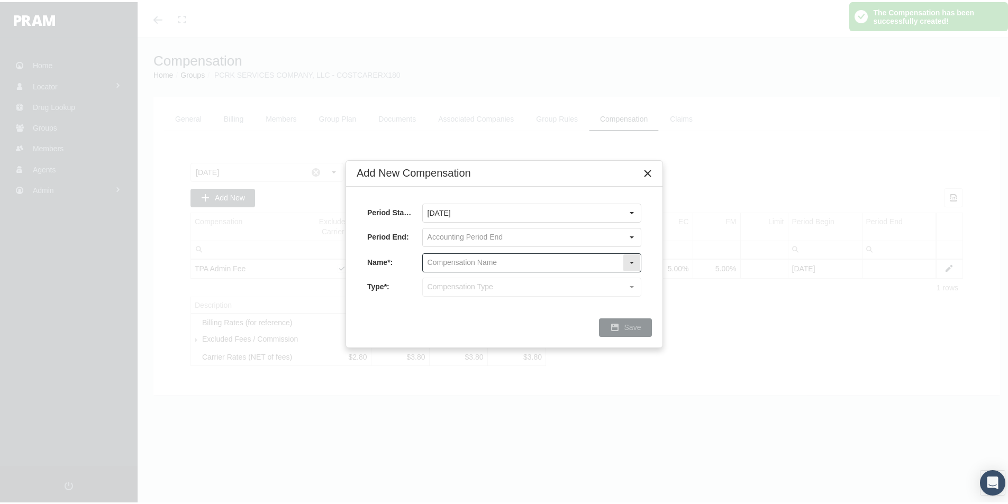
click at [443, 255] on input "text" at bounding box center [523, 261] width 200 height 18
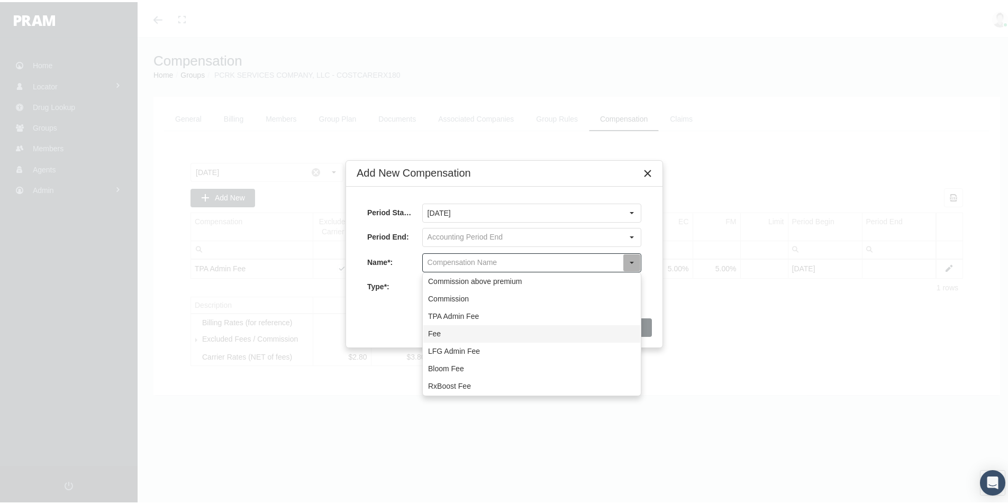
click at [436, 330] on div "Fee" at bounding box center [531, 331] width 217 height 17
type input "Fee"
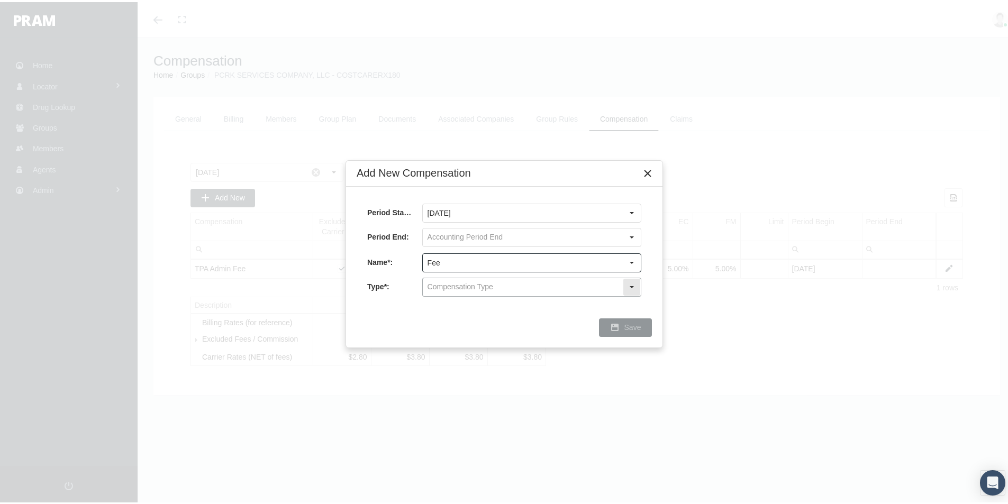
click at [446, 284] on input "text" at bounding box center [523, 285] width 200 height 18
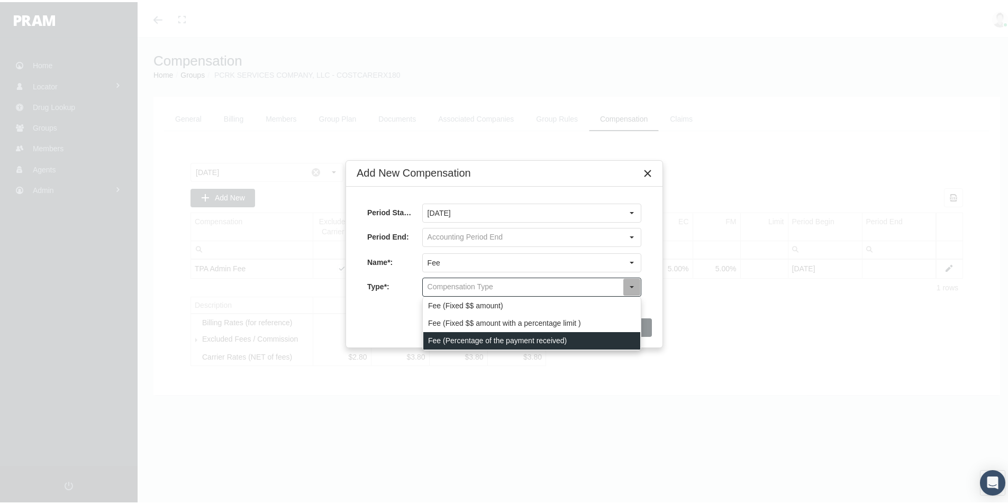
click at [439, 336] on div "Fee (Percentage of the payment received)" at bounding box center [531, 338] width 217 height 17
type input "Fee (Percentage of the payment received)"
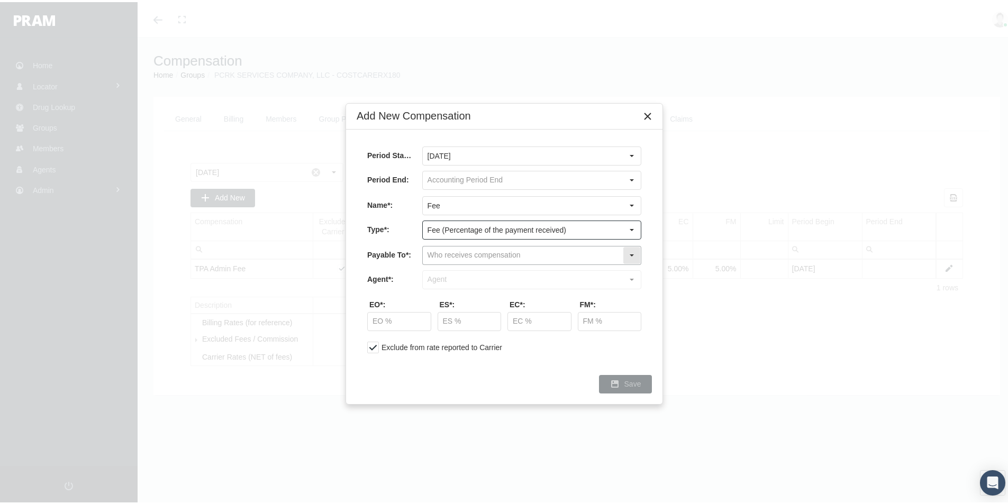
click at [442, 253] on input "text" at bounding box center [523, 253] width 200 height 18
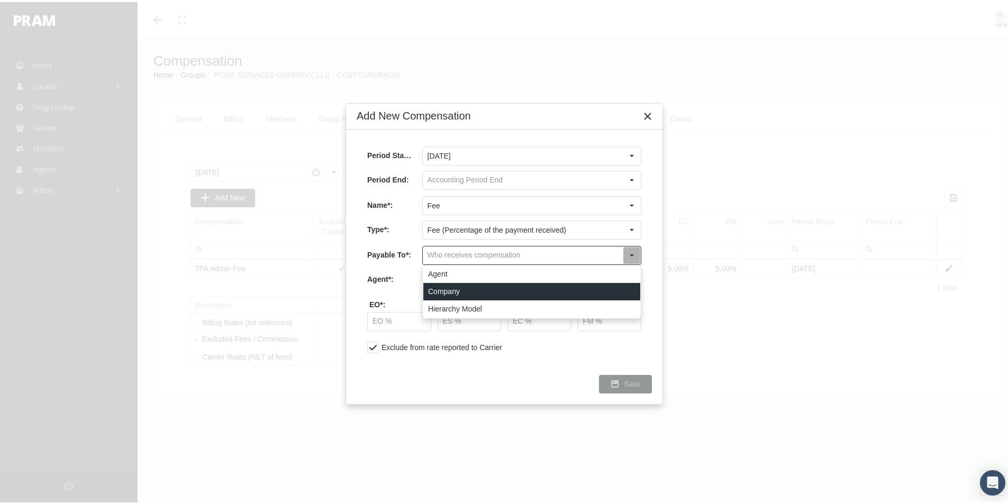
click at [445, 287] on div "Company" at bounding box center [531, 289] width 217 height 17
type input "Company"
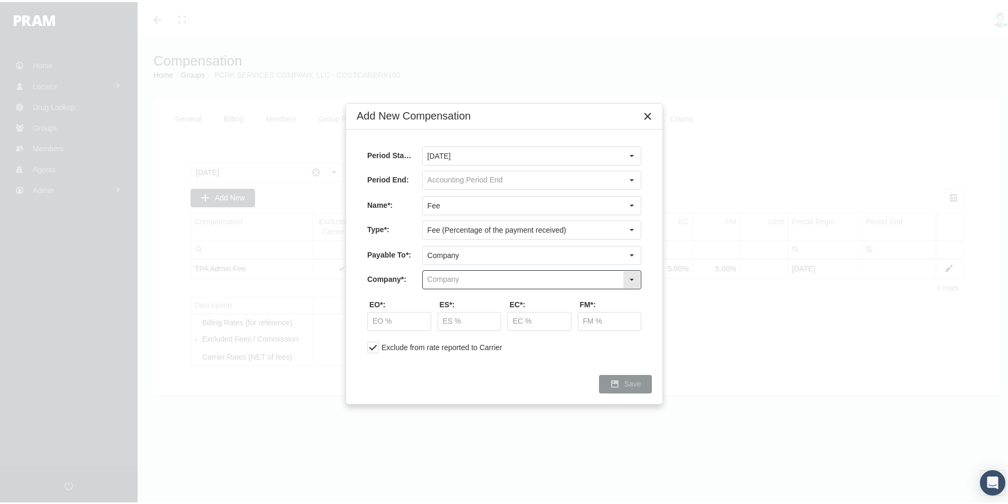
click at [444, 273] on input "text" at bounding box center [523, 278] width 200 height 18
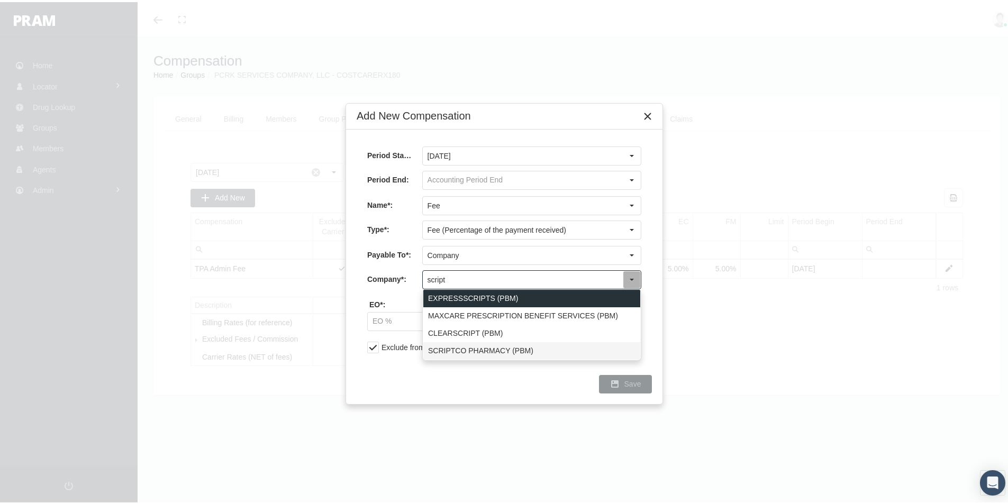
click at [444, 346] on div "SCRIPTCO PHARMACY (PBM)" at bounding box center [531, 348] width 217 height 17
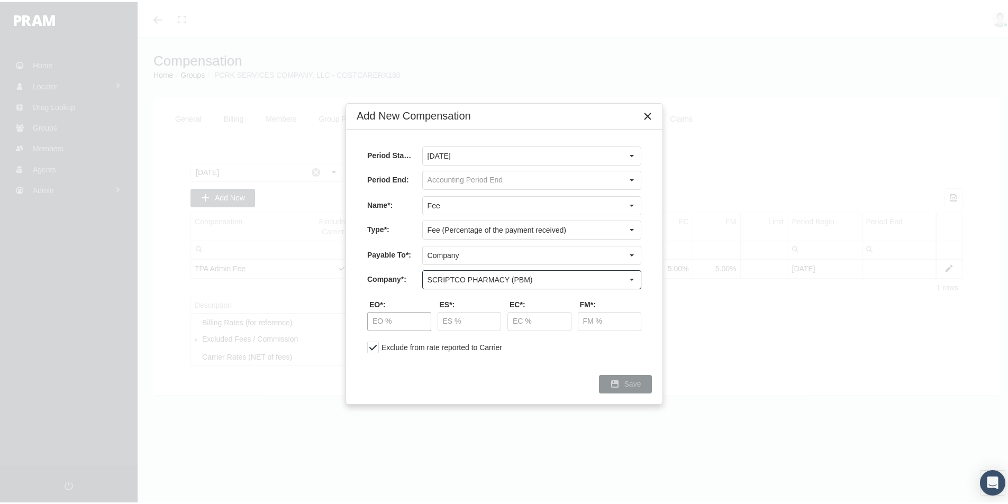
type input "SCRIPTCO PHARMACY (PBM)"
click at [376, 319] on input "text" at bounding box center [399, 319] width 63 height 18
type input "50.00 %"
type input "87.50 %"
type input "87.35 %"
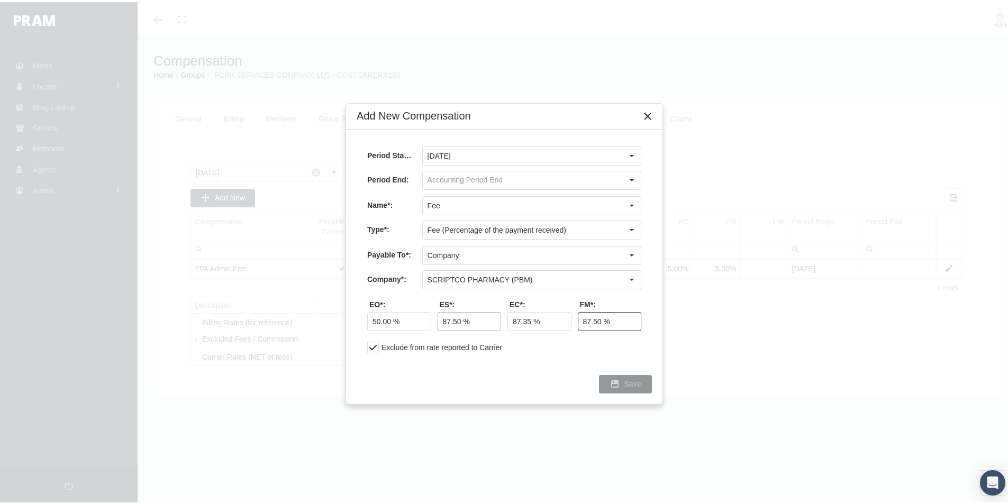
type input "87.50 %"
click at [626, 379] on span "Save" at bounding box center [632, 382] width 17 height 8
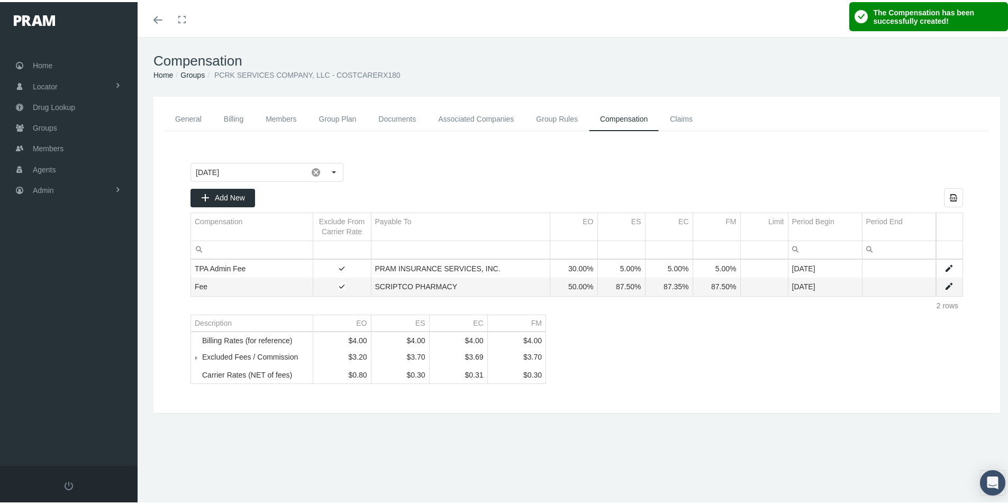
click at [188, 112] on link "General" at bounding box center [188, 117] width 49 height 24
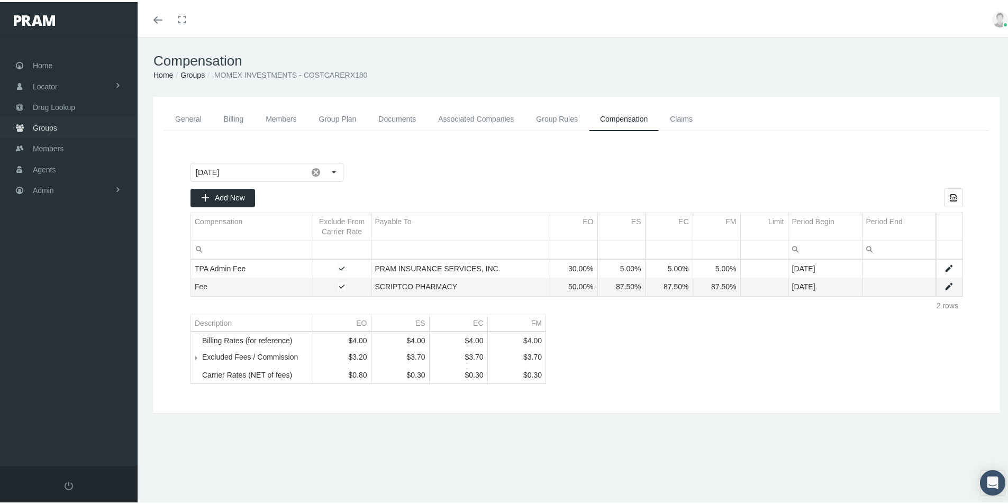
click at [40, 127] on span "Groups" at bounding box center [45, 126] width 24 height 20
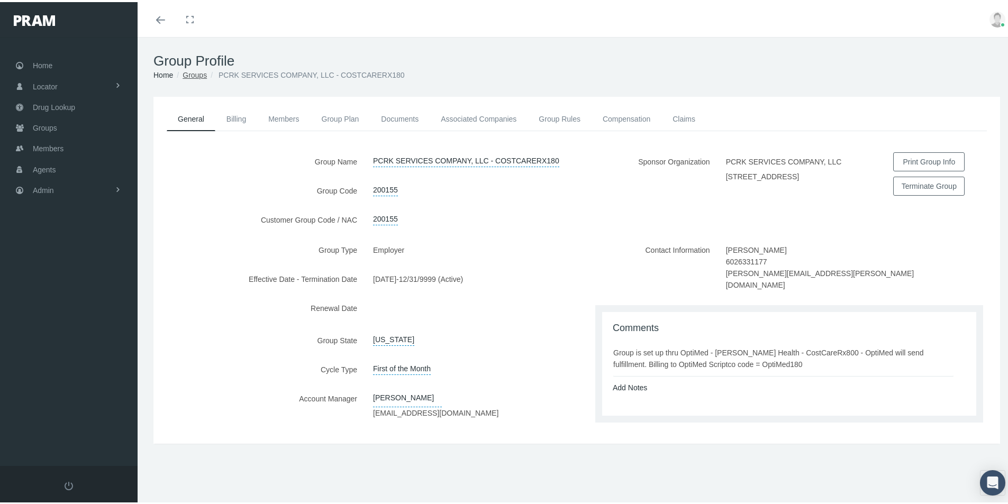
click at [194, 69] on link "Groups" at bounding box center [194, 73] width 24 height 8
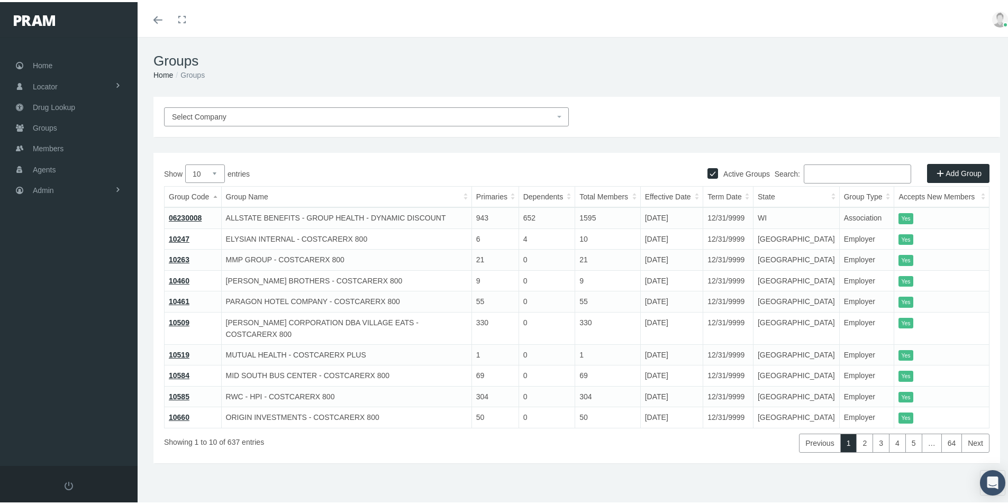
click at [223, 119] on span "Select Company" at bounding box center [363, 115] width 382 height 12
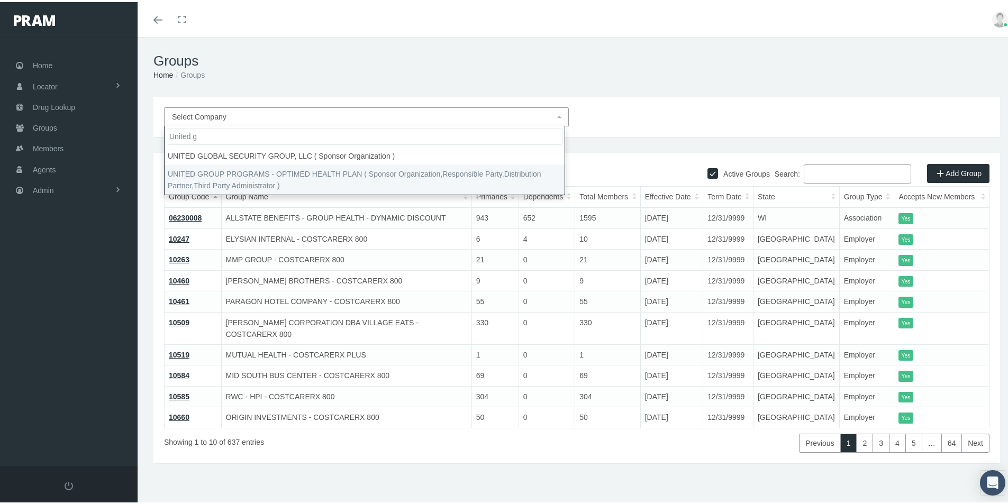
type input "United g"
select select "4875"
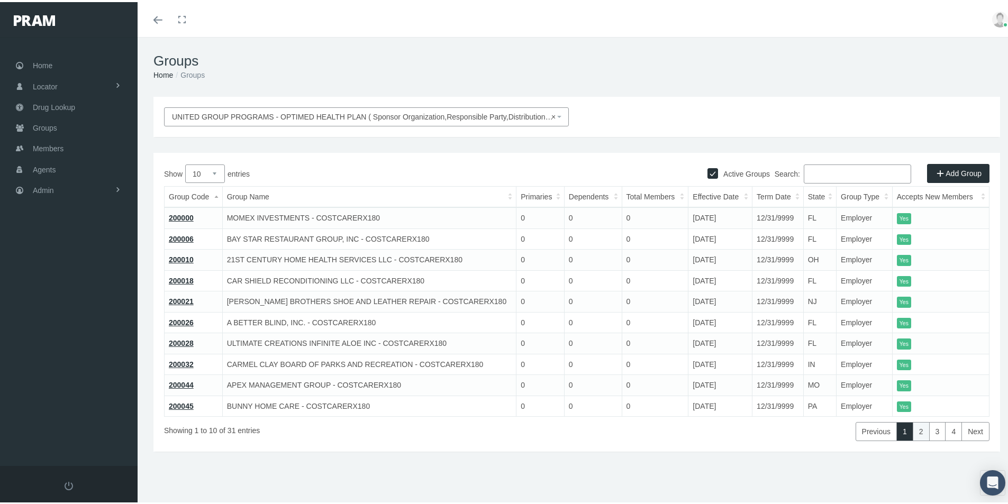
click at [912, 430] on link "2" at bounding box center [920, 429] width 17 height 19
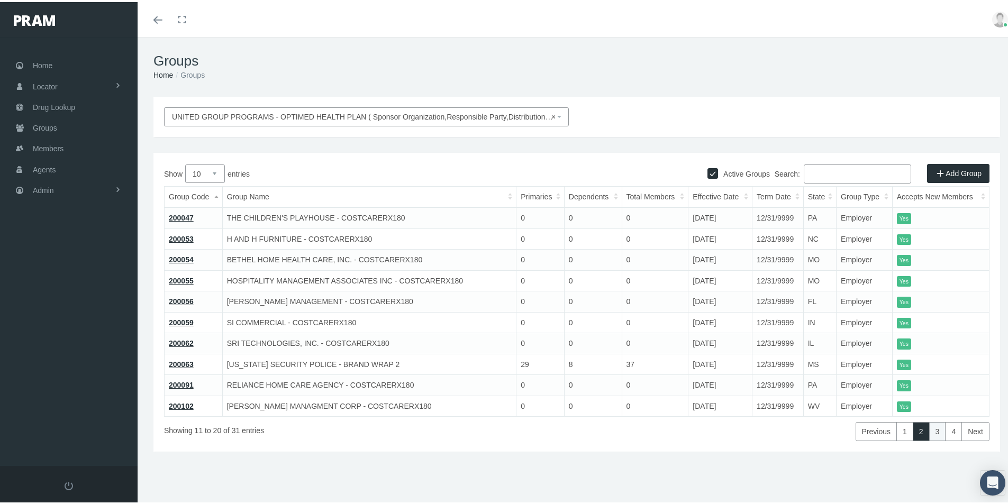
click at [929, 431] on link "3" at bounding box center [937, 429] width 17 height 19
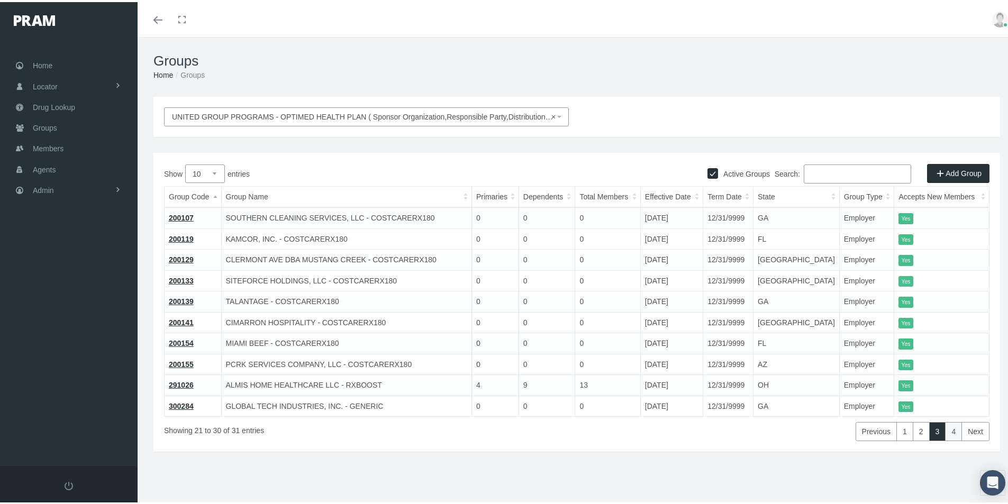
click at [945, 431] on link "4" at bounding box center [953, 429] width 17 height 19
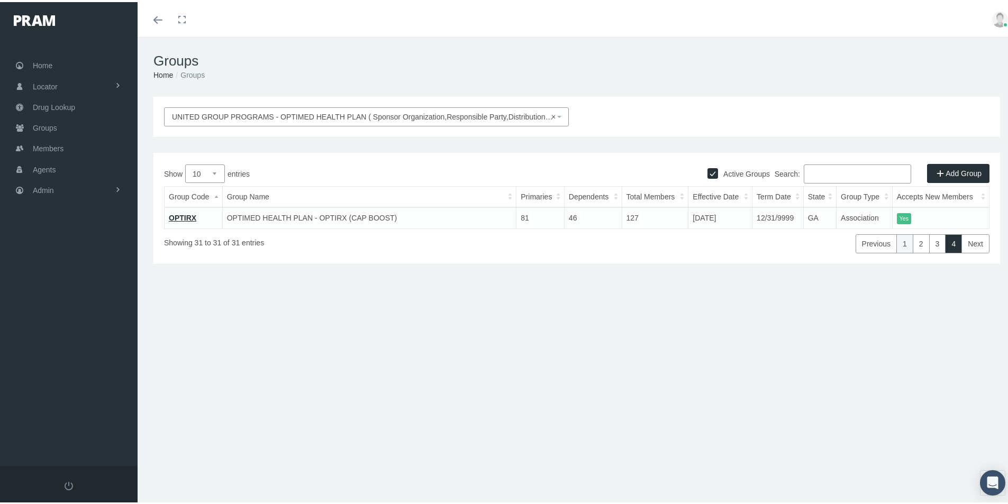
click at [897, 244] on link "1" at bounding box center [904, 241] width 17 height 19
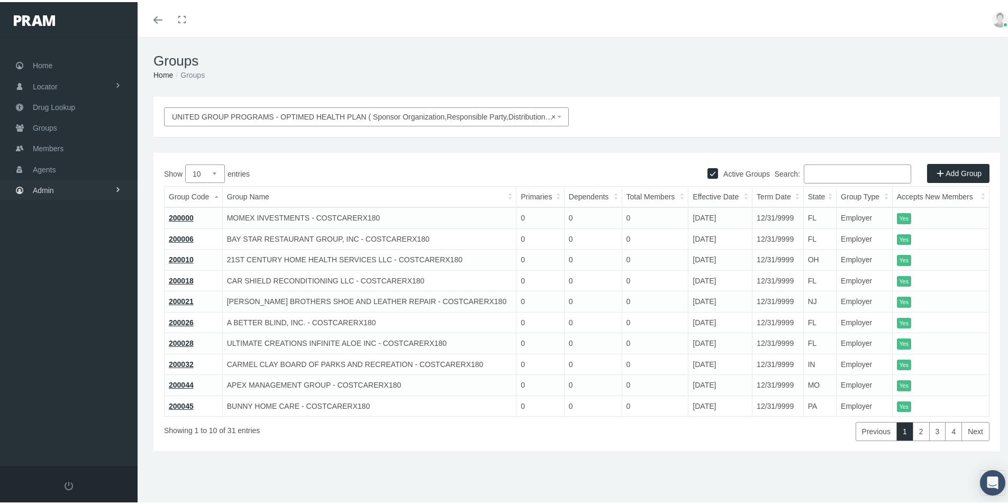
click at [40, 190] on span "Admin" at bounding box center [43, 188] width 21 height 20
click at [59, 426] on span "Reports" at bounding box center [56, 425] width 26 height 18
click at [56, 448] on span "Reports" at bounding box center [54, 446] width 26 height 18
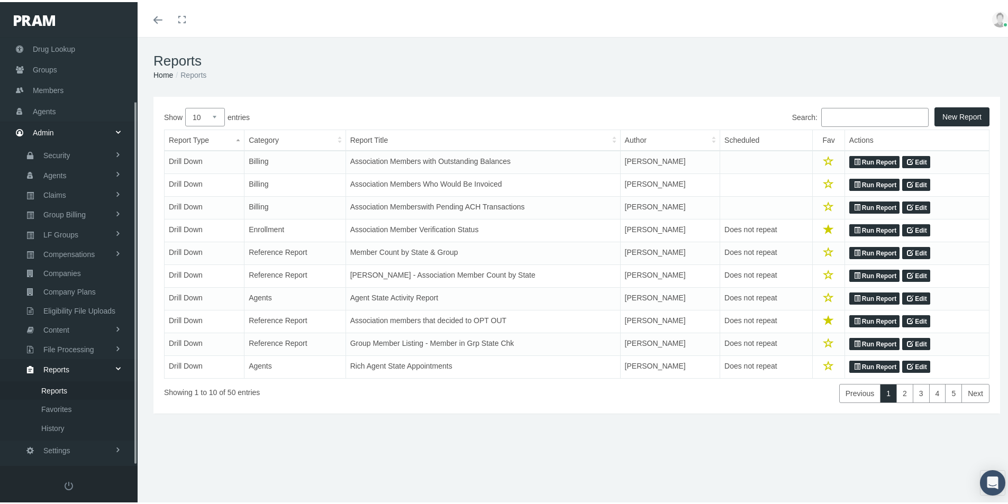
scroll to position [75, 0]
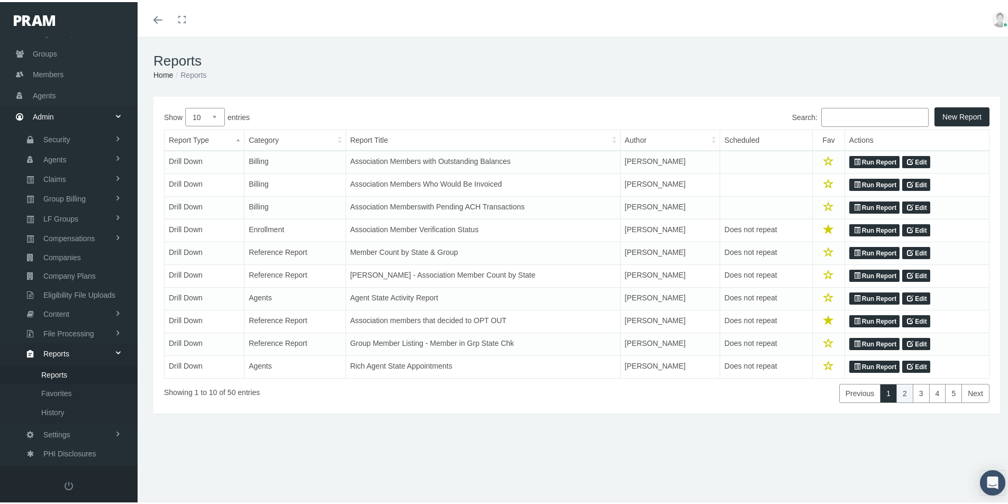
click at [896, 391] on link "2" at bounding box center [904, 391] width 17 height 19
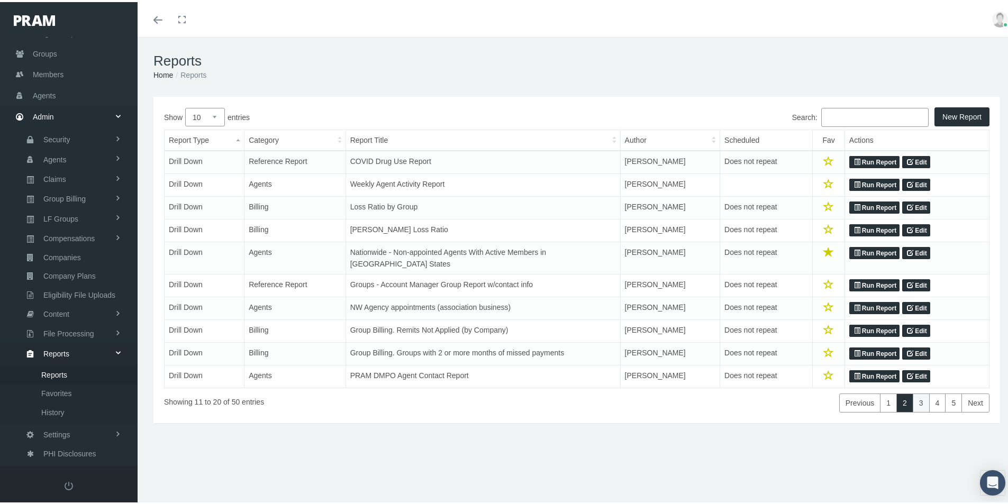
click at [912, 392] on link "3" at bounding box center [920, 400] width 17 height 19
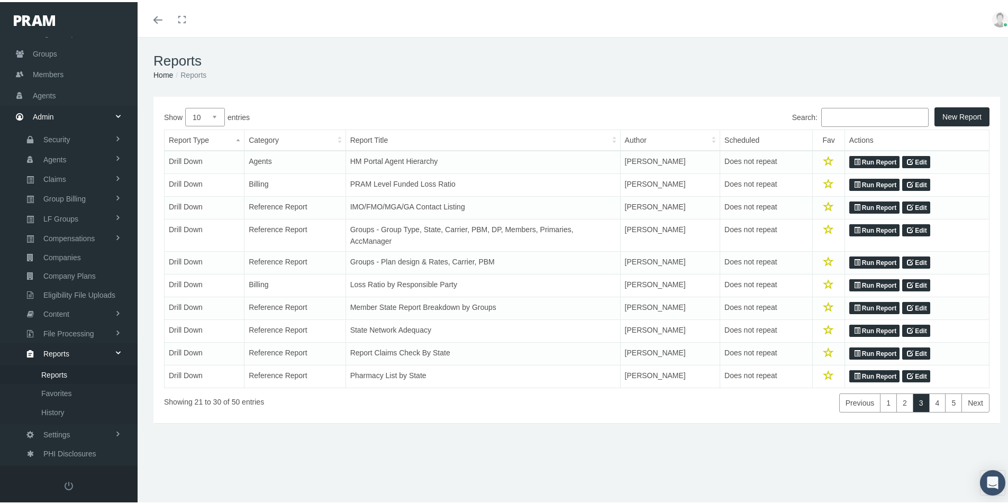
click at [871, 260] on link "Run Report" at bounding box center [874, 260] width 50 height 13
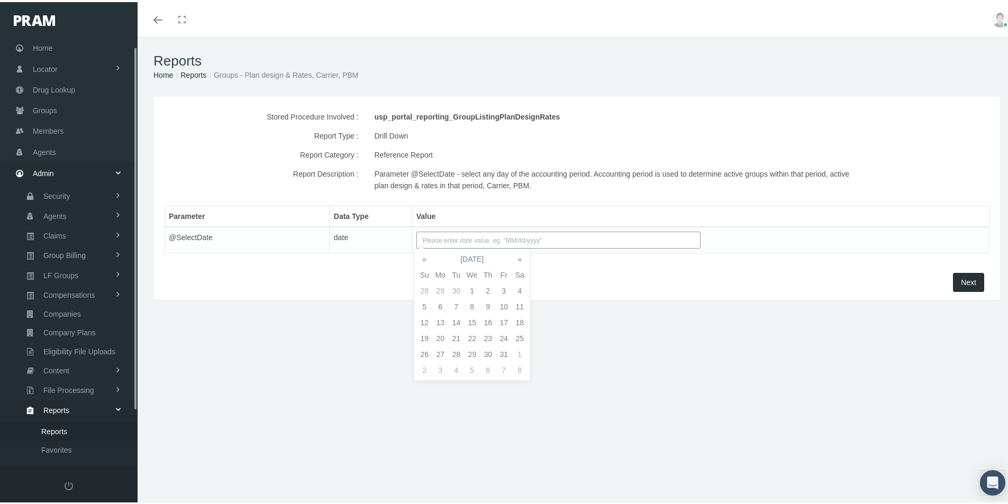
click at [426, 236] on input "text" at bounding box center [558, 238] width 284 height 17
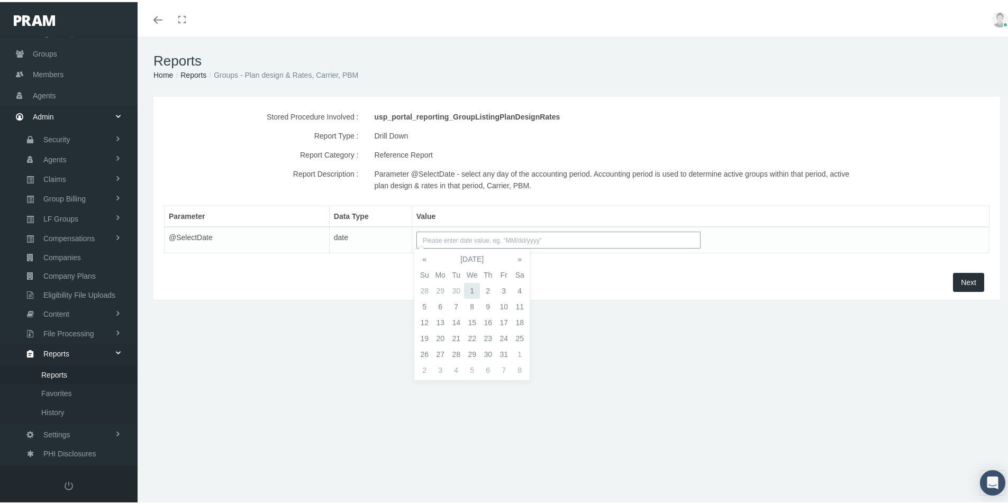
click at [472, 286] on td "1" at bounding box center [472, 289] width 16 height 16
click at [964, 281] on span "Next" at bounding box center [967, 280] width 15 height 8
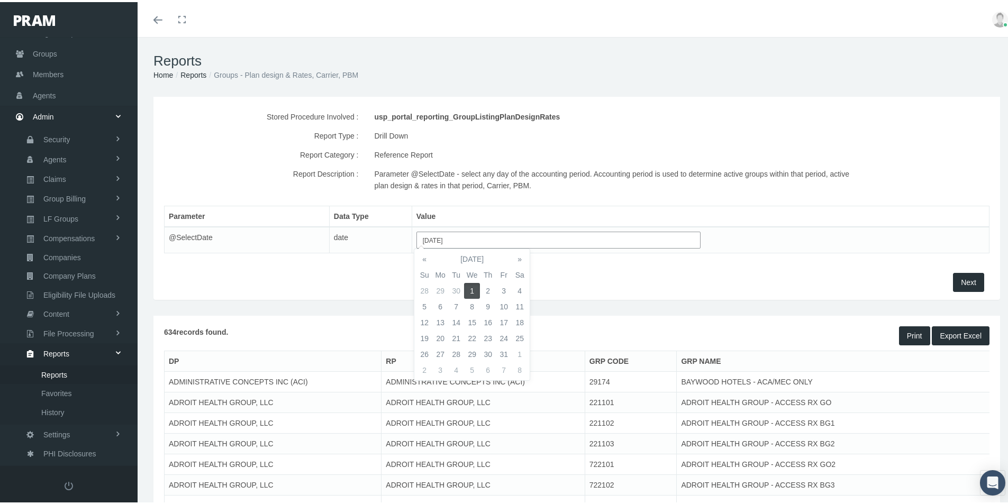
click at [464, 240] on input "10/01/2025" at bounding box center [558, 238] width 284 height 17
click at [488, 286] on td "2" at bounding box center [488, 289] width 16 height 16
type input "10/02/2025"
click at [564, 267] on div "Stored Procedure Involved : usp_portal_reporting_GroupListingPlanDesignRates Re…" at bounding box center [576, 183] width 846 height 176
click at [963, 278] on span "Next" at bounding box center [967, 280] width 15 height 8
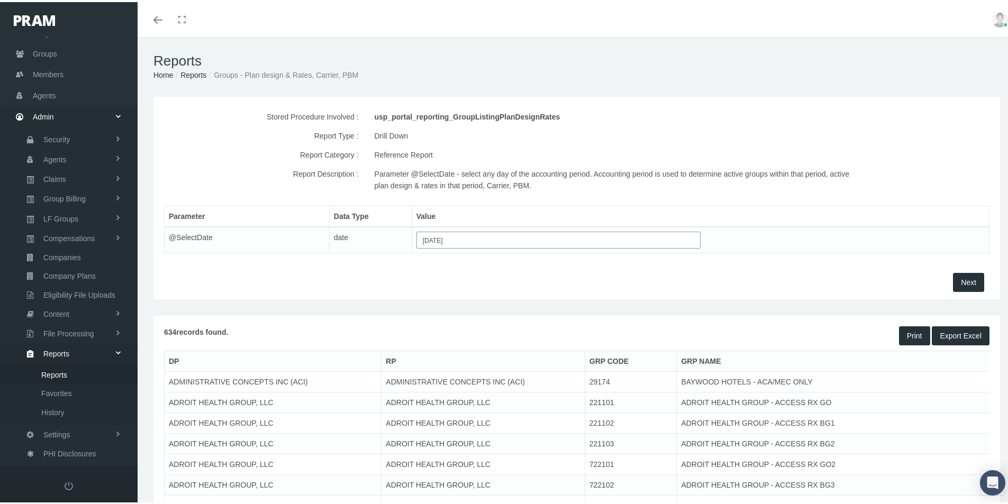
click at [941, 335] on button "Export Excel" at bounding box center [960, 333] width 58 height 19
drag, startPoint x: 583, startPoint y: 40, endPoint x: 501, endPoint y: 81, distance: 92.2
click at [583, 40] on div "Reports Home Reports Groups - Plan design & Rates, Carrier, PBM" at bounding box center [577, 65] width 878 height 60
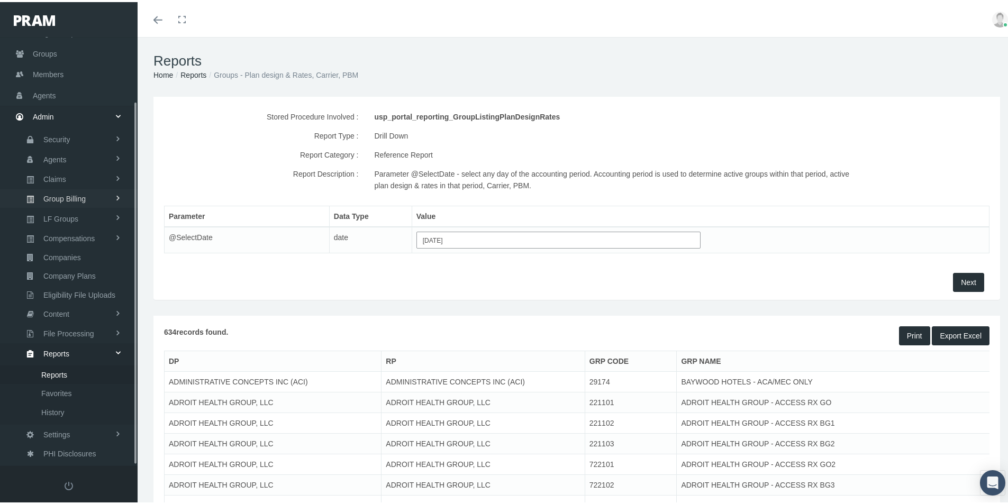
click at [52, 198] on span "Group Billing" at bounding box center [64, 197] width 42 height 18
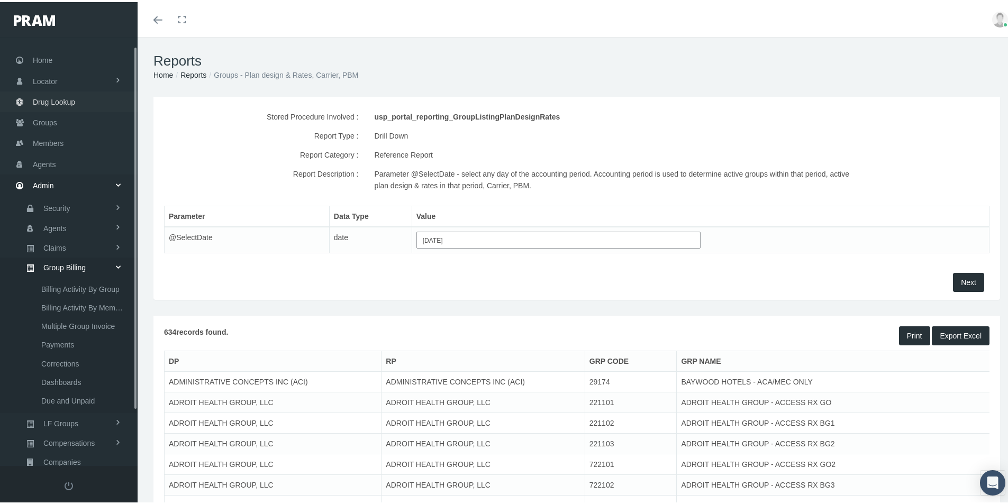
scroll to position [0, 0]
drag, startPoint x: 41, startPoint y: 126, endPoint x: 10, endPoint y: 164, distance: 48.5
click at [40, 126] on span "Groups" at bounding box center [45, 126] width 24 height 20
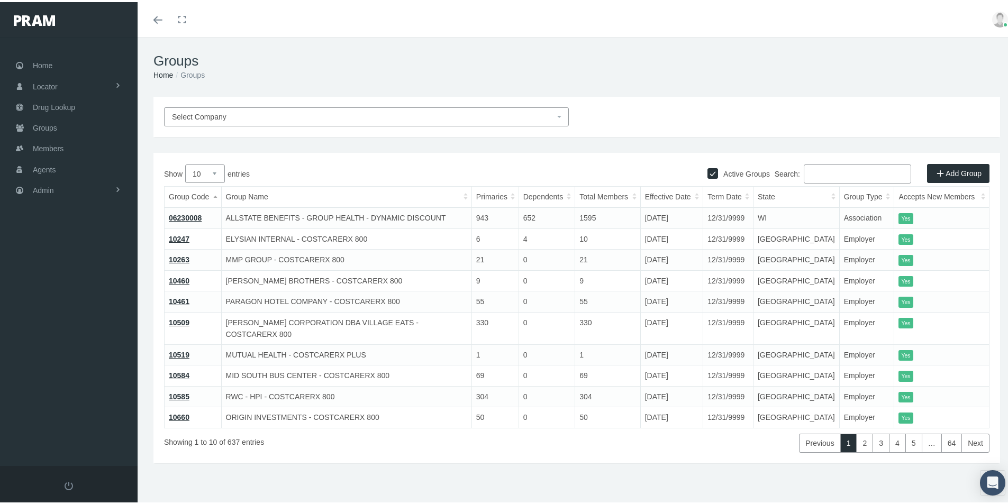
click at [407, 363] on td "MID SOUTH BUS CENTER - COSTCARERX 800" at bounding box center [346, 373] width 250 height 21
click at [818, 173] on input "Search:" at bounding box center [856, 171] width 107 height 19
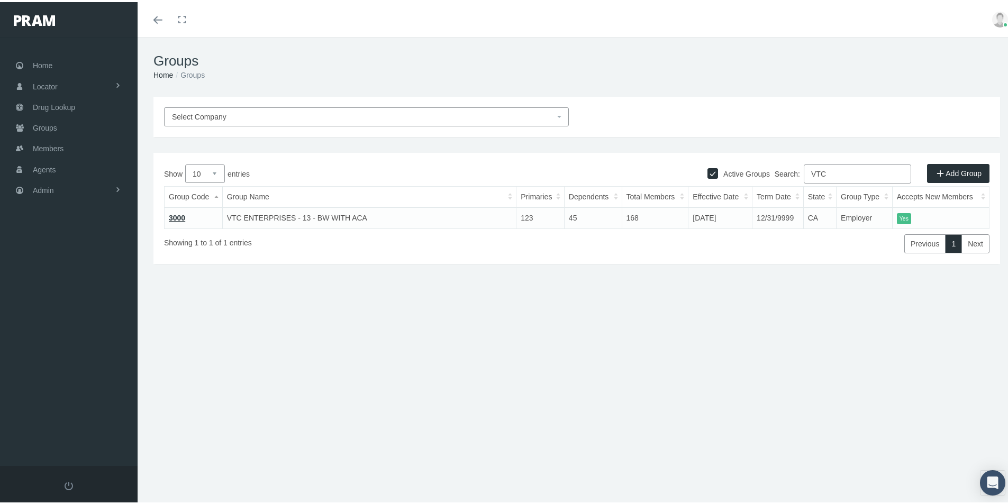
type input "VTC"
click at [178, 213] on link "3000" at bounding box center [177, 216] width 16 height 8
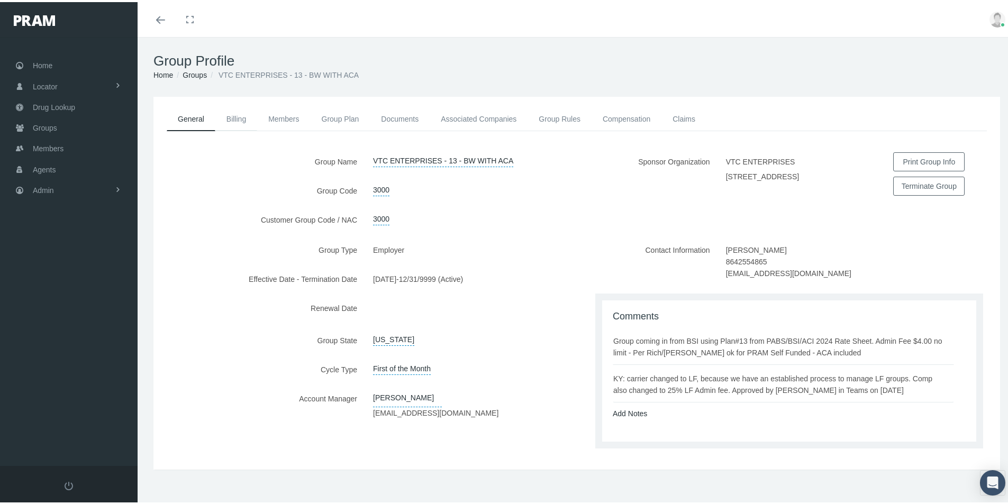
click at [233, 113] on link "Billing" at bounding box center [236, 116] width 42 height 23
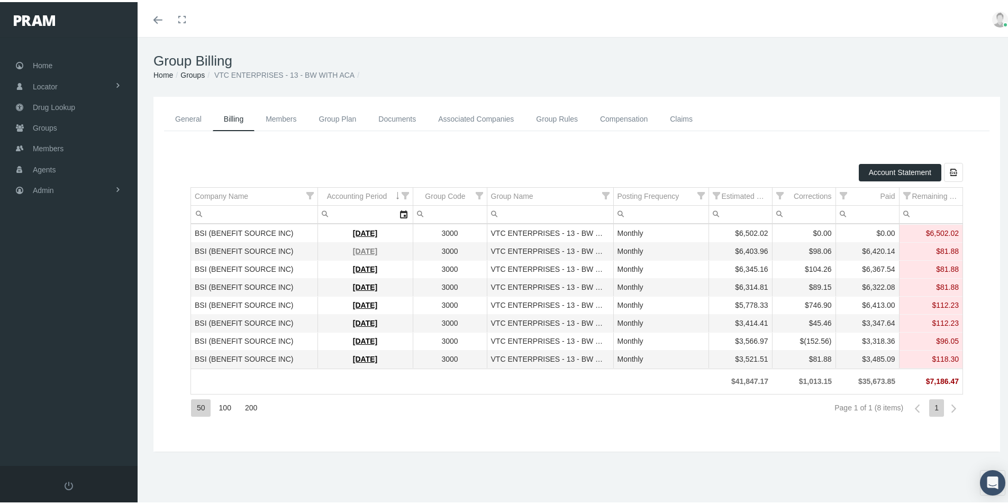
click at [354, 245] on link "[DATE]" at bounding box center [365, 249] width 24 height 8
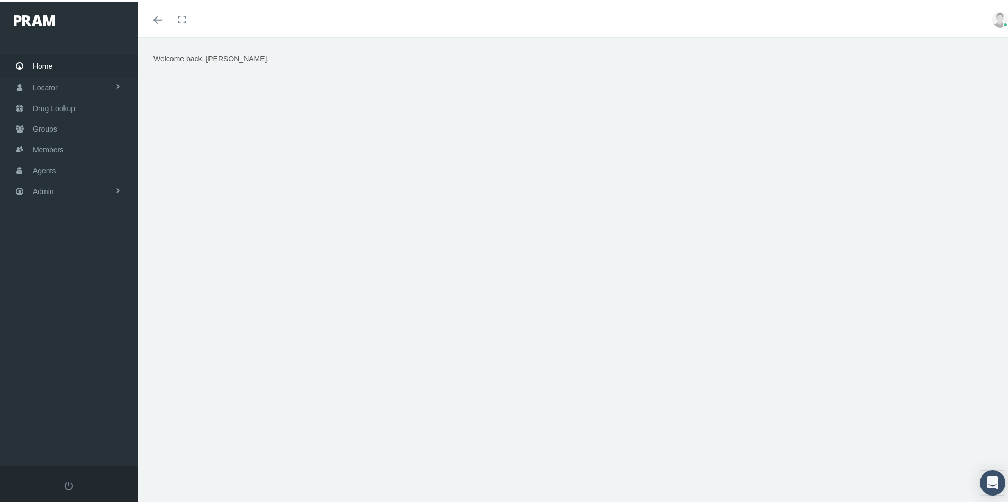
click at [360, 399] on div "Welcome back, Kim." at bounding box center [577, 275] width 878 height 481
click at [43, 127] on span "Groups" at bounding box center [45, 127] width 24 height 20
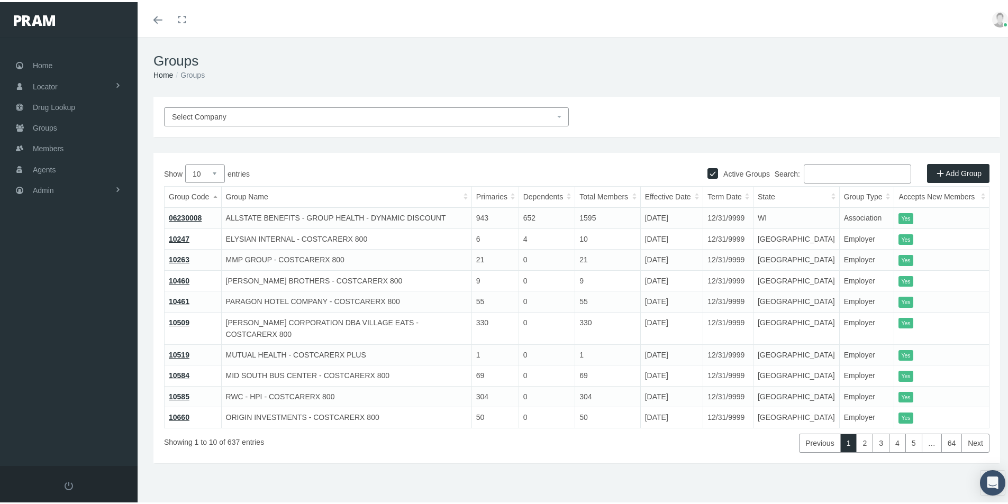
click at [808, 170] on input "Search:" at bounding box center [856, 171] width 107 height 19
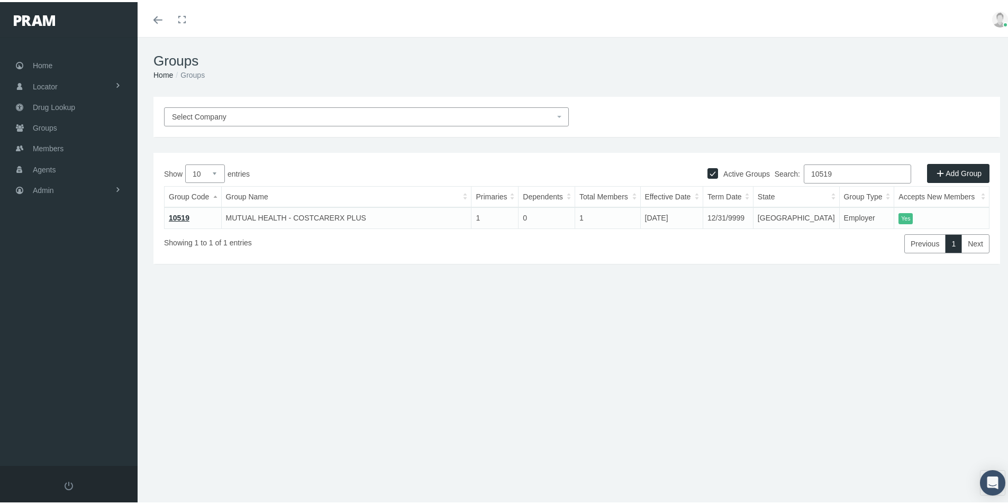
type input "10519"
click at [179, 214] on link "10519" at bounding box center [179, 216] width 21 height 8
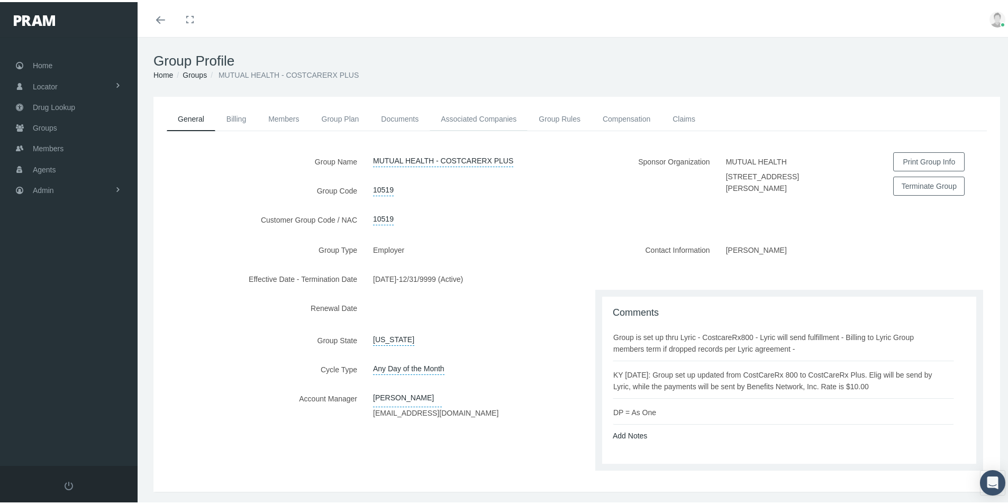
click at [450, 115] on link "Associated Companies" at bounding box center [478, 116] width 98 height 23
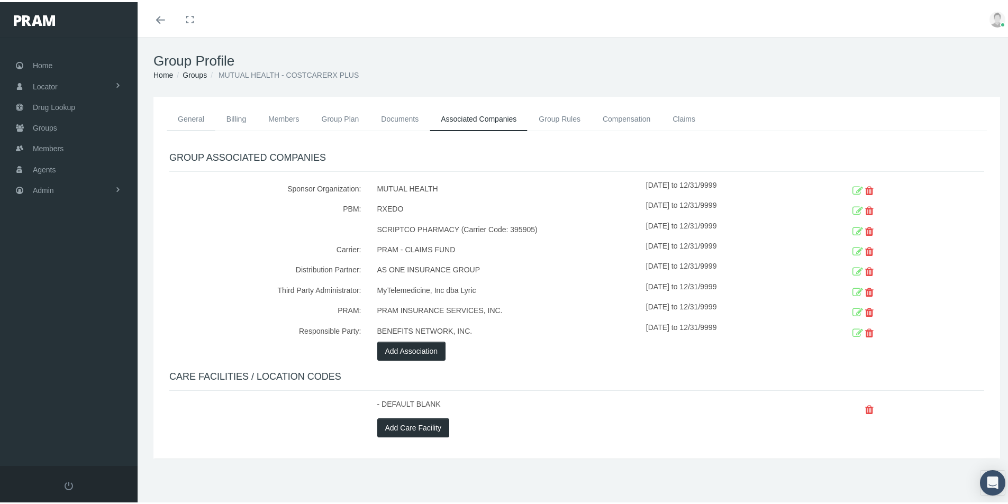
drag, startPoint x: 187, startPoint y: 119, endPoint x: 190, endPoint y: 130, distance: 11.6
click at [187, 118] on link "General" at bounding box center [191, 116] width 49 height 23
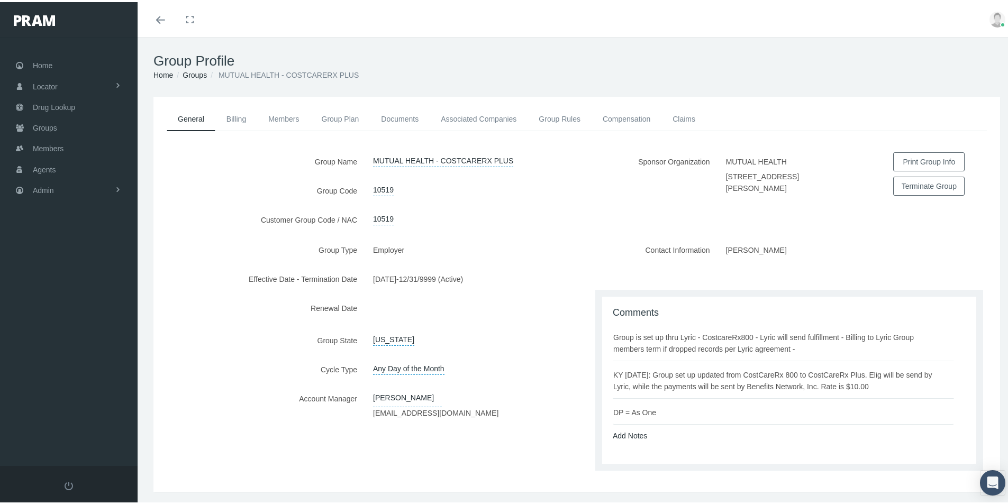
click at [520, 410] on div "[PERSON_NAME] [EMAIL_ADDRESS][DOMAIN_NAME]" at bounding box center [471, 403] width 212 height 33
click at [497, 411] on div "[PERSON_NAME] [EMAIL_ADDRESS][DOMAIN_NAME]" at bounding box center [471, 403] width 212 height 33
click at [628, 435] on link "Add Notes" at bounding box center [629, 433] width 34 height 8
drag, startPoint x: 621, startPoint y: 448, endPoint x: 629, endPoint y: 451, distance: 8.5
click at [623, 450] on textarea at bounding box center [788, 466] width 353 height 54
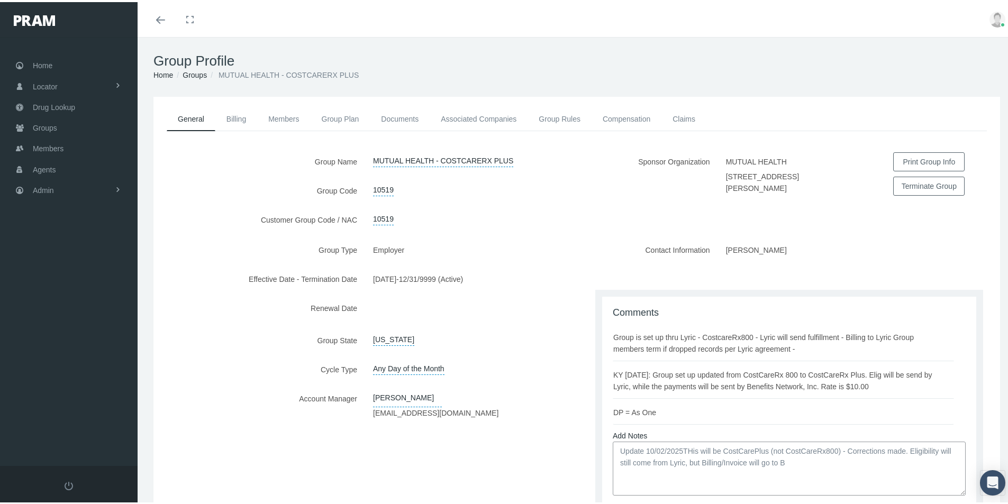
click at [786, 461] on textarea "Update 10/02/2025THis will be CostCarePlus (not CostCareRx800) - Corrections ma…" at bounding box center [788, 466] width 353 height 54
click at [721, 477] on textarea "Update 10/02/2025THis will be CostCarePlus (not CostCareRx800) - Corrections ma…" at bounding box center [788, 466] width 353 height 54
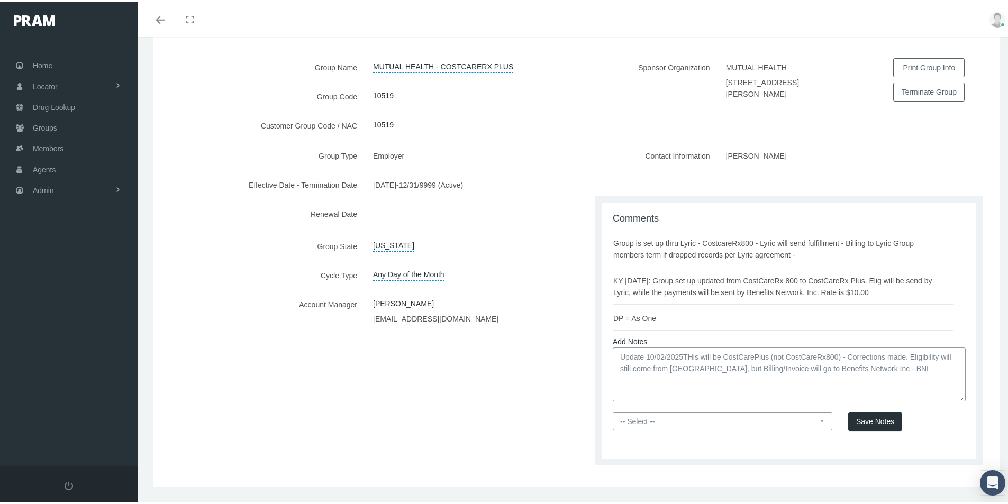
scroll to position [106, 0]
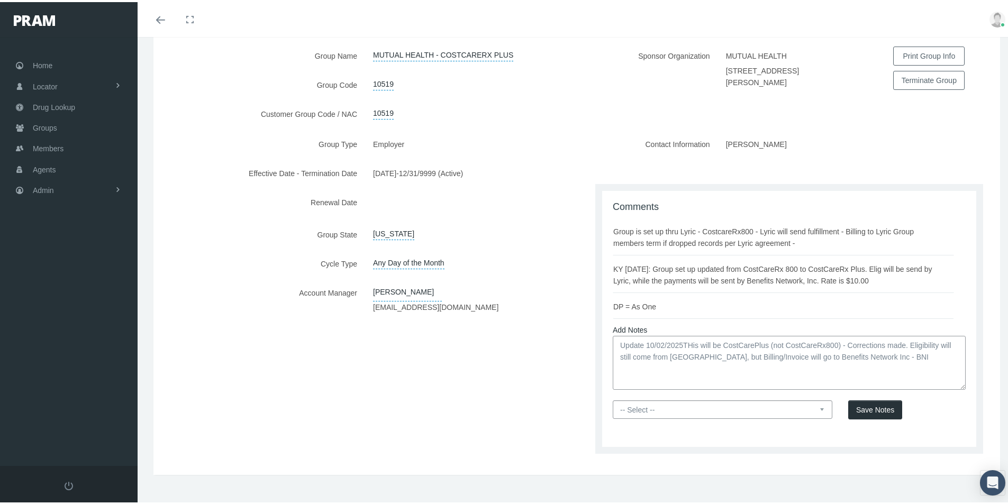
type textarea "Update 10/02/2025THis will be CostCarePlus (not CostCareRx800) - Corrections ma…"
click at [816, 408] on select "-- Select -- PRAM Only Everyone" at bounding box center [721, 407] width 219 height 19
select select "0"
click at [612, 398] on select "-- Select -- PRAM Only Everyone" at bounding box center [721, 407] width 219 height 19
drag, startPoint x: 863, startPoint y: 401, endPoint x: 849, endPoint y: 414, distance: 18.7
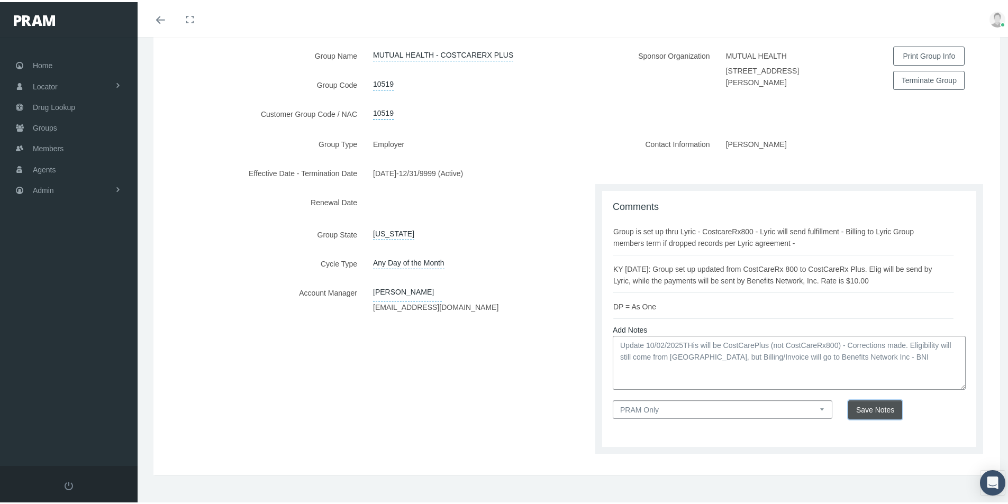
click at [861, 402] on button "Save Notes" at bounding box center [875, 407] width 54 height 19
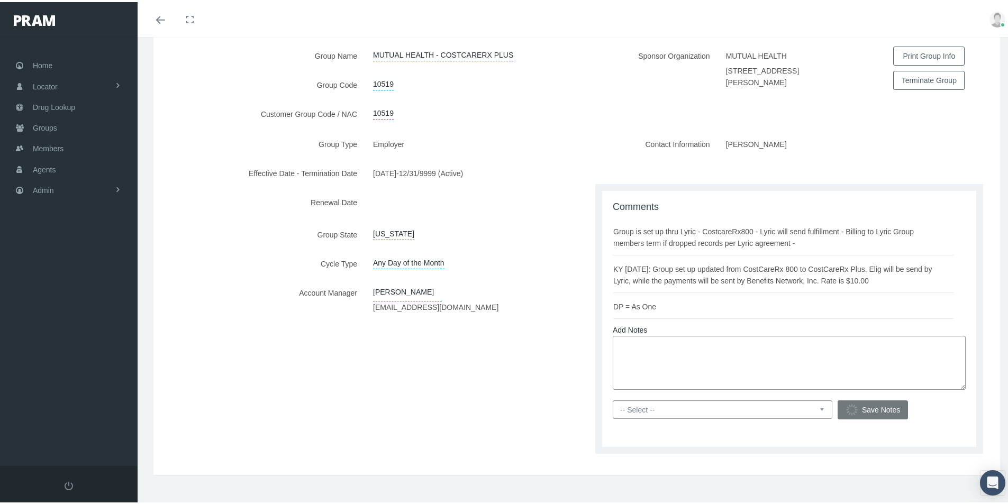
scroll to position [67, 0]
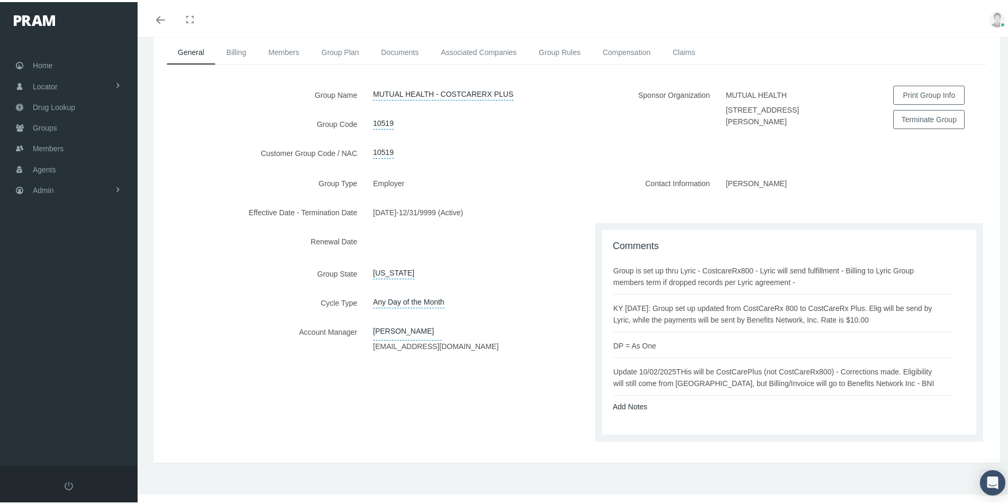
click at [486, 429] on div "Group Type Employer Effective Date - Termination Date 10/01/2025 - 12/31/9999 (…" at bounding box center [364, 311] width 423 height 278
click at [629, 405] on link "Add Notes" at bounding box center [629, 404] width 34 height 8
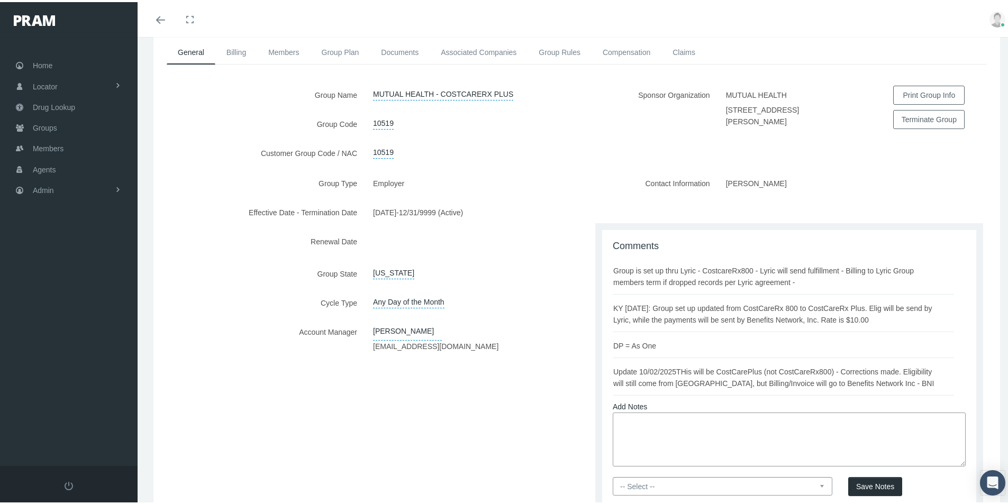
click at [629, 423] on textarea at bounding box center [788, 437] width 353 height 54
type textarea "ScriptCo Code = MutualHealth"
drag, startPoint x: 816, startPoint y: 487, endPoint x: 759, endPoint y: 492, distance: 57.4
click at [816, 487] on select "-- Select -- PRAM Only Everyone" at bounding box center [721, 484] width 219 height 19
select select "0"
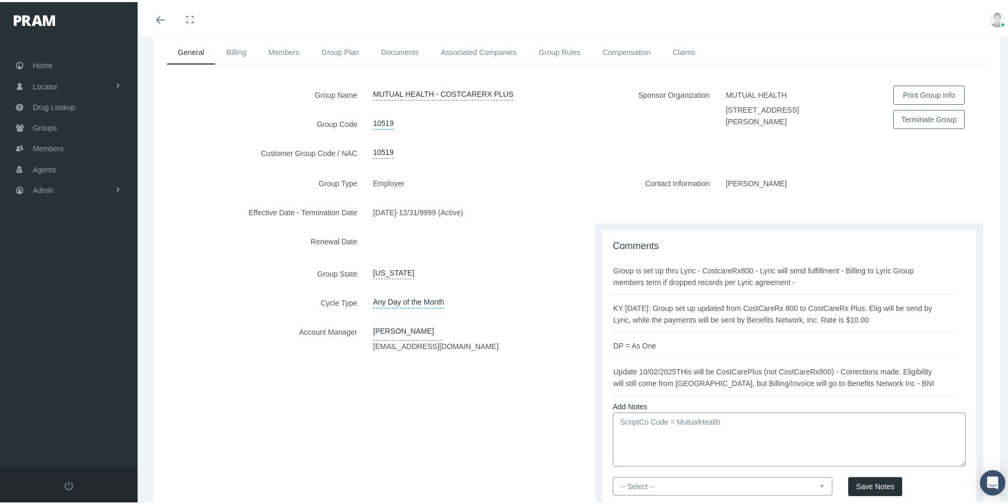
click at [612, 475] on select "-- Select -- PRAM Only Everyone" at bounding box center [721, 484] width 219 height 19
click at [867, 479] on button "Save Notes" at bounding box center [875, 484] width 54 height 19
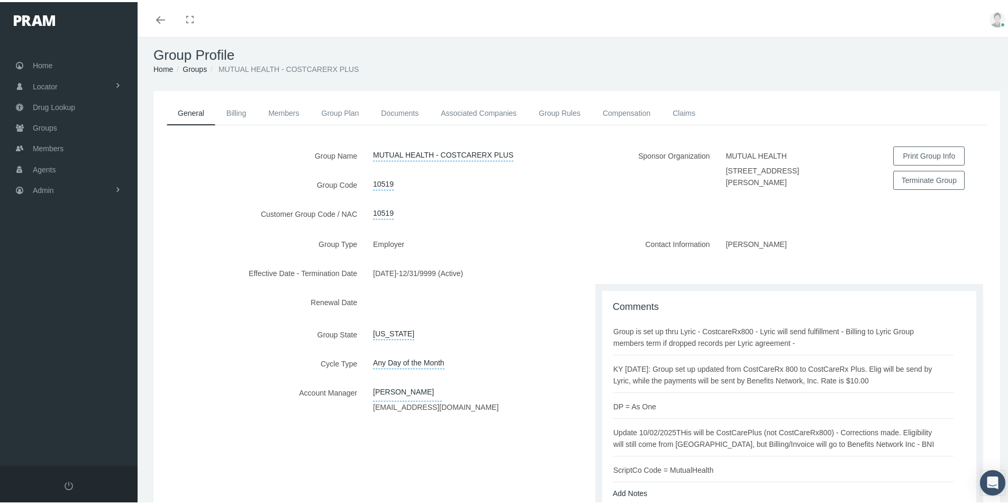
scroll to position [0, 0]
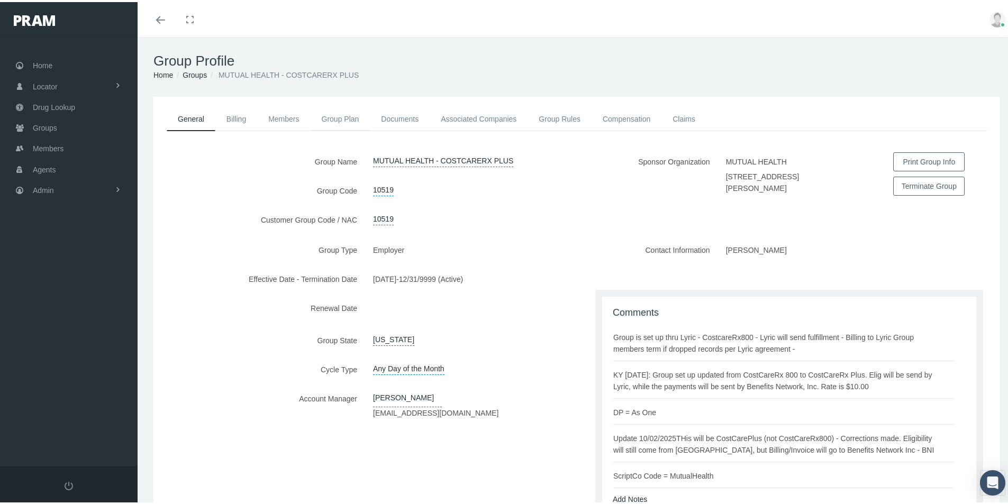
click at [333, 111] on link "Group Plan" at bounding box center [340, 116] width 60 height 23
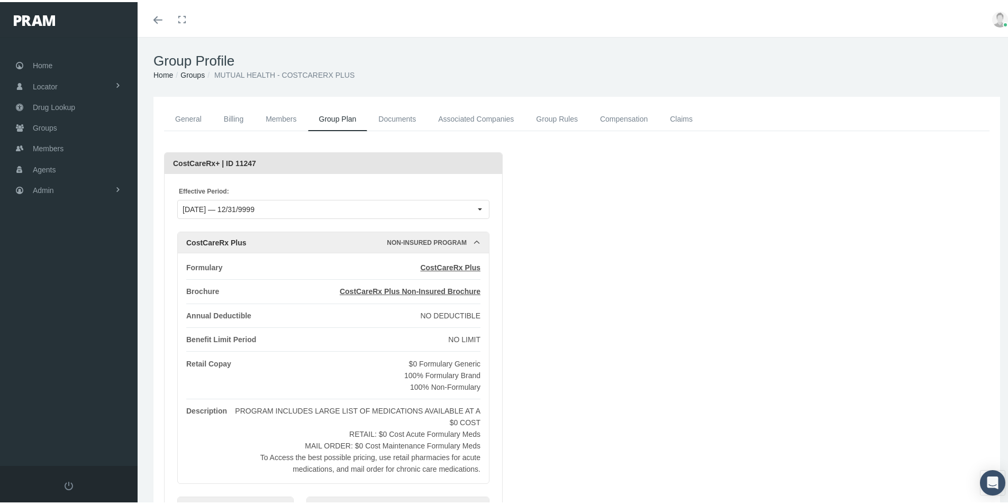
click at [277, 115] on link "Members" at bounding box center [280, 117] width 53 height 24
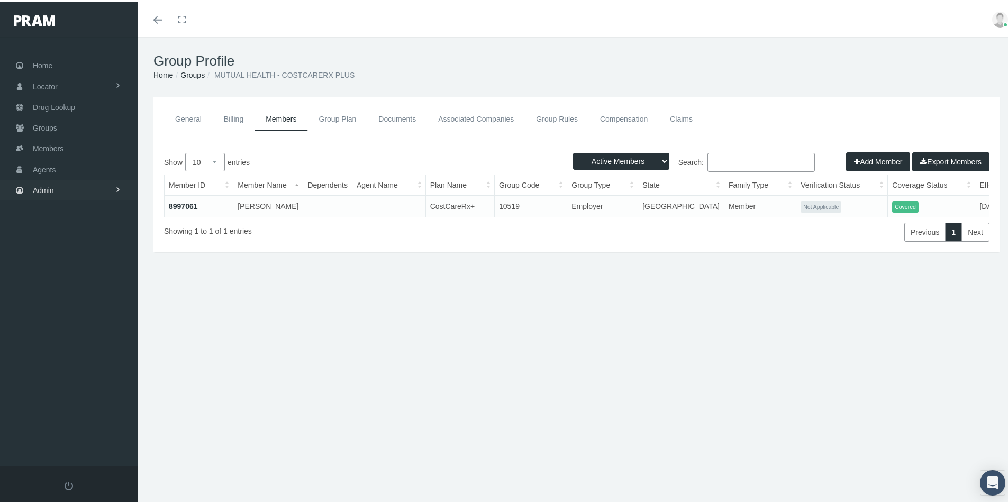
click at [42, 188] on span "Admin" at bounding box center [43, 188] width 21 height 20
click at [51, 272] on span "Group Billing" at bounding box center [64, 270] width 42 height 18
click at [72, 328] on span "Multiple Group Invoice" at bounding box center [78, 329] width 74 height 18
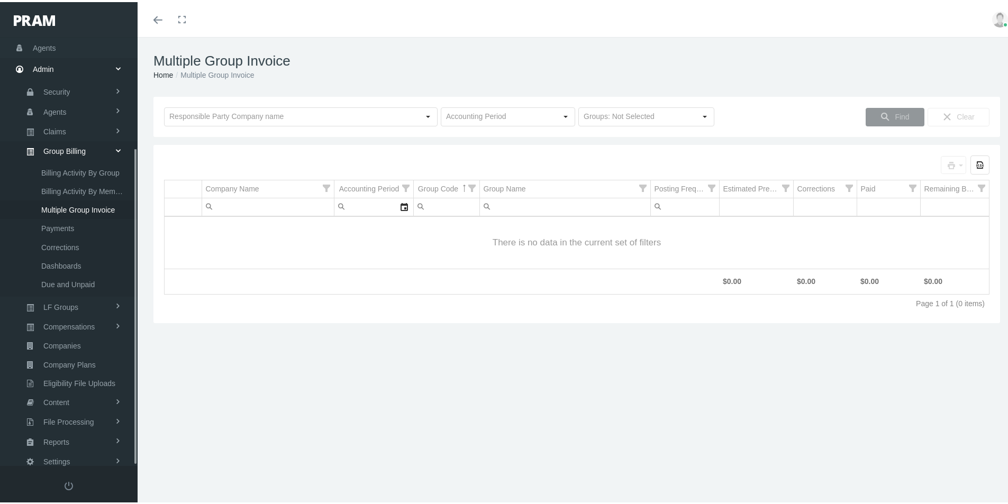
scroll to position [150, 0]
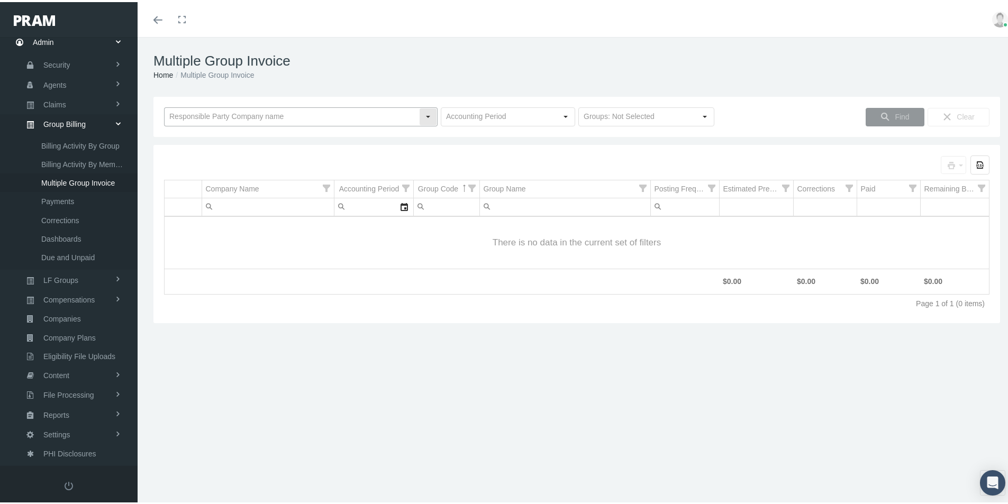
click at [195, 117] on input "text" at bounding box center [291, 115] width 254 height 18
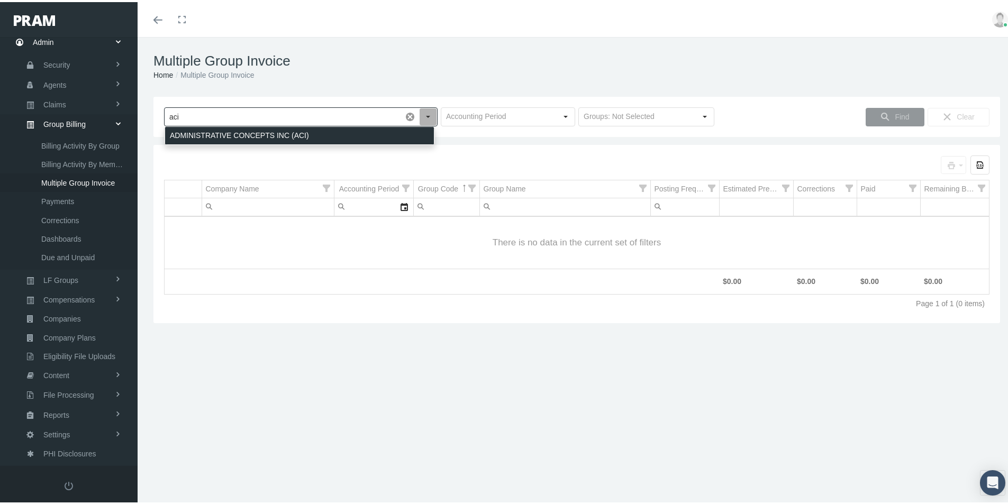
click at [212, 134] on div "ADMINISTRATIVE CONCEPTS INC (ACI)" at bounding box center [299, 133] width 269 height 17
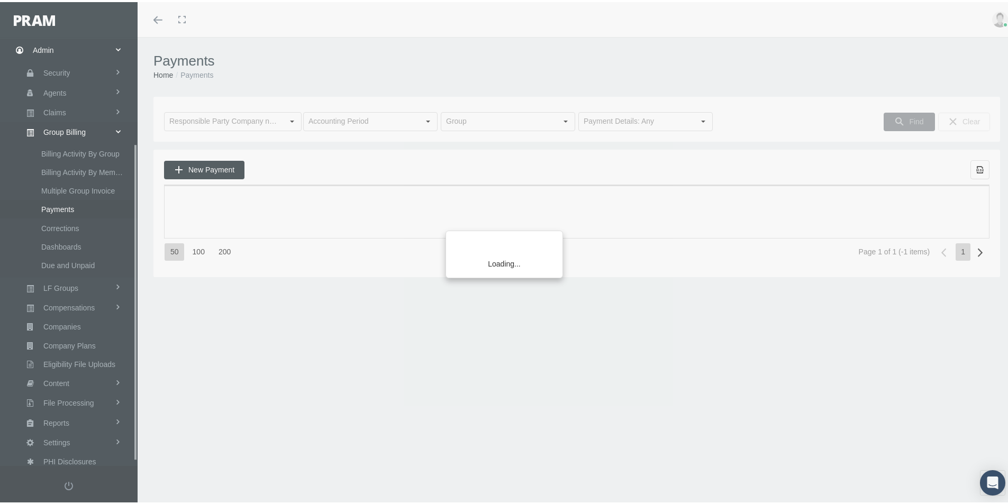
scroll to position [150, 0]
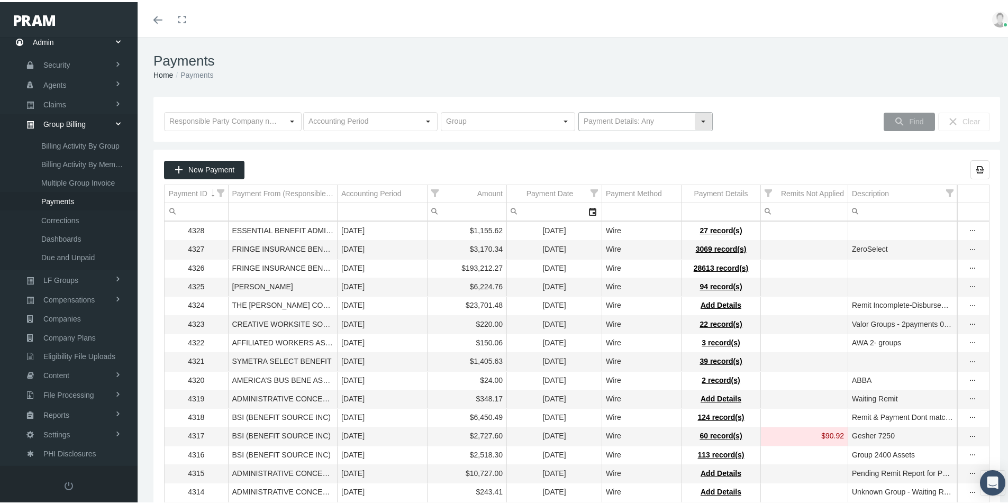
click at [699, 121] on div "Select" at bounding box center [702, 119] width 17 height 17
click at [598, 154] on div "No Payment Details" at bounding box center [640, 156] width 131 height 17
type input "No Payment Details"
drag, startPoint x: 902, startPoint y: 120, endPoint x: 898, endPoint y: 127, distance: 8.5
click at [909, 121] on span "Find" at bounding box center [916, 119] width 14 height 8
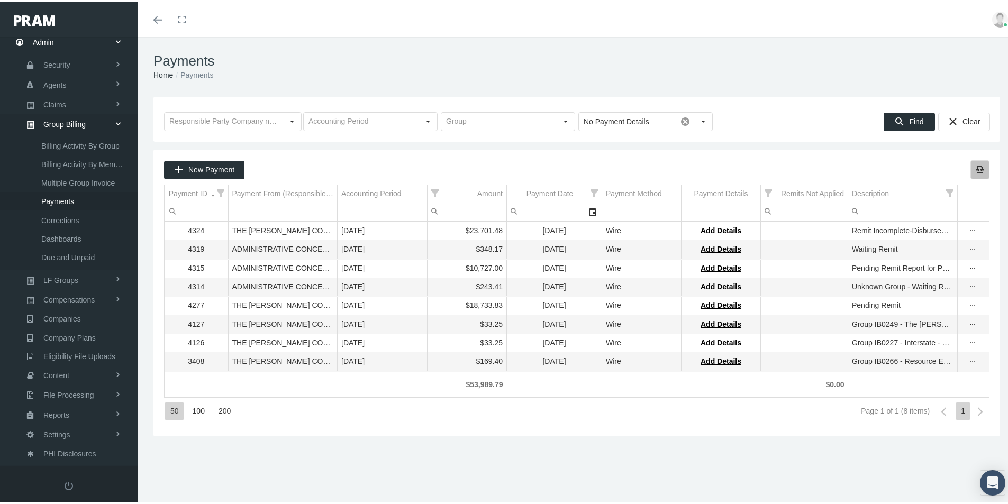
click at [975, 167] on icon "Export all data to Excel" at bounding box center [980, 168] width 10 height 10
drag, startPoint x: 491, startPoint y: 413, endPoint x: 511, endPoint y: 391, distance: 29.2
click at [493, 411] on div "50 100 200 Page 1 of 1 (8 items) 1" at bounding box center [576, 409] width 825 height 29
click at [488, 364] on div "$169.40" at bounding box center [466, 359] width 71 height 10
click at [492, 364] on div "$169.40" at bounding box center [466, 359] width 71 height 10
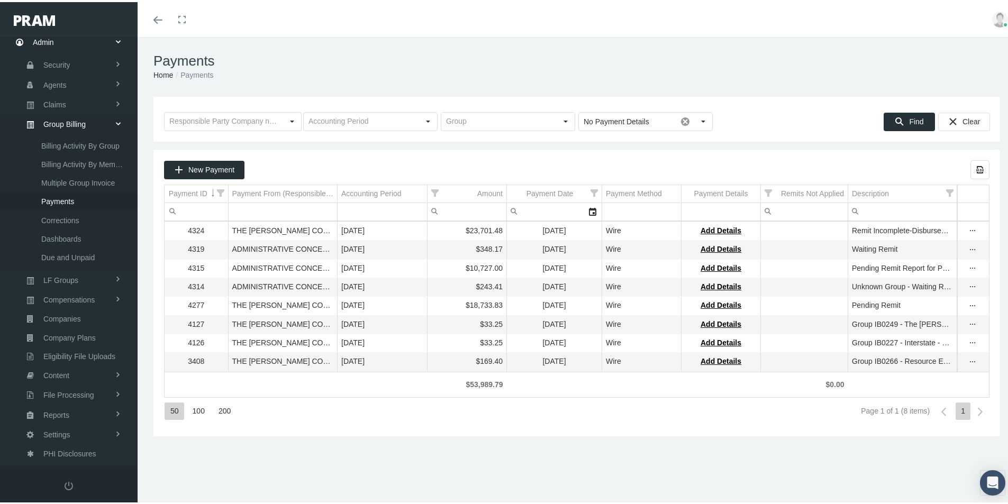
click at [490, 323] on div "$33.25" at bounding box center [466, 322] width 71 height 10
click at [975, 171] on icon "Export all data to Excel" at bounding box center [980, 168] width 10 height 10
click at [79, 179] on span "Multiple Group Invoice" at bounding box center [78, 181] width 74 height 18
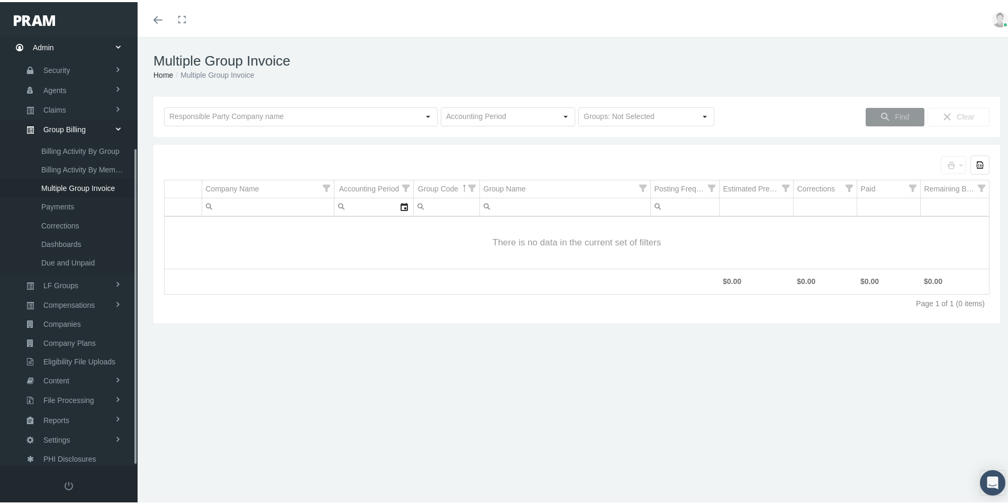
scroll to position [150, 0]
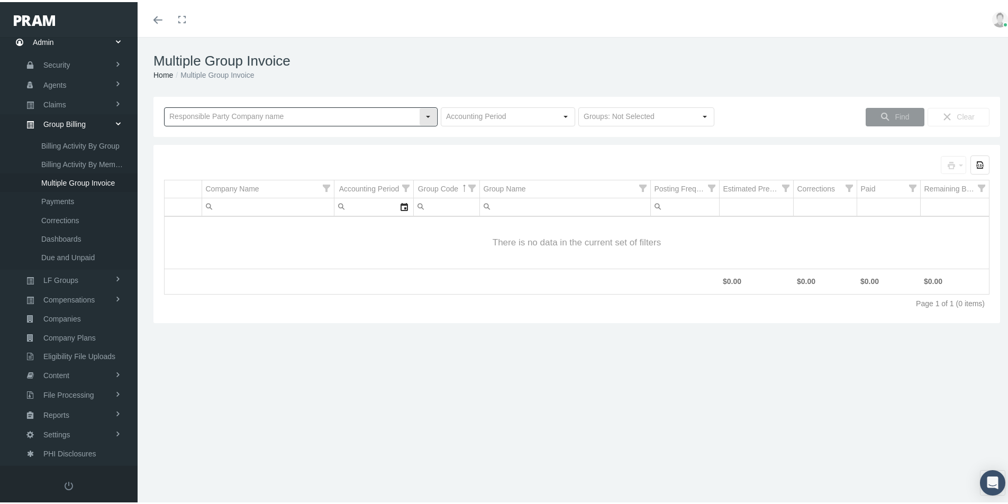
click at [181, 109] on input "text" at bounding box center [291, 115] width 254 height 18
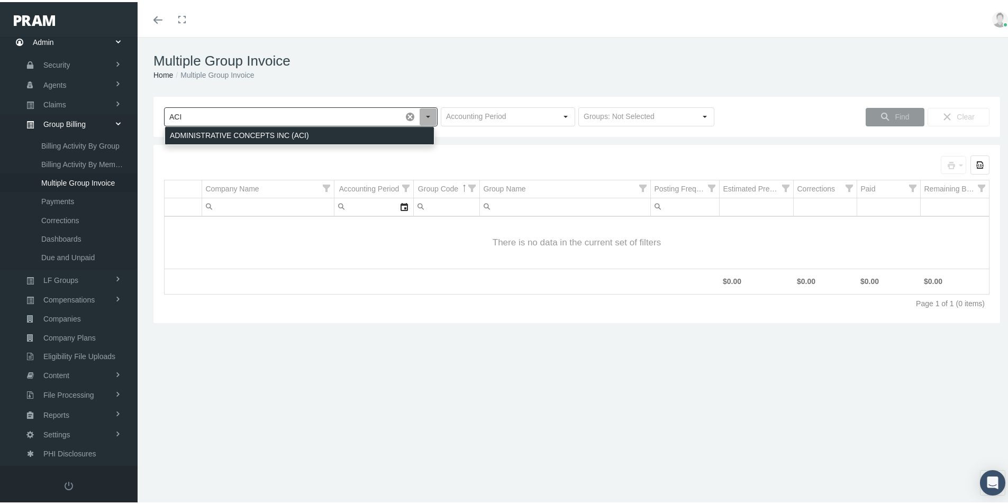
click at [197, 132] on div "ADMINISTRATIVE CONCEPTS INC (ACI)" at bounding box center [299, 133] width 269 height 17
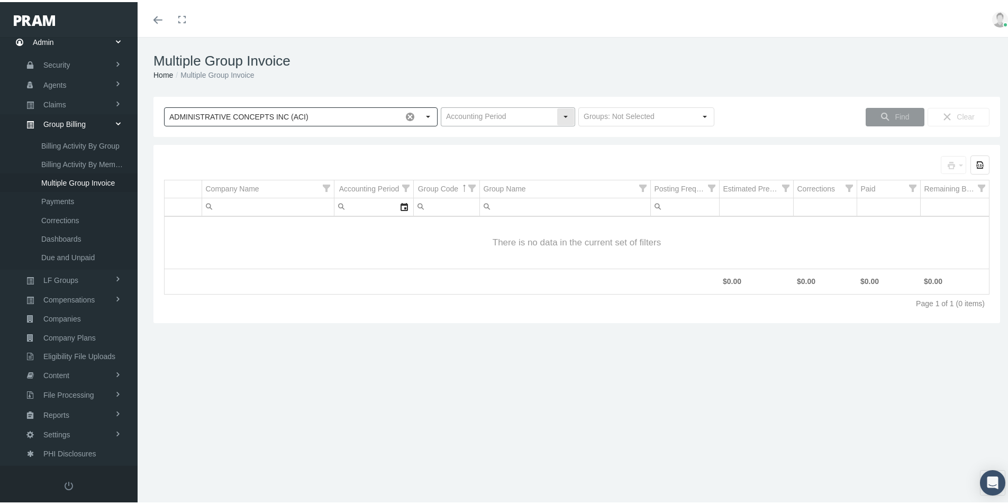
type input "ADMINISTRATIVE CONCEPTS INC (ACI)"
click at [464, 117] on input "text" at bounding box center [498, 115] width 115 height 18
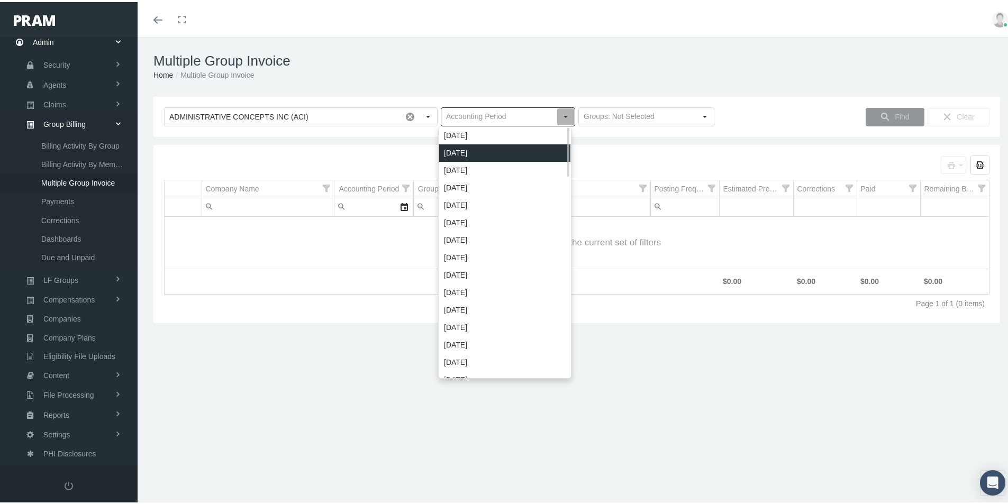
click at [454, 152] on div "October 2025" at bounding box center [504, 150] width 131 height 17
type input "October 2025"
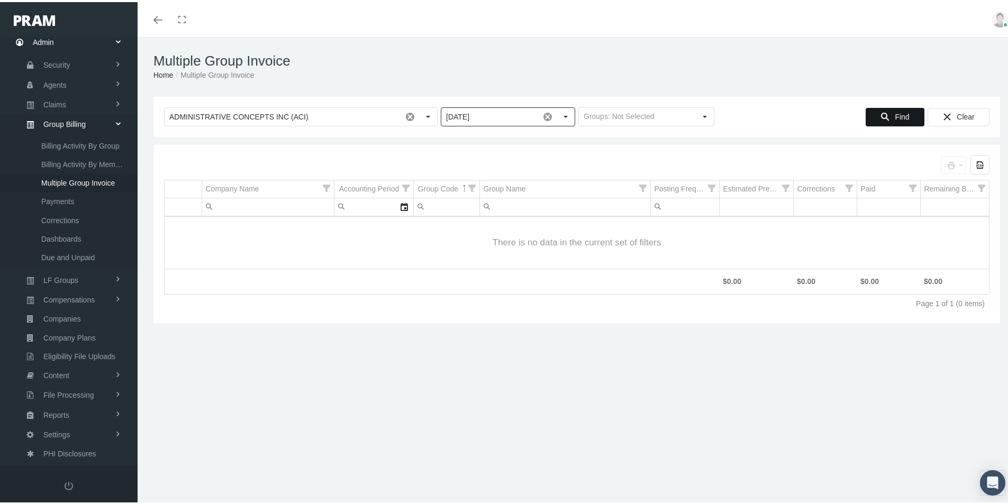
click at [894, 111] on span "Find" at bounding box center [901, 115] width 14 height 8
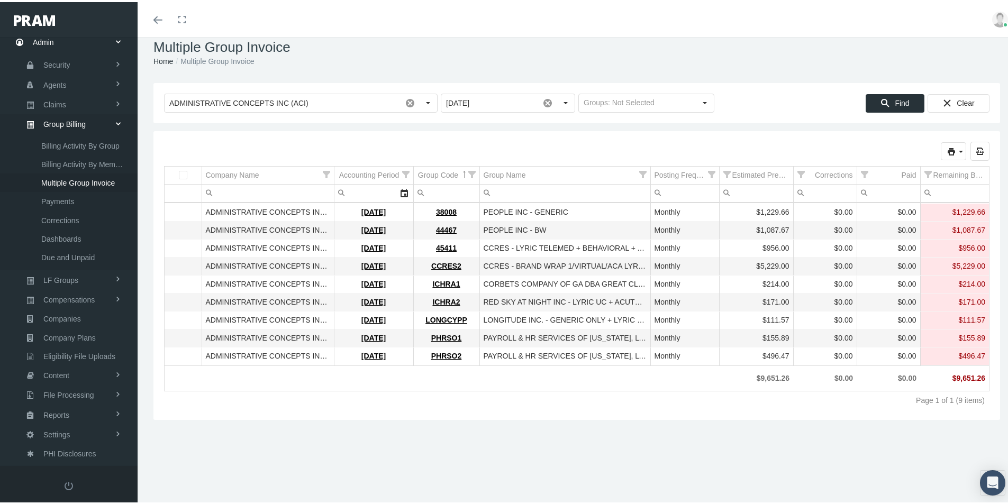
scroll to position [23, 0]
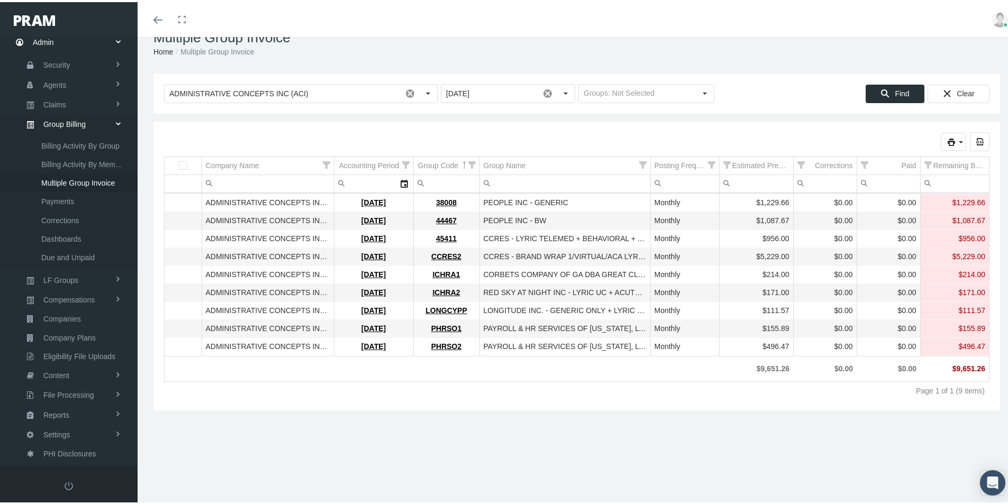
click at [395, 443] on div "Multiple Group Invoice Home Multiple Group Invoice Loading... ADMINISTRATIVE CO…" at bounding box center [577, 252] width 878 height 481
click at [73, 142] on span "Billing Activity By Group" at bounding box center [80, 144] width 78 height 18
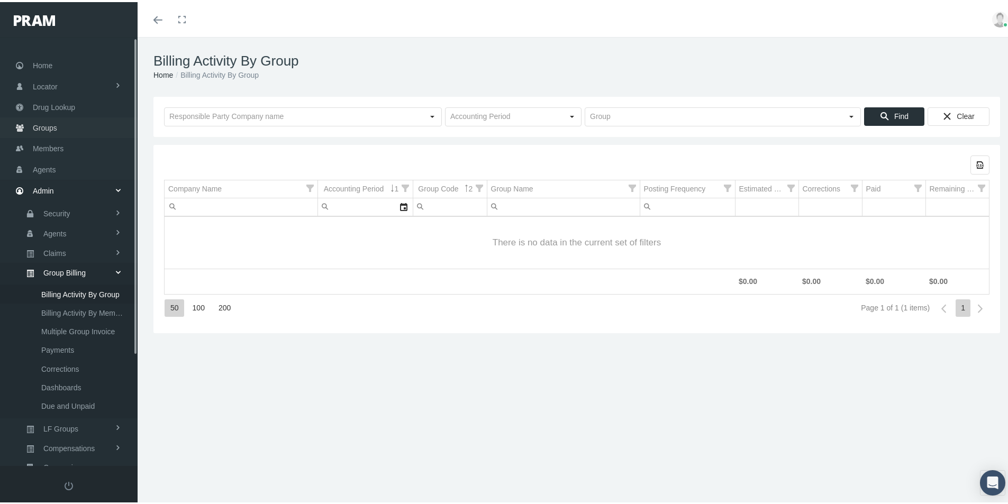
click at [41, 123] on span "Groups" at bounding box center [45, 126] width 24 height 20
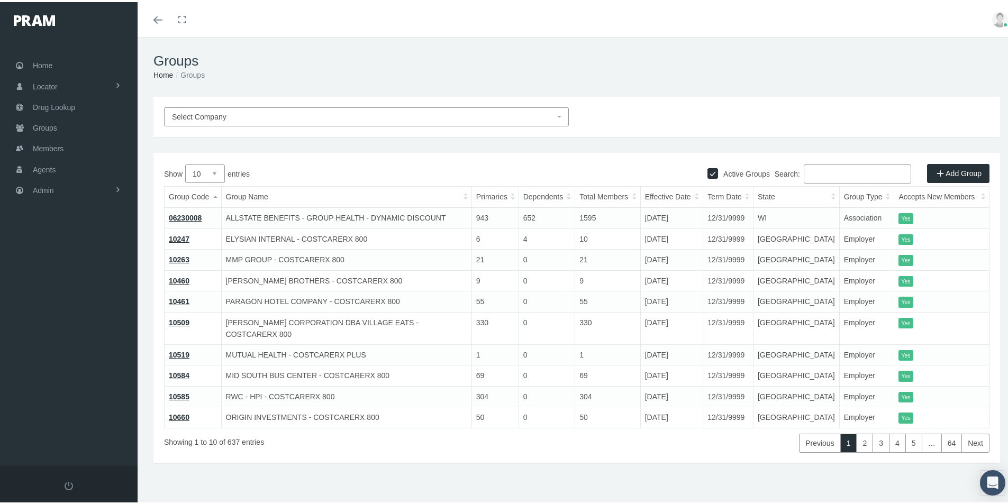
click at [807, 175] on input "Search:" at bounding box center [856, 171] width 107 height 19
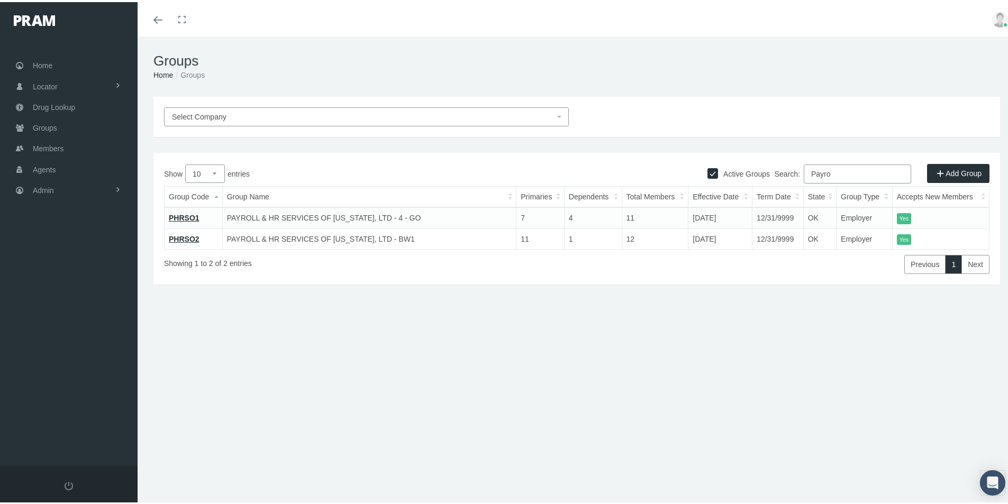
type input "Payro"
click at [181, 216] on link "PHRSO1" at bounding box center [184, 216] width 31 height 8
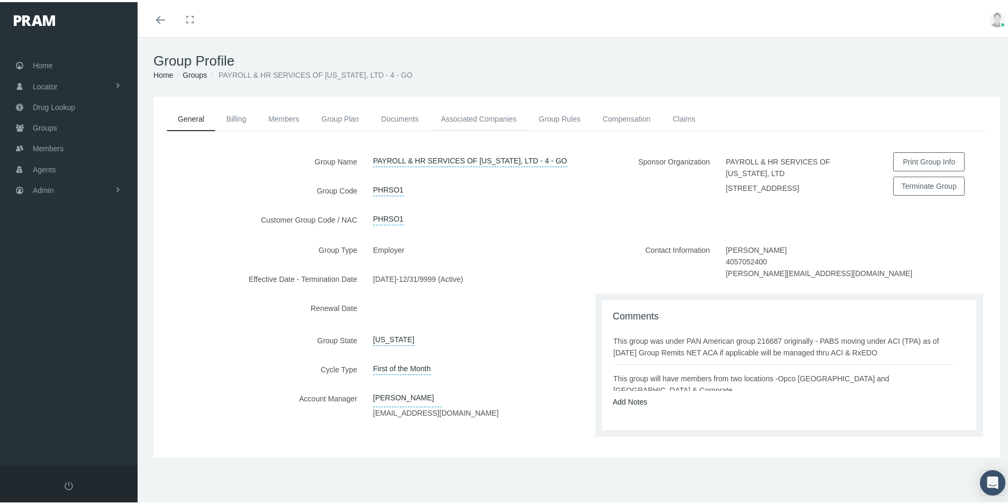
click at [477, 119] on link "Associated Companies" at bounding box center [478, 116] width 98 height 23
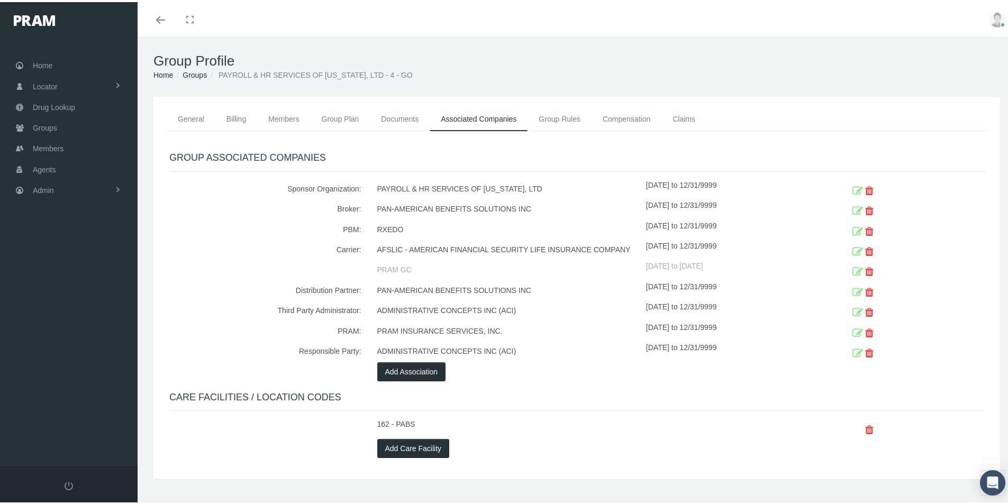
click at [193, 274] on div at bounding box center [265, 268] width 208 height 20
click at [519, 455] on div "General Billing Members Group Plan Documents Associated Companies Enrollment Hi…" at bounding box center [576, 286] width 846 height 382
click at [45, 131] on span "Groups" at bounding box center [45, 126] width 24 height 20
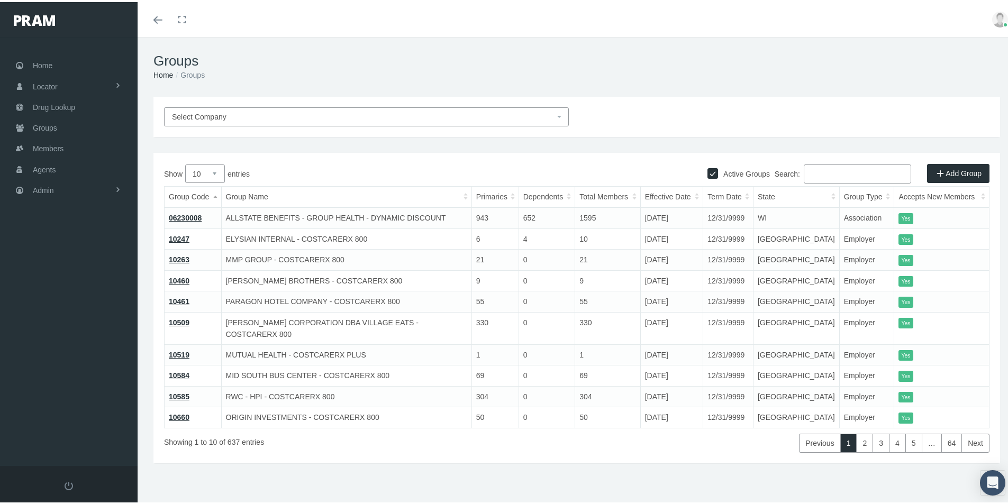
click at [808, 177] on input "Search:" at bounding box center [856, 171] width 107 height 19
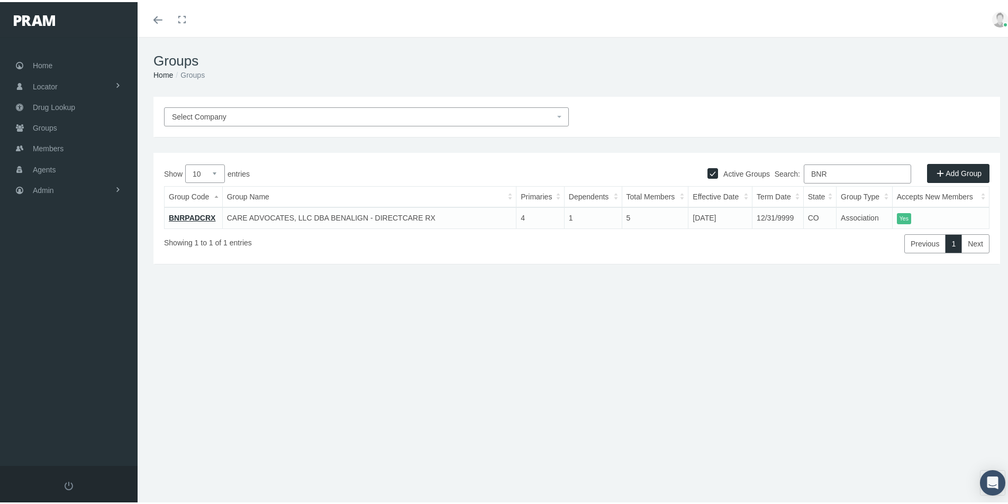
type input "BNR"
click at [190, 213] on link "BNRPADCRX" at bounding box center [192, 216] width 47 height 8
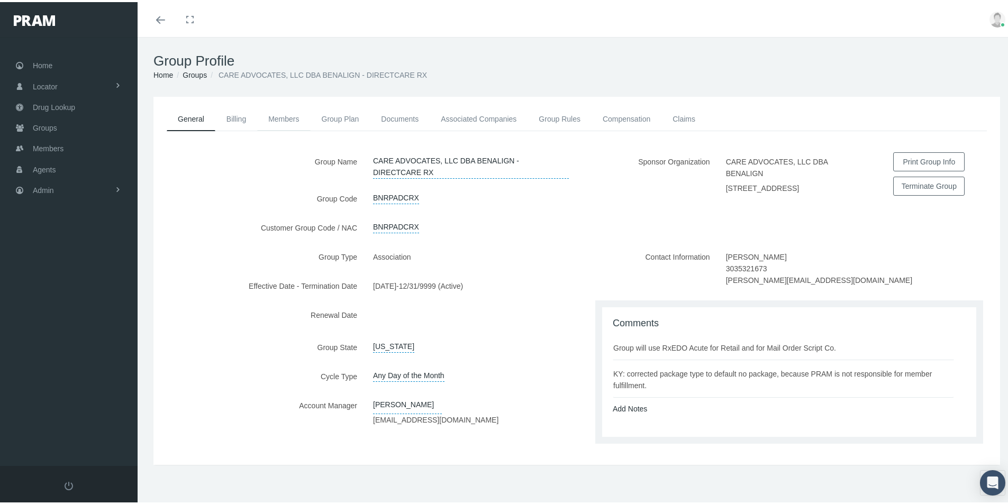
click at [282, 117] on link "Members" at bounding box center [283, 116] width 53 height 23
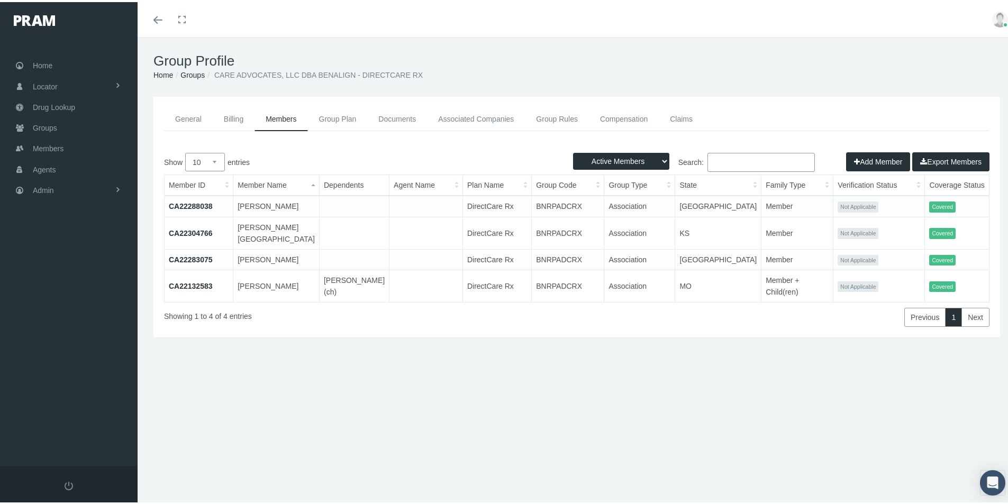
click at [656, 161] on select "Active Members Terminated Members Active & Terminated" at bounding box center [621, 159] width 96 height 17
select select "2"
click at [573, 151] on select "Active Members Terminated Members Active & Terminated" at bounding box center [621, 159] width 96 height 17
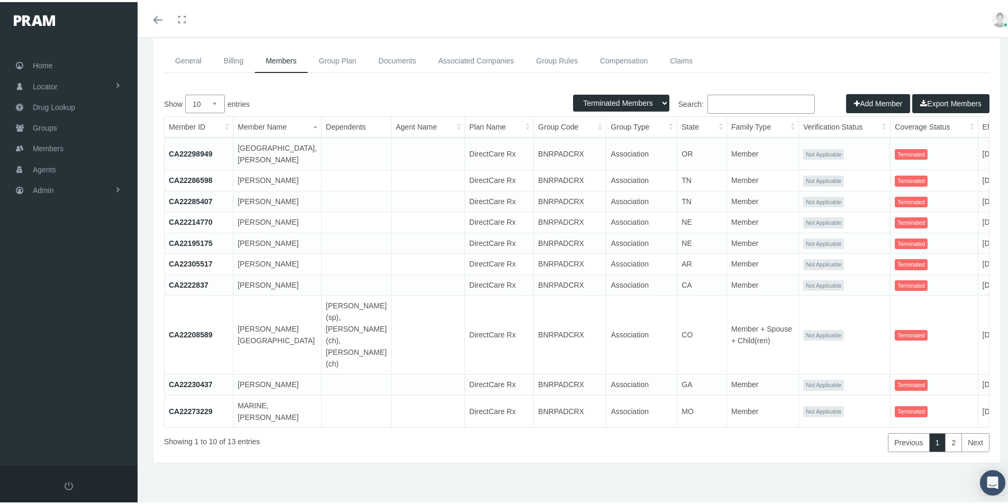
click at [188, 332] on link "CA22208589" at bounding box center [191, 332] width 44 height 8
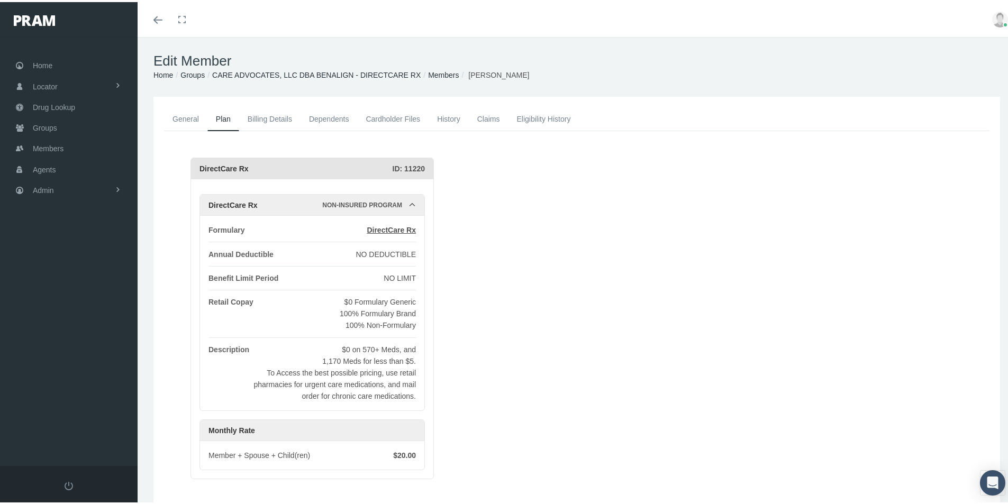
click at [181, 120] on link "General" at bounding box center [185, 116] width 43 height 23
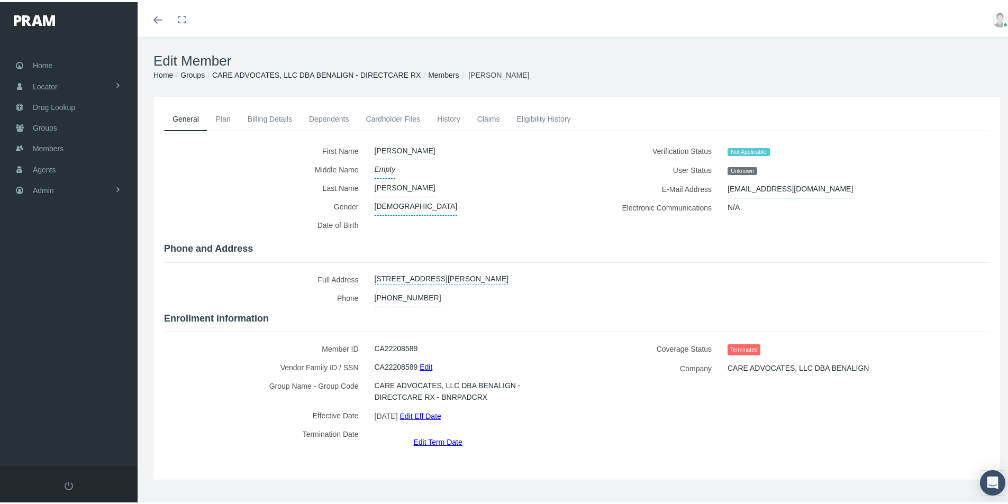
click at [434, 432] on link "Edit Term Date" at bounding box center [437, 439] width 49 height 15
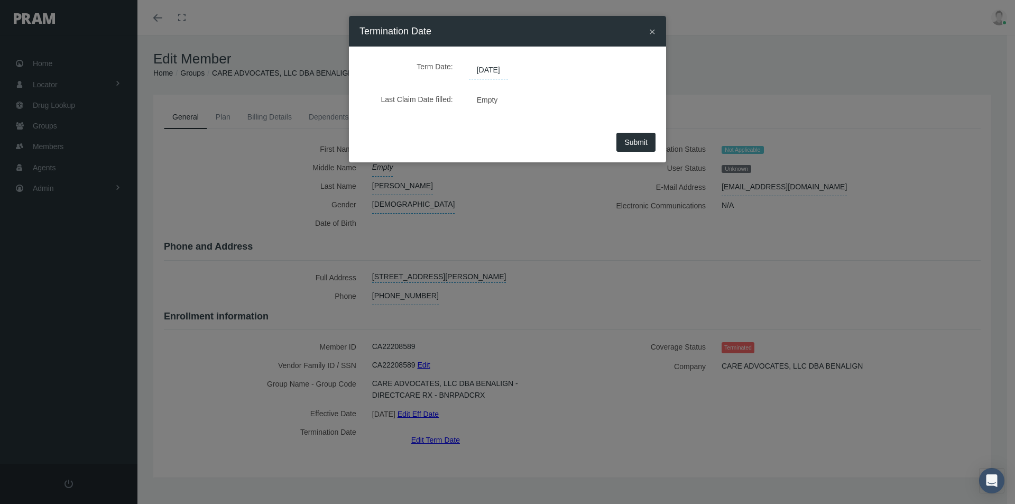
click at [501, 73] on span "[DATE]" at bounding box center [488, 70] width 39 height 18
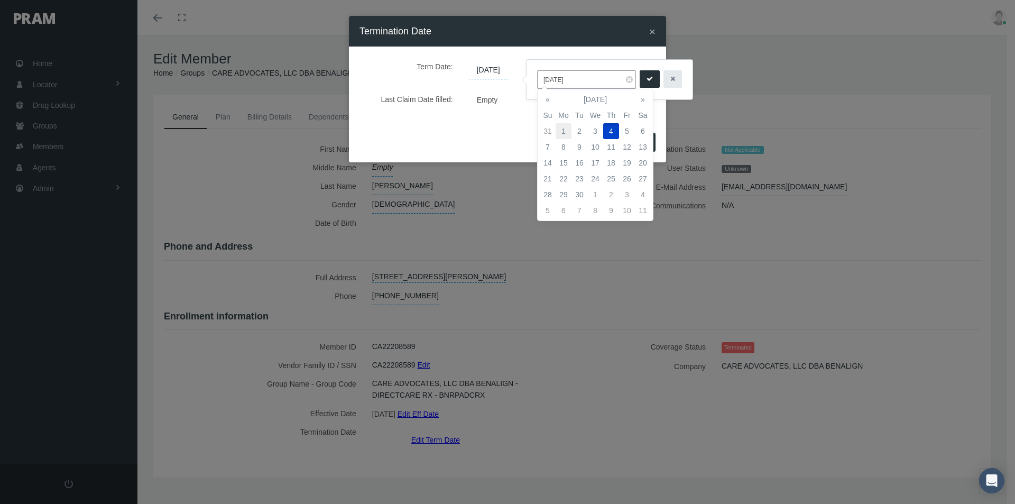
click at [561, 128] on td "1" at bounding box center [564, 131] width 16 height 16
type input "[DATE]"
click at [645, 78] on button "submit" at bounding box center [650, 78] width 20 height 17
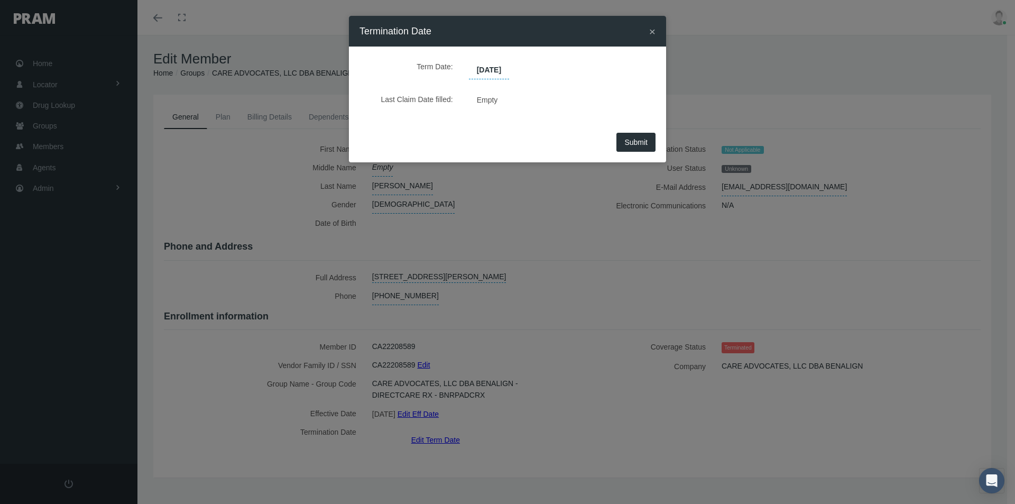
click at [634, 145] on span "Submit" at bounding box center [636, 142] width 23 height 8
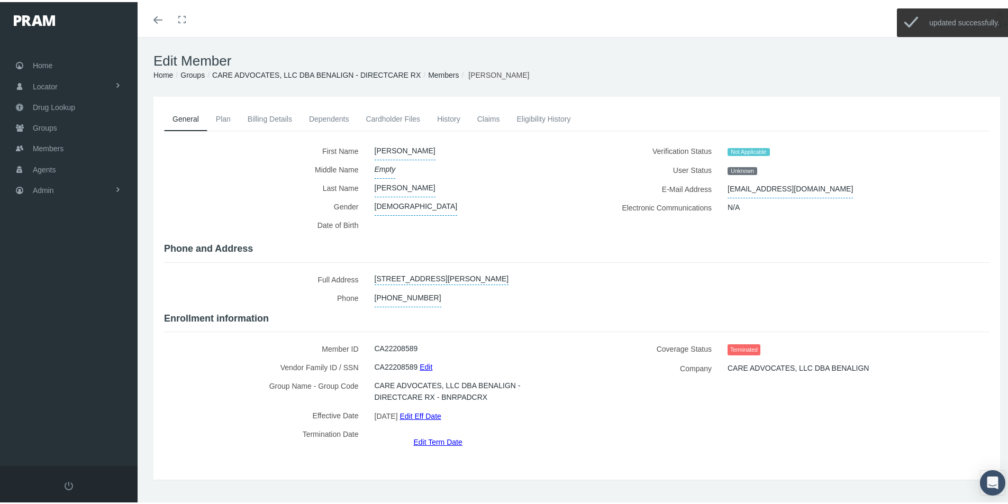
click at [450, 118] on link "History" at bounding box center [448, 116] width 40 height 23
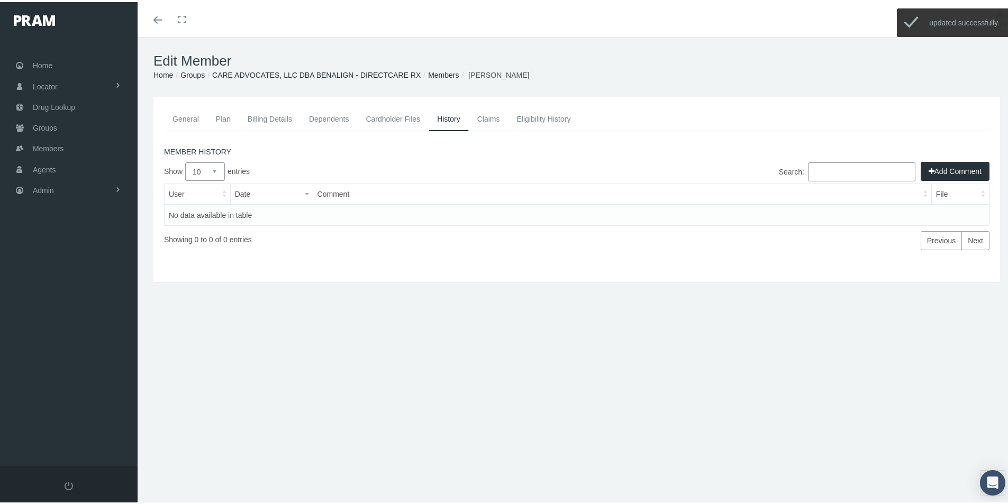
click at [932, 170] on button "Add Comment" at bounding box center [954, 169] width 69 height 19
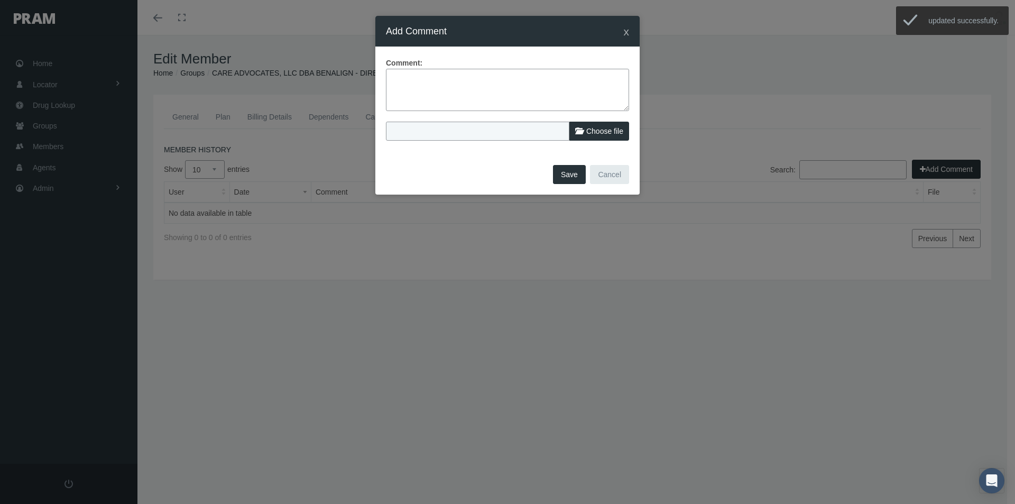
click at [398, 78] on textarea at bounding box center [507, 90] width 243 height 42
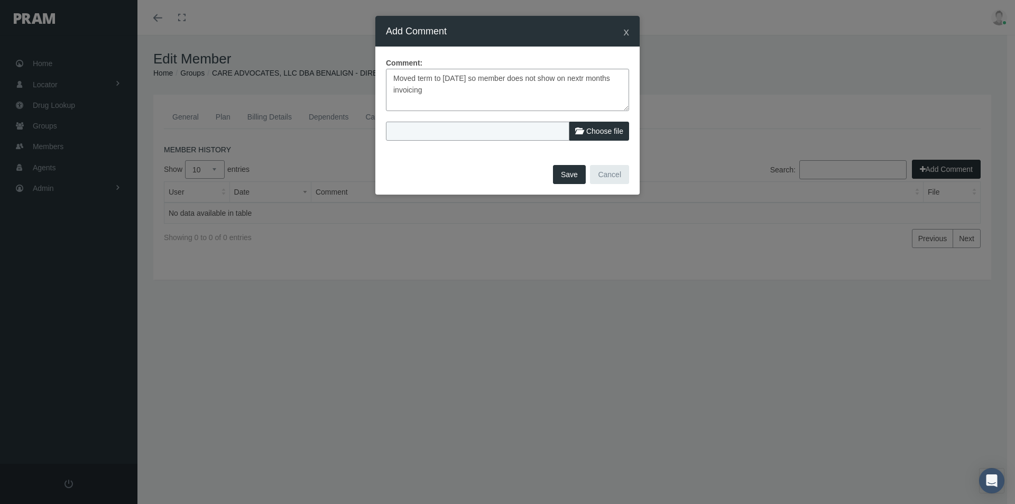
click at [595, 77] on textarea "Moved term to 09/01/2025 so member does not show on nextr months invoicing" at bounding box center [507, 90] width 243 height 42
click at [442, 101] on textarea "Moved term to 09/01/2025 so member does not show on next months invoicing" at bounding box center [507, 90] width 243 height 42
type textarea "Moved term to 09/01/2025 so member does not show on next months invoicing"
click at [567, 170] on button "Save" at bounding box center [569, 174] width 33 height 19
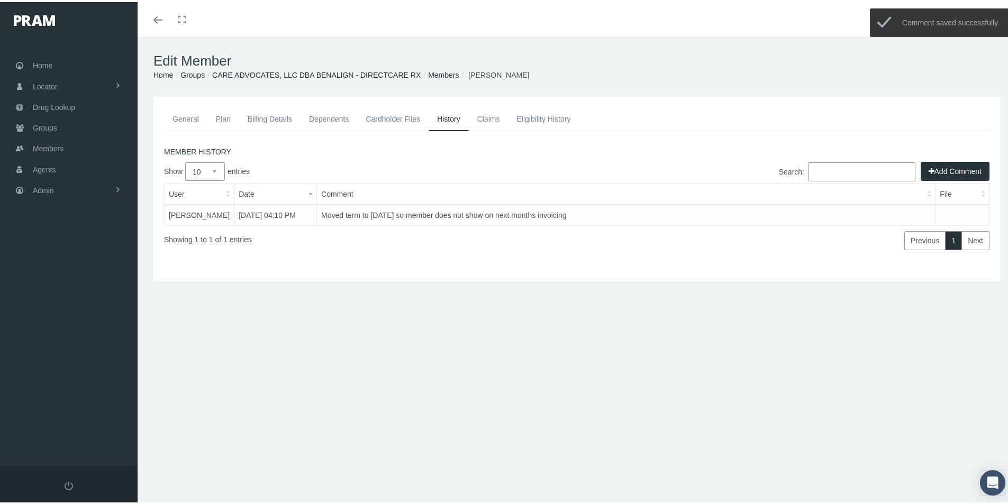
click at [187, 116] on link "General" at bounding box center [185, 116] width 43 height 23
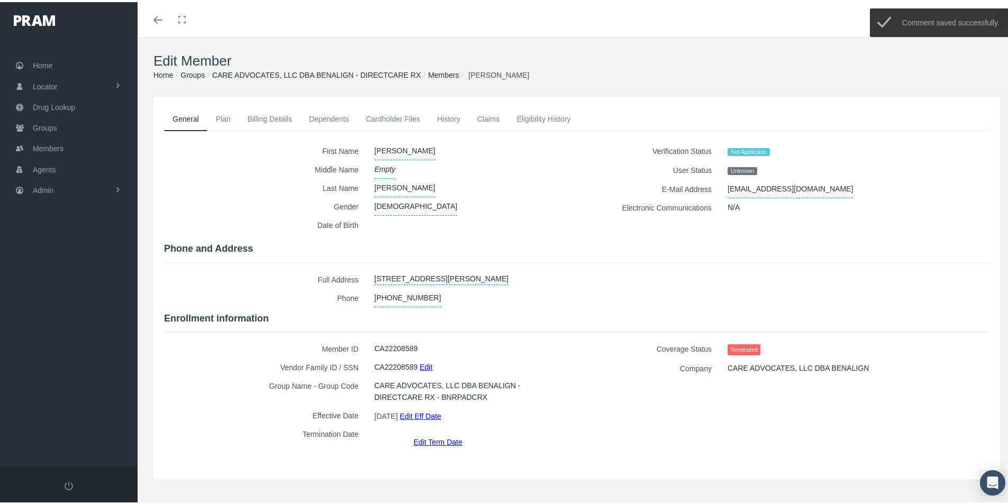
click at [487, 114] on link "Claims" at bounding box center [489, 116] width 40 height 23
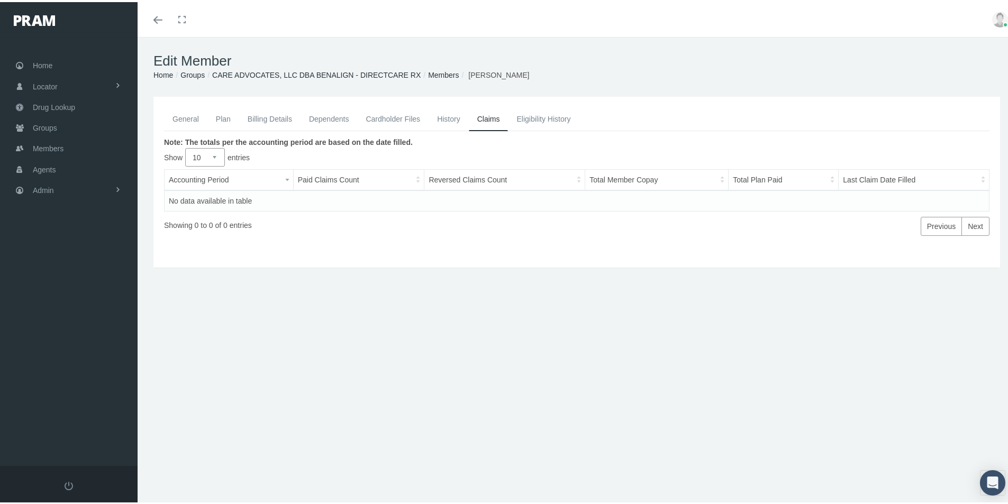
click at [438, 69] on link "Members" at bounding box center [443, 73] width 31 height 8
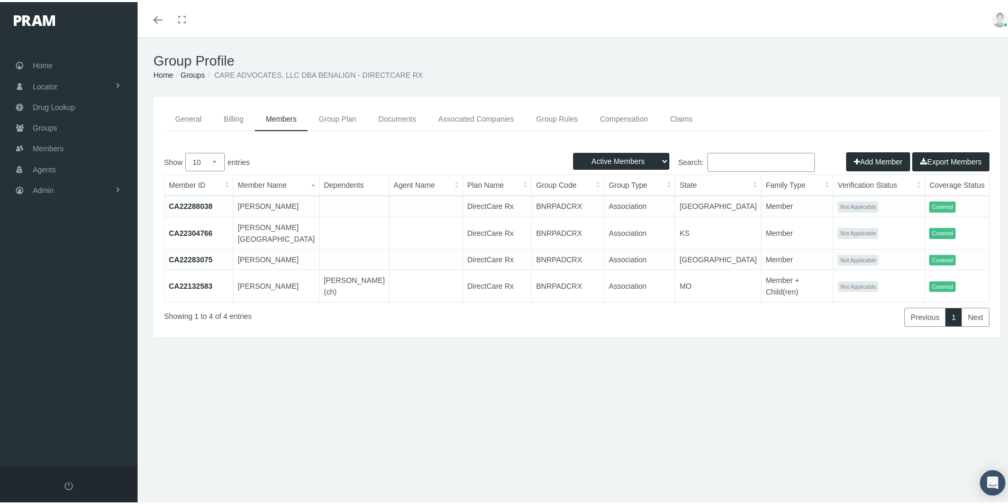
drag, startPoint x: 653, startPoint y: 154, endPoint x: 655, endPoint y: 162, distance: 8.1
click at [653, 154] on select "Active Members Terminated Members Active & Terminated" at bounding box center [621, 159] width 96 height 17
select select "2"
click at [573, 151] on select "Active Members Terminated Members Active & Terminated" at bounding box center [621, 159] width 96 height 17
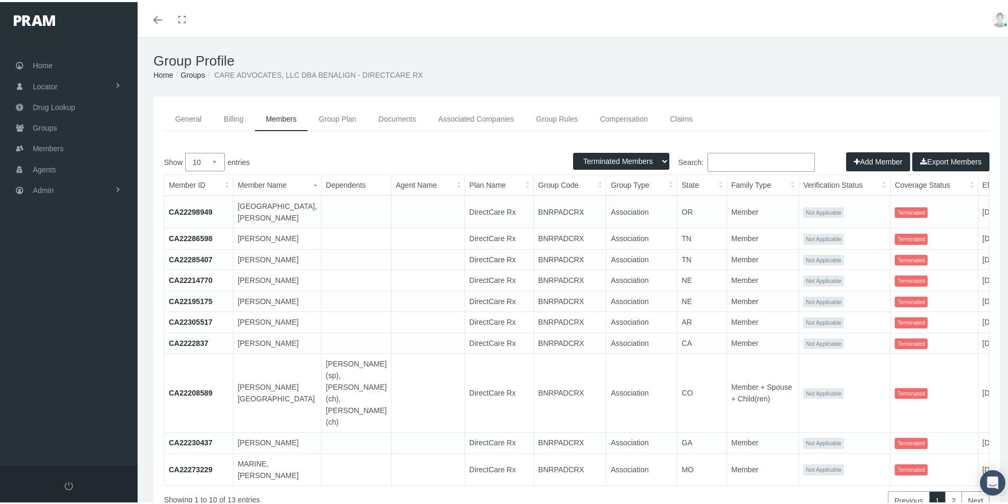
scroll to position [53, 0]
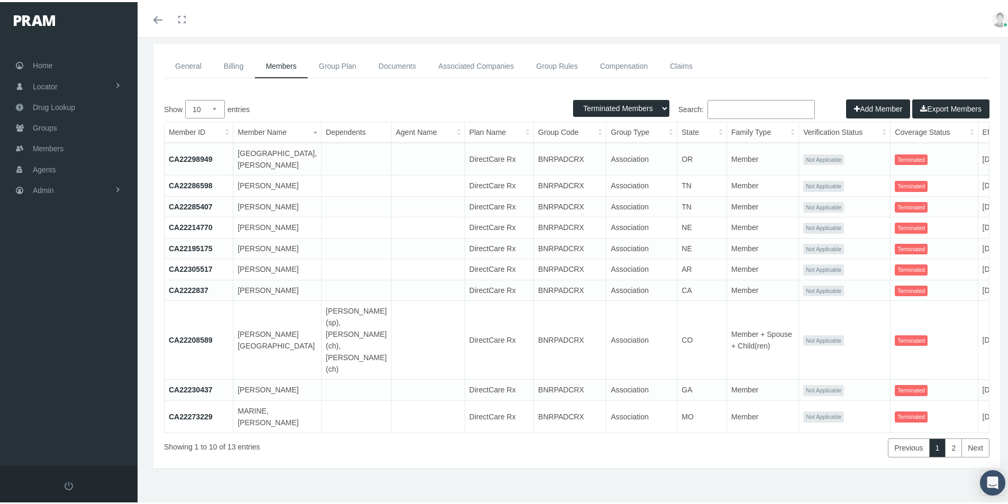
click at [190, 419] on link "CA22273229" at bounding box center [191, 414] width 44 height 8
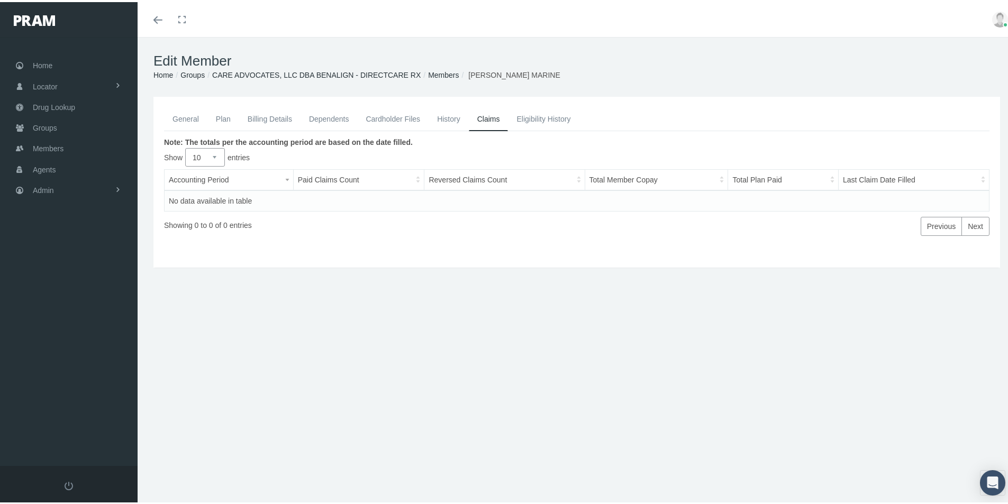
click at [491, 117] on link "Claims" at bounding box center [489, 117] width 40 height 24
click at [489, 116] on link "Claims" at bounding box center [489, 117] width 40 height 24
drag, startPoint x: 222, startPoint y: 113, endPoint x: 221, endPoint y: 124, distance: 10.7
click at [222, 113] on link "Plan" at bounding box center [223, 116] width 32 height 23
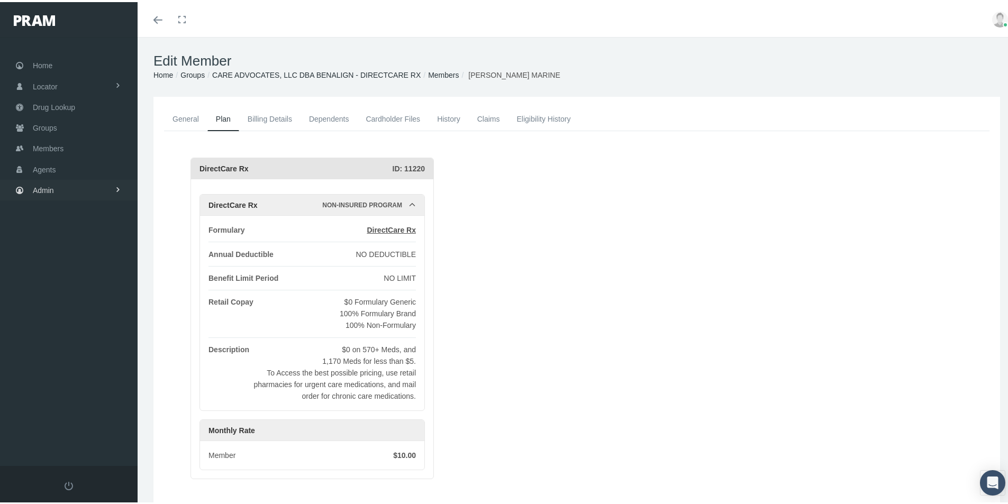
click at [43, 191] on span "Admin" at bounding box center [43, 188] width 21 height 20
click at [56, 250] on span "Claims" at bounding box center [54, 251] width 23 height 18
click at [53, 347] on span "All Claims" at bounding box center [57, 346] width 33 height 18
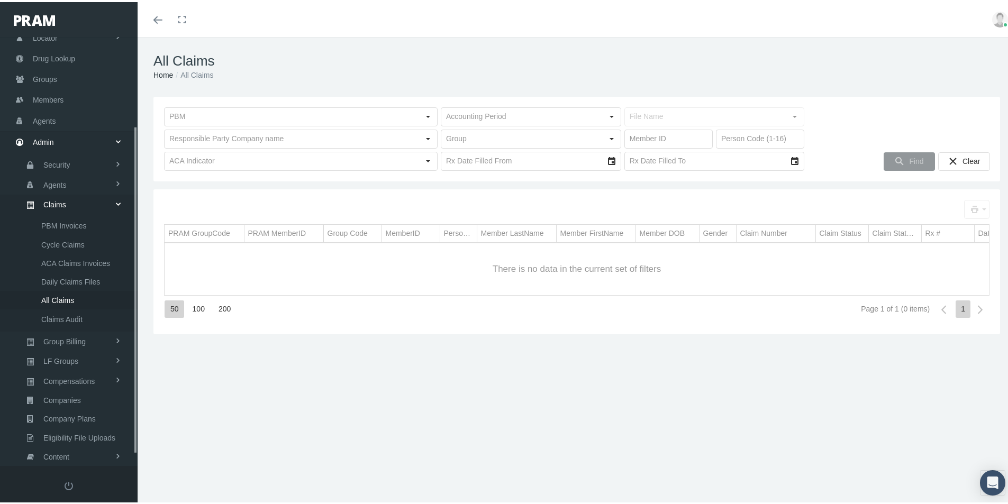
scroll to position [131, 0]
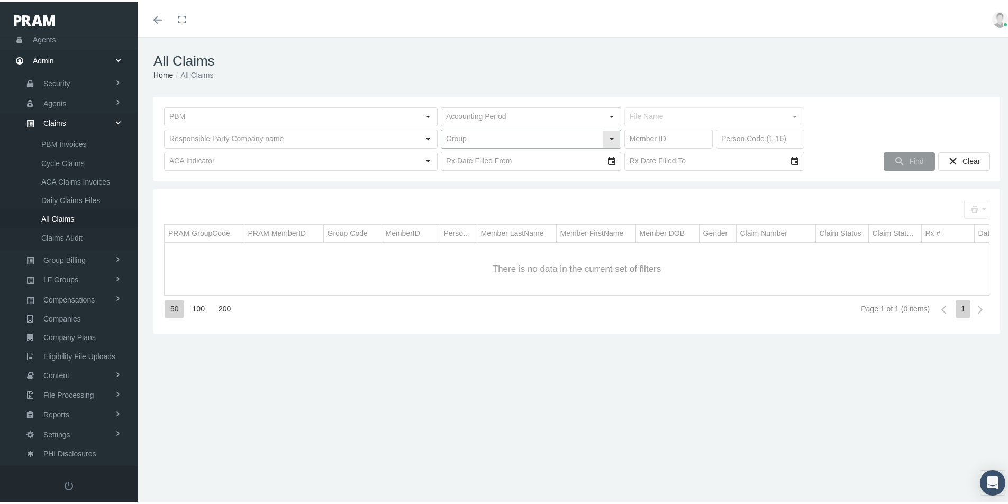
click at [459, 140] on input "text" at bounding box center [521, 137] width 161 height 18
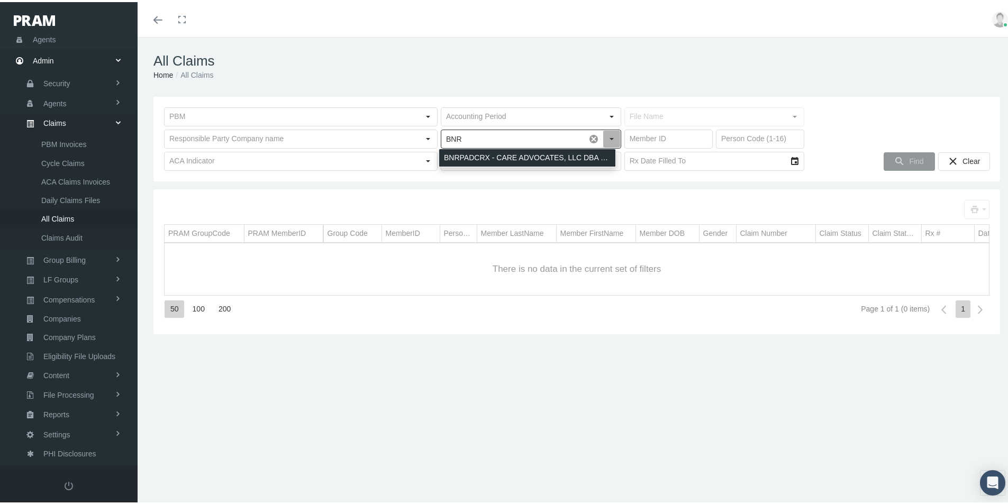
click at [446, 156] on div "BNRPADCRX - CARE ADVOCATES, LLC DBA BENALIGN - DIRECTCARE RX" at bounding box center [527, 155] width 176 height 17
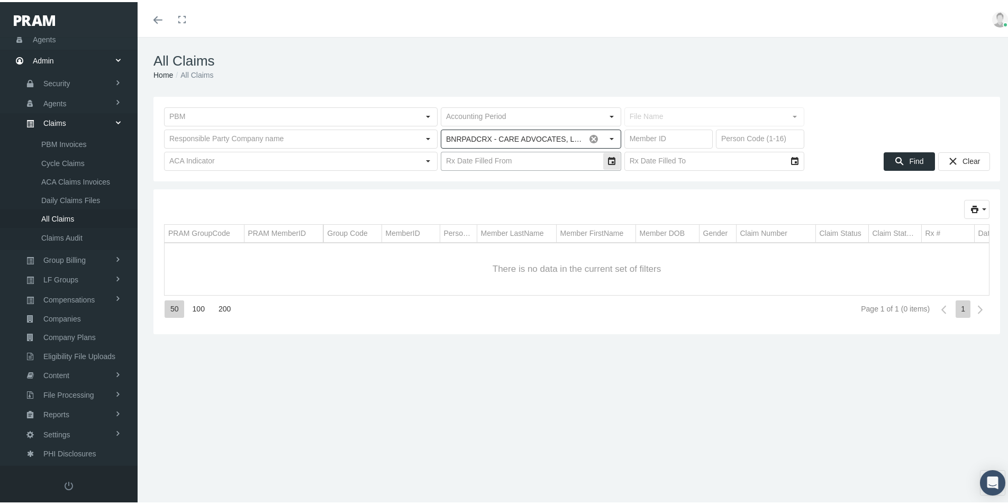
type input "BNRPADCRX - CARE ADVOCATES, LLC DBA BENALIGN - DIRECTCARE RX"
click at [606, 160] on div "Select" at bounding box center [611, 159] width 17 height 17
click at [455, 189] on icon "chevronleft" at bounding box center [458, 190] width 10 height 10
click at [456, 189] on icon "chevronleft" at bounding box center [458, 190] width 10 height 10
click at [564, 227] on span "1" at bounding box center [566, 228] width 4 height 9
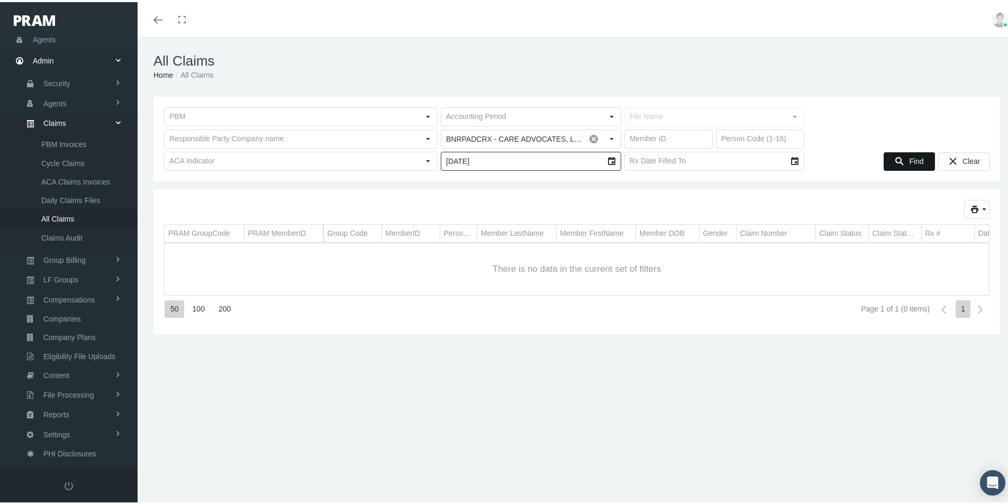
click at [909, 157] on span "Find" at bounding box center [916, 159] width 14 height 8
click at [608, 160] on div "Select" at bounding box center [611, 159] width 17 height 17
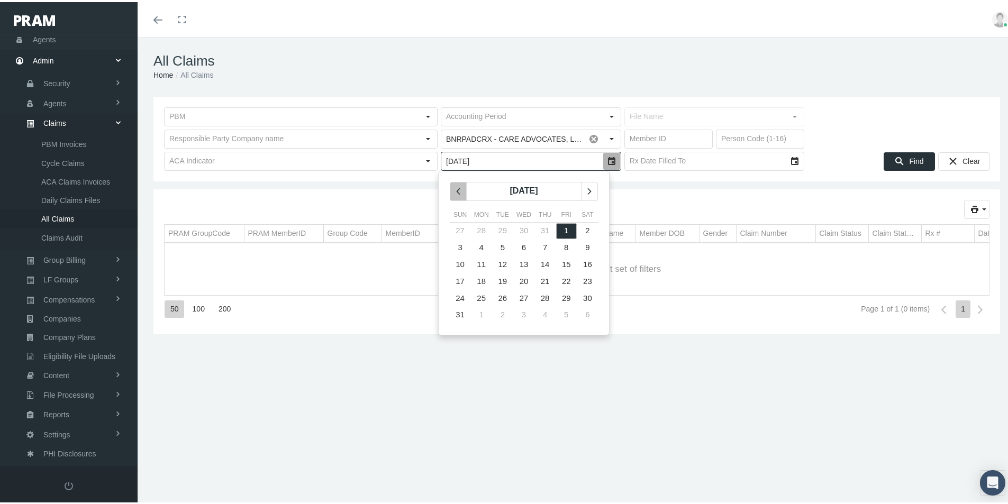
click at [459, 190] on icon "chevronleft" at bounding box center [458, 190] width 10 height 10
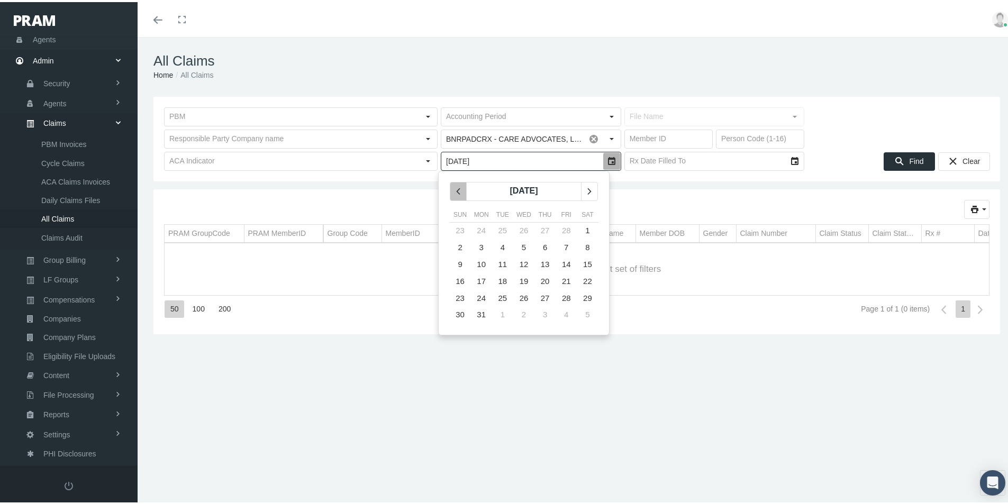
click at [459, 190] on icon "chevronleft" at bounding box center [458, 190] width 10 height 10
click at [528, 227] on td "1" at bounding box center [523, 229] width 21 height 17
type input "[DATE]"
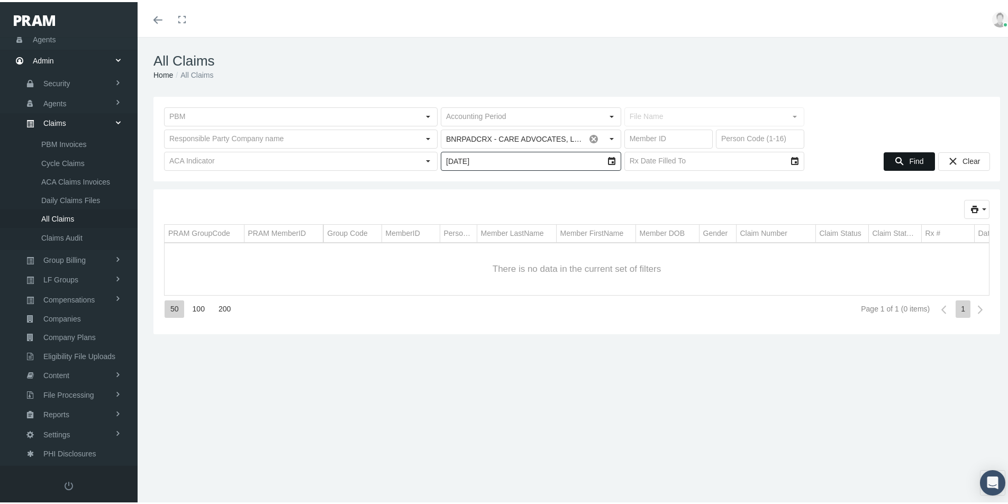
click at [909, 156] on span "Find" at bounding box center [916, 159] width 14 height 8
click at [658, 164] on input "text" at bounding box center [705, 159] width 161 height 18
click at [791, 158] on div "Select" at bounding box center [794, 159] width 17 height 17
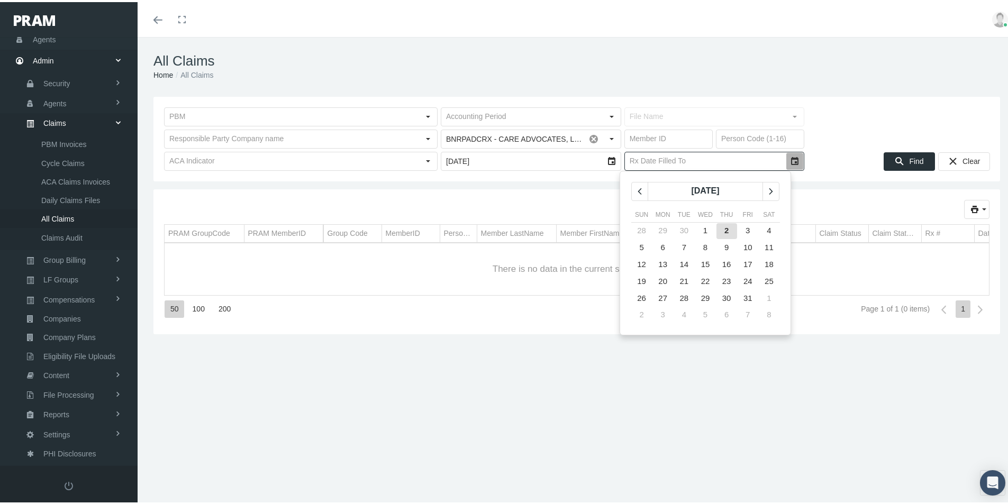
click at [728, 226] on span "2" at bounding box center [726, 228] width 4 height 9
type input "[DATE]"
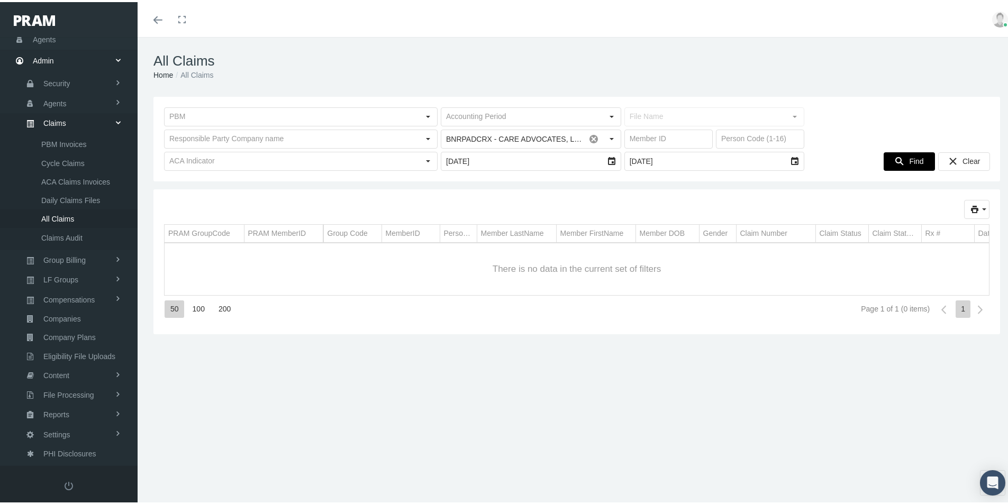
drag, startPoint x: 903, startPoint y: 156, endPoint x: 897, endPoint y: 164, distance: 10.2
click at [909, 156] on span "Find" at bounding box center [916, 159] width 14 height 8
click at [608, 159] on div "Select" at bounding box center [611, 159] width 17 height 17
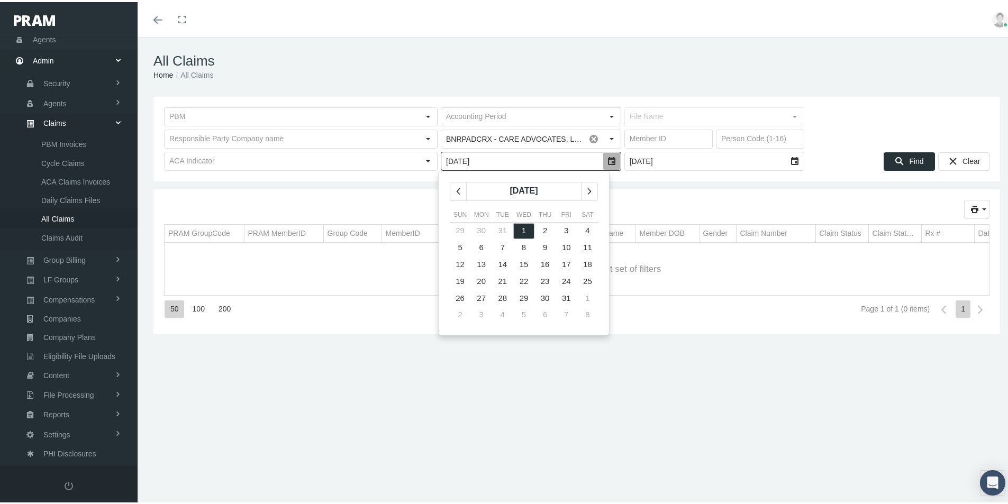
drag, startPoint x: 482, startPoint y: 161, endPoint x: 374, endPoint y: 193, distance: 112.0
click at [392, 172] on div "BNRPADCRX - CARE ADVOCATES, LLC DBA BENALIGN - DIRECTCARE RX Pull down to refre…" at bounding box center [576, 137] width 846 height 85
click at [695, 190] on div "PRAM GroupCode PRAM MemberID PRAM GroupCode PRAM MemberID Group Code MemberID P…" at bounding box center [576, 259] width 846 height 145
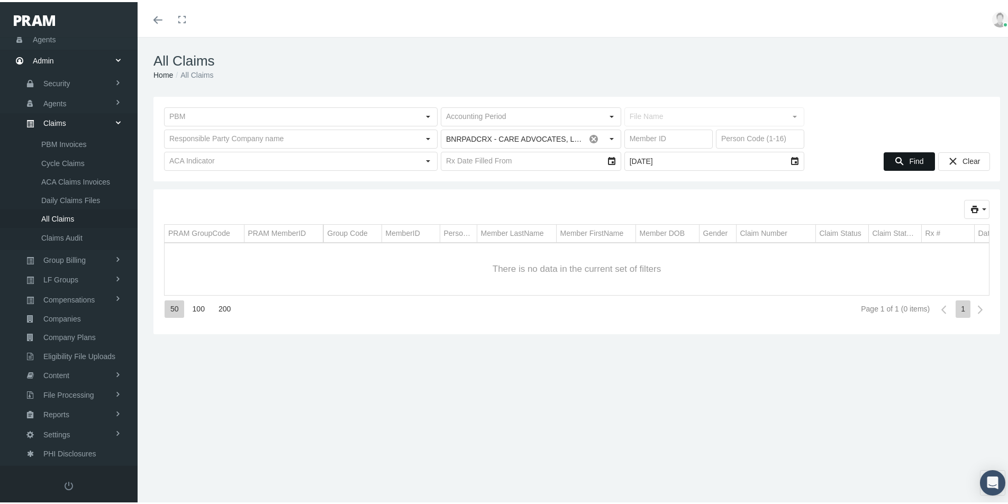
click at [909, 161] on span "Find" at bounding box center [916, 159] width 14 height 8
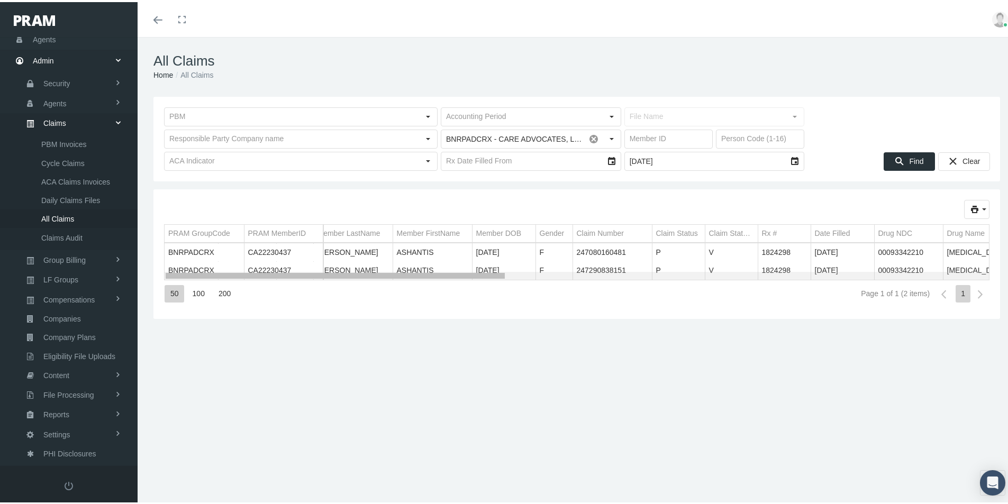
scroll to position [0, 0]
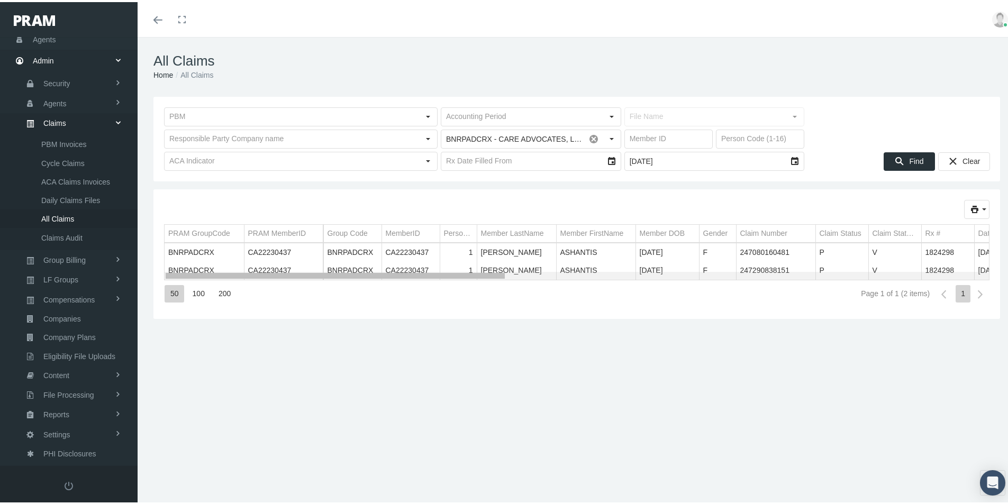
drag, startPoint x: 275, startPoint y: 273, endPoint x: 162, endPoint y: 194, distance: 137.8
click at [140, 264] on body "Toggle Fullscreen Toggle navigation Toggle menubar Toggle fullscreen Profile Lo…" at bounding box center [507, 252] width 1015 height 504
